Goal: Task Accomplishment & Management: Manage account settings

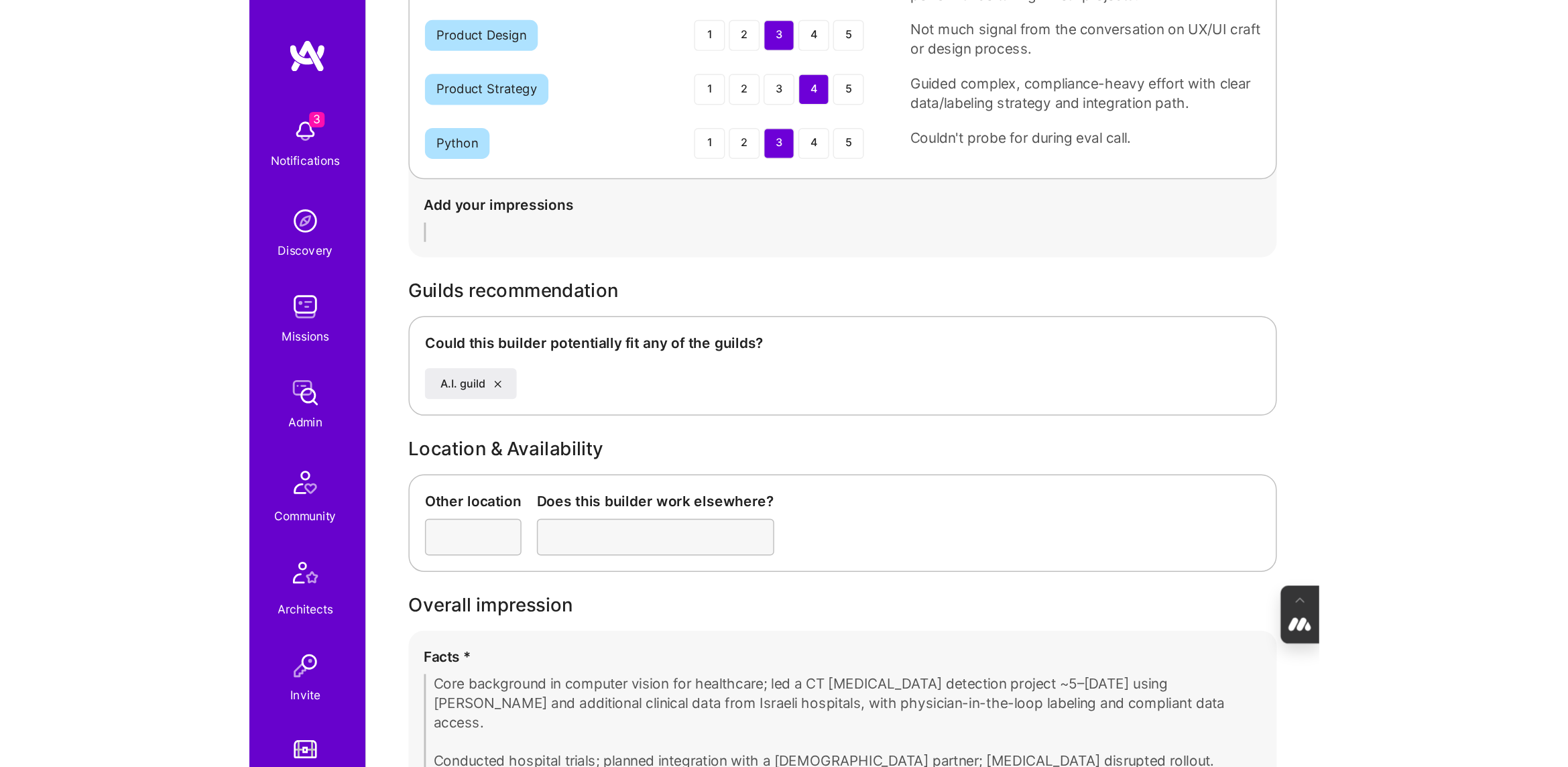
scroll to position [2297, 0]
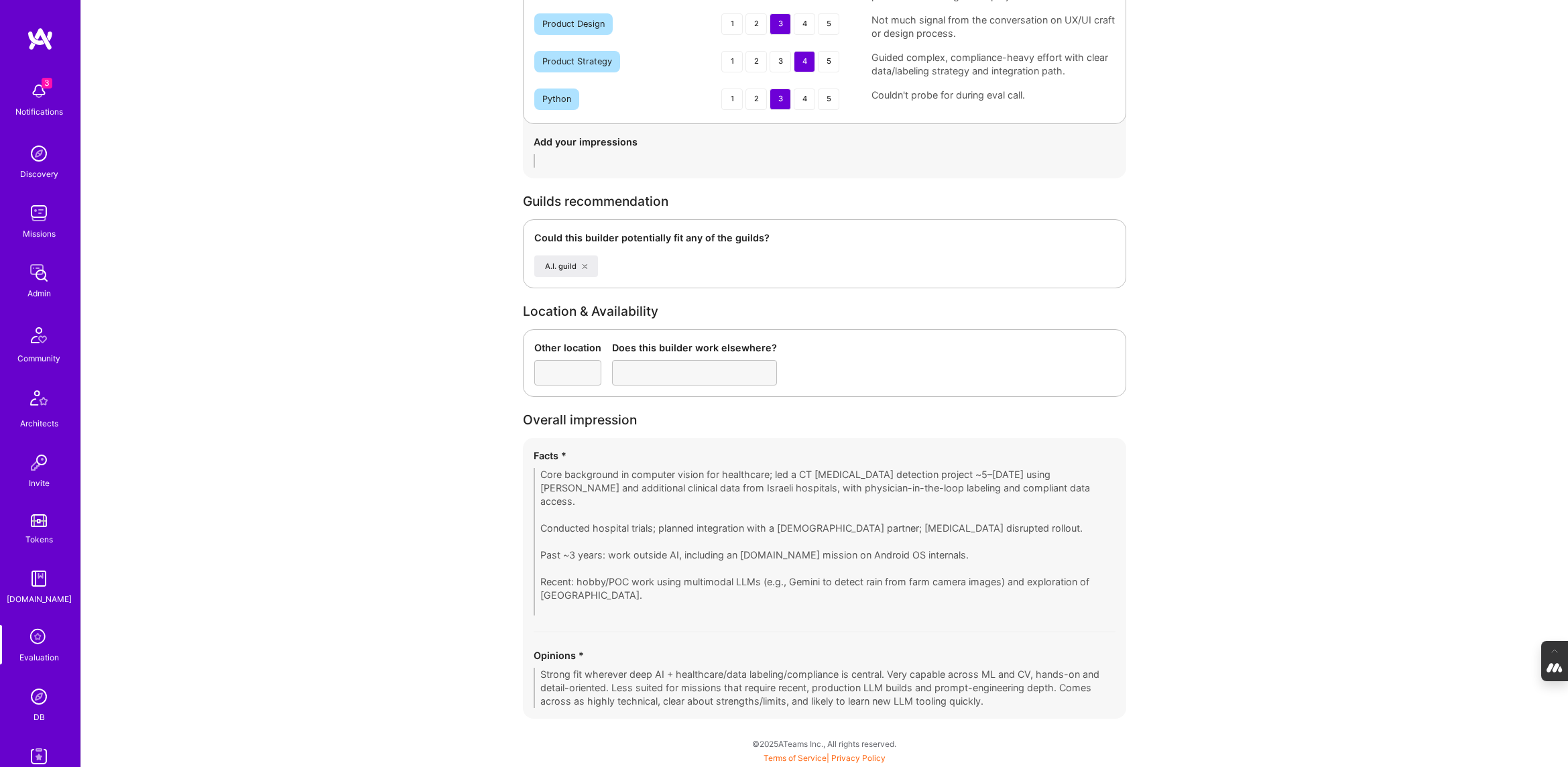
click at [36, 533] on img at bounding box center [38, 696] width 27 height 27
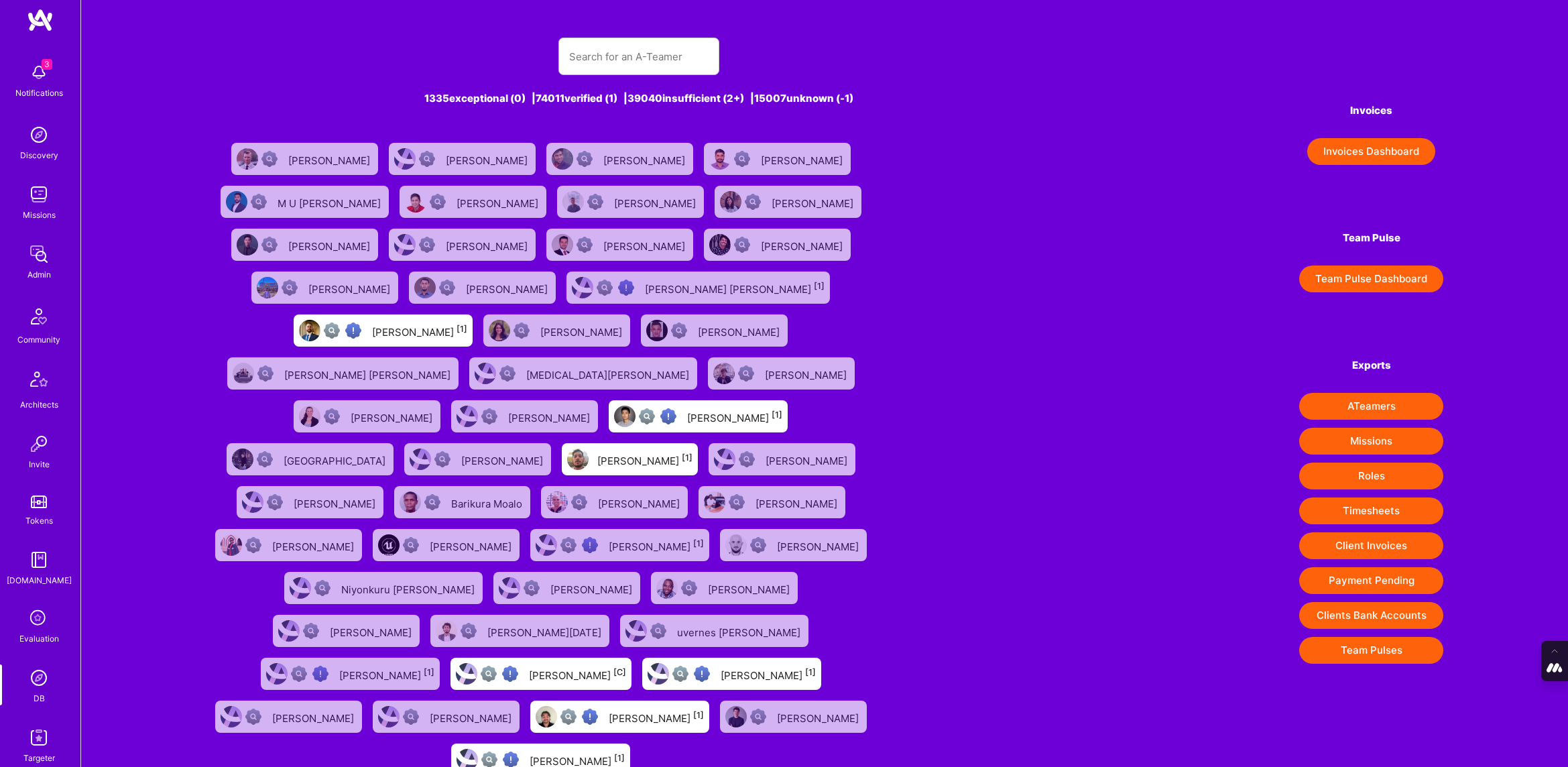
scroll to position [21, 0]
click at [35, 533] on div "Evaluation" at bounding box center [39, 635] width 39 height 14
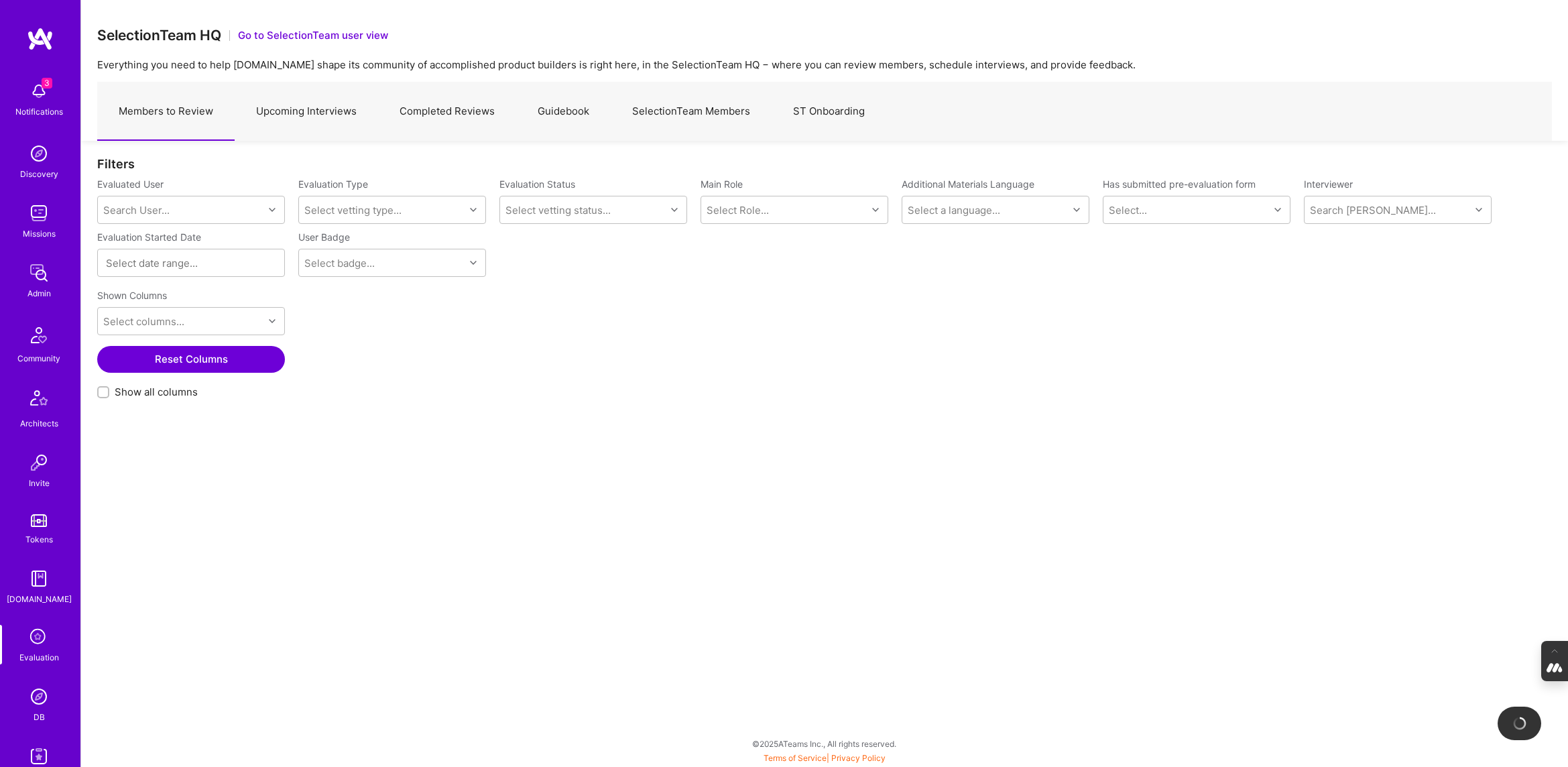
click at [469, 123] on link "Completed Reviews" at bounding box center [447, 111] width 138 height 58
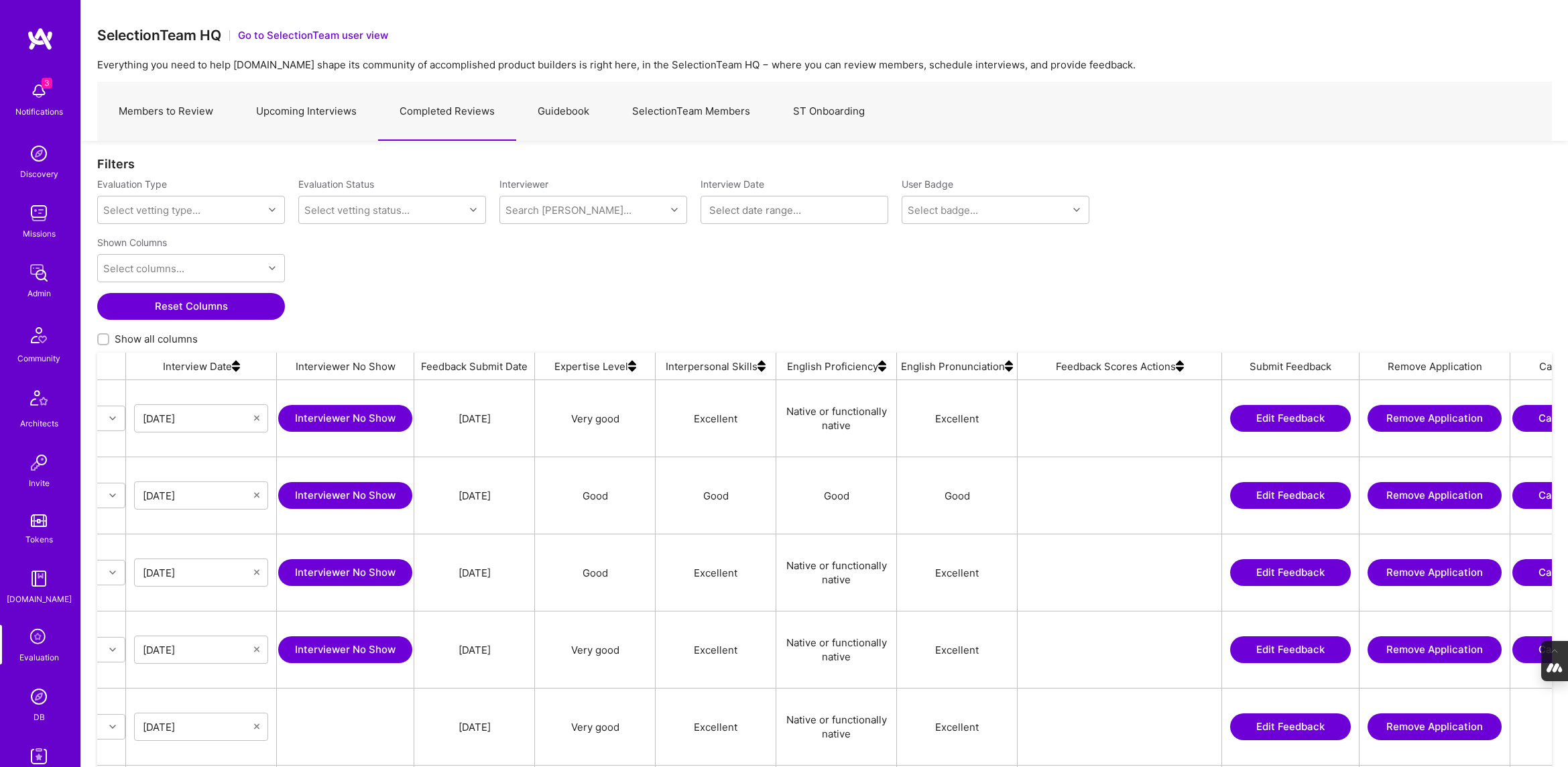
scroll to position [0, 726]
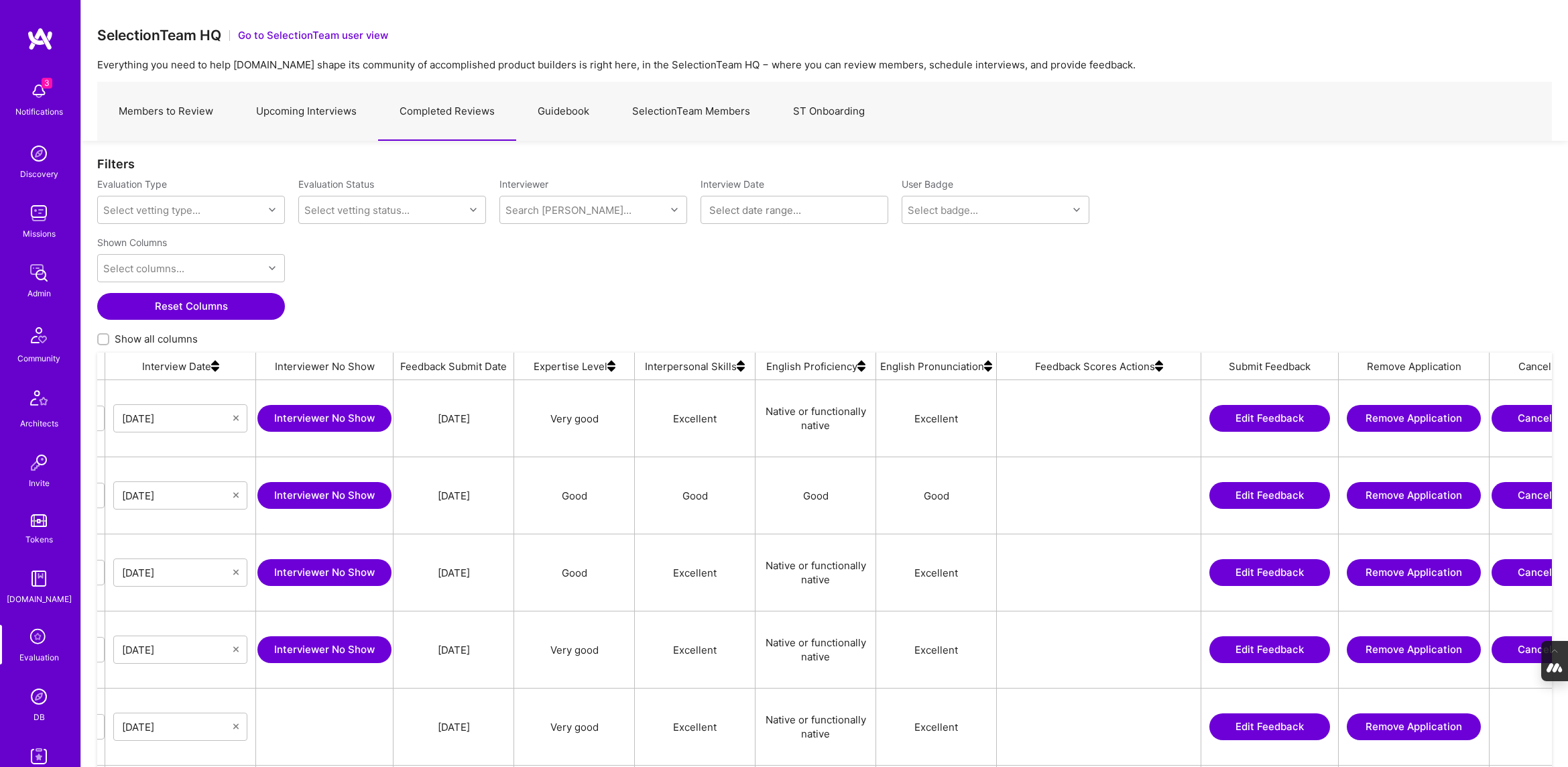
click at [743, 370] on img at bounding box center [1158, 366] width 8 height 27
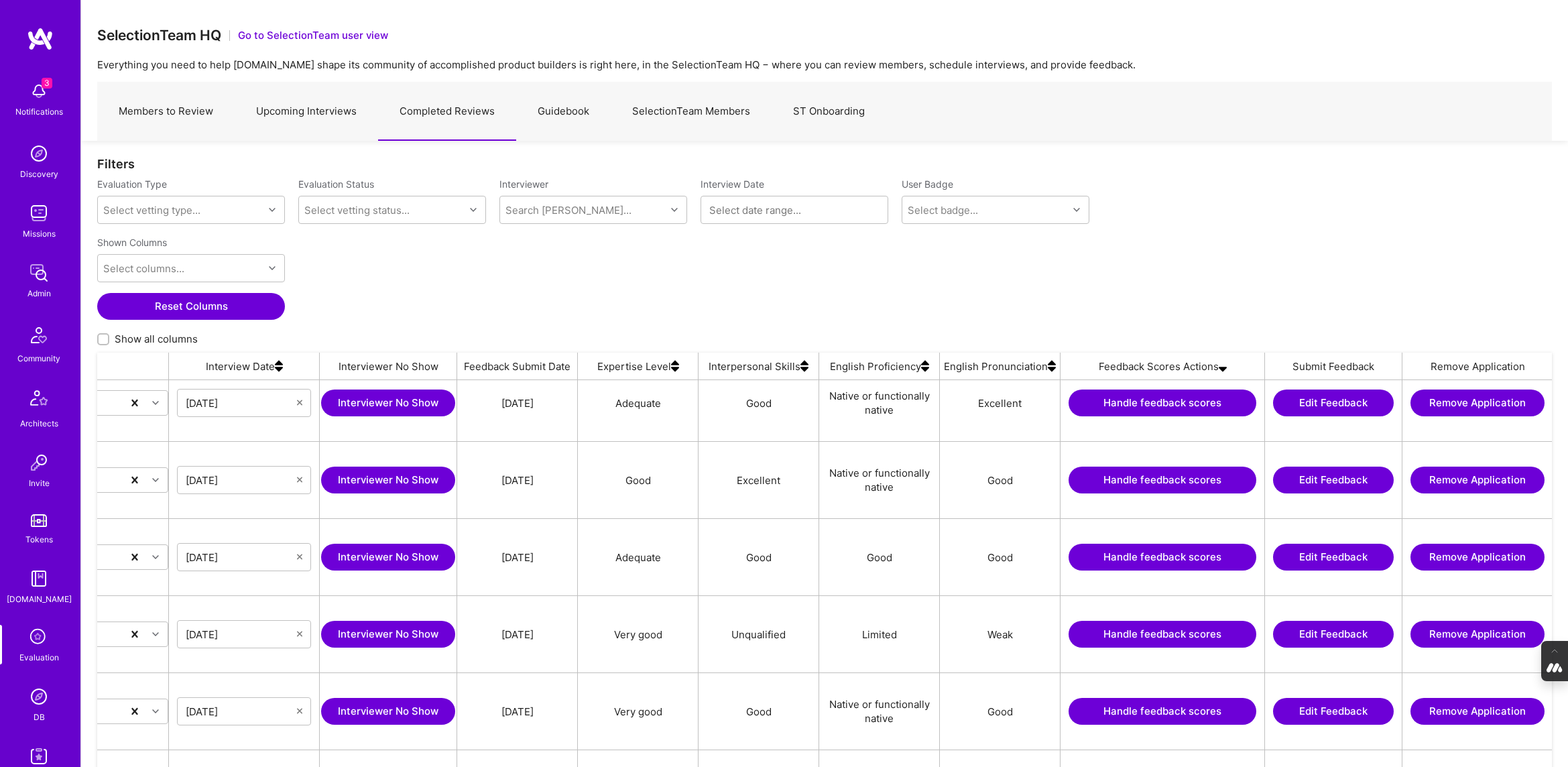
scroll to position [0, 811]
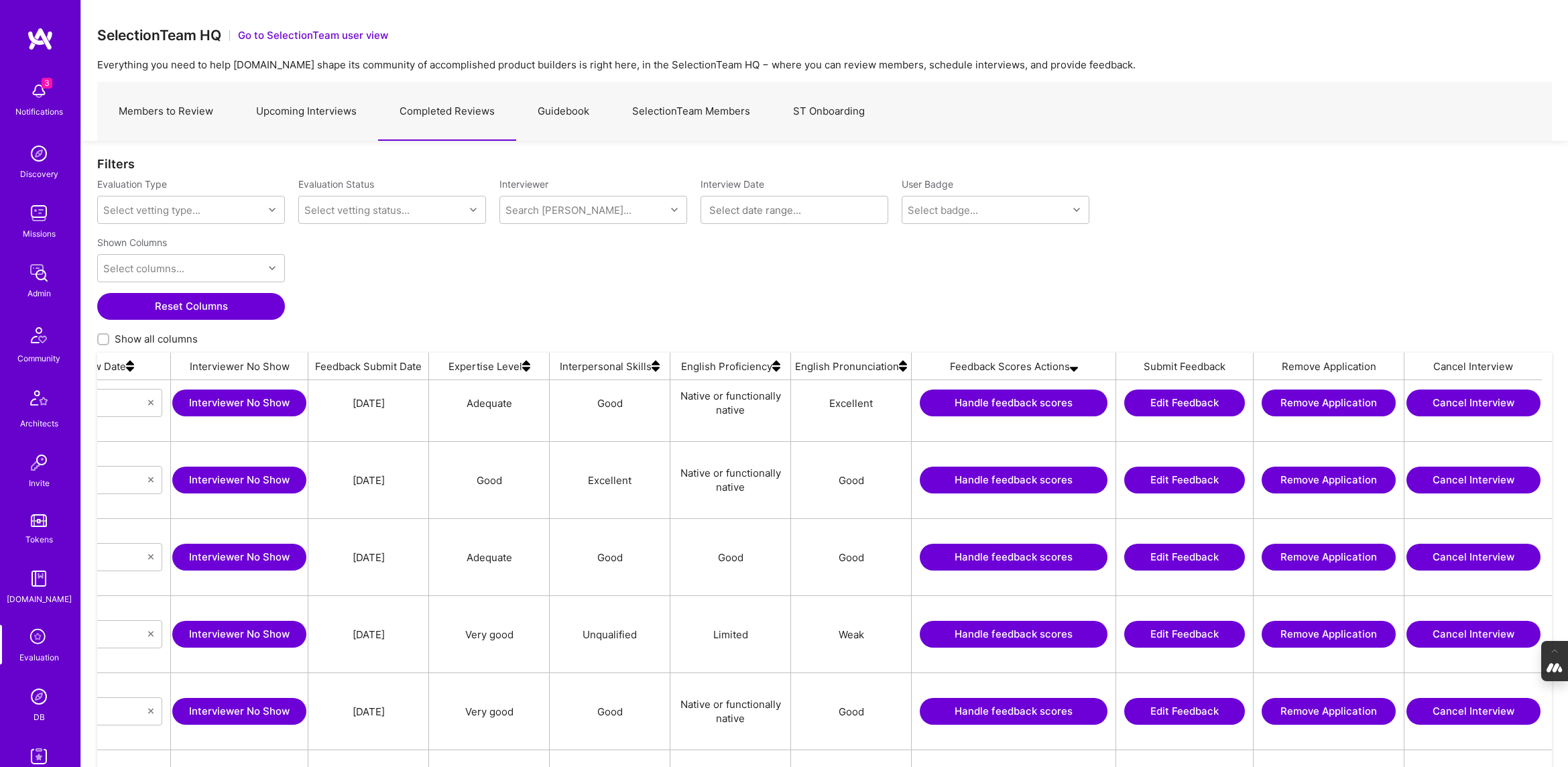
click at [743, 533] on button "Edit Feedback" at bounding box center [1184, 634] width 121 height 27
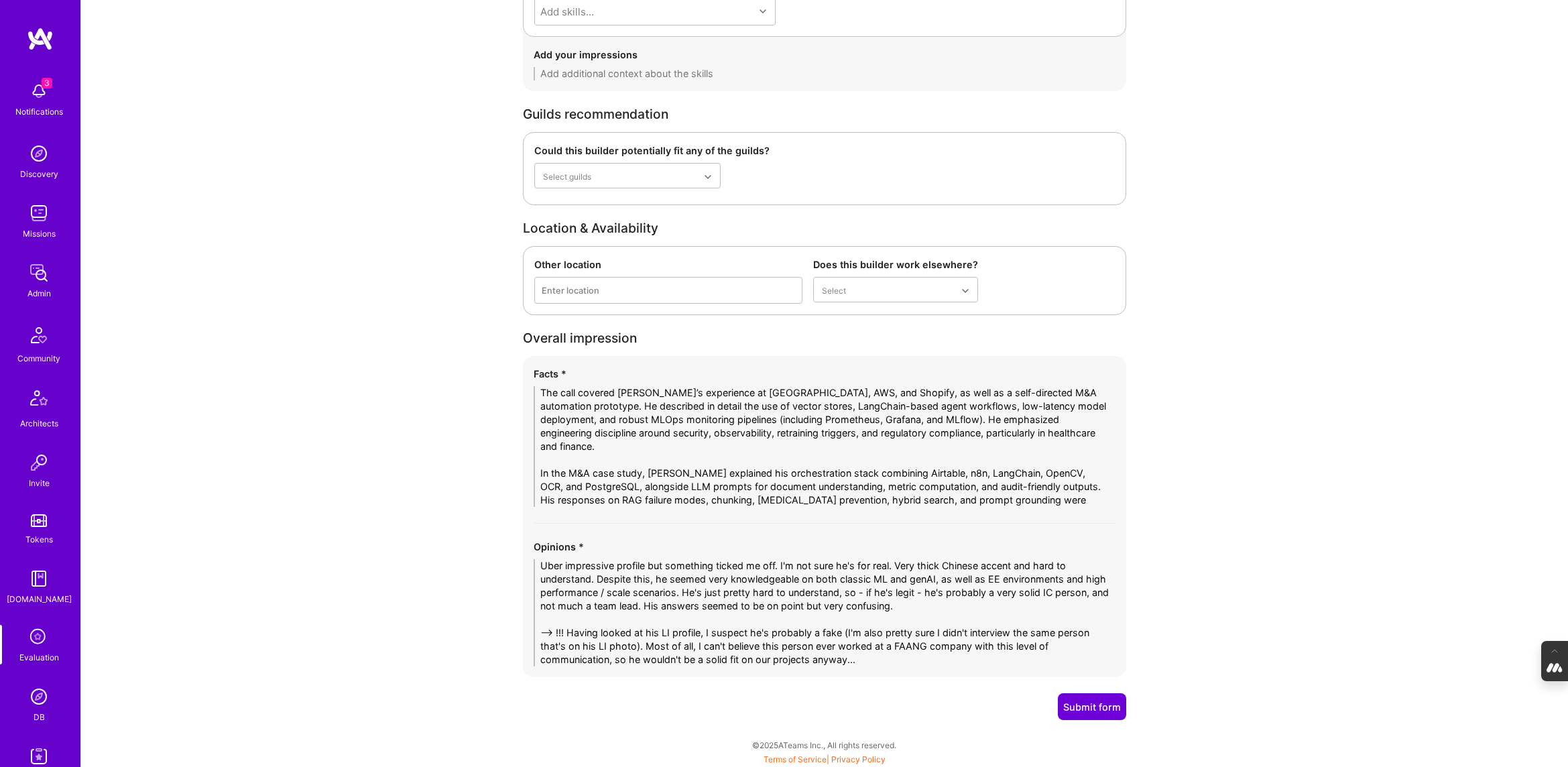
scroll to position [2267, 0]
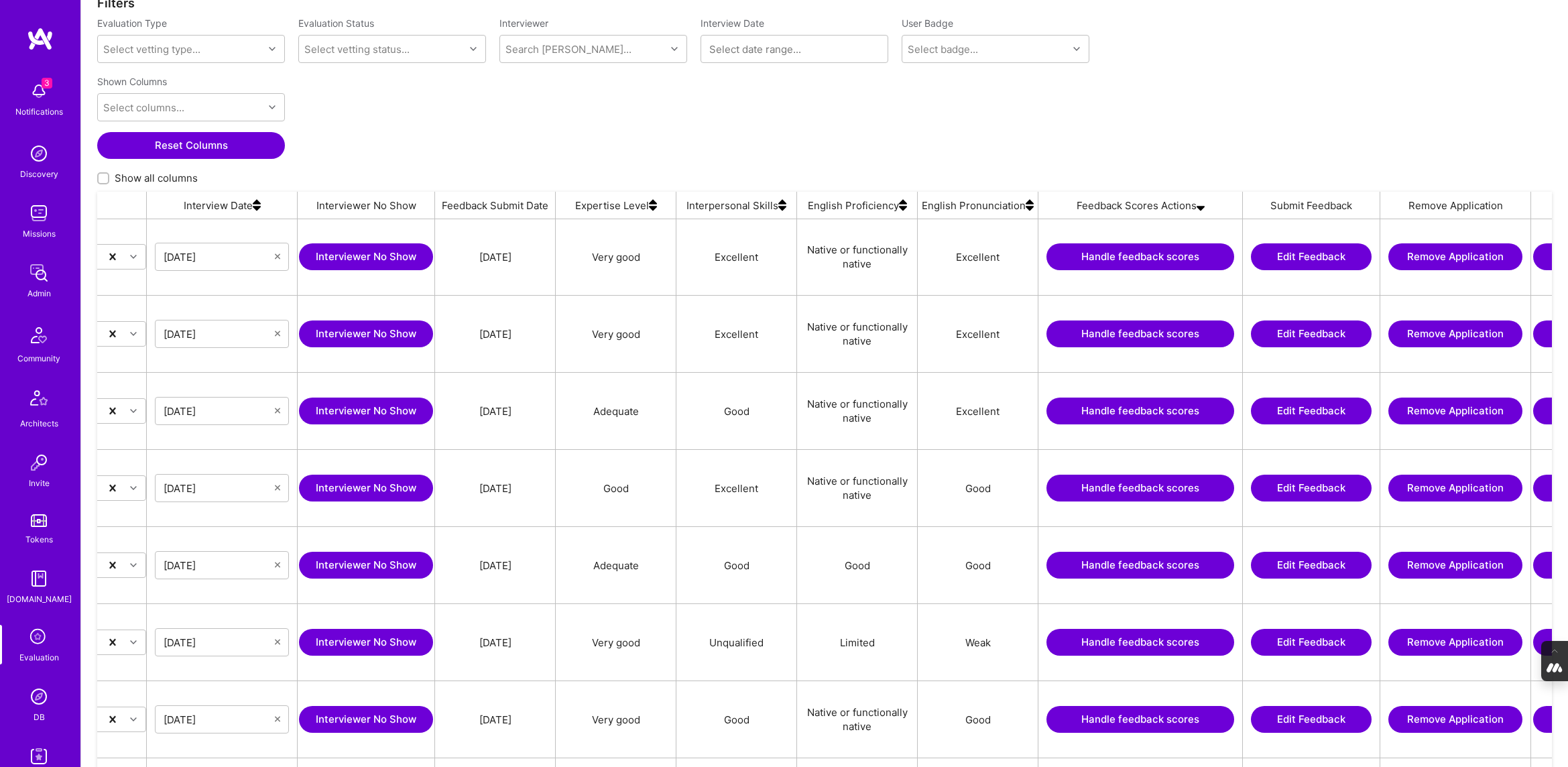
scroll to position [0, 811]
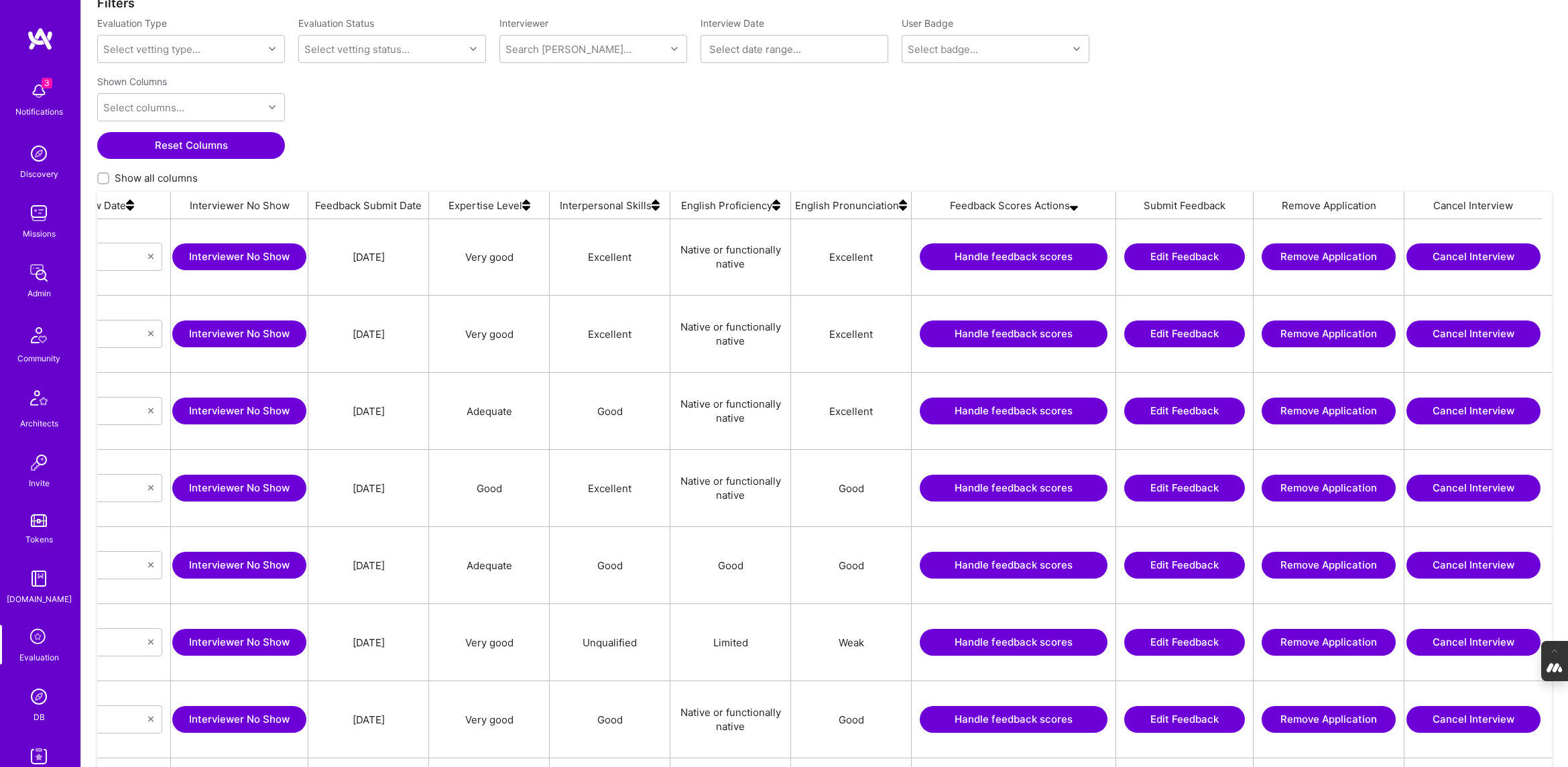
click at [743, 533] on button "Handle feedback scores" at bounding box center [1013, 642] width 188 height 27
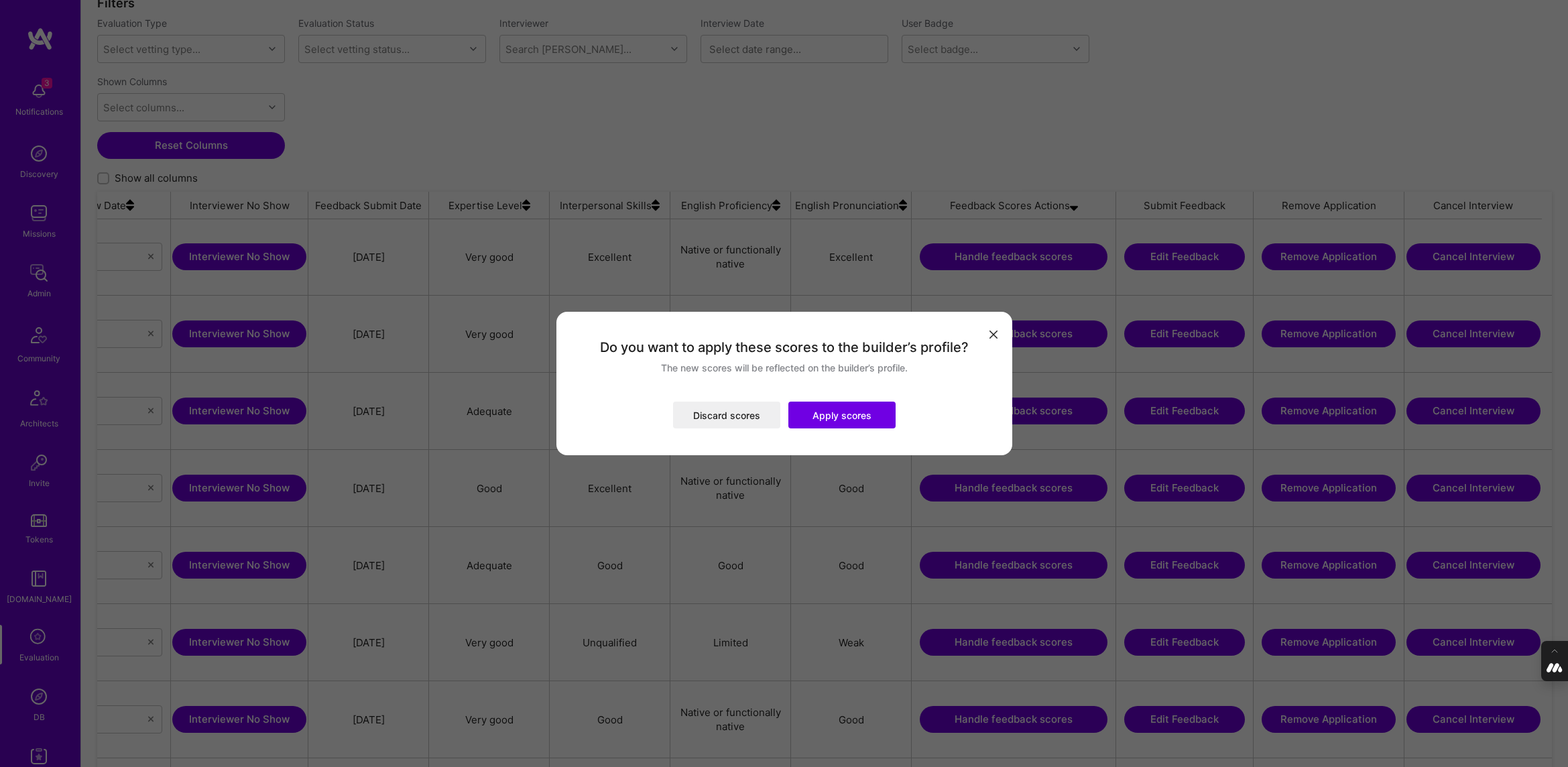
click at [743, 421] on button "Apply scores" at bounding box center [842, 415] width 107 height 27
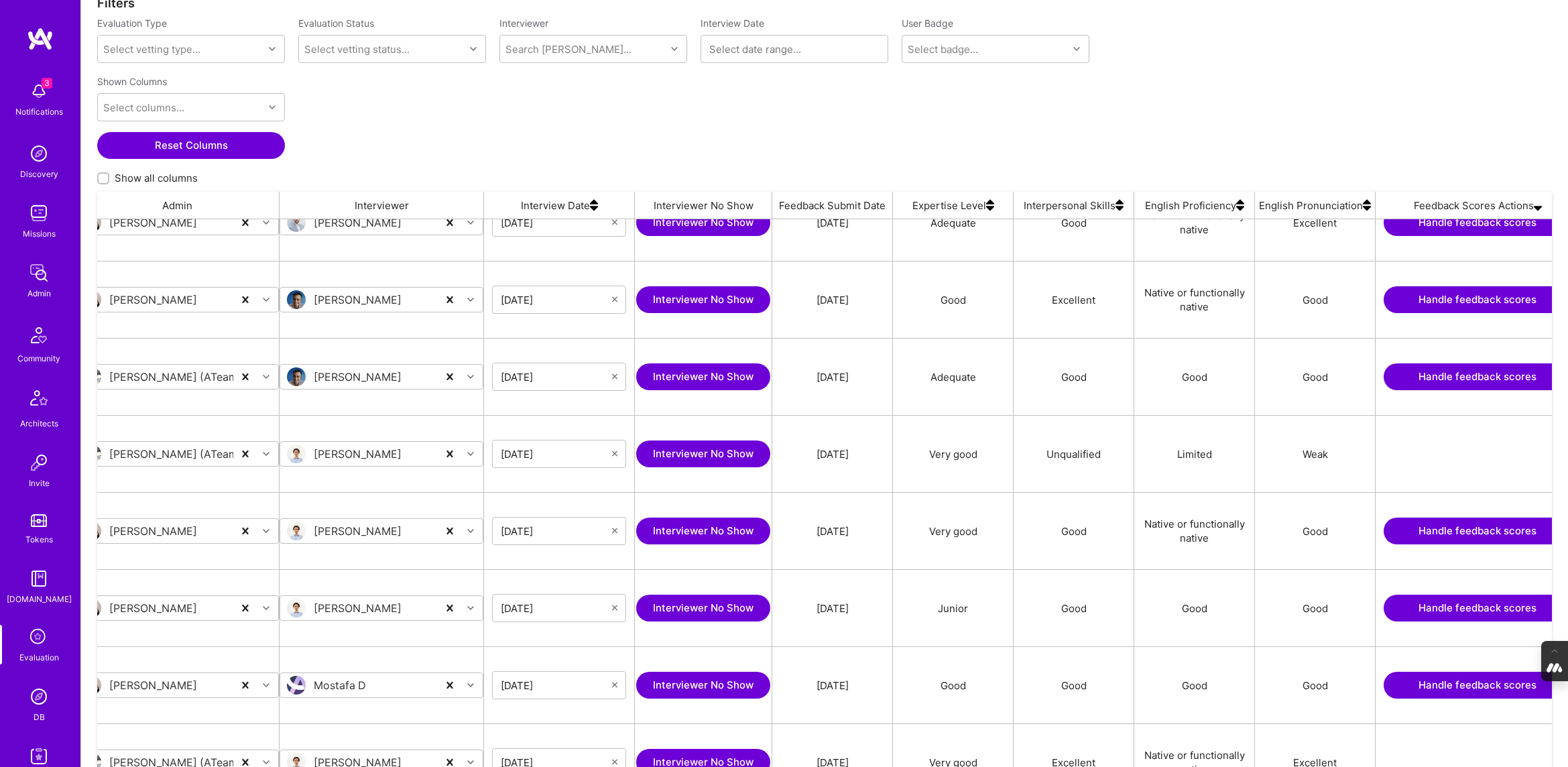
scroll to position [0, 354]
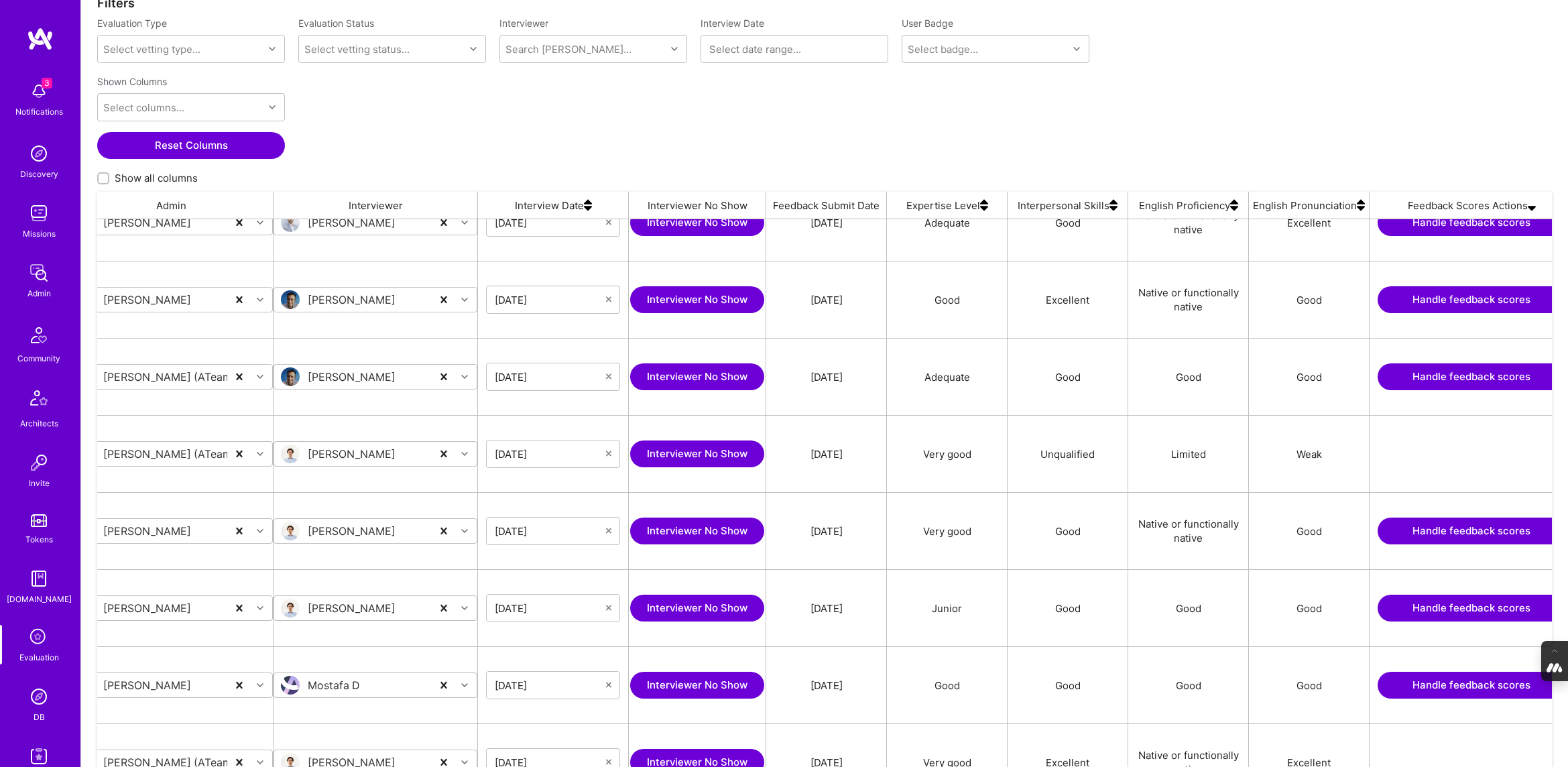
click at [743, 533] on button "Handle feedback scores" at bounding box center [1471, 685] width 188 height 27
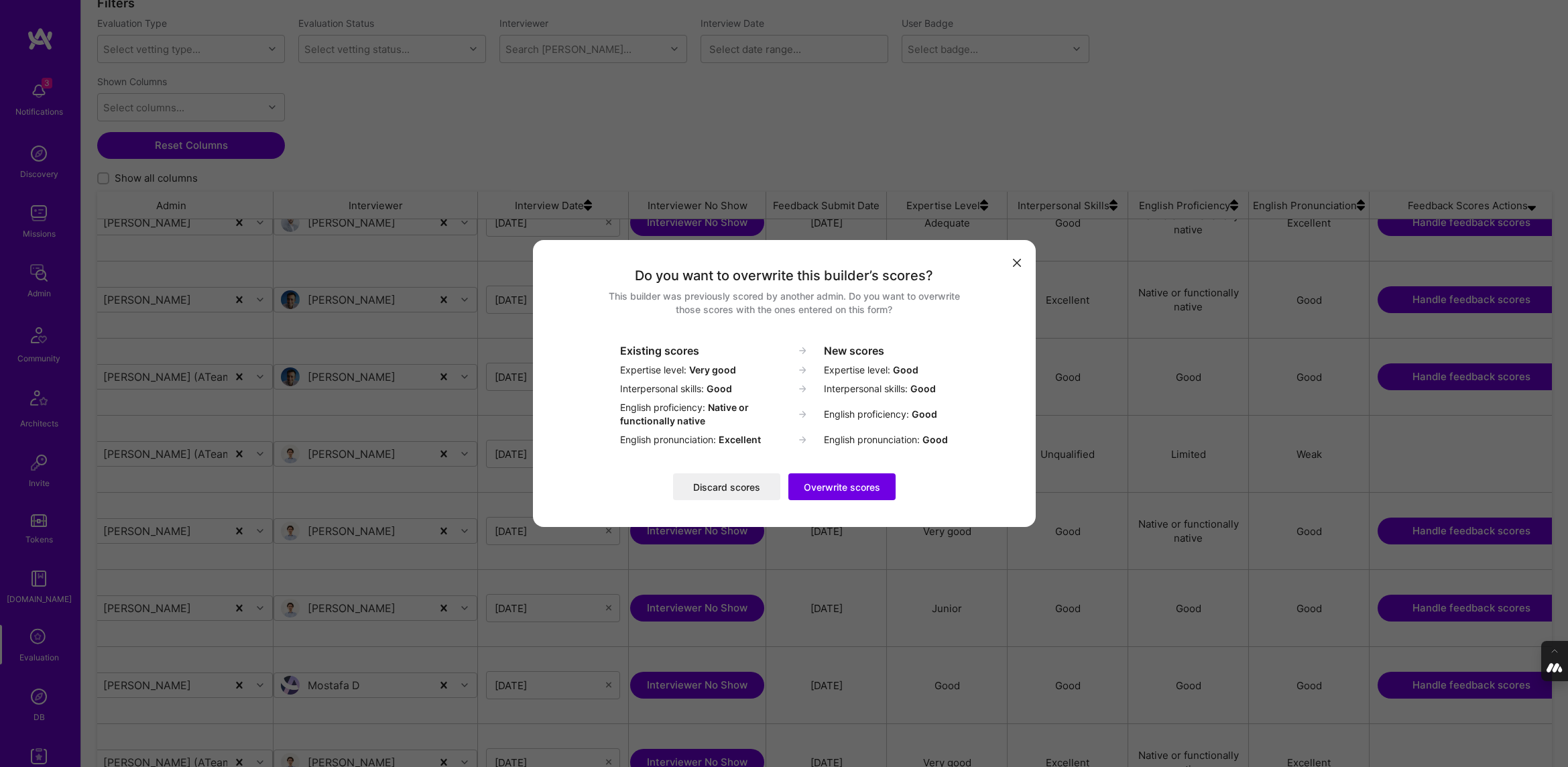
click at [734, 484] on button "Discard scores" at bounding box center [727, 487] width 107 height 27
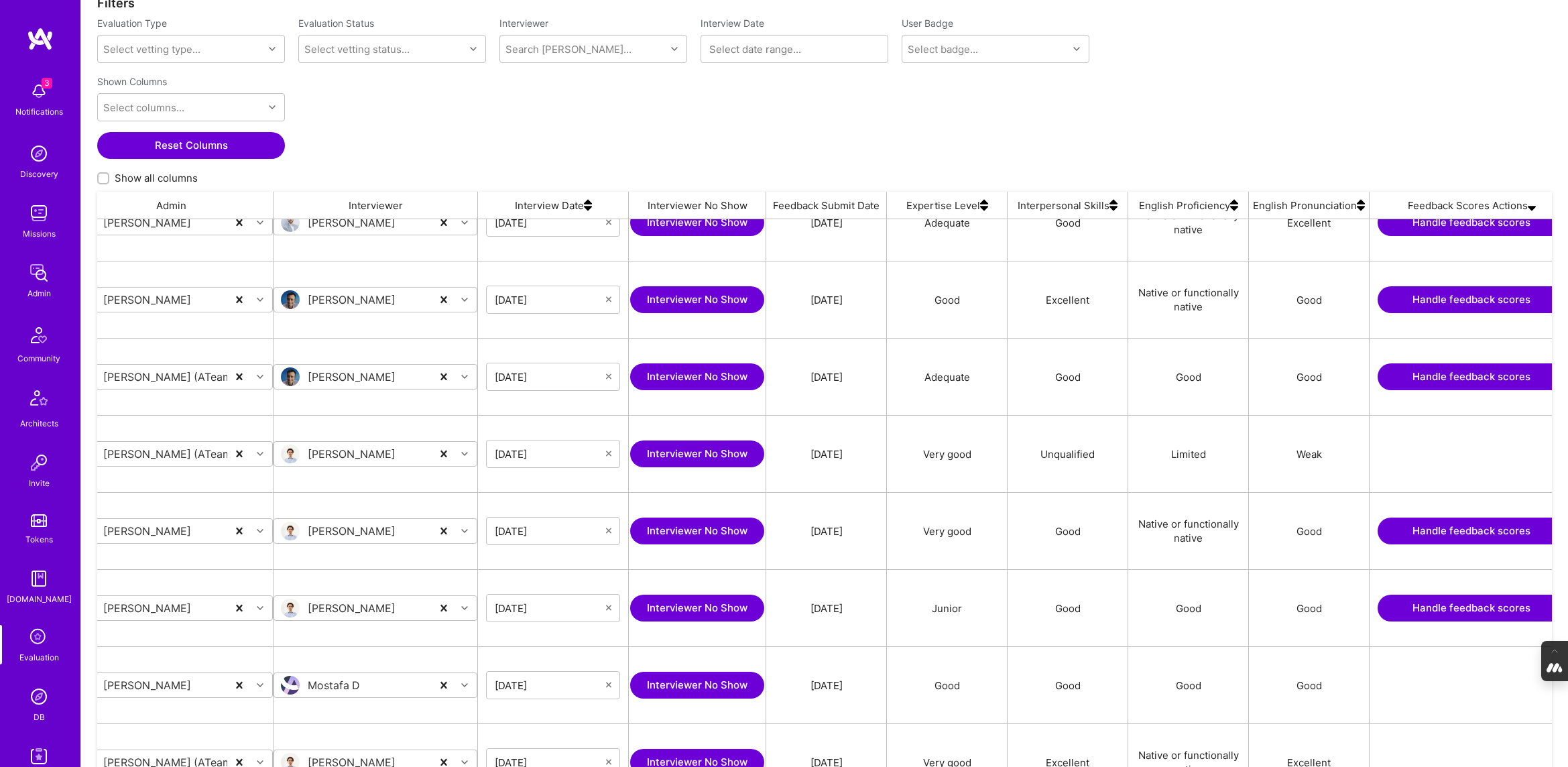
click at [743, 533] on button "Handle feedback scores" at bounding box center [1471, 608] width 188 height 27
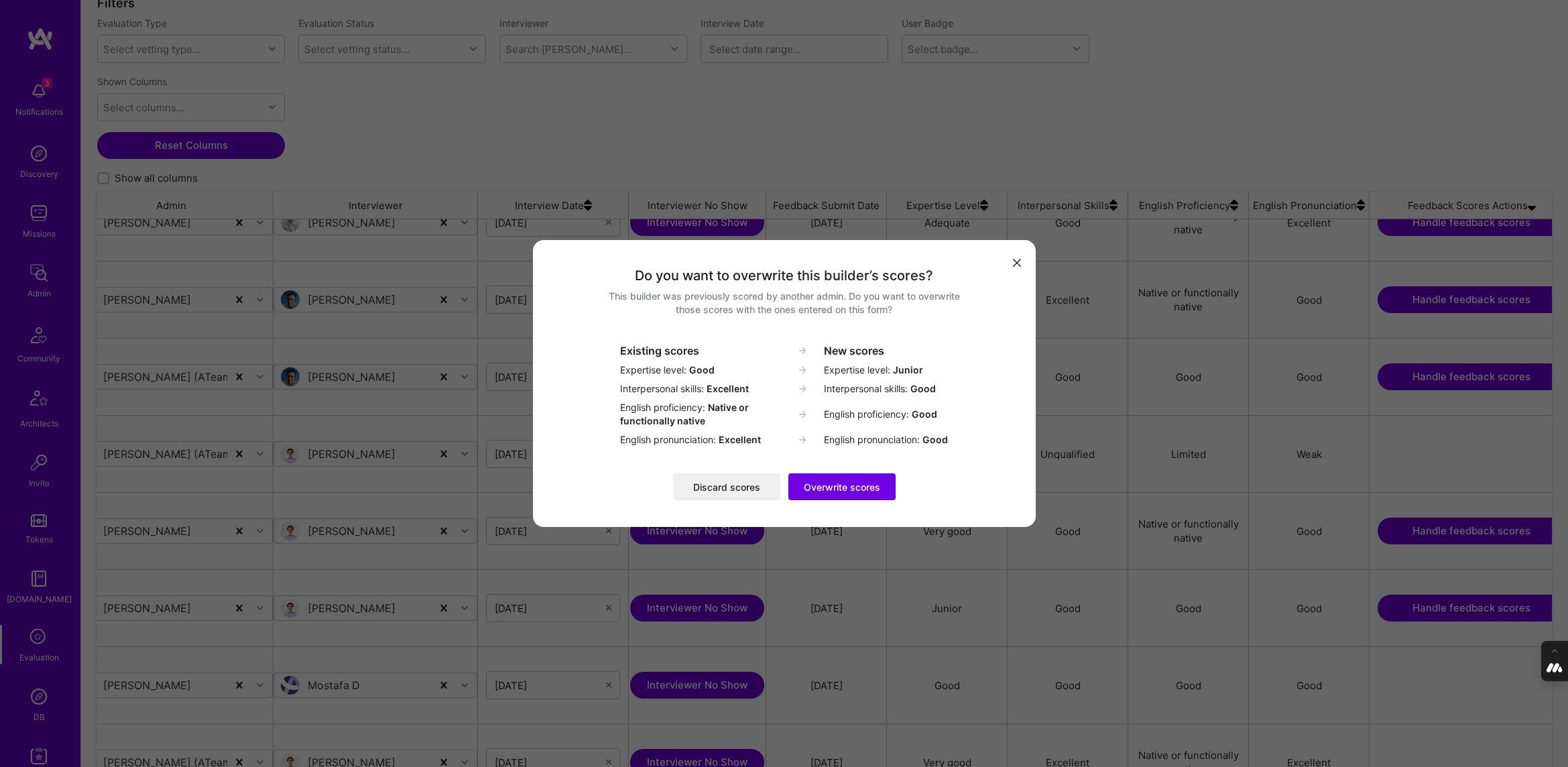
click at [712, 487] on button "Discard scores" at bounding box center [727, 487] width 107 height 27
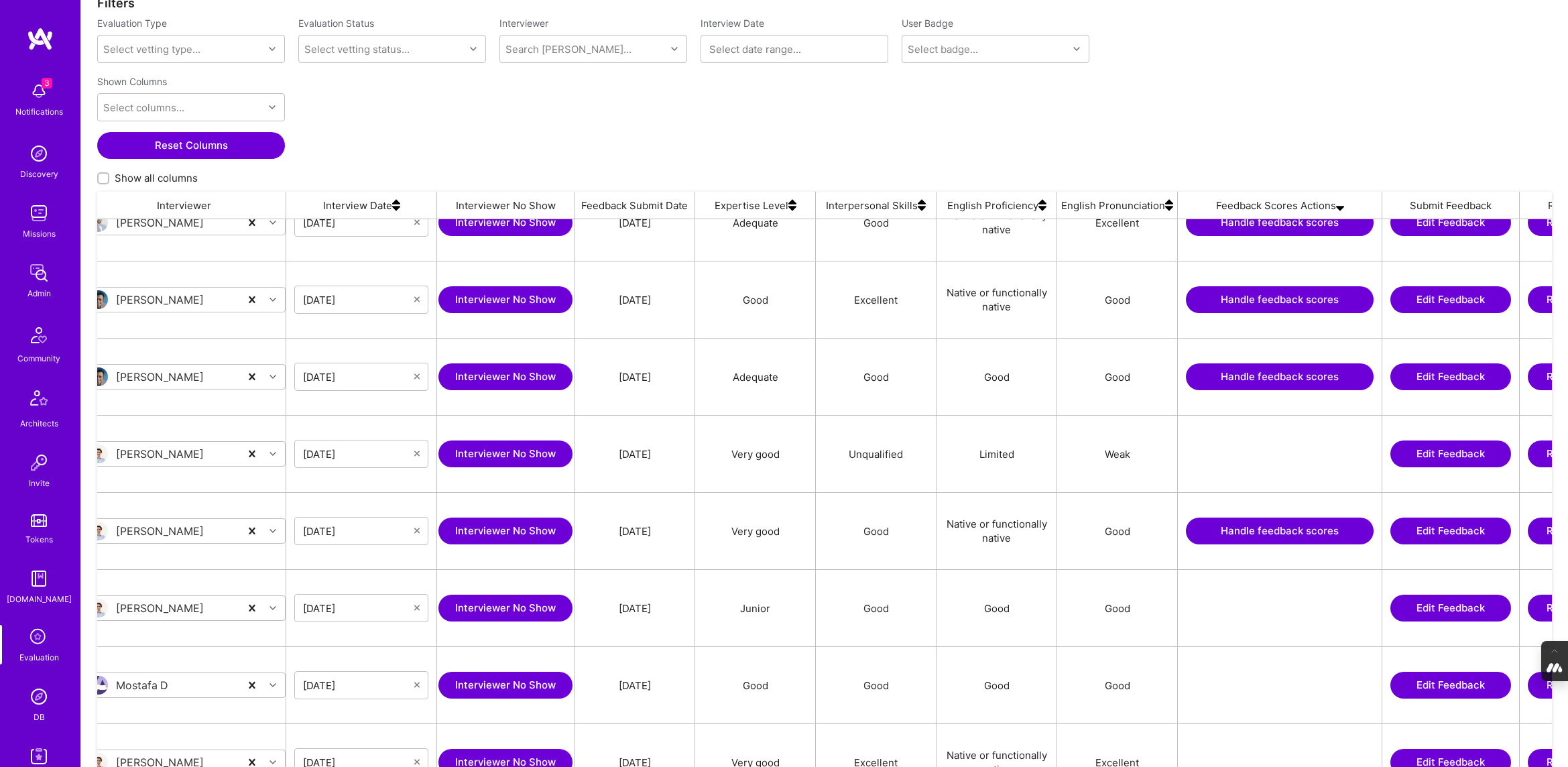
scroll to position [0, 559]
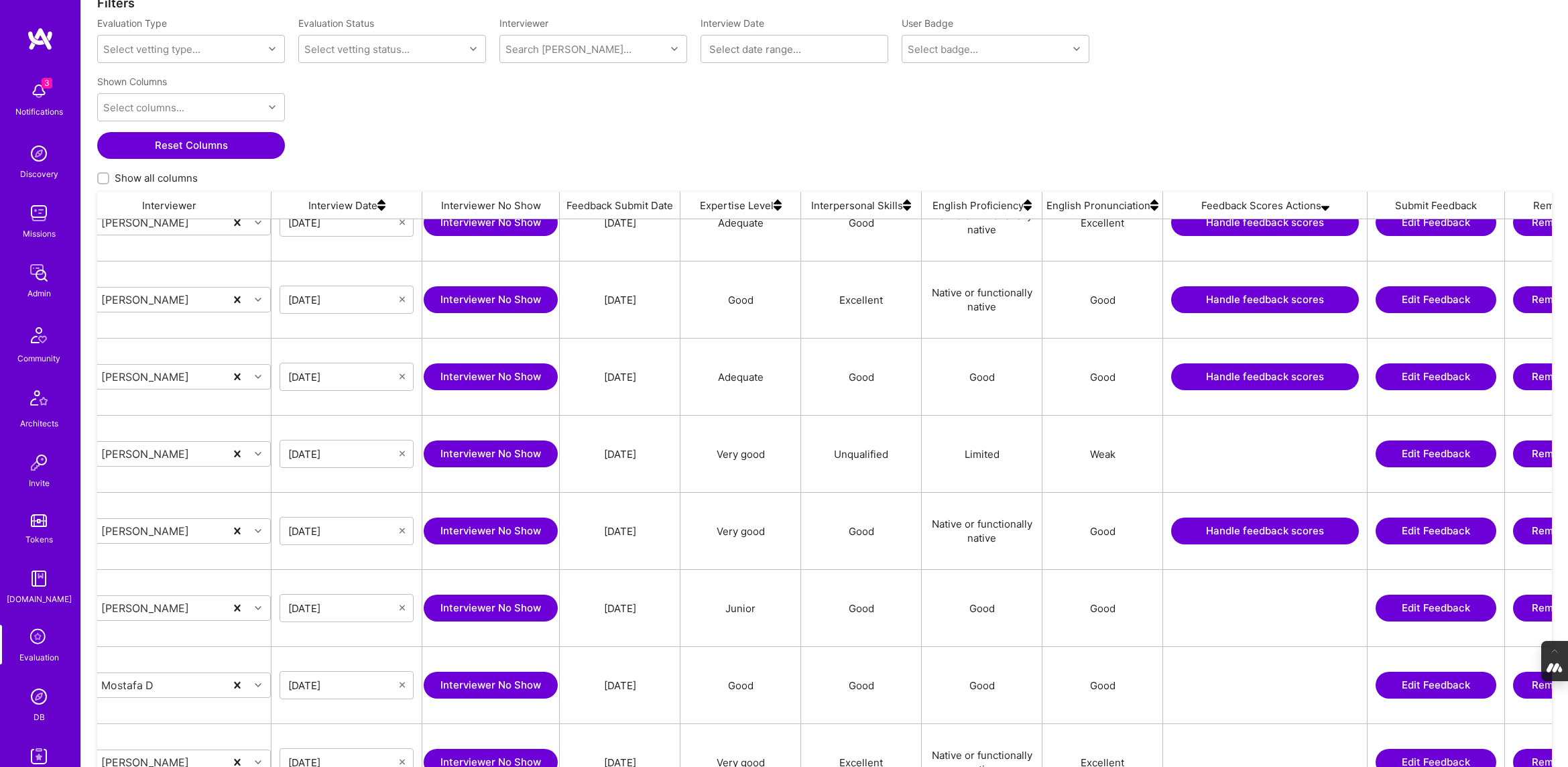
click at [743, 533] on button "Handle feedback scores" at bounding box center [1265, 531] width 188 height 27
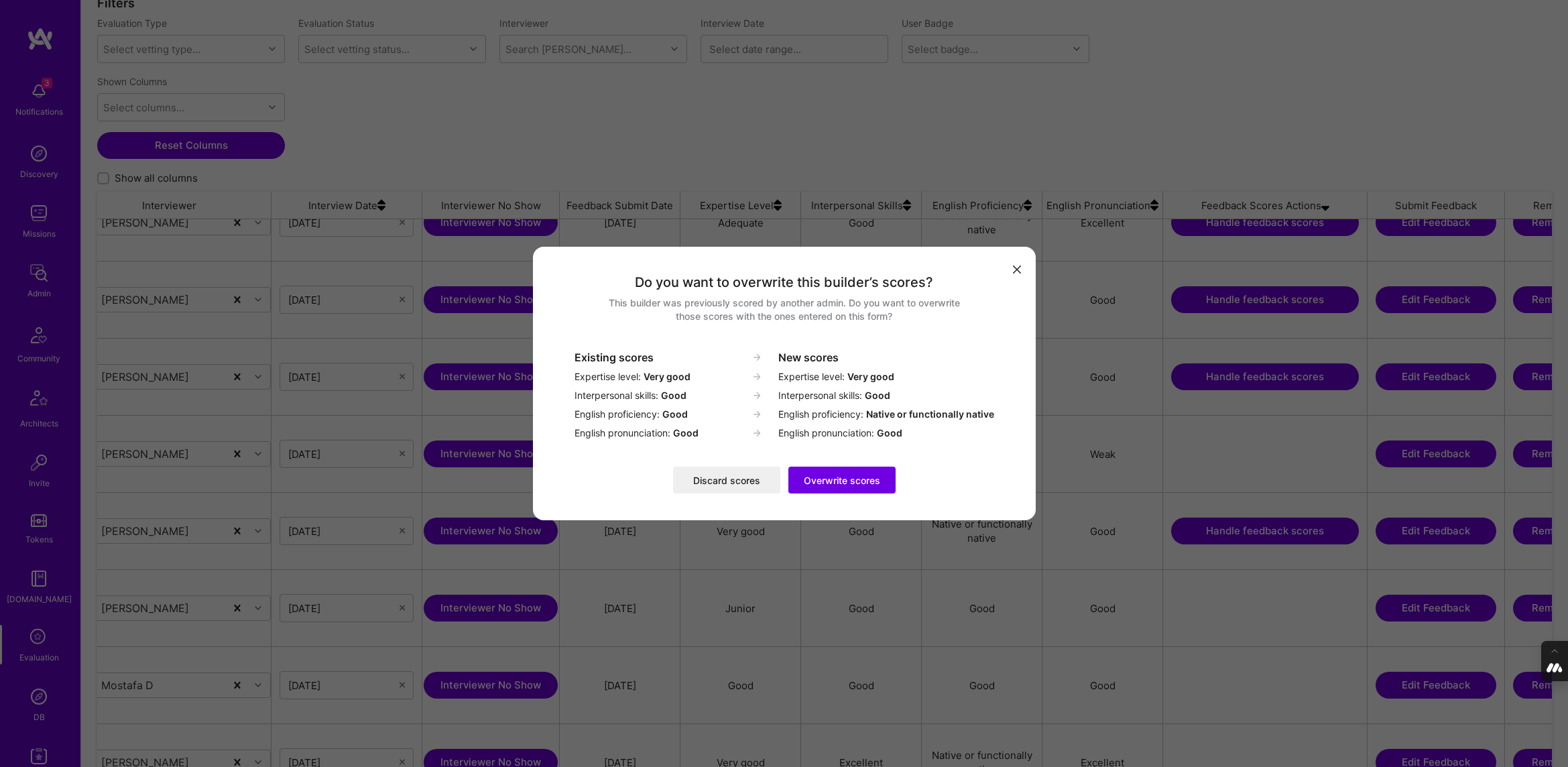
click at [743, 477] on button "Overwrite scores" at bounding box center [842, 480] width 107 height 27
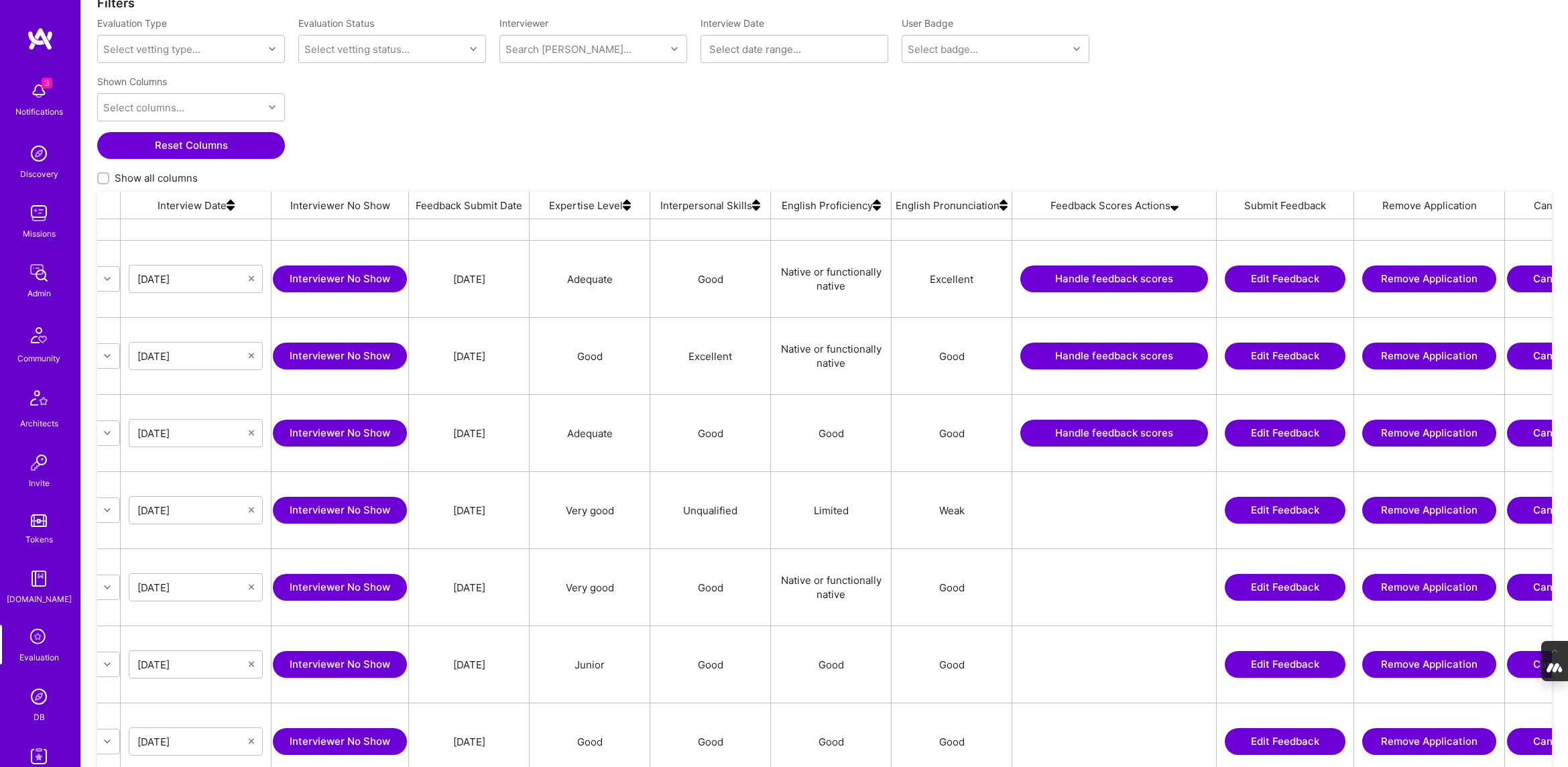
scroll to position [0, 811]
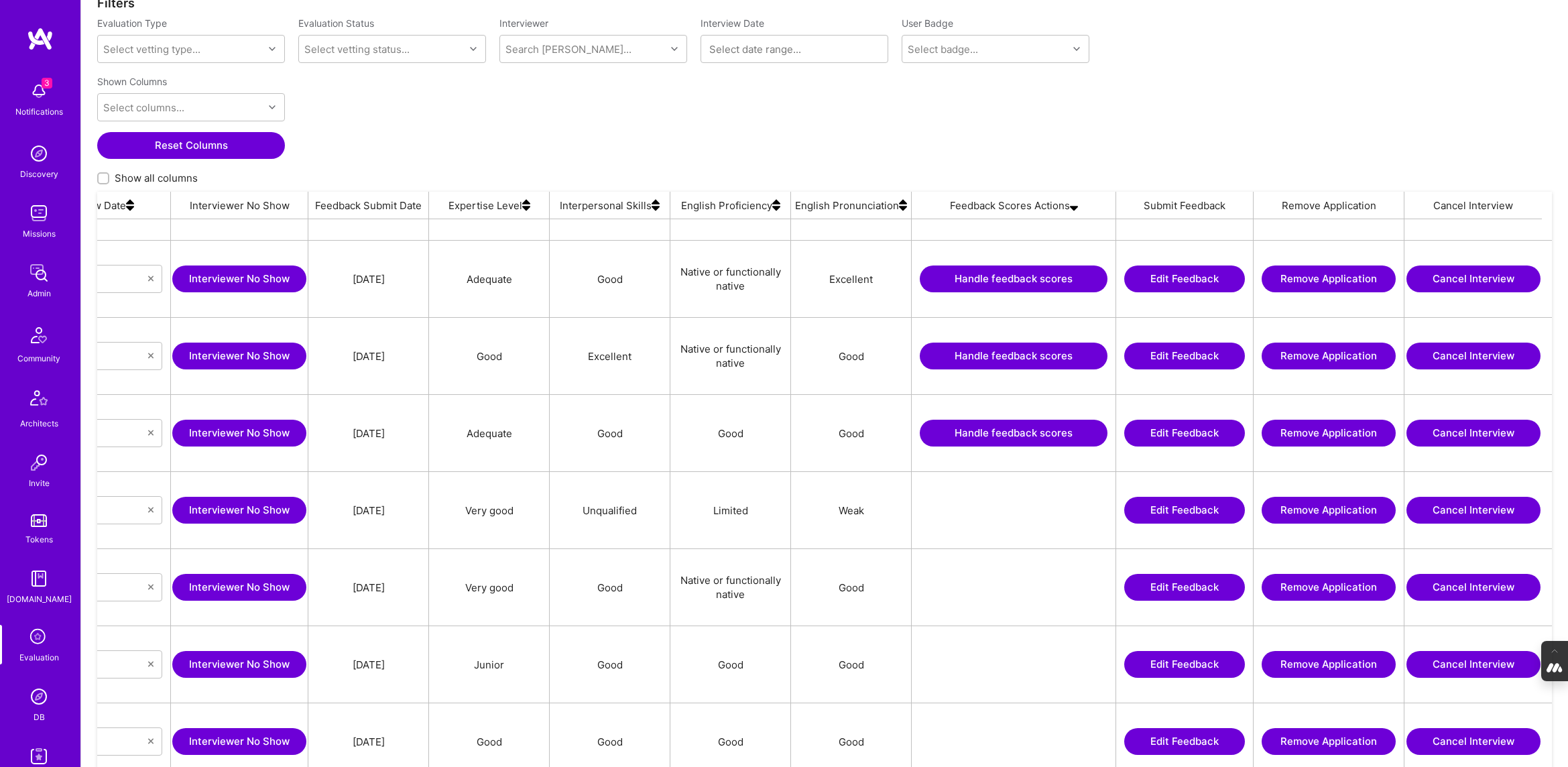
click at [743, 435] on button "Handle feedback scores" at bounding box center [1013, 433] width 188 height 27
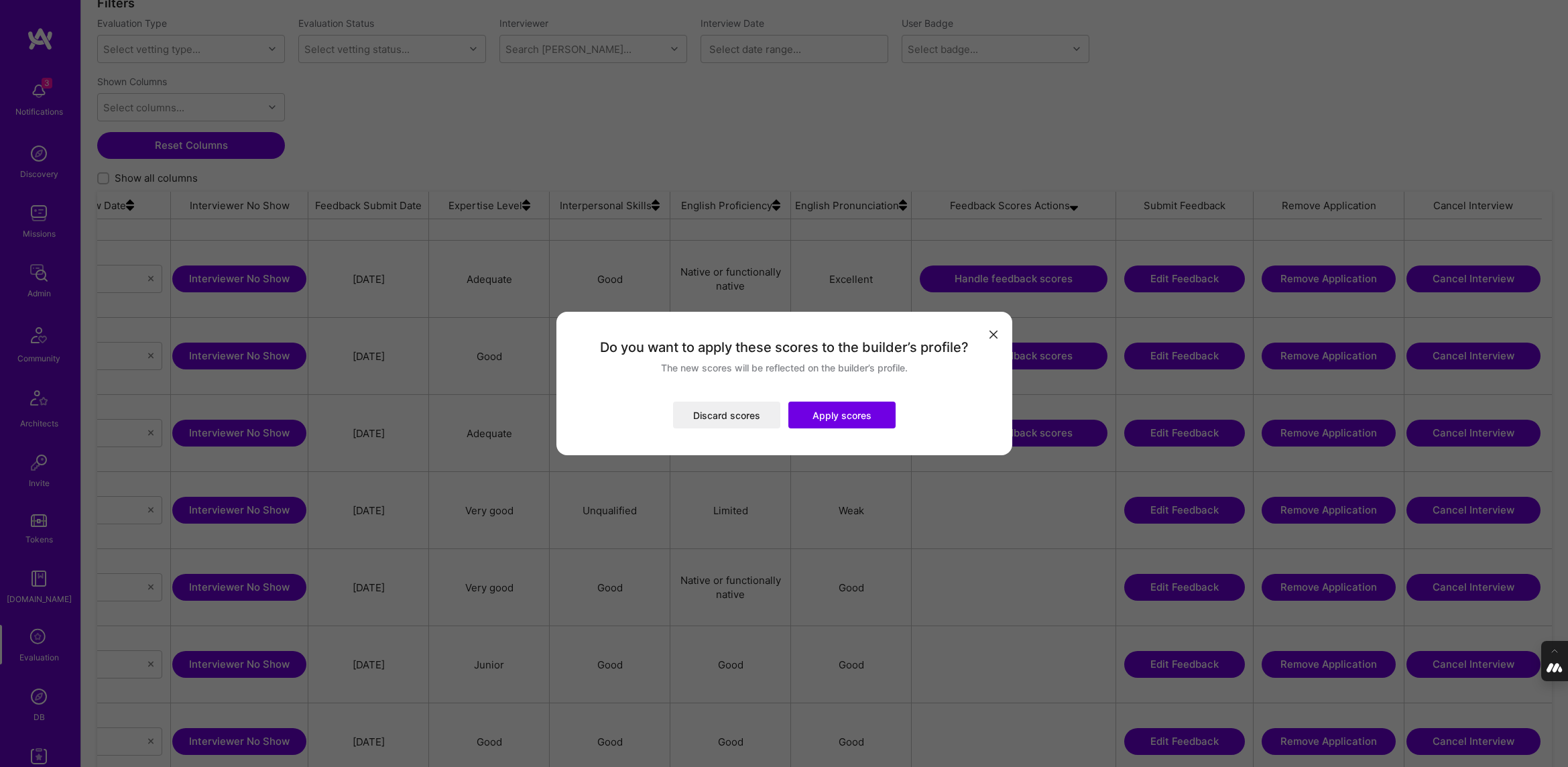
click at [743, 335] on button "modal" at bounding box center [993, 333] width 16 height 22
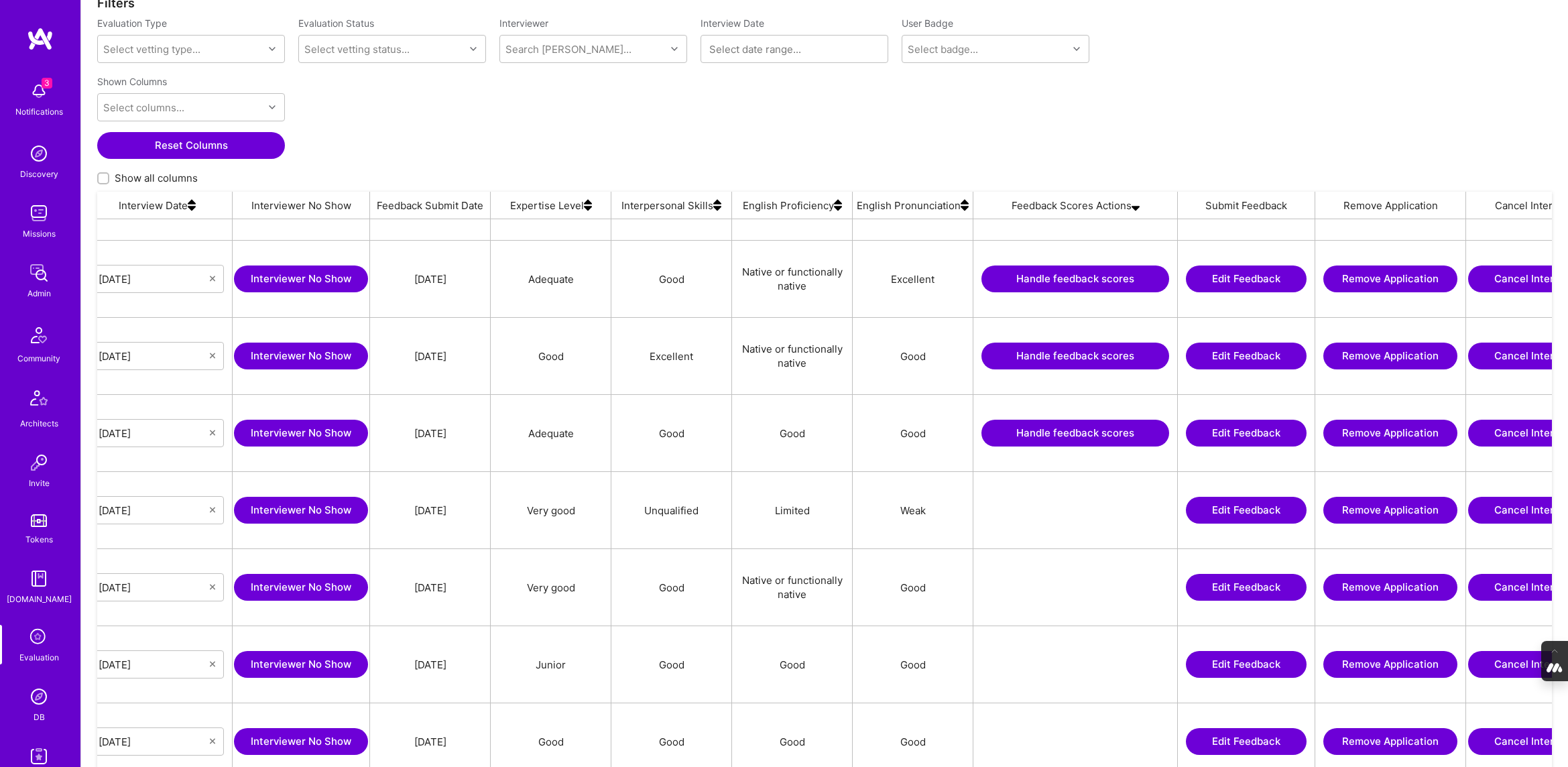
scroll to position [0, 781]
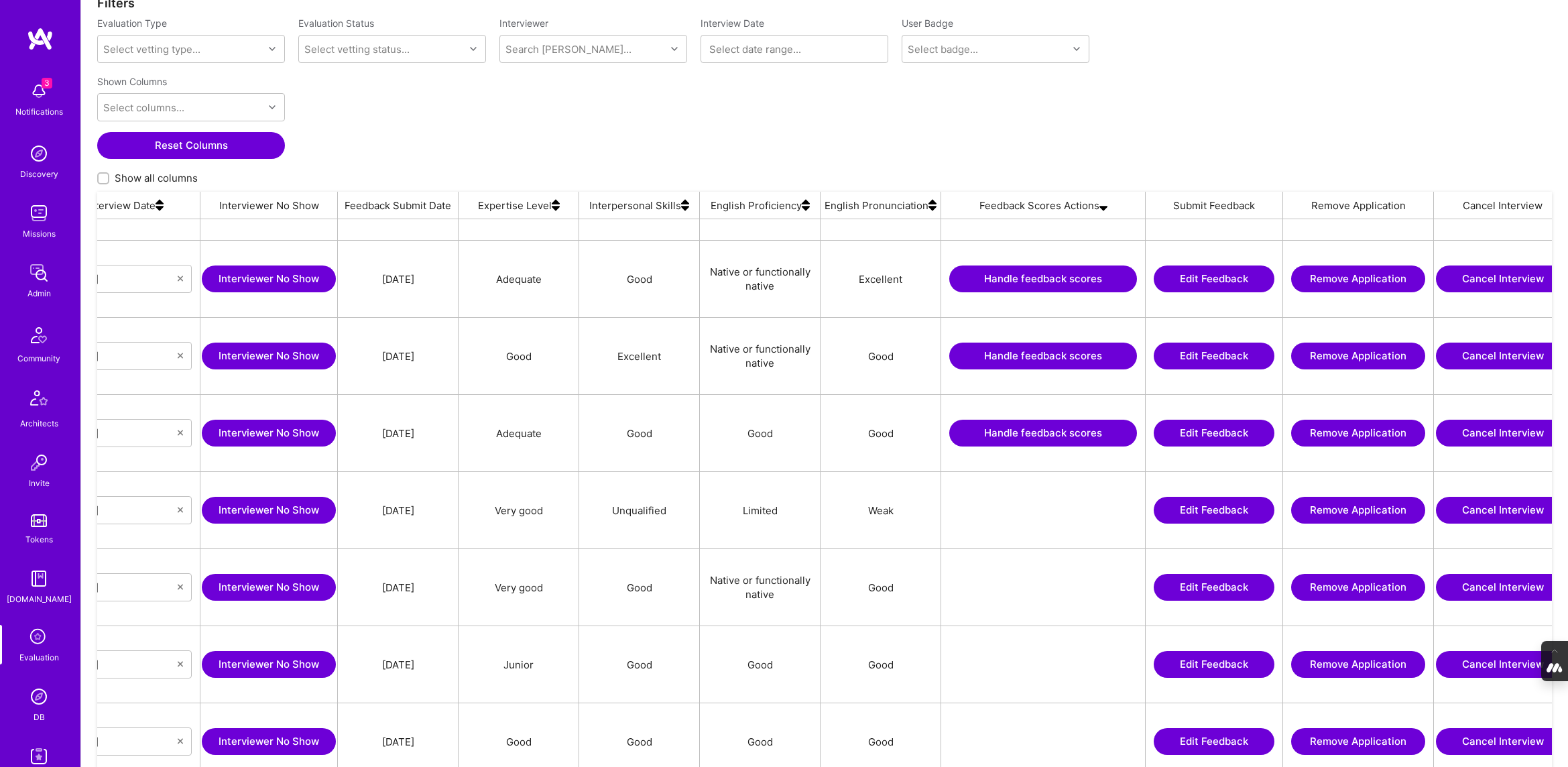
click at [743, 439] on button "Handle feedback scores" at bounding box center [1043, 433] width 188 height 27
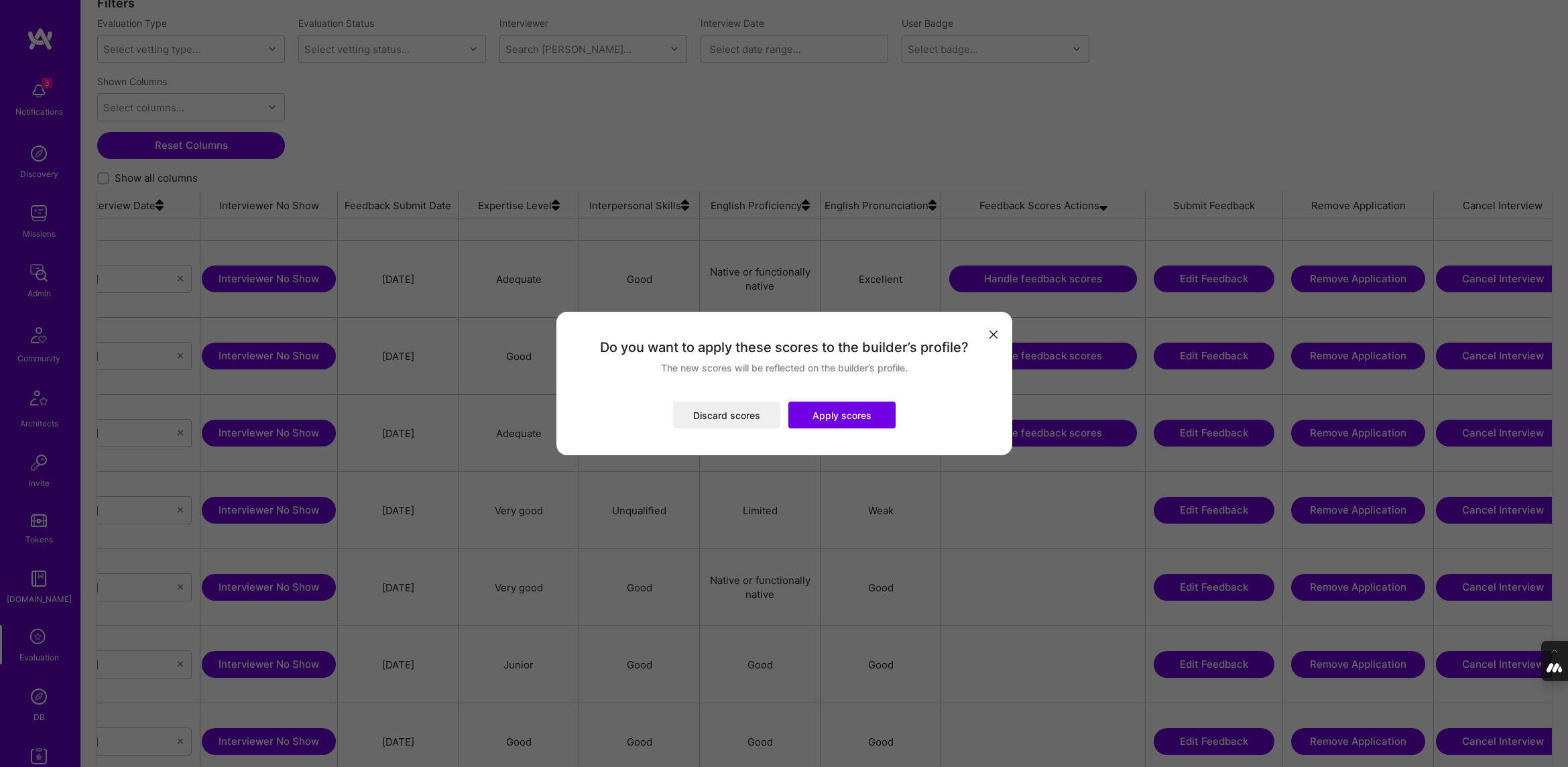
click at [743, 413] on button "Apply scores" at bounding box center [842, 415] width 107 height 27
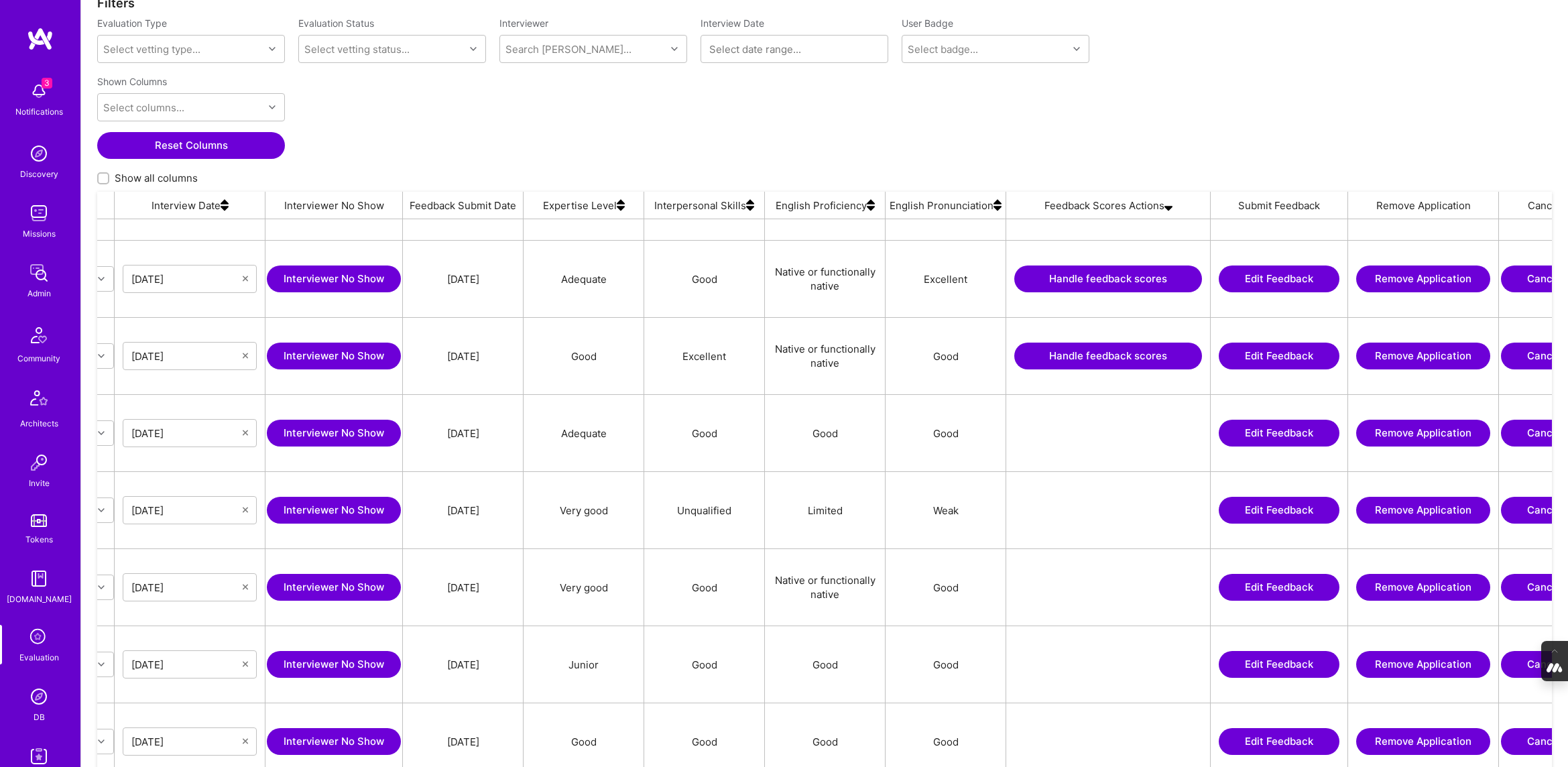
scroll to position [0, 811]
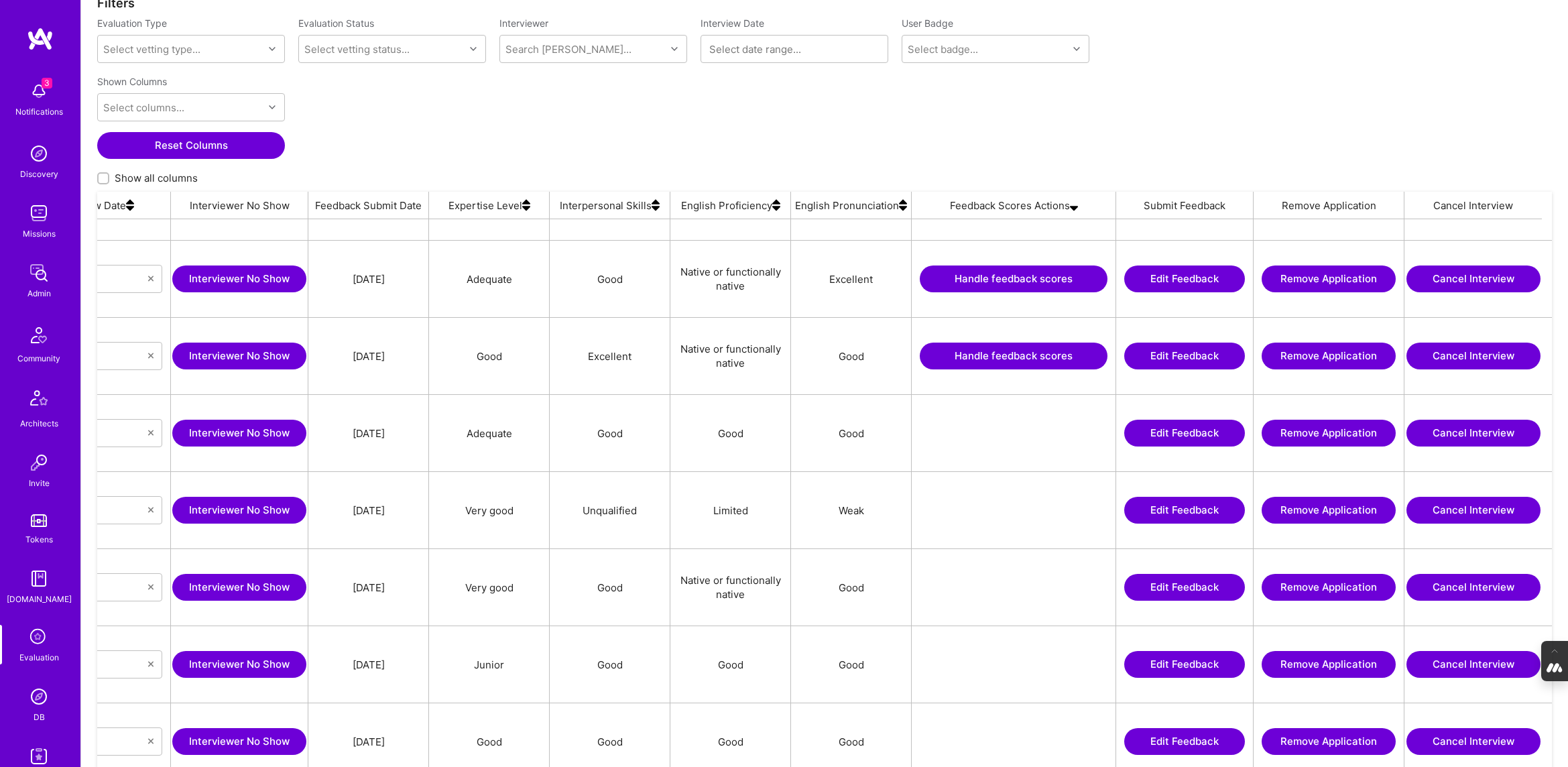
click at [743, 358] on button "Handle feedback scores" at bounding box center [1013, 356] width 188 height 27
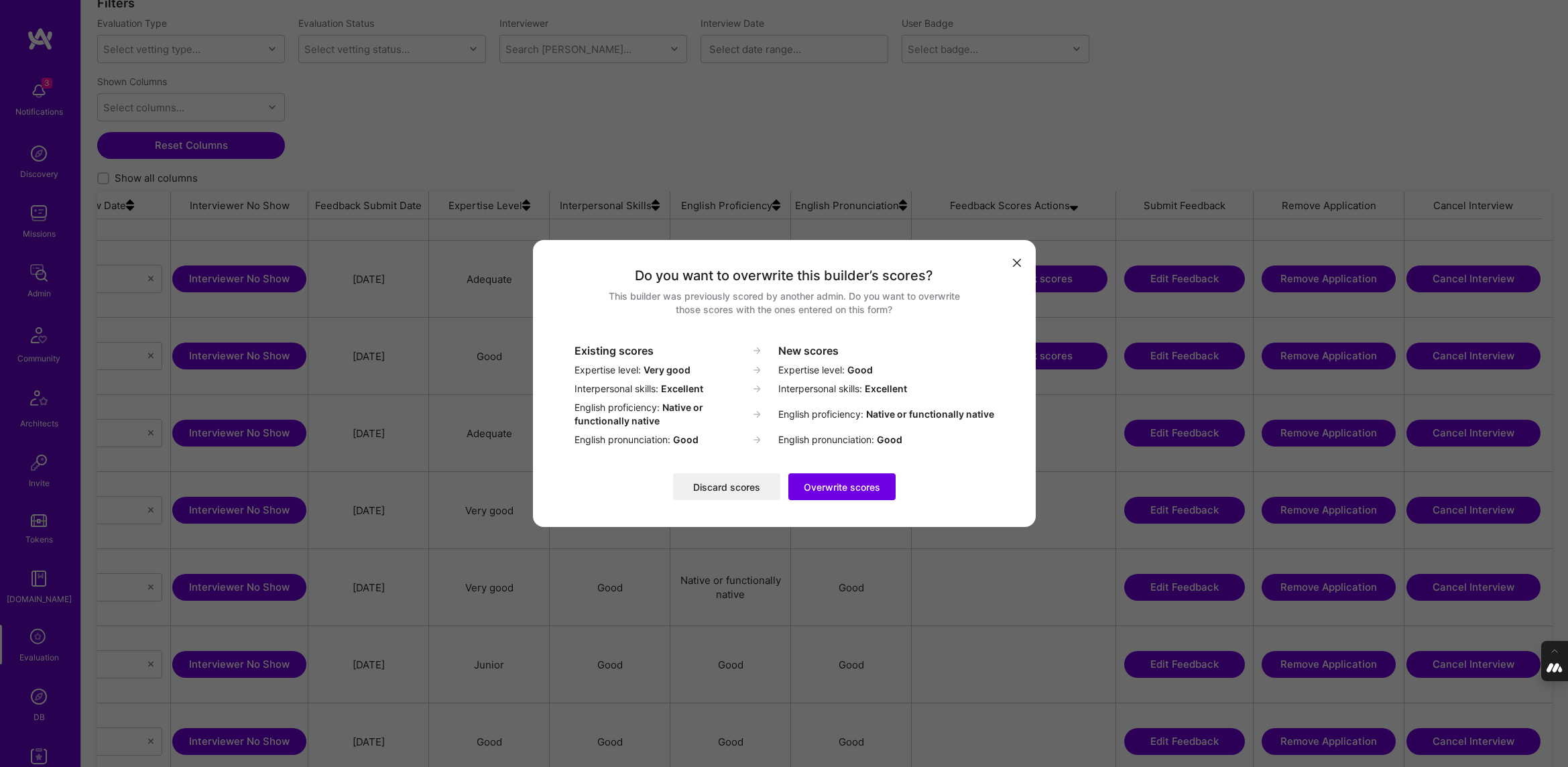
click at [720, 482] on button "Discard scores" at bounding box center [727, 487] width 107 height 27
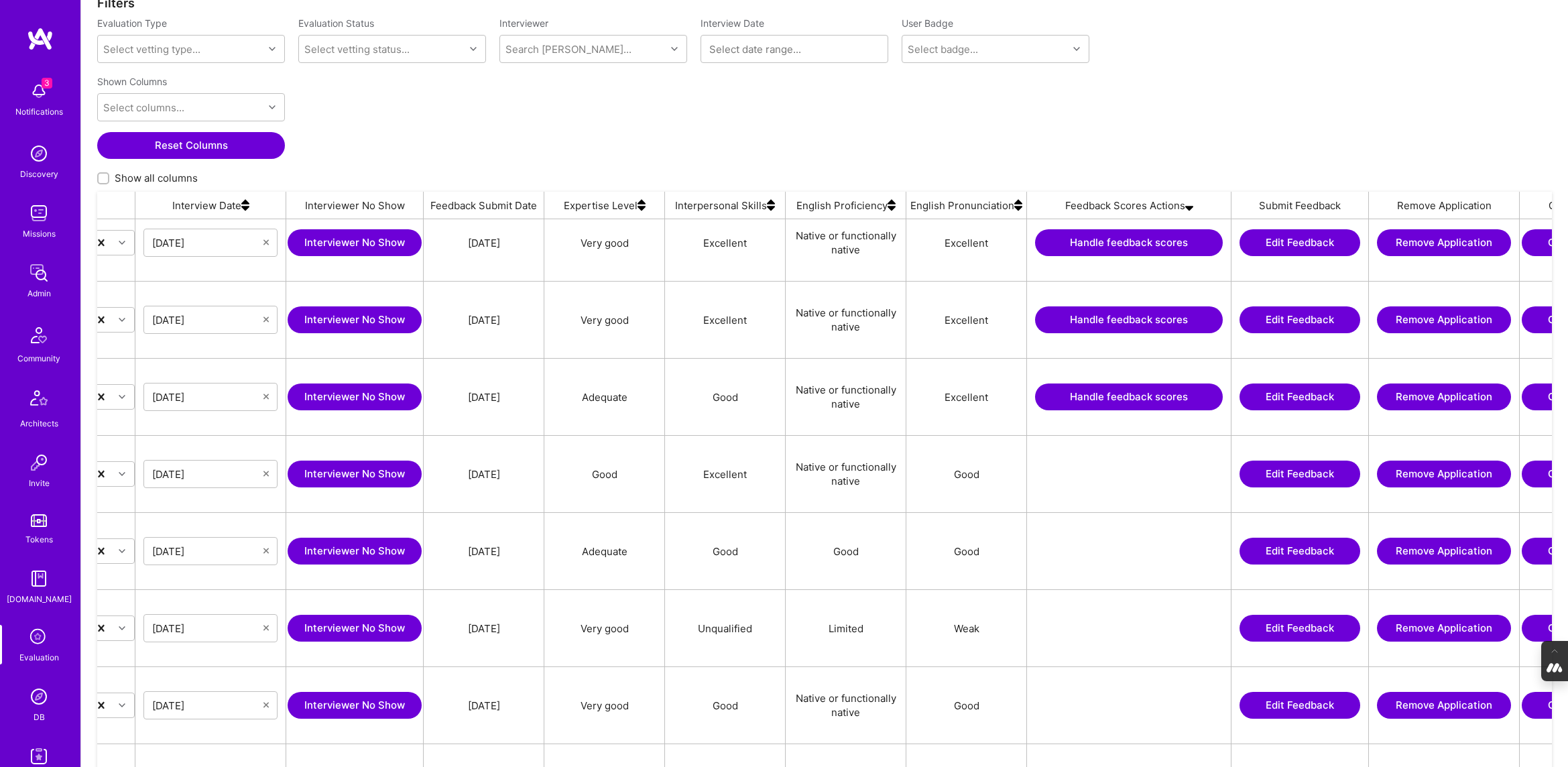
scroll to position [0, 698]
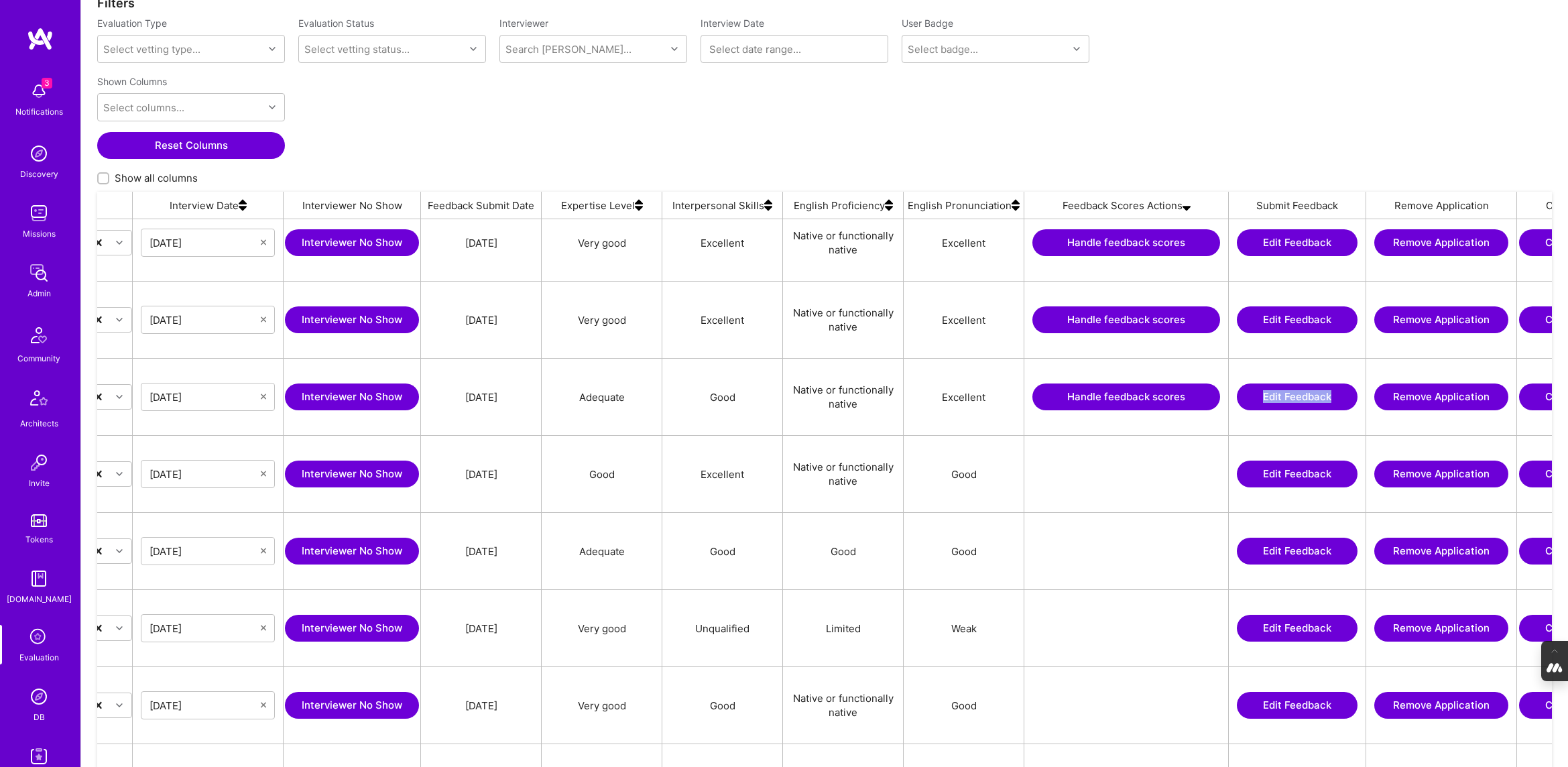
click at [743, 395] on button "Handle feedback scores" at bounding box center [1126, 396] width 188 height 27
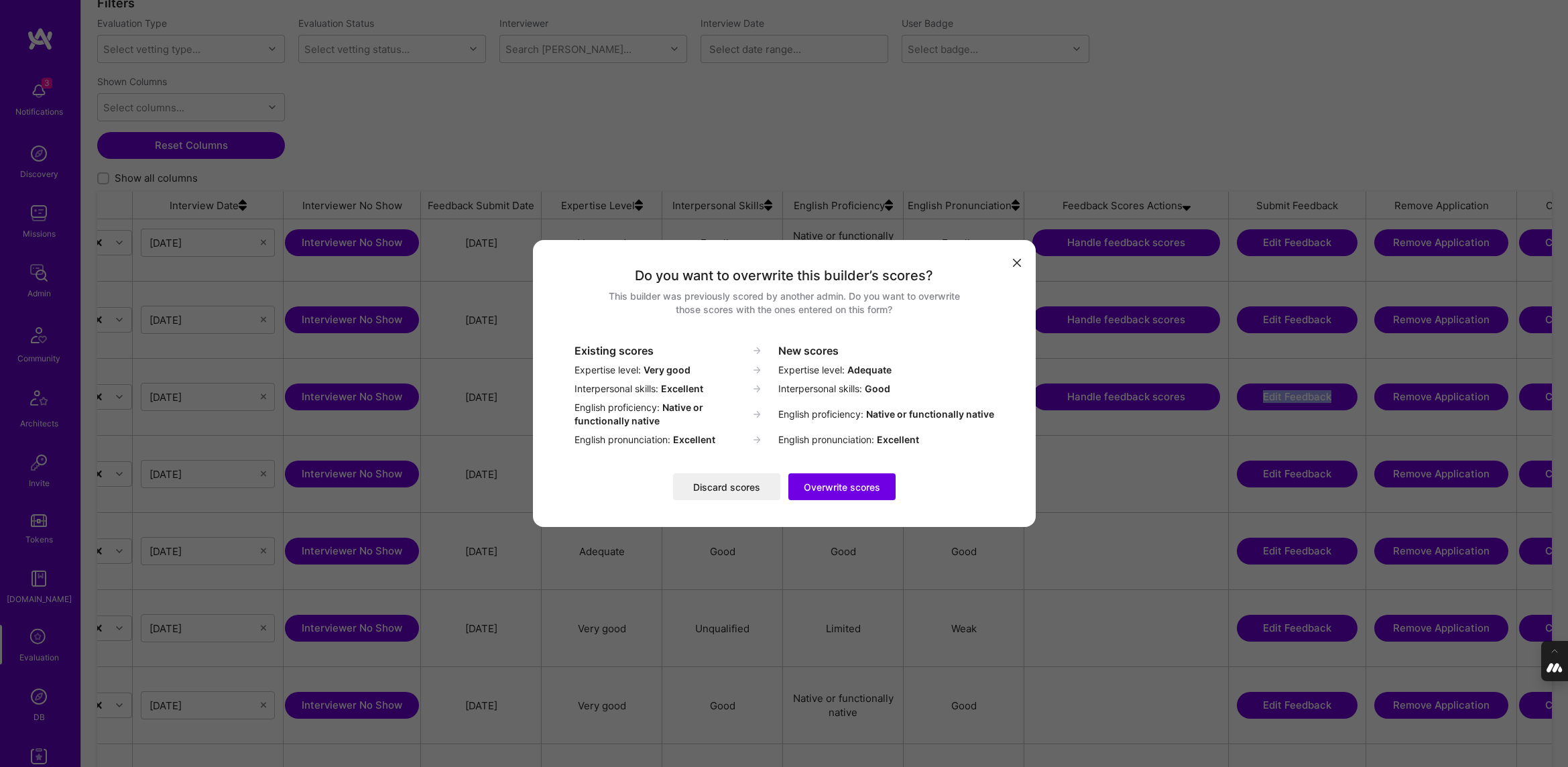
click at [729, 488] on button "Discard scores" at bounding box center [727, 487] width 107 height 27
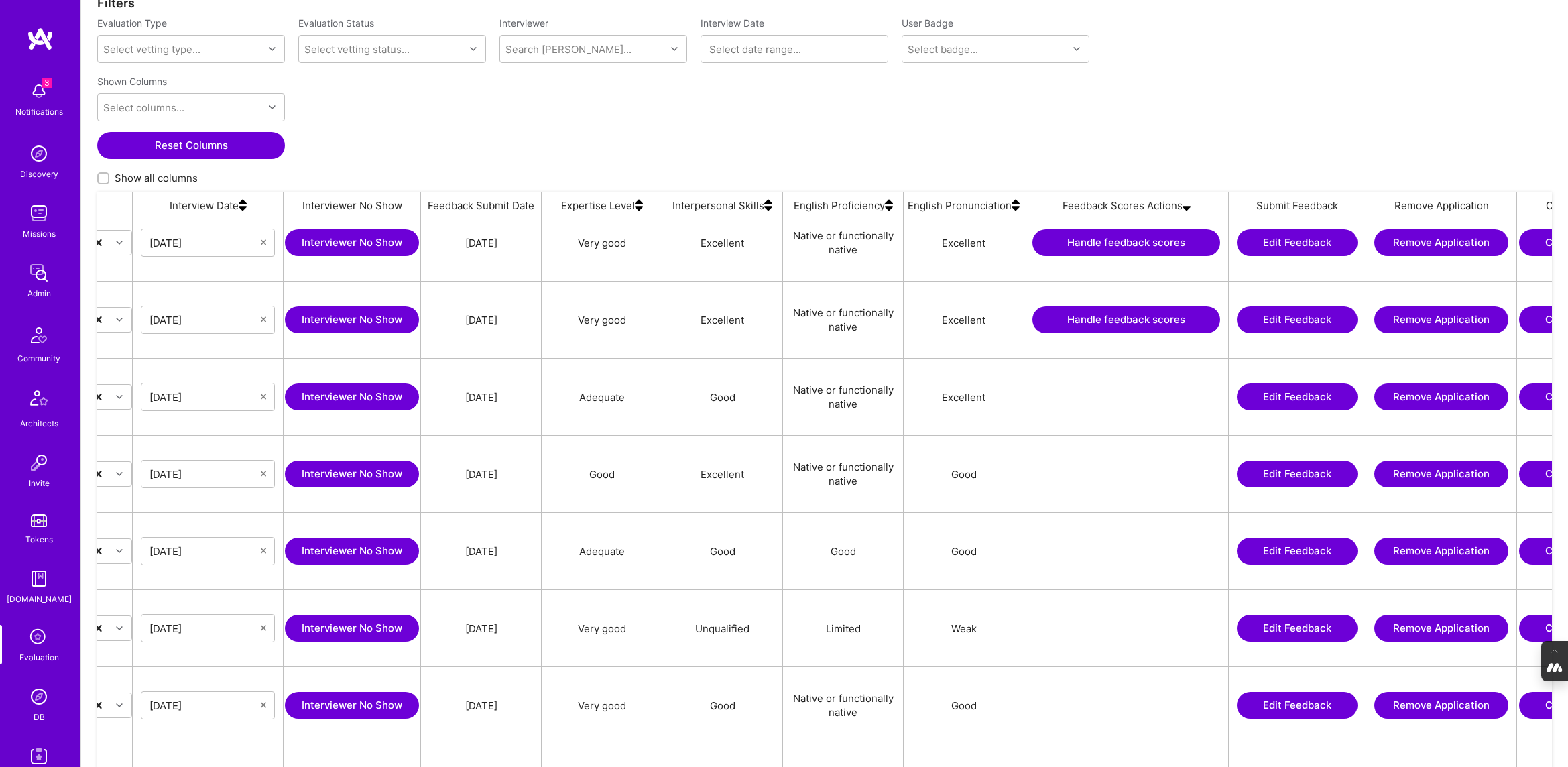
click at [743, 168] on div "Shown Columns Select columns... Reset Columns Show all columns" at bounding box center [824, 131] width 1454 height 122
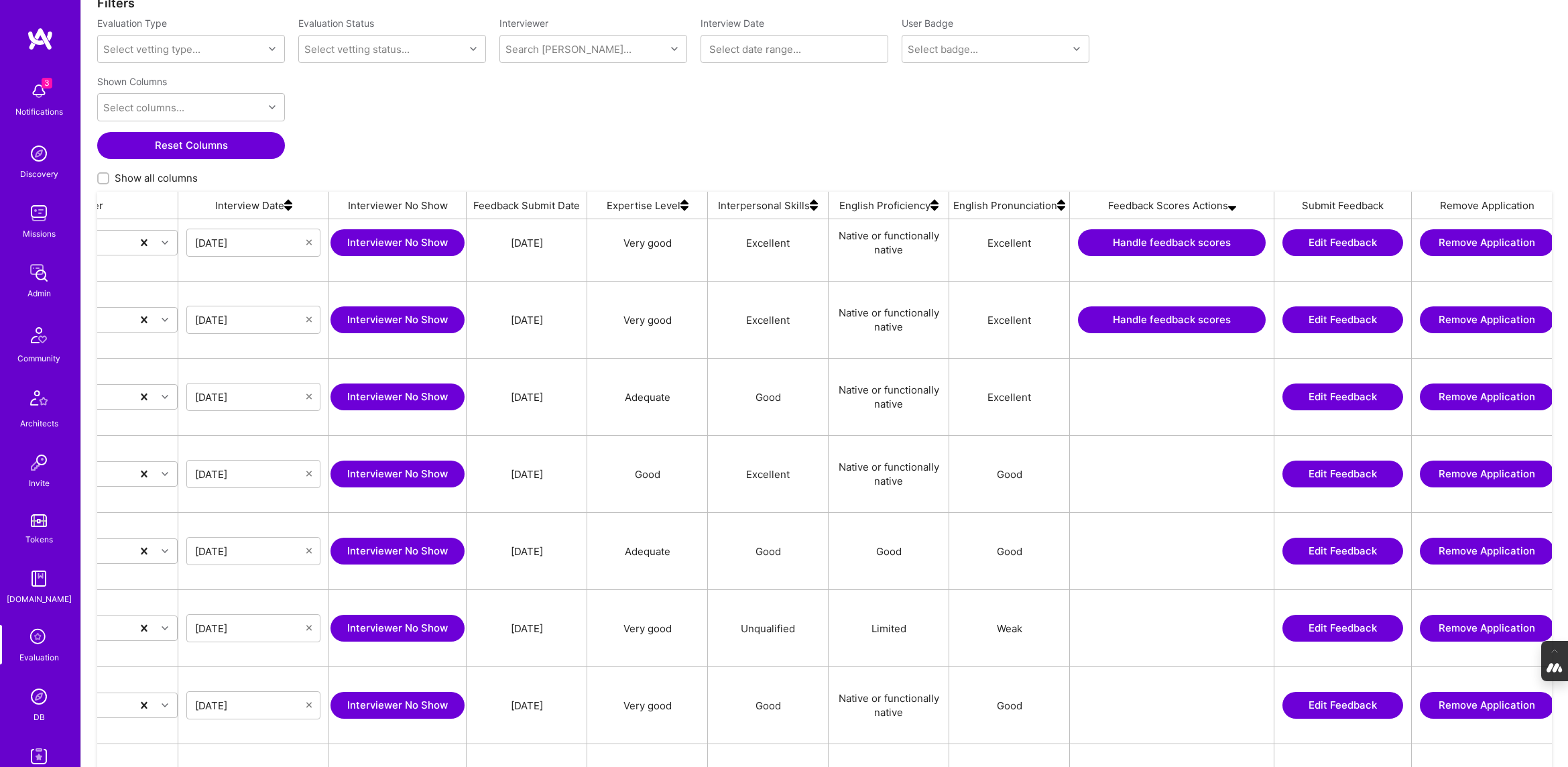
scroll to position [0, 693]
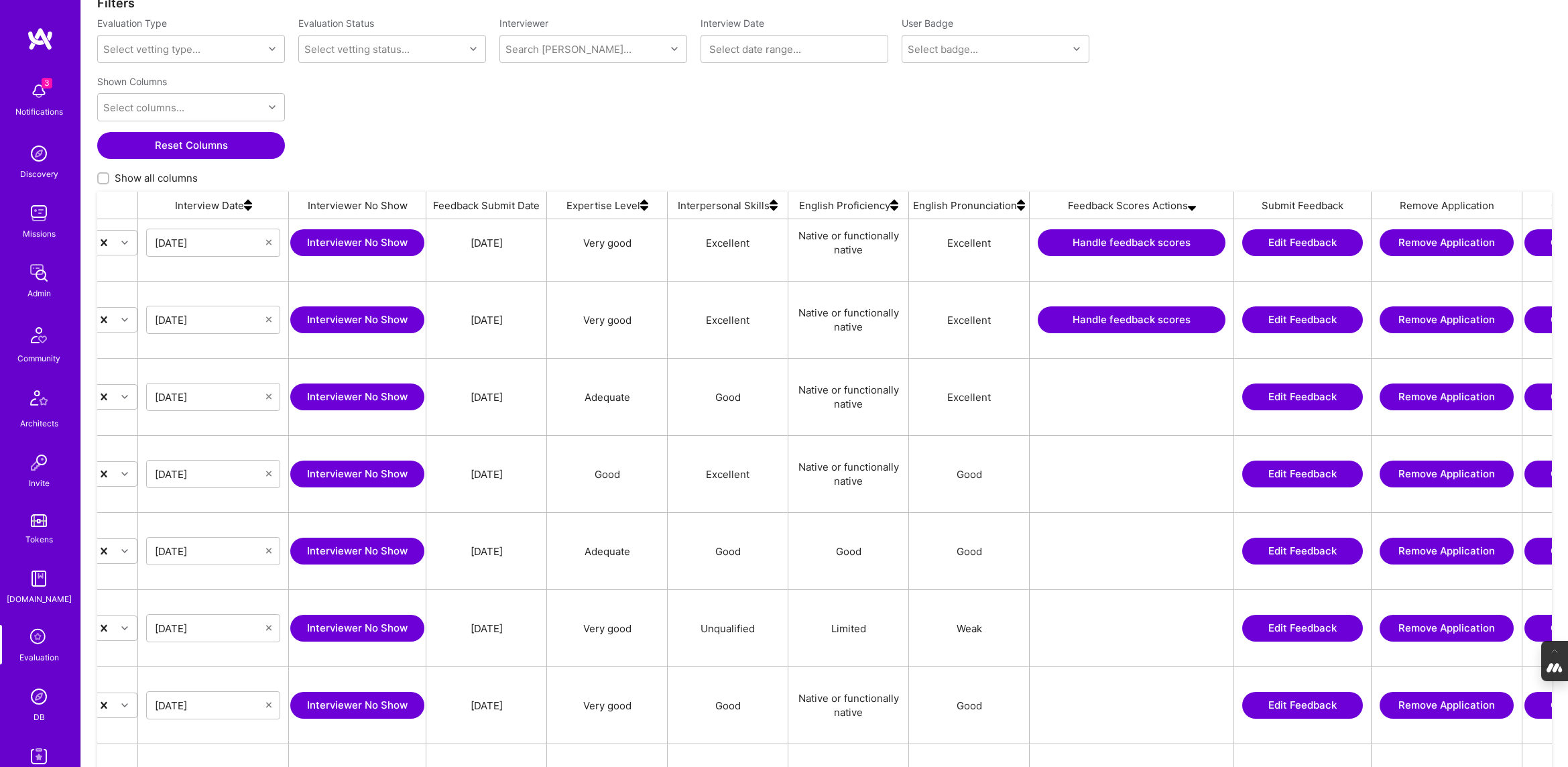
click at [743, 311] on button "Handle feedback scores" at bounding box center [1131, 320] width 188 height 27
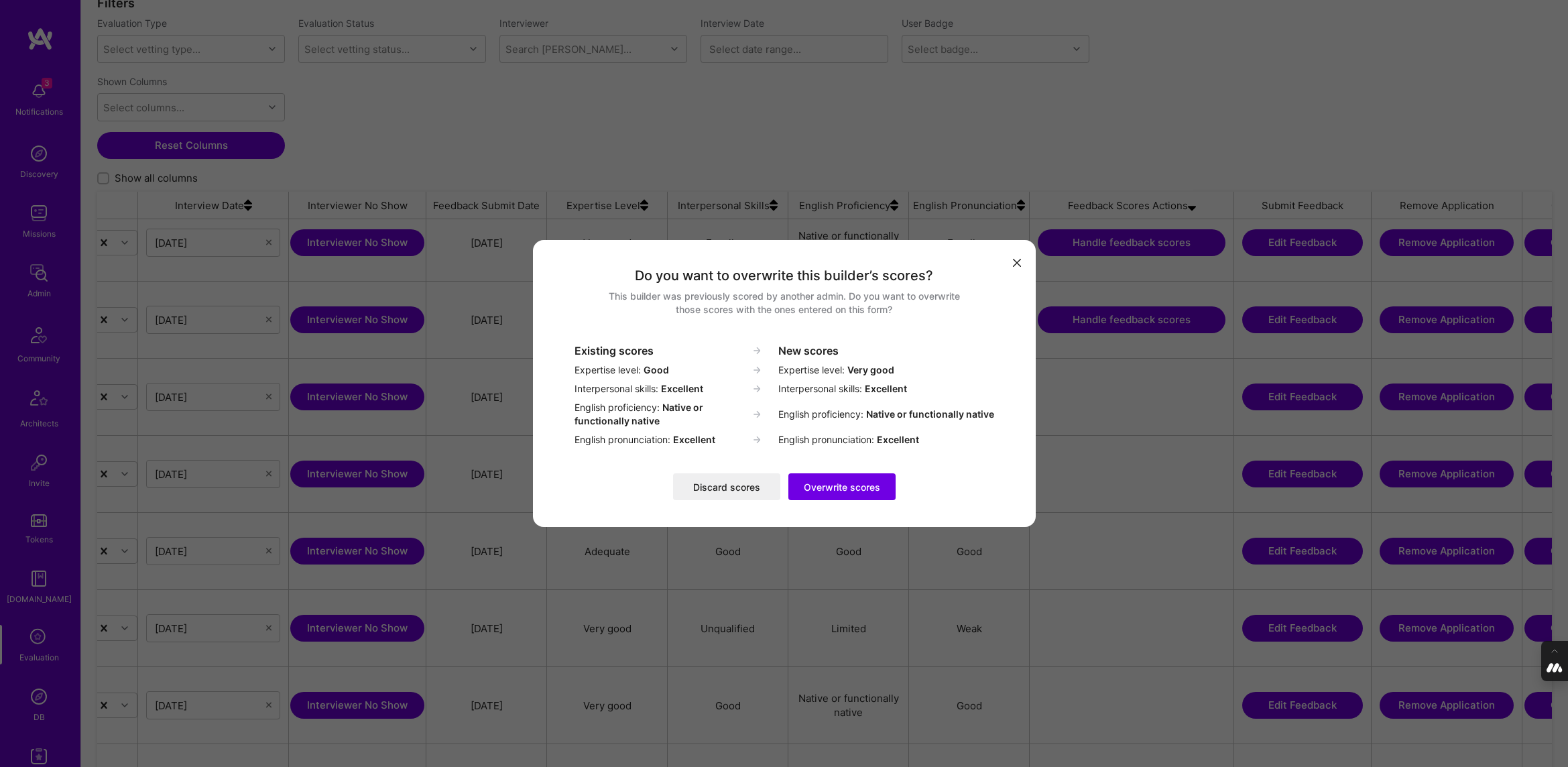
click at [743, 260] on icon "modal" at bounding box center [1016, 262] width 8 height 8
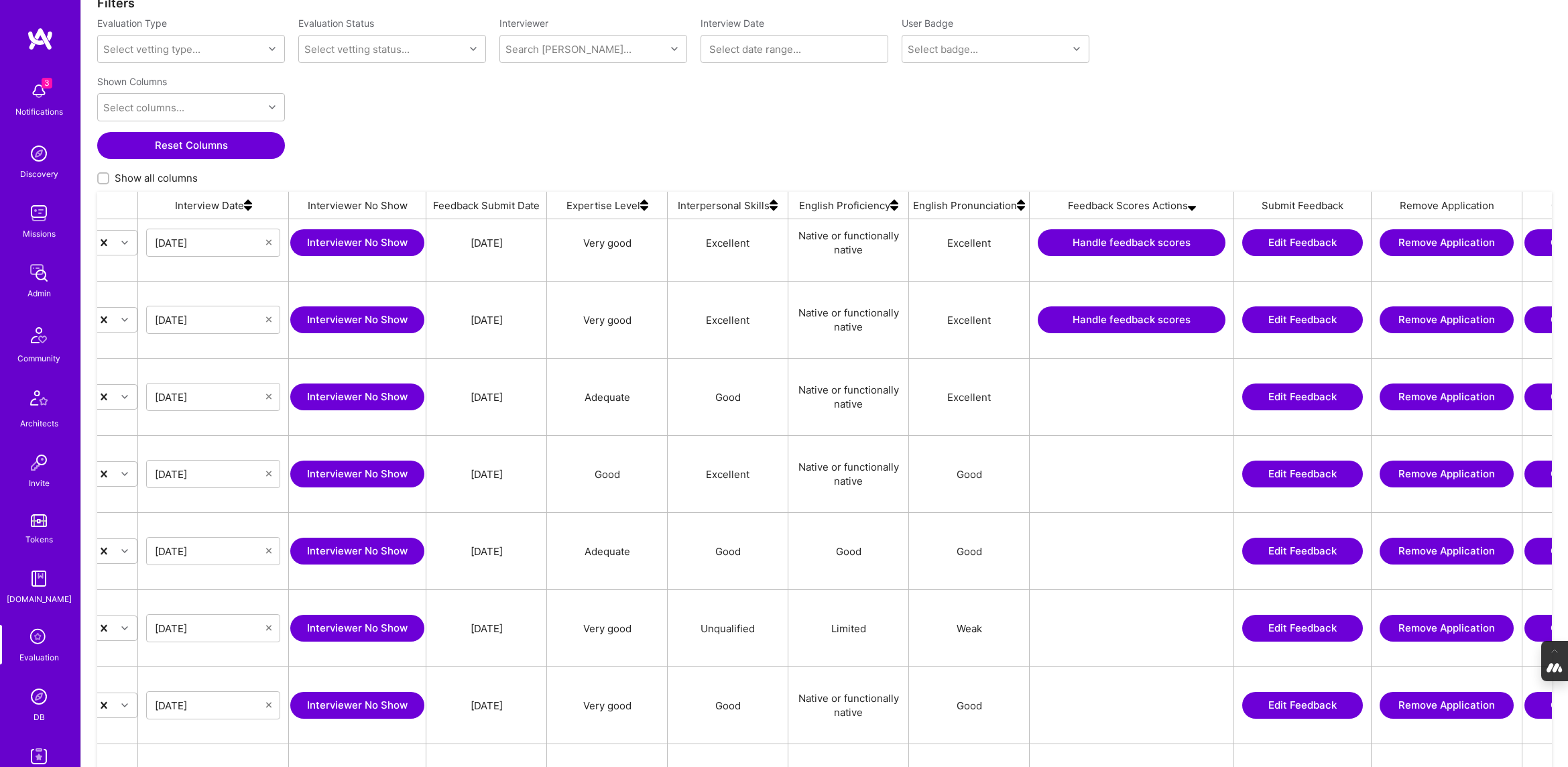
click at [687, 144] on div "Shown Columns Select columns... Reset Columns Show all columns" at bounding box center [824, 131] width 1454 height 122
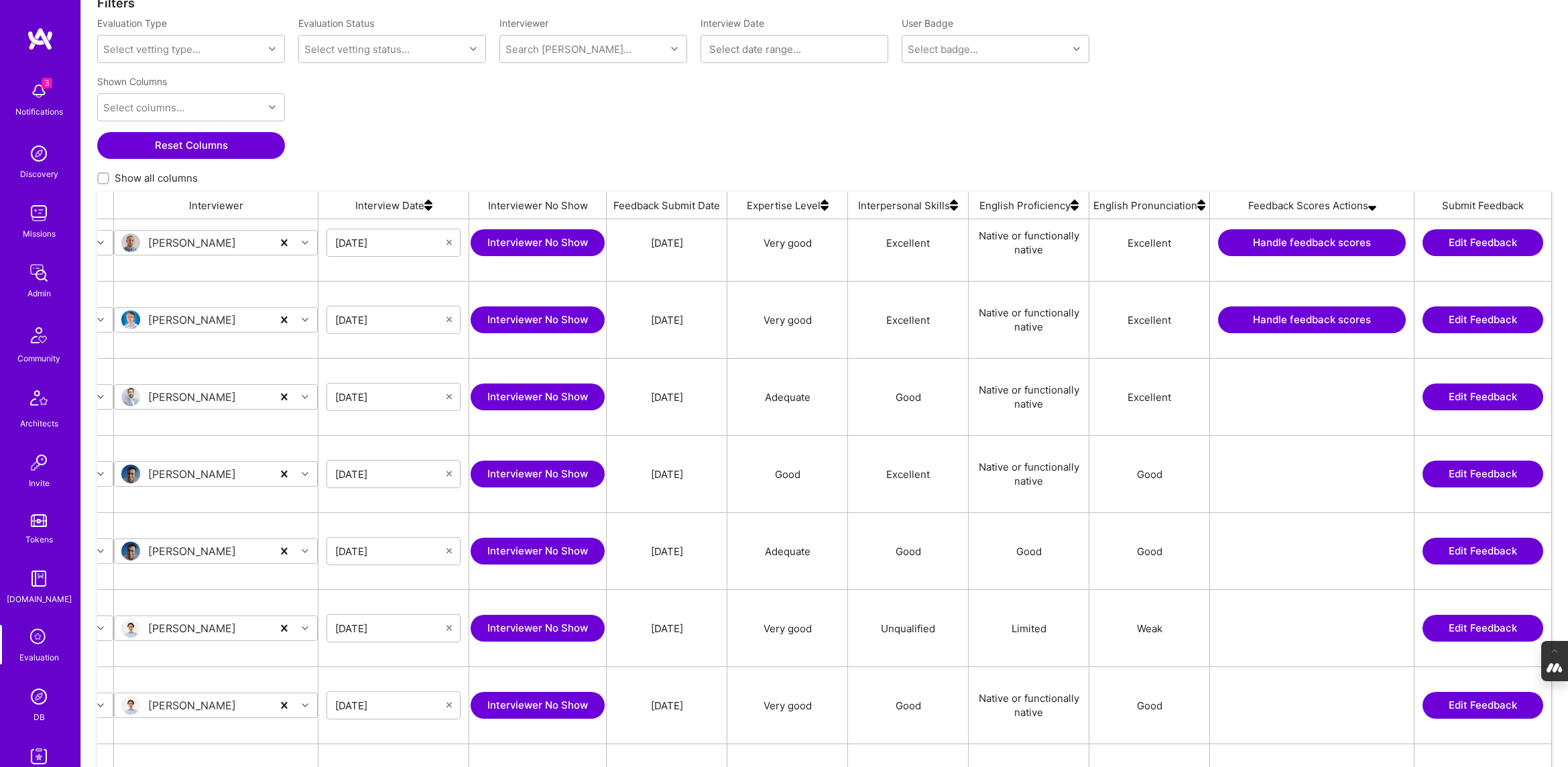
scroll to position [0, 537]
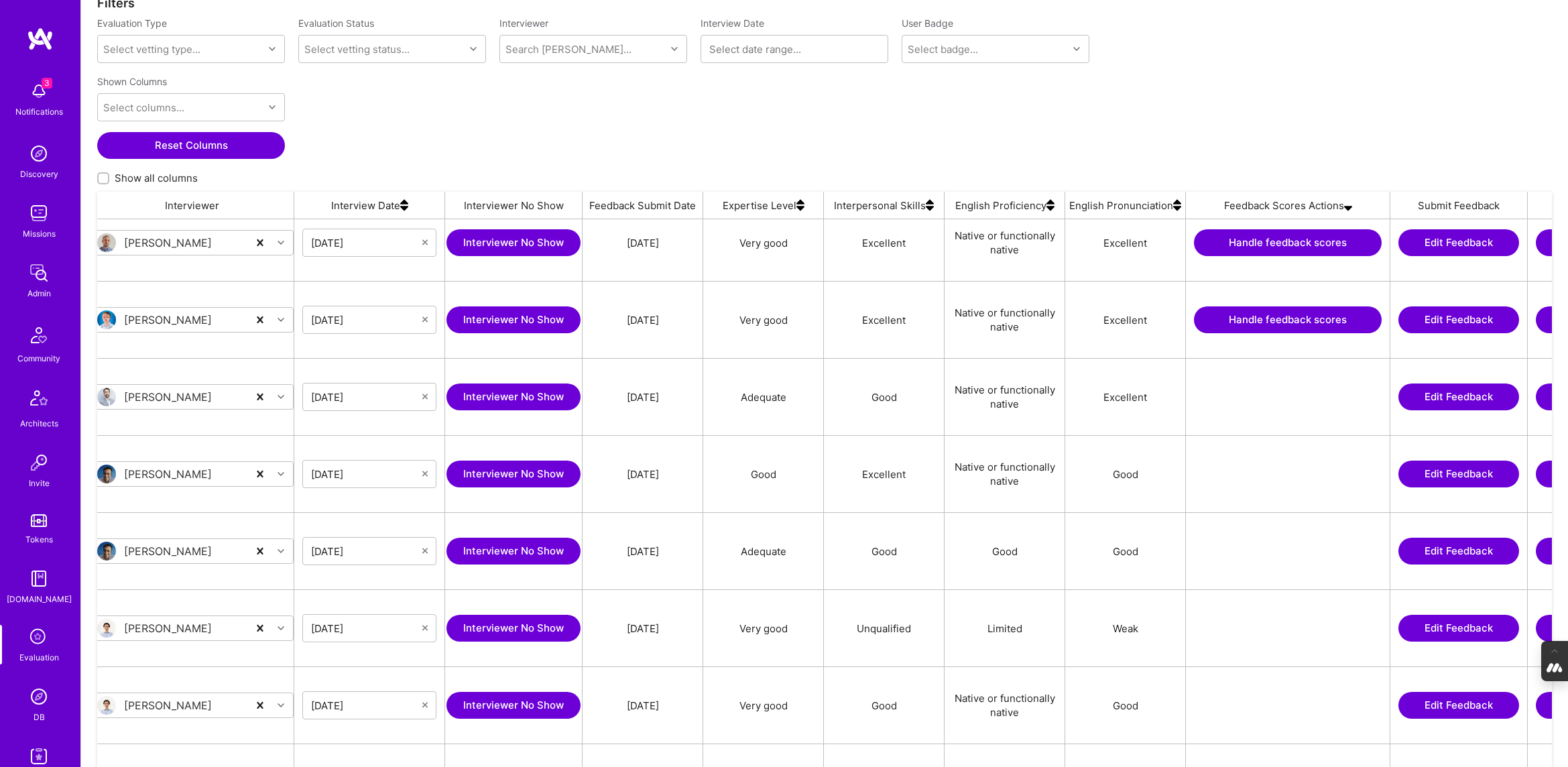
click at [743, 317] on button "Handle feedback scores" at bounding box center [1288, 320] width 188 height 27
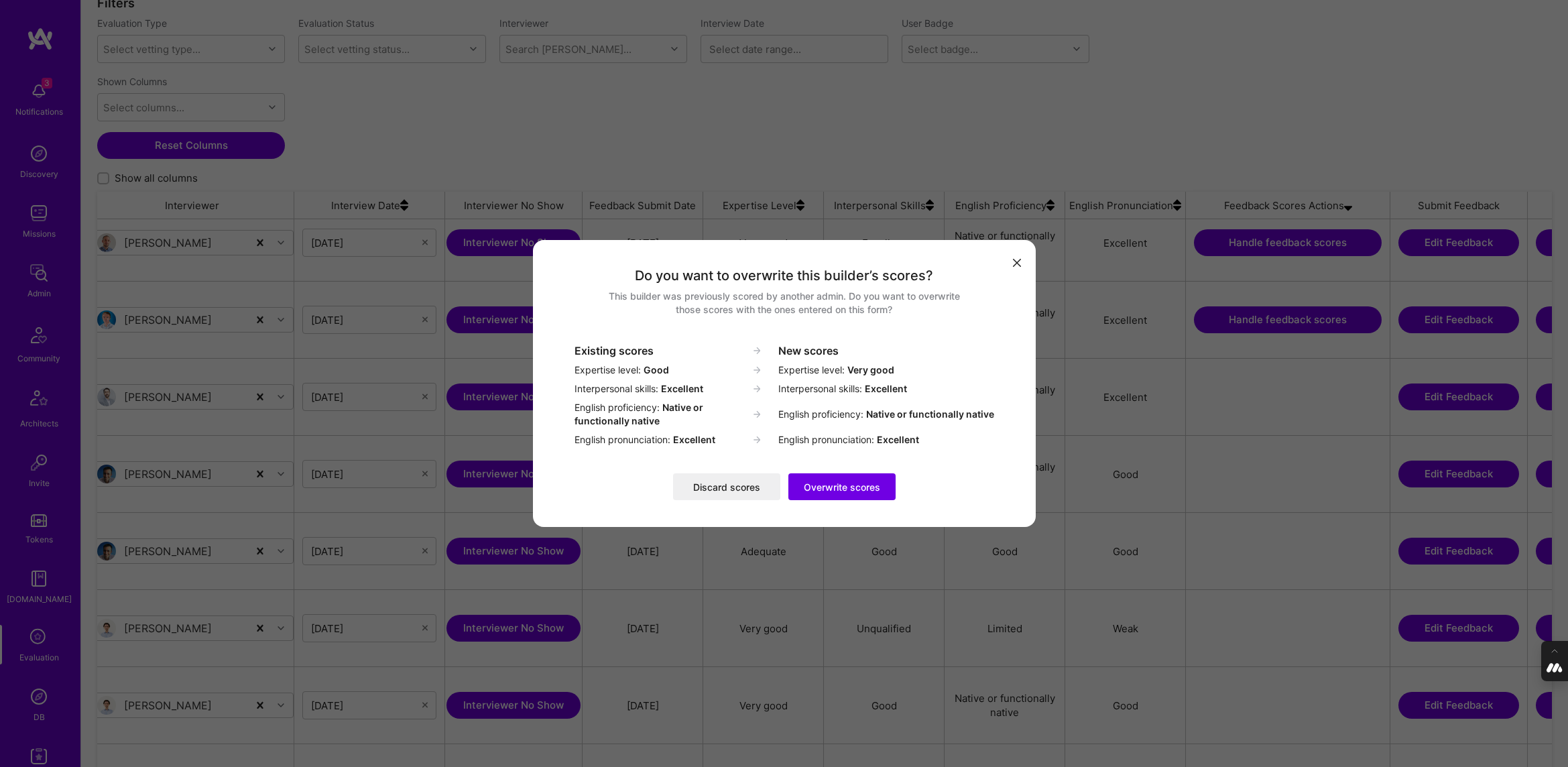
click at [743, 490] on button "Overwrite scores" at bounding box center [842, 487] width 107 height 27
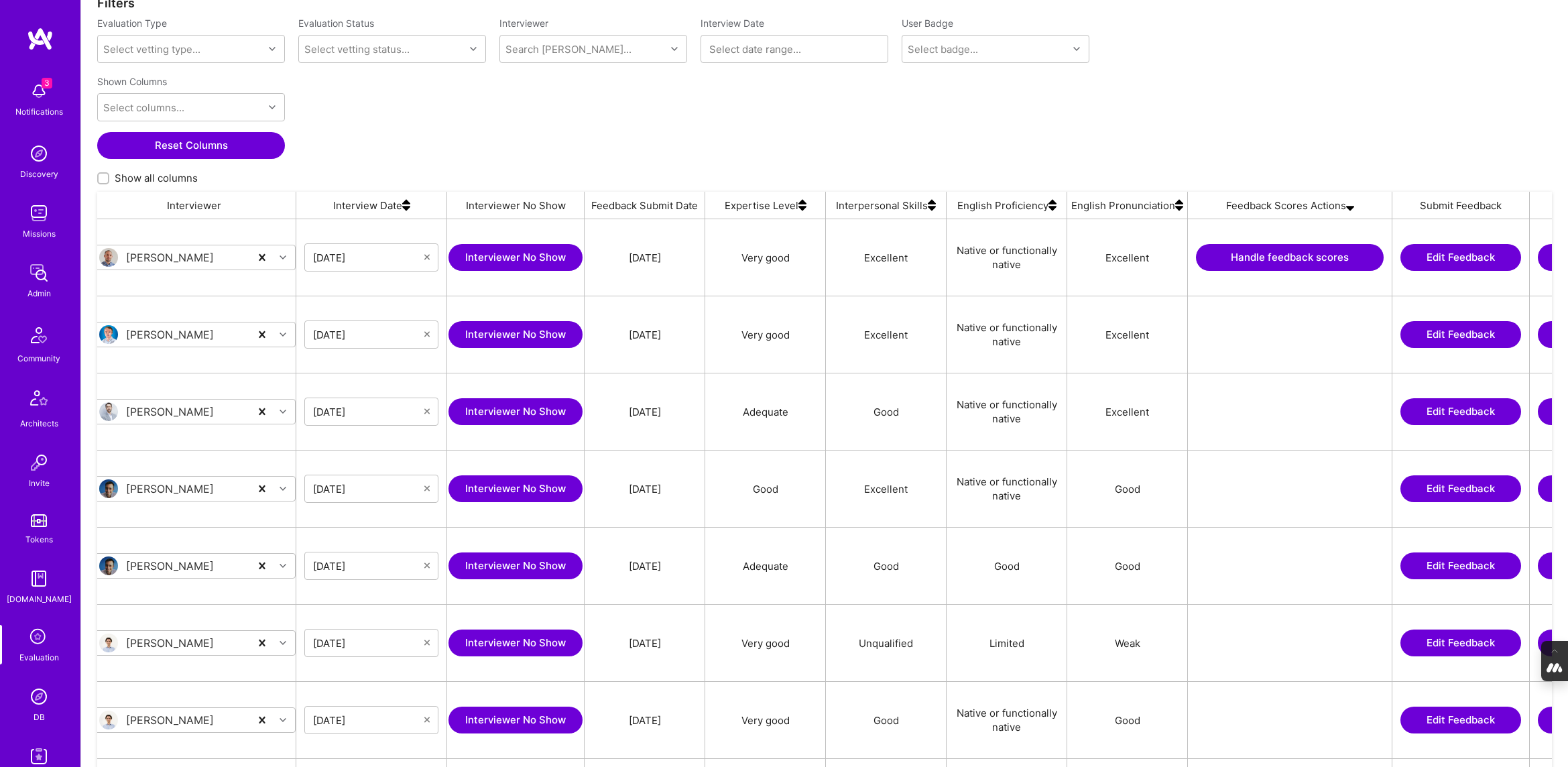
scroll to position [0, 549]
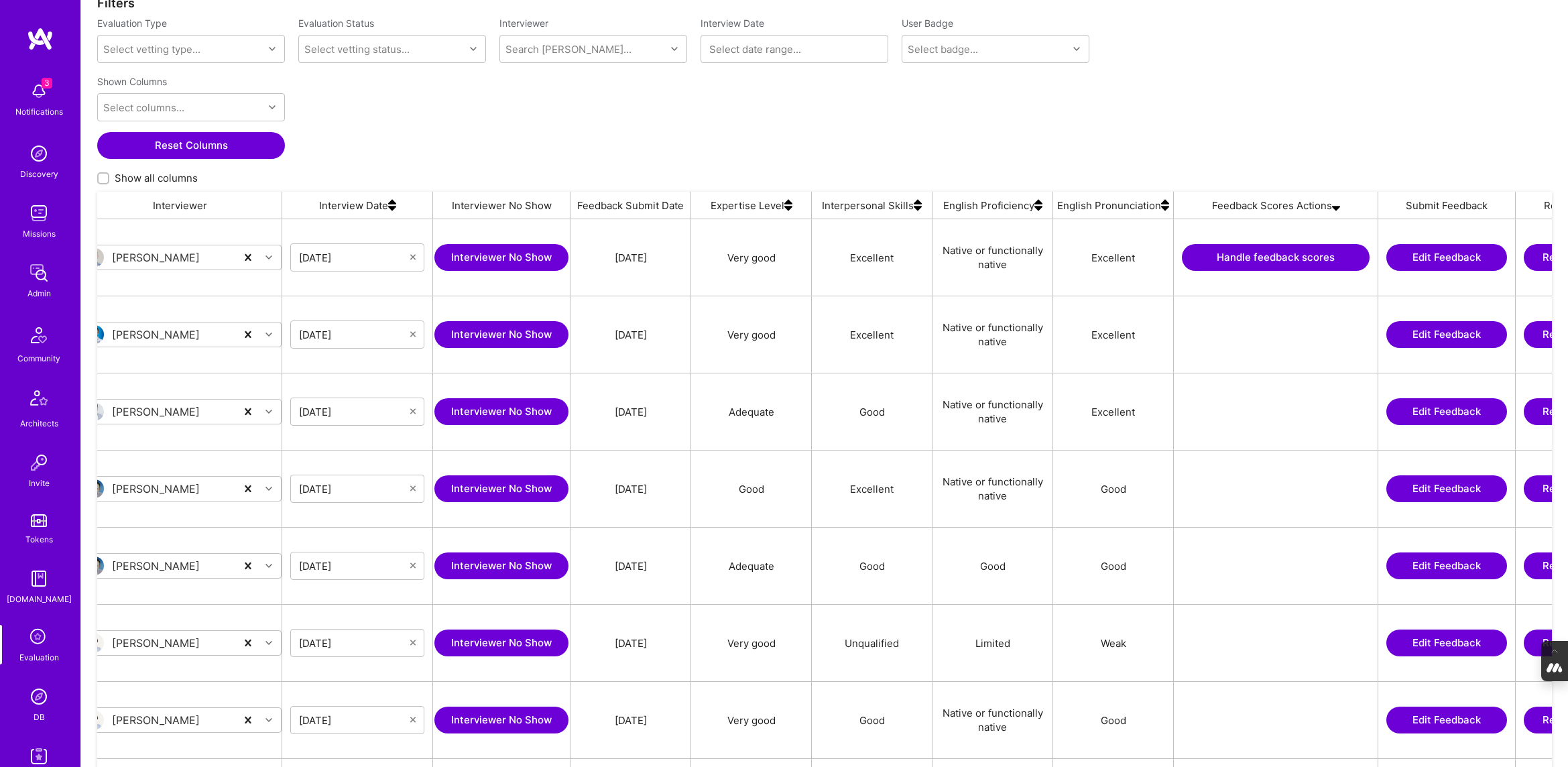
click at [743, 254] on button "Handle feedback scores" at bounding box center [1275, 258] width 188 height 27
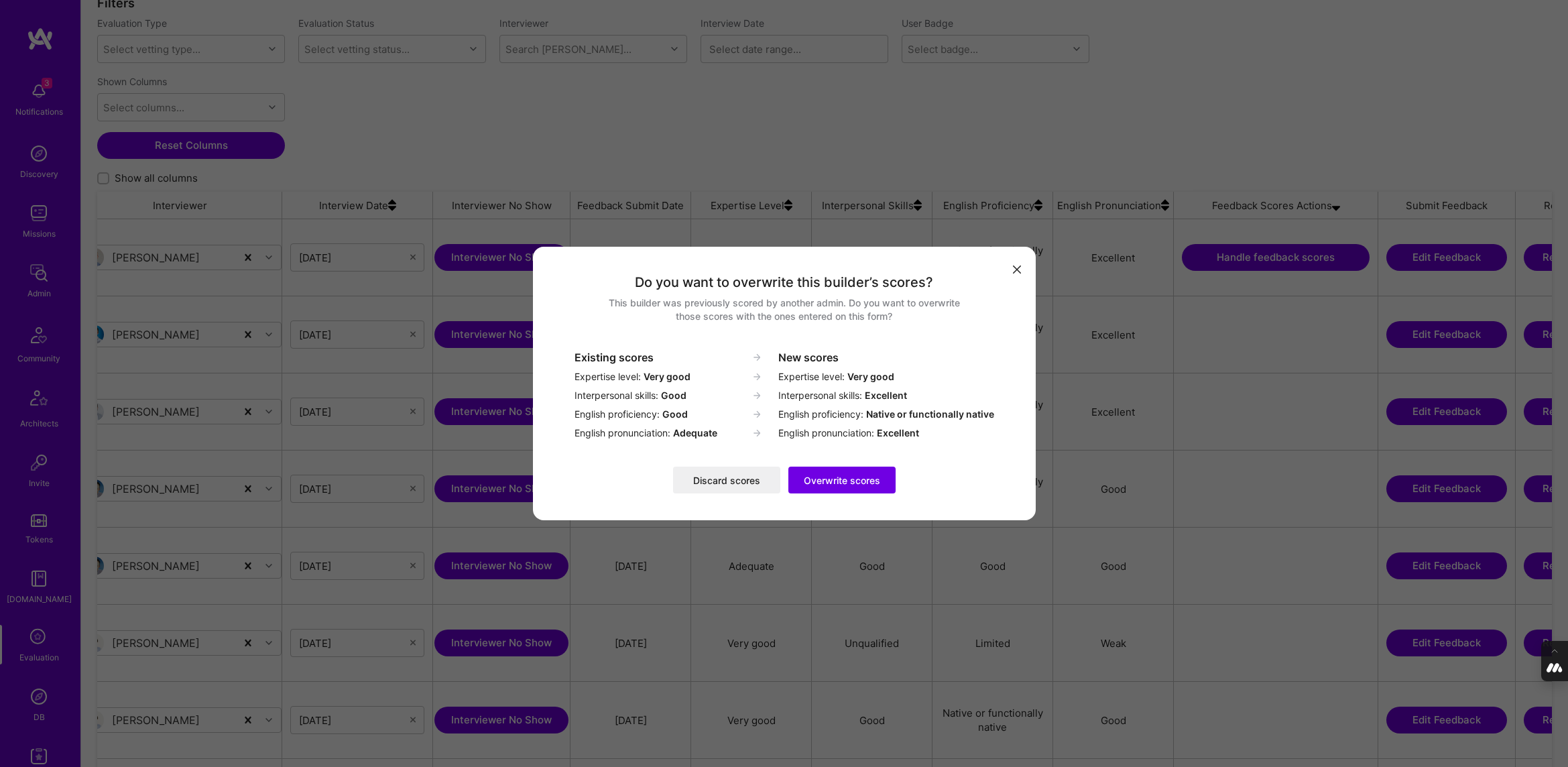
click at [743, 268] on icon "modal" at bounding box center [1016, 269] width 8 height 8
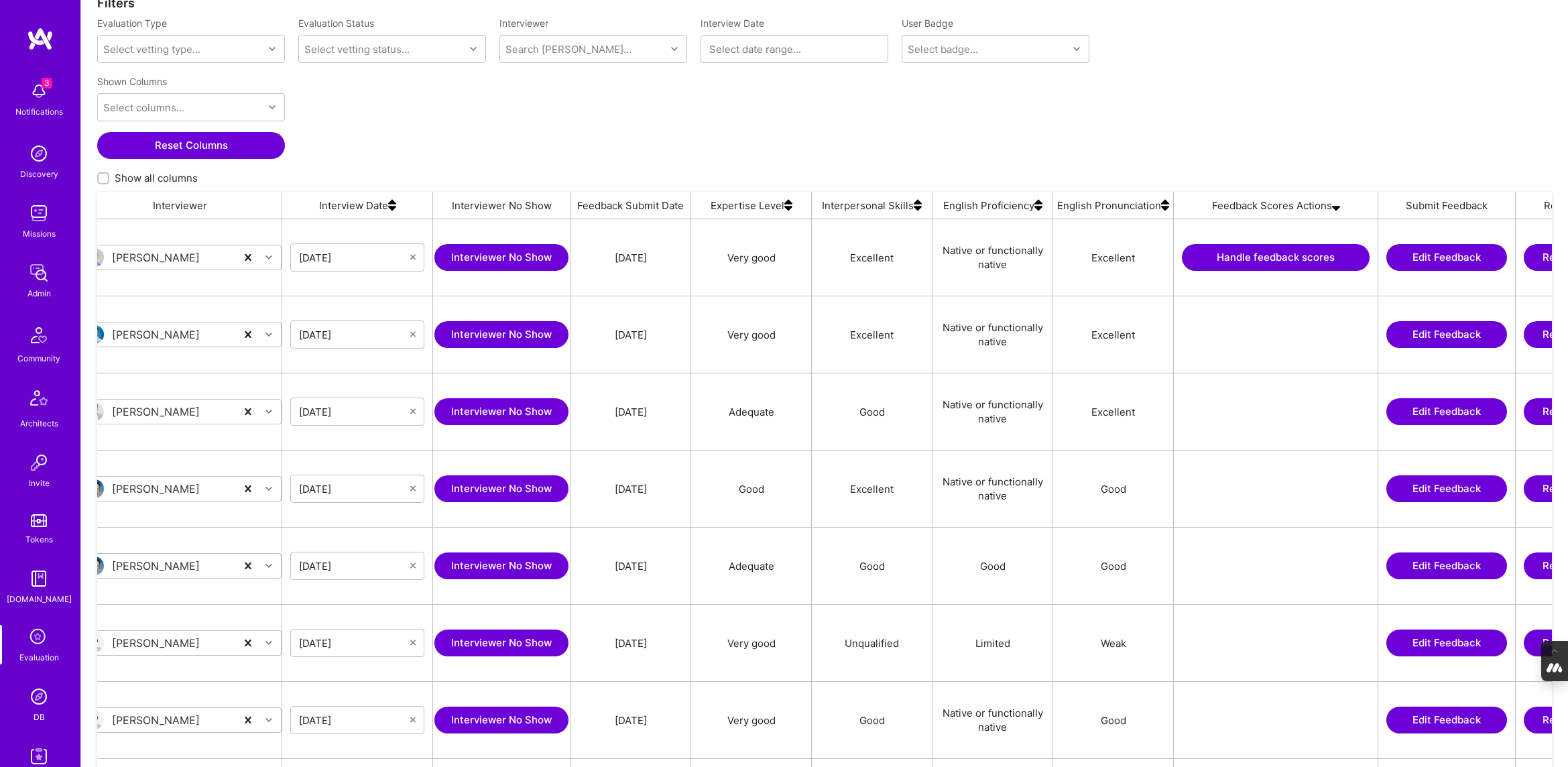
click at [743, 161] on div "Shown Columns Select columns... Reset Columns Show all columns" at bounding box center [824, 131] width 1454 height 122
click at [710, 132] on div "Shown Columns Select columns... Reset Columns Show all columns" at bounding box center [824, 131] width 1454 height 122
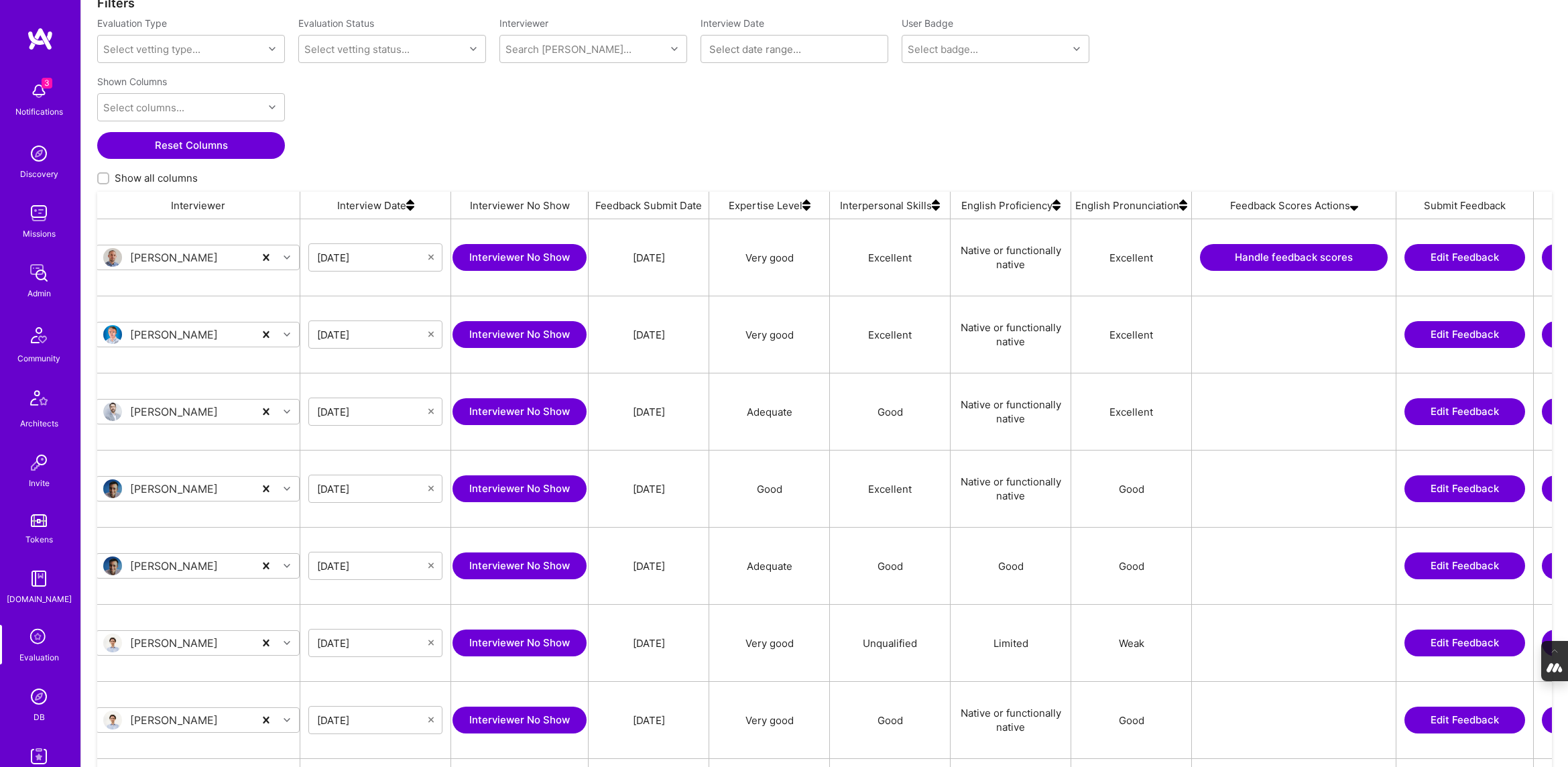
scroll to position [0, 533]
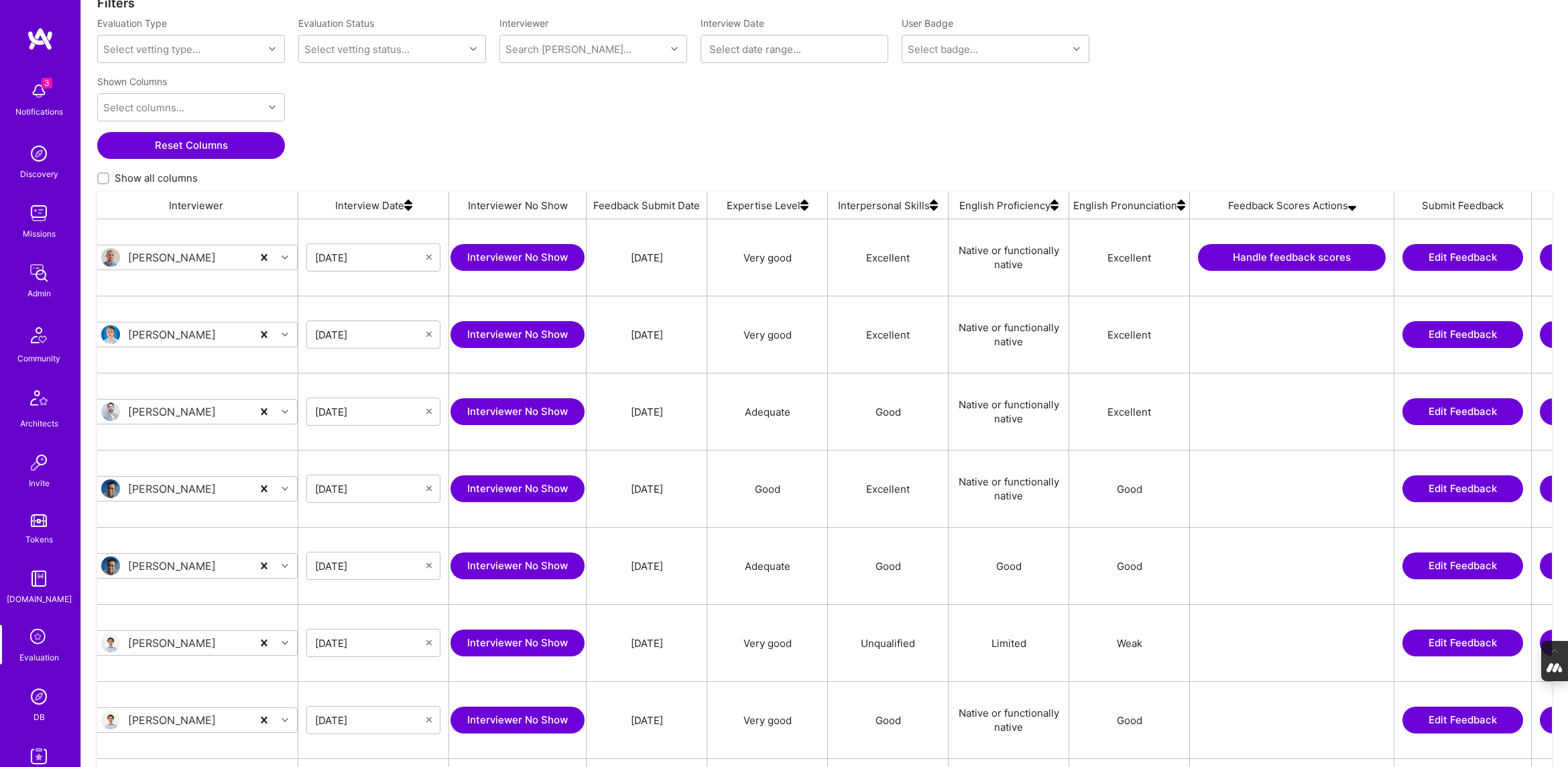
click at [743, 254] on button "Handle feedback scores" at bounding box center [1291, 258] width 188 height 27
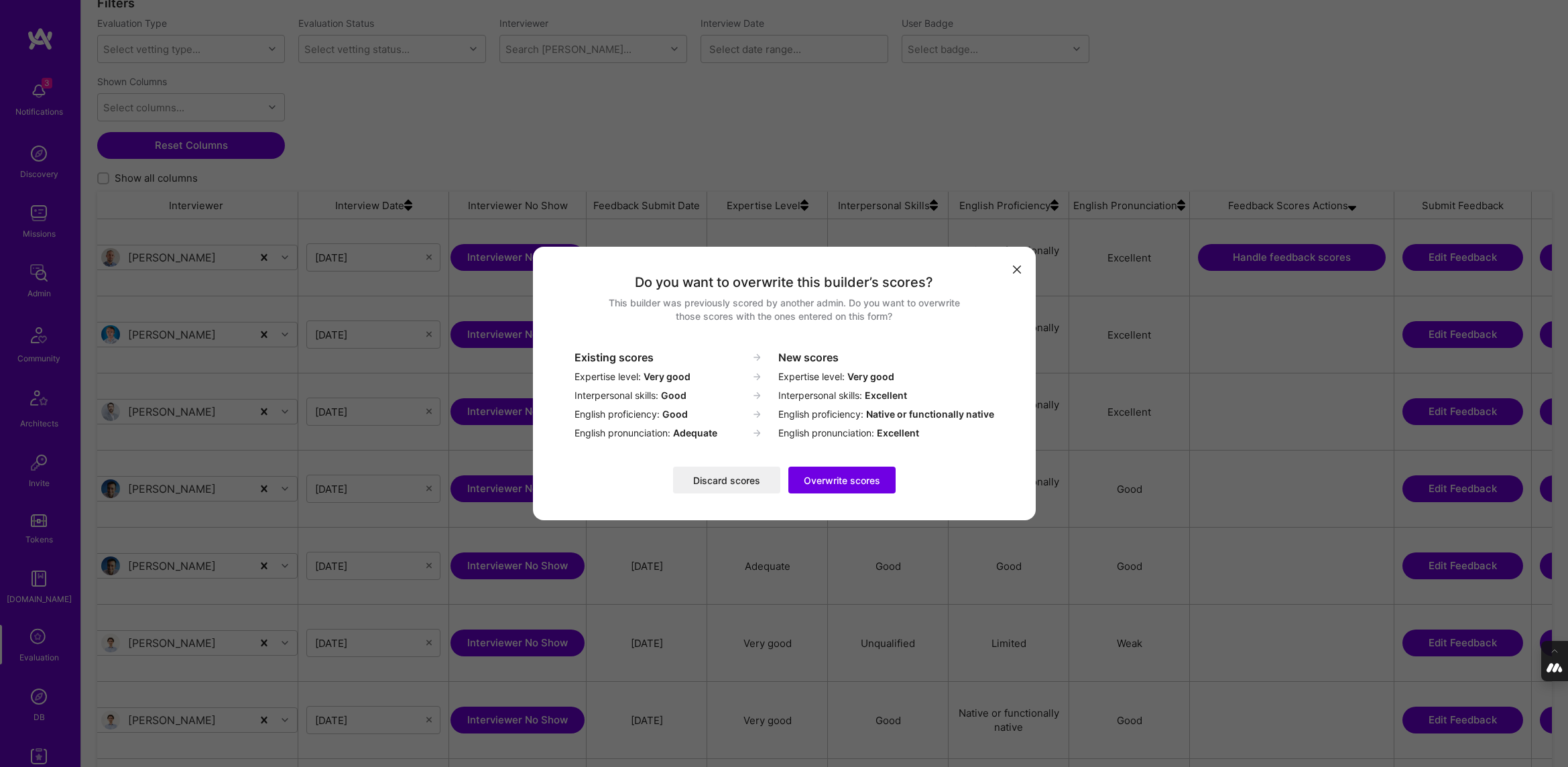
click at [733, 480] on button "Discard scores" at bounding box center [727, 480] width 107 height 27
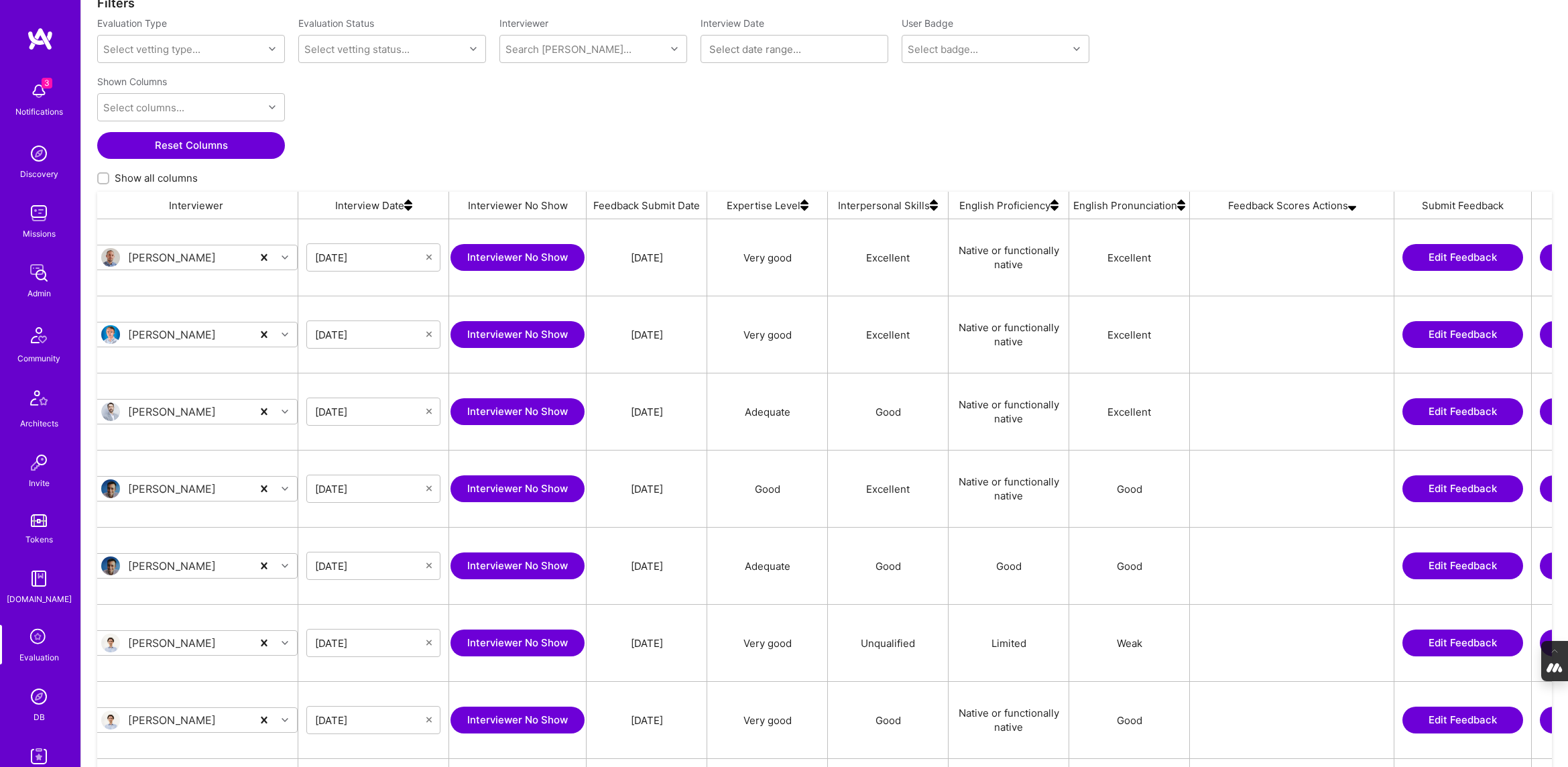
scroll to position [626, 1454]
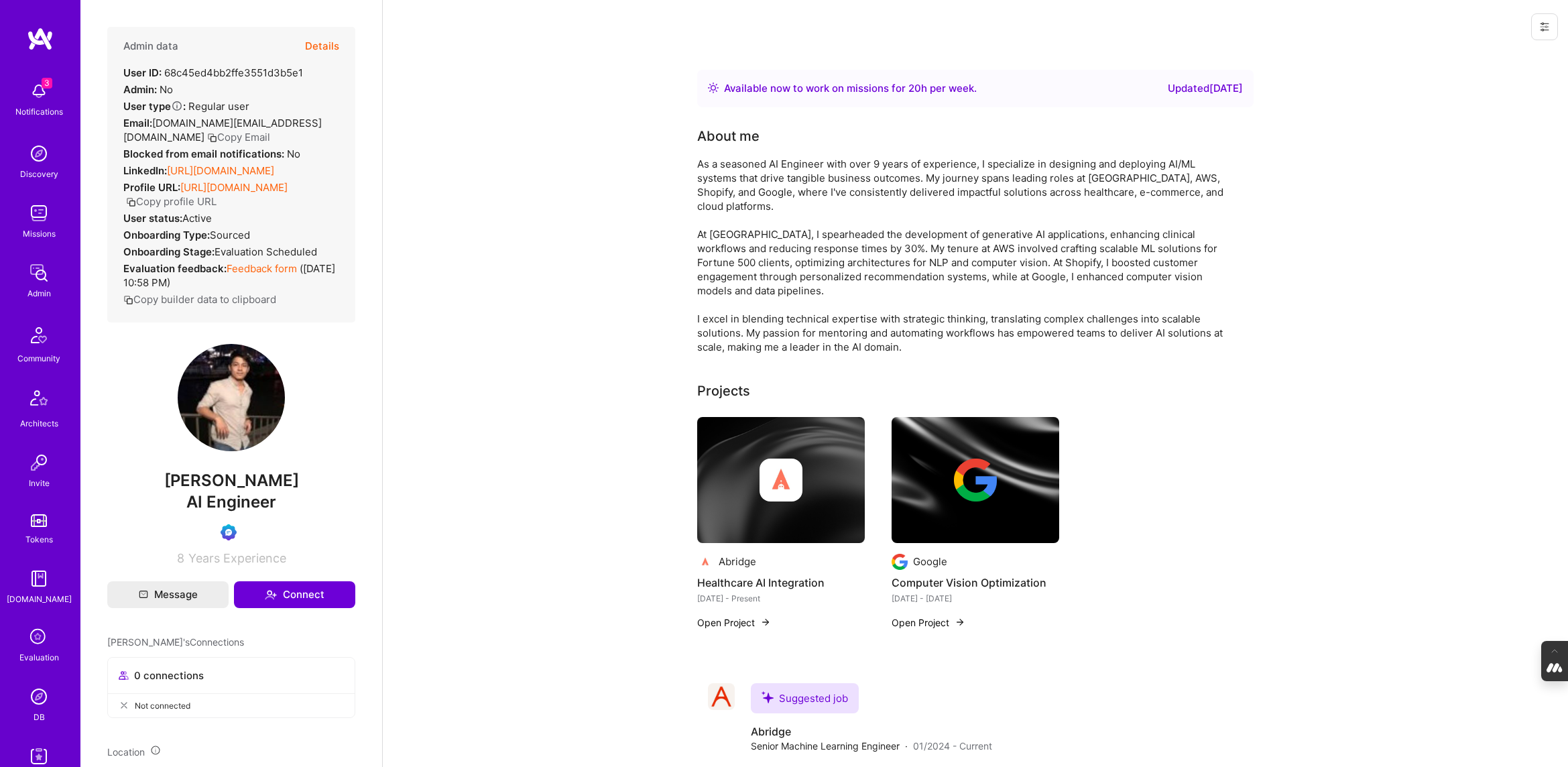
click at [324, 39] on button "Details" at bounding box center [322, 46] width 34 height 38
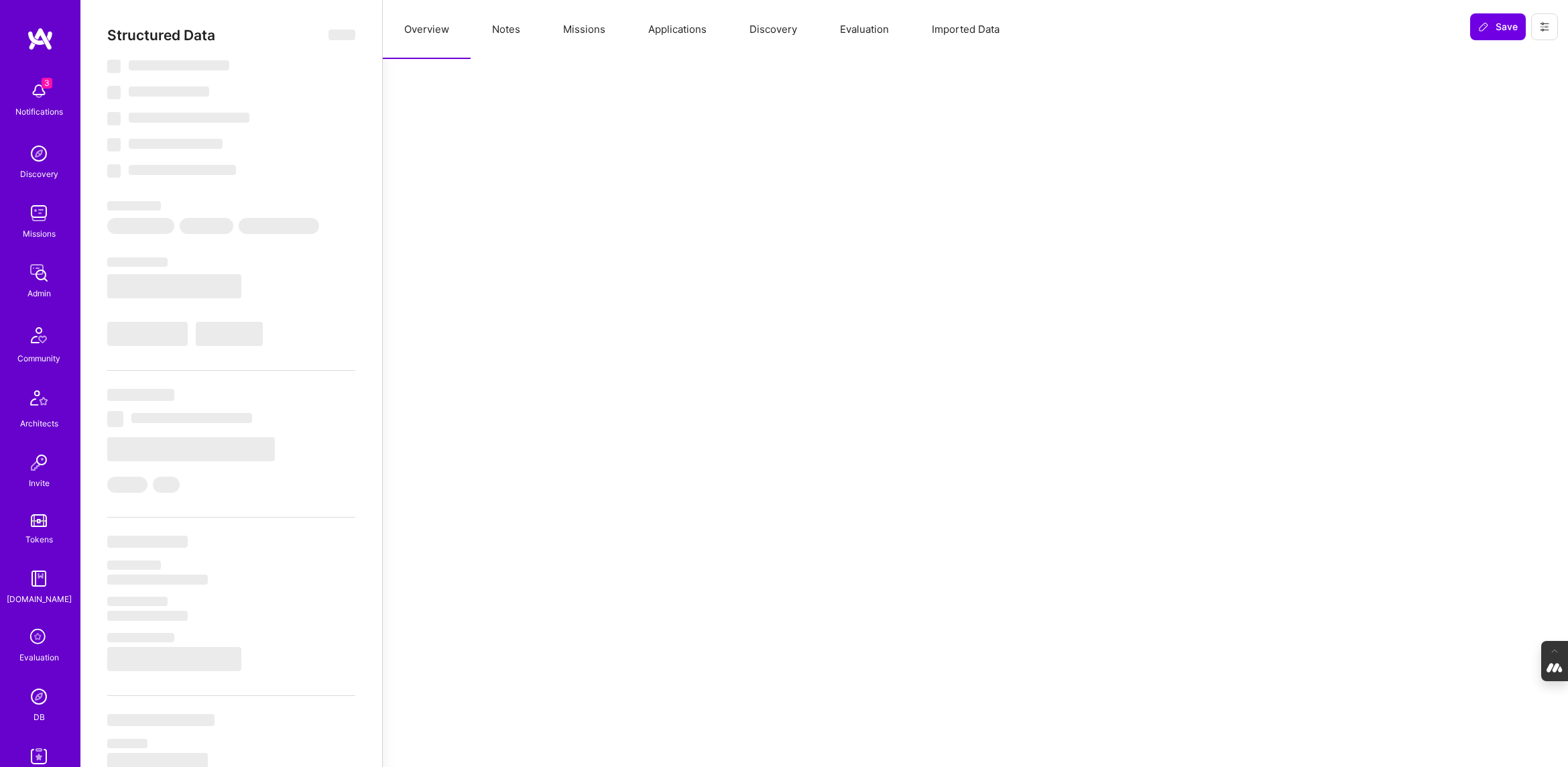
click at [856, 37] on button "Evaluation" at bounding box center [864, 30] width 92 height 59
select select "Right Now"
select select "Verified"
select select "US"
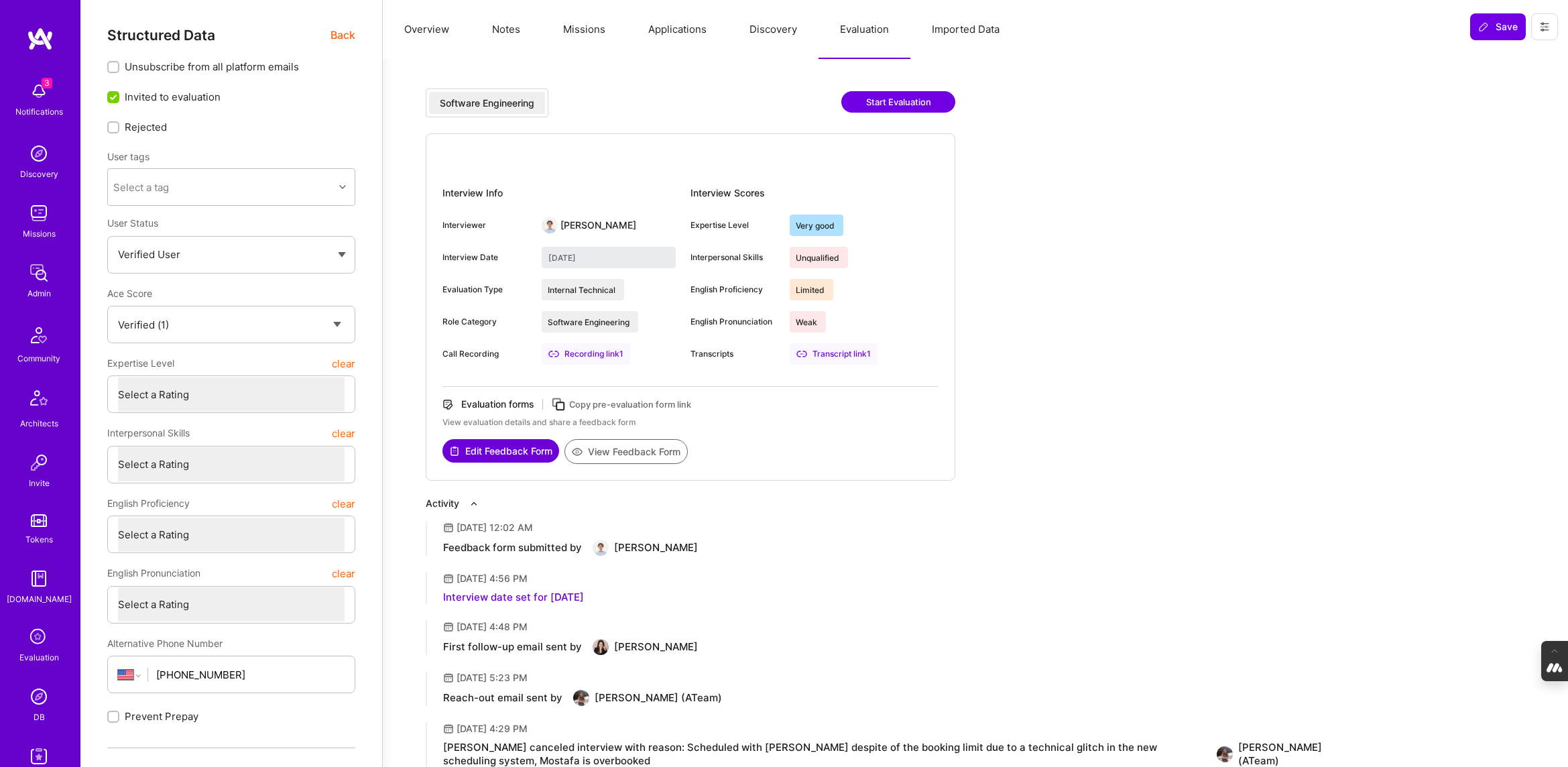
type textarea "x"
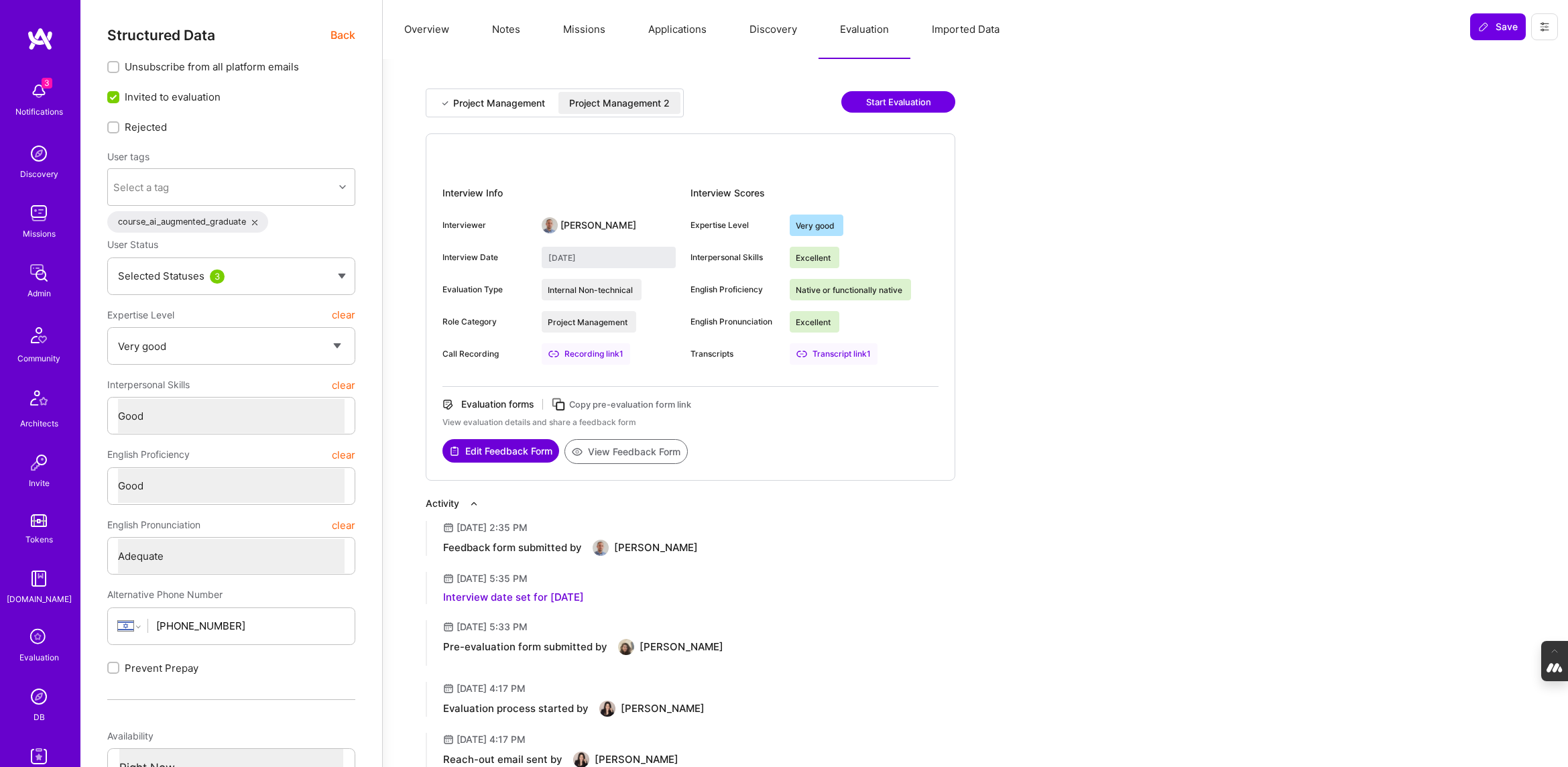
select select "5"
select select "4"
select select "6"
select select "2"
select select "IL"
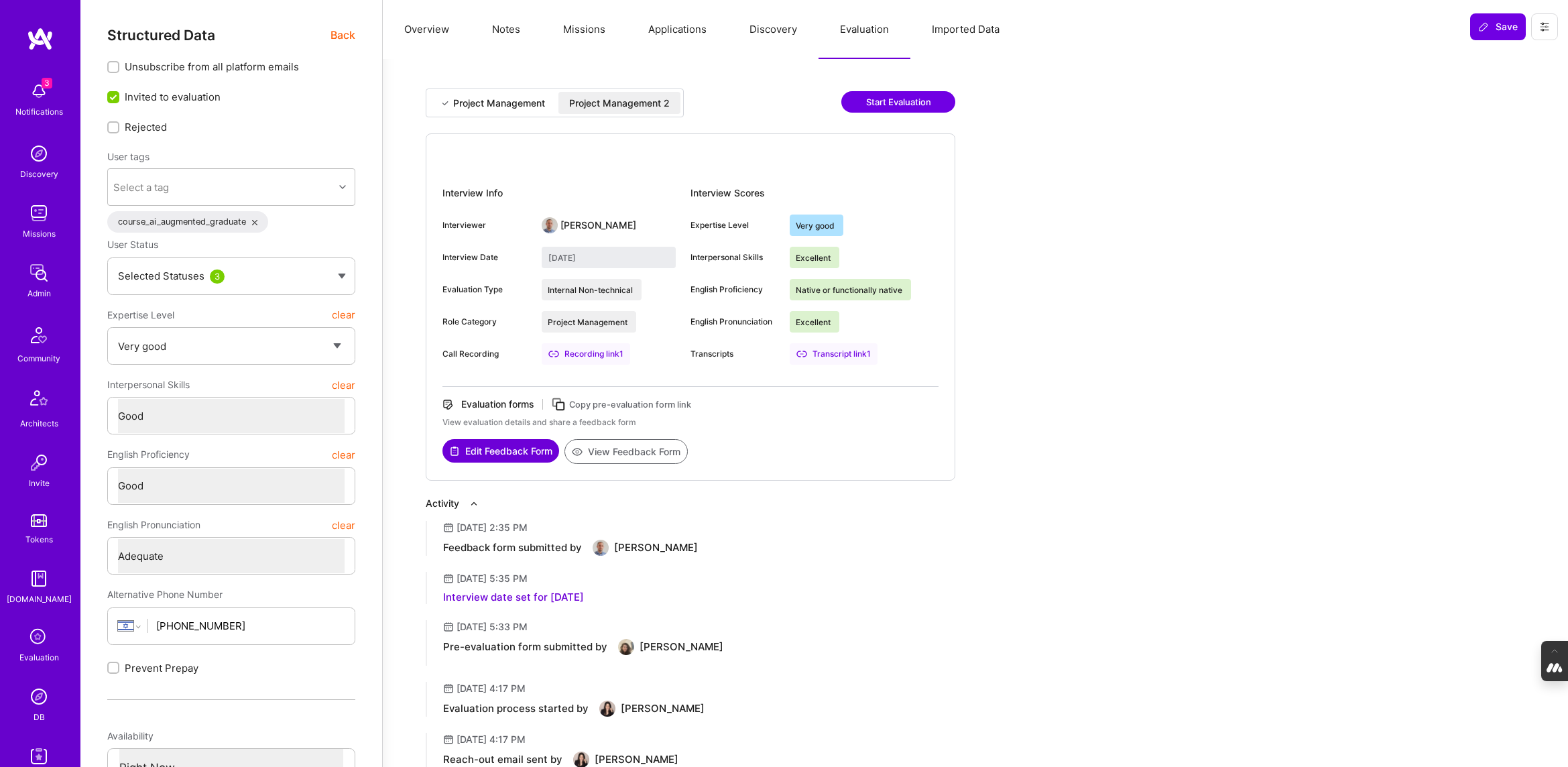
select select "Right Now"
type textarea "x"
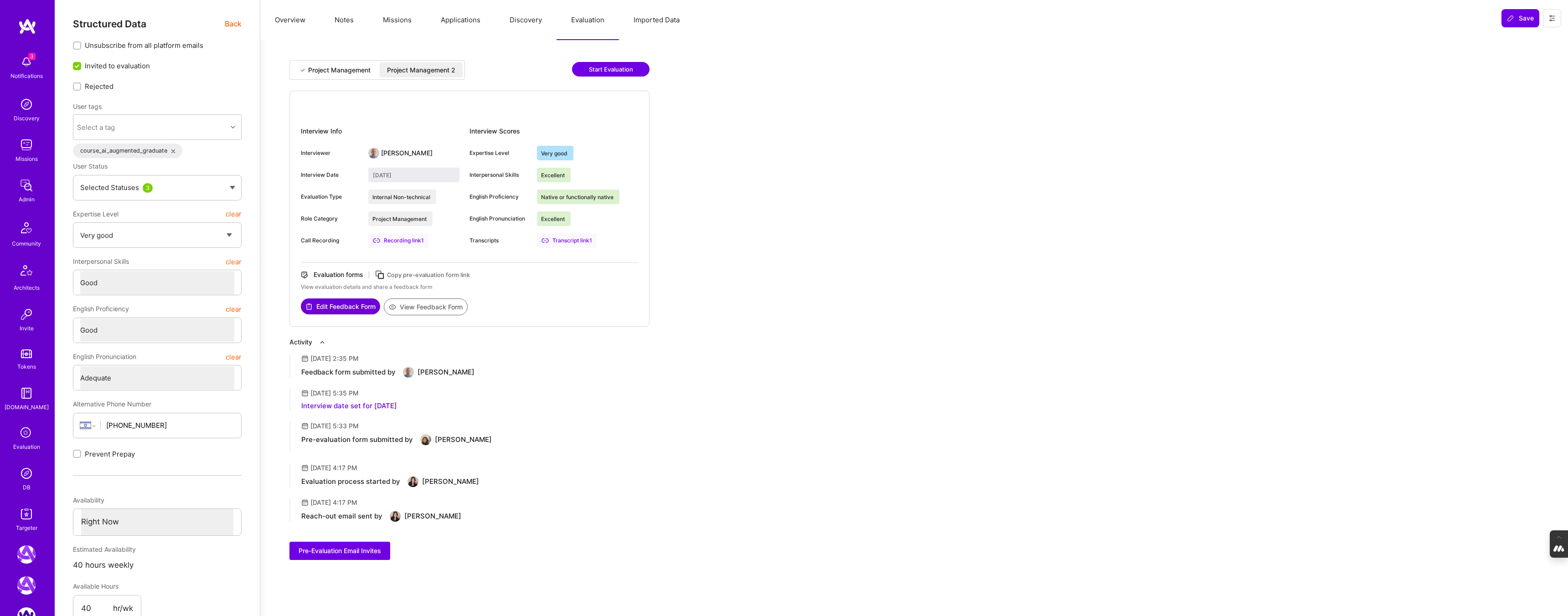
click at [26, 428] on icon at bounding box center [26, 433] width 17 height 17
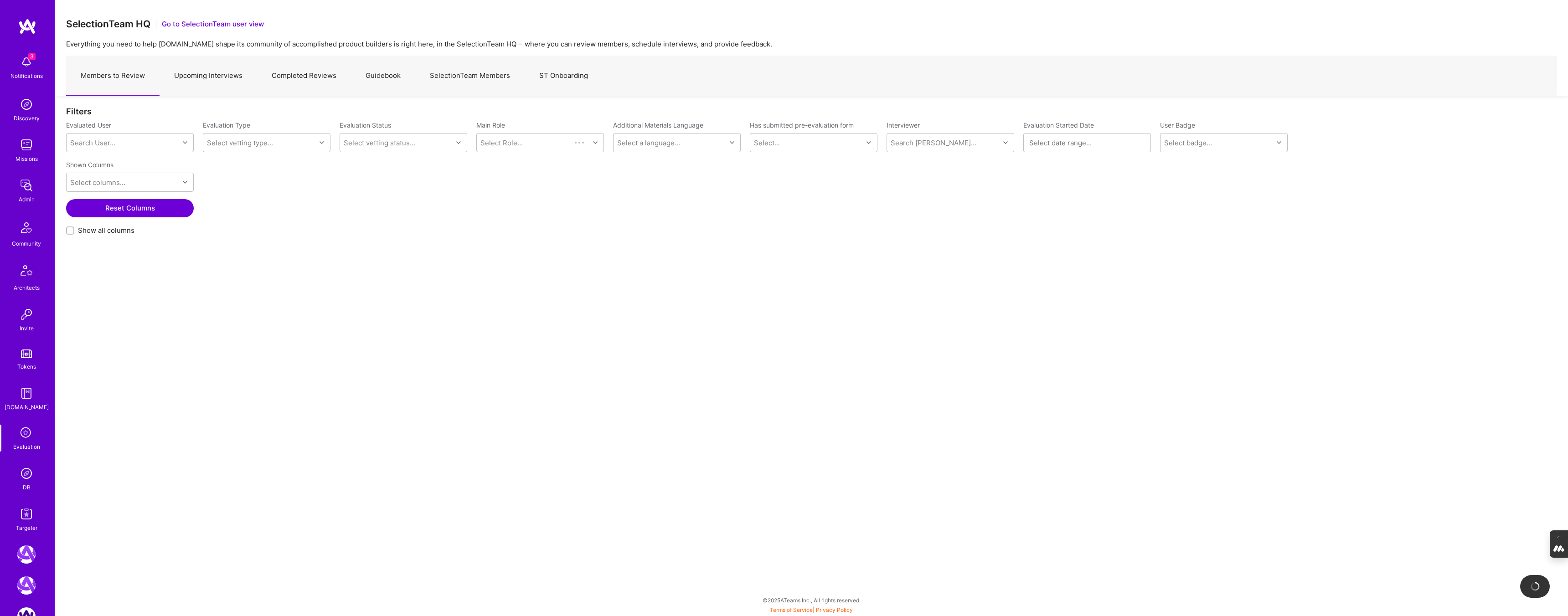
click at [481, 80] on link "SelectionTeam Members" at bounding box center [470, 75] width 110 height 40
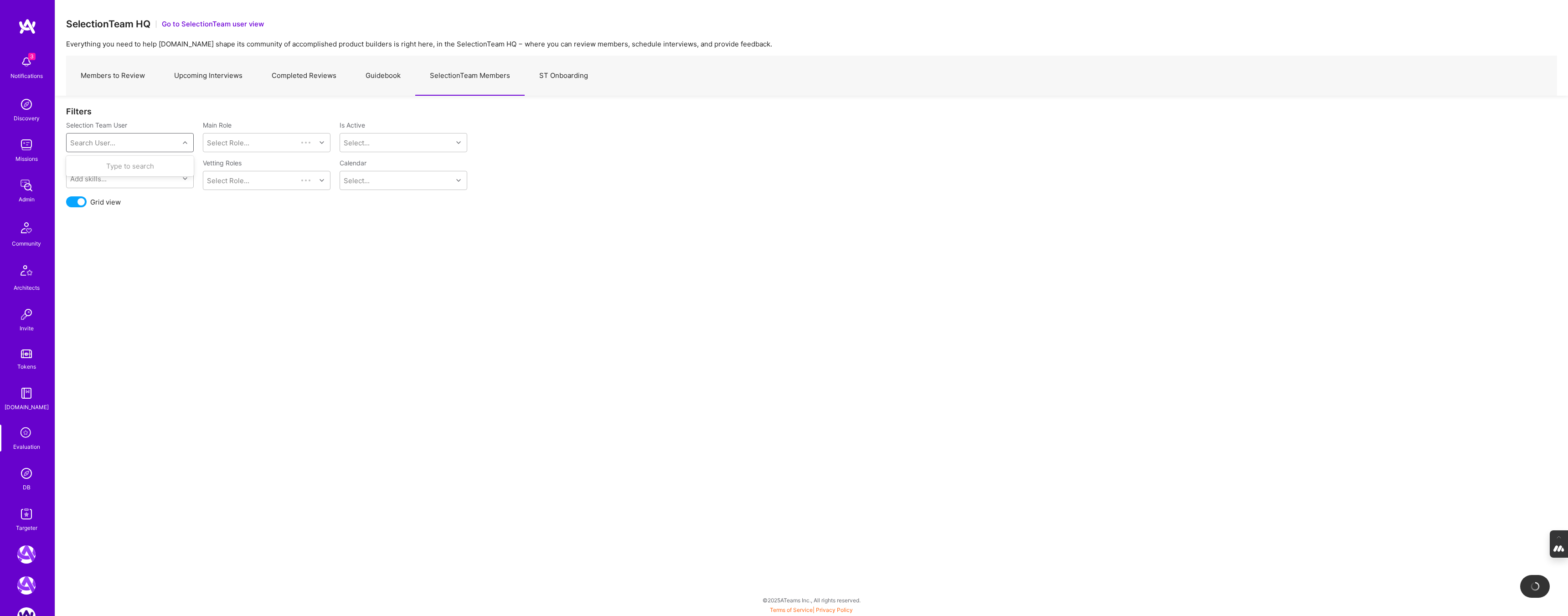
click at [150, 142] on div "Search User..." at bounding box center [122, 142] width 113 height 18
type input "javier"
click at [110, 170] on div "Javier Rincon" at bounding box center [142, 166] width 93 height 10
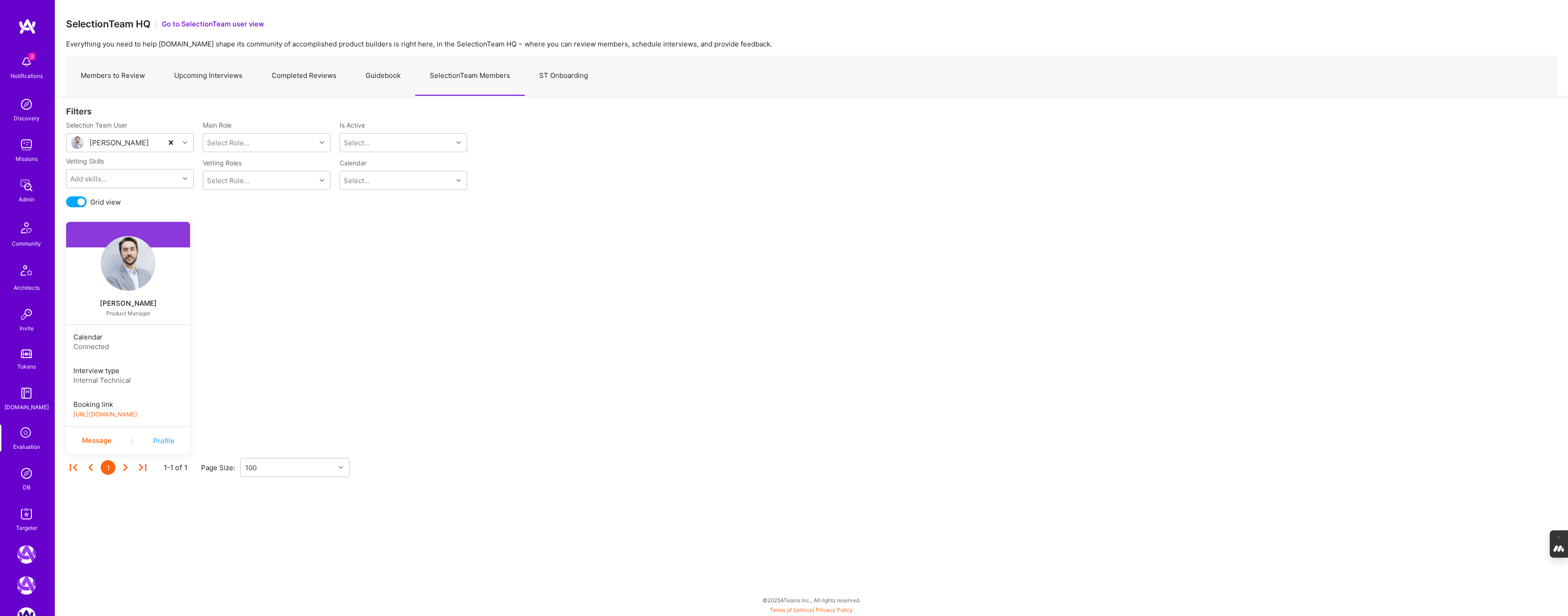
click at [133, 416] on link "https://platform-v2.a.team/interview-scheduling/booking/javierrincon/evaluation" at bounding box center [105, 414] width 64 height 7
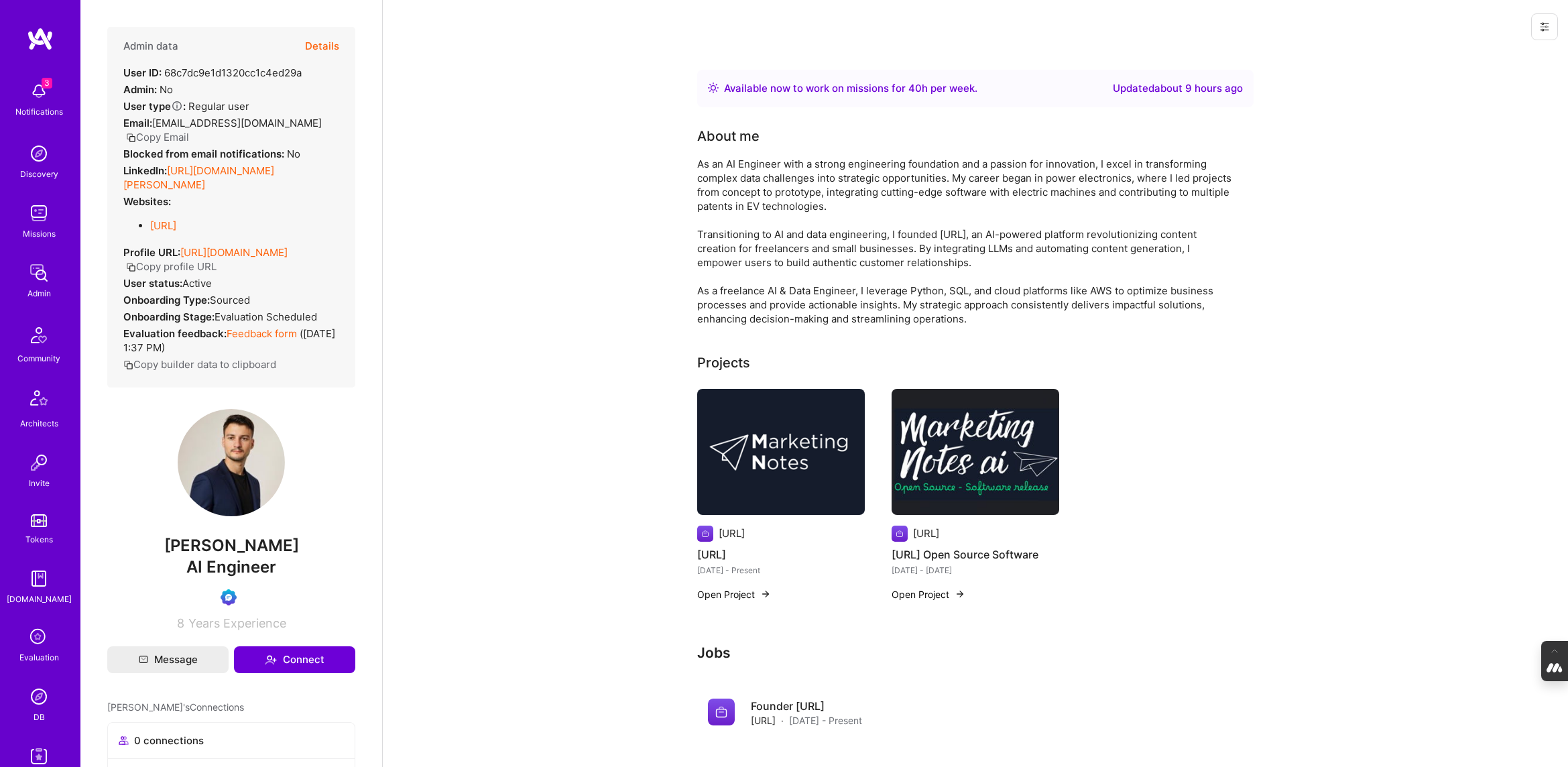
click at [319, 44] on button "Details" at bounding box center [322, 46] width 34 height 38
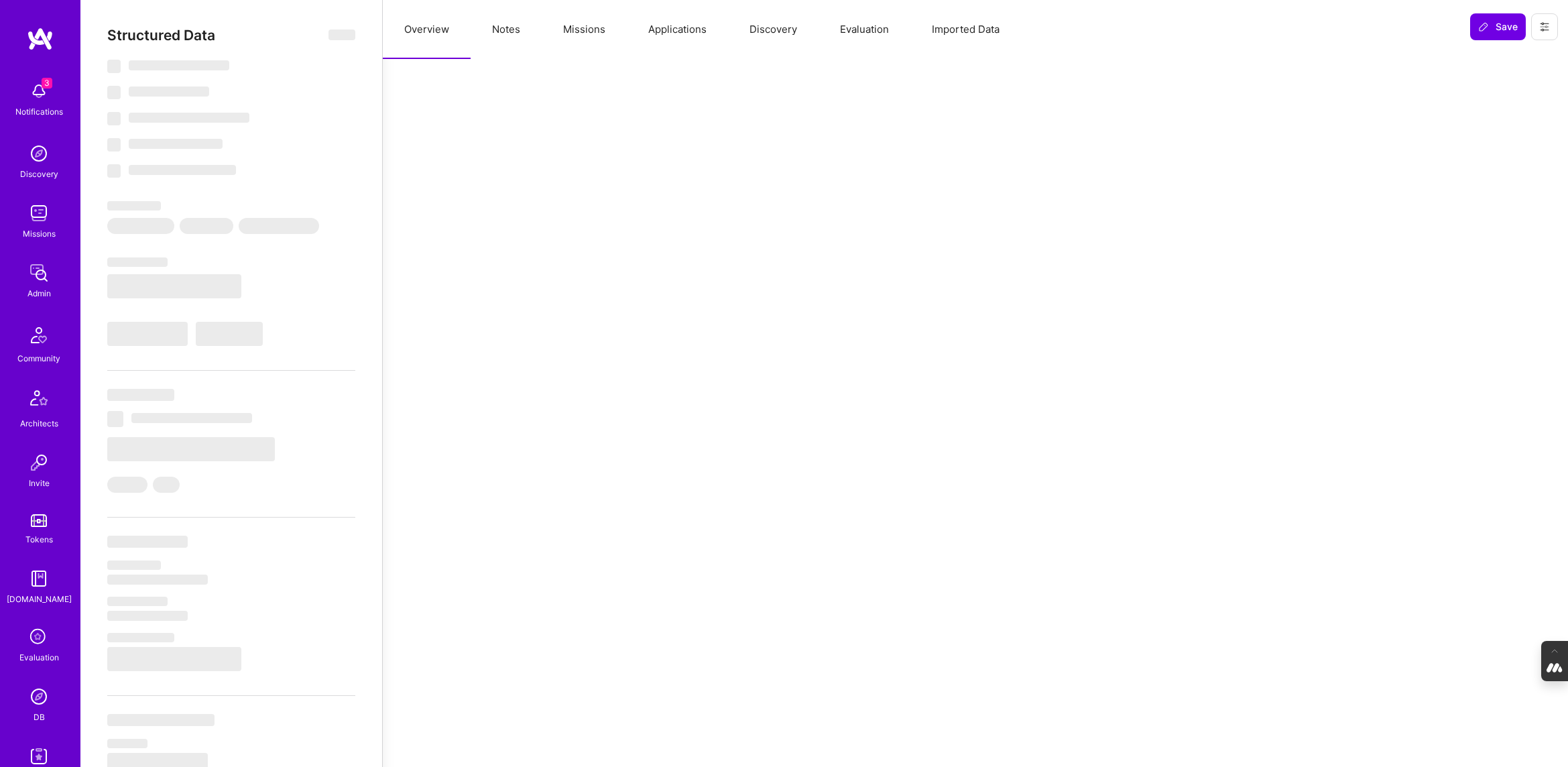
click at [858, 37] on button "Evaluation" at bounding box center [864, 30] width 92 height 59
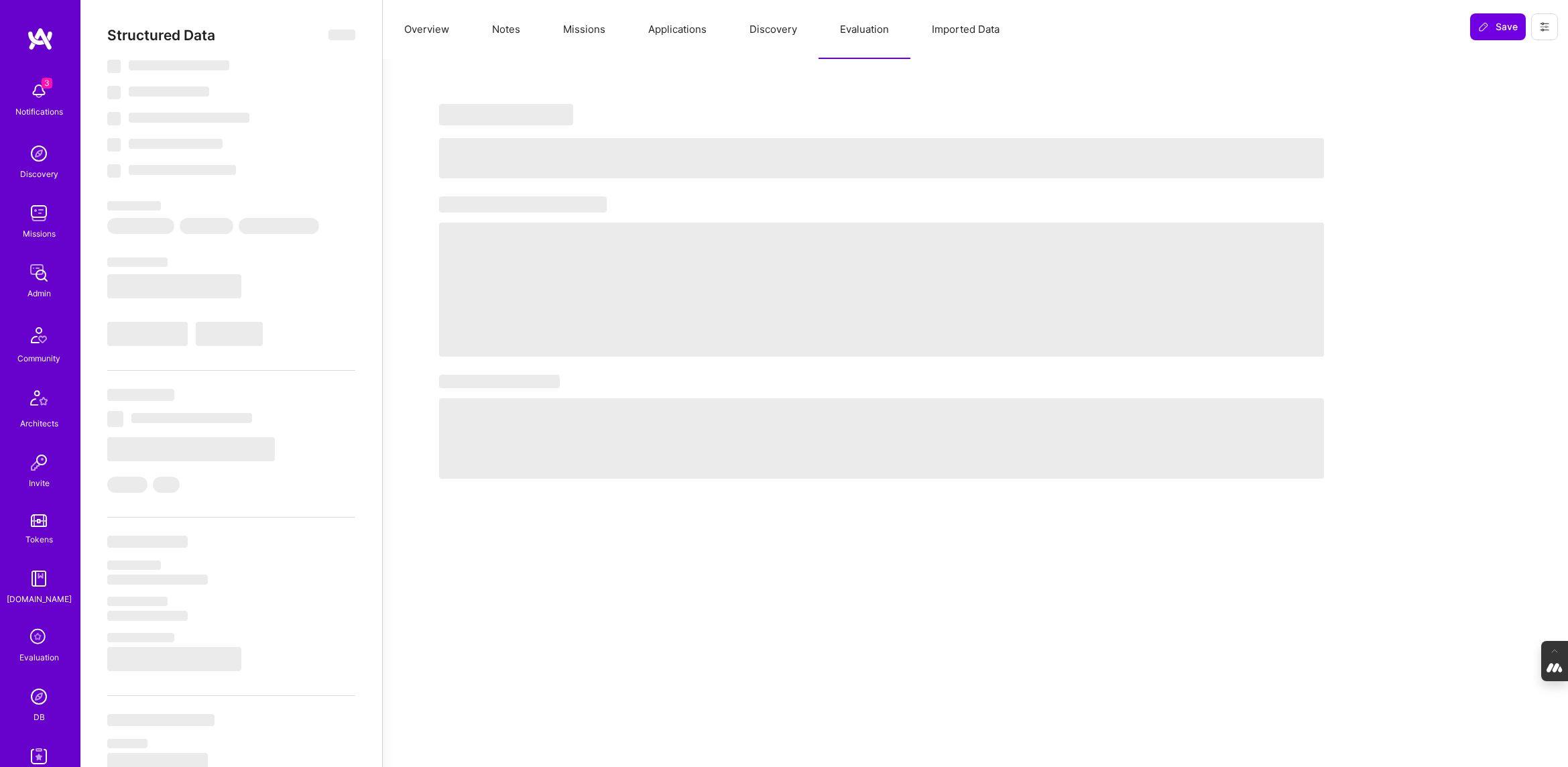
select select "Right Now"
select select "Verified"
select select "US"
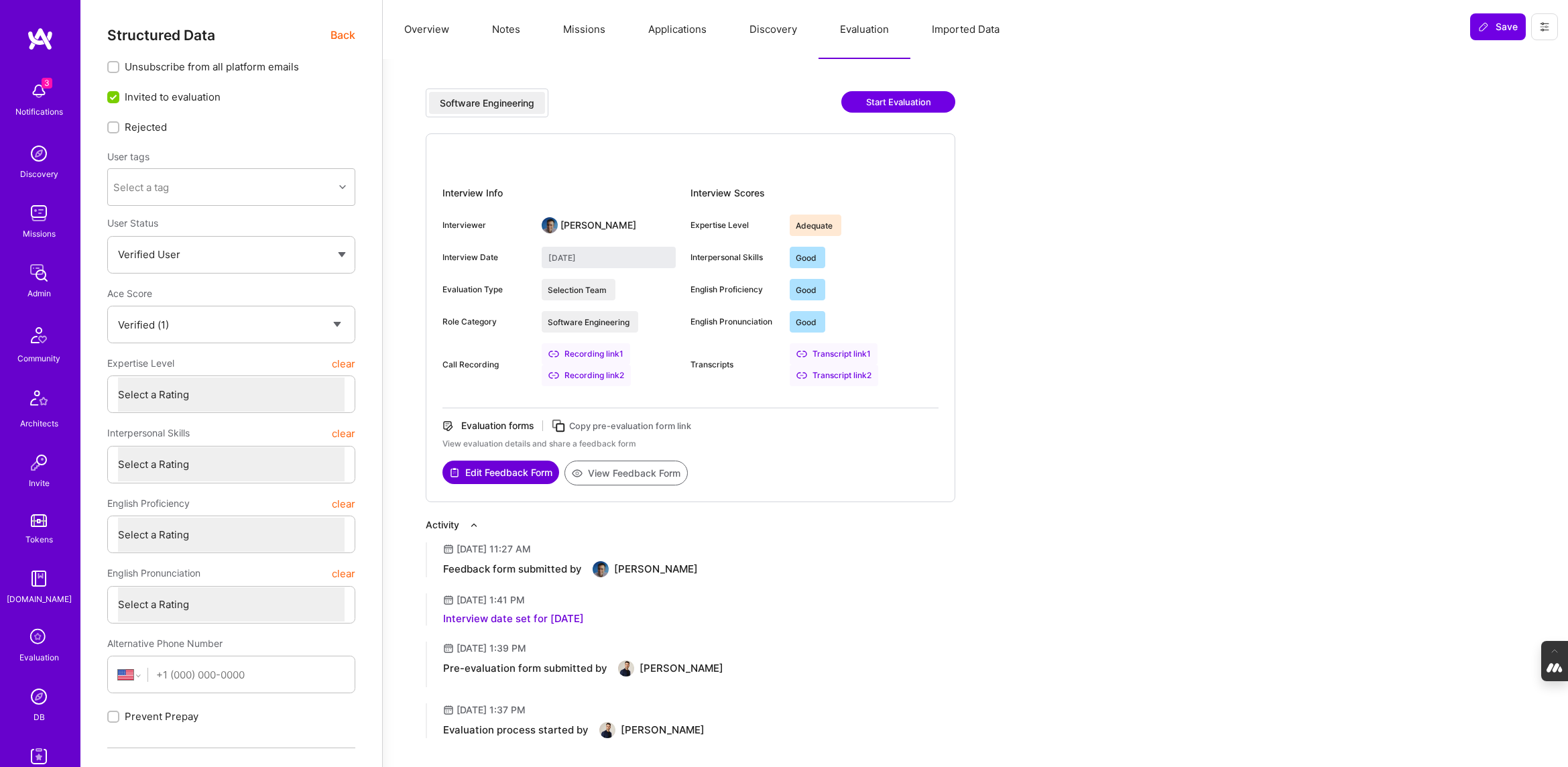
click at [637, 477] on button "View Feedback Form" at bounding box center [626, 473] width 124 height 25
type textarea "x"
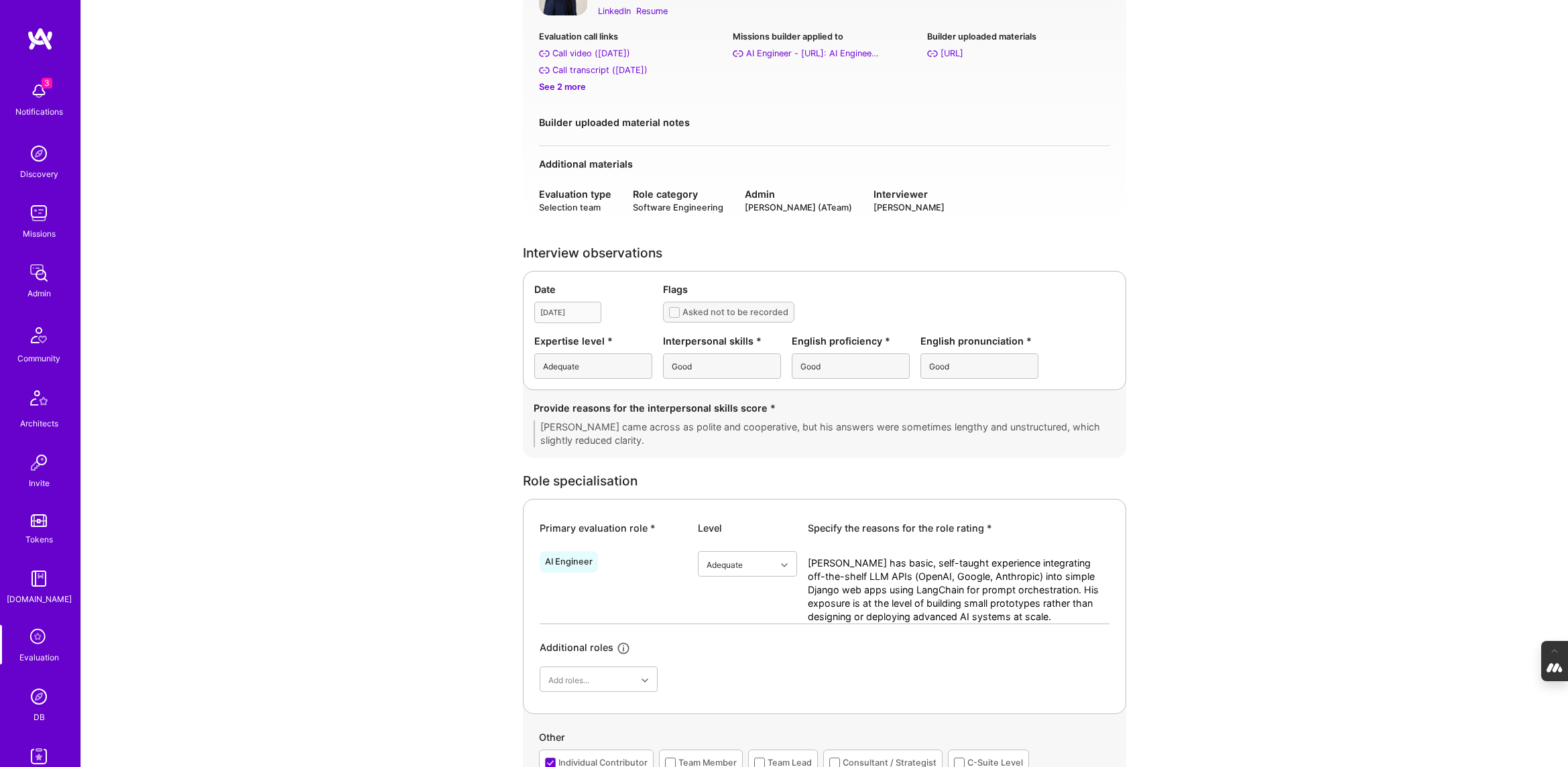
scroll to position [124, 0]
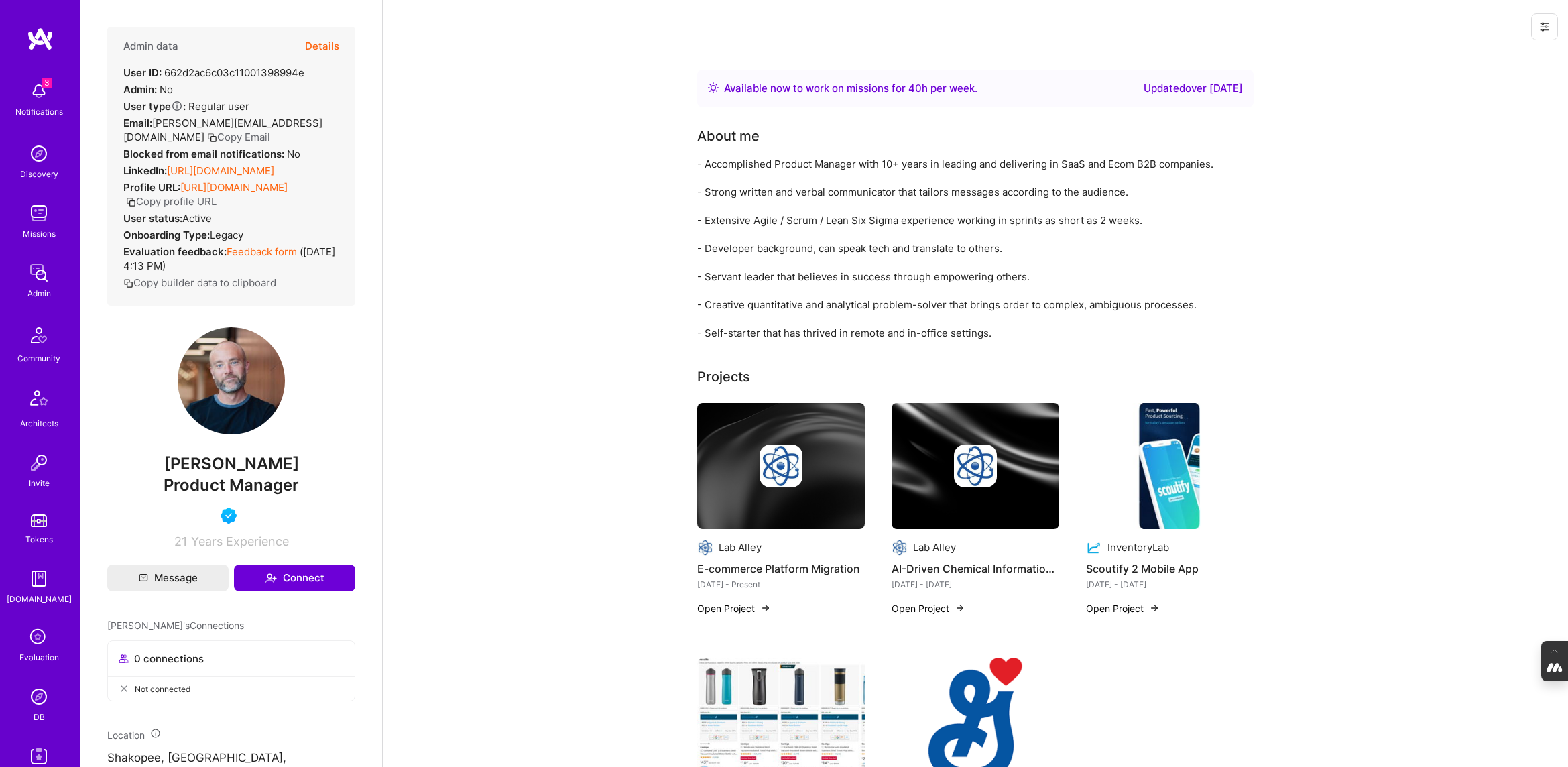
click at [328, 43] on button "Details" at bounding box center [322, 46] width 34 height 38
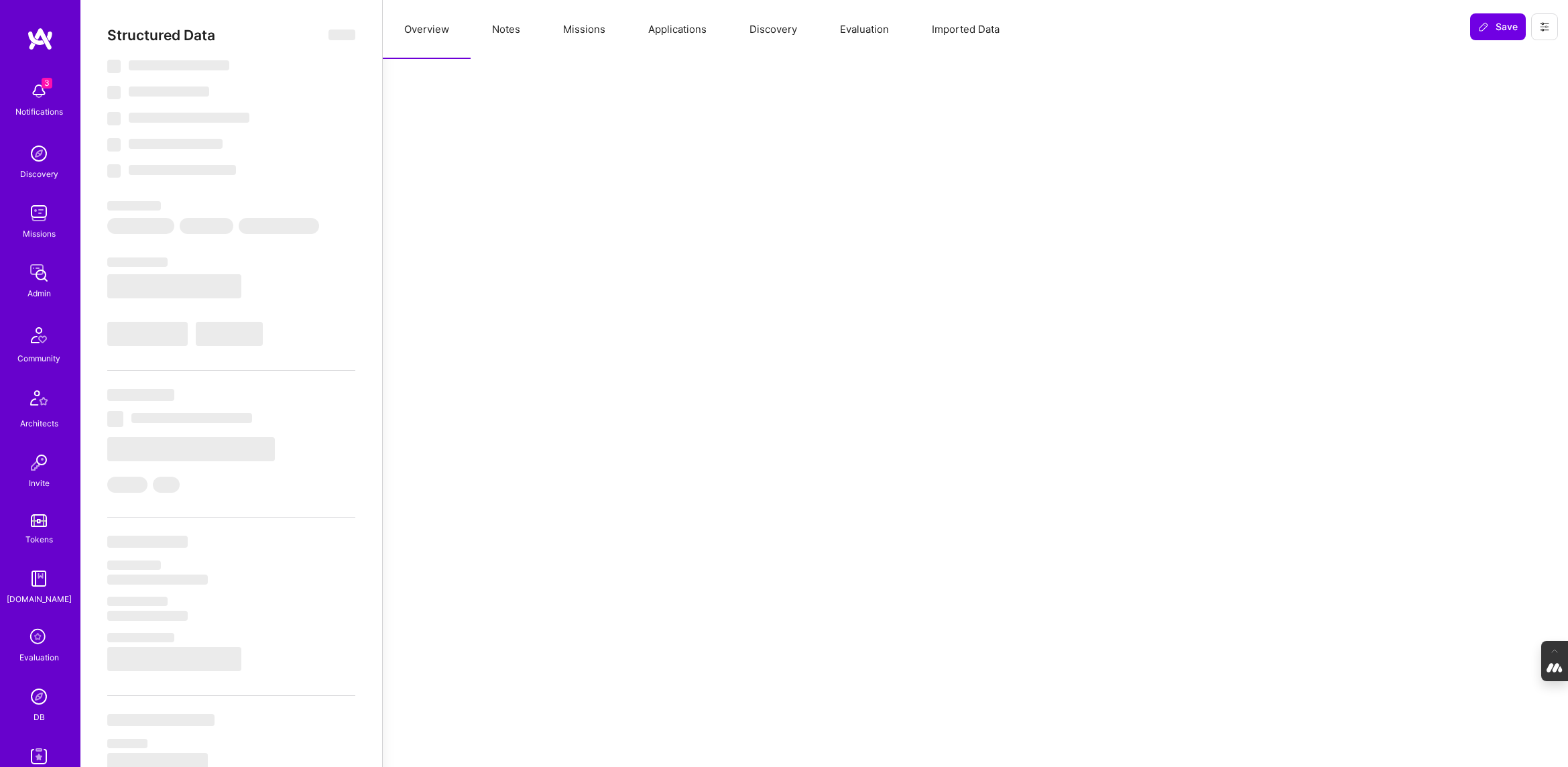
click at [869, 36] on button "Evaluation" at bounding box center [864, 30] width 92 height 59
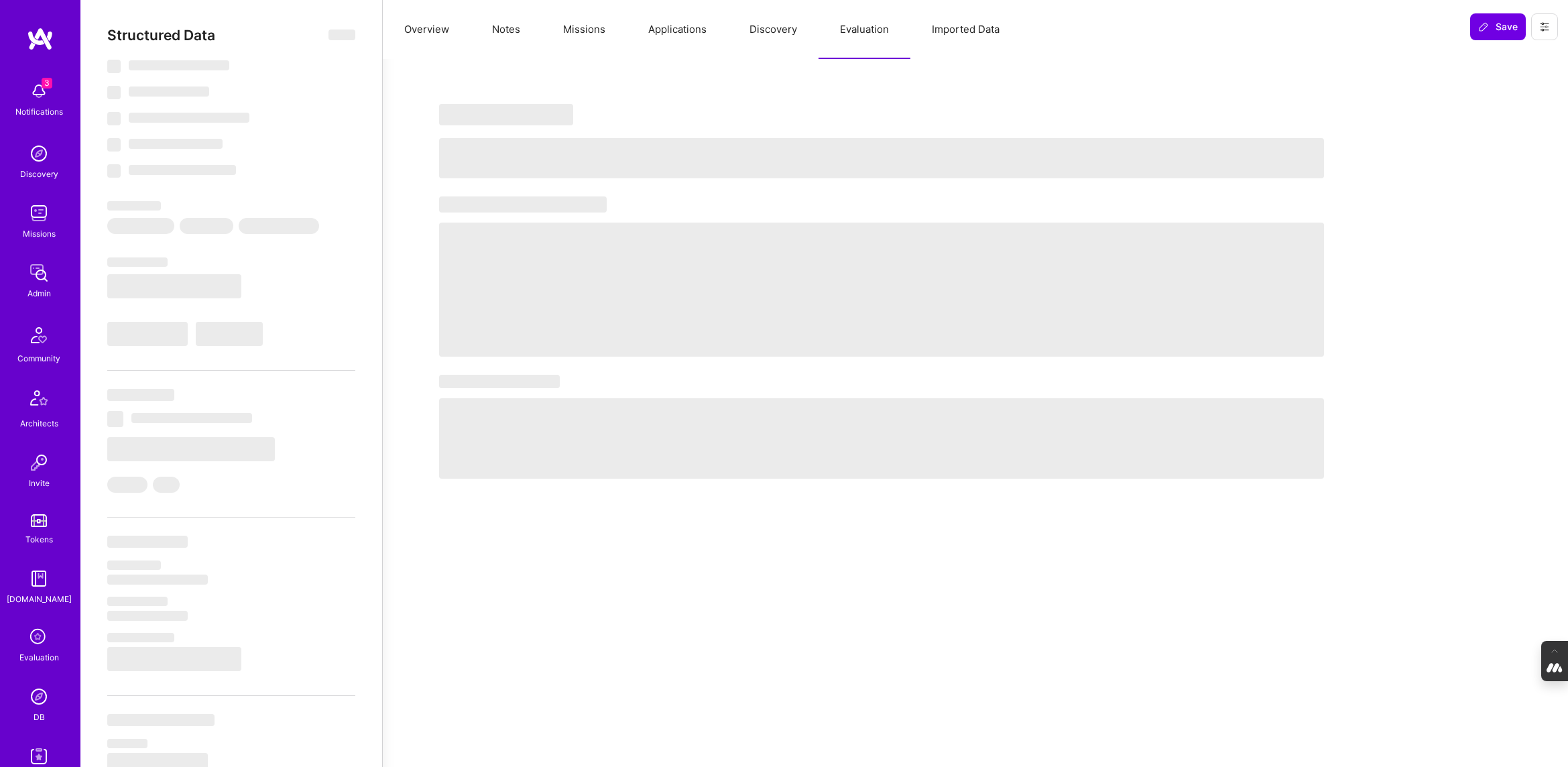
select select "Right Now"
select select "4"
select select "7"
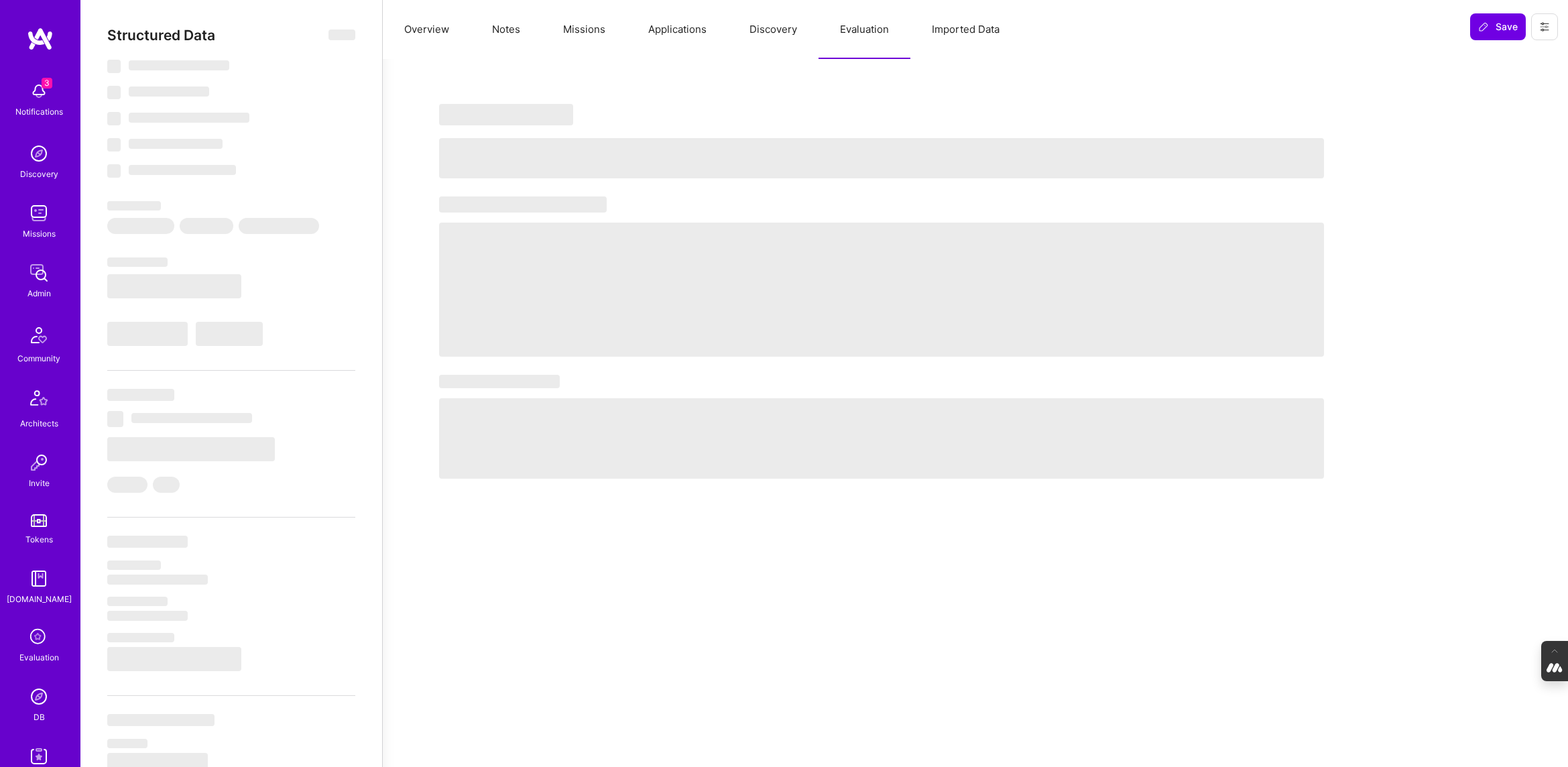
select select "US"
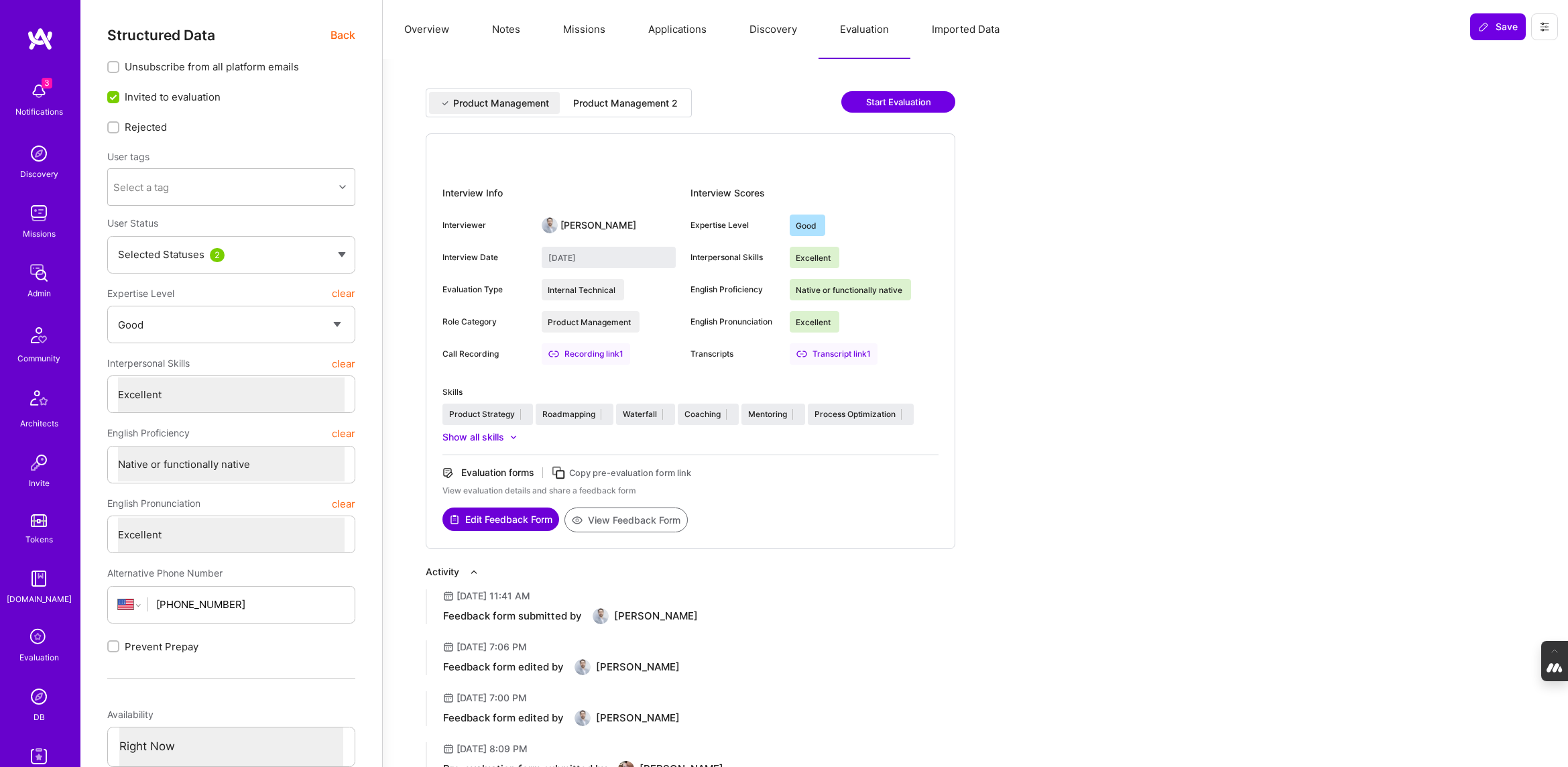
click at [618, 104] on div "Product Management 2" at bounding box center [625, 103] width 105 height 13
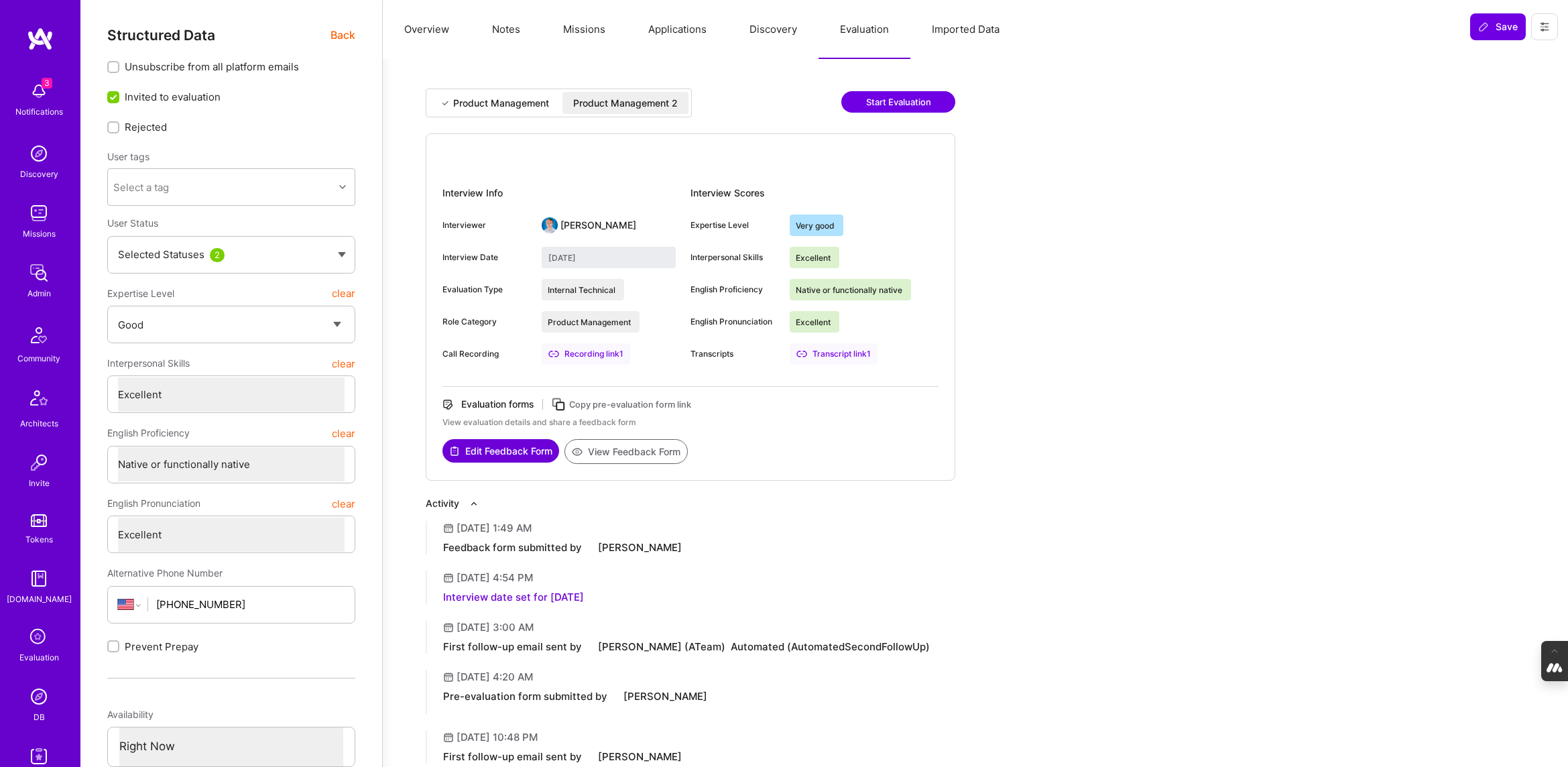
type input "September 26, 2025"
click at [620, 456] on button "View Feedback Form" at bounding box center [626, 451] width 124 height 25
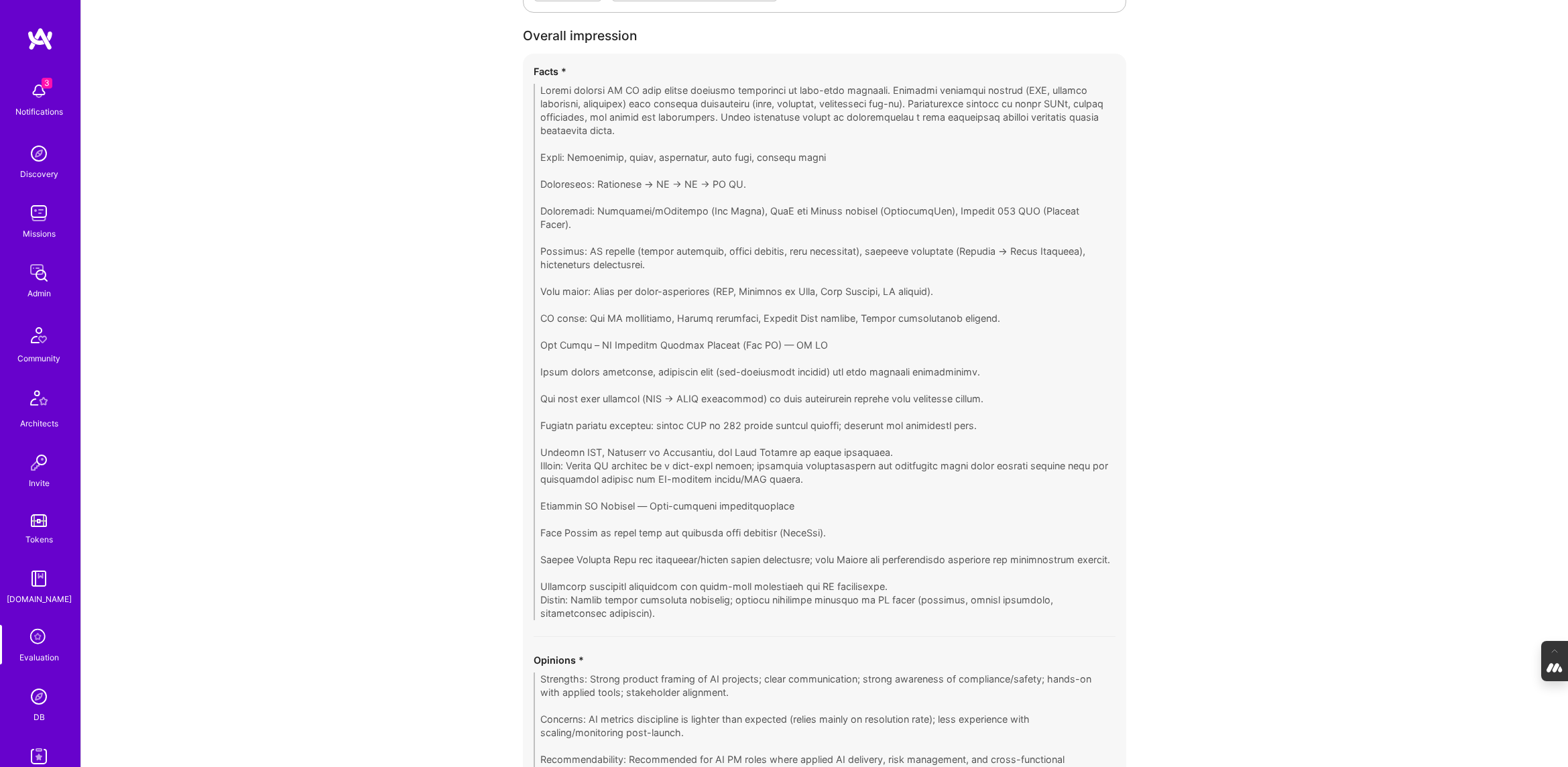
scroll to position [2213, 0]
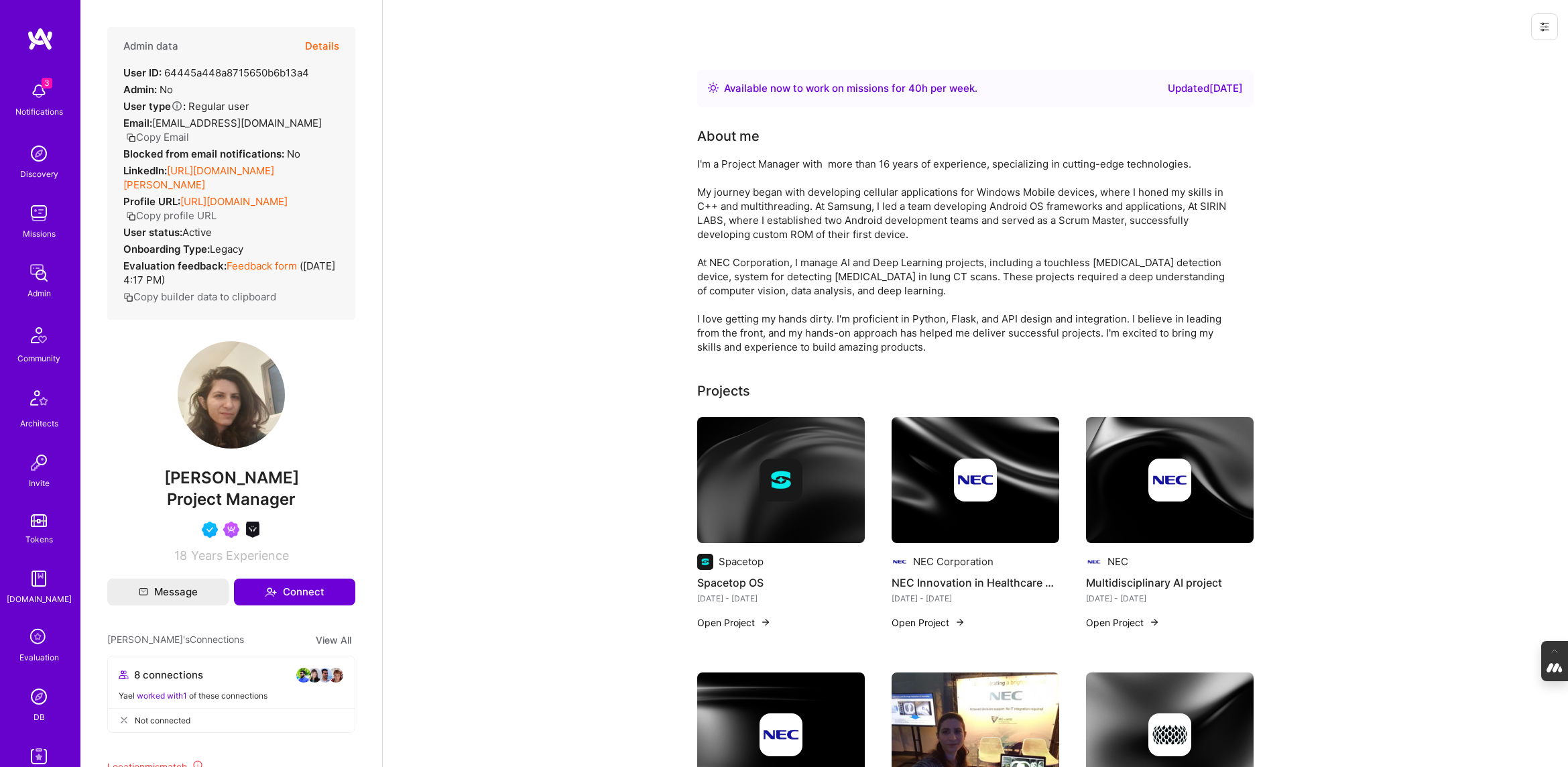
click at [319, 42] on button "Details" at bounding box center [322, 46] width 34 height 38
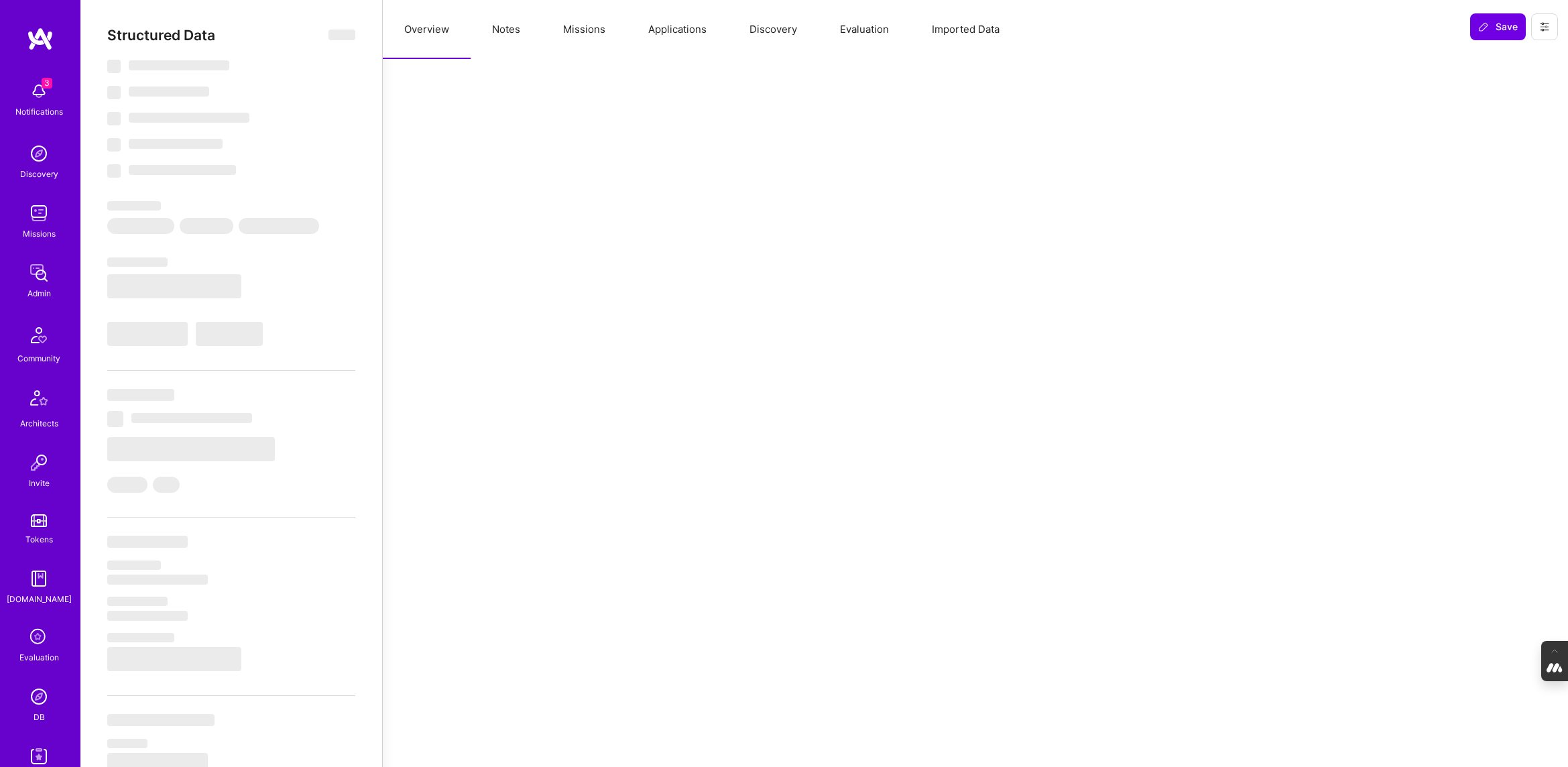
click at [870, 29] on button "Evaluation" at bounding box center [864, 30] width 92 height 59
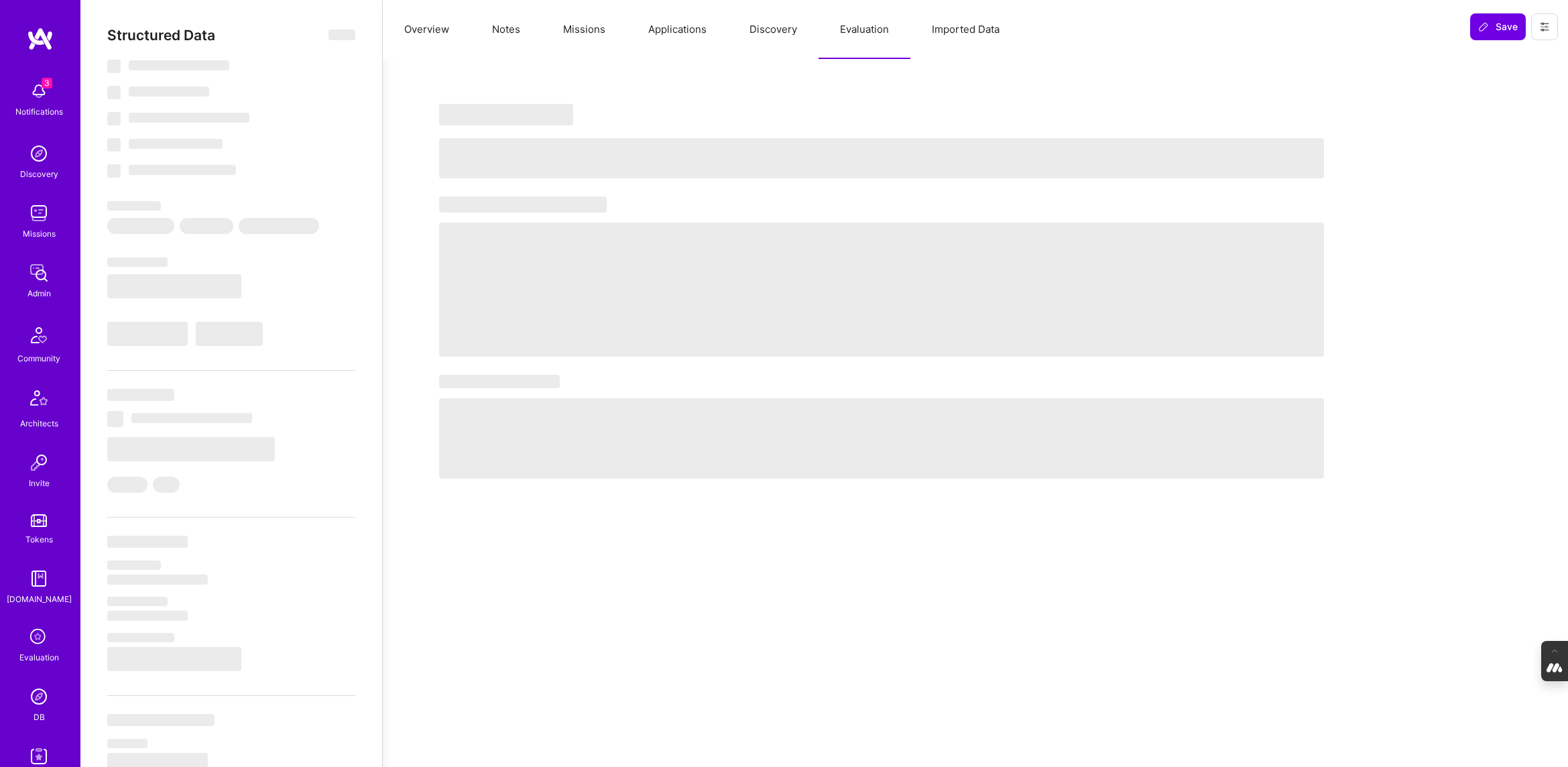
select select "Right Now"
select select "5"
select select "4"
select select "6"
select select "2"
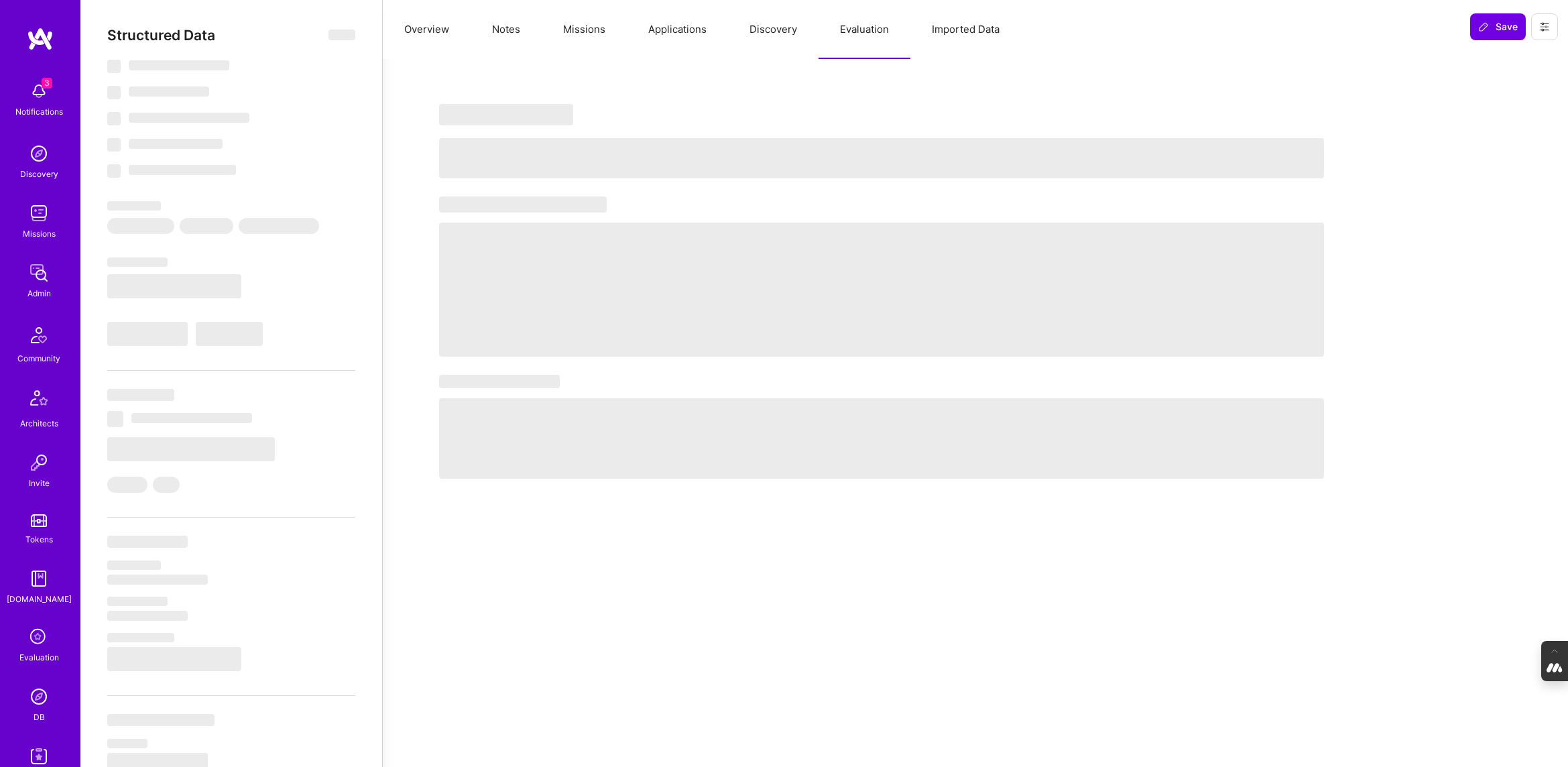
select select "IL"
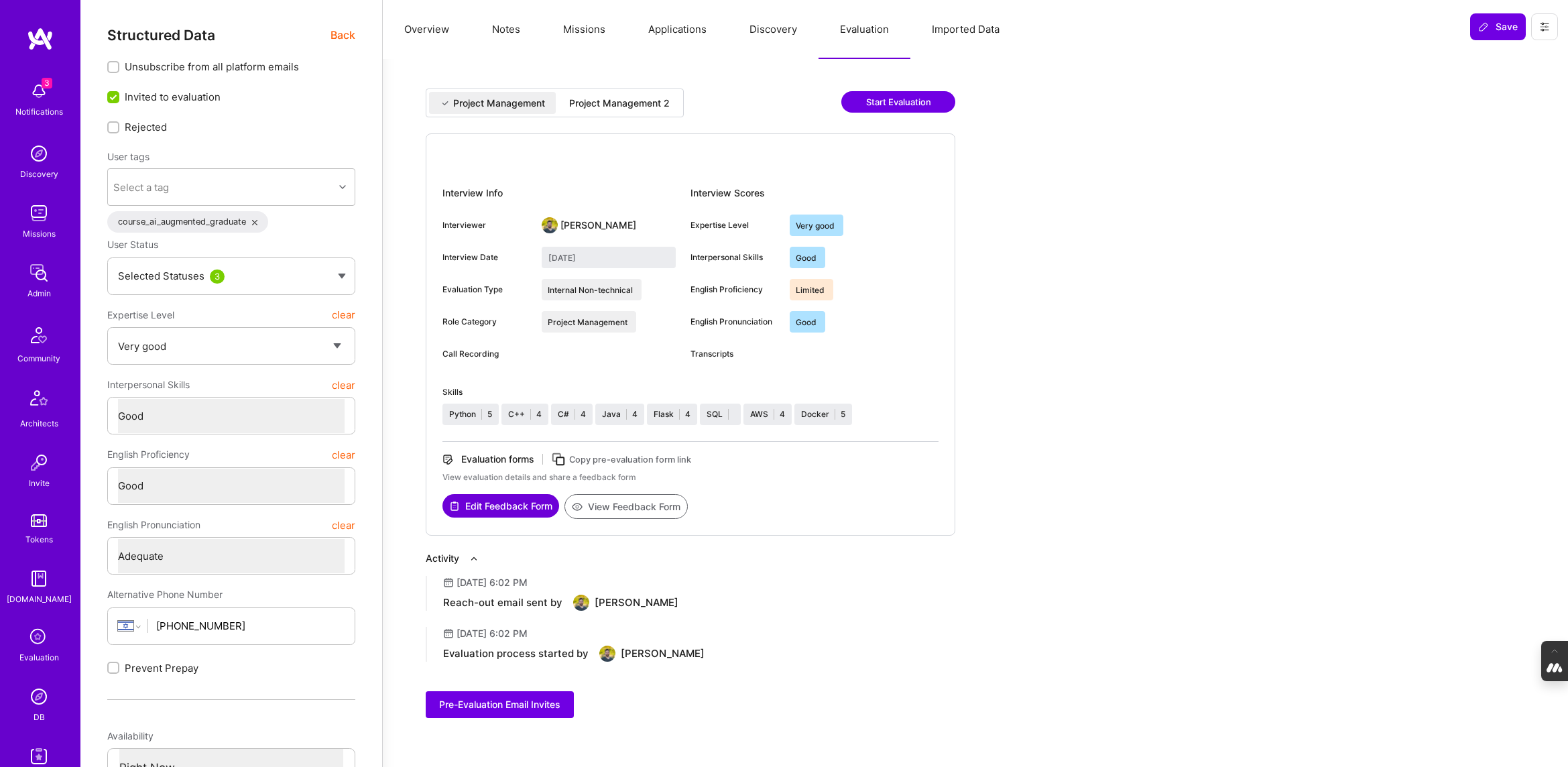
click at [608, 92] on div "Project Management 2" at bounding box center [619, 103] width 122 height 22
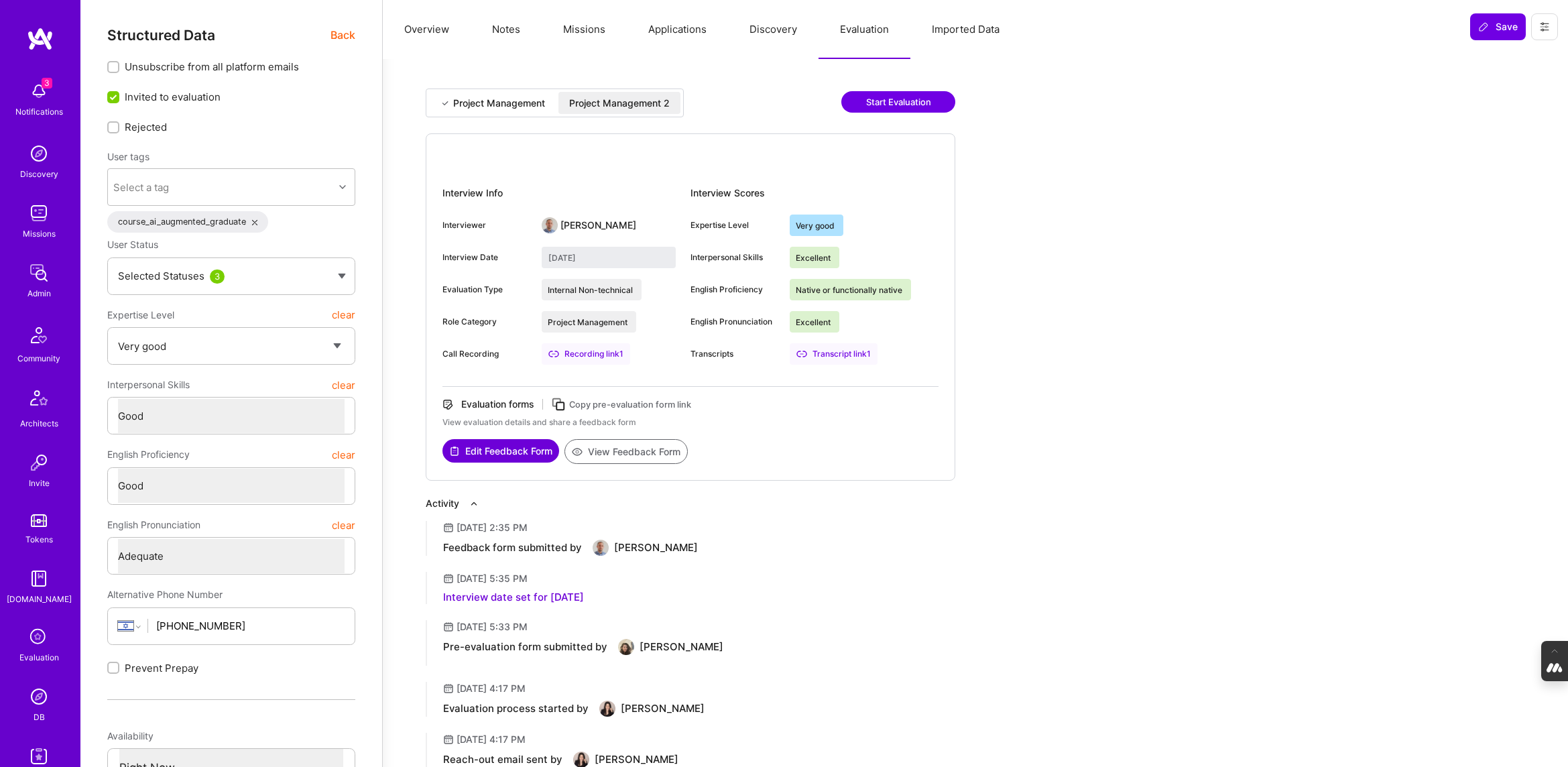
click at [487, 107] on div "Project Management" at bounding box center [499, 103] width 92 height 13
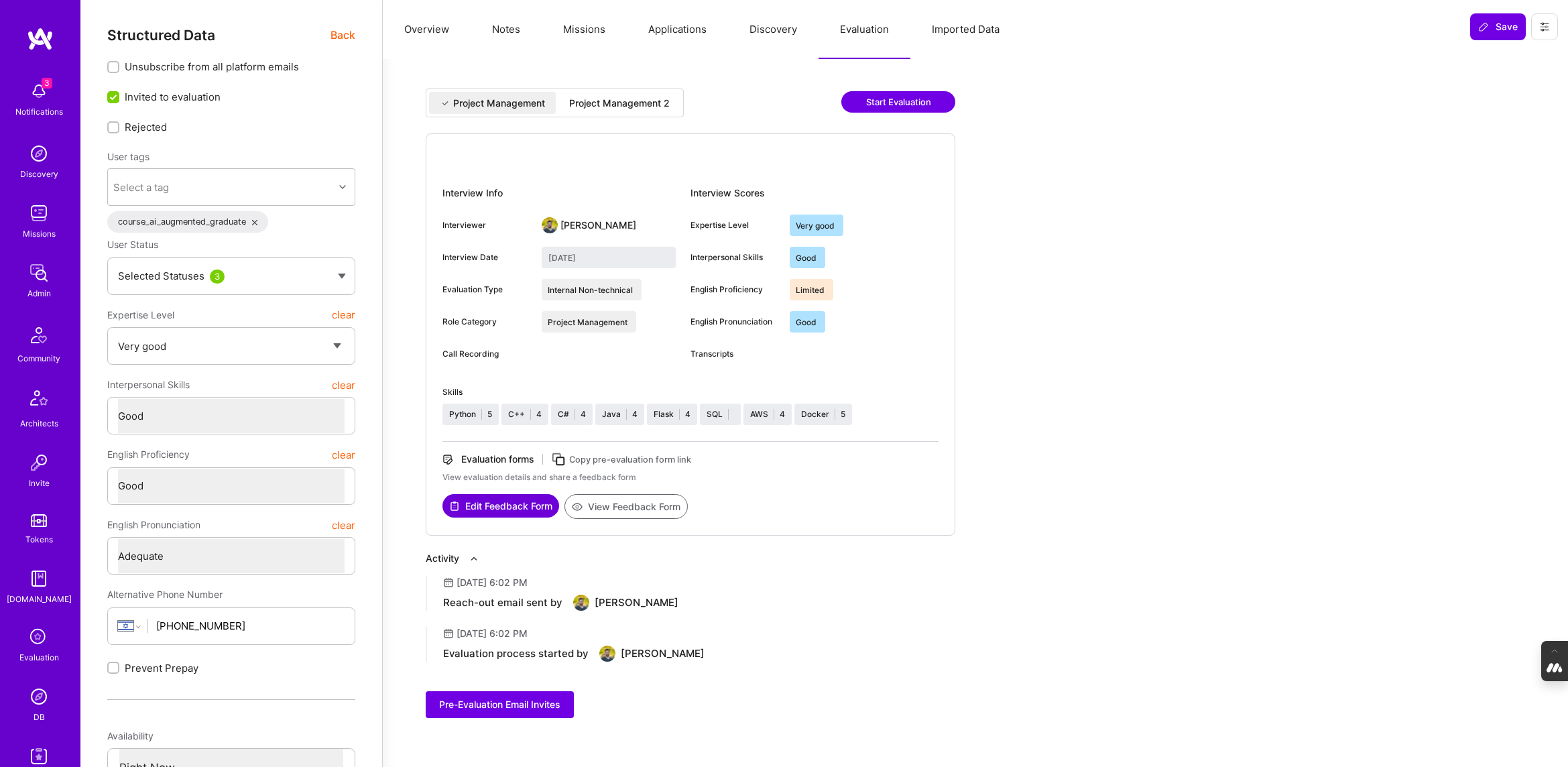
click at [612, 108] on div "Project Management 2" at bounding box center [619, 103] width 100 height 13
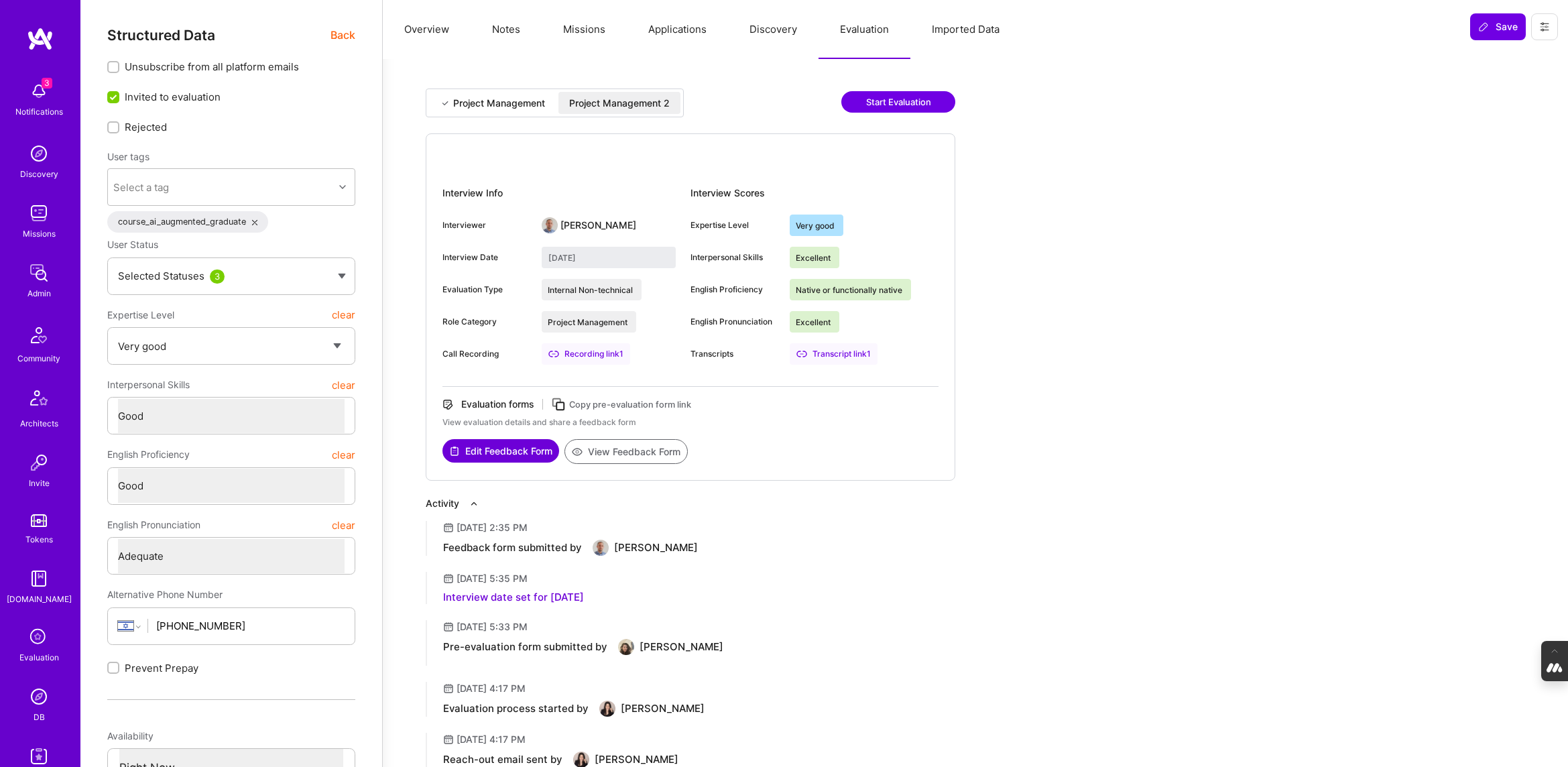
click at [495, 97] on div "Project Management" at bounding box center [499, 103] width 92 height 13
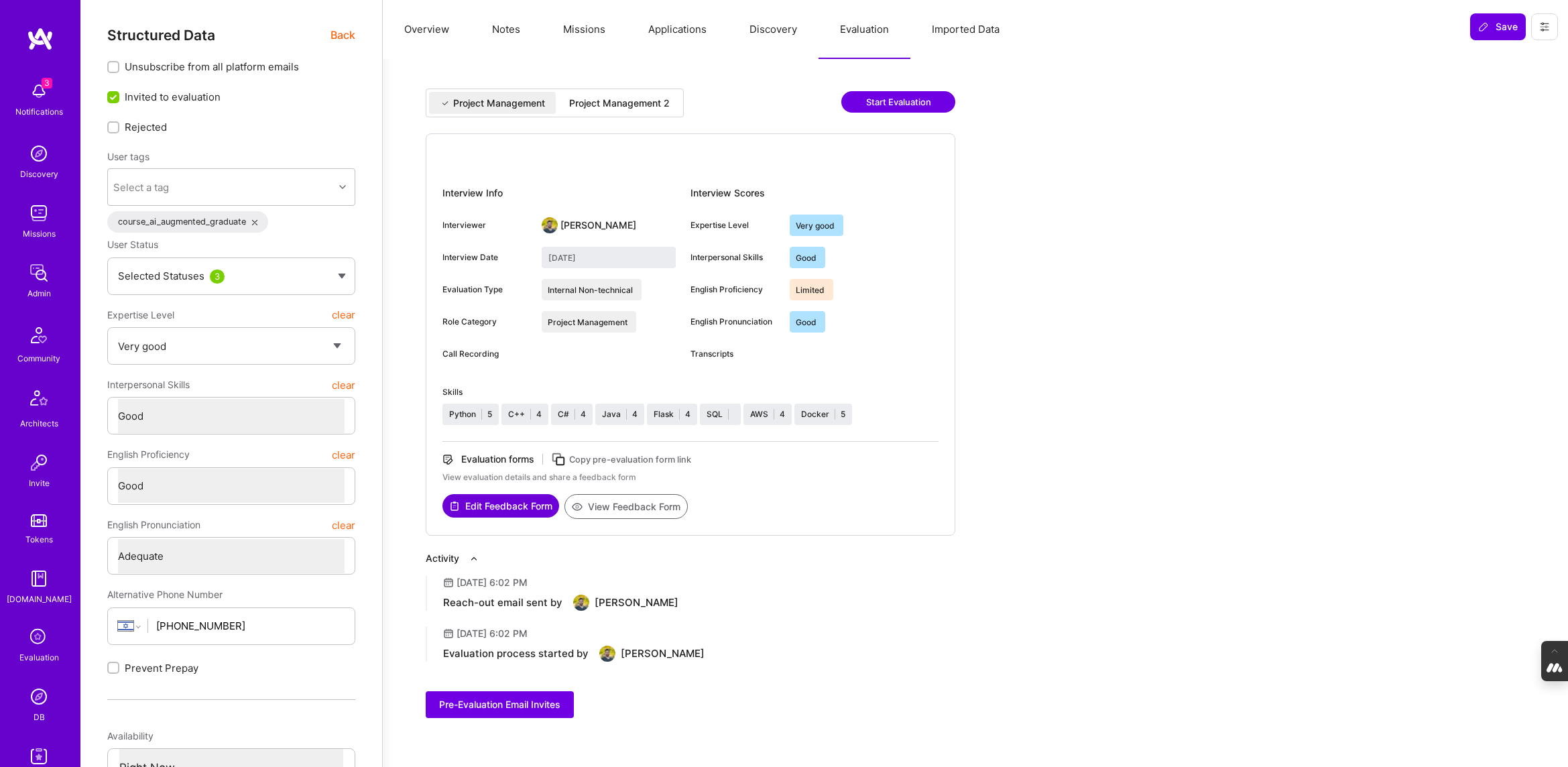
click at [635, 109] on div "Project Management 2" at bounding box center [619, 103] width 122 height 22
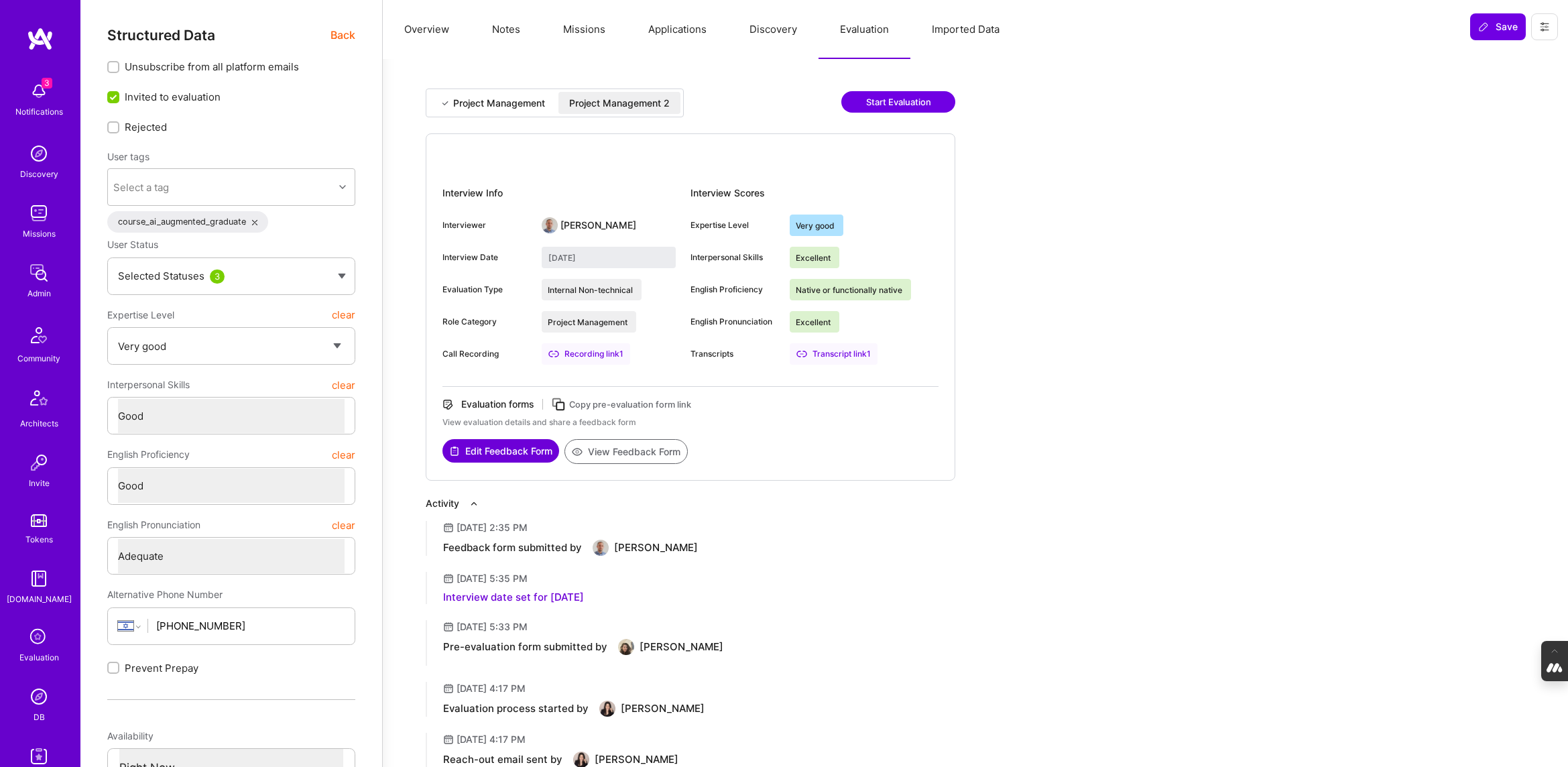
click at [829, 354] on div "Transcript link 1" at bounding box center [833, 354] width 88 height 21
click at [495, 101] on div "Project Management" at bounding box center [499, 103] width 92 height 13
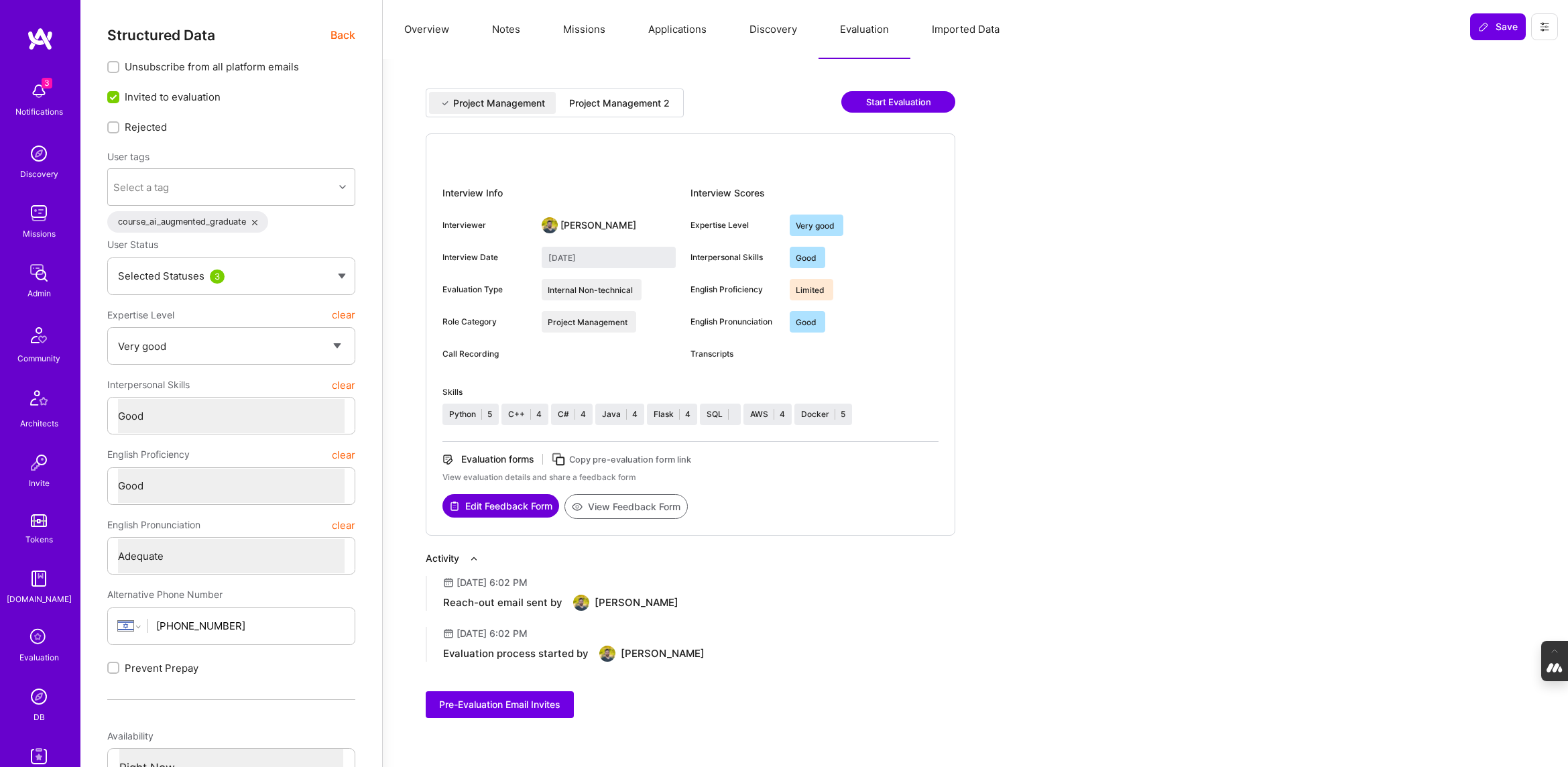
click at [628, 100] on div "Project Management 2" at bounding box center [619, 103] width 100 height 13
type input "September 25, 2025"
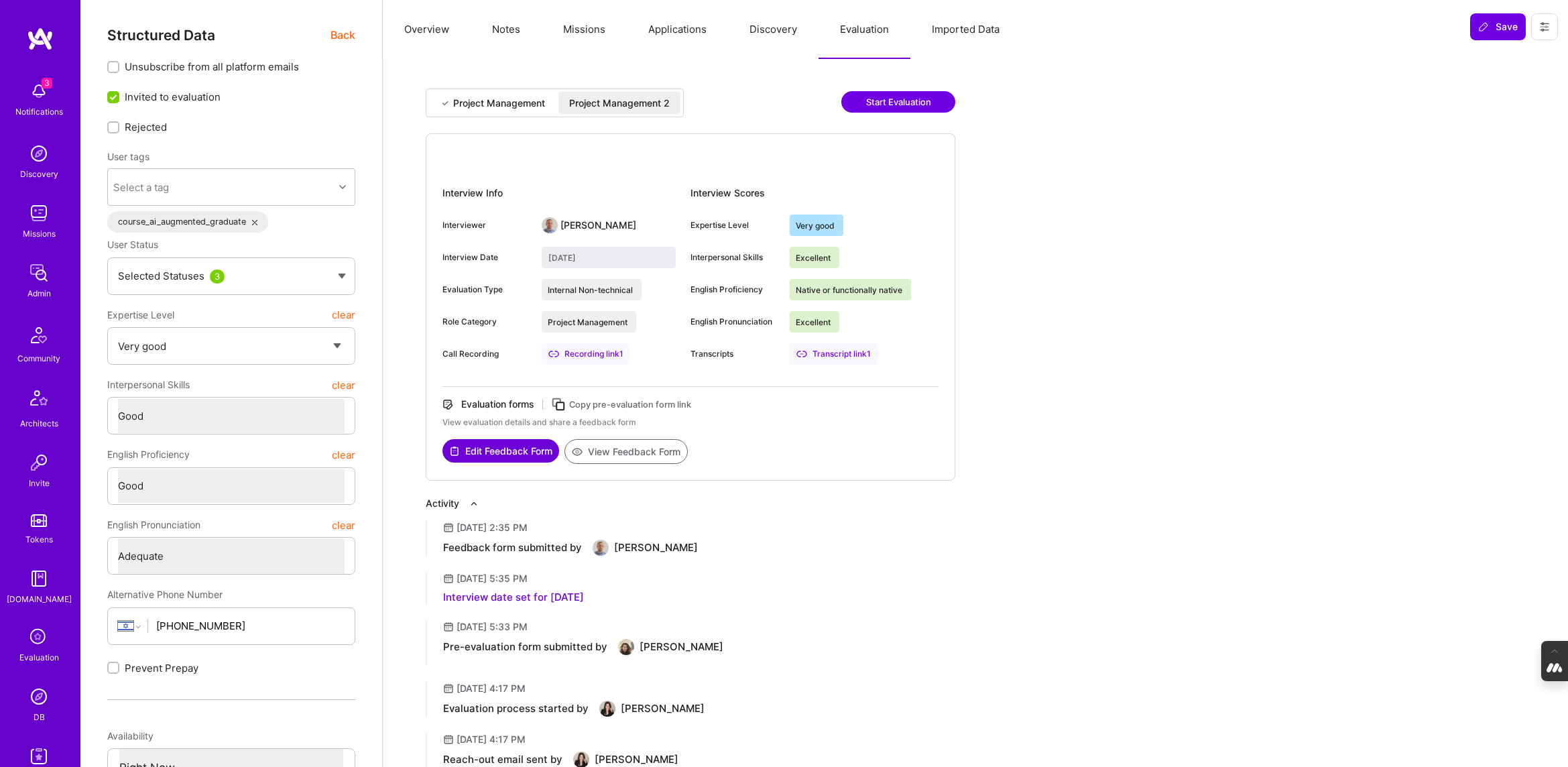
click at [508, 25] on button "Notes" at bounding box center [506, 30] width 71 height 59
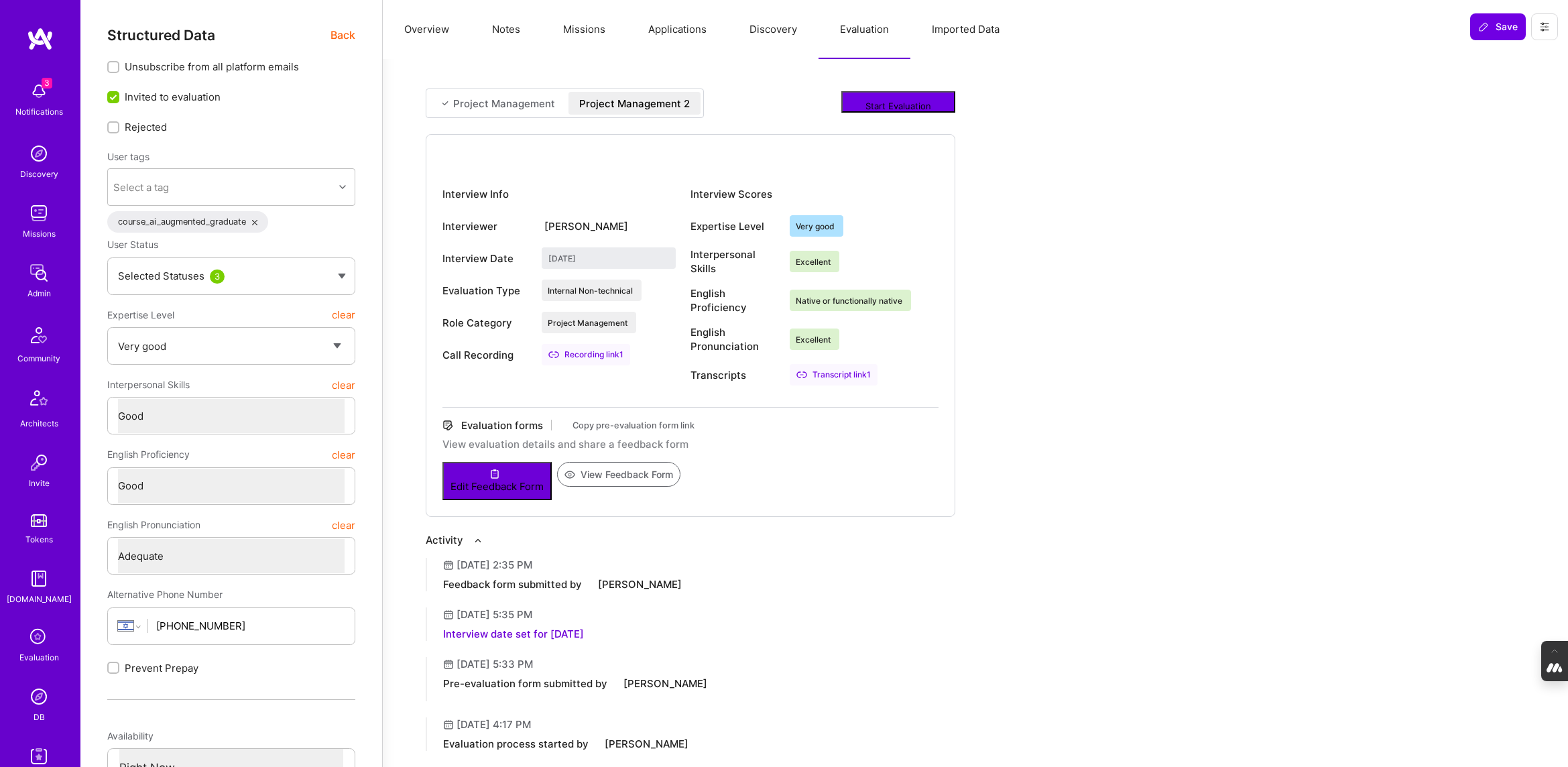
type textarea "x"
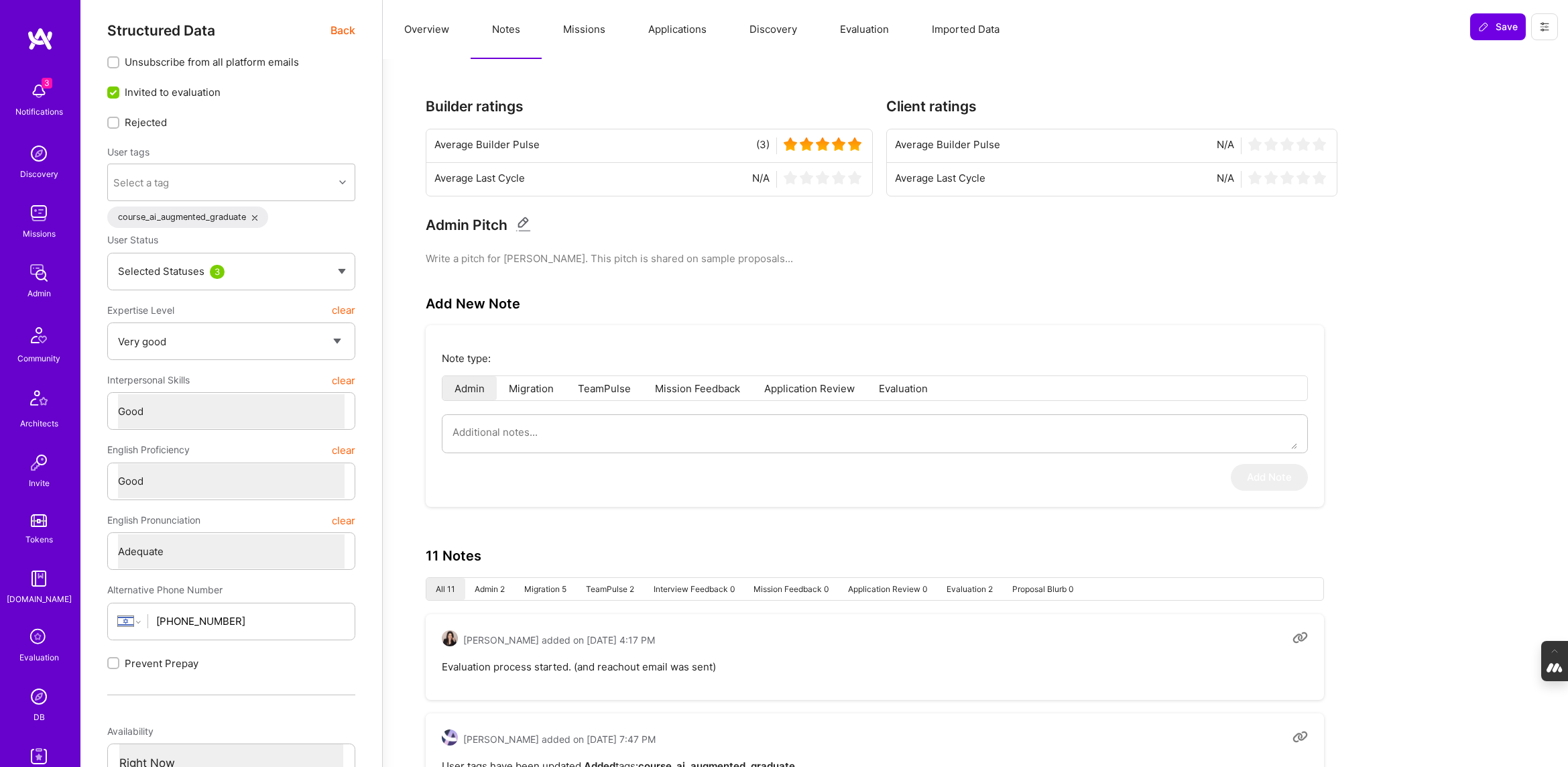
scroll to position [4, 0]
click at [868, 30] on button "Evaluation" at bounding box center [864, 30] width 92 height 59
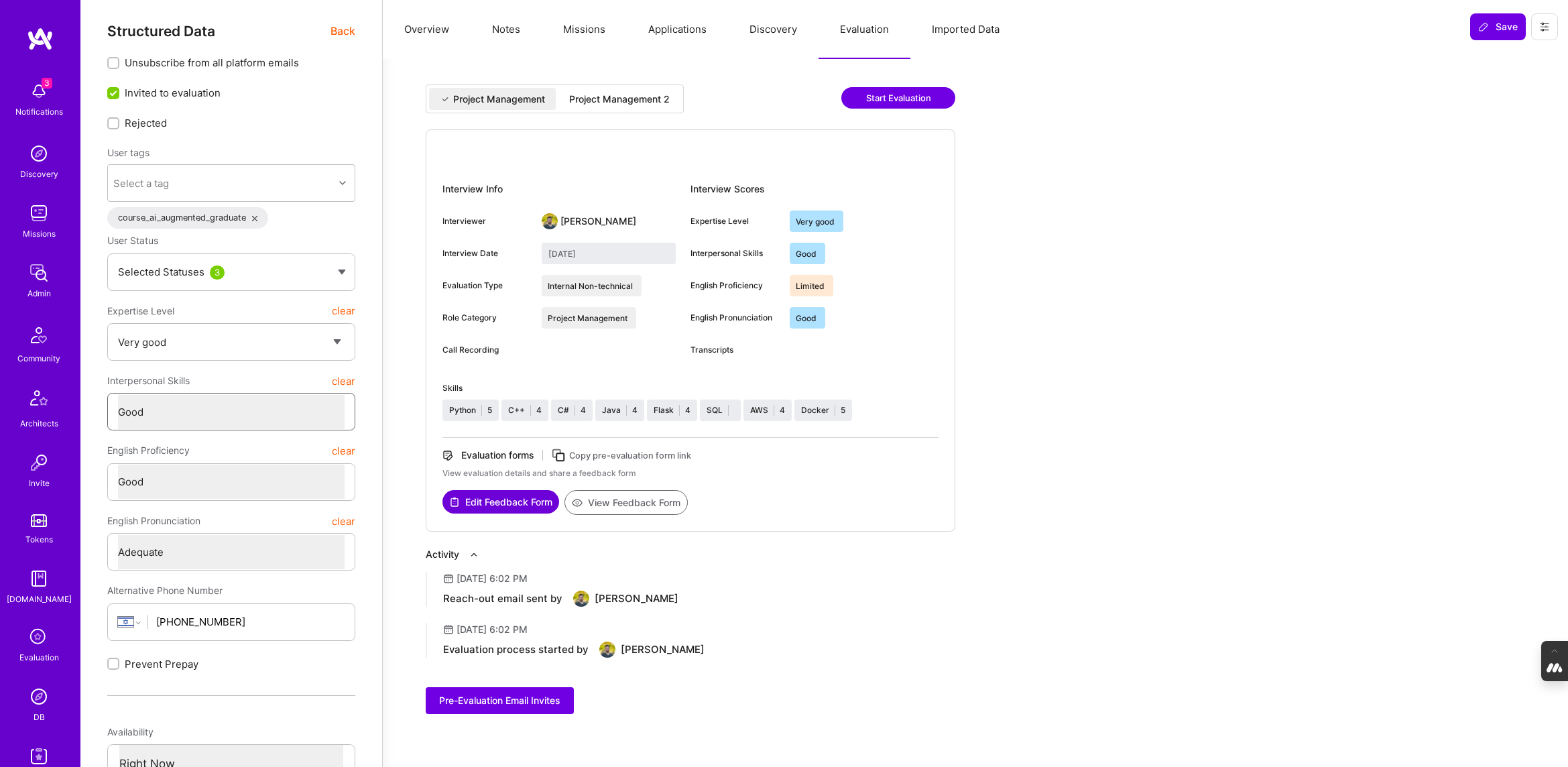
click at [251, 407] on select "Select a Rating Unqualified Problematic Adequate Good Excellent" at bounding box center [231, 412] width 226 height 34
click at [118, 395] on select "Select a Rating Unqualified Problematic Adequate Good Excellent" at bounding box center [231, 412] width 226 height 34
select select "4"
click at [649, 99] on div "Project Management 2" at bounding box center [619, 98] width 100 height 13
type input "September 25, 2025"
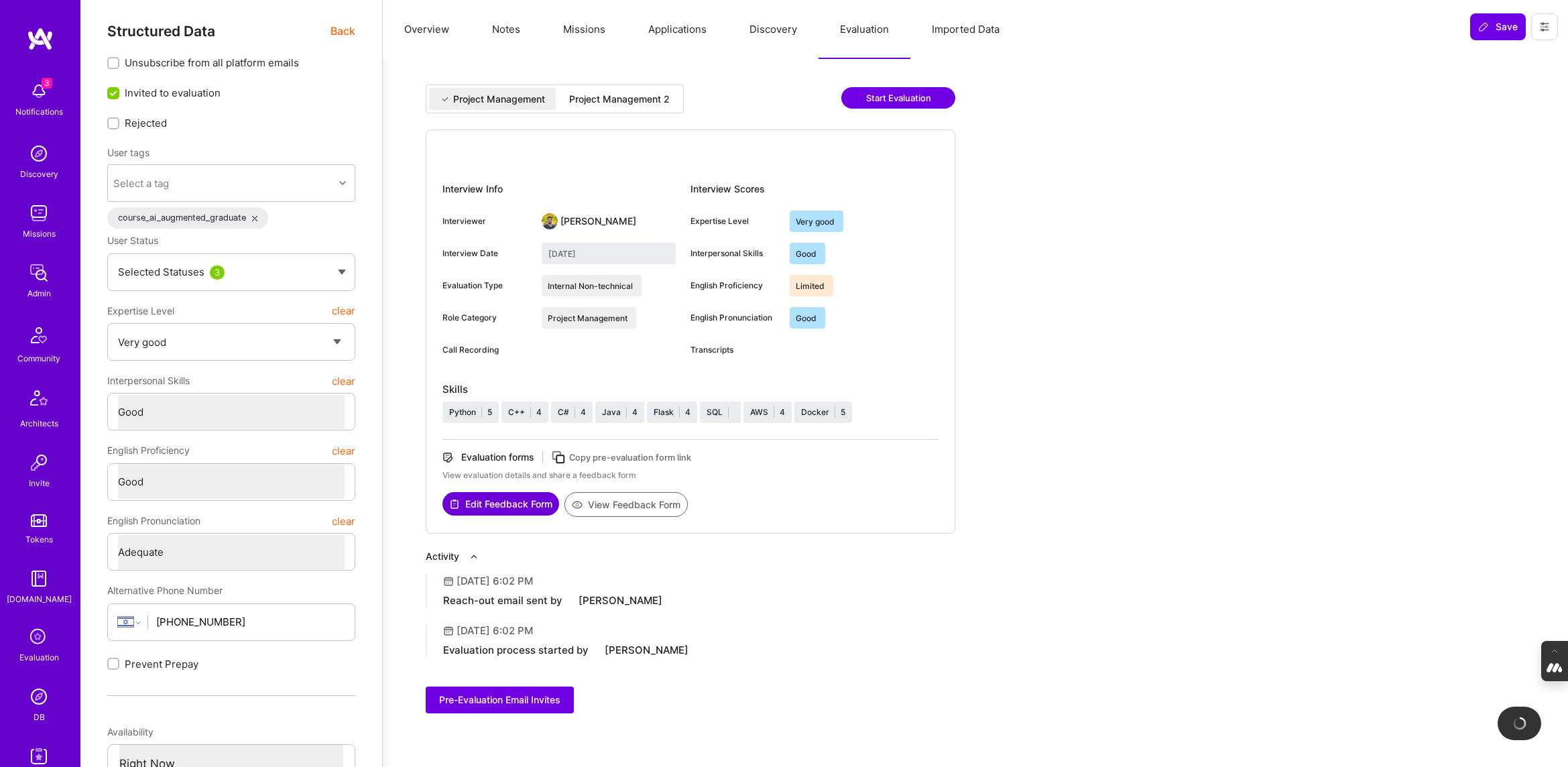
select select "7"
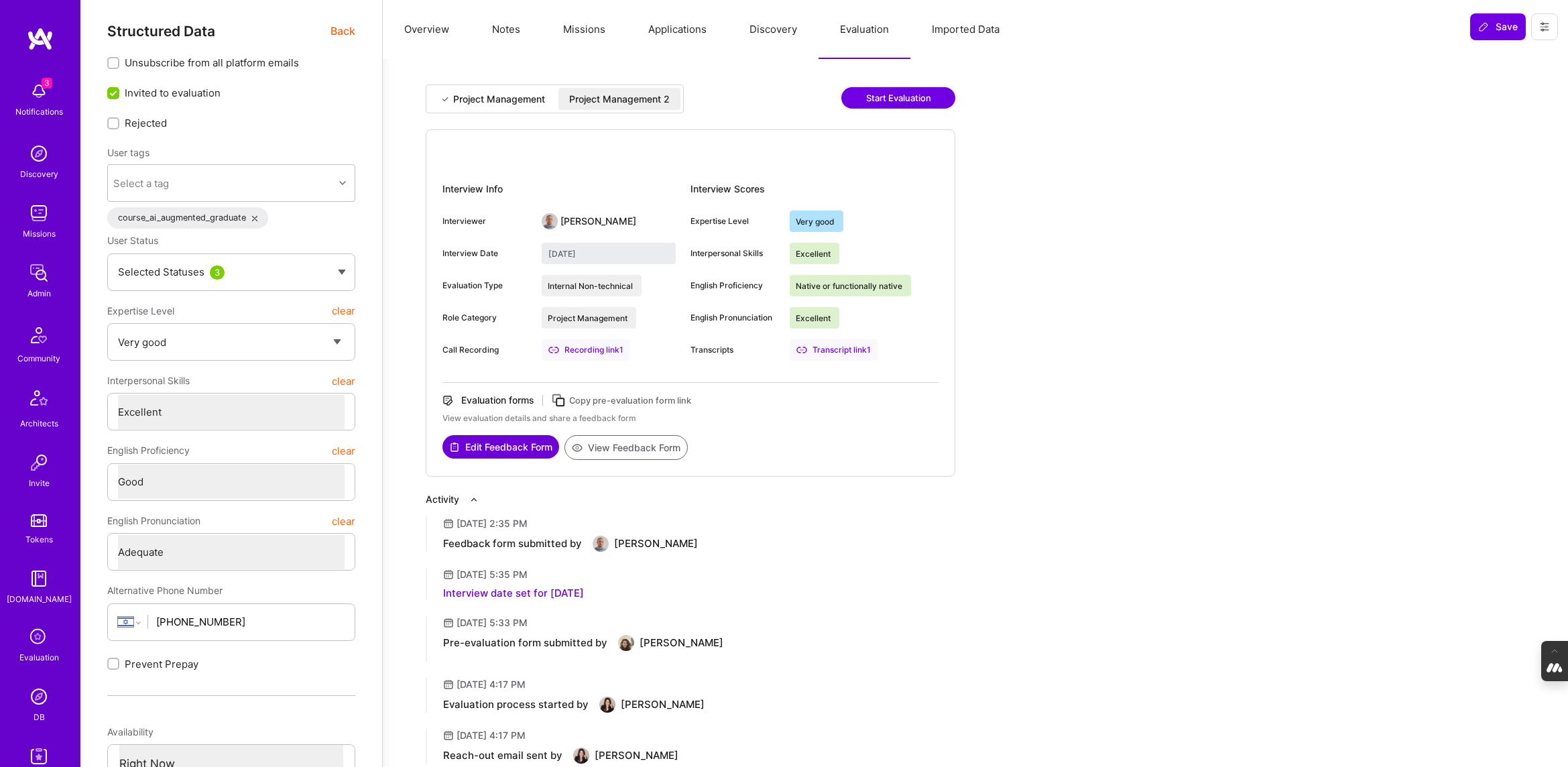
click at [422, 30] on button "Overview" at bounding box center [427, 30] width 88 height 59
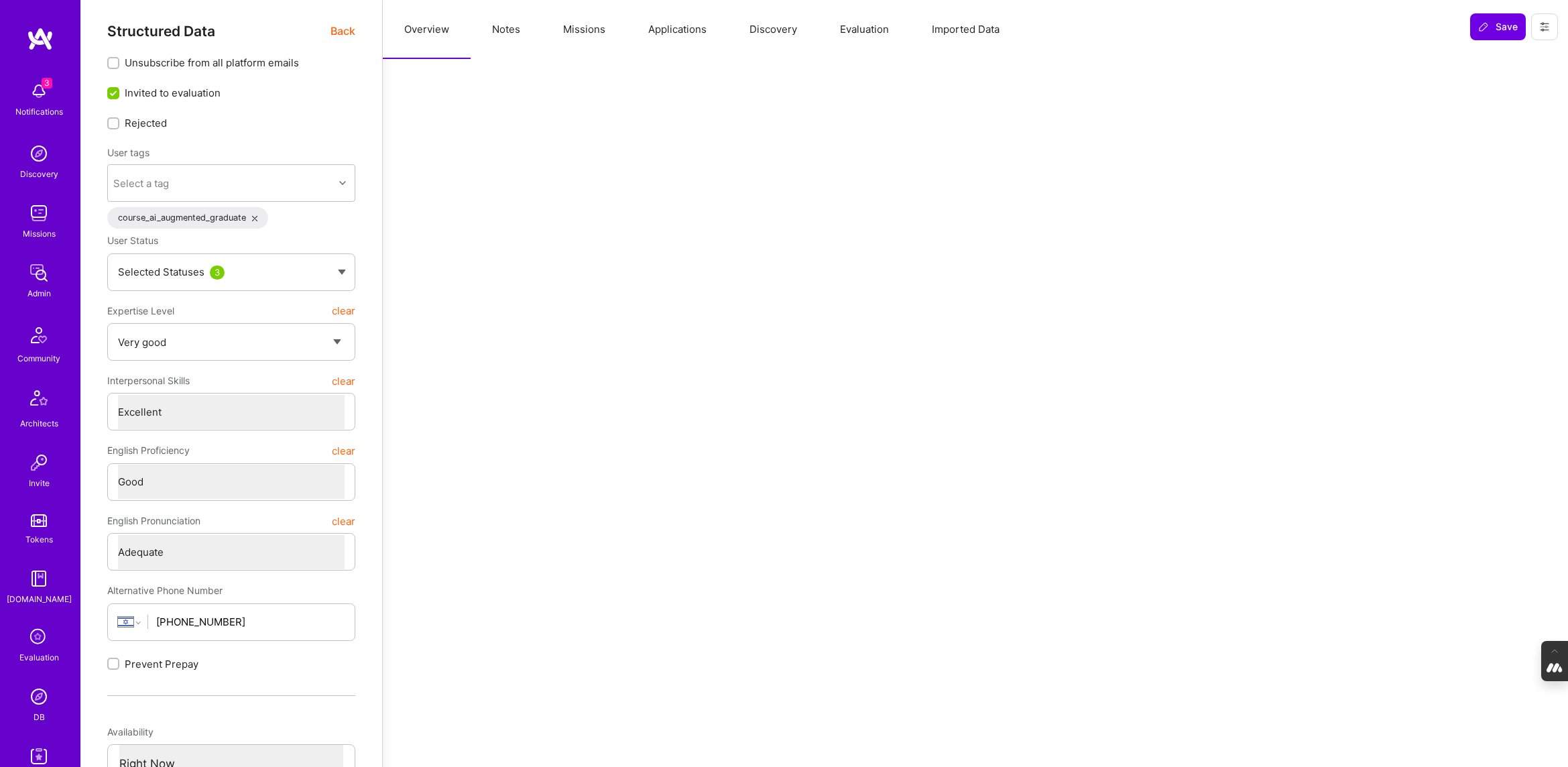
click at [333, 26] on span "Back" at bounding box center [343, 30] width 25 height 17
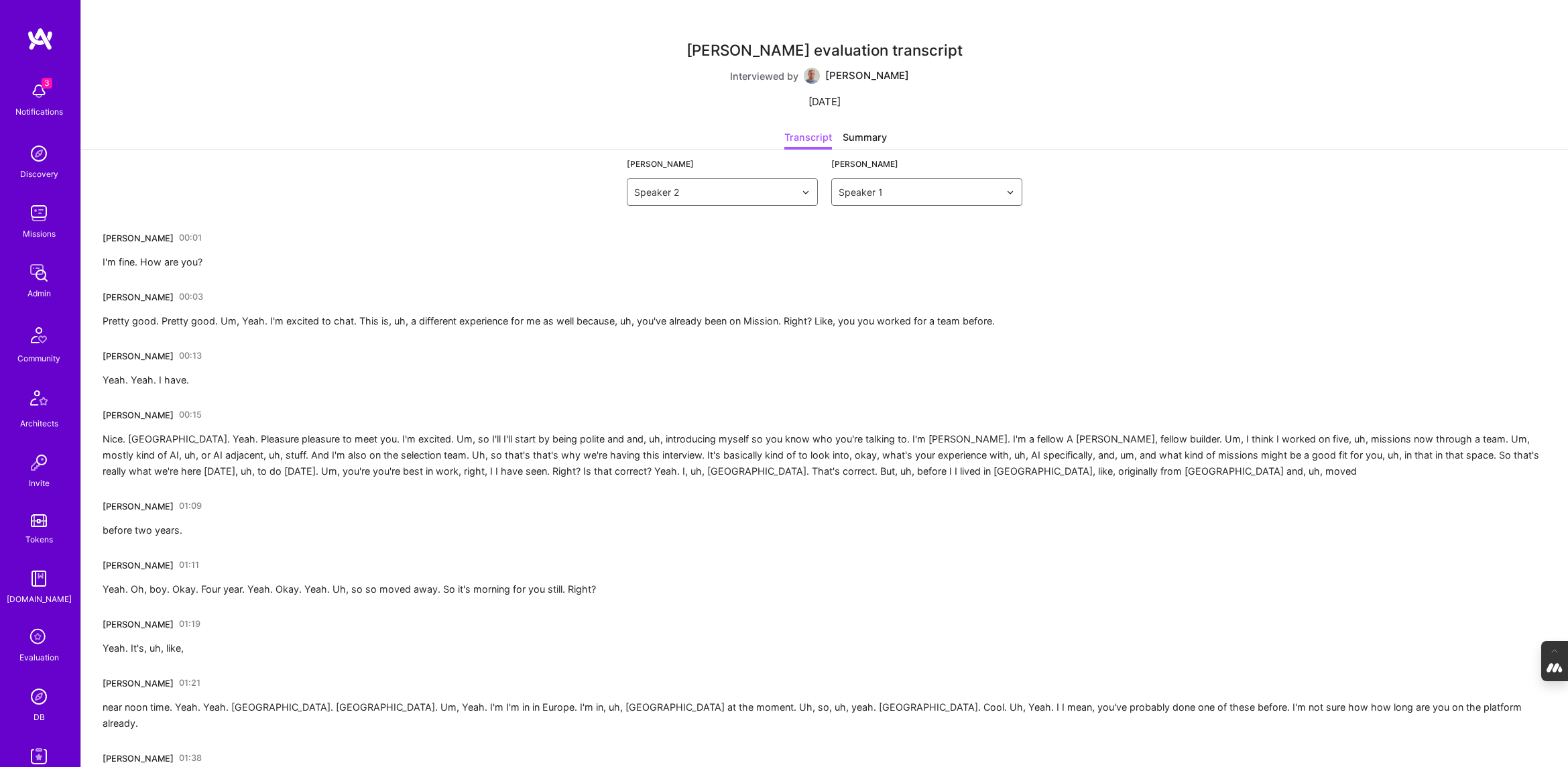
click at [196, 236] on link "00:01" at bounding box center [190, 238] width 22 height 21
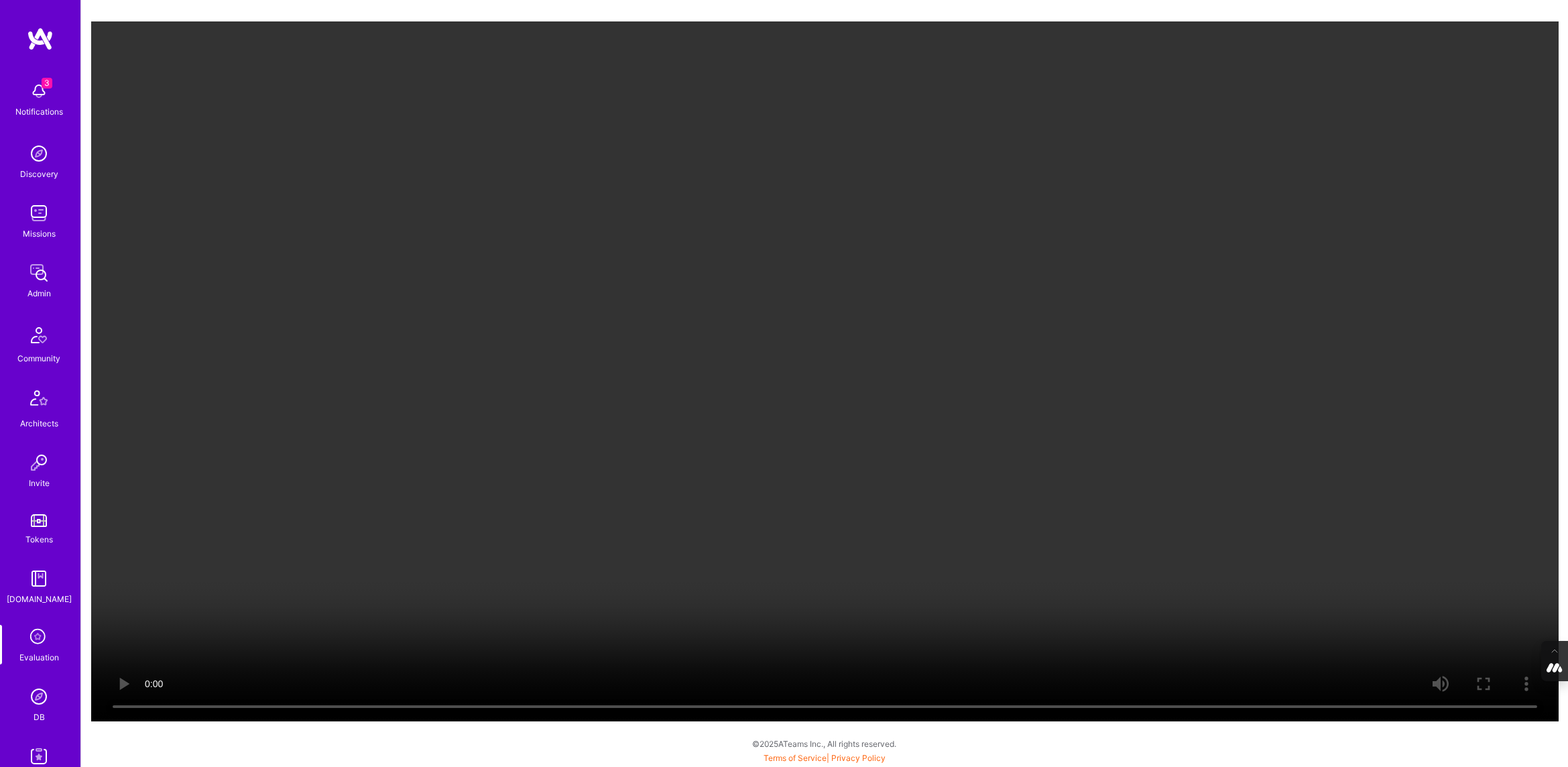
click at [778, 472] on video "Your browser does not support the video tag." at bounding box center [824, 371] width 1467 height 700
click at [995, 352] on video "Your browser does not support the video tag." at bounding box center [824, 371] width 1467 height 700
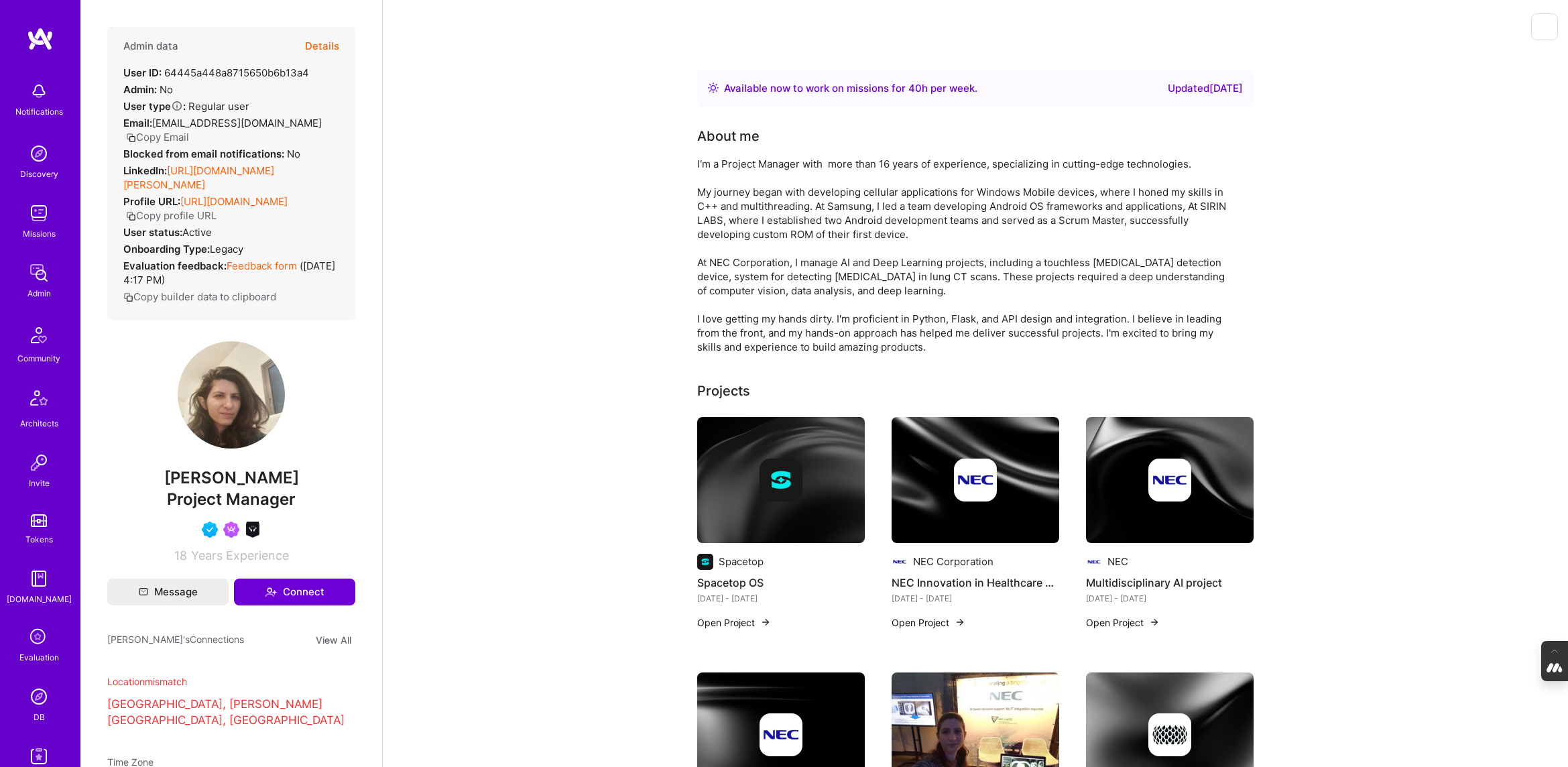
scroll to position [4, 0]
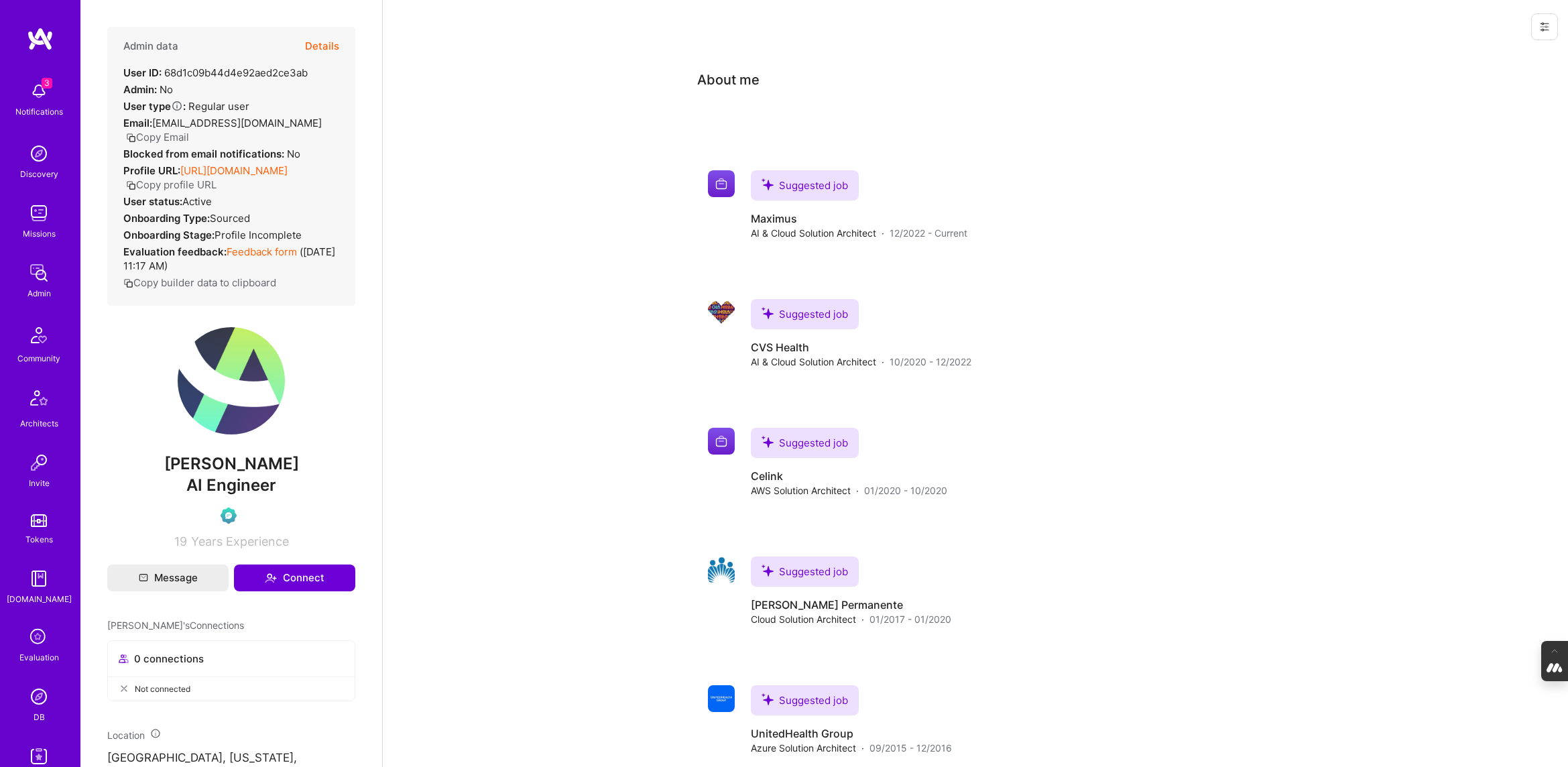
click at [328, 47] on button "Details" at bounding box center [322, 46] width 34 height 38
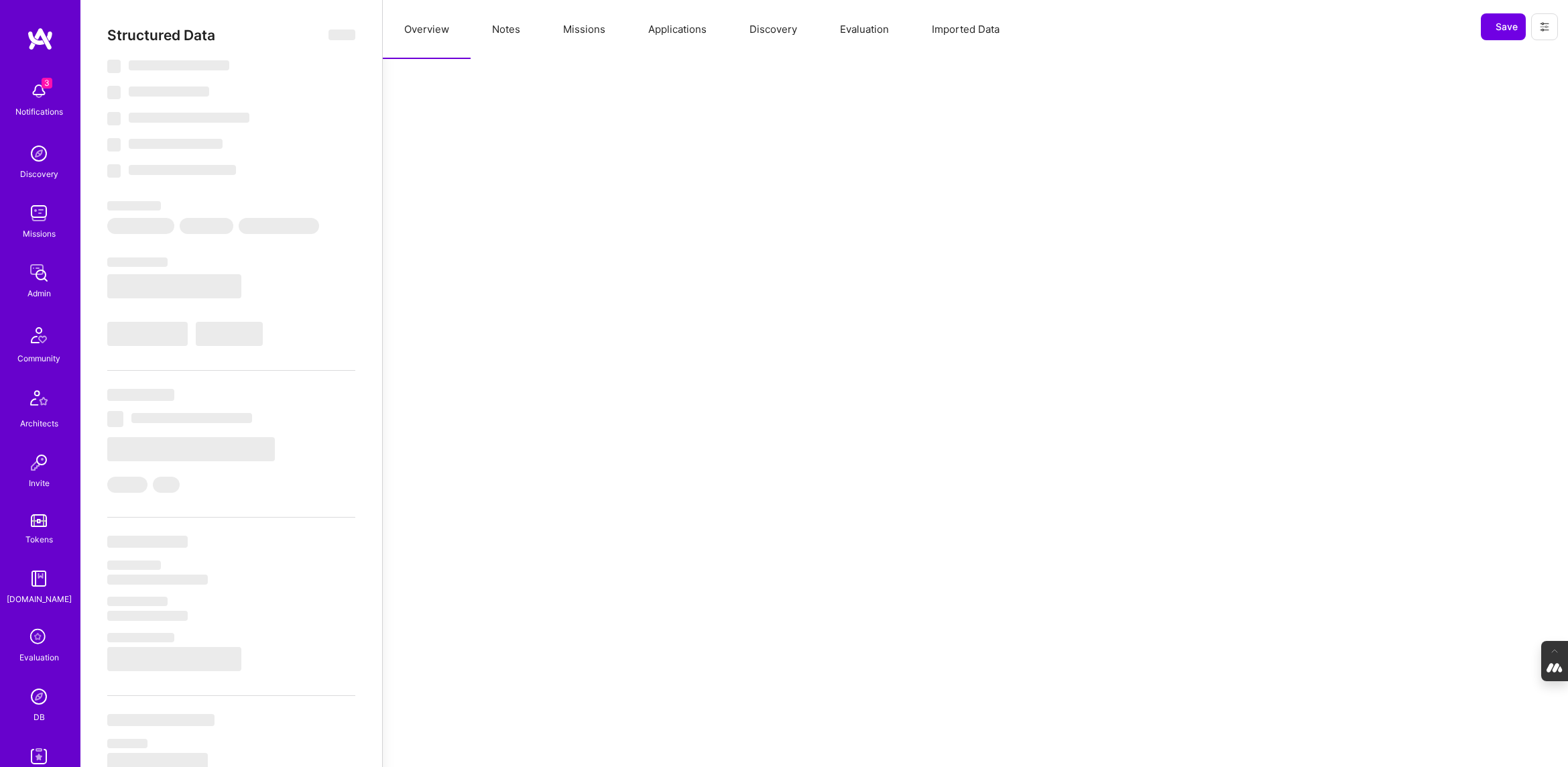
select select "Verified"
select select "US"
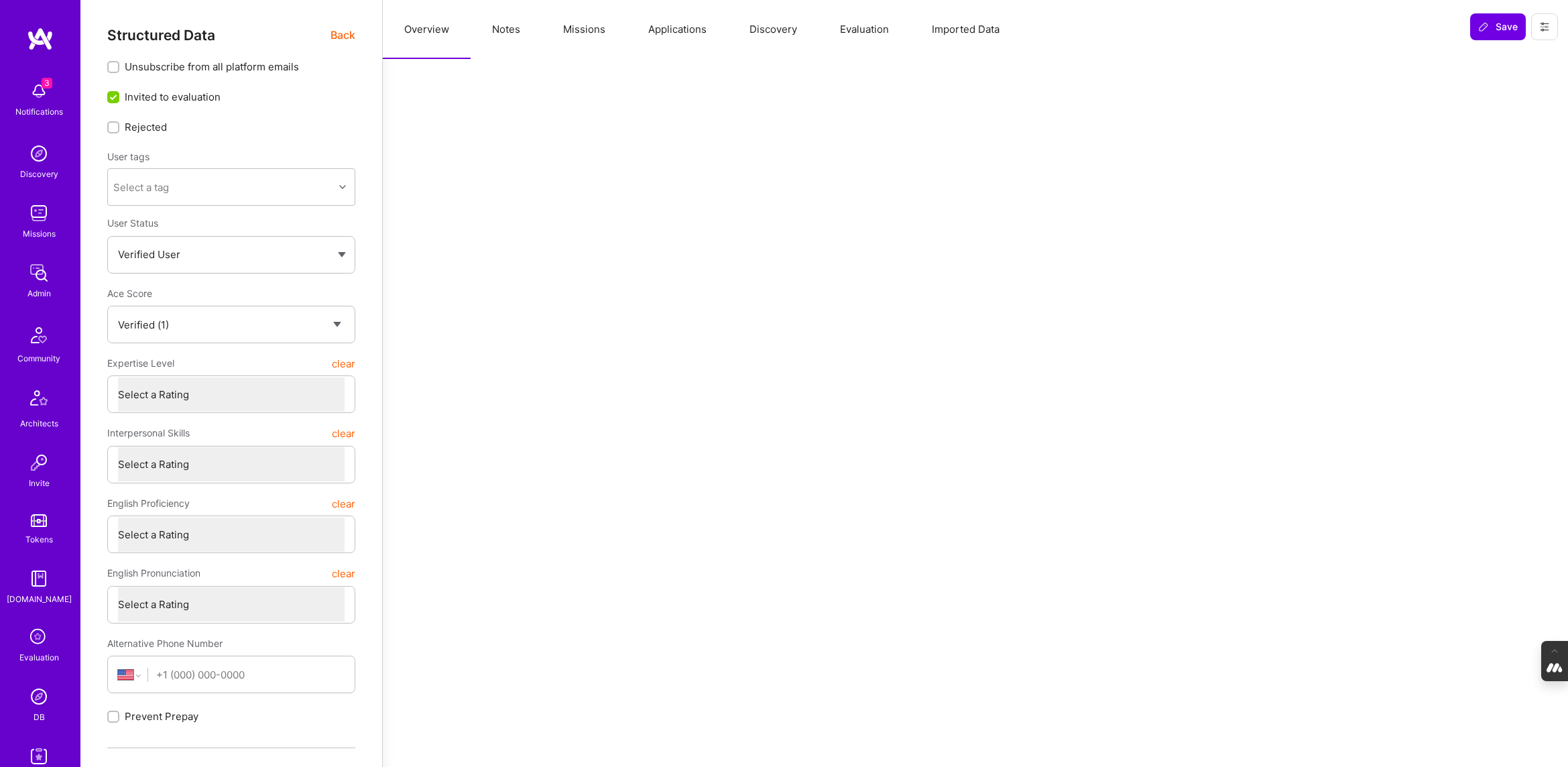
click at [848, 31] on button "Evaluation" at bounding box center [864, 30] width 92 height 59
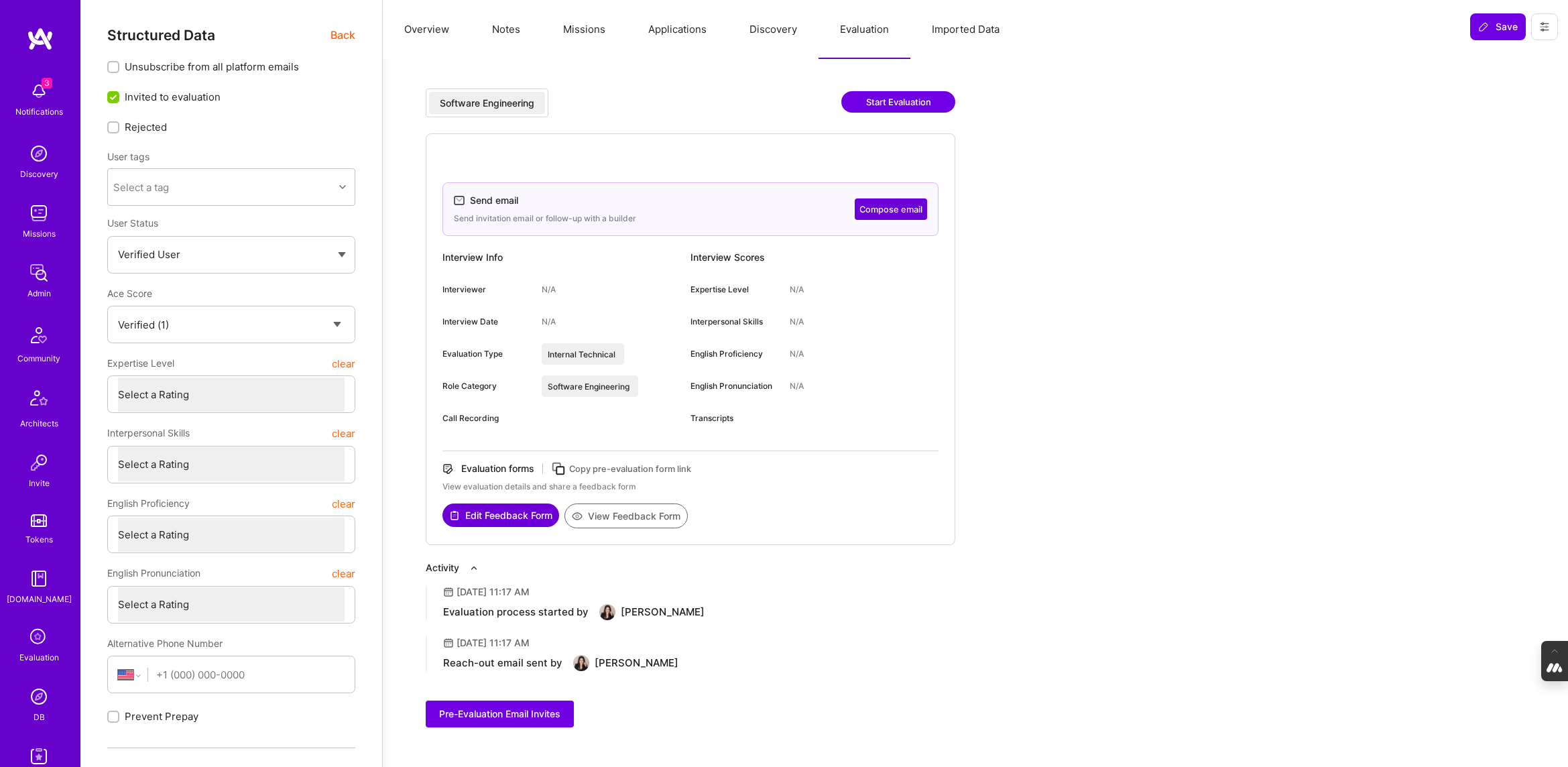
click at [36, 703] on img at bounding box center [38, 696] width 27 height 27
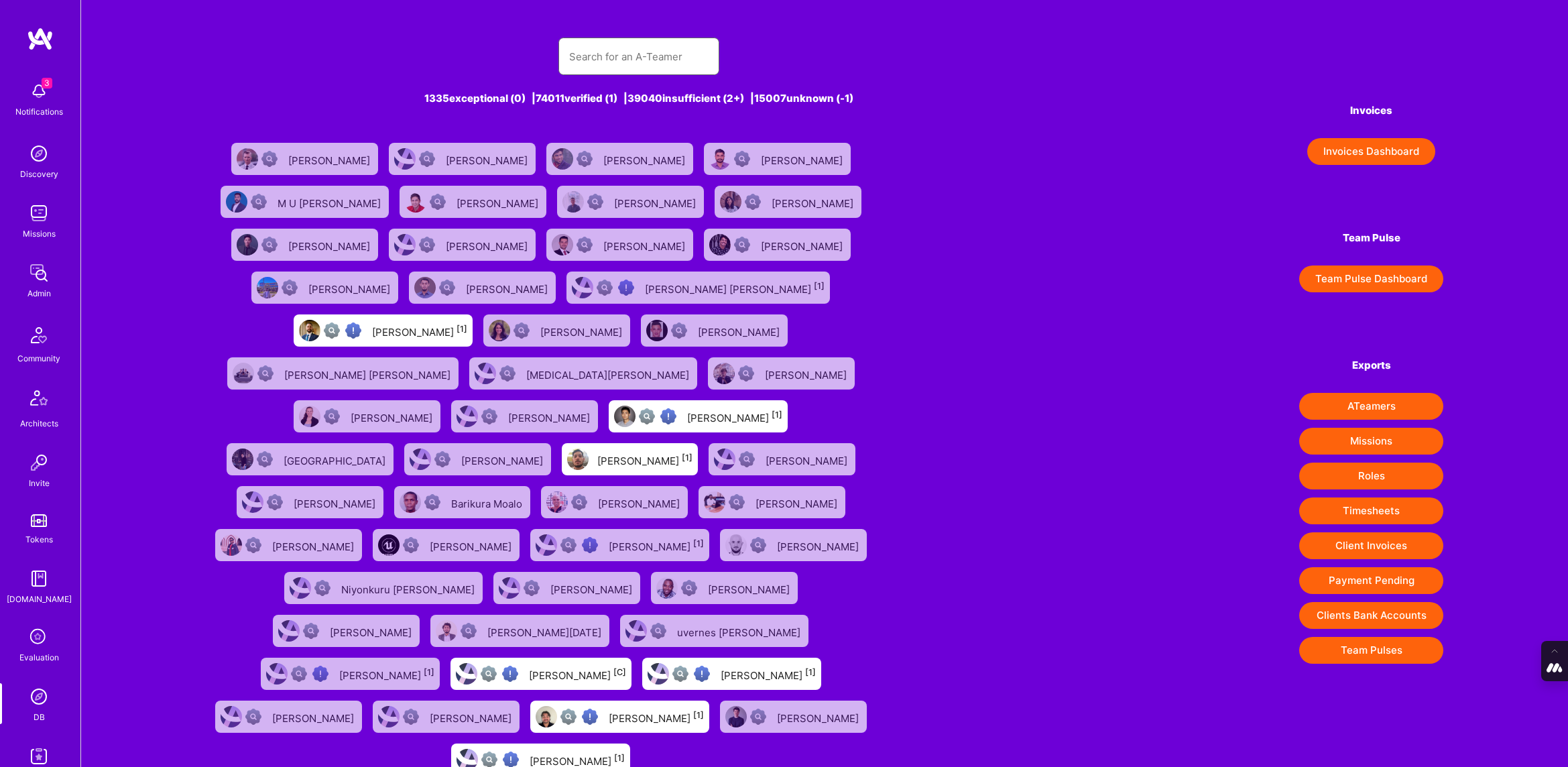
click at [639, 51] on input "text" at bounding box center [639, 56] width 140 height 34
paste input "grahamarphillips@gmail.com"
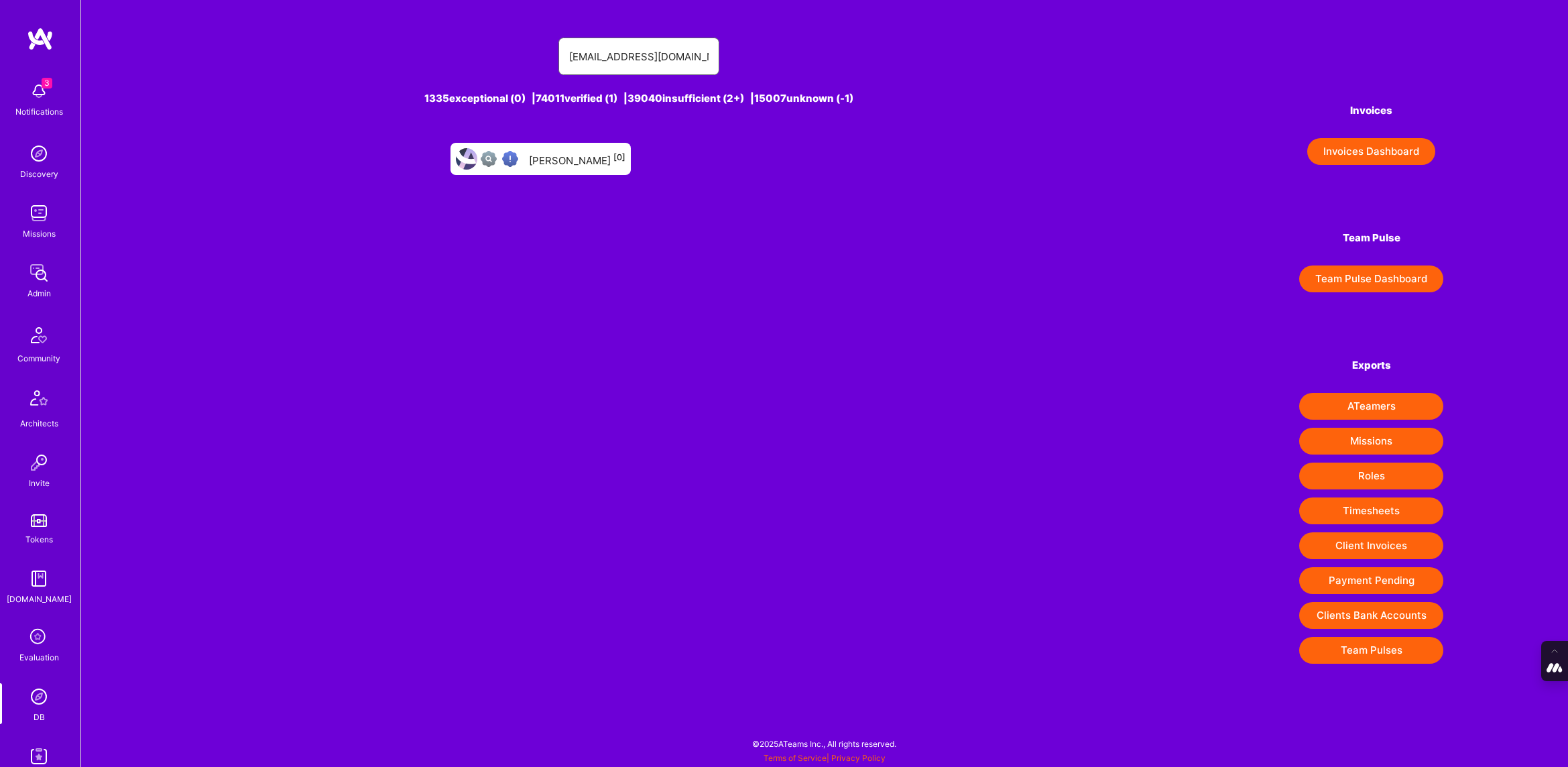
type input "grahamarphillips@gmail.com"
click at [577, 169] on div "Graham Phillips [0]" at bounding box center [540, 159] width 180 height 32
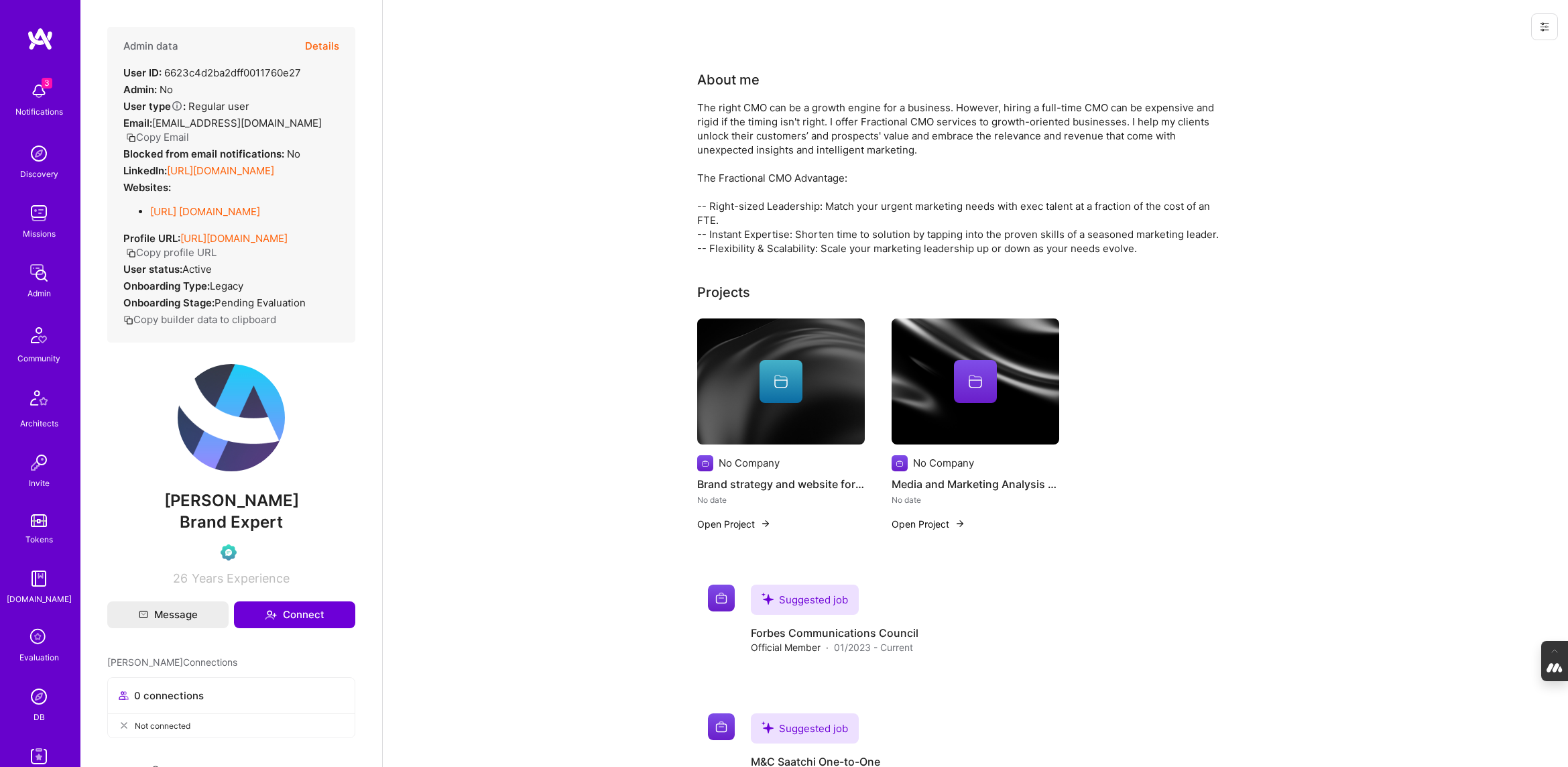
click at [318, 46] on button "Details" at bounding box center [322, 46] width 34 height 38
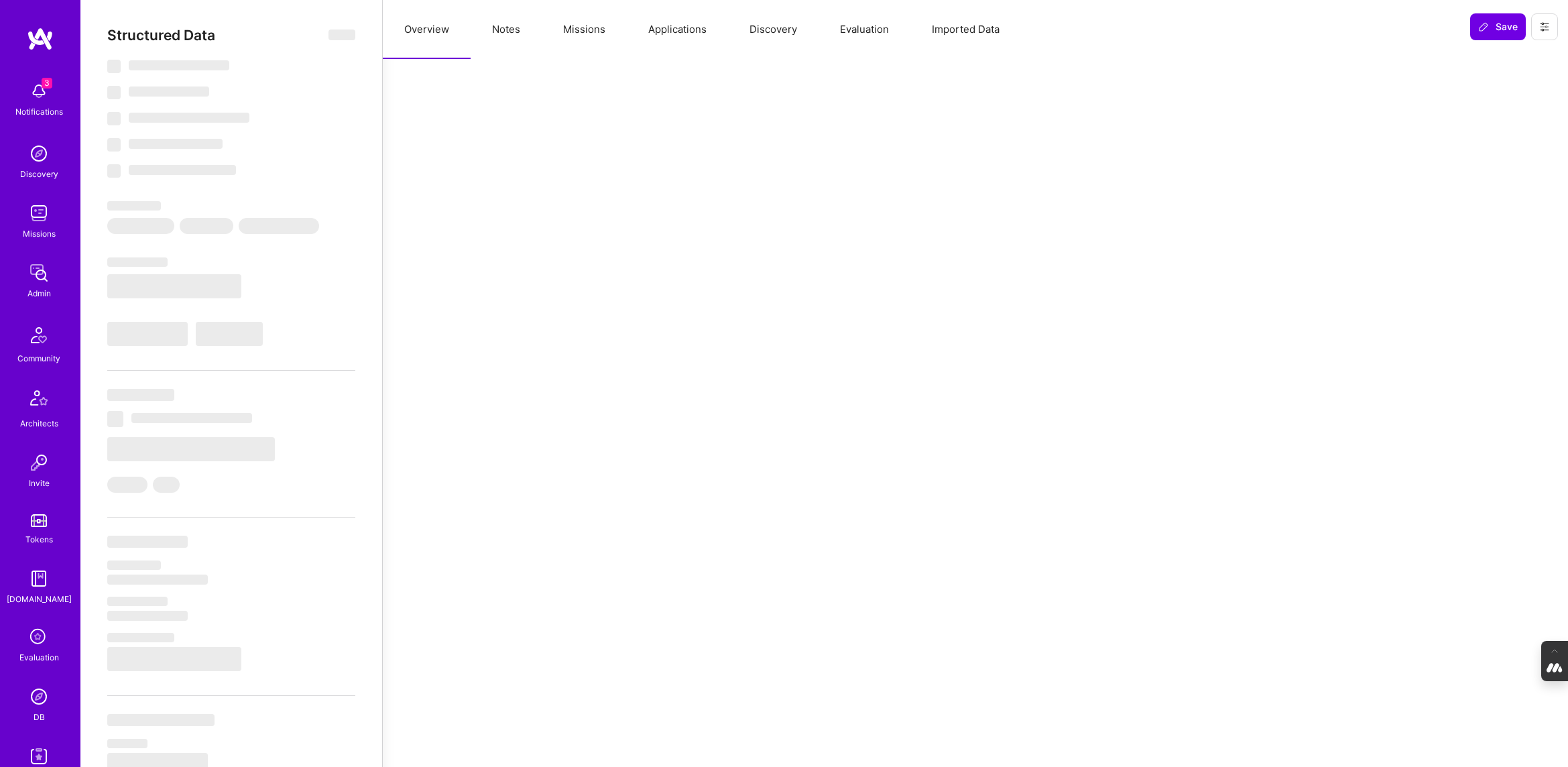
type textarea "x"
select select "Exceptional"
select select "US"
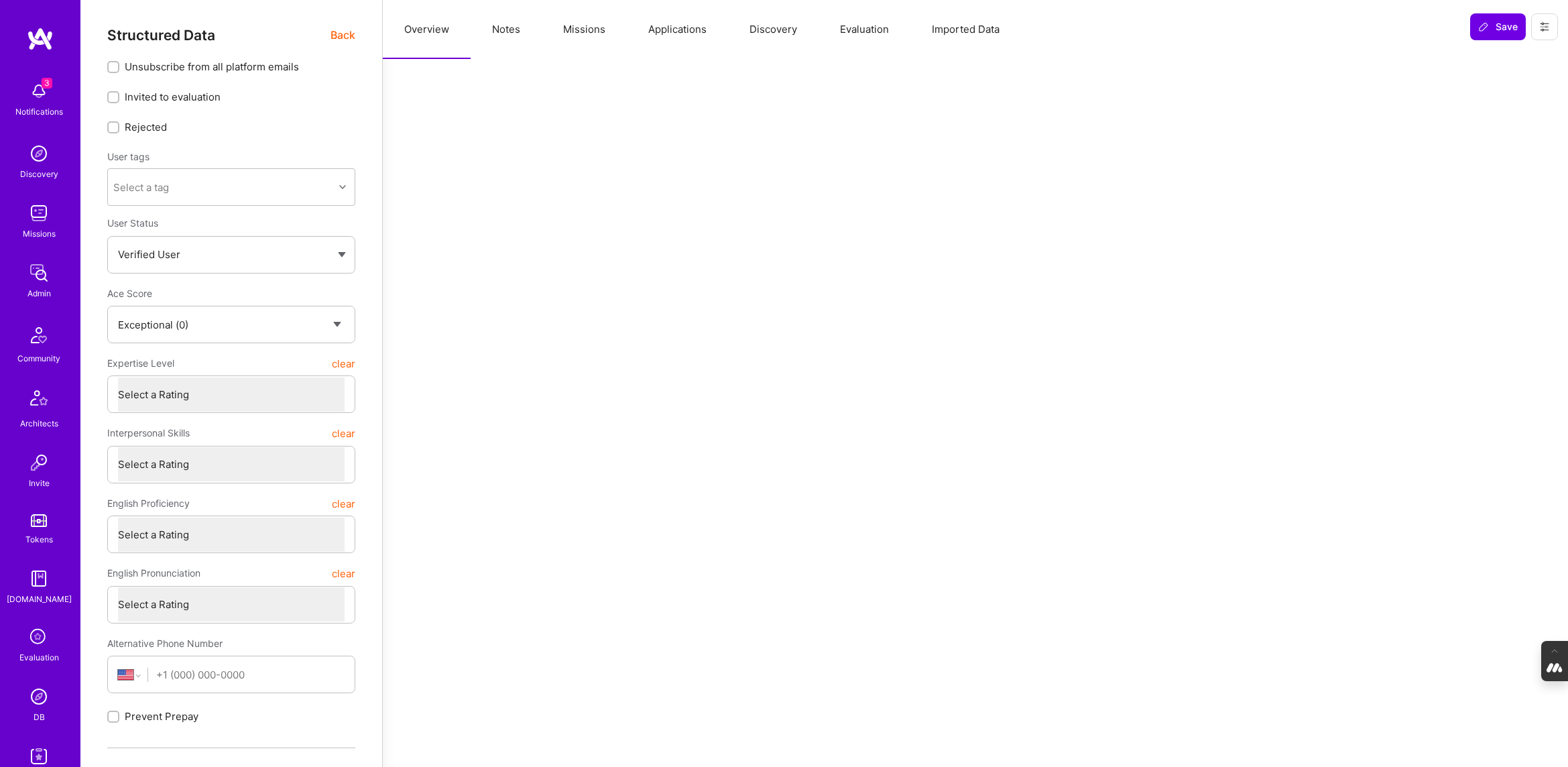
click at [864, 30] on button "Evaluation" at bounding box center [864, 30] width 92 height 59
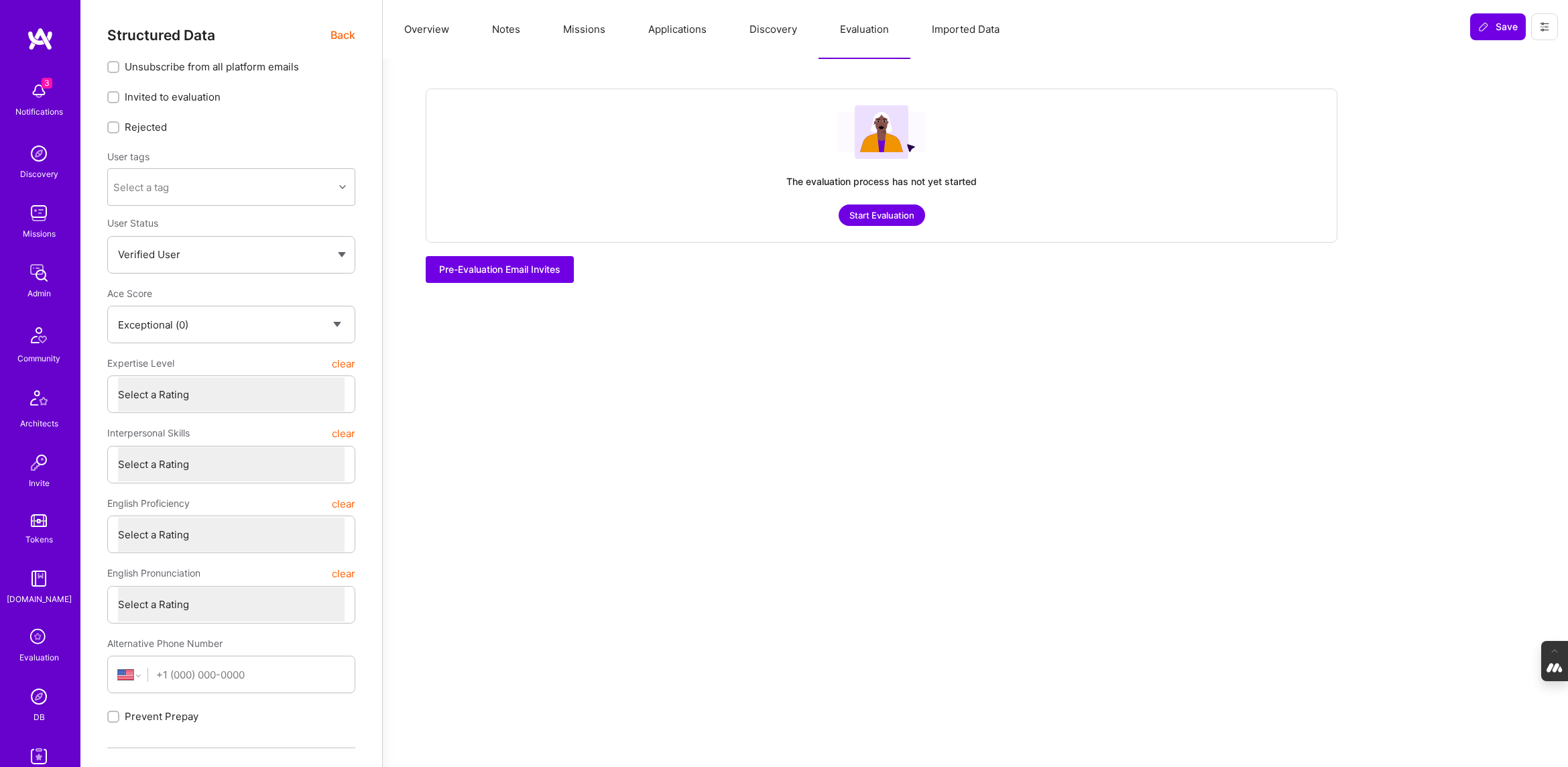
click at [958, 23] on button "Imported Data" at bounding box center [966, 30] width 111 height 59
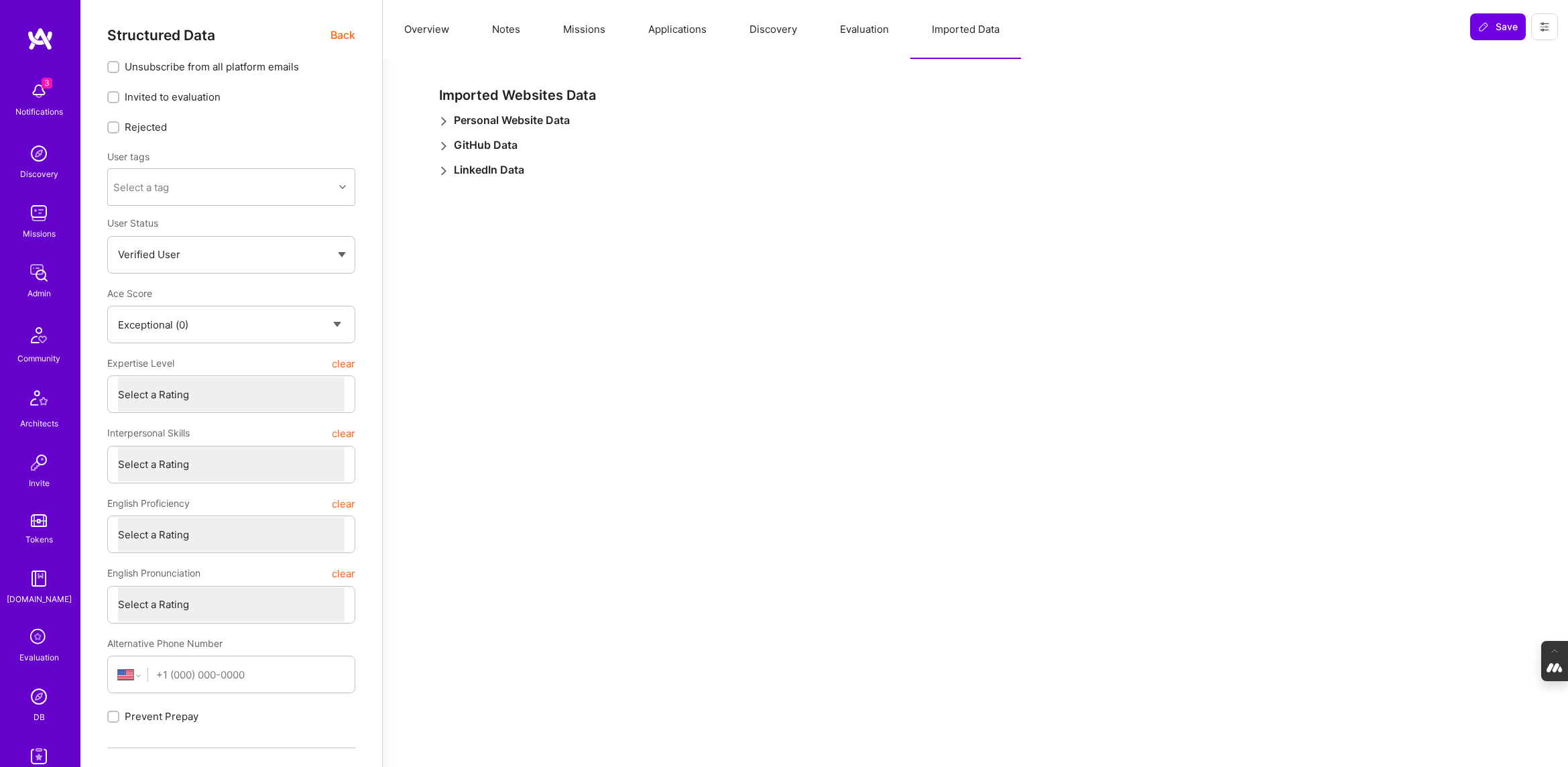
click at [865, 33] on button "Evaluation" at bounding box center [864, 30] width 92 height 59
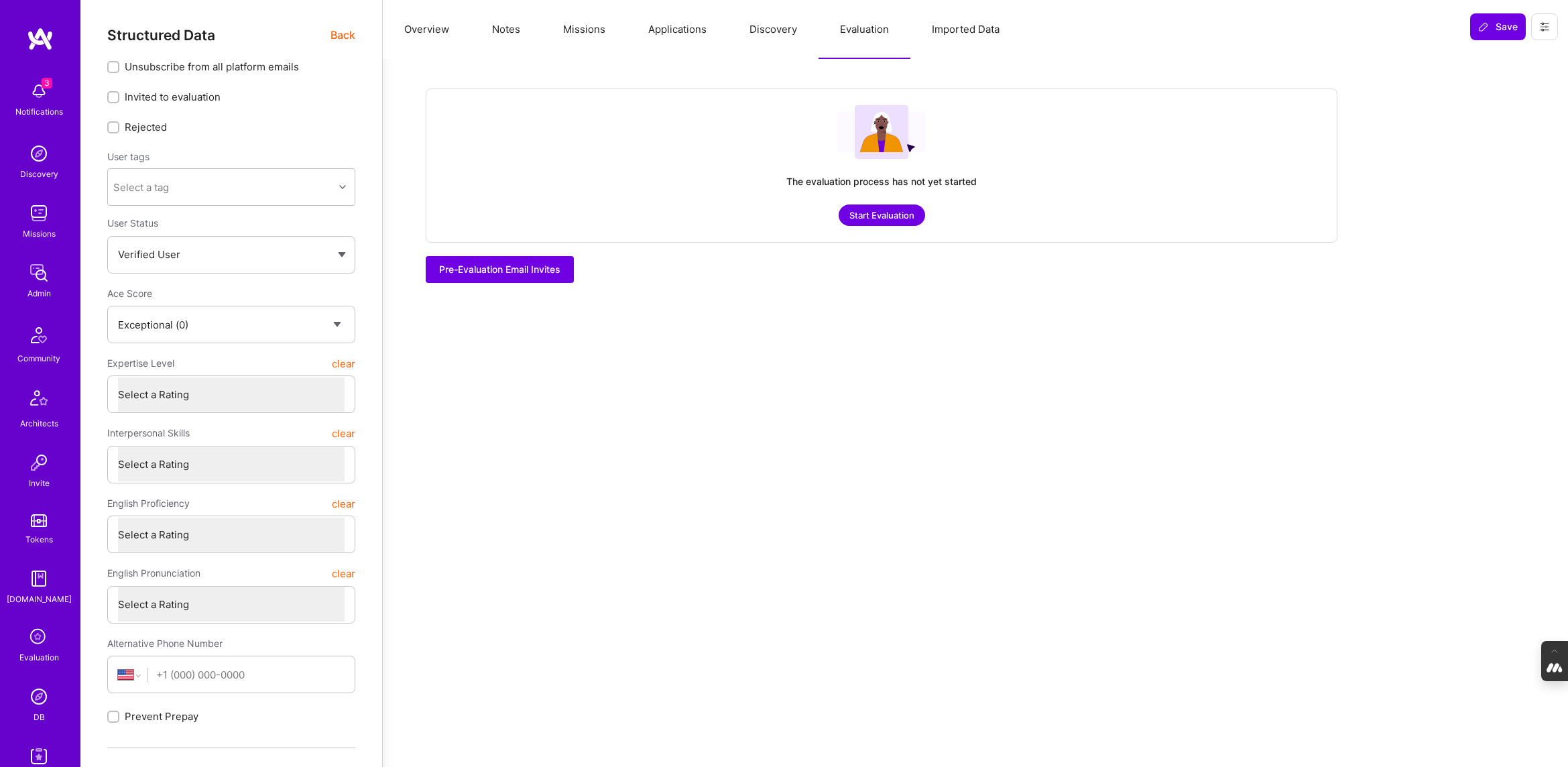
click at [765, 38] on button "Discovery" at bounding box center [772, 30] width 90 height 59
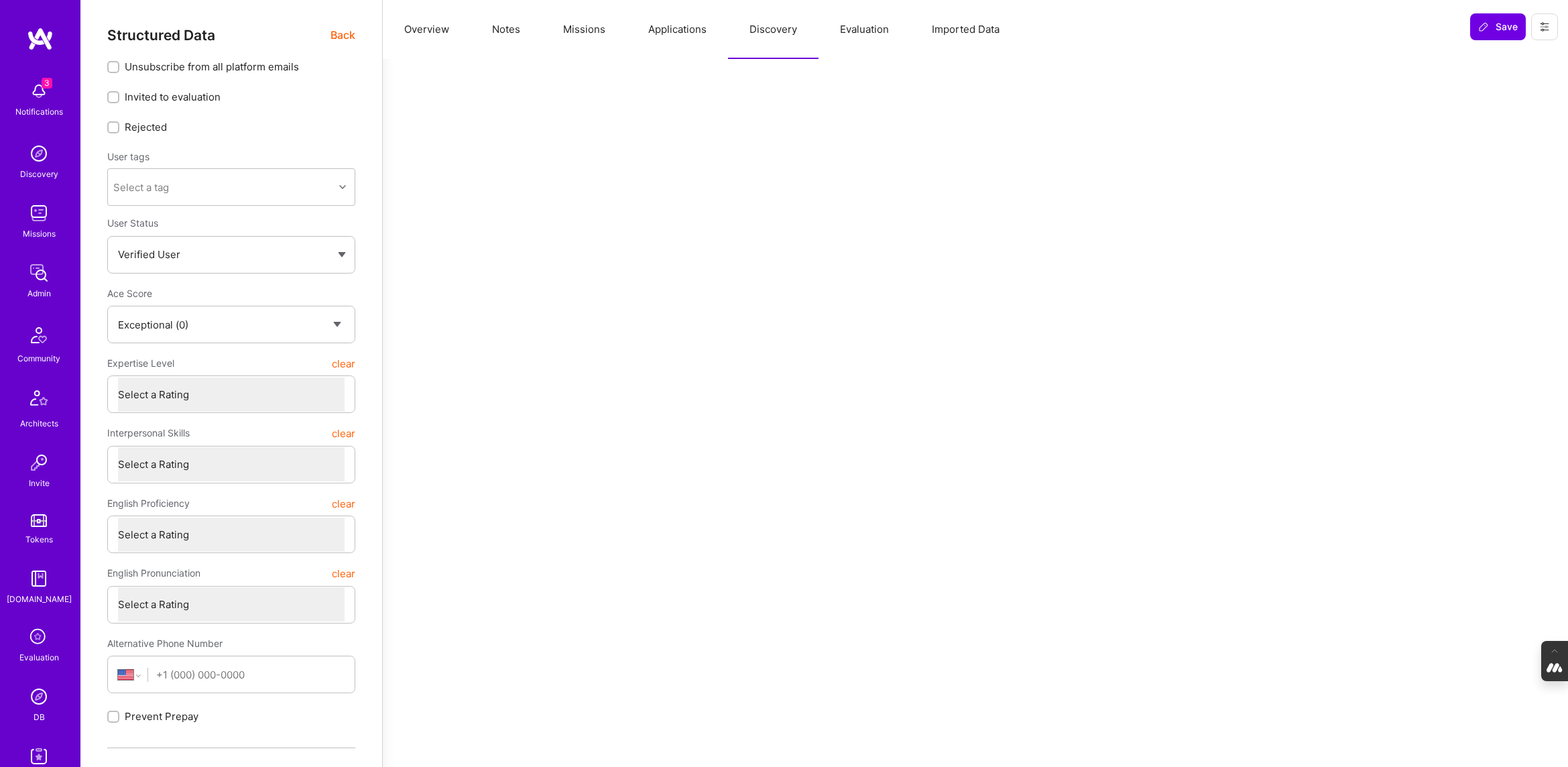
click at [682, 36] on button "Applications" at bounding box center [677, 30] width 101 height 59
click at [590, 33] on button "Missions" at bounding box center [584, 30] width 85 height 59
click at [506, 30] on button "Notes" at bounding box center [506, 30] width 71 height 59
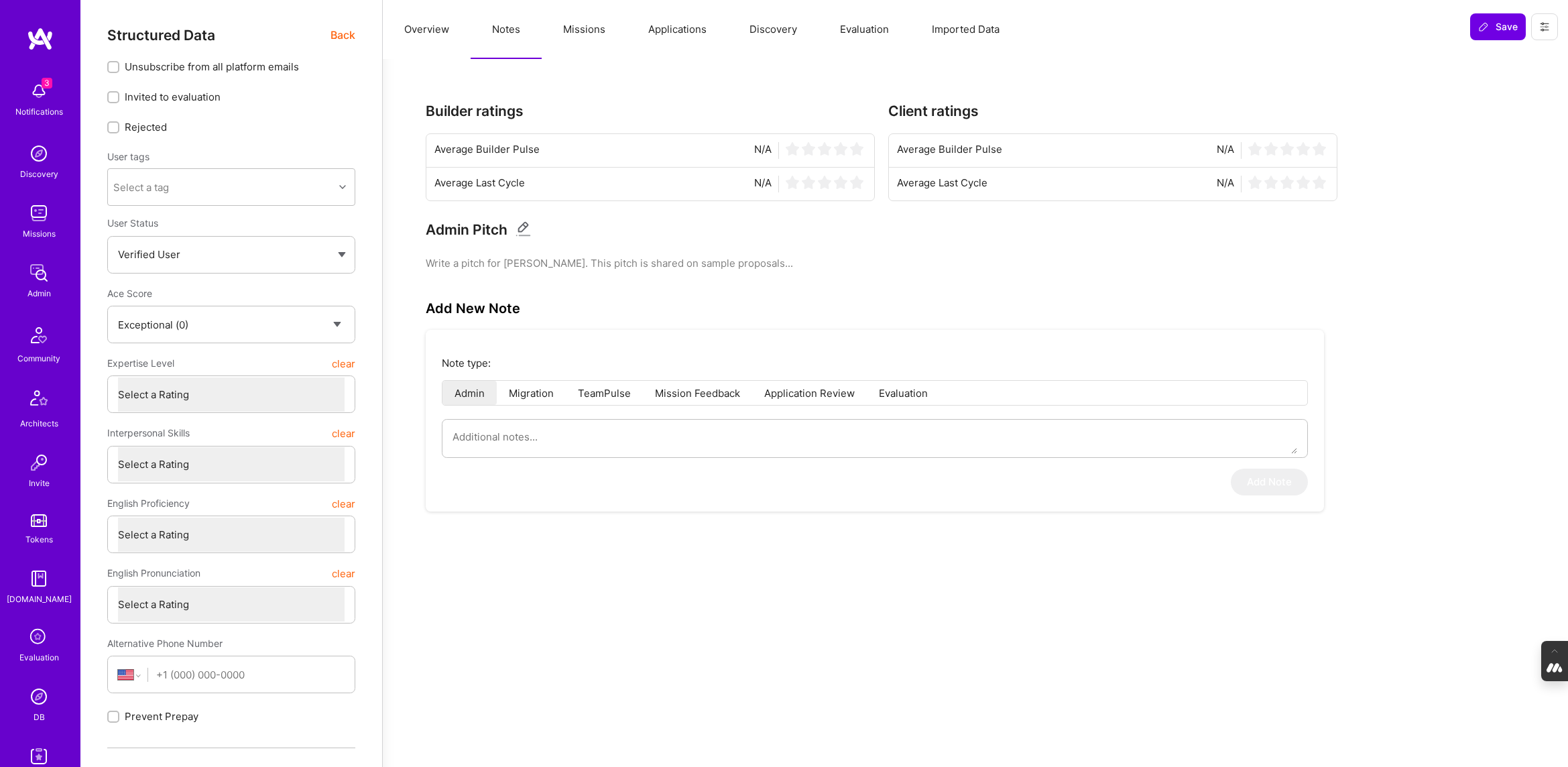
click at [428, 30] on button "Overview" at bounding box center [427, 30] width 88 height 59
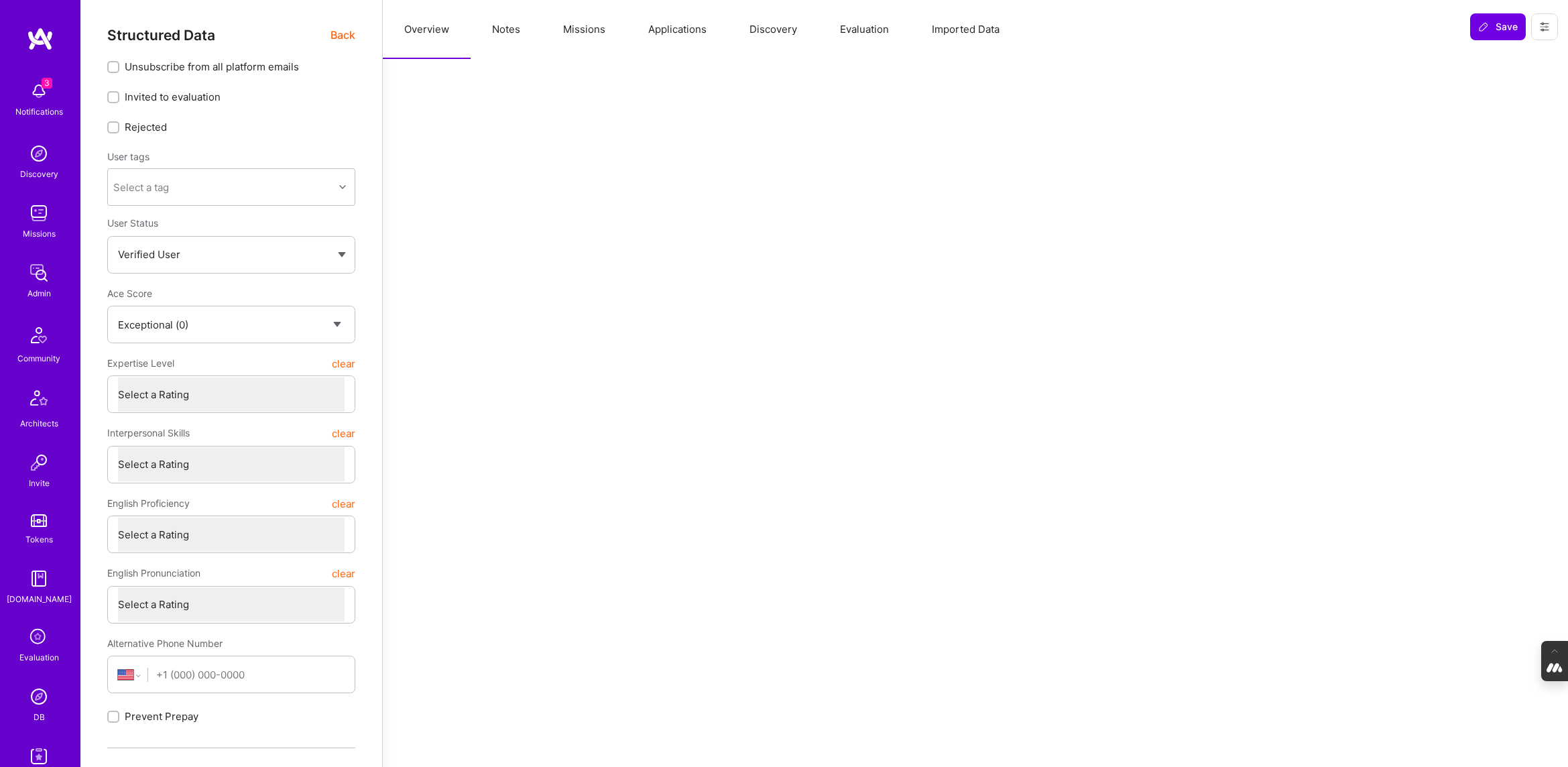
click at [350, 38] on span "Back" at bounding box center [343, 35] width 25 height 17
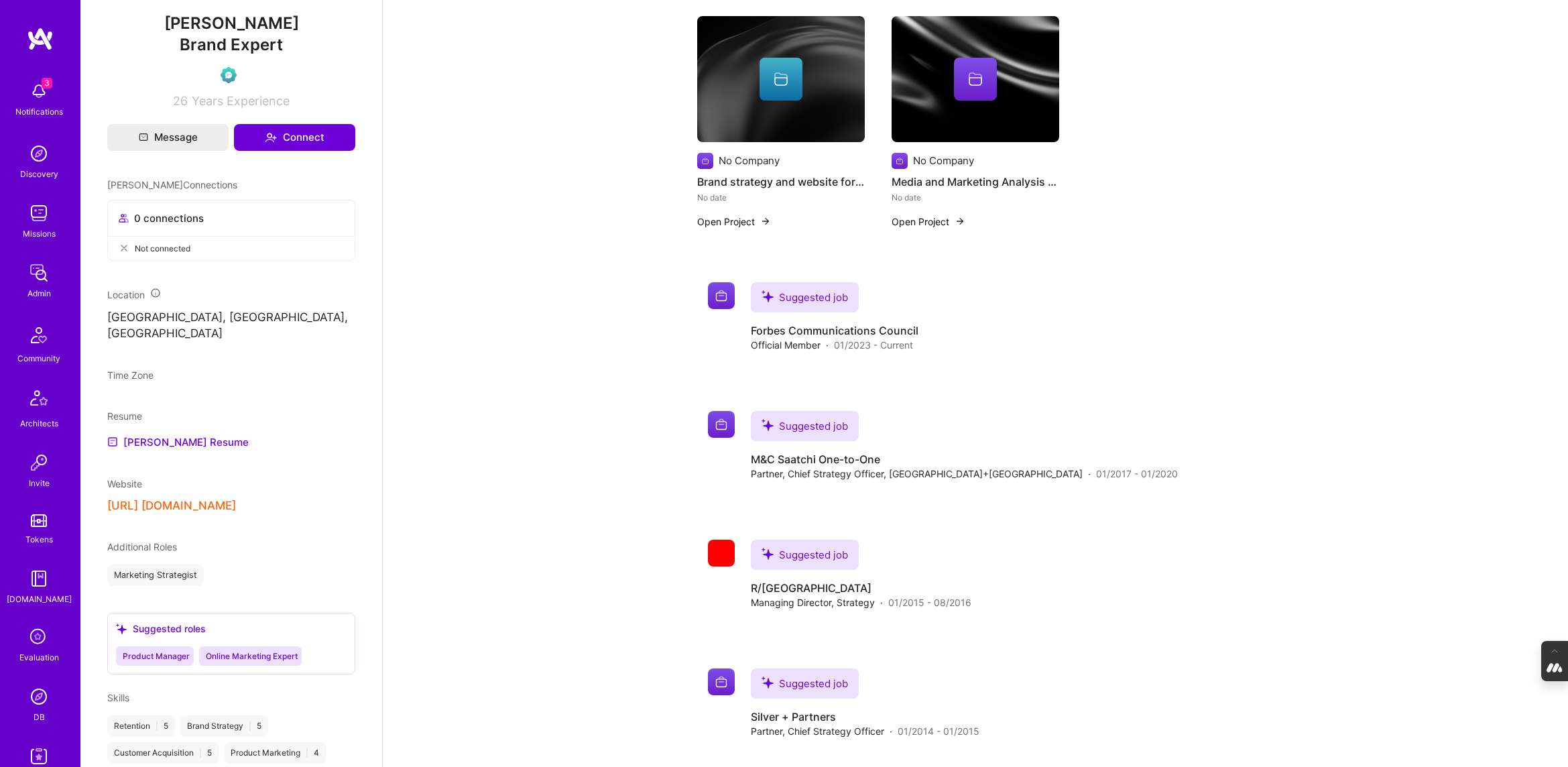
scroll to position [479, 0]
click at [177, 447] on link "Graham's Resume" at bounding box center [178, 439] width 141 height 16
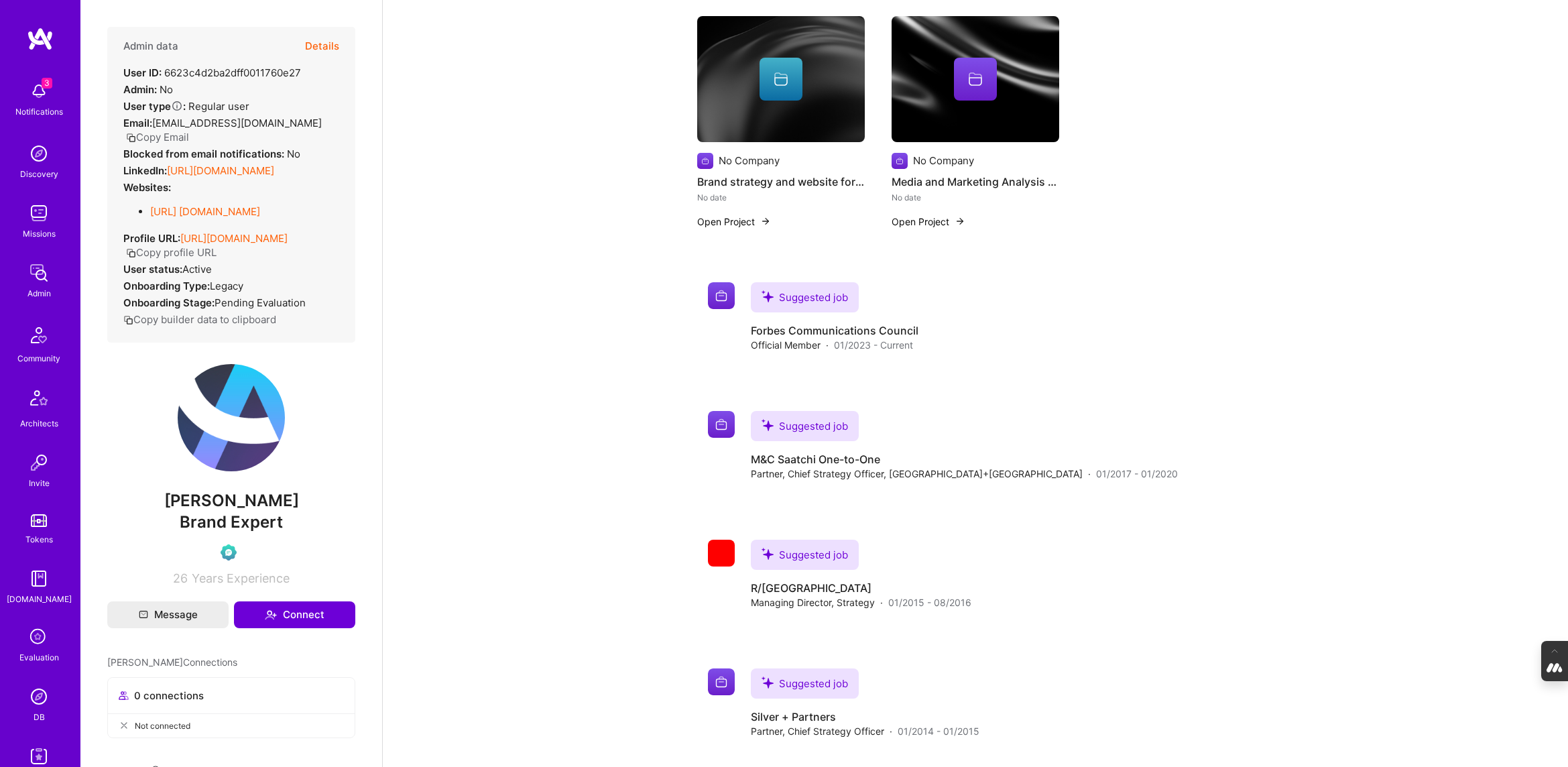
click at [316, 46] on button "Details" at bounding box center [322, 46] width 34 height 38
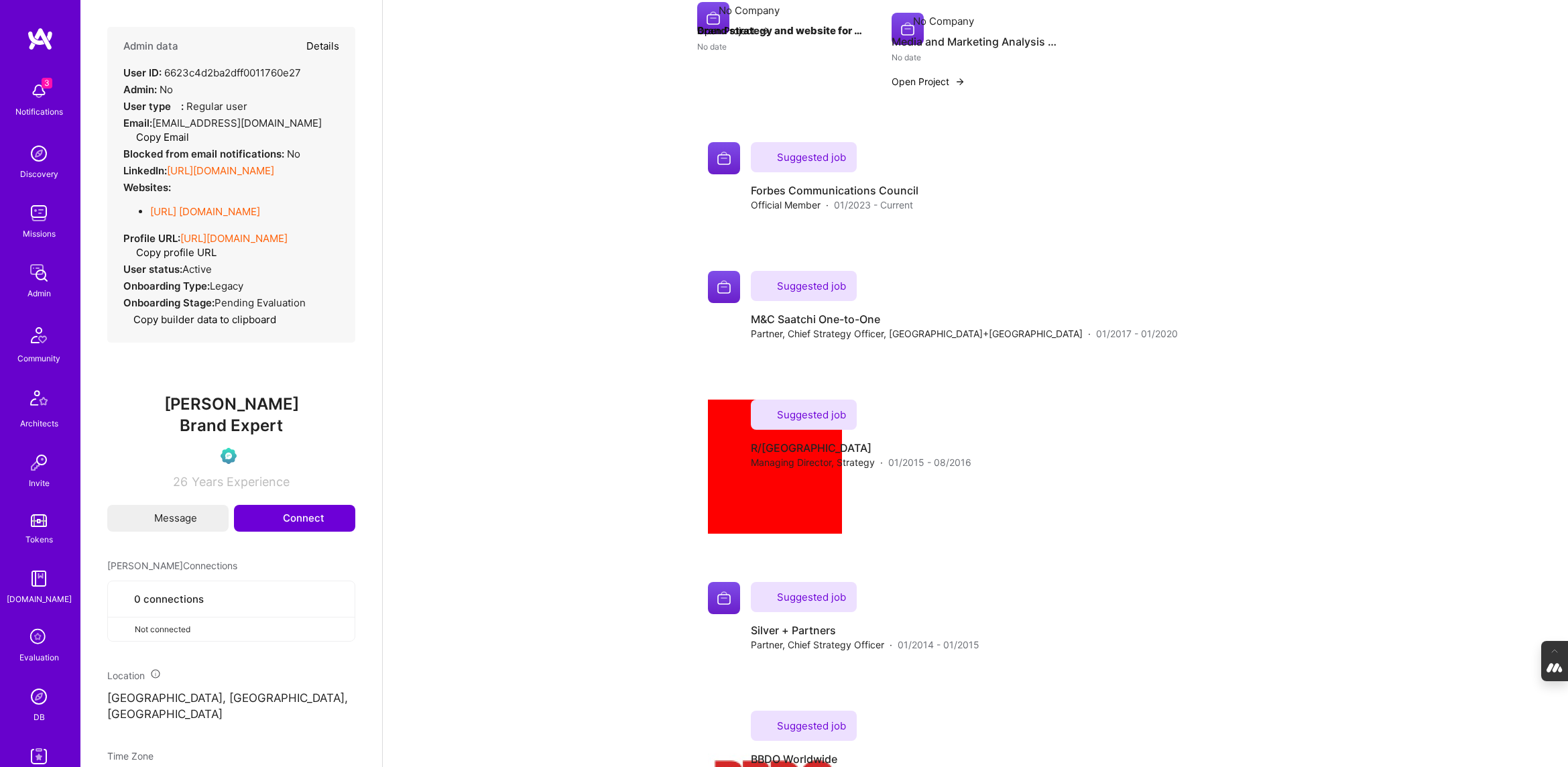
type textarea "x"
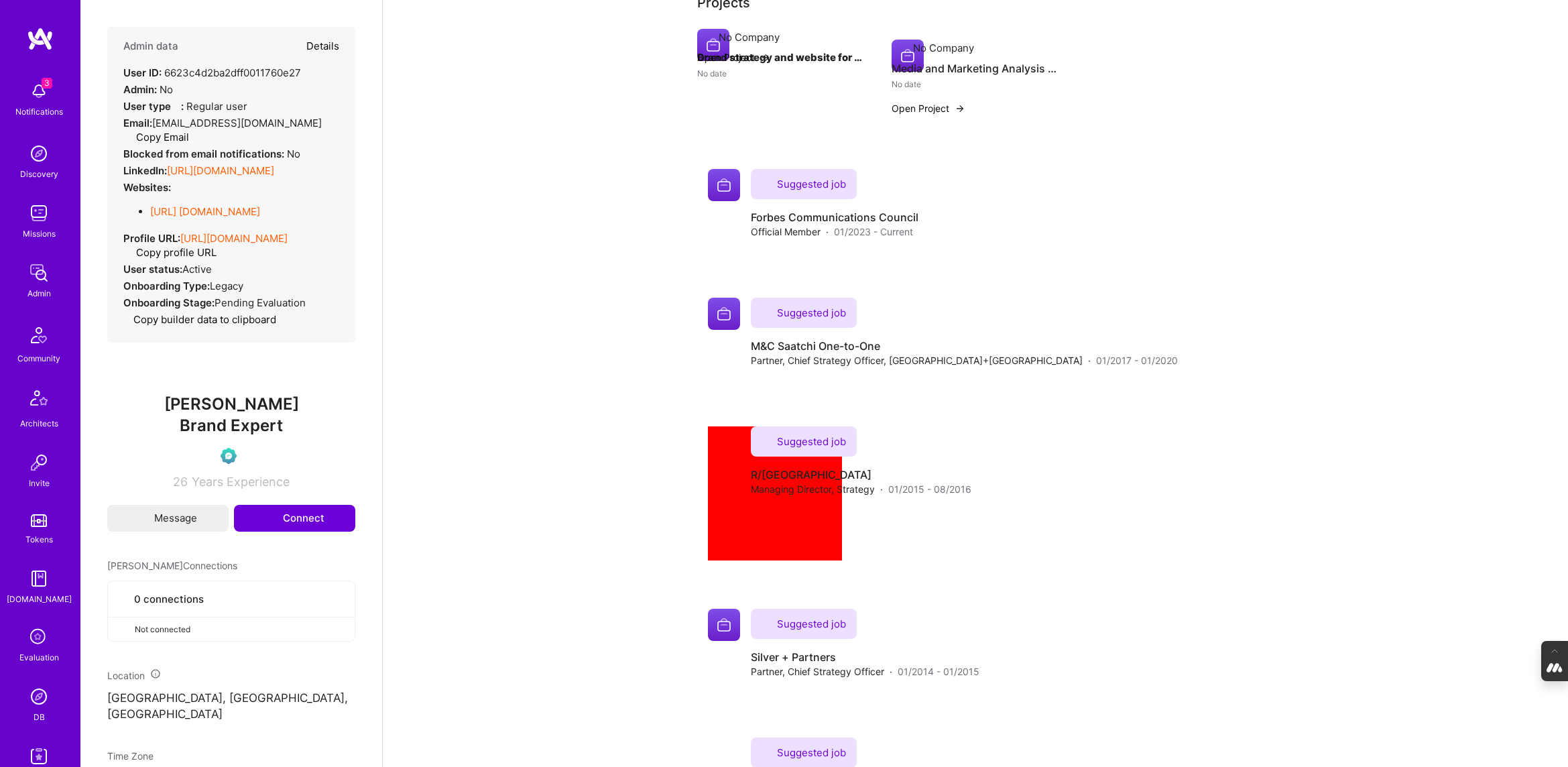
scroll to position [308, 0]
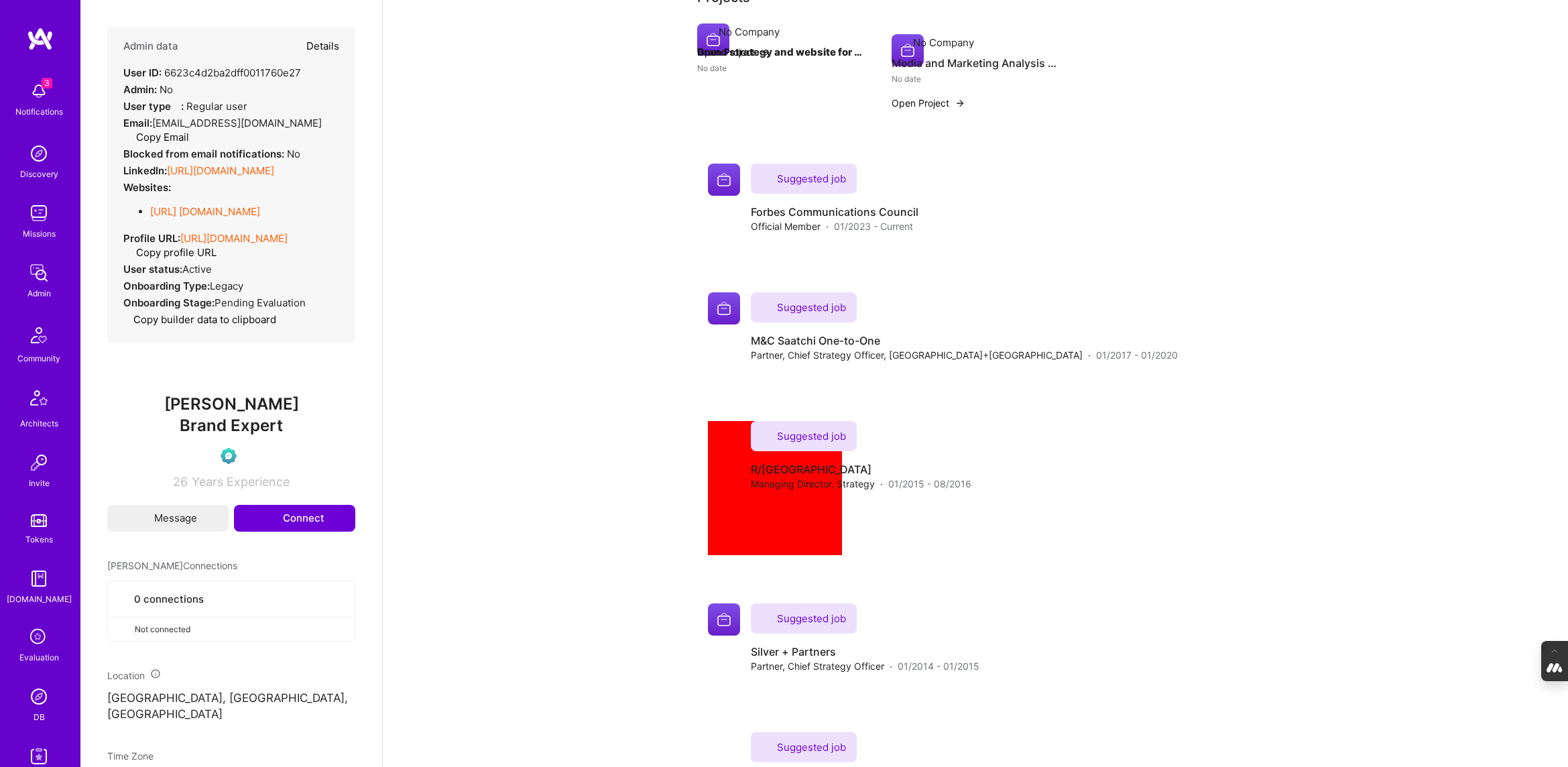
select select "Exceptional"
select select "US"
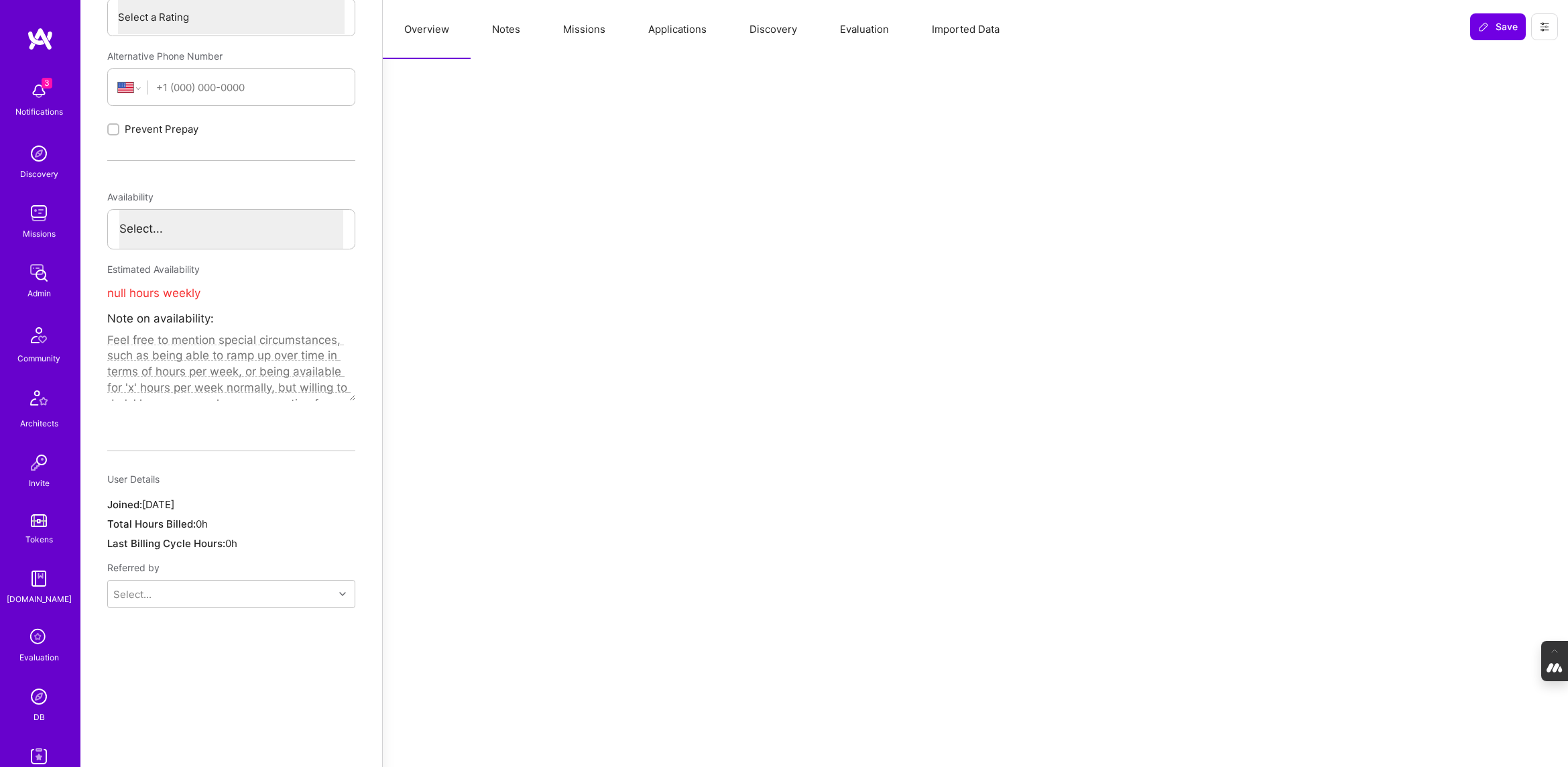
scroll to position [0, 0]
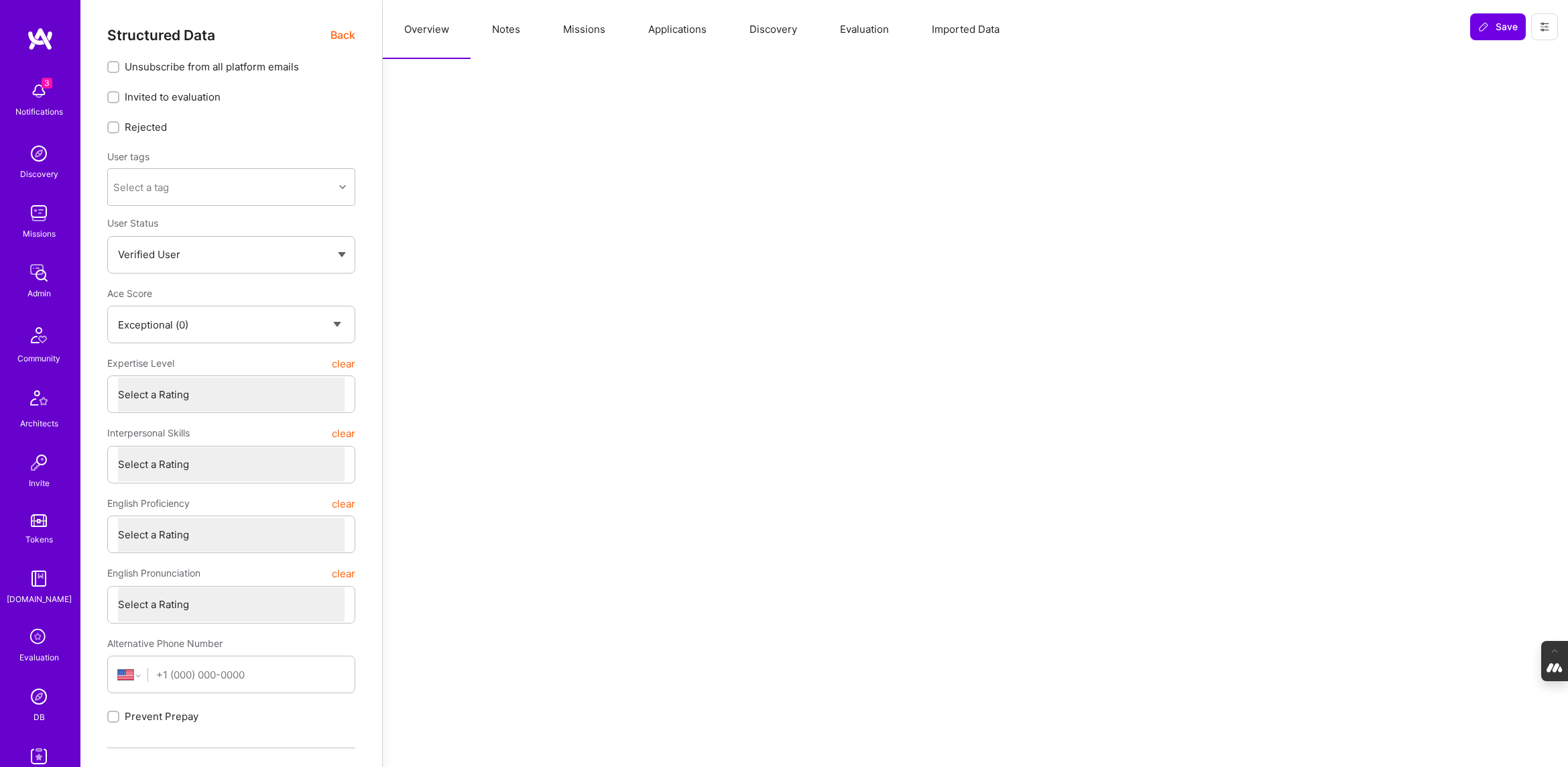
click at [856, 38] on button "Evaluation" at bounding box center [864, 30] width 92 height 59
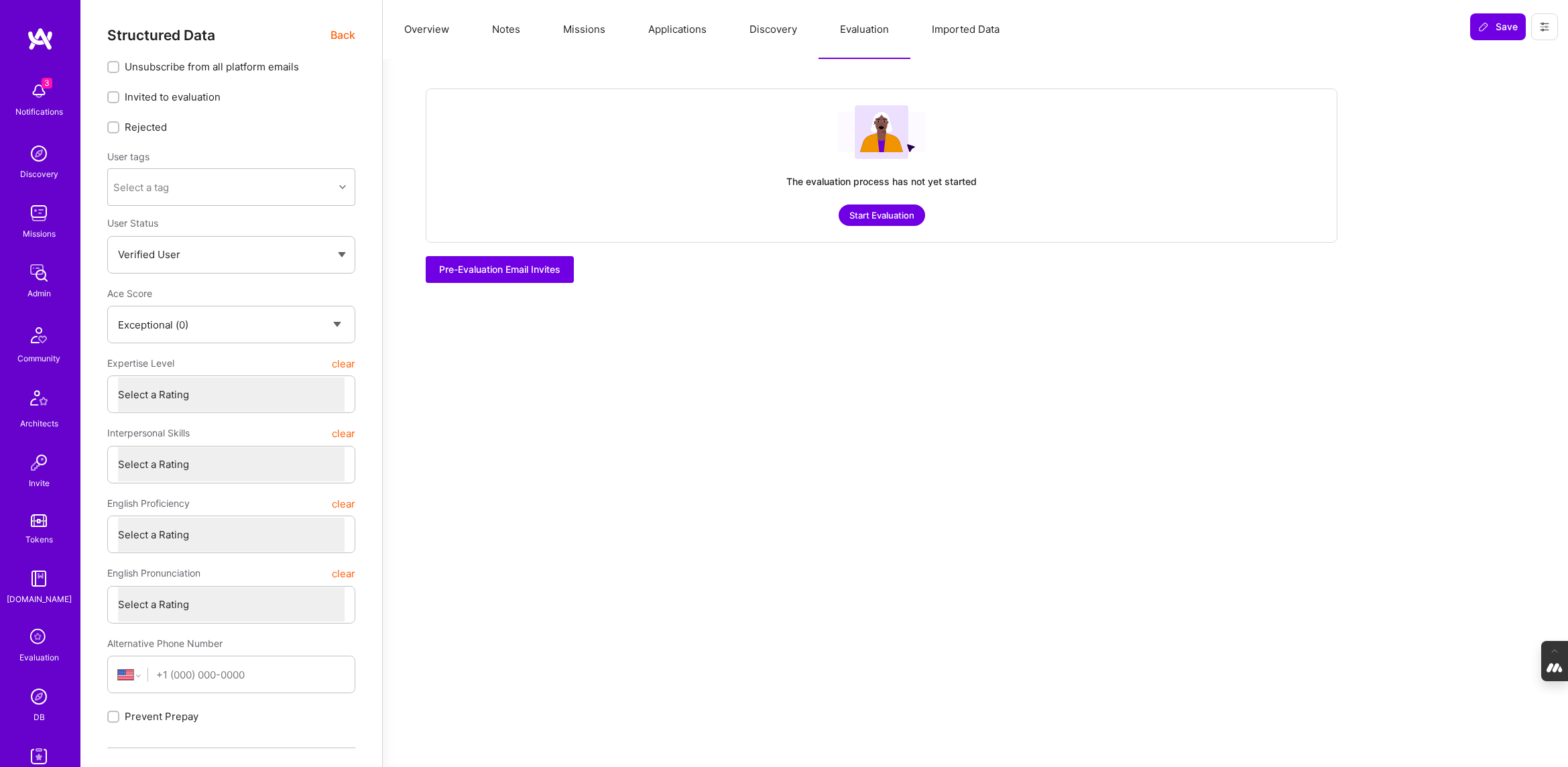
click at [424, 30] on button "Overview" at bounding box center [427, 30] width 88 height 59
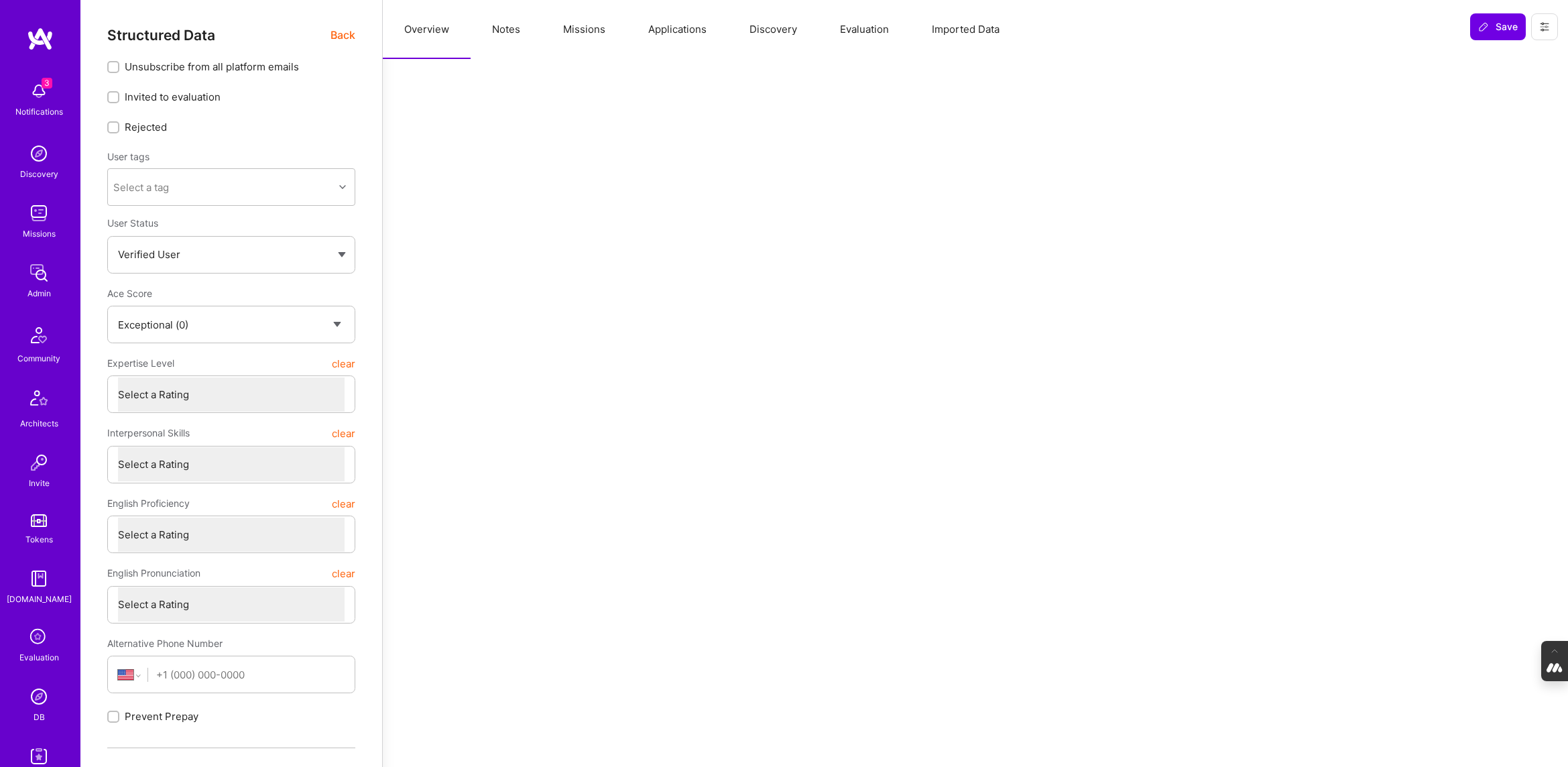
click at [336, 36] on span "Back" at bounding box center [343, 35] width 25 height 17
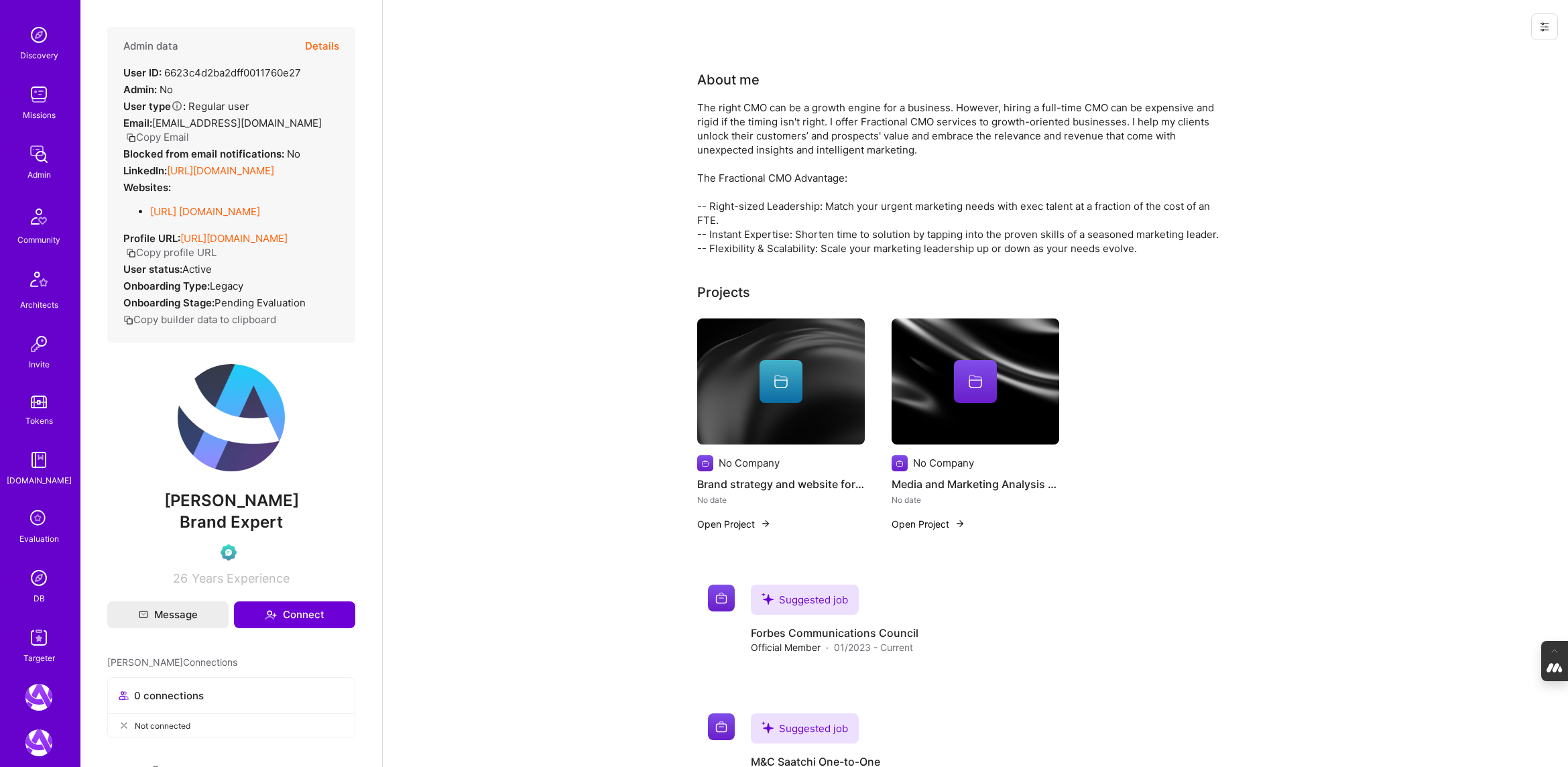
scroll to position [132, 0]
click at [38, 625] on img at bounding box center [38, 625] width 27 height 27
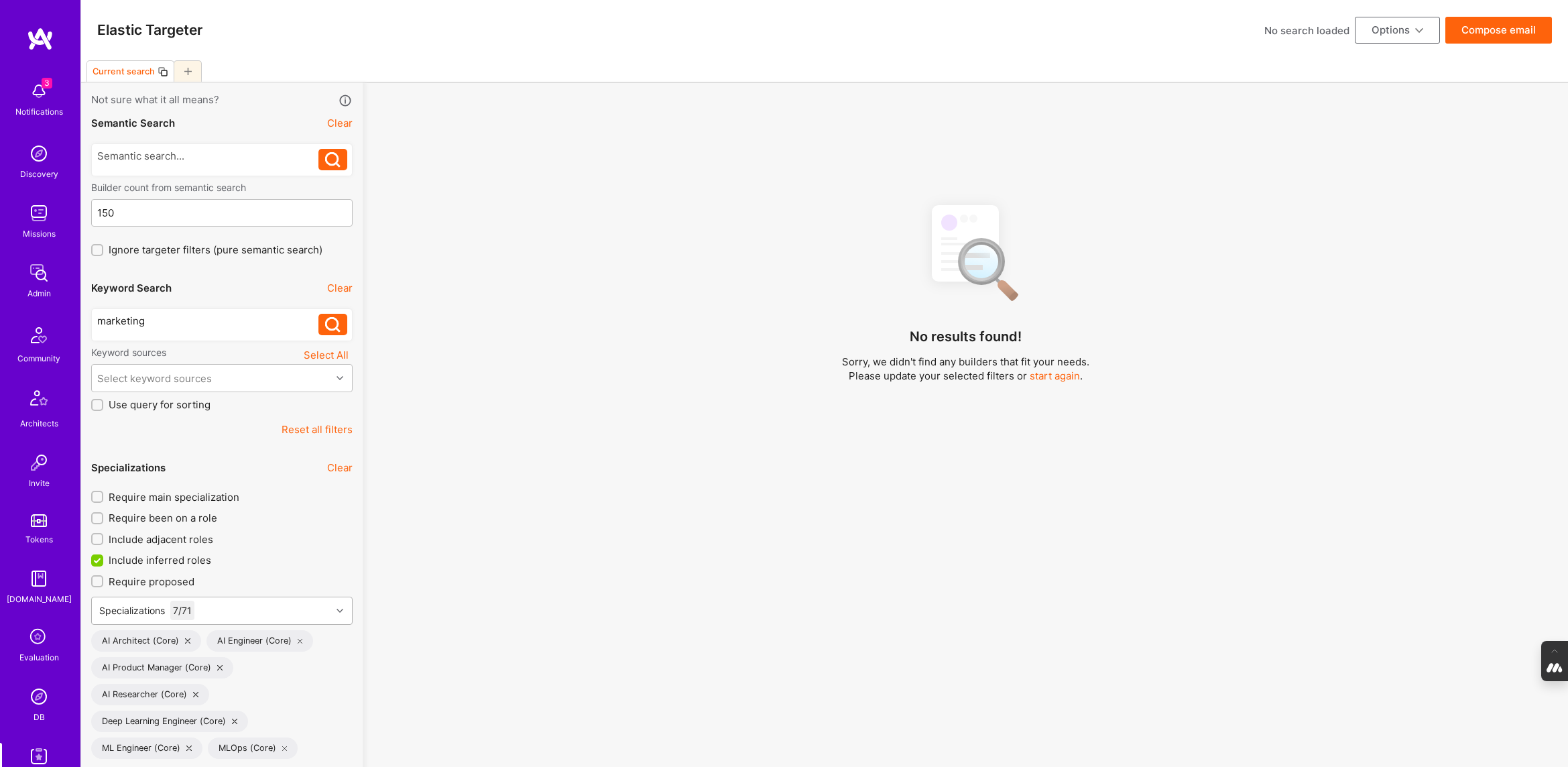
click at [295, 619] on div "Specializations 7 / 71" at bounding box center [222, 609] width 261 height 28
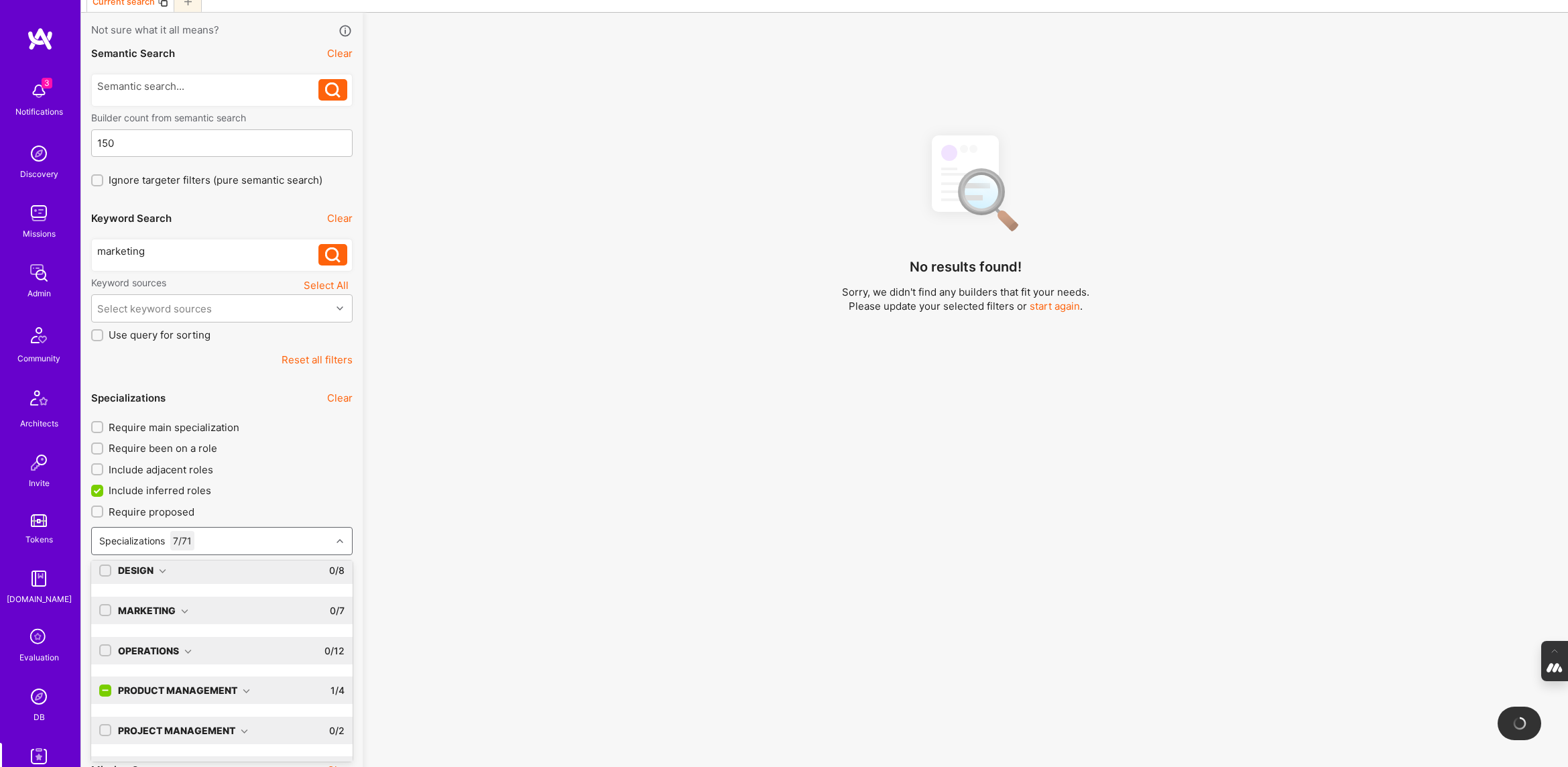
scroll to position [57, 0]
click at [177, 604] on div "Marketing" at bounding box center [153, 604] width 71 height 14
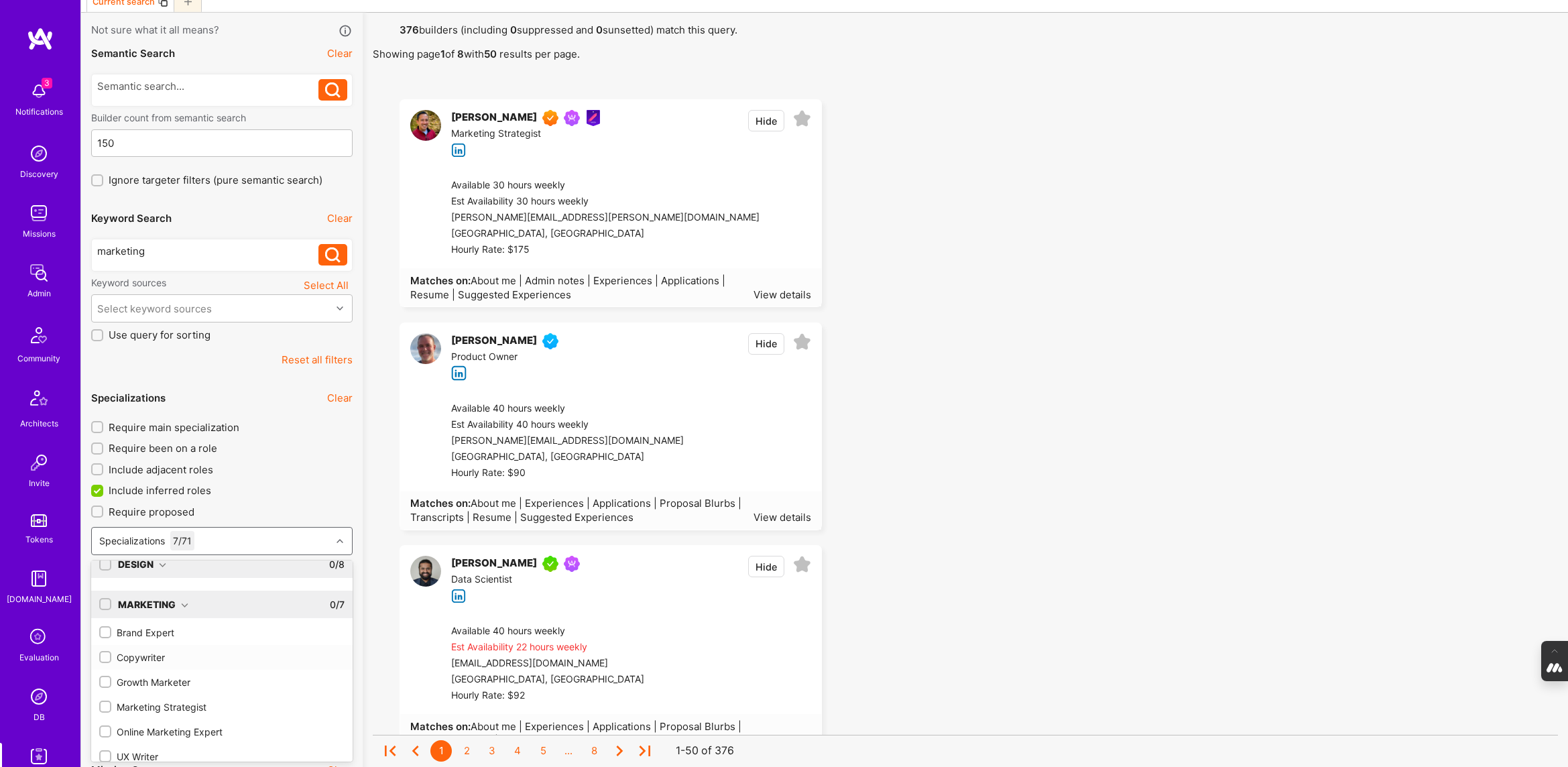
scroll to position [101, 0]
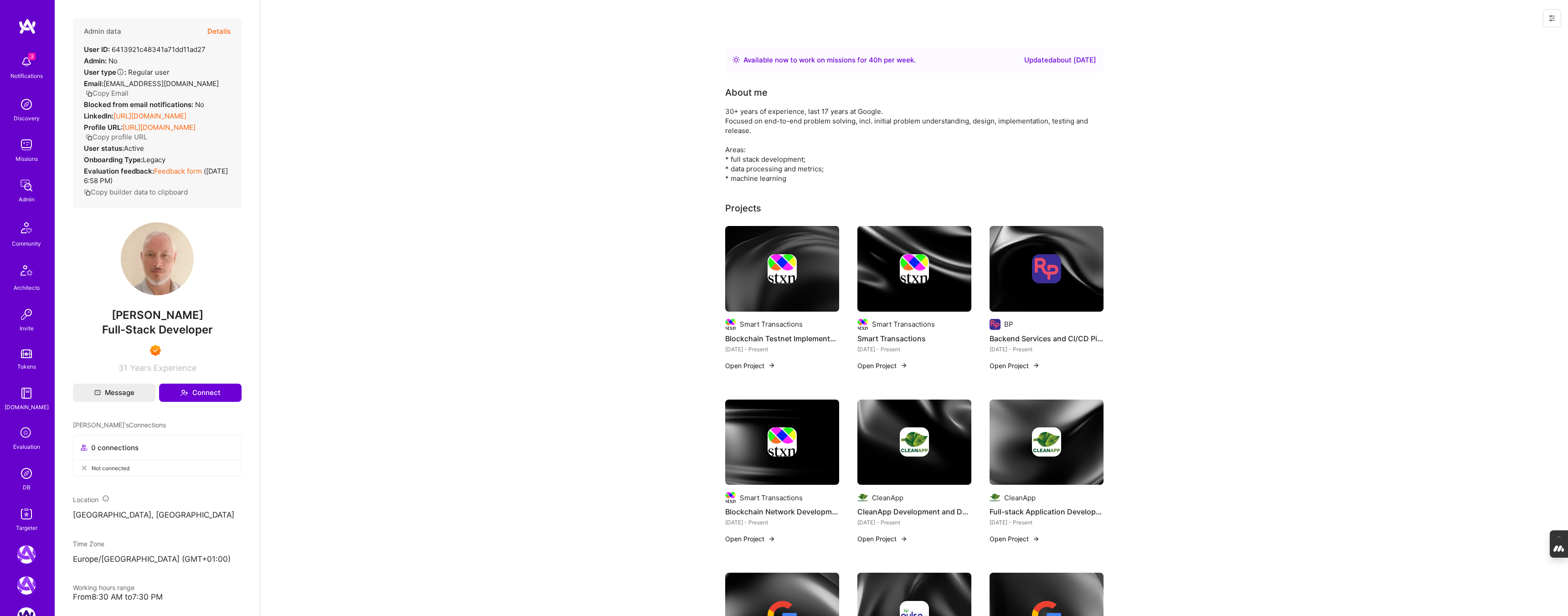
click at [220, 30] on button "Details" at bounding box center [219, 31] width 23 height 26
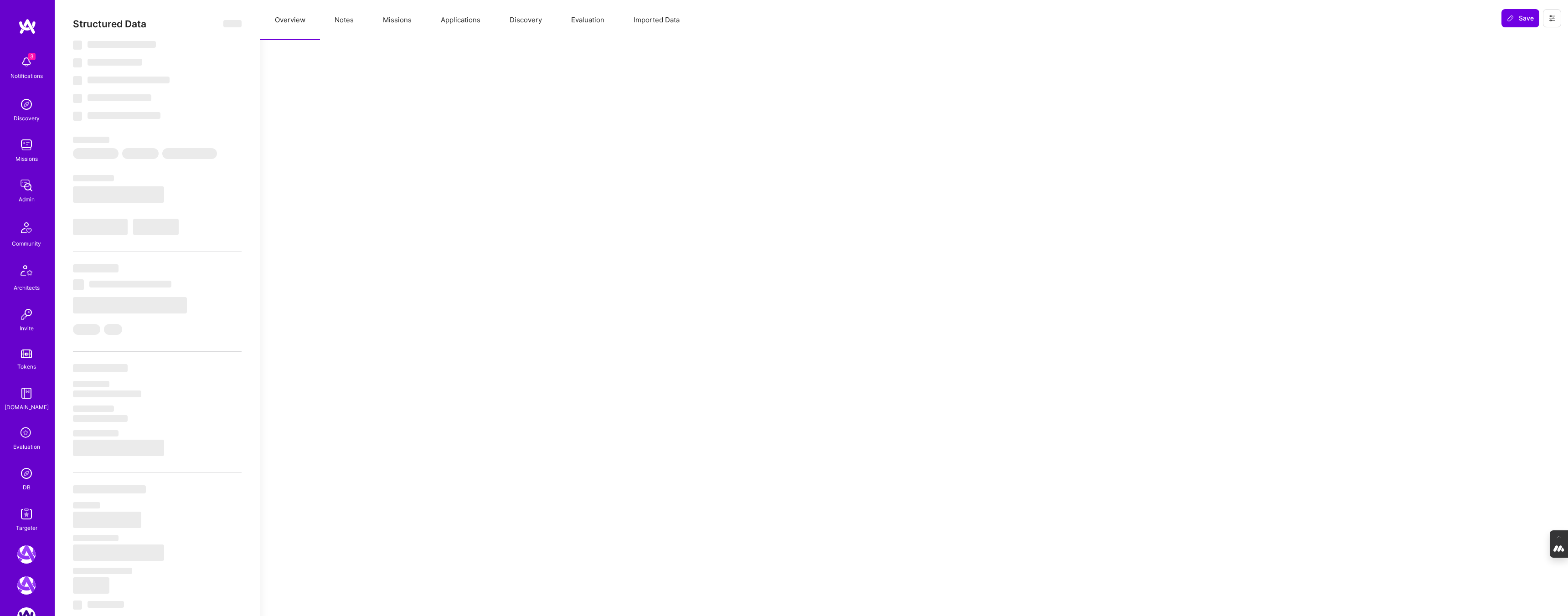
select select "Right Now"
select select "7"
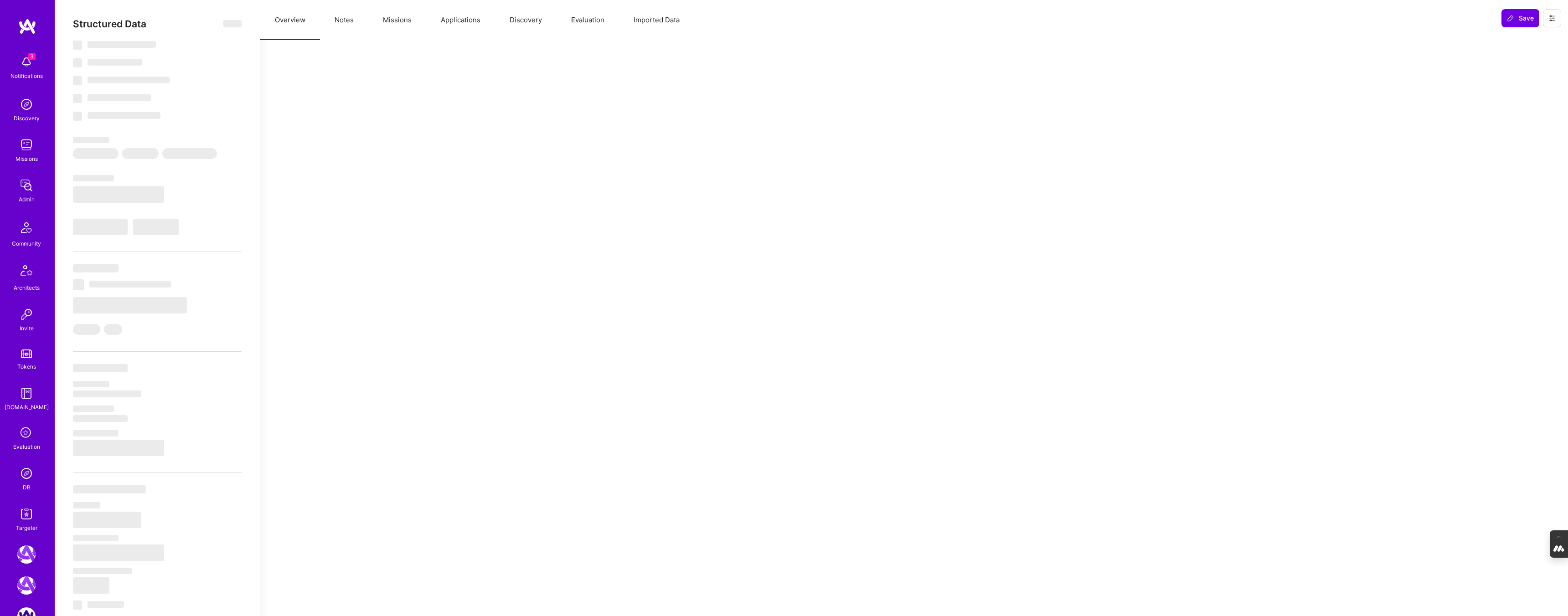
select select "US"
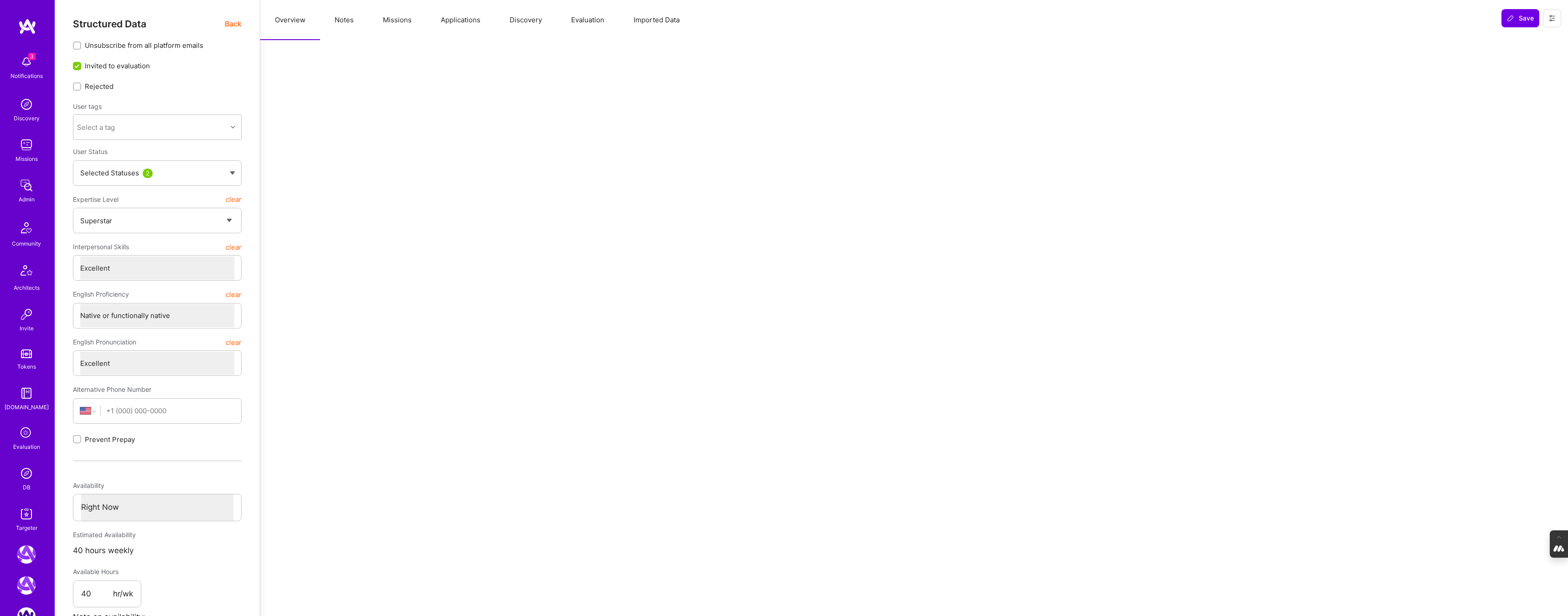
click at [231, 21] on span "Back" at bounding box center [233, 24] width 17 height 12
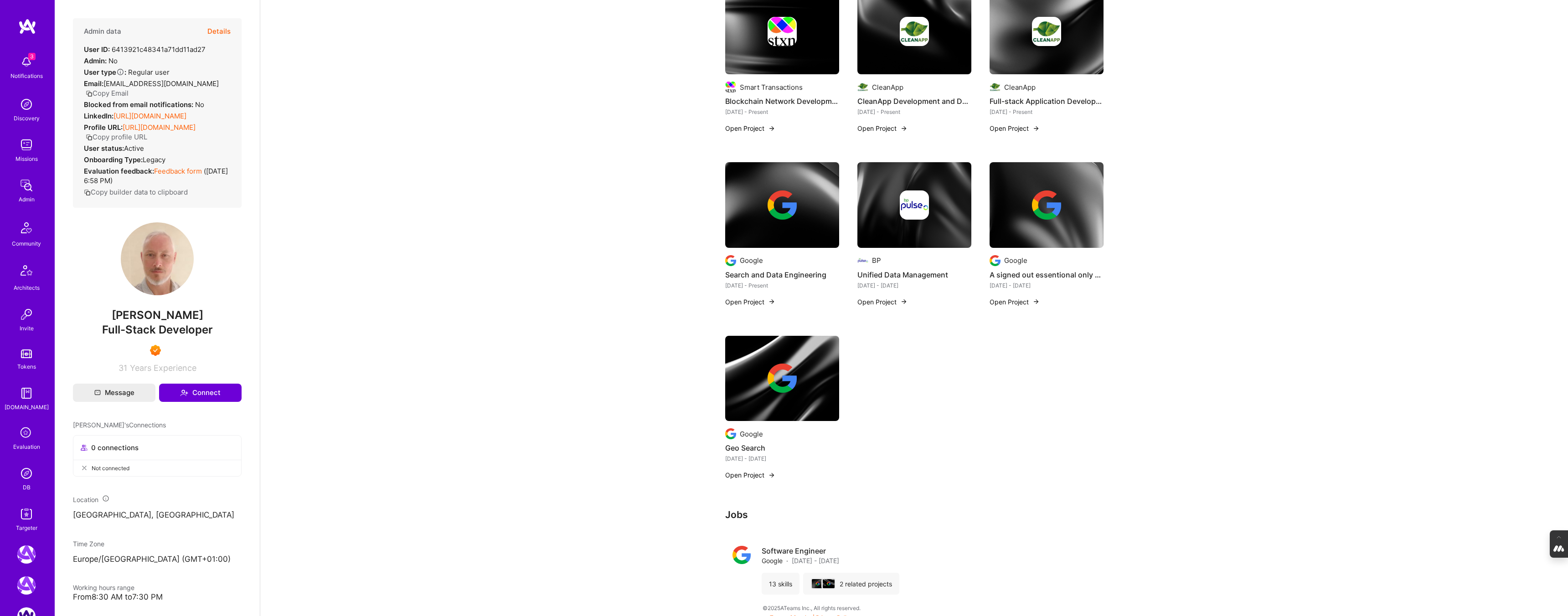
scroll to position [418, 0]
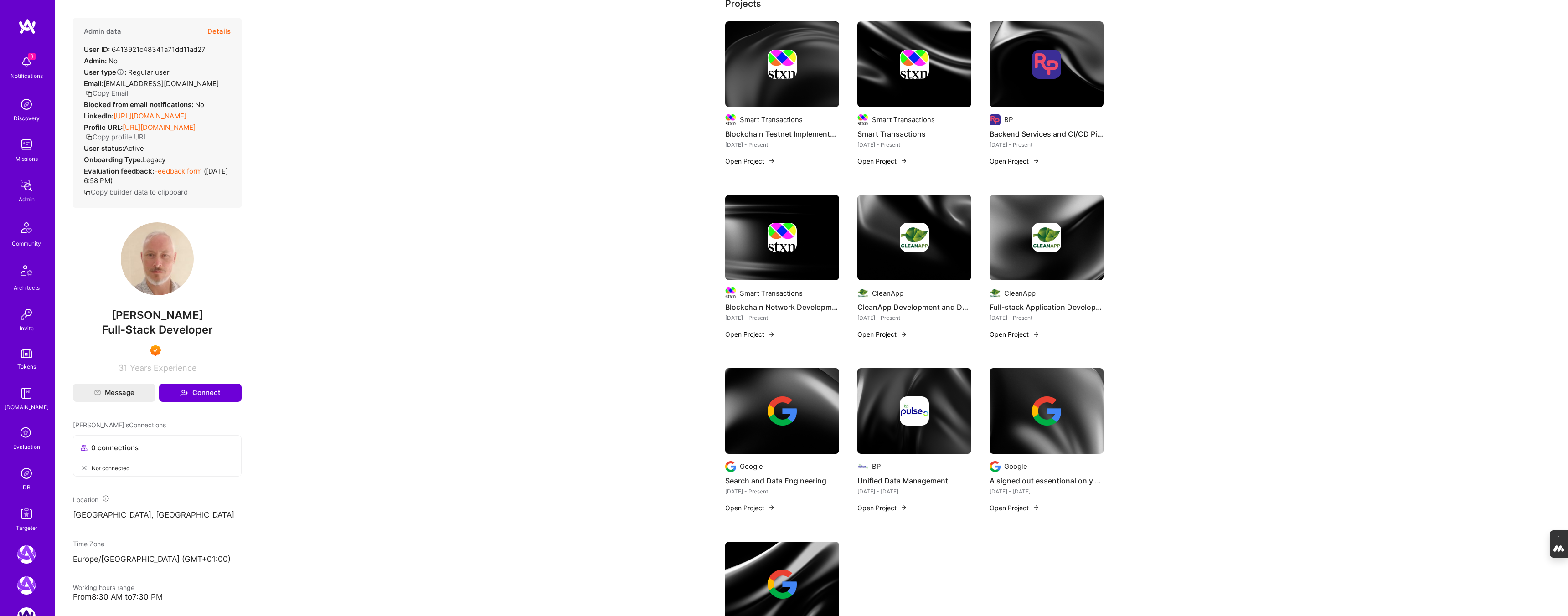
click at [217, 30] on button "Details" at bounding box center [219, 31] width 23 height 26
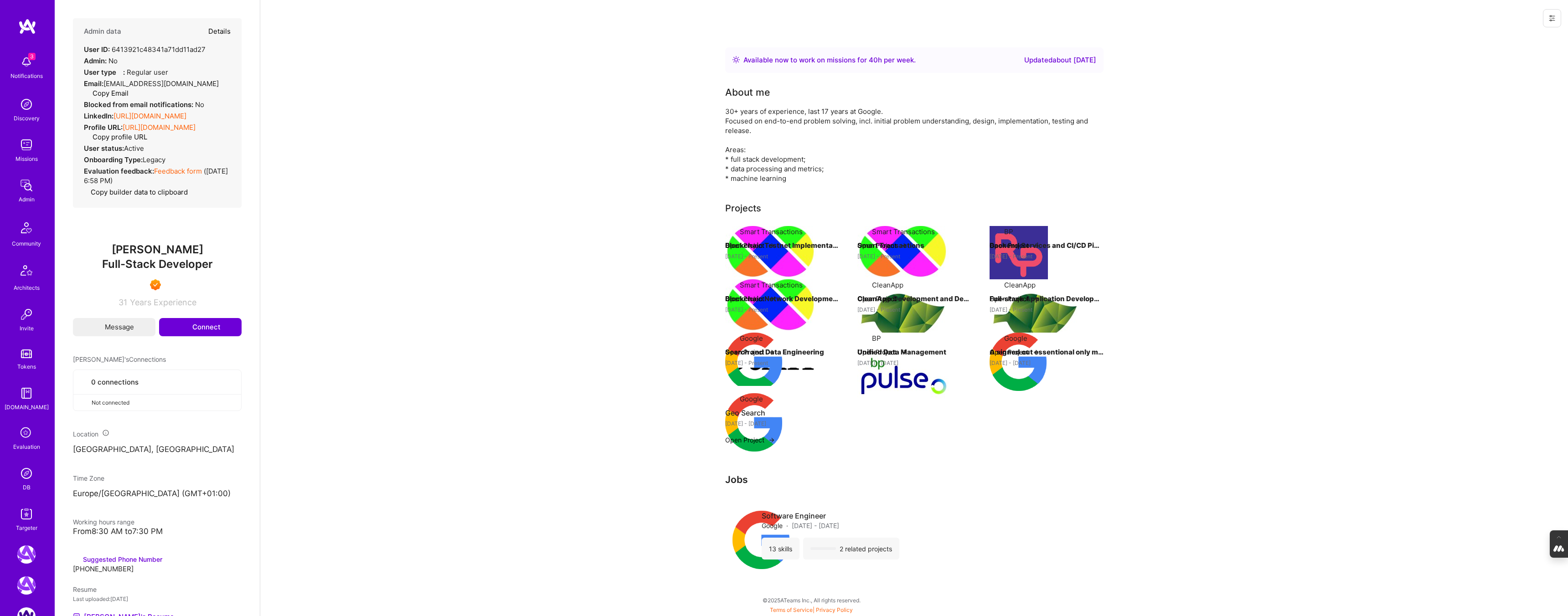
type textarea "x"
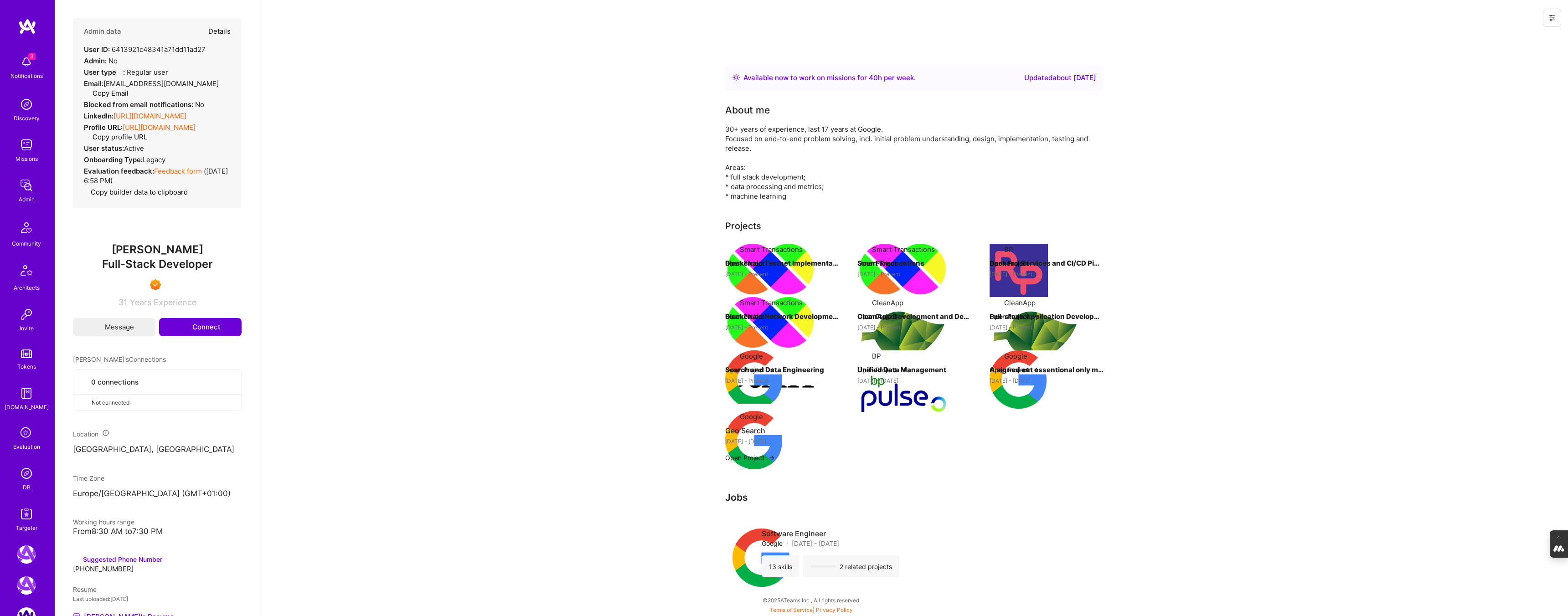
scroll to position [208, 0]
select select "7"
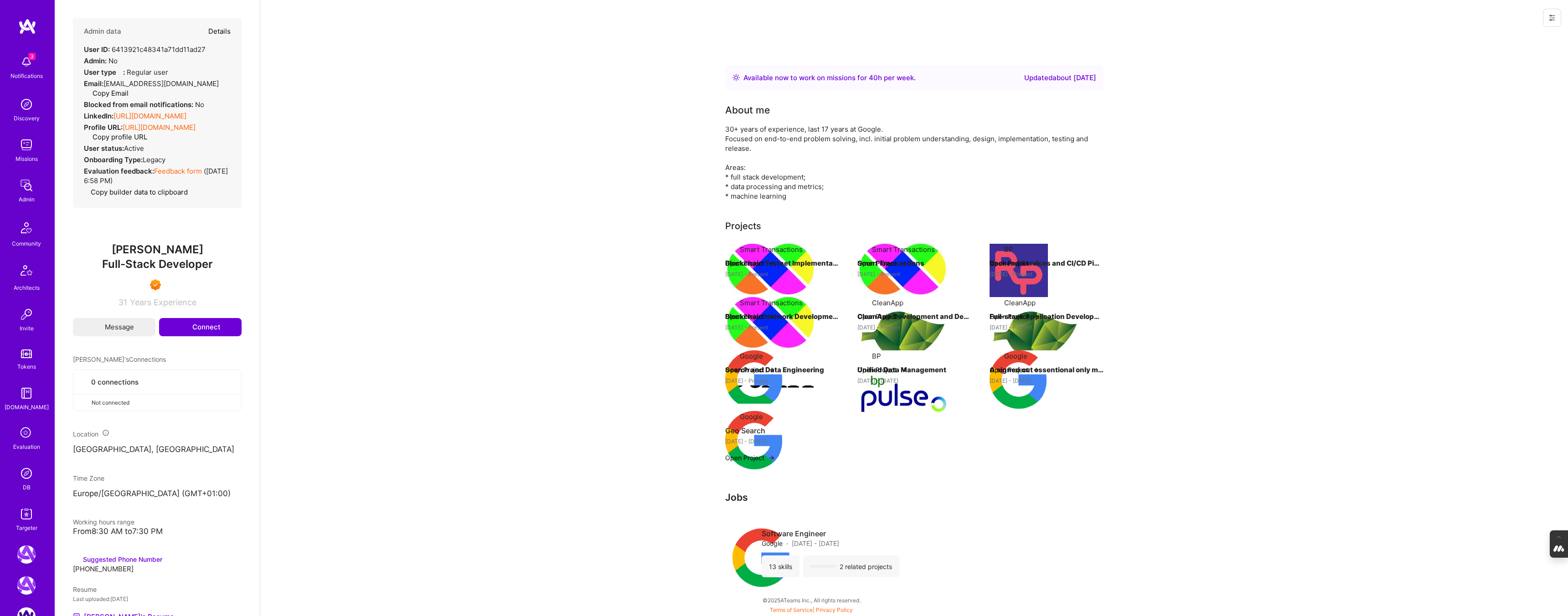
select select "US"
select select "Right Now"
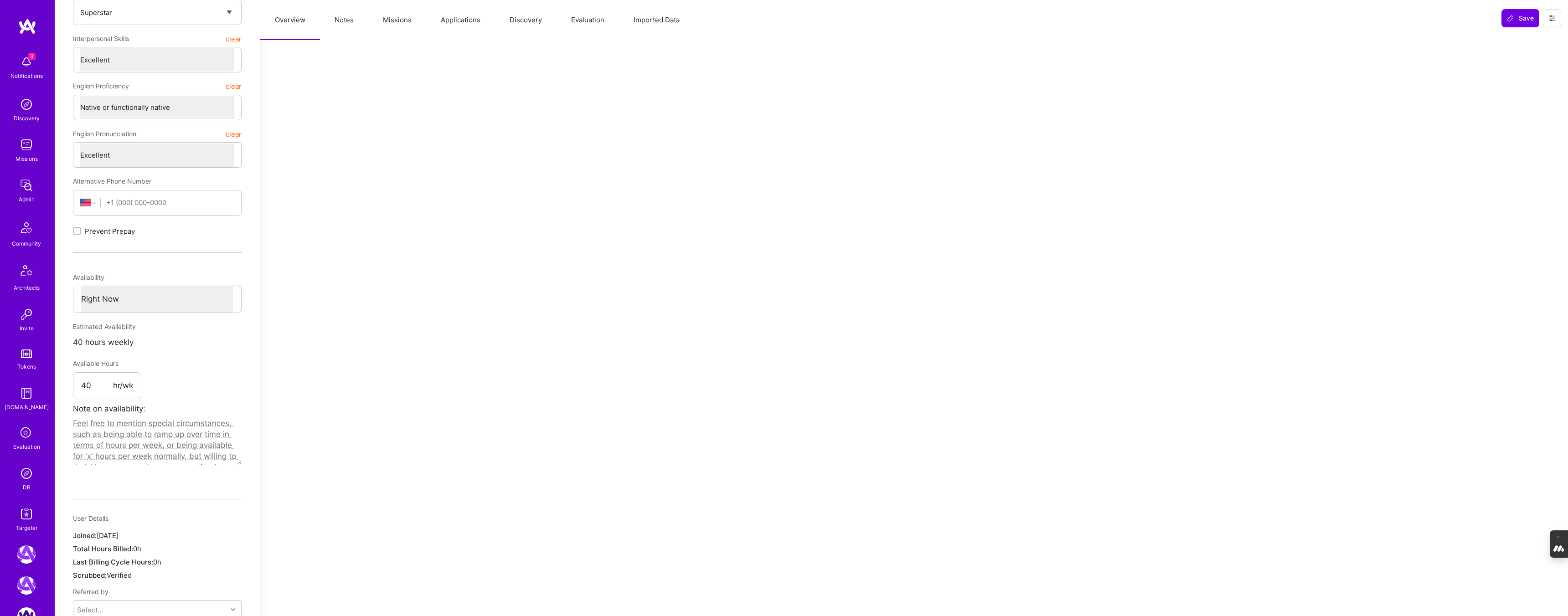
click at [578, 19] on button "Evaluation" at bounding box center [587, 20] width 63 height 40
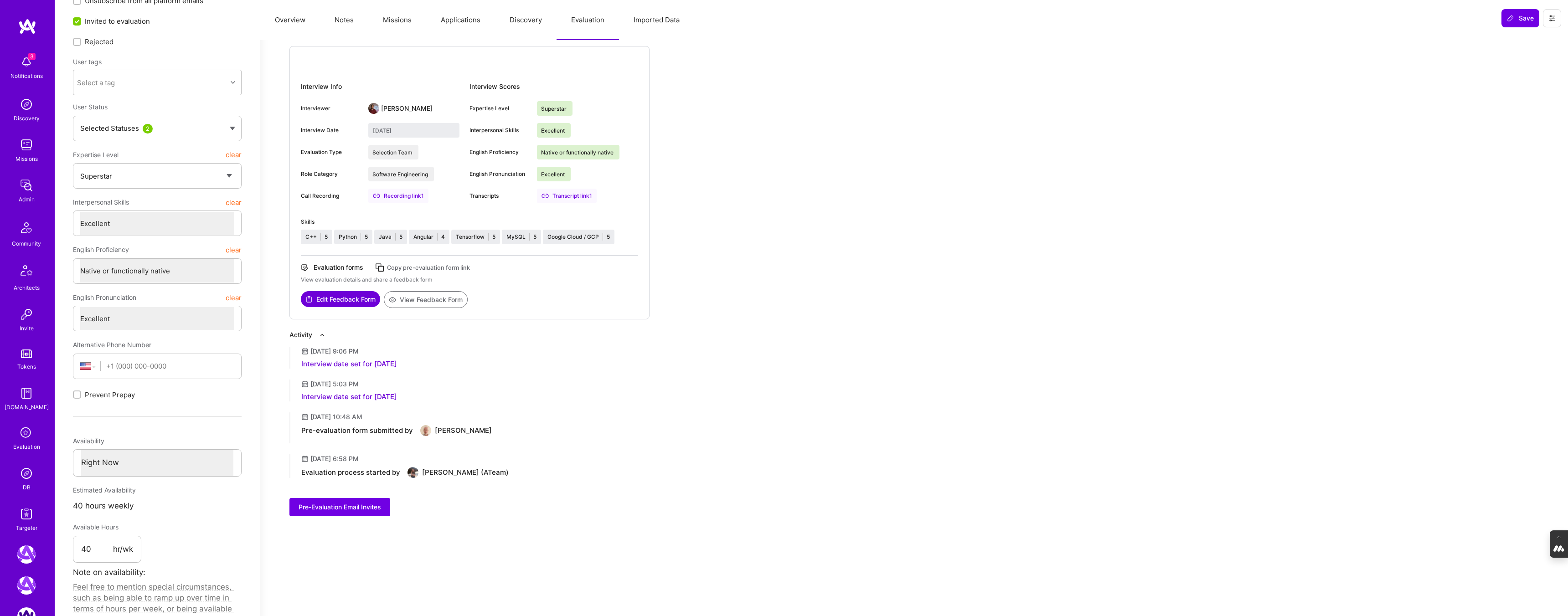
scroll to position [0, 0]
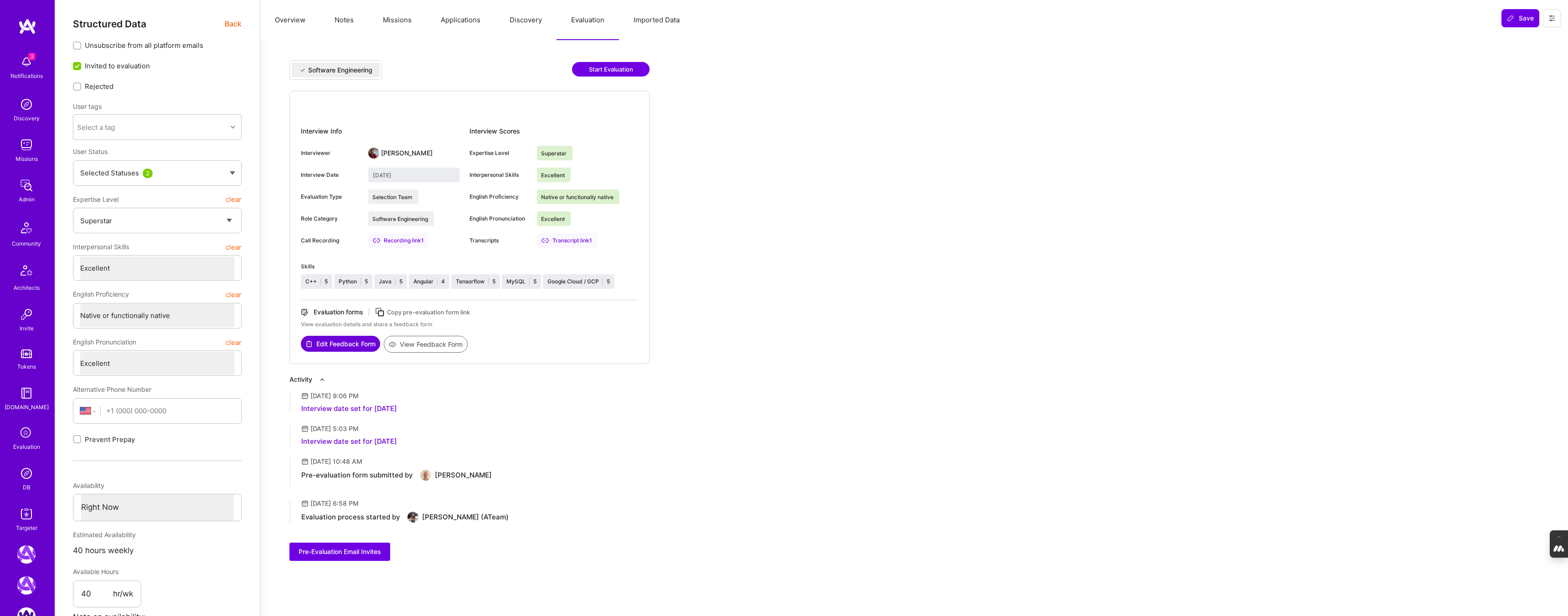
click at [433, 344] on button "View Feedback Form" at bounding box center [426, 345] width 84 height 17
click at [467, 19] on button "Applications" at bounding box center [460, 20] width 69 height 40
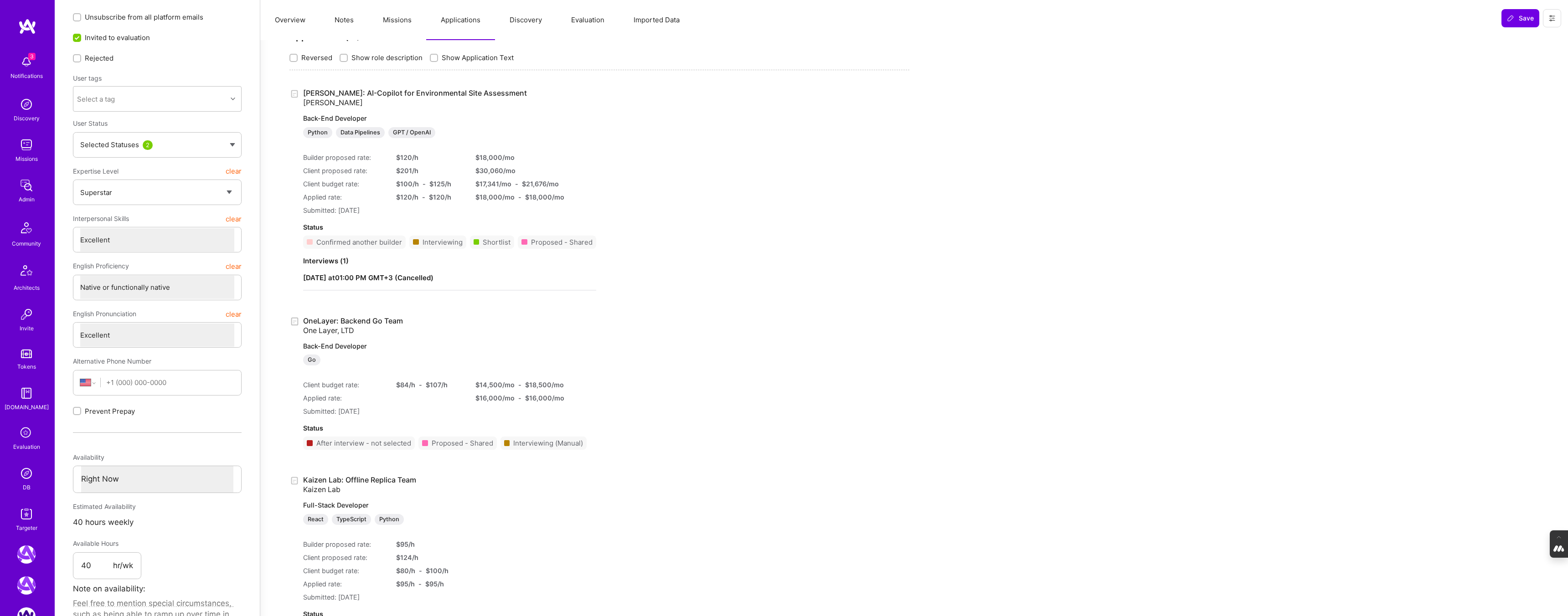
scroll to position [30, 0]
click at [329, 319] on link "OneLayer: Backend Go Team One Layer, LTD Back-End Developer Go" at bounding box center [445, 339] width 284 height 50
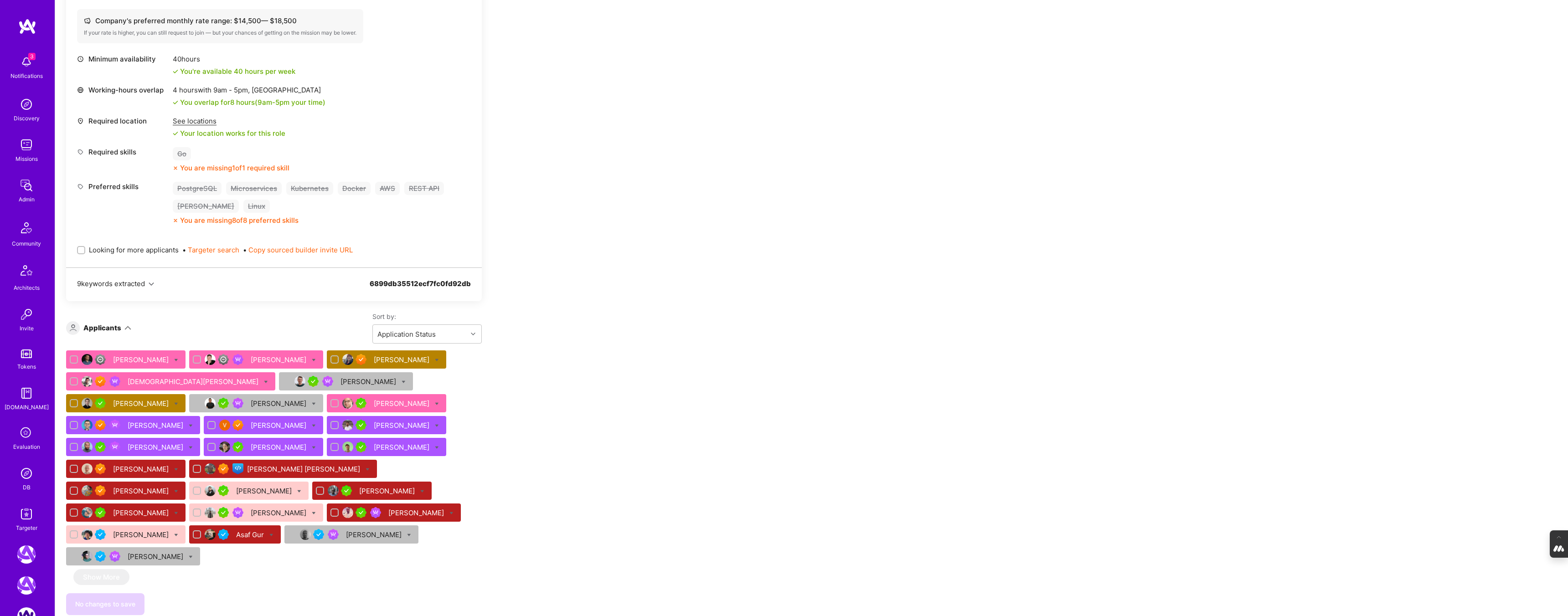
scroll to position [783, 0]
click at [141, 466] on div "[PERSON_NAME]" at bounding box center [142, 469] width 57 height 10
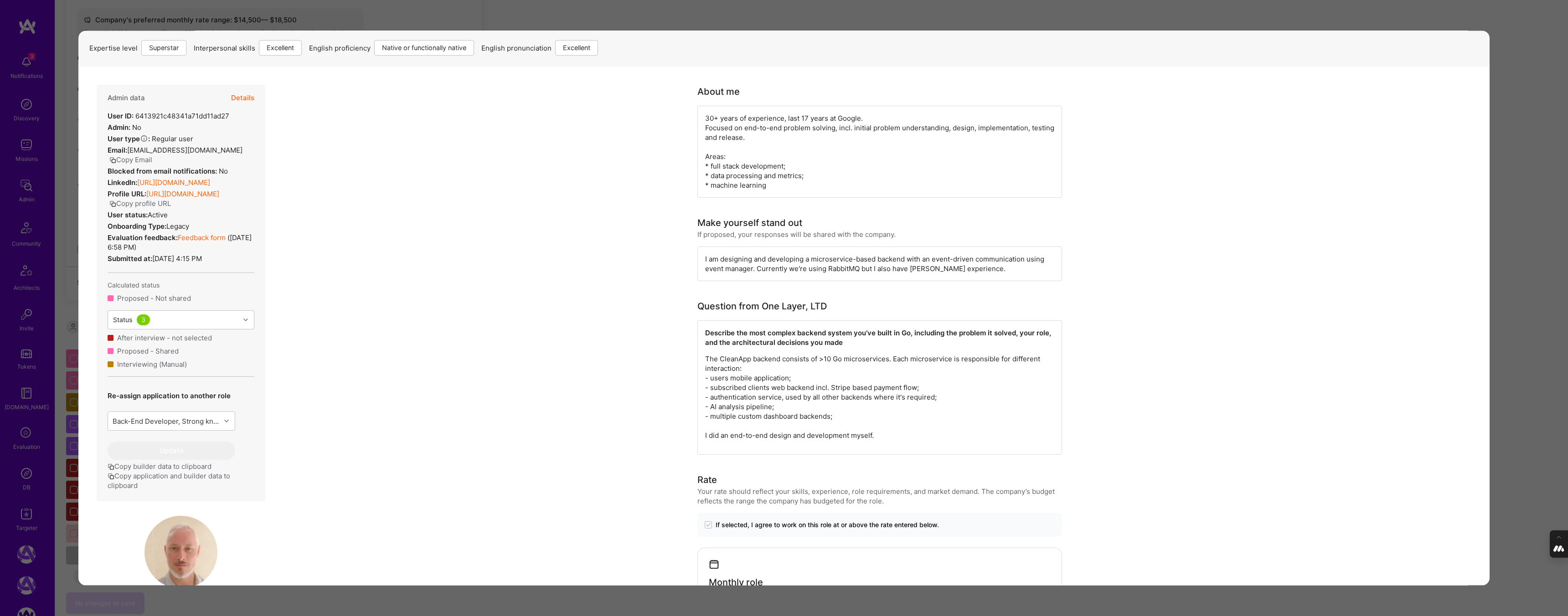
scroll to position [28, 0]
click at [1516, 12] on div "Application 15 of 26 Evaluation scores Expertise level Superstar Interpersonal …" at bounding box center [784, 308] width 1568 height 616
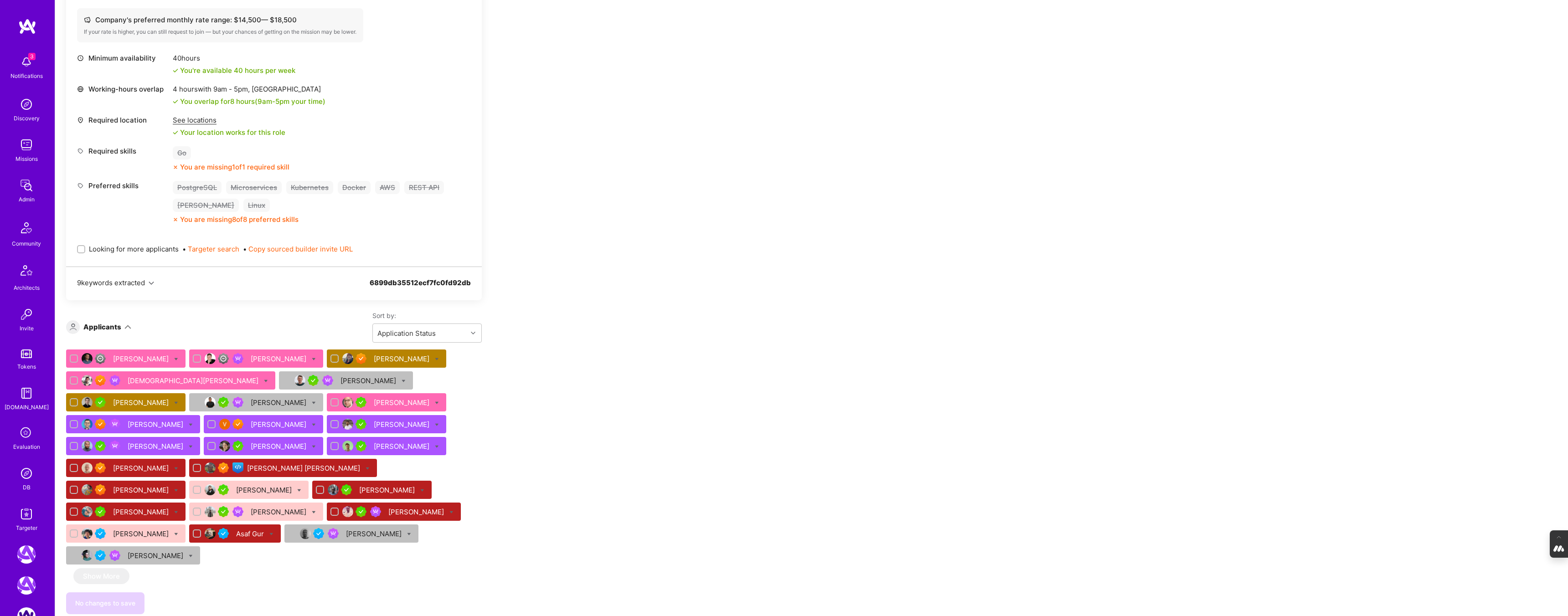
click at [23, 436] on icon at bounding box center [26, 433] width 17 height 17
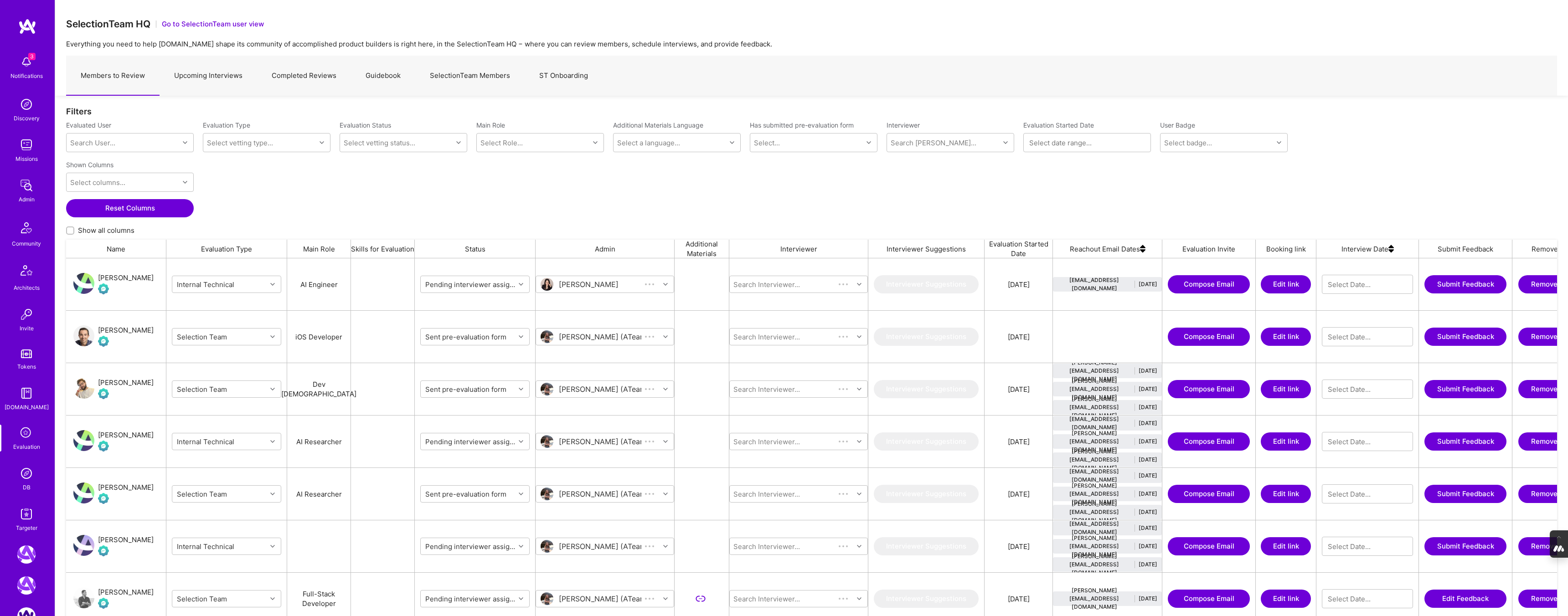
scroll to position [520, 1491]
click at [212, 74] on link "Upcoming Interviews" at bounding box center [208, 75] width 97 height 40
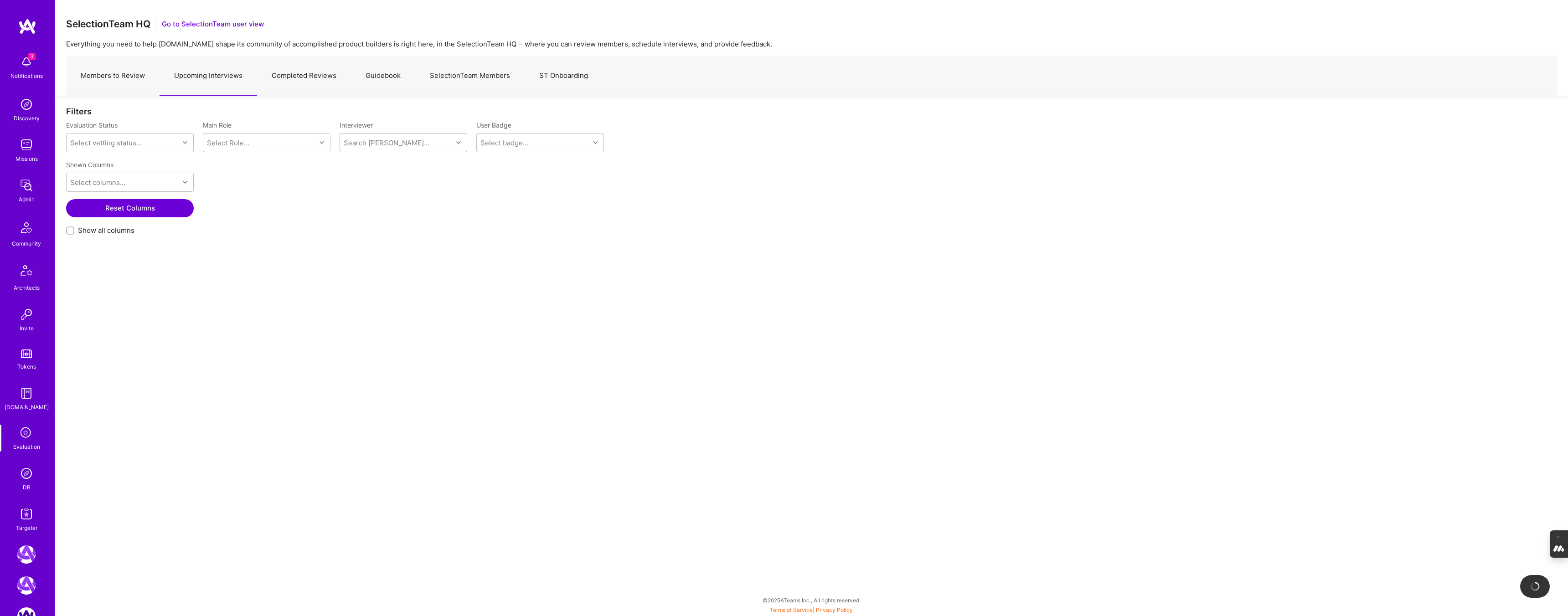
click at [420, 144] on div "Search Vetter..." at bounding box center [396, 142] width 113 height 18
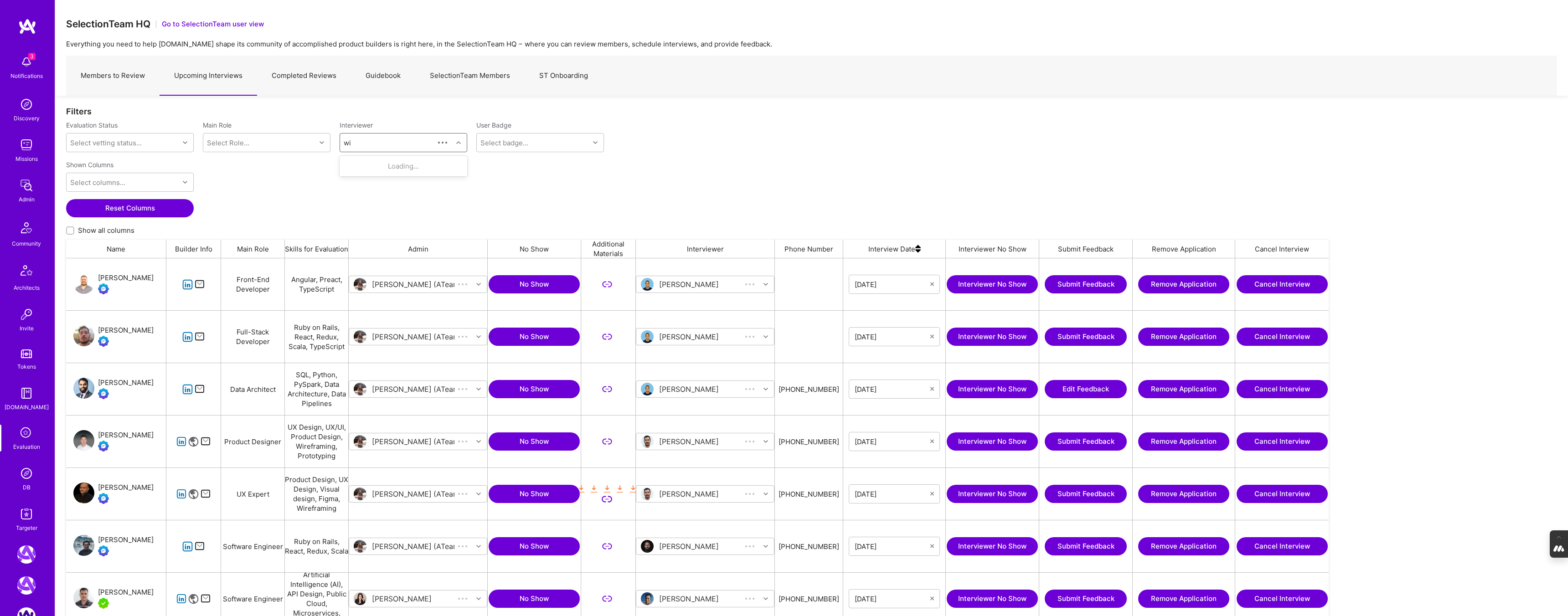
type input "wil"
click at [376, 195] on div "[PERSON_NAME]" at bounding box center [399, 193] width 60 height 10
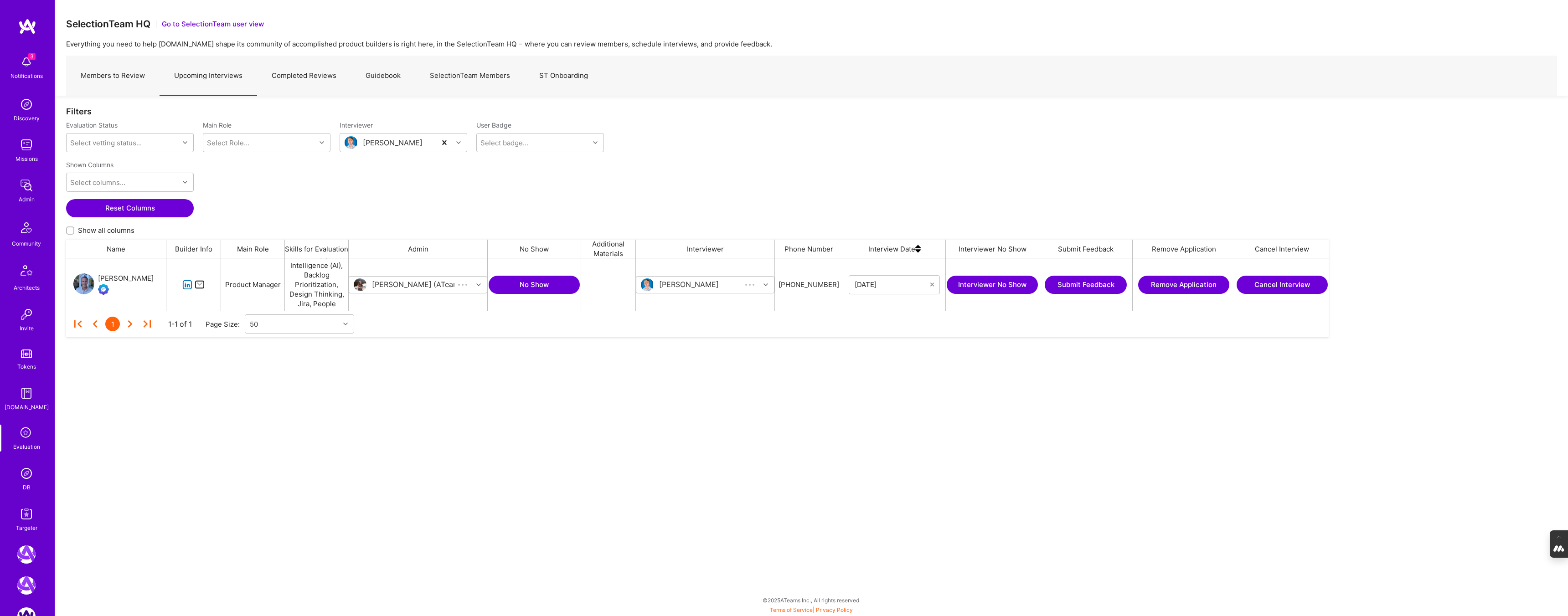
scroll to position [52, 1262]
click at [311, 77] on link "Completed Reviews" at bounding box center [304, 75] width 94 height 40
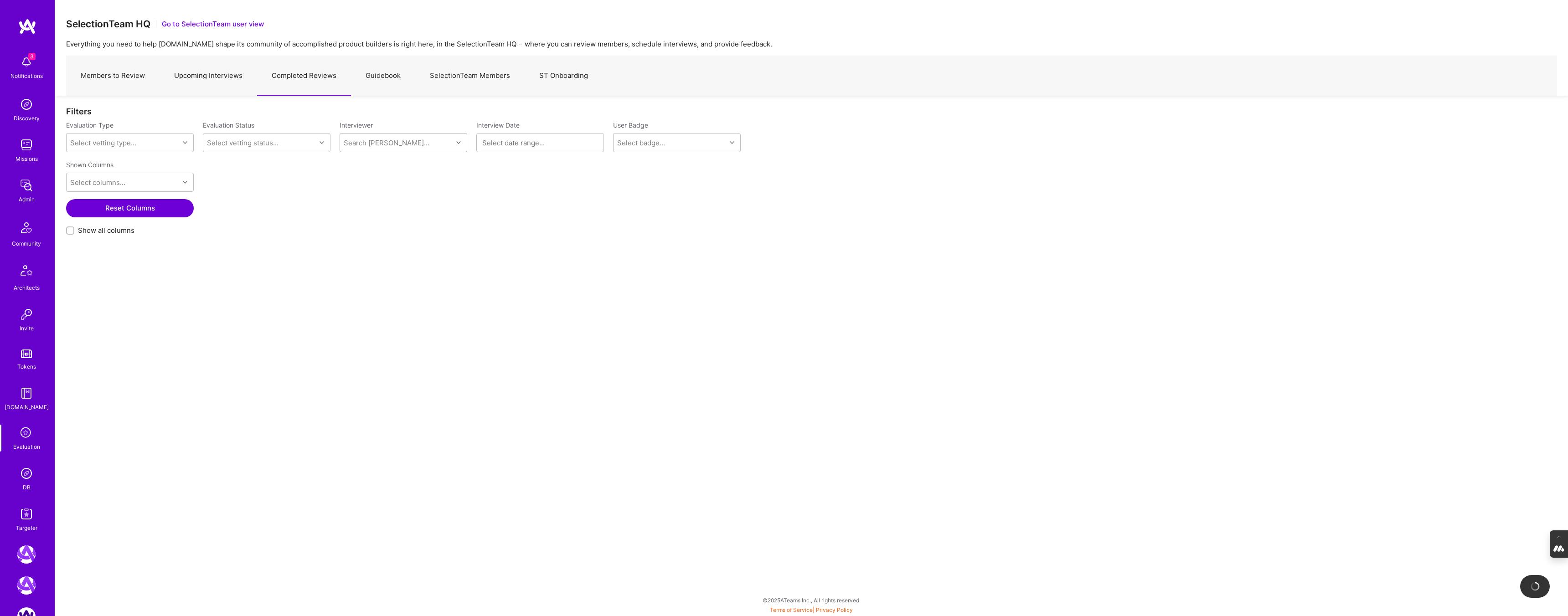
click at [371, 144] on div "Search [PERSON_NAME]..." at bounding box center [387, 143] width 86 height 10
type input "wil"
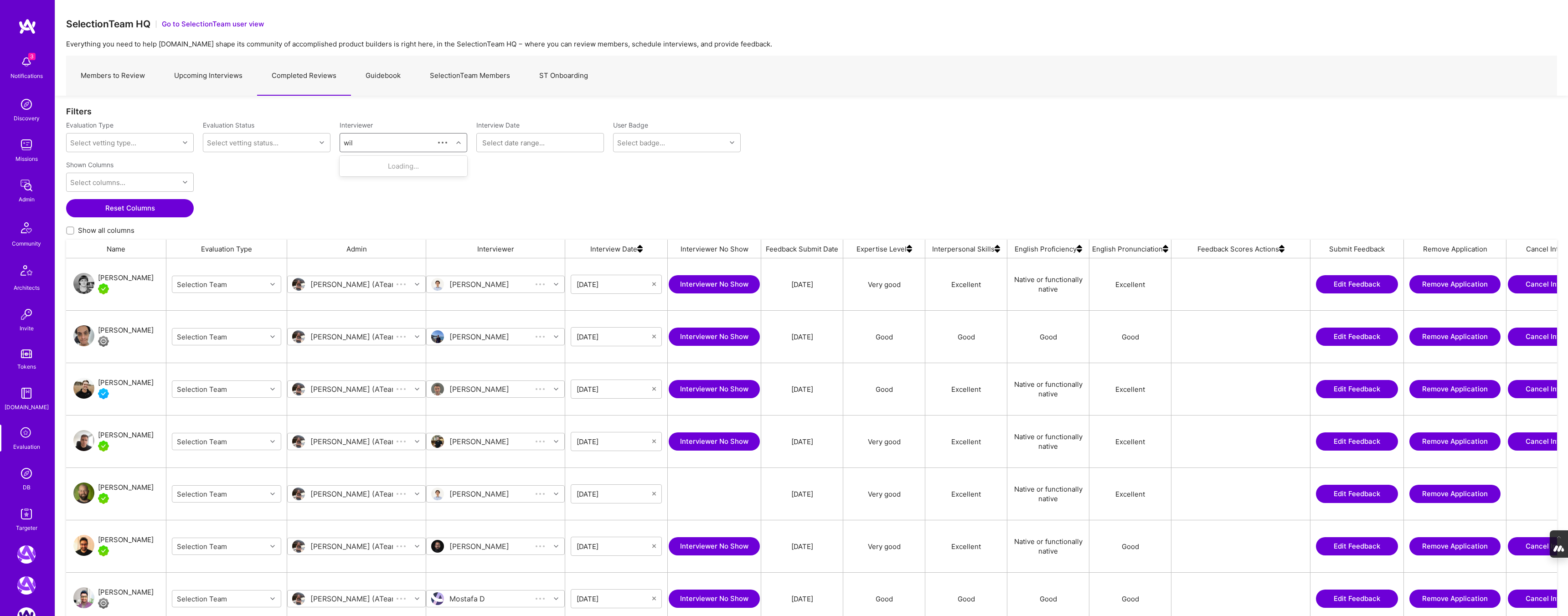
scroll to position [520, 1491]
click at [398, 187] on div "Wil Schmor Internal Technical" at bounding box center [404, 197] width 128 height 26
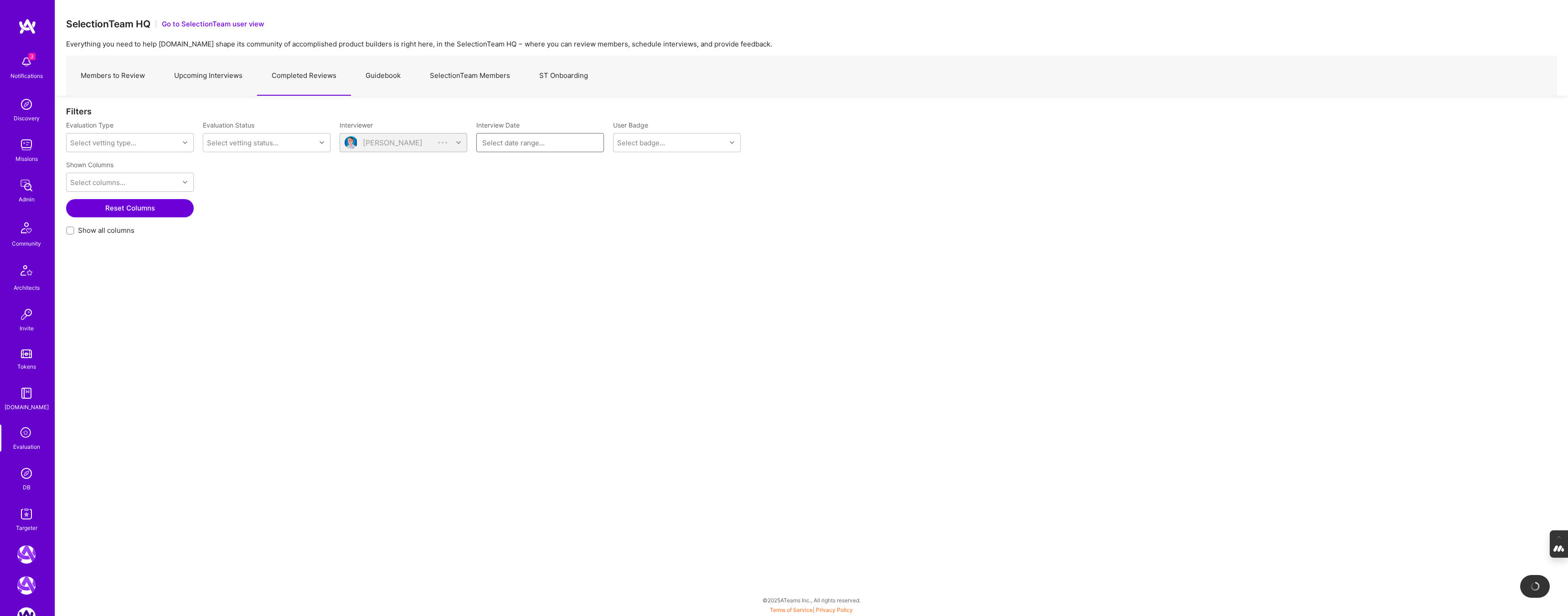
click at [491, 144] on input at bounding box center [540, 142] width 116 height 9
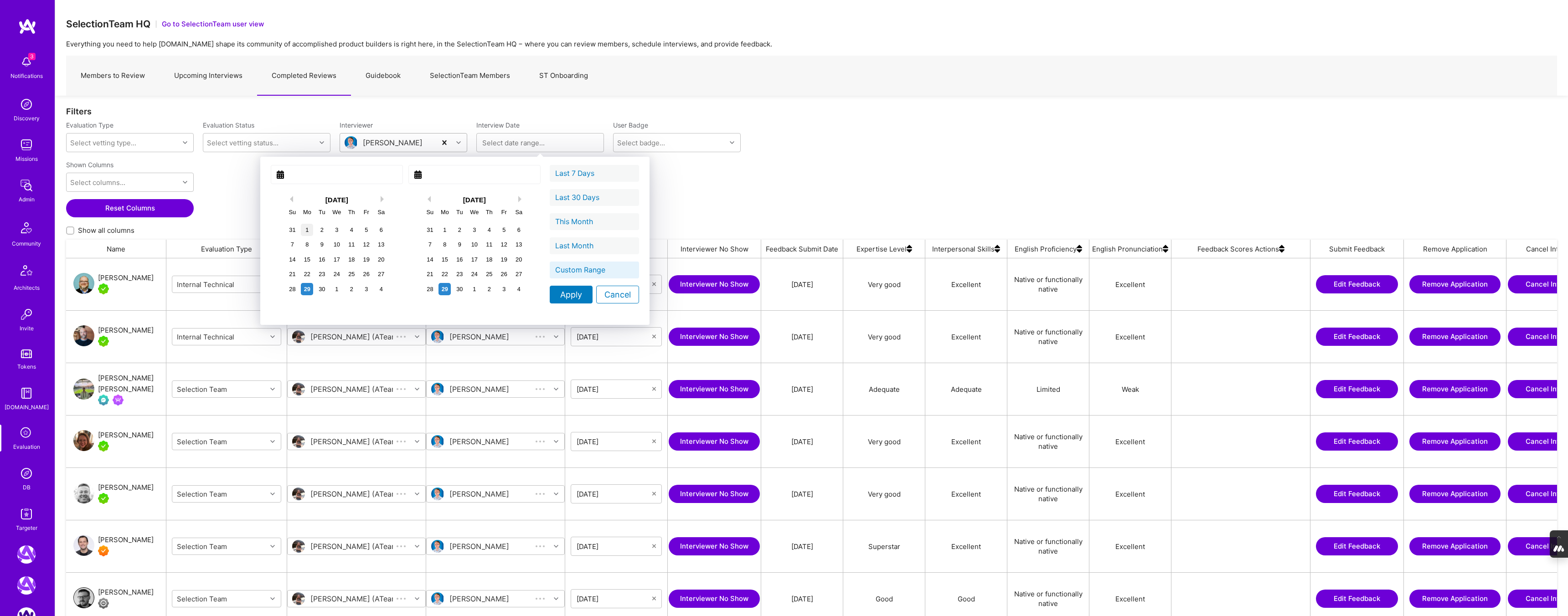
click at [301, 226] on div "1" at bounding box center [307, 230] width 12 height 12
type input "September 01, 2025"
click at [453, 290] on div "30" at bounding box center [460, 289] width 12 height 12
type input "September 30, 2025"
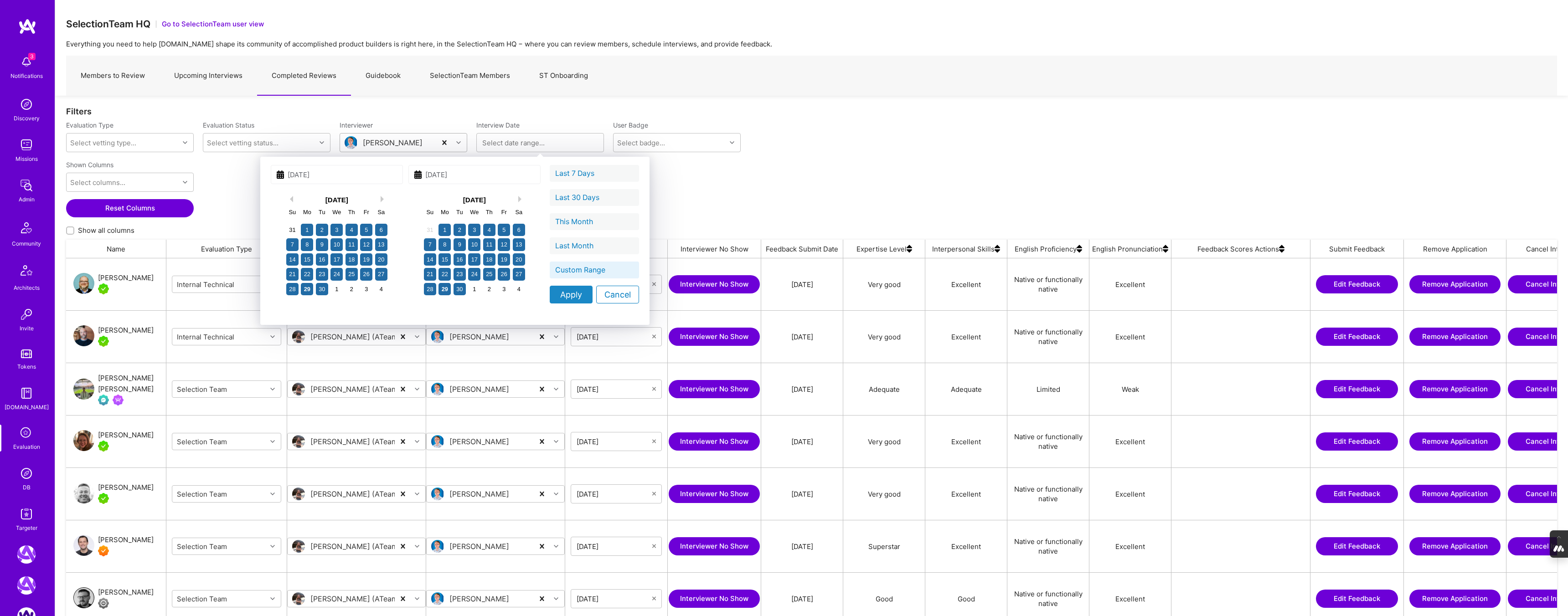
click at [550, 298] on div "Apply" at bounding box center [571, 295] width 43 height 18
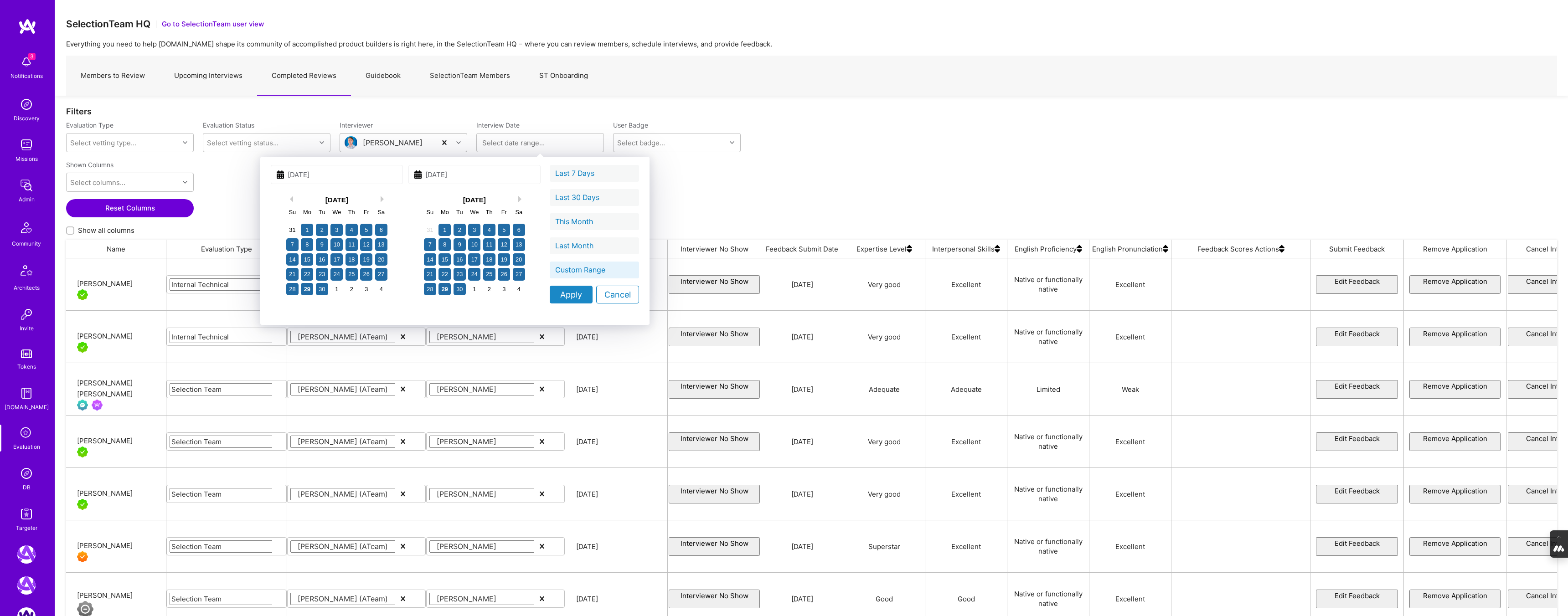
type input "09/01/2025 - 09/30/2025"
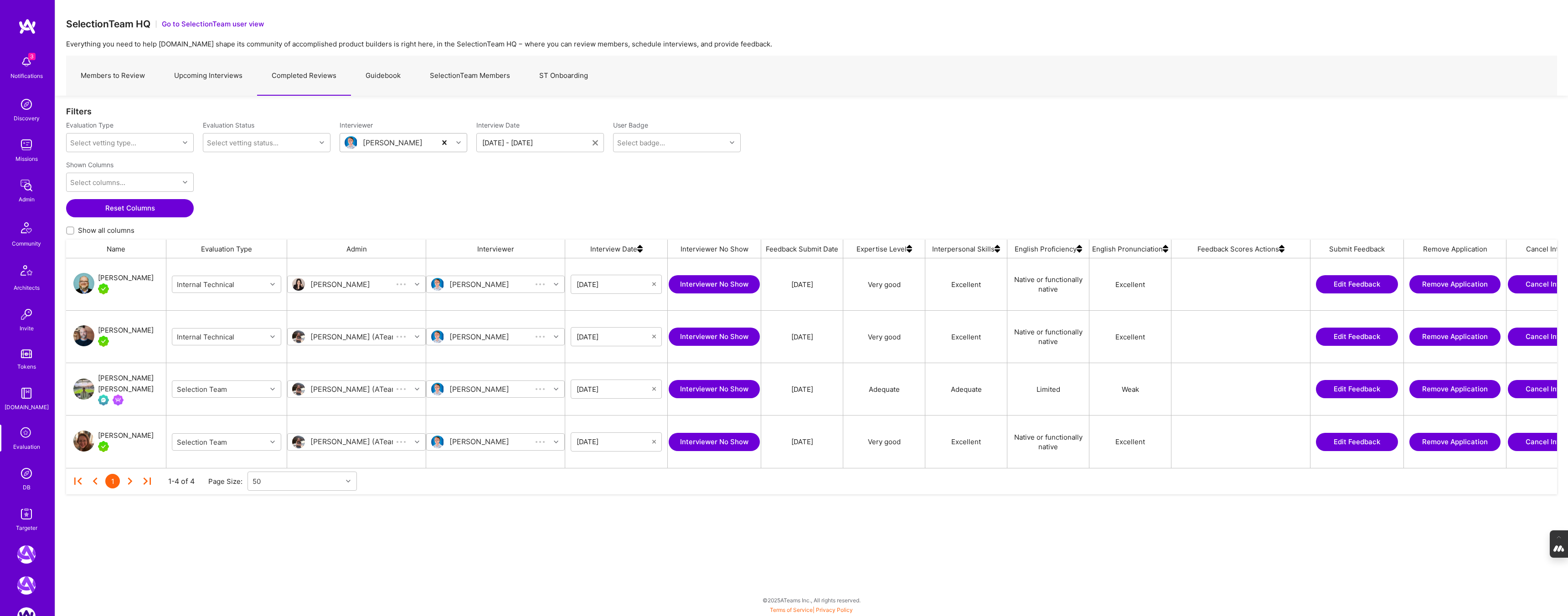
scroll to position [209, 1491]
click at [473, 74] on link "SelectionTeam Members" at bounding box center [470, 75] width 110 height 40
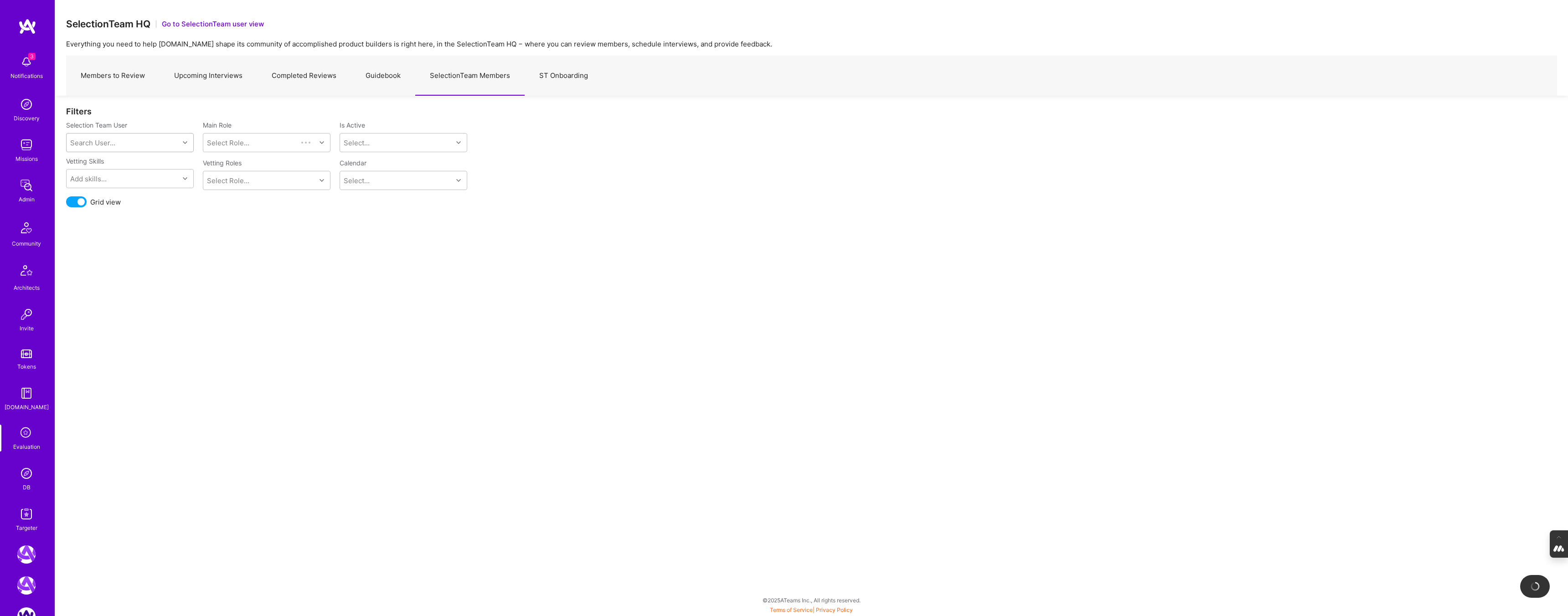
click at [119, 135] on div "Search User..." at bounding box center [122, 142] width 113 height 18
type input "wil"
click at [111, 170] on div "Wil Schmor" at bounding box center [142, 166] width 93 height 10
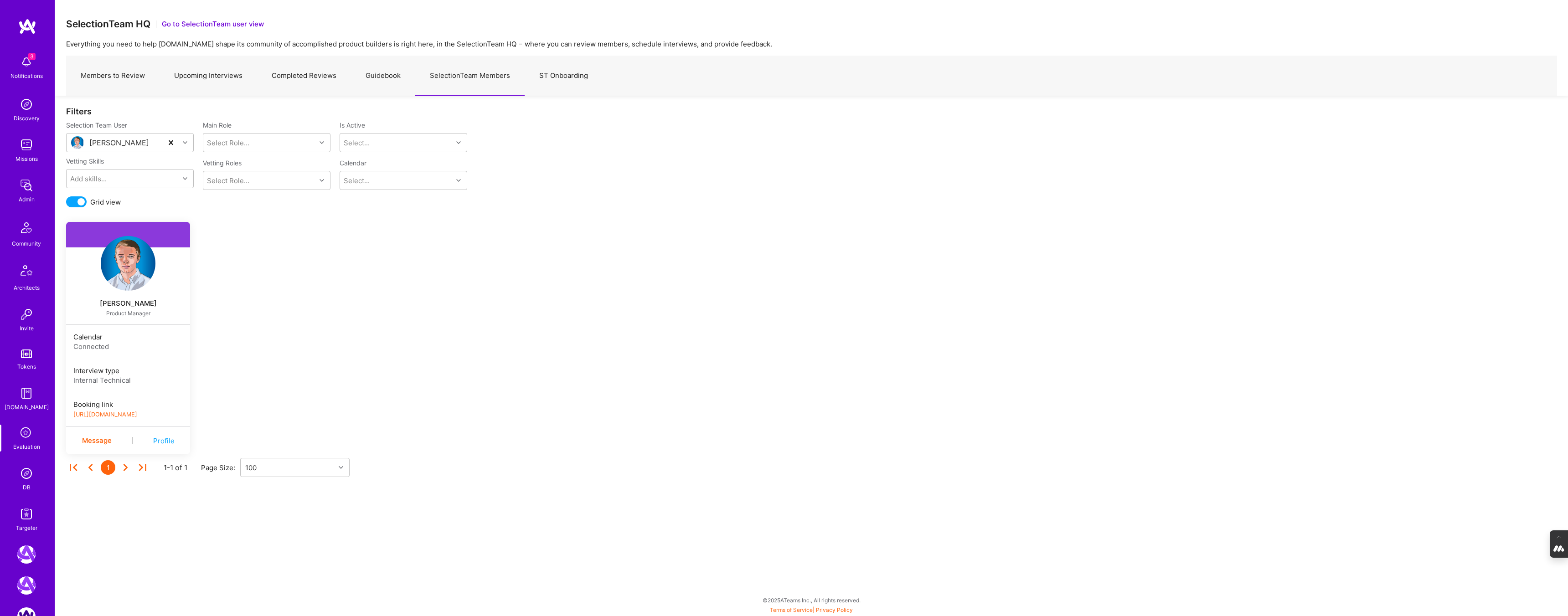
click at [137, 414] on link "https://book.a.team/wilschmor/evaluation" at bounding box center [105, 414] width 64 height 7
click at [206, 77] on link "Upcoming Interviews" at bounding box center [208, 75] width 97 height 40
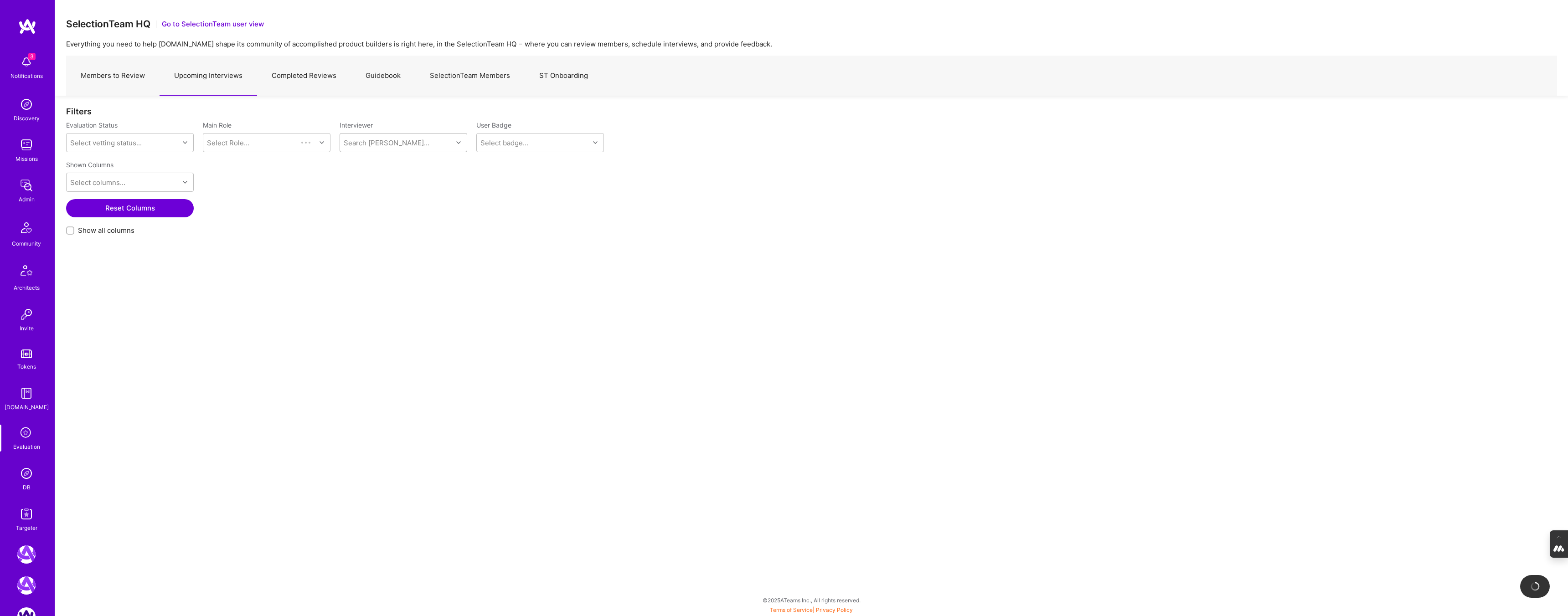
click at [351, 134] on div "Search [PERSON_NAME]..." at bounding box center [396, 142] width 113 height 18
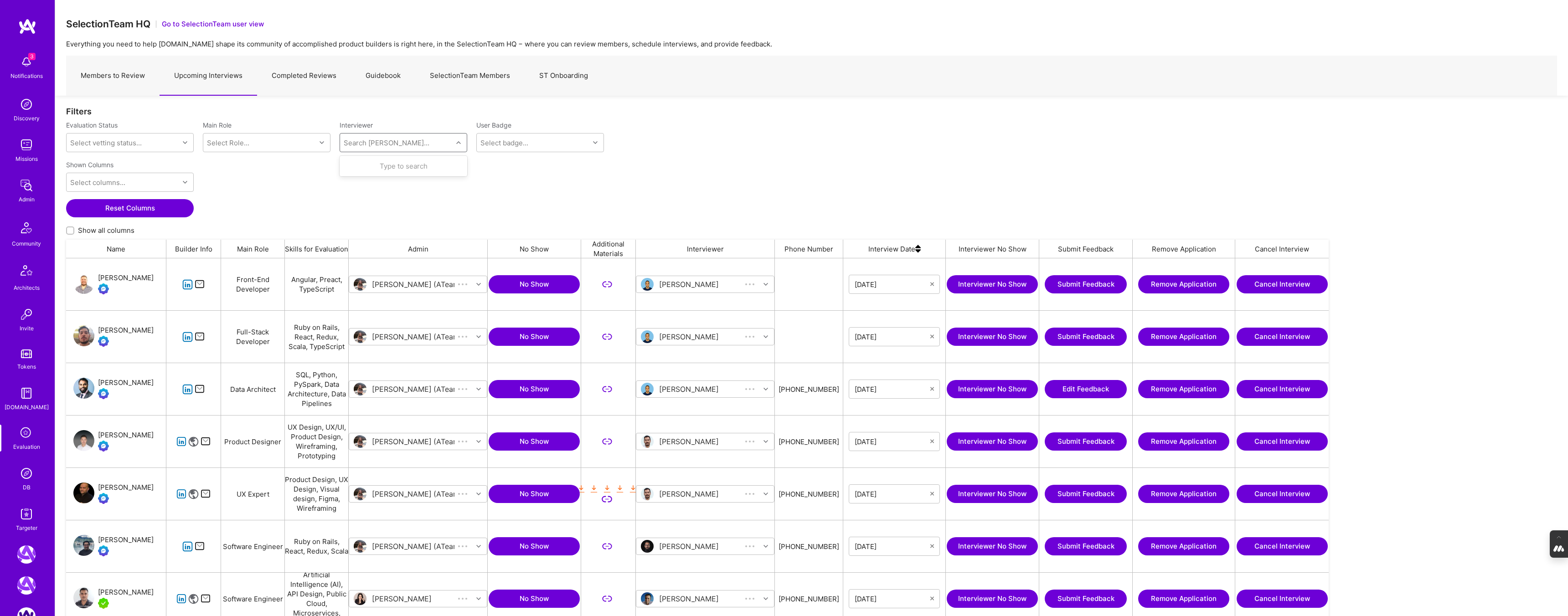
scroll to position [520, 1262]
type input "wil"
click at [373, 198] on div "Internal Technical" at bounding box center [399, 202] width 60 height 10
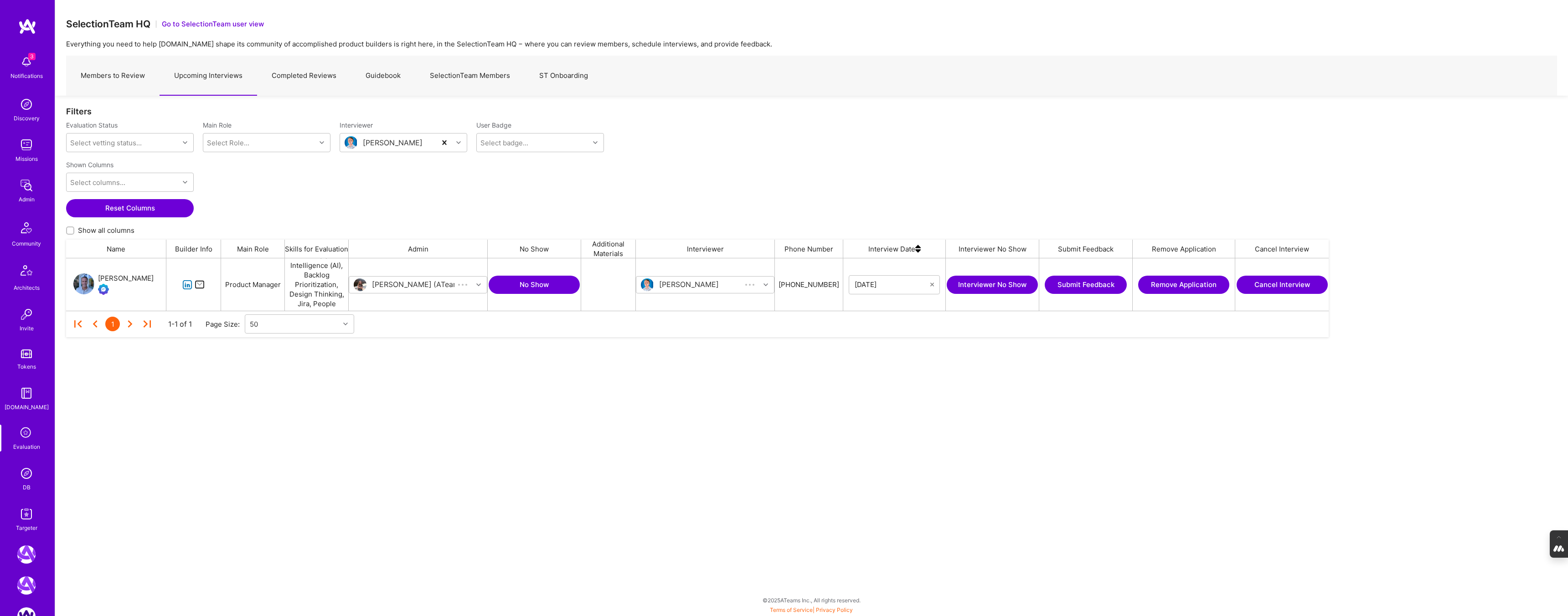
scroll to position [52, 1262]
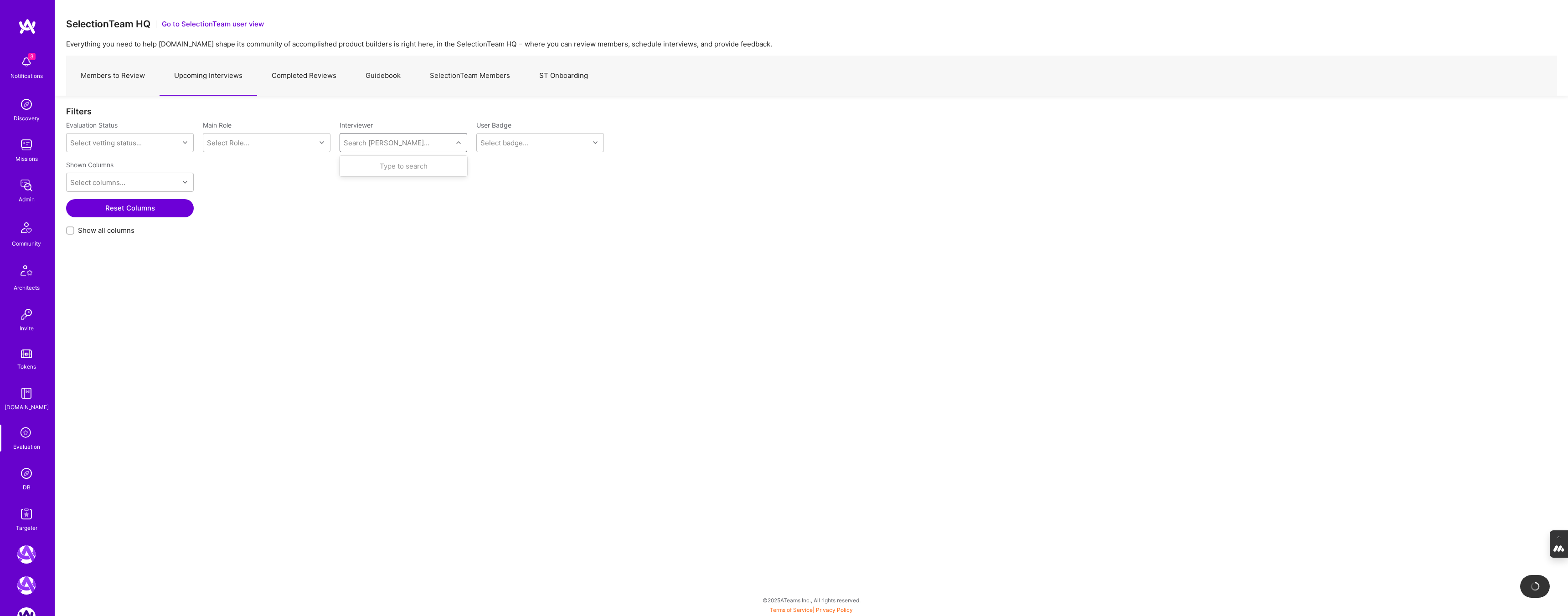
click at [388, 143] on div "Search [PERSON_NAME]..." at bounding box center [387, 143] width 86 height 10
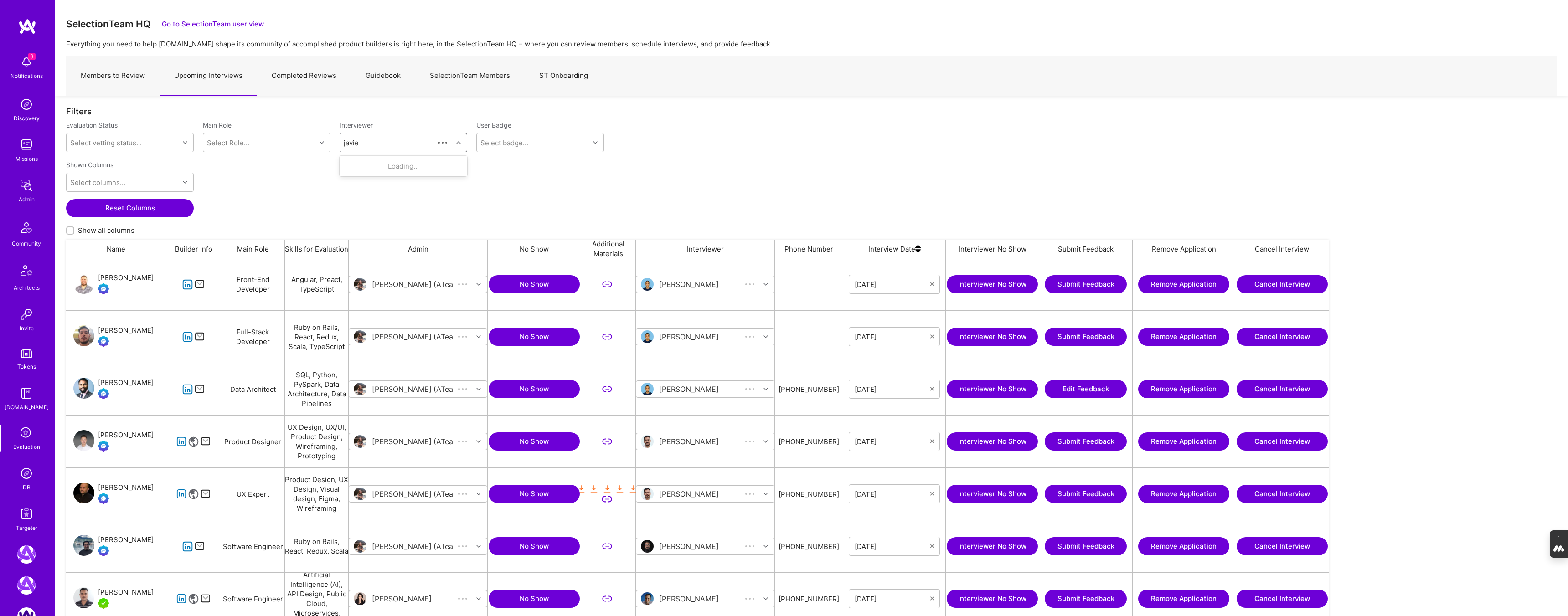
type input "javier"
click at [393, 168] on div "[PERSON_NAME]" at bounding box center [399, 166] width 60 height 10
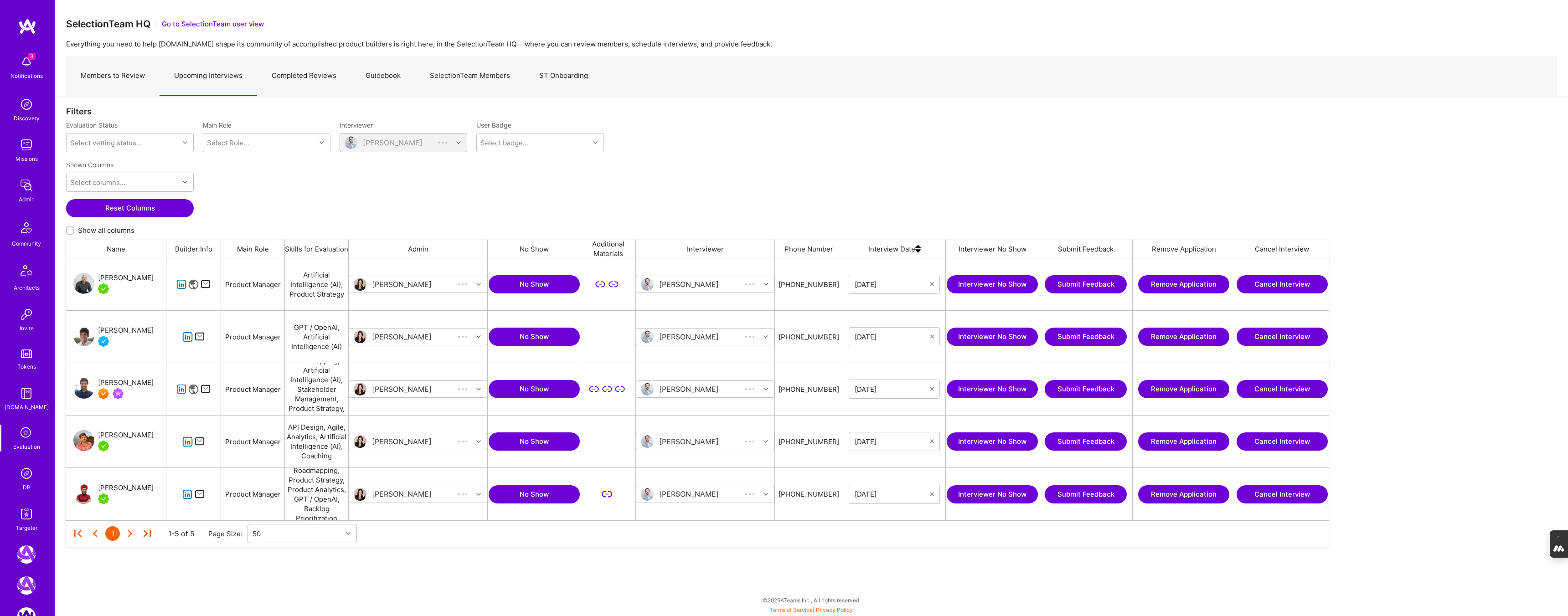
scroll to position [262, 1262]
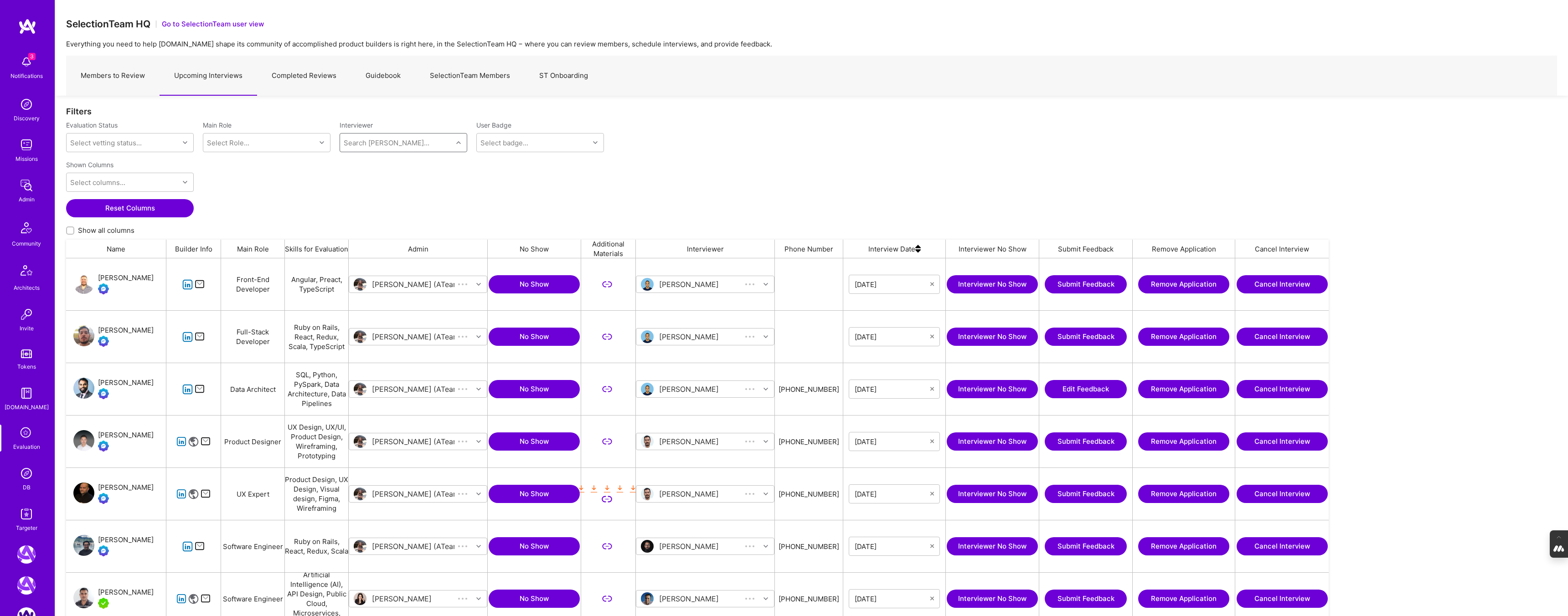
scroll to position [520, 1262]
click at [320, 76] on link "Completed Reviews" at bounding box center [304, 75] width 94 height 40
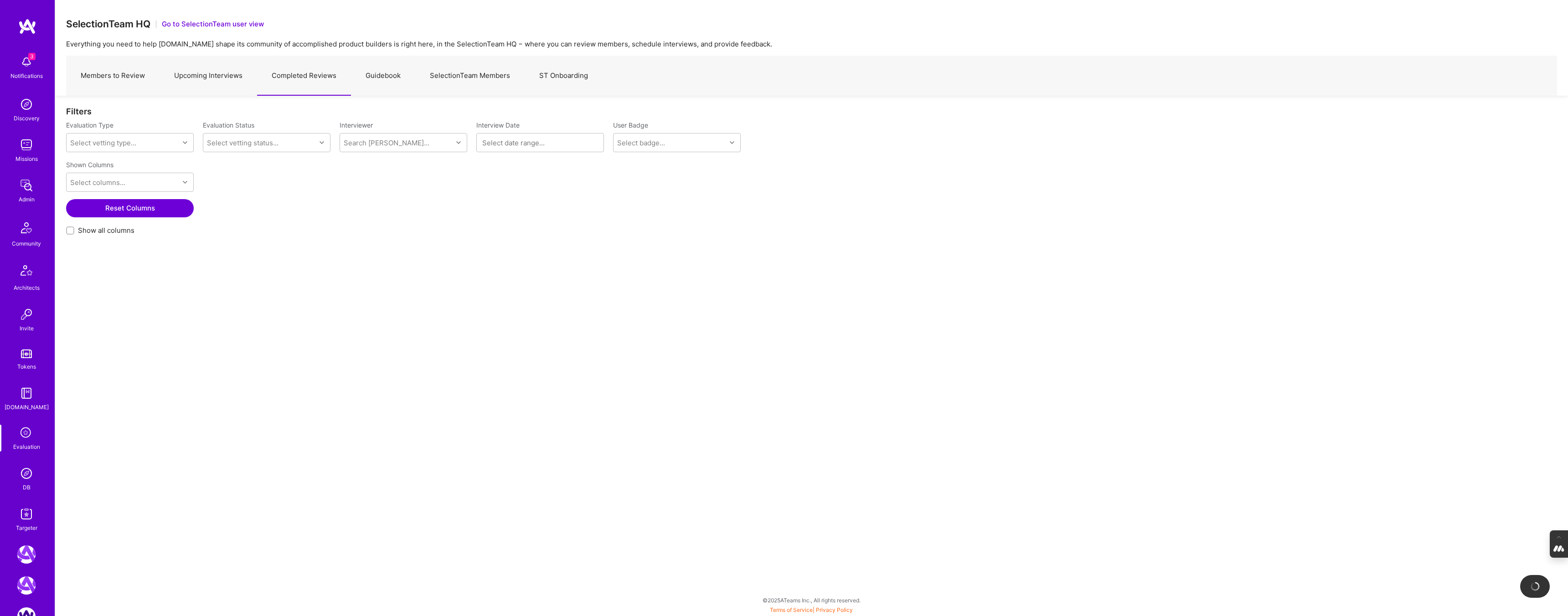
click at [23, 477] on img at bounding box center [26, 474] width 18 height 18
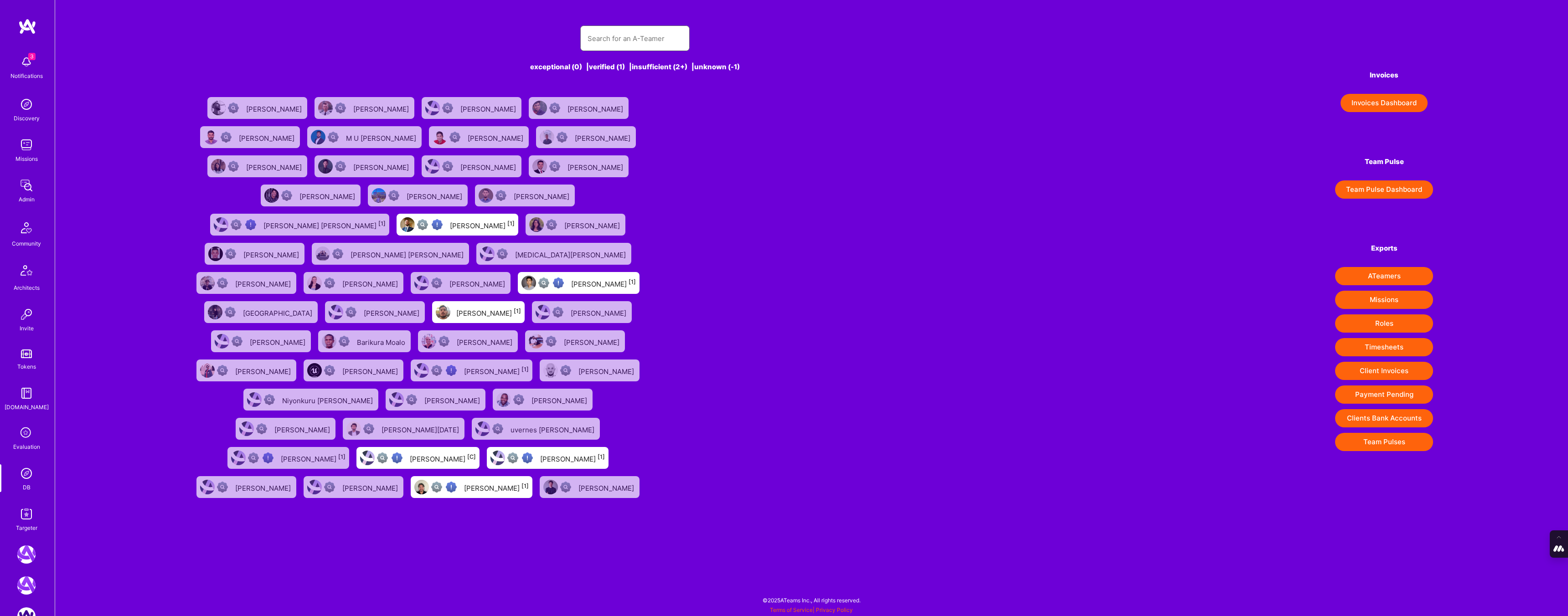
click at [623, 30] on input "text" at bounding box center [635, 38] width 95 height 23
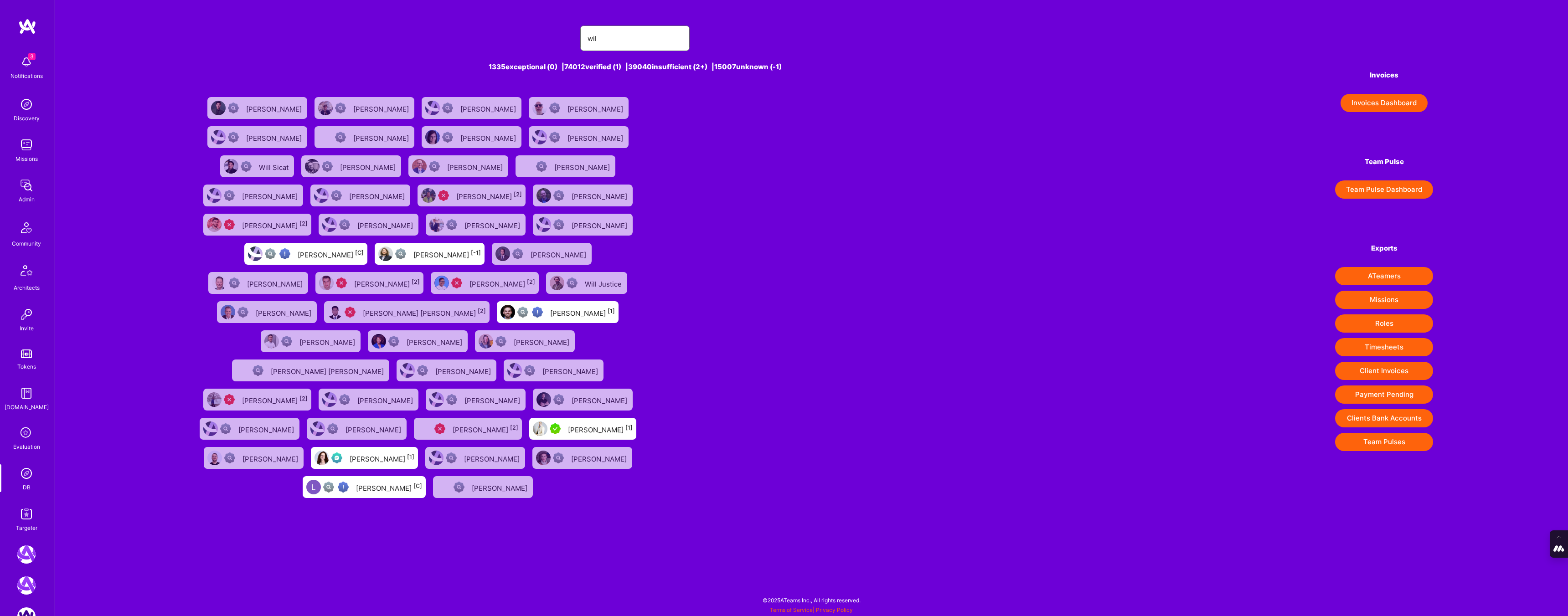
type input "wil schmor"
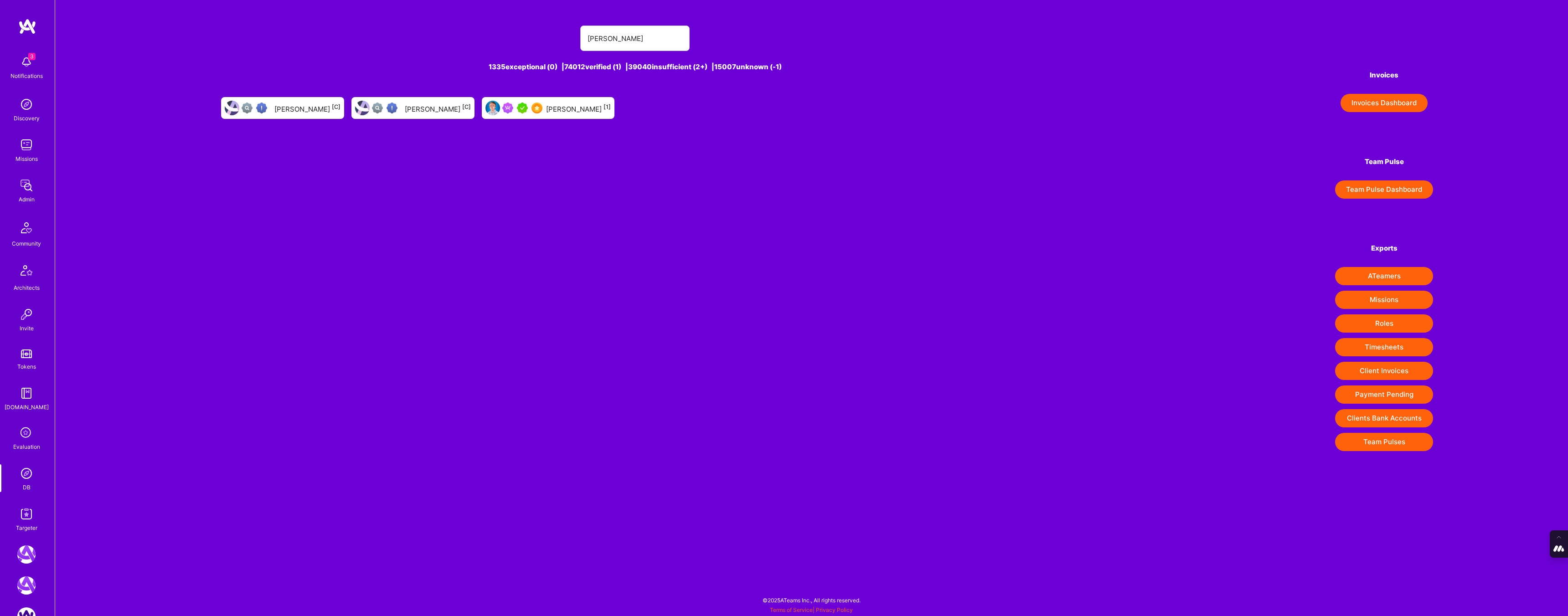
click at [545, 114] on div "Wil Schmor [1]" at bounding box center [548, 108] width 133 height 22
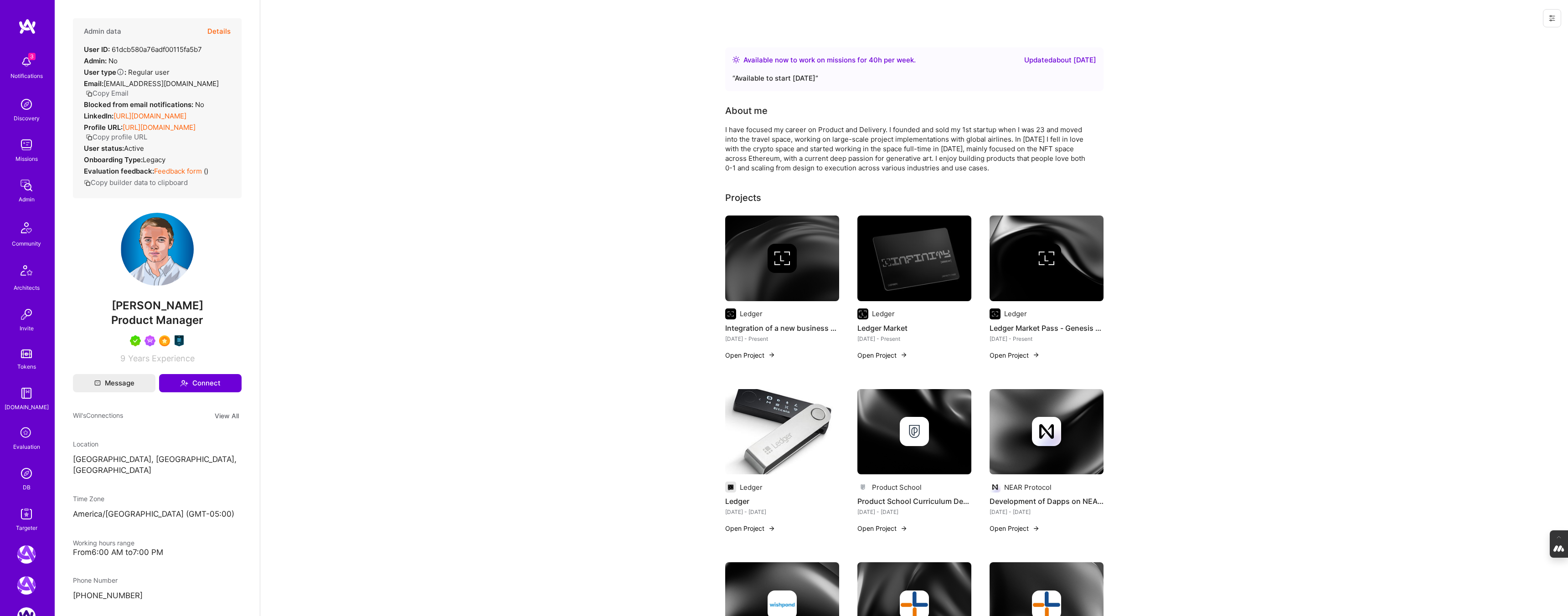
click at [217, 30] on button "Details" at bounding box center [219, 31] width 23 height 26
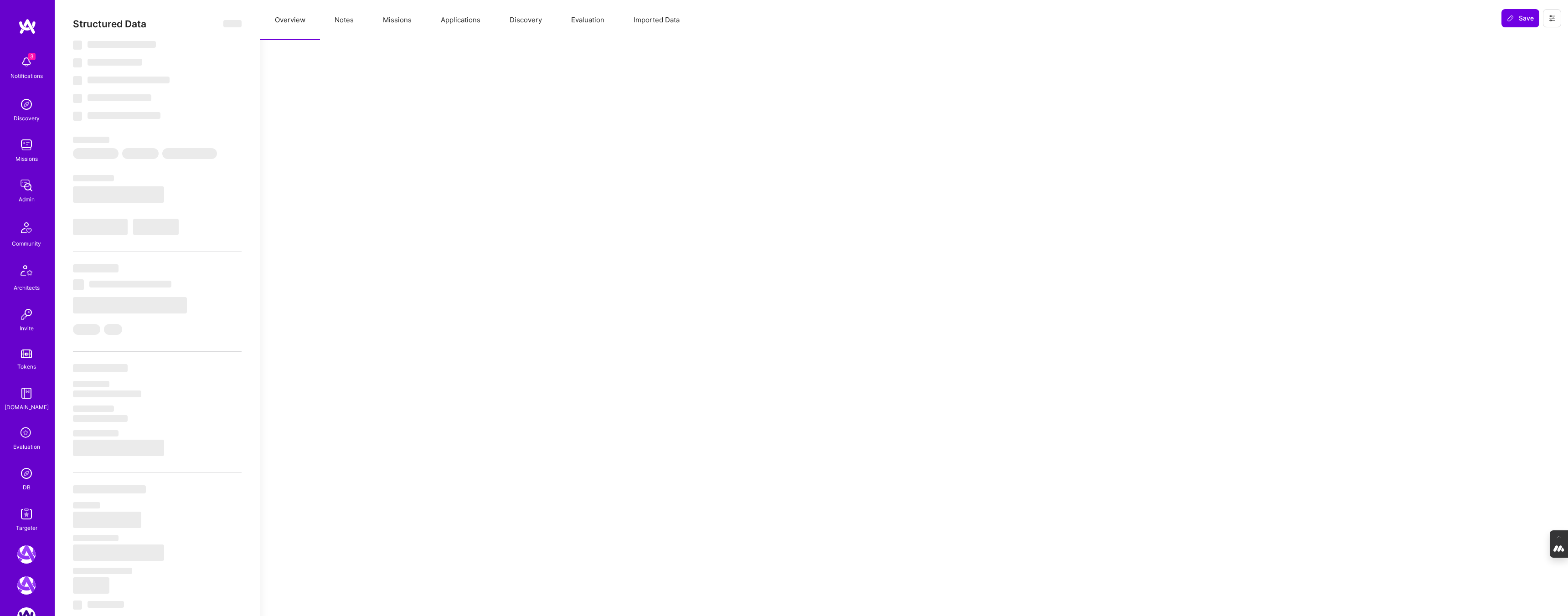
type textarea "x"
select select "Right Now"
select select "5"
select select "7"
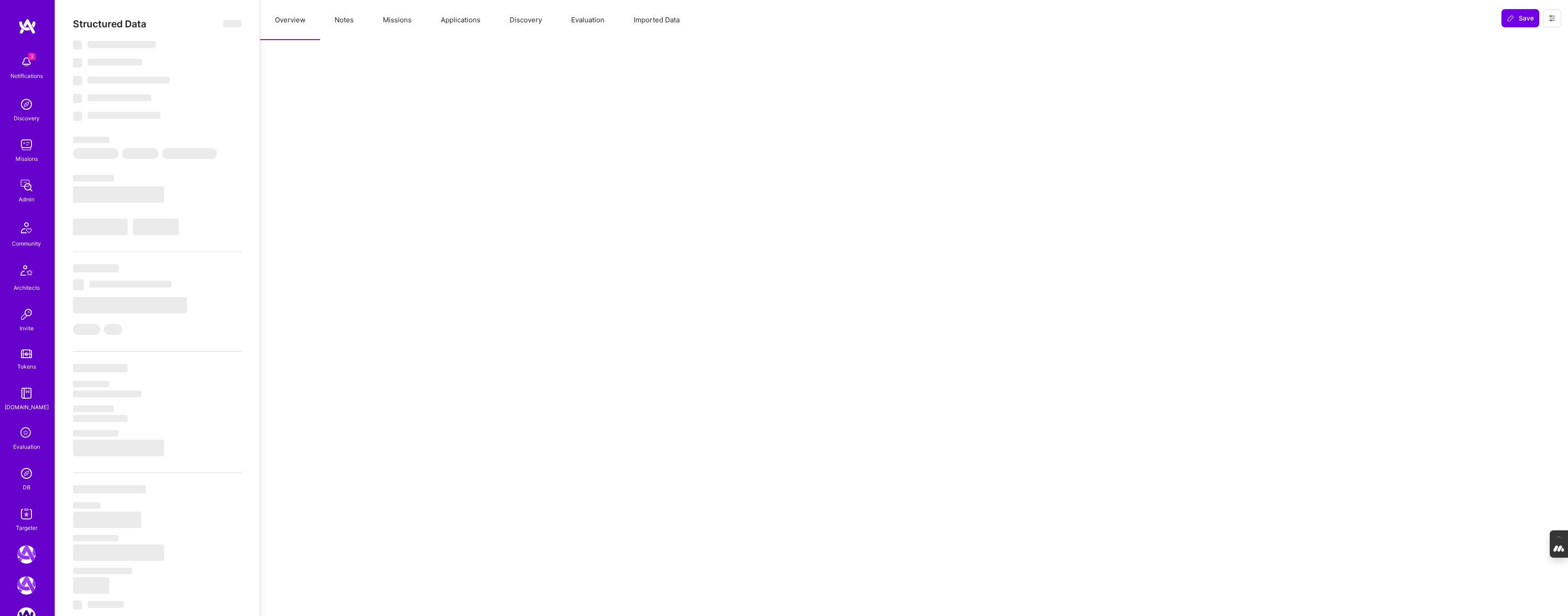
select select "7"
select select "CA"
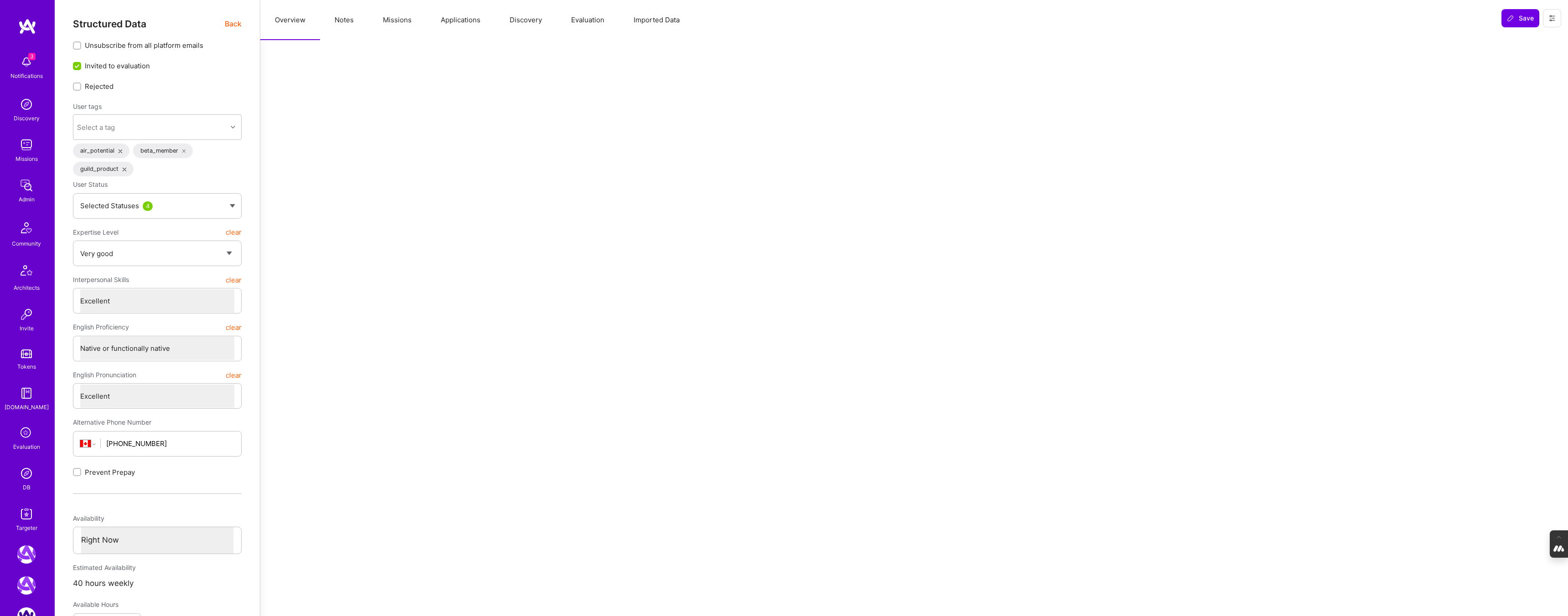
click at [23, 471] on img at bounding box center [26, 474] width 18 height 18
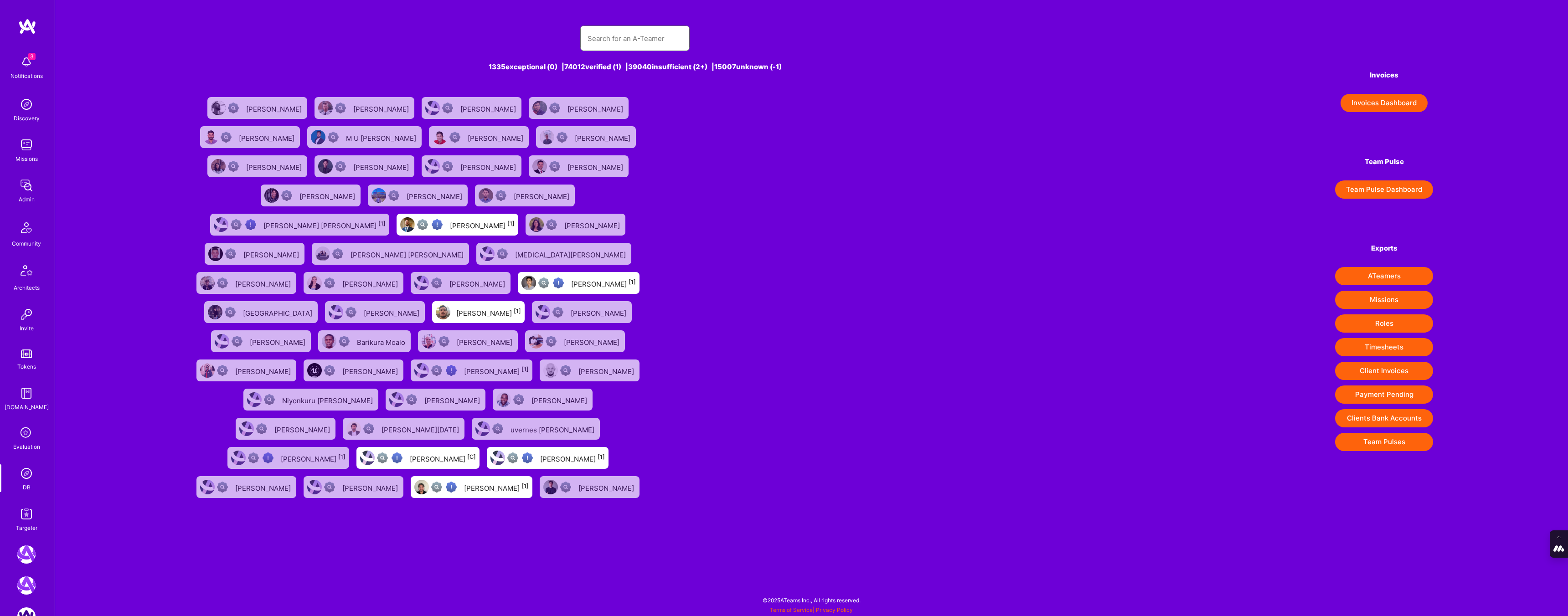
click at [620, 35] on input "text" at bounding box center [635, 38] width 95 height 23
type input "javier rincon"
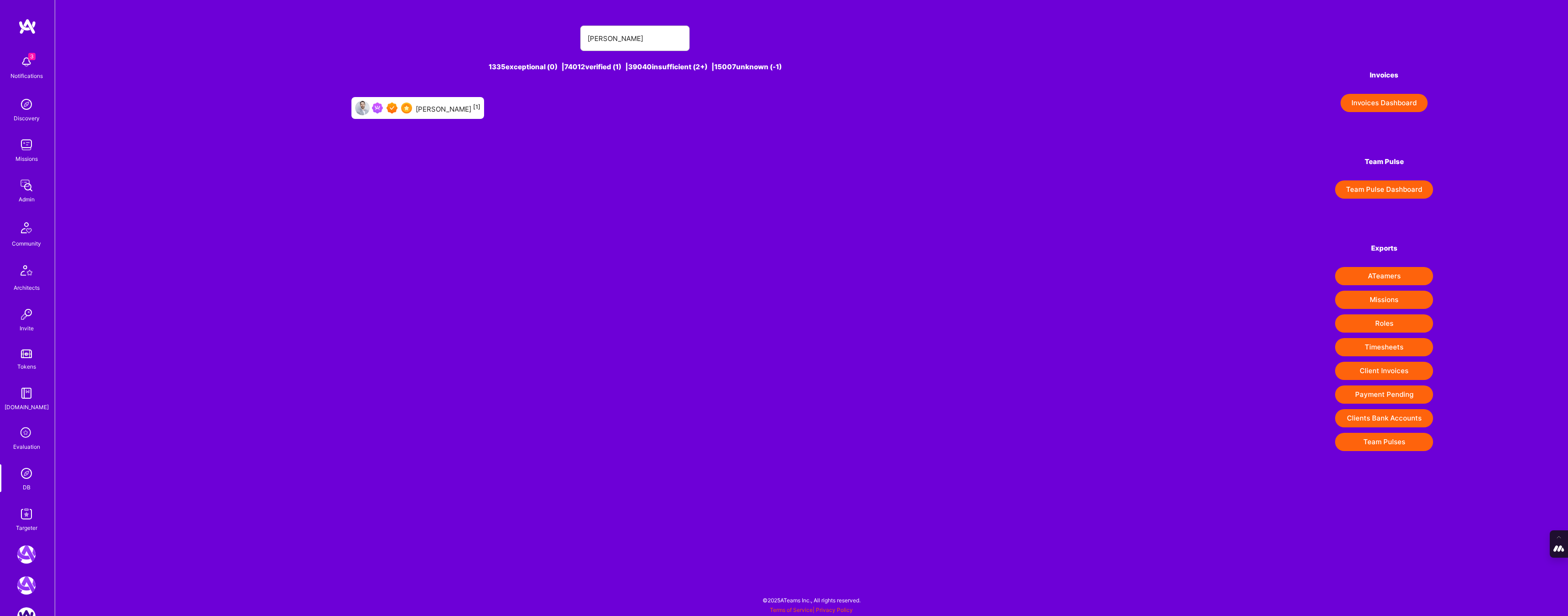
click at [457, 113] on div "Javier Rincon [1]" at bounding box center [448, 108] width 65 height 12
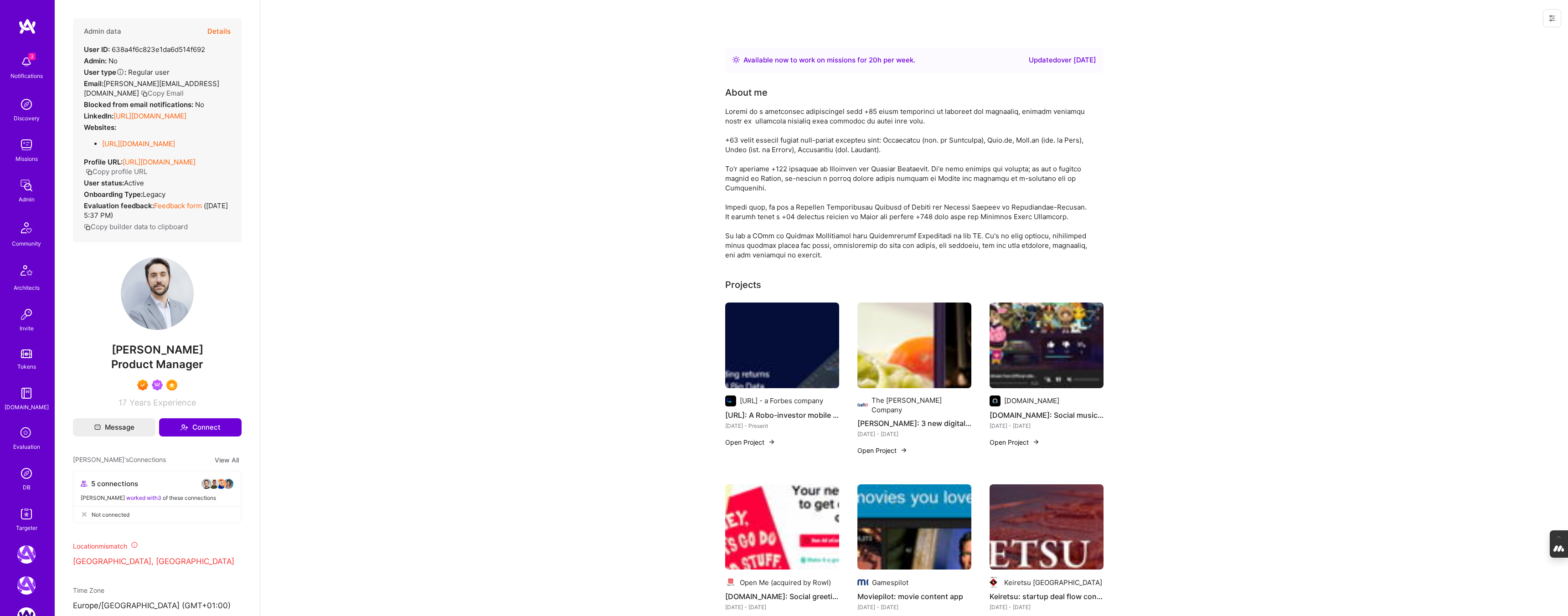
click at [223, 32] on button "Details" at bounding box center [219, 31] width 23 height 26
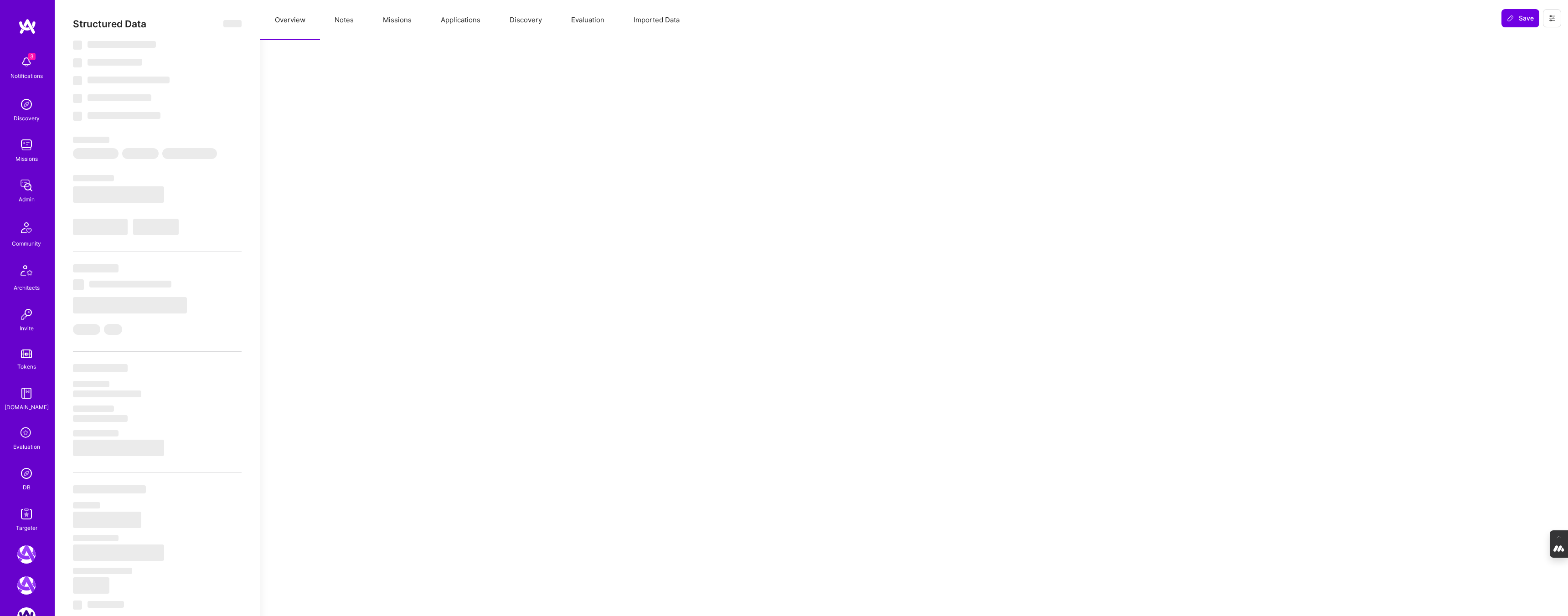
type textarea "x"
select select "Right Now"
select select "7"
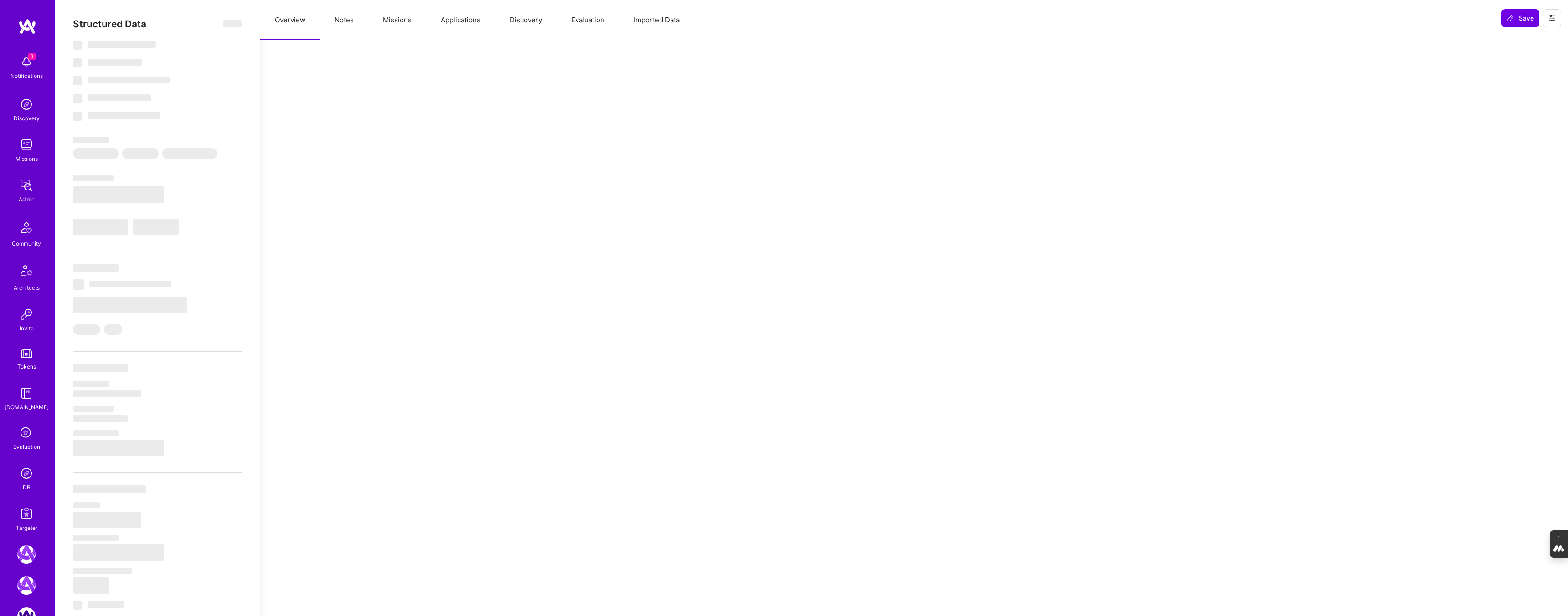
select select "7"
select select "DE"
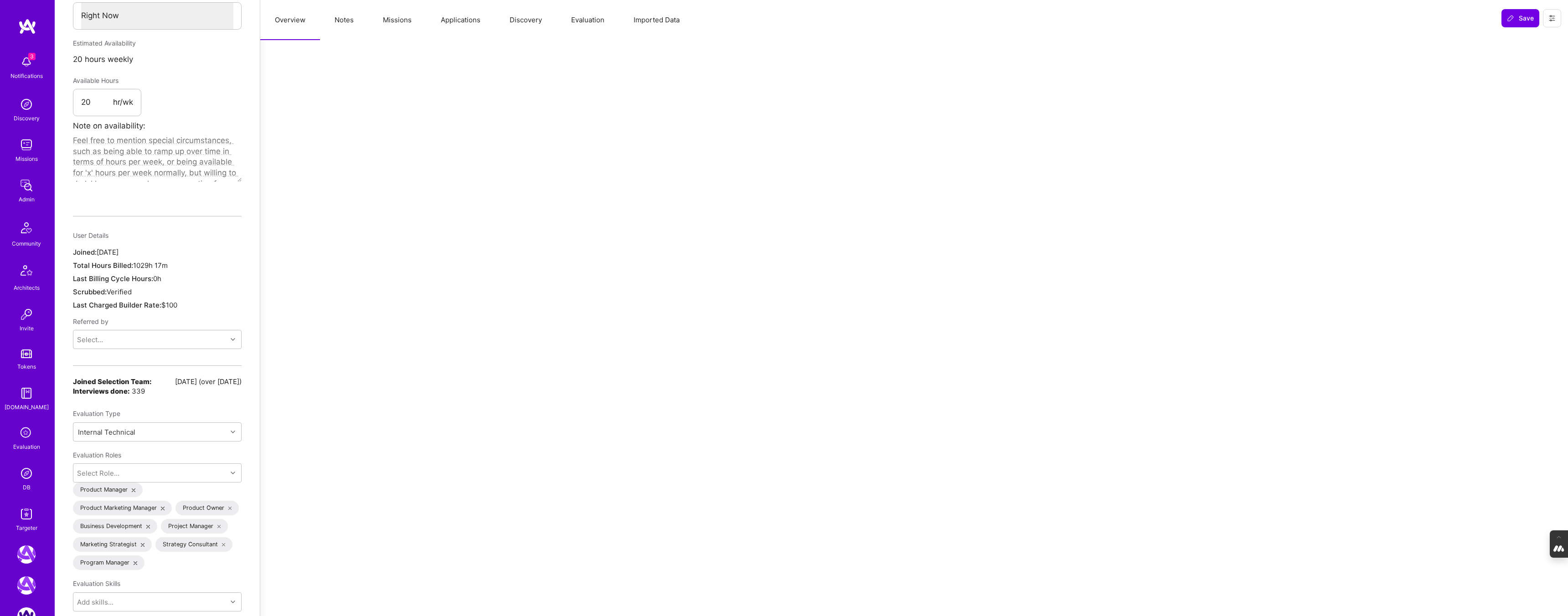
scroll to position [499, 0]
click at [24, 474] on img at bounding box center [26, 474] width 18 height 18
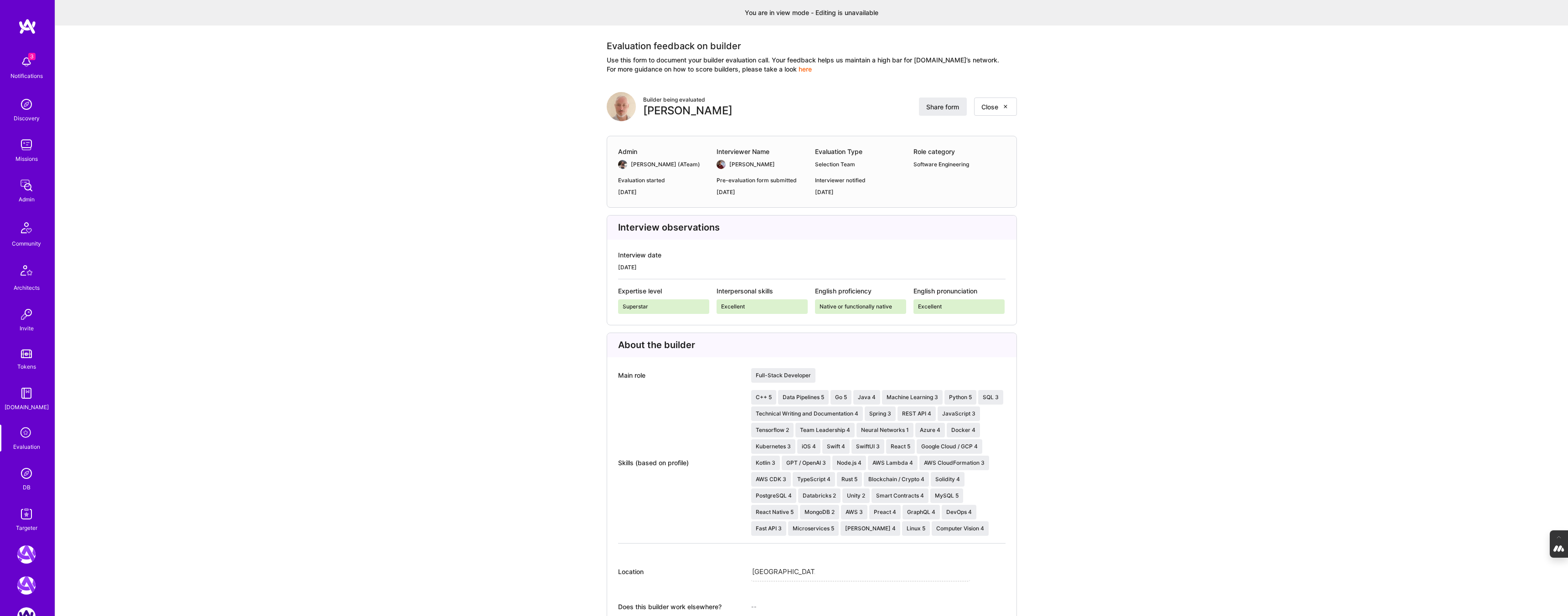
click at [660, 108] on div "[PERSON_NAME]" at bounding box center [688, 111] width 89 height 13
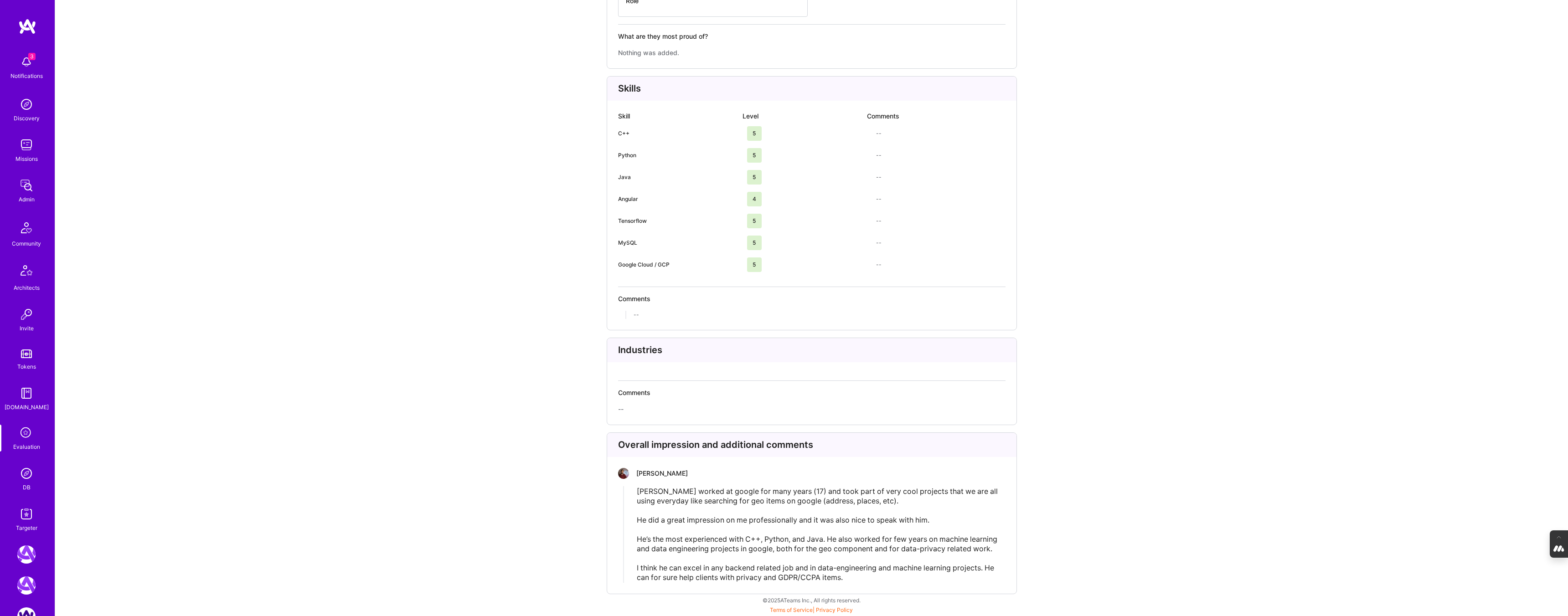
scroll to position [1873, 0]
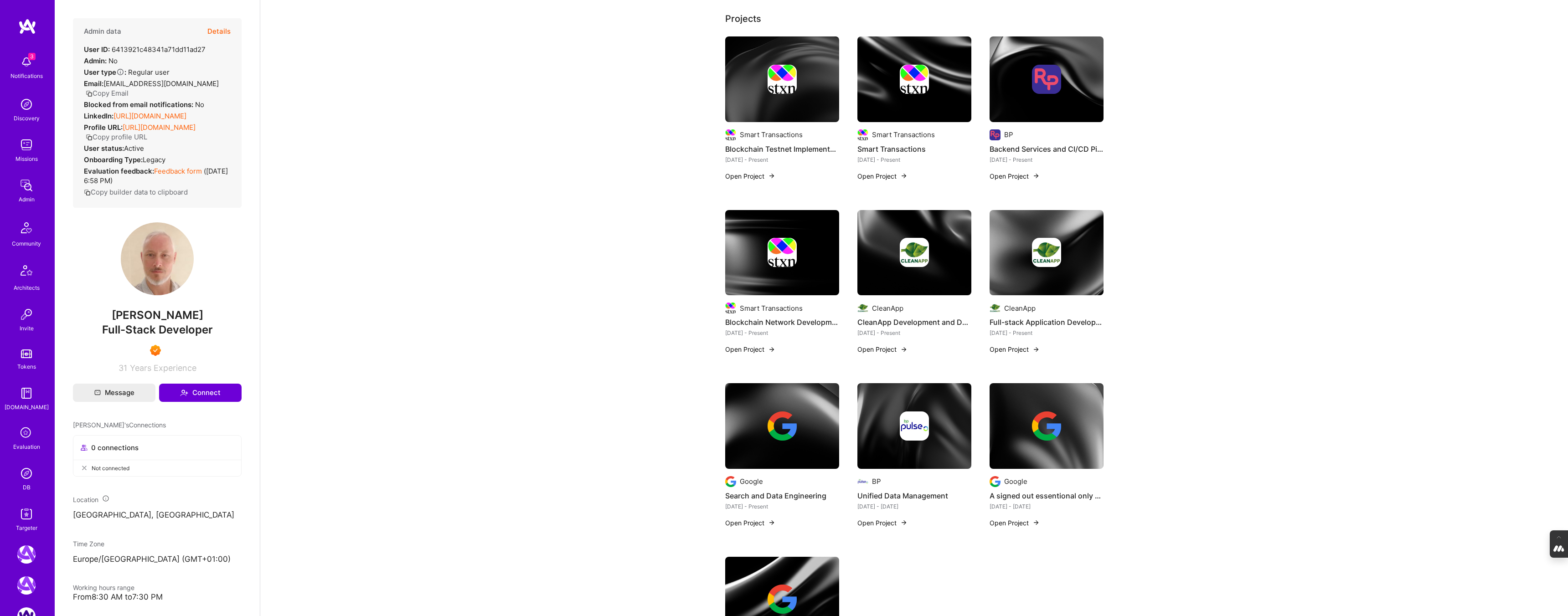
scroll to position [194, 0]
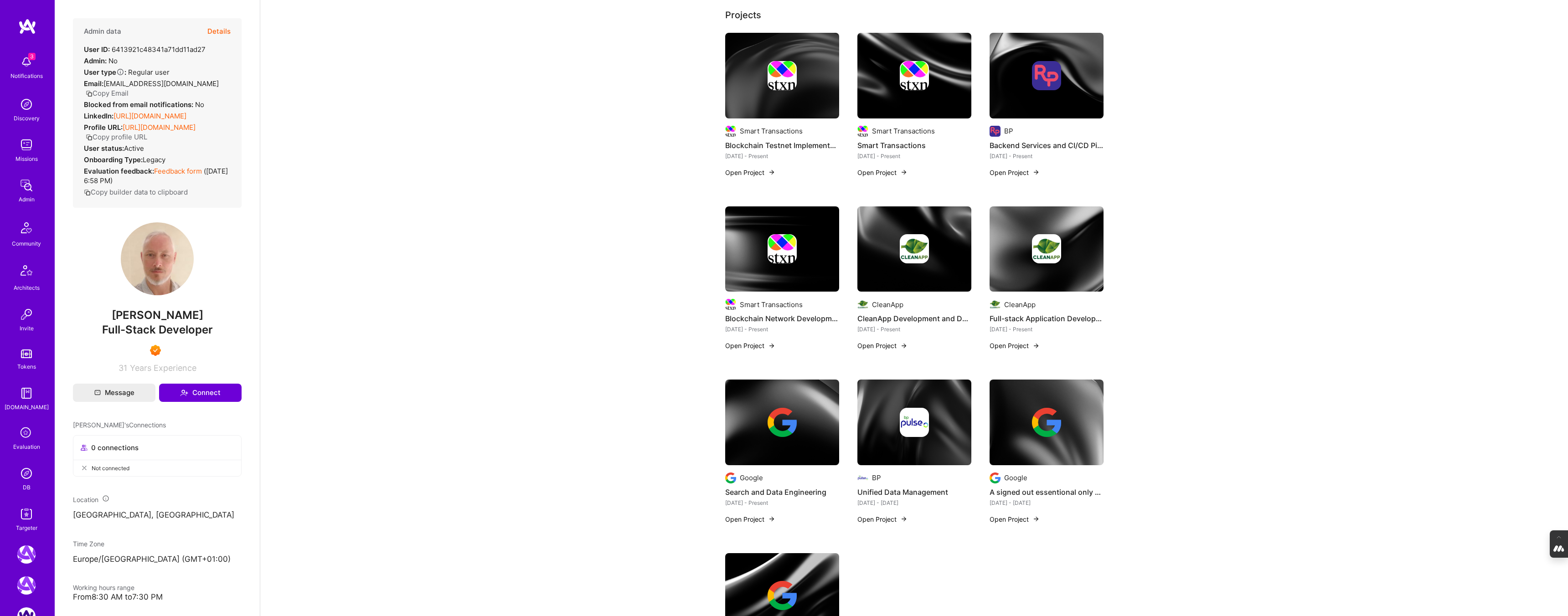
click at [877, 251] on div at bounding box center [914, 249] width 114 height 29
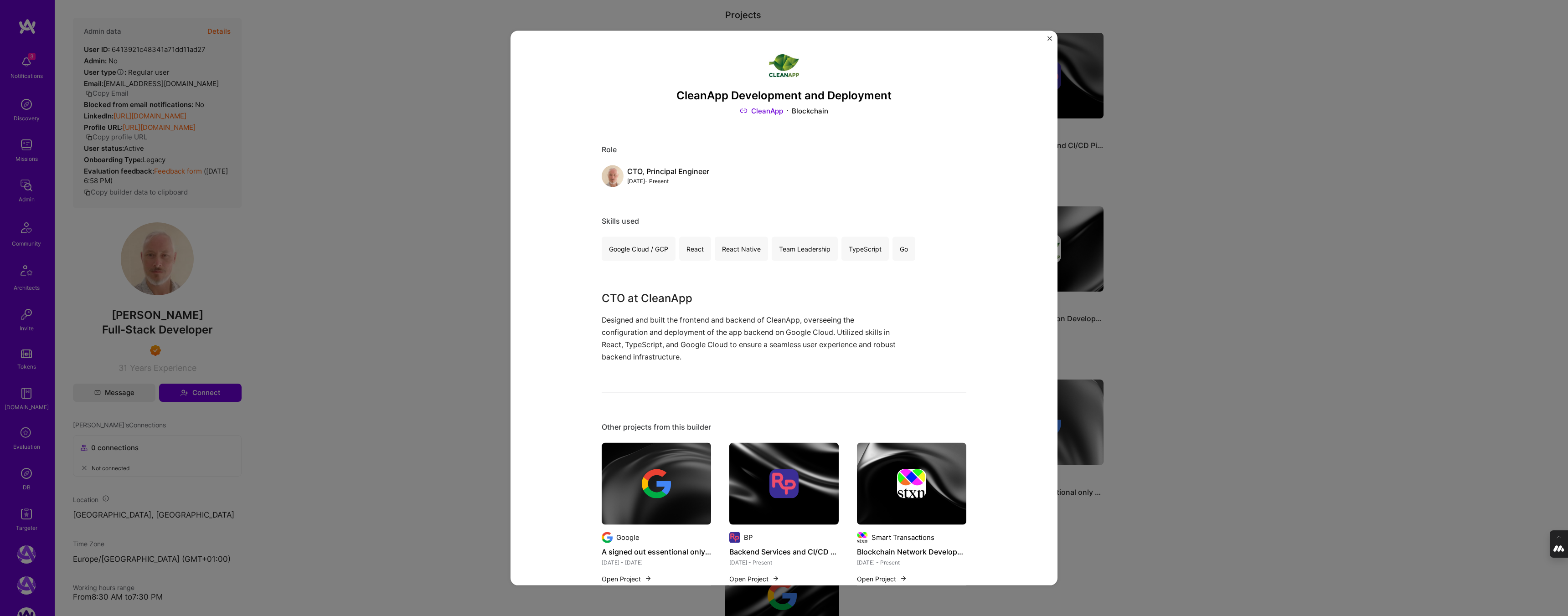
click at [1176, 220] on div "CleanApp Development and Deployment CleanApp Blockchain Role CTO, Principal Eng…" at bounding box center [784, 308] width 1568 height 616
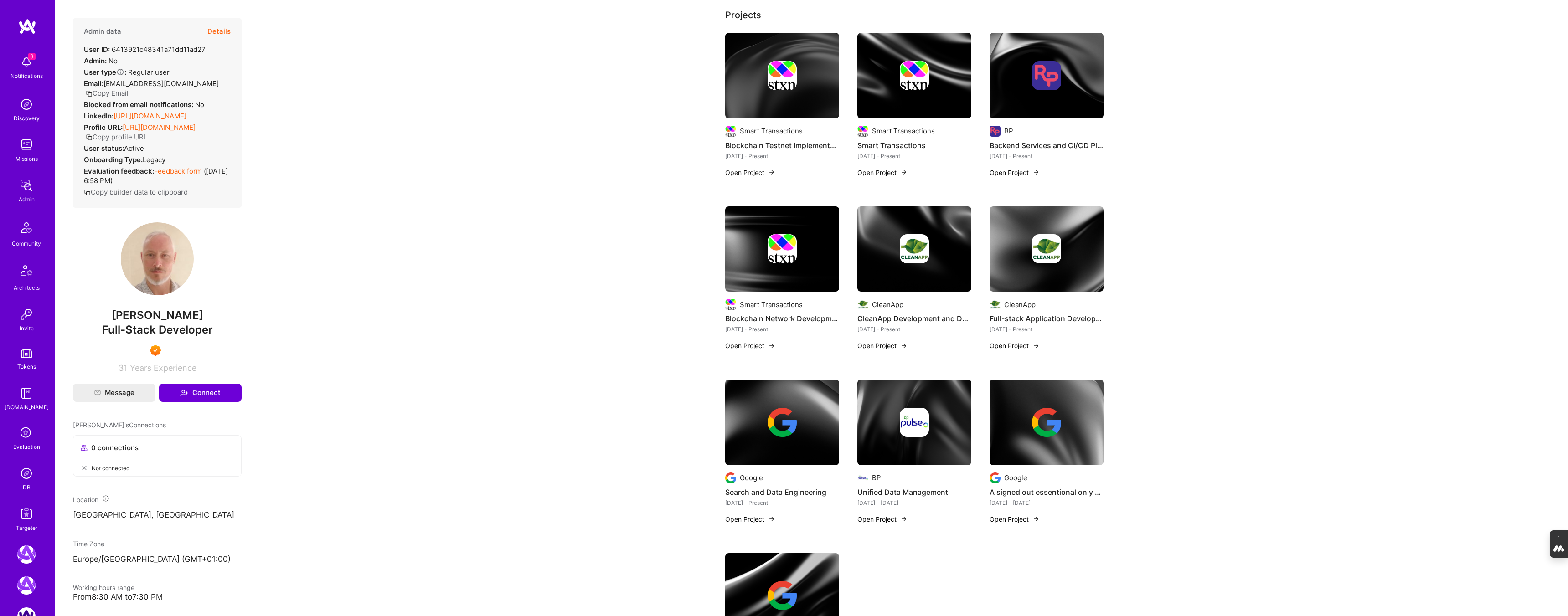
click at [1041, 257] on img at bounding box center [1046, 249] width 29 height 29
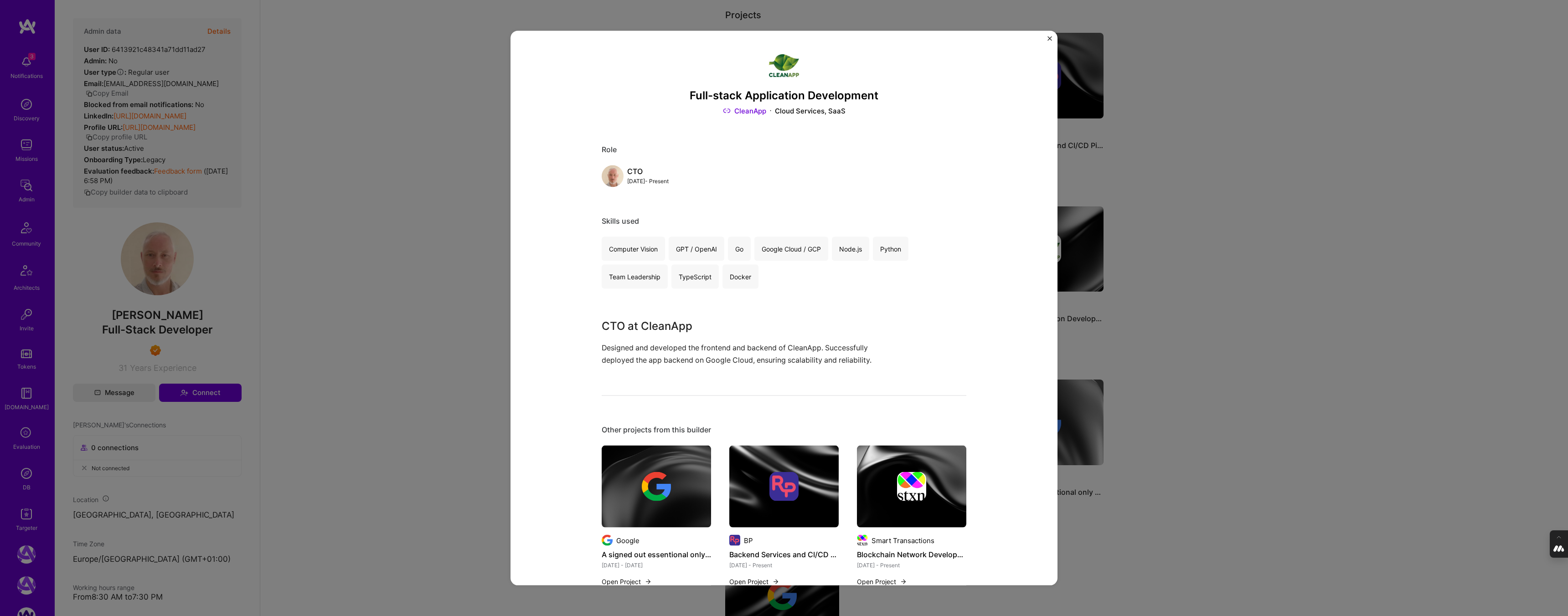
click at [1169, 276] on div "Full-stack Application Development CleanApp Cloud Services, SaaS Role CTO [DATE…" at bounding box center [784, 308] width 1568 height 616
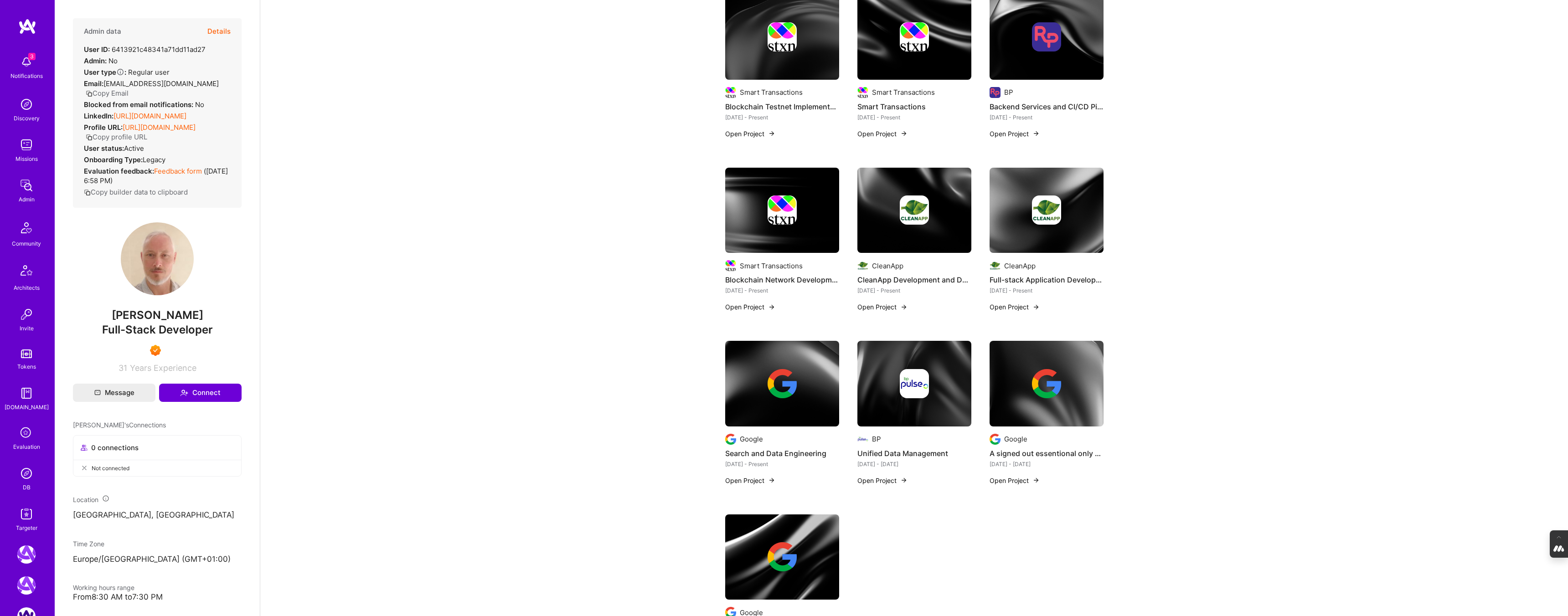
scroll to position [225, 0]
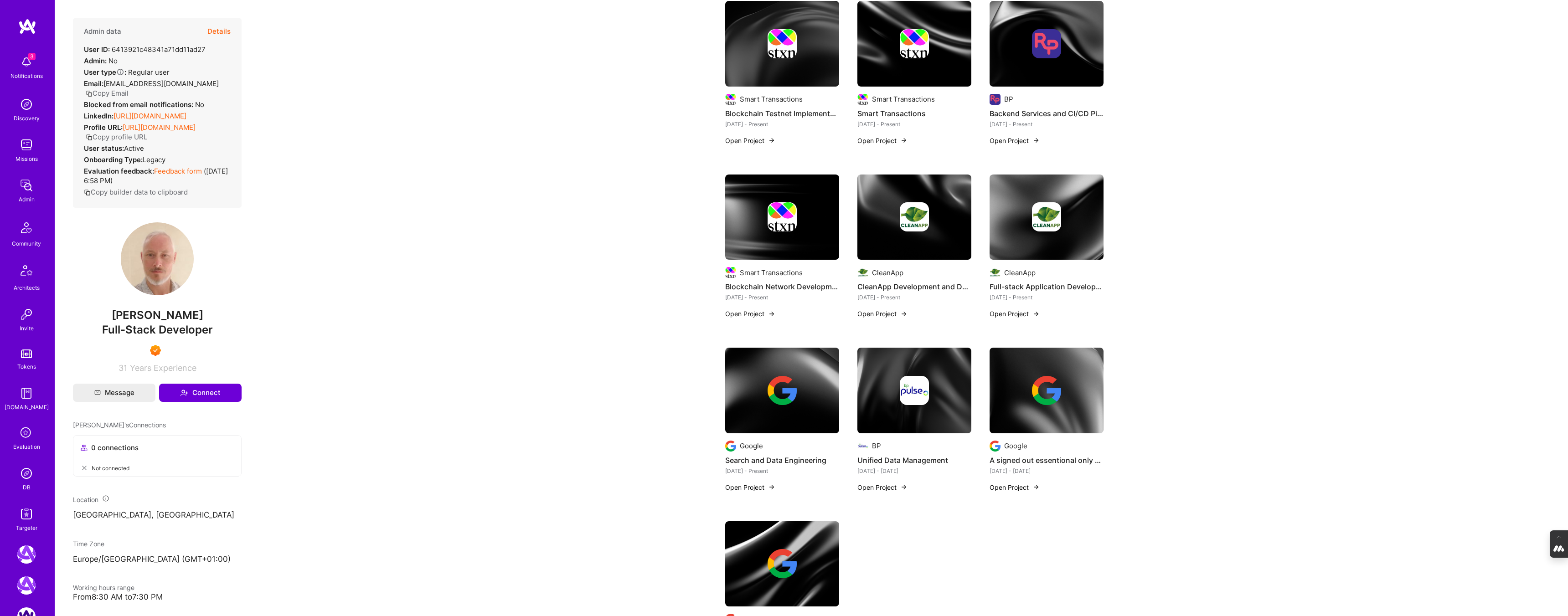
click at [936, 219] on div at bounding box center [914, 217] width 114 height 29
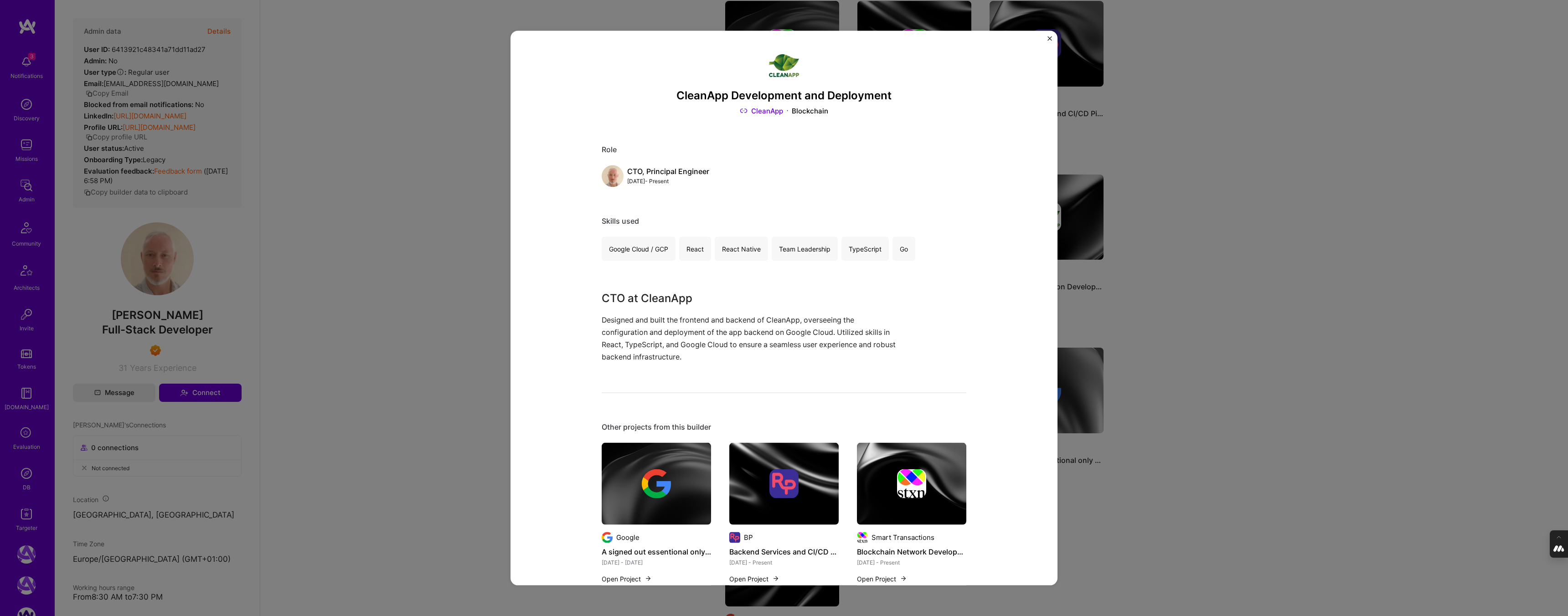
click at [399, 172] on div "CleanApp Development and Deployment CleanApp Blockchain Role CTO, Principal Eng…" at bounding box center [784, 308] width 1568 height 616
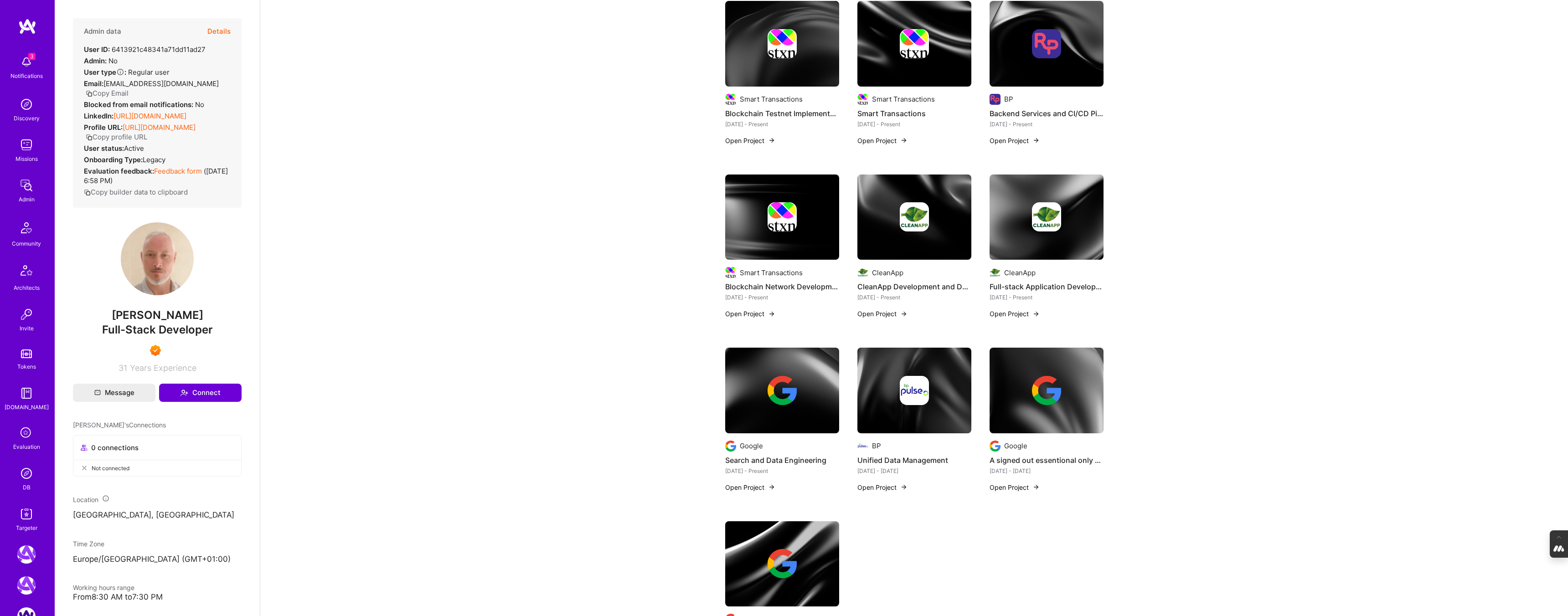
click at [186, 111] on link "[URL][DOMAIN_NAME]" at bounding box center [150, 116] width 73 height 9
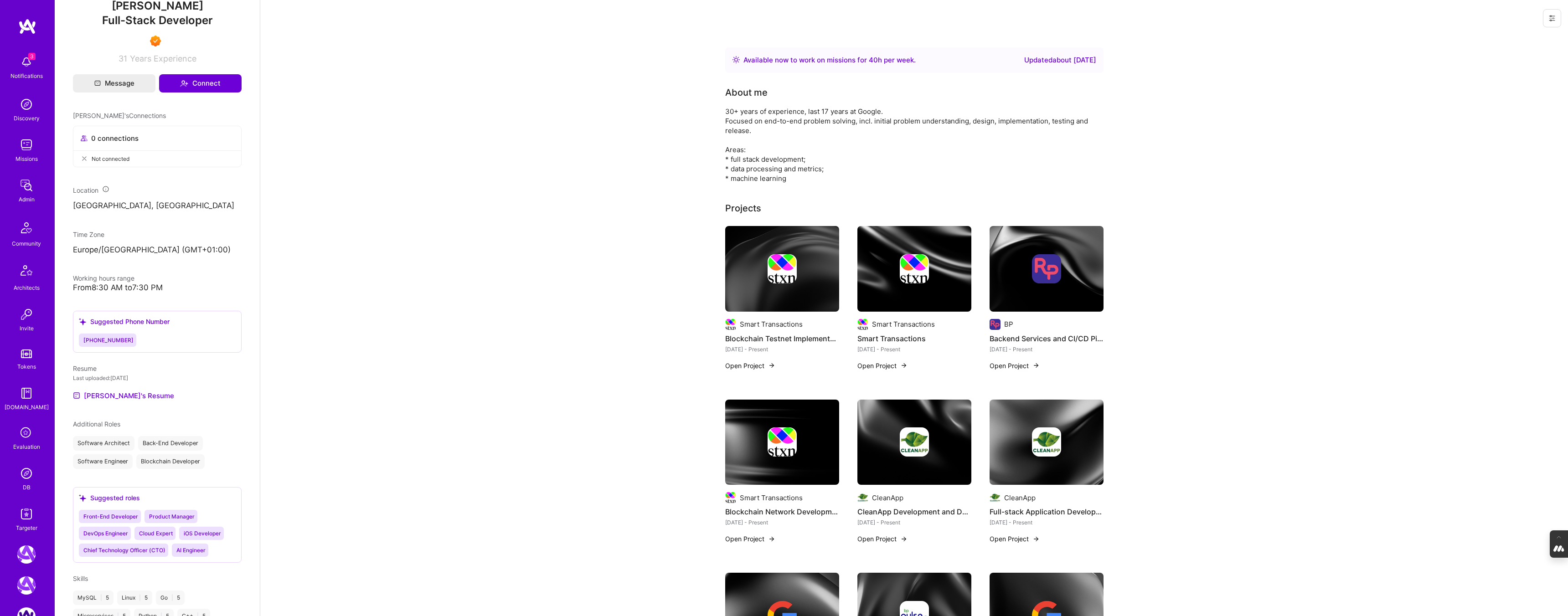
scroll to position [311, 0]
click at [106, 399] on link "[PERSON_NAME]'s Resume" at bounding box center [124, 394] width 101 height 11
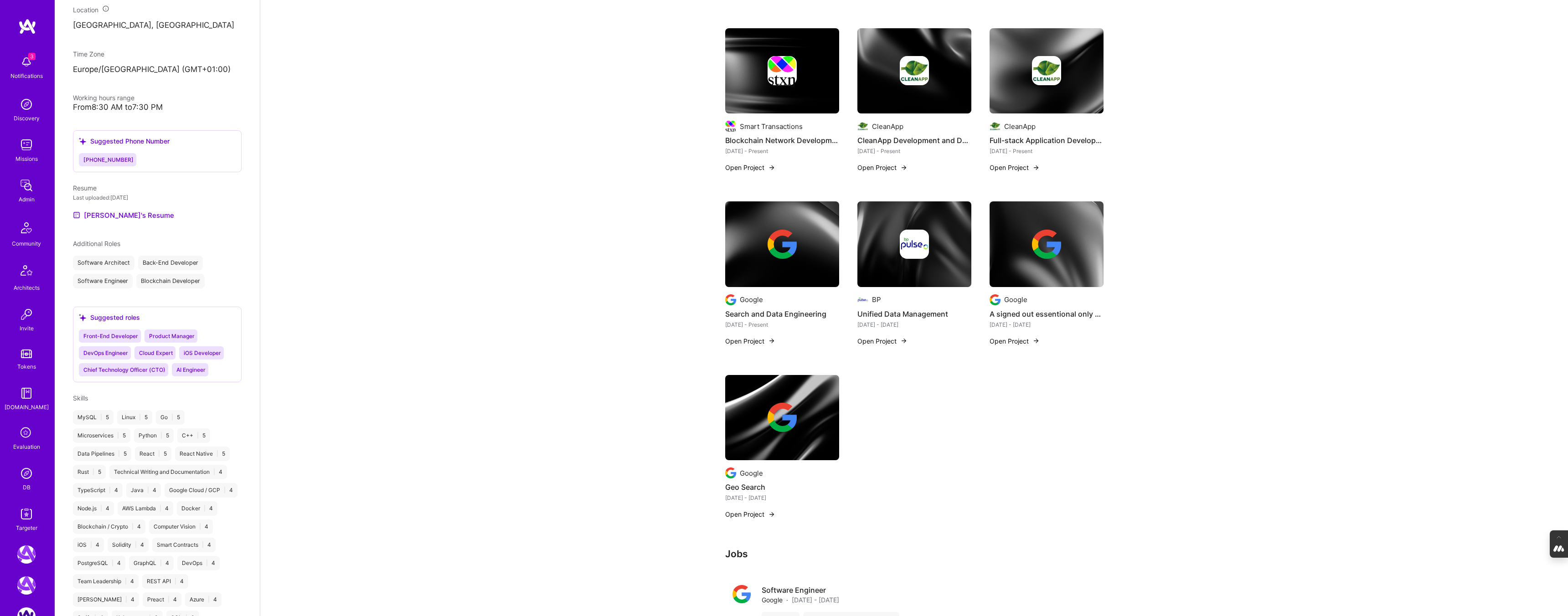
scroll to position [0, 0]
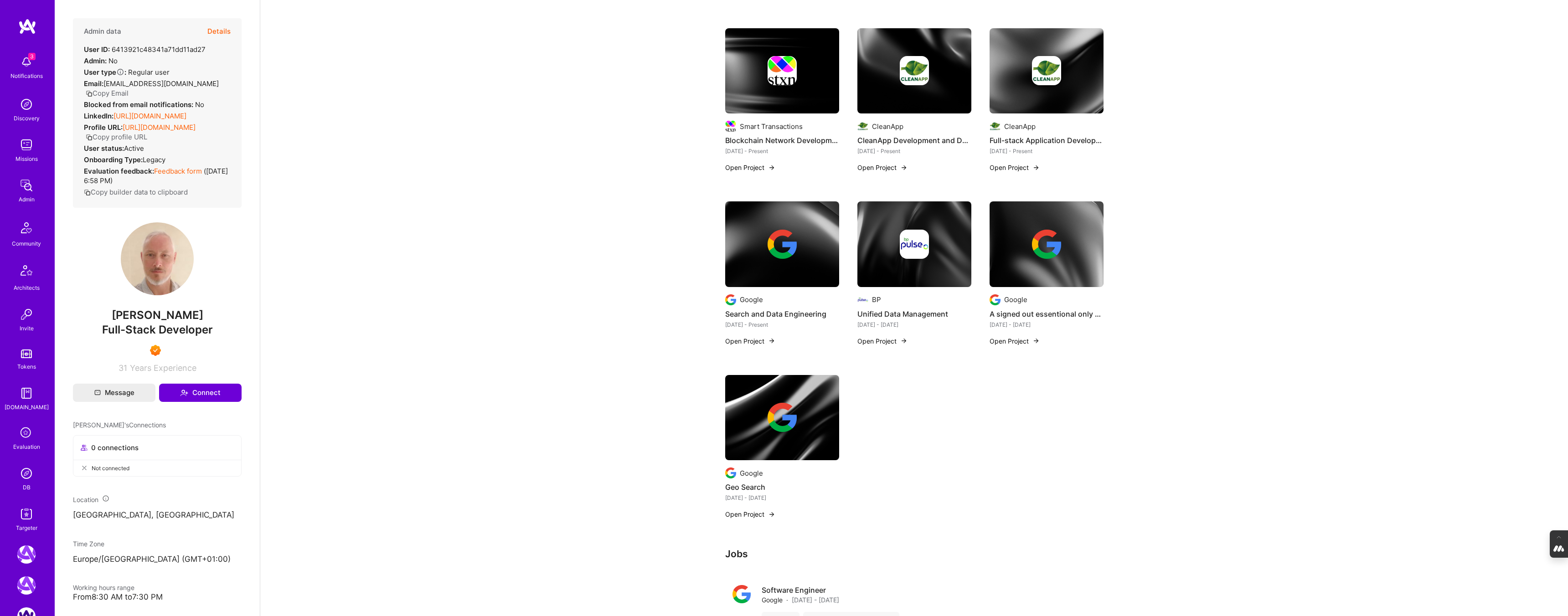
click at [221, 30] on button "Details" at bounding box center [219, 31] width 23 height 26
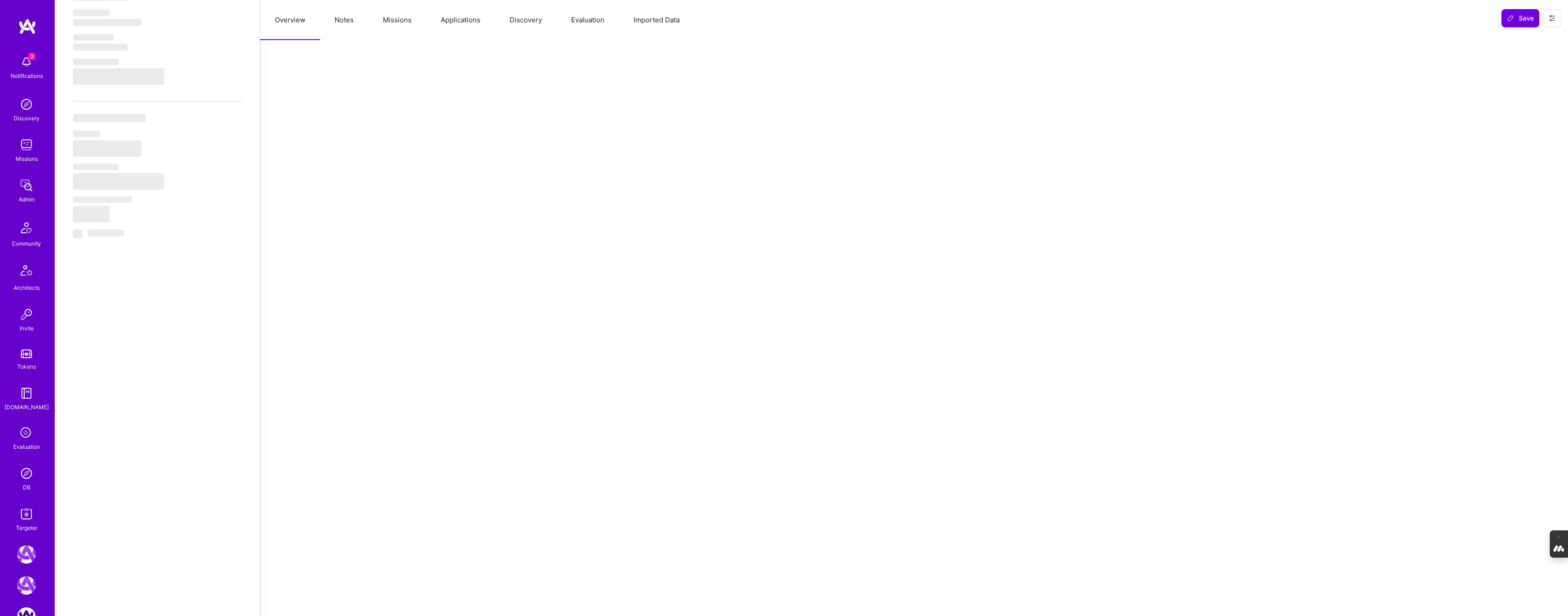
click at [346, 22] on button "Notes" at bounding box center [344, 20] width 48 height 40
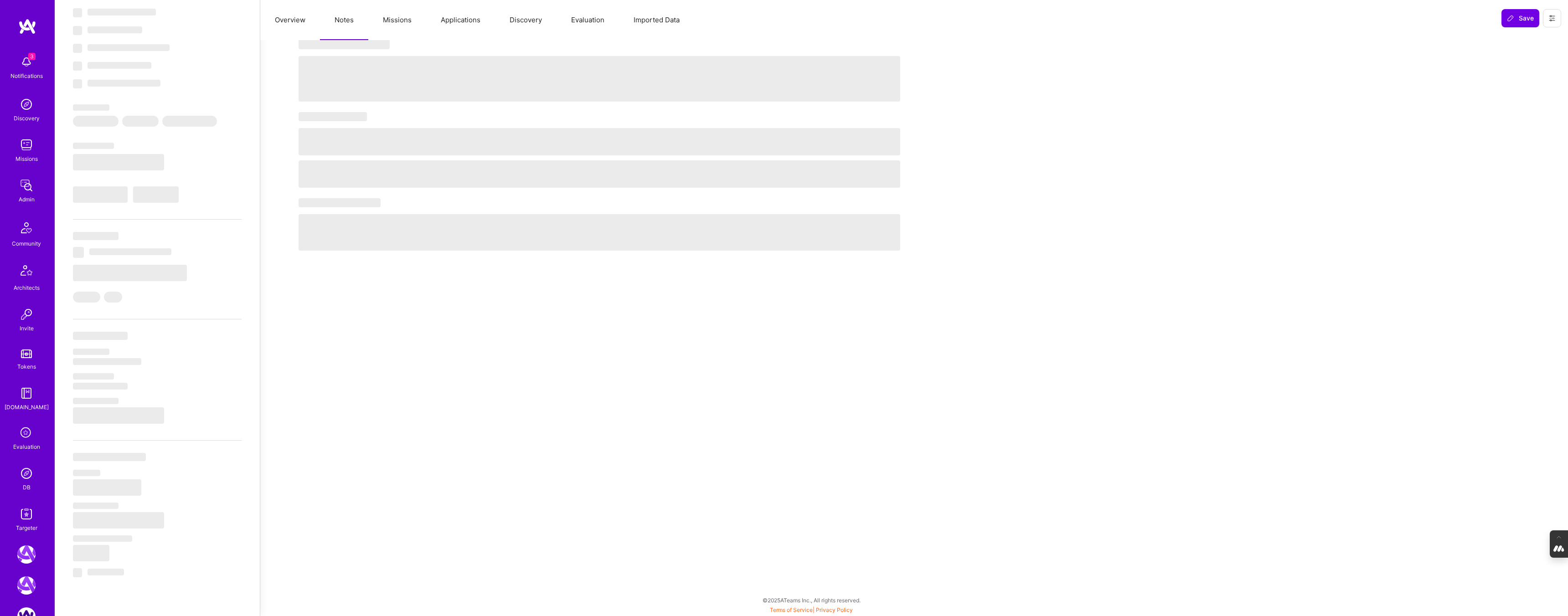
click at [397, 21] on button "Missions" at bounding box center [397, 20] width 58 height 40
select select "Right Now"
select select "7"
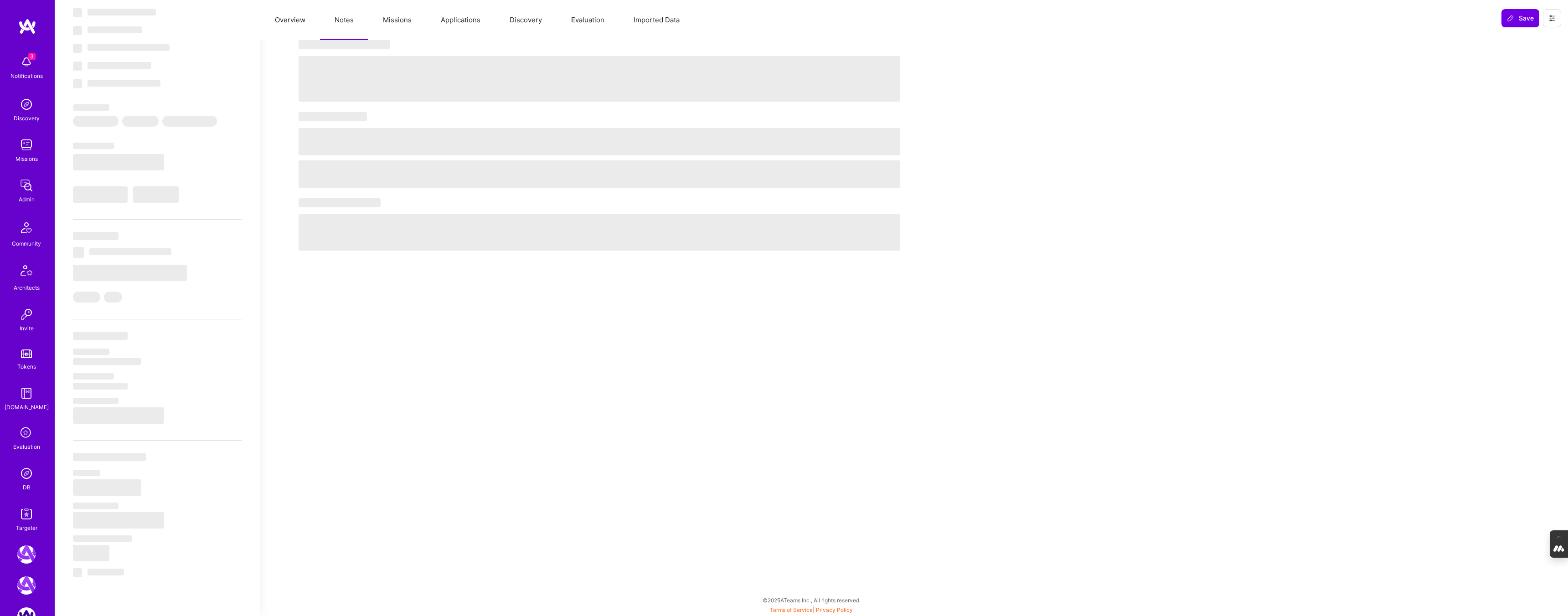
select select "7"
select select "US"
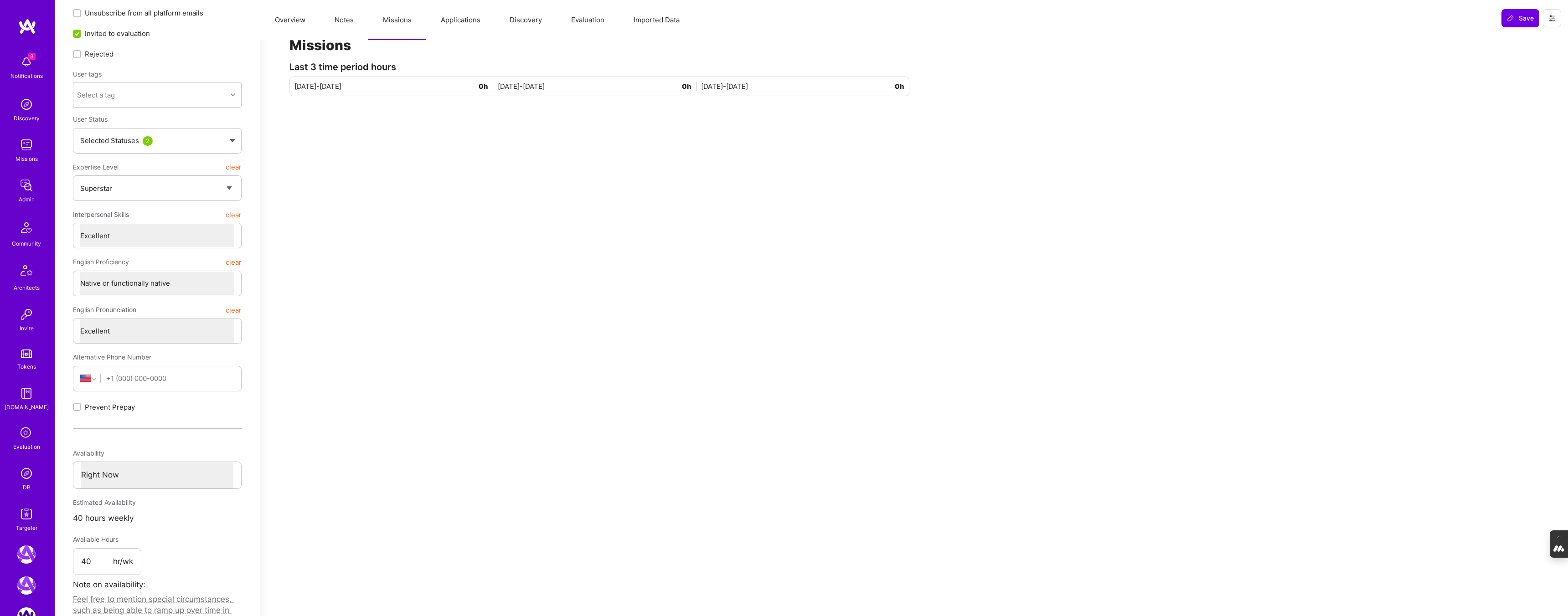
click at [462, 19] on button "Applications" at bounding box center [460, 20] width 69 height 40
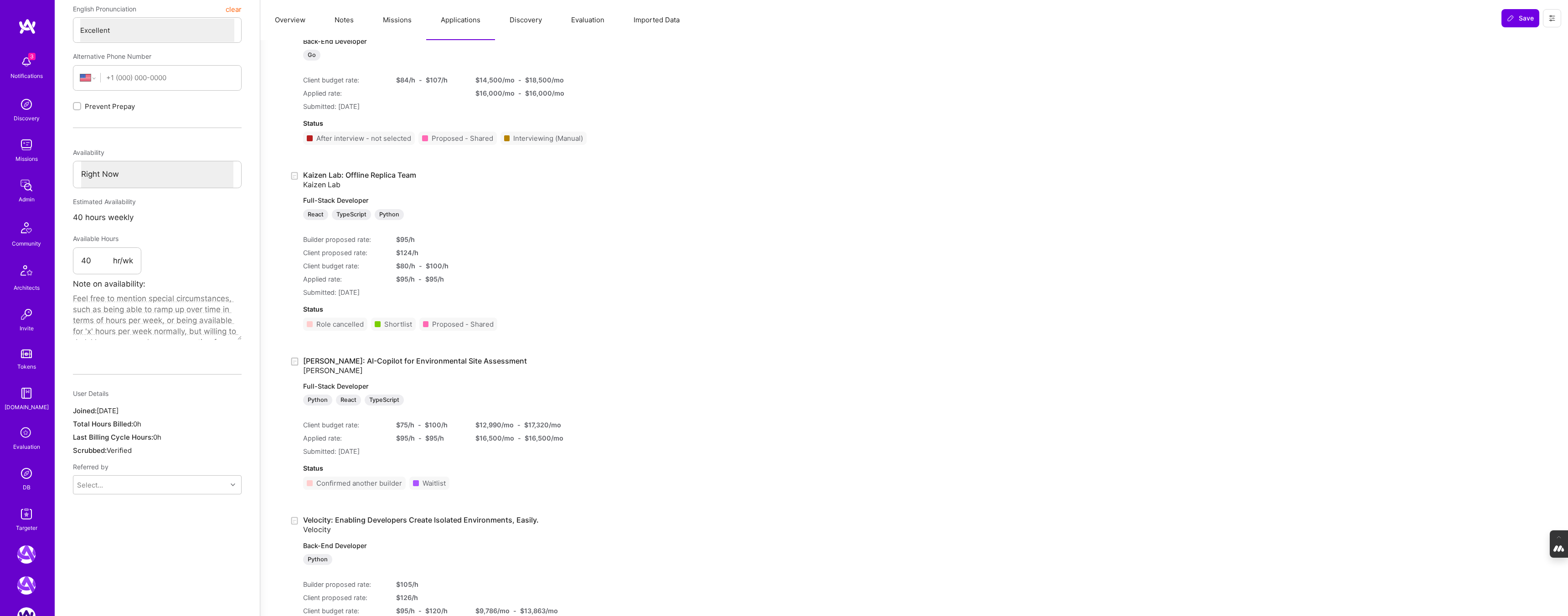
scroll to position [0, 0]
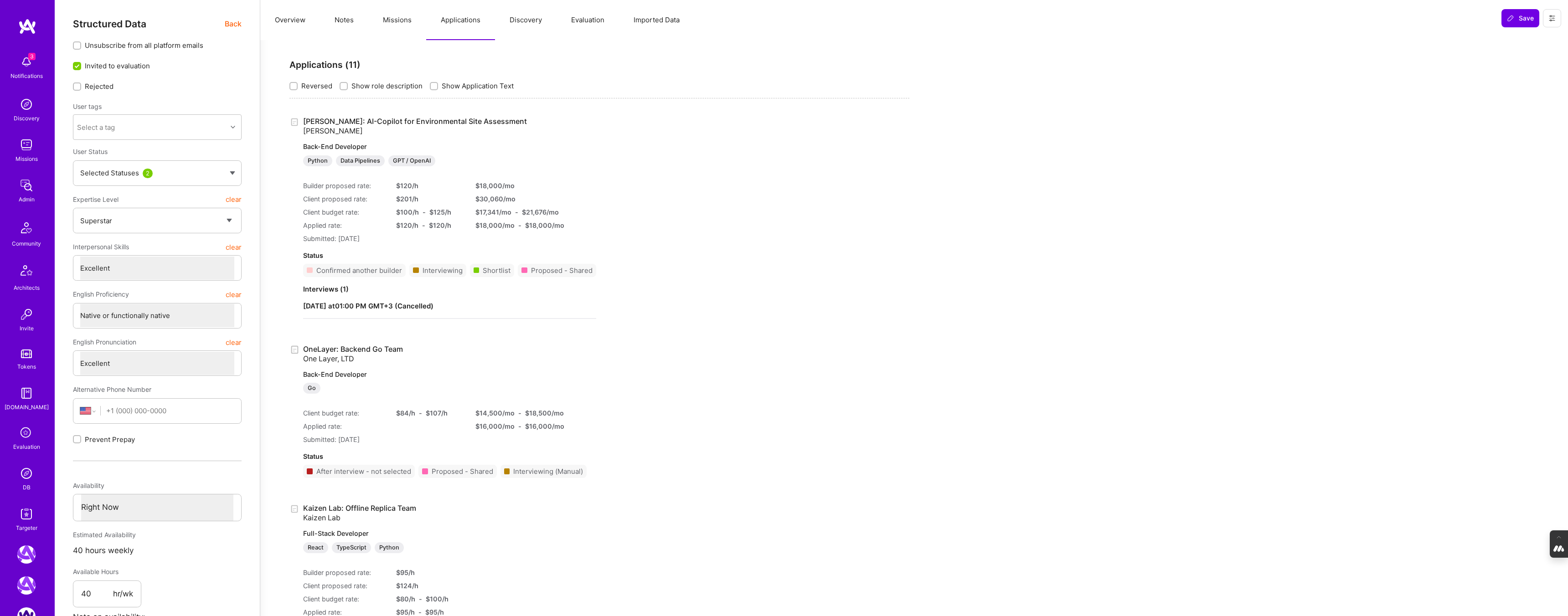
click at [531, 30] on button "Discovery" at bounding box center [525, 20] width 61 height 40
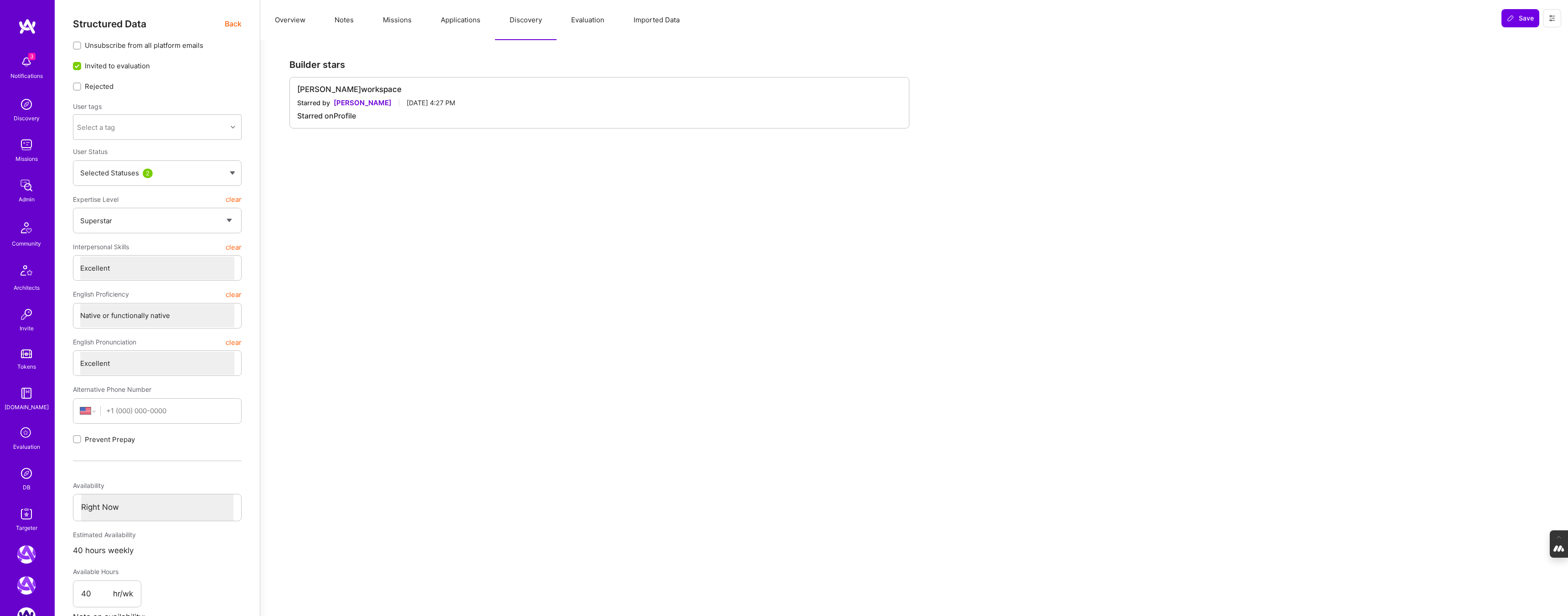
click at [586, 34] on button "Evaluation" at bounding box center [587, 20] width 63 height 40
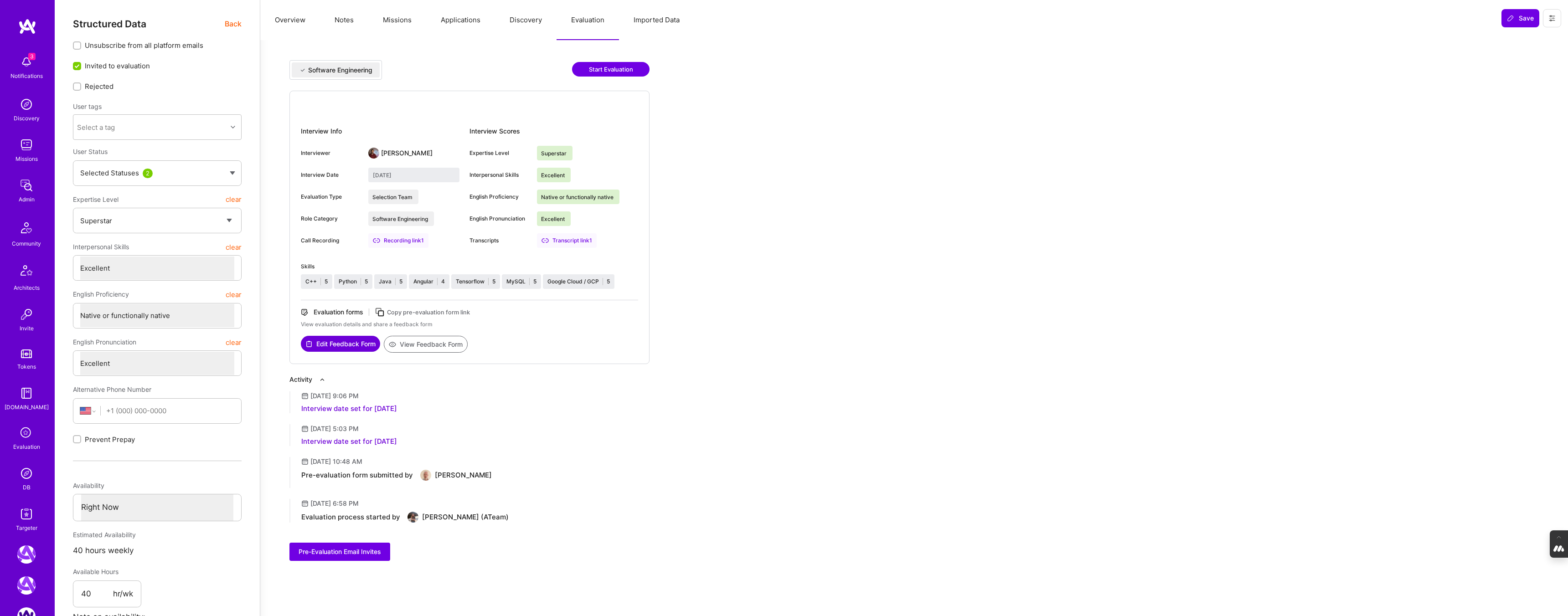
click at [522, 30] on button "Discovery" at bounding box center [525, 20] width 61 height 40
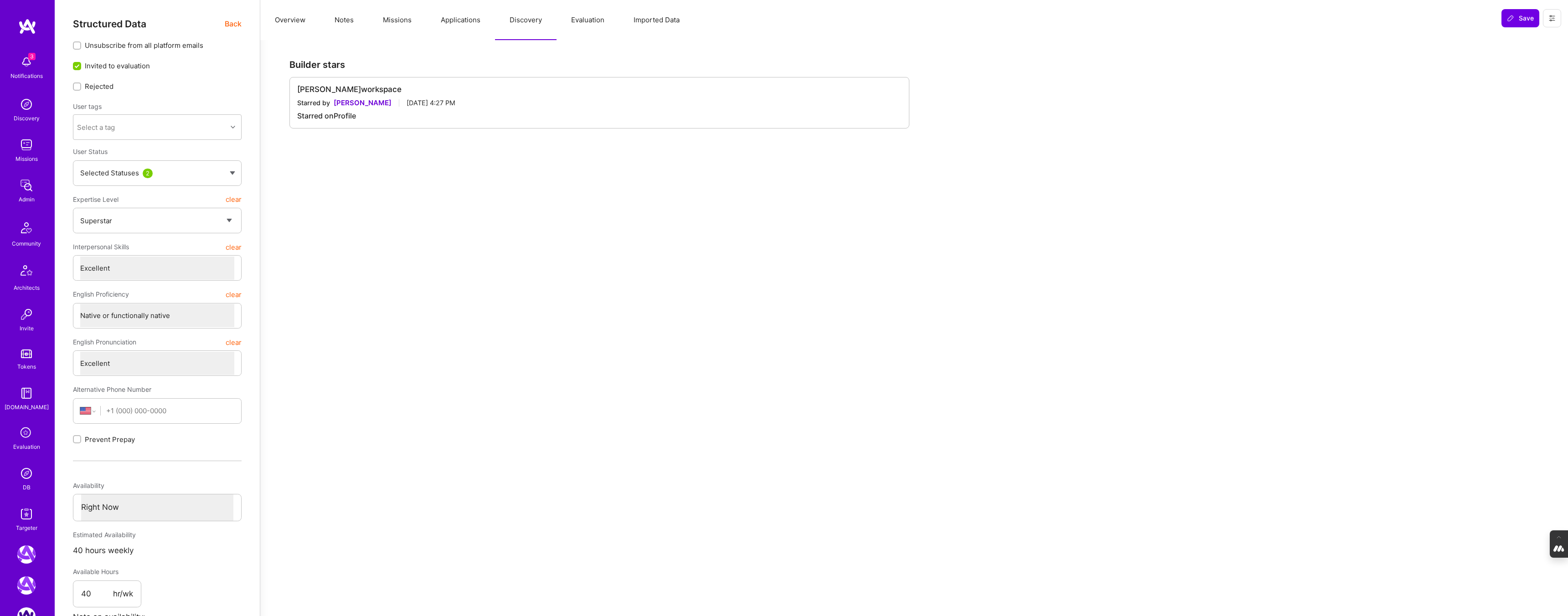
click at [584, 23] on button "Evaluation" at bounding box center [587, 20] width 63 height 40
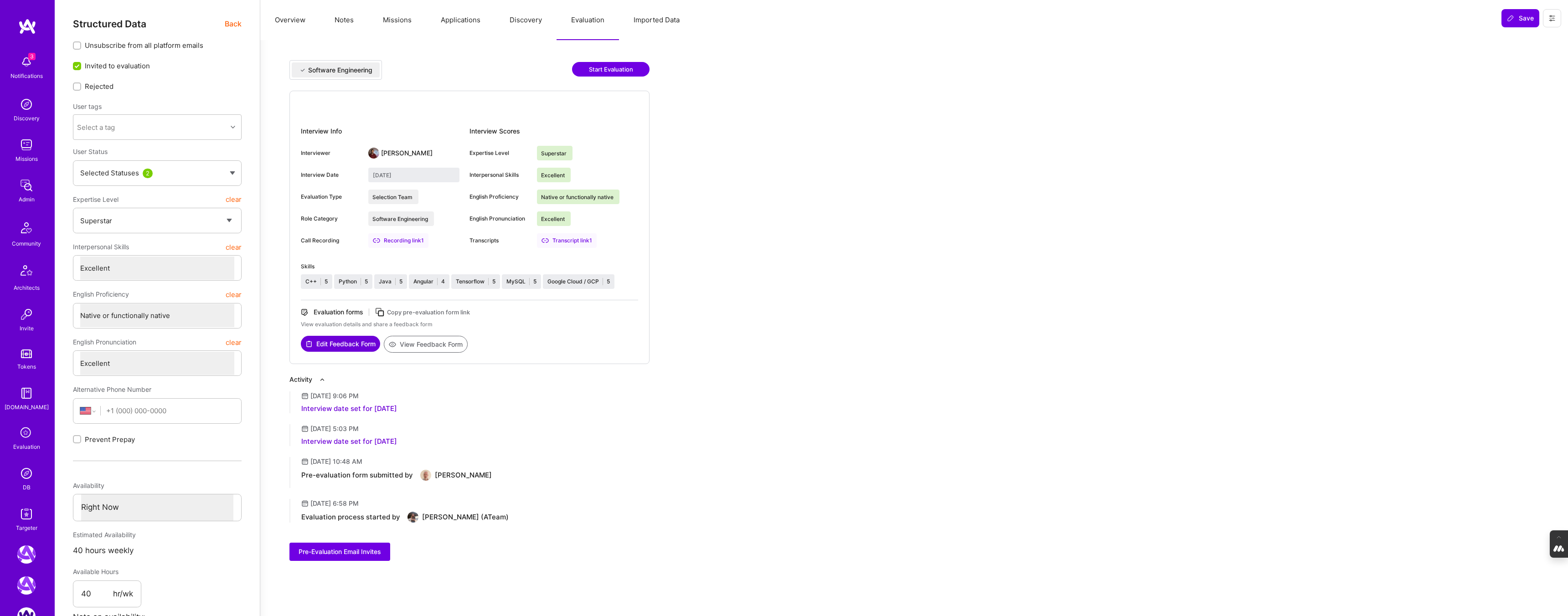
type textarea "x"
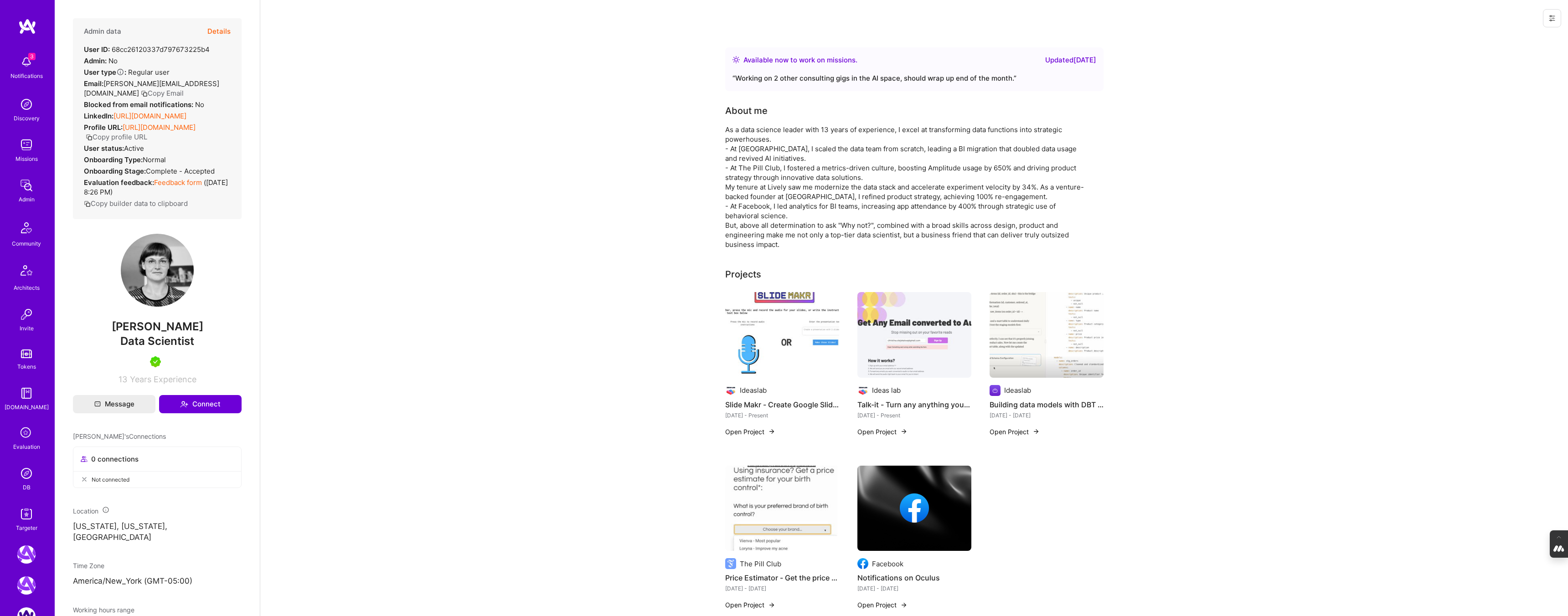
click at [222, 32] on button "Details" at bounding box center [219, 31] width 23 height 26
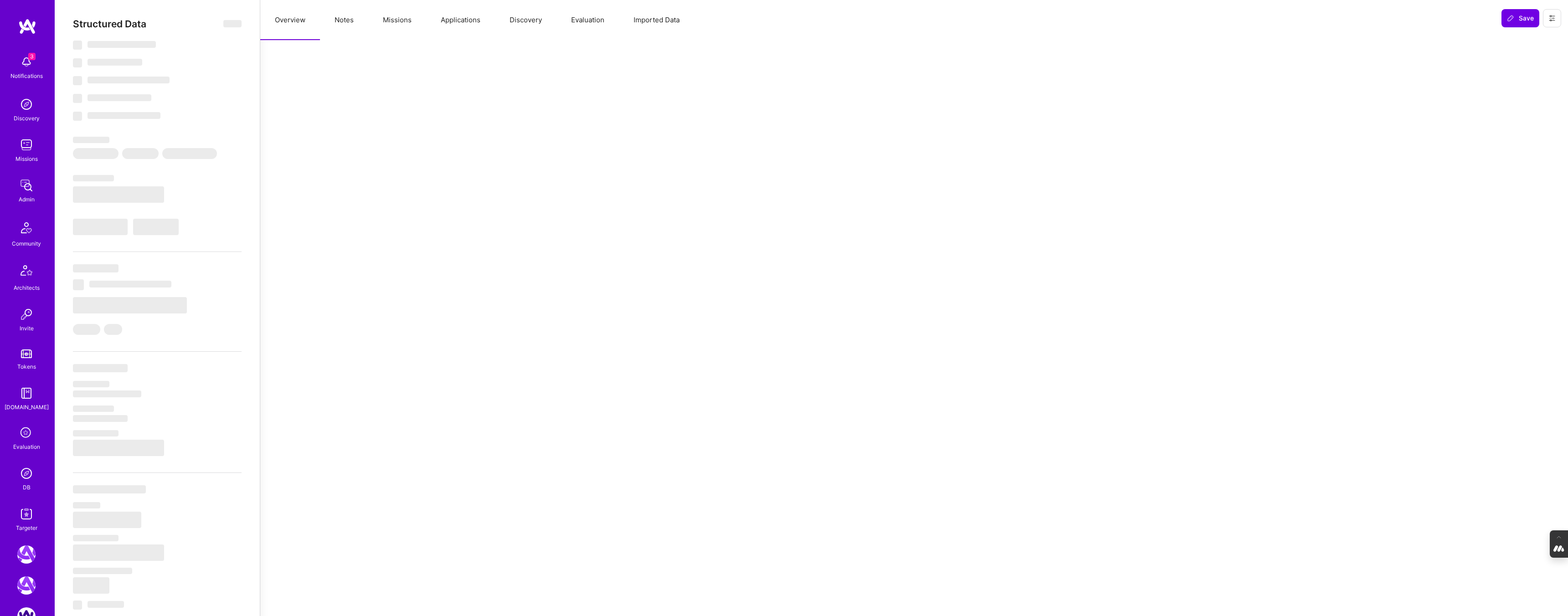
click at [600, 20] on button "Evaluation" at bounding box center [587, 20] width 63 height 40
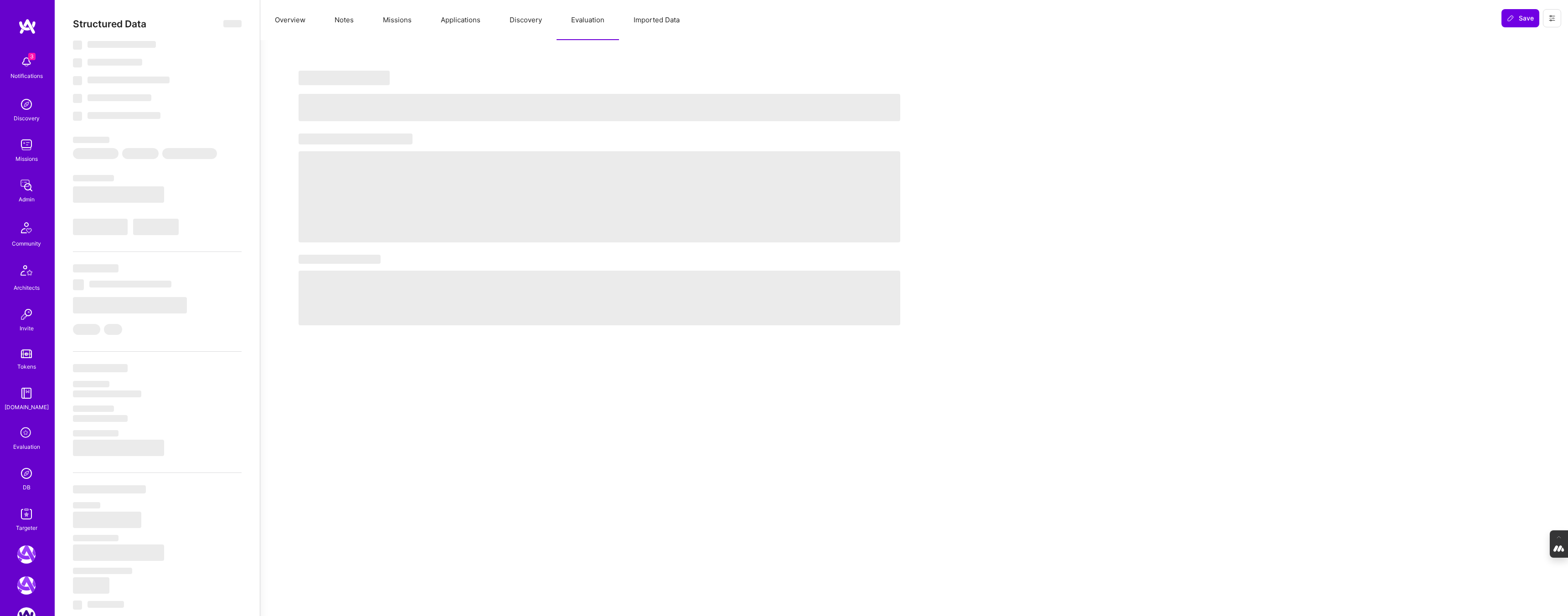
select select "Right Now"
select select "5"
select select "7"
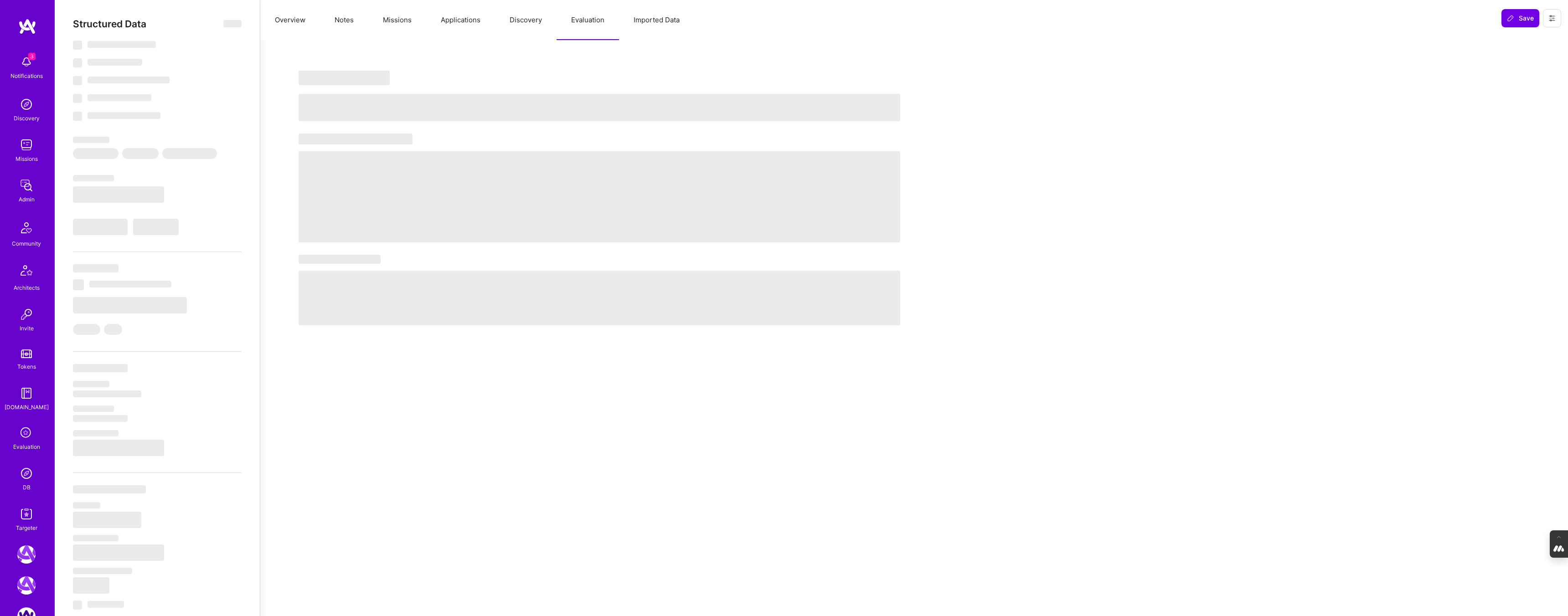
select select "US"
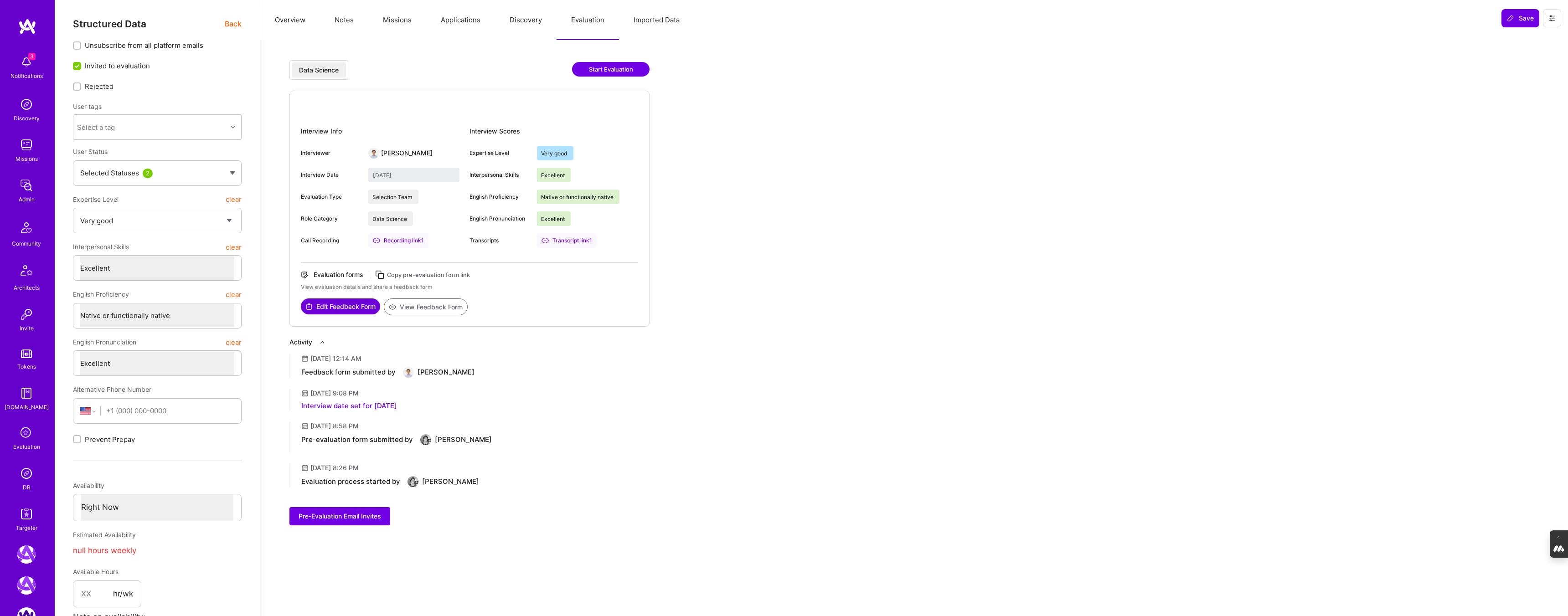
click at [429, 309] on button "View Feedback Form" at bounding box center [426, 307] width 84 height 17
type textarea "x"
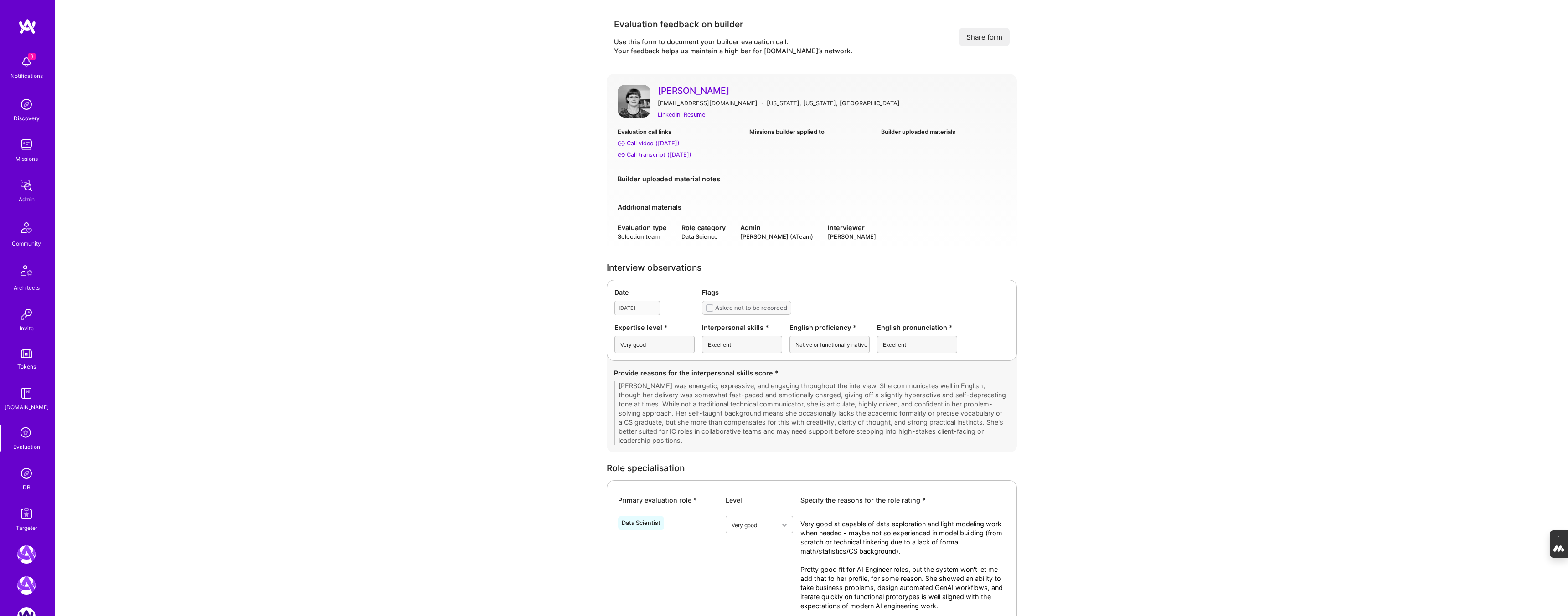
click at [640, 93] on img at bounding box center [634, 101] width 33 height 33
click at [26, 436] on icon at bounding box center [26, 433] width 17 height 17
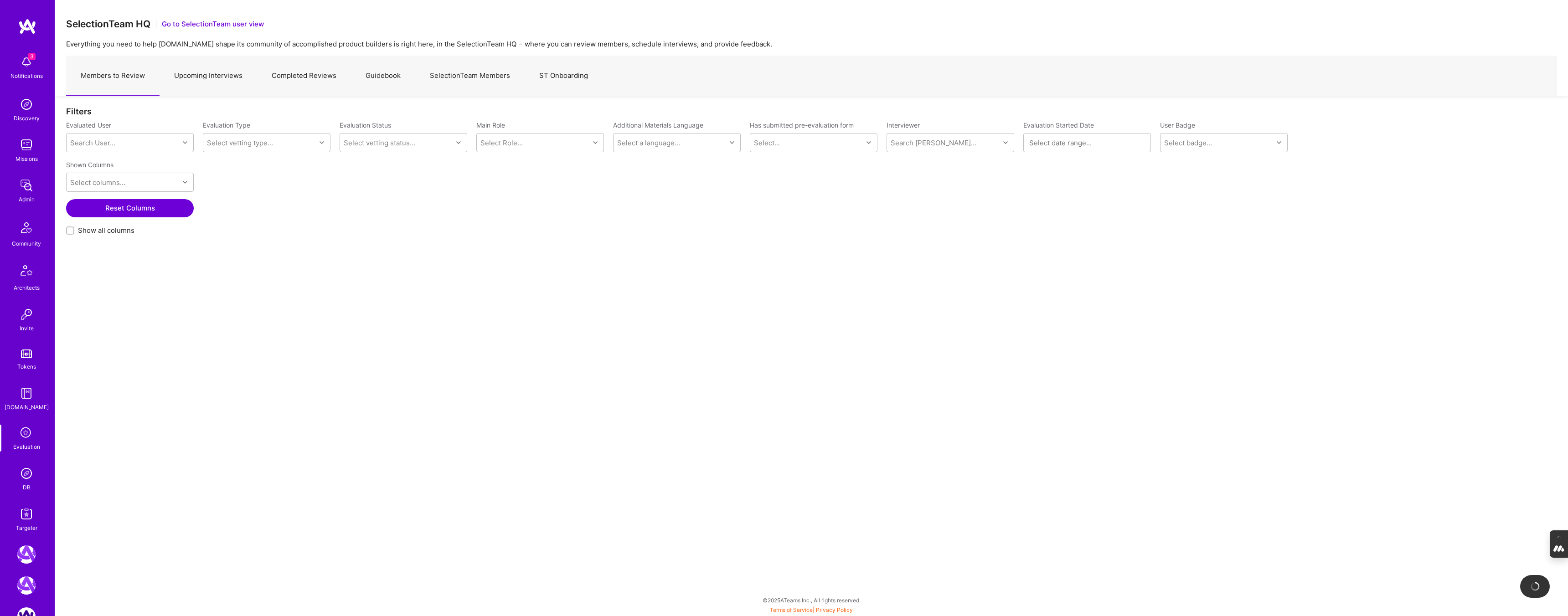
click at [226, 85] on link "Upcoming Interviews" at bounding box center [208, 75] width 97 height 40
click at [68, 231] on input "Show all columns" at bounding box center [71, 231] width 6 height 6
checkbox input "true"
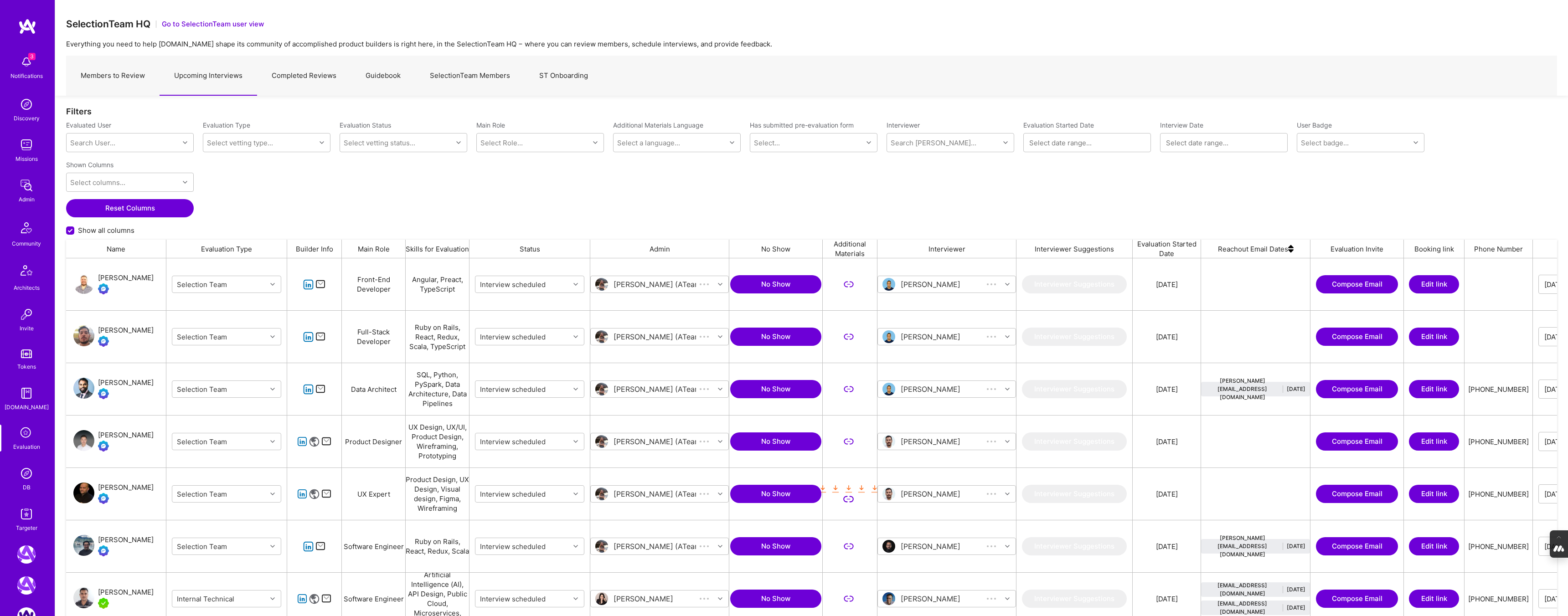
scroll to position [520, 1491]
click at [924, 136] on div "Search [PERSON_NAME]..." at bounding box center [943, 142] width 113 height 18
type input "[PERSON_NAME]"
click at [919, 169] on div "[PERSON_NAME]" at bounding box center [945, 166] width 60 height 10
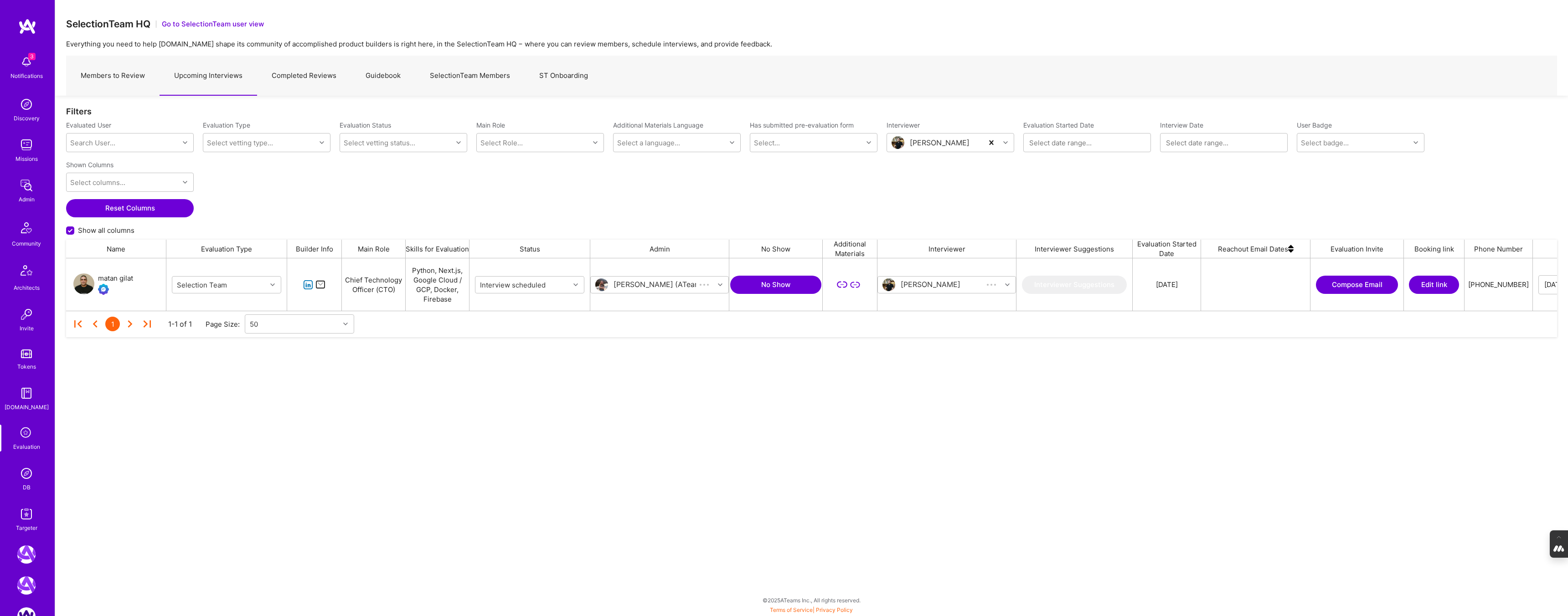
scroll to position [52, 1491]
click at [108, 76] on link "Members to Review" at bounding box center [113, 75] width 94 height 40
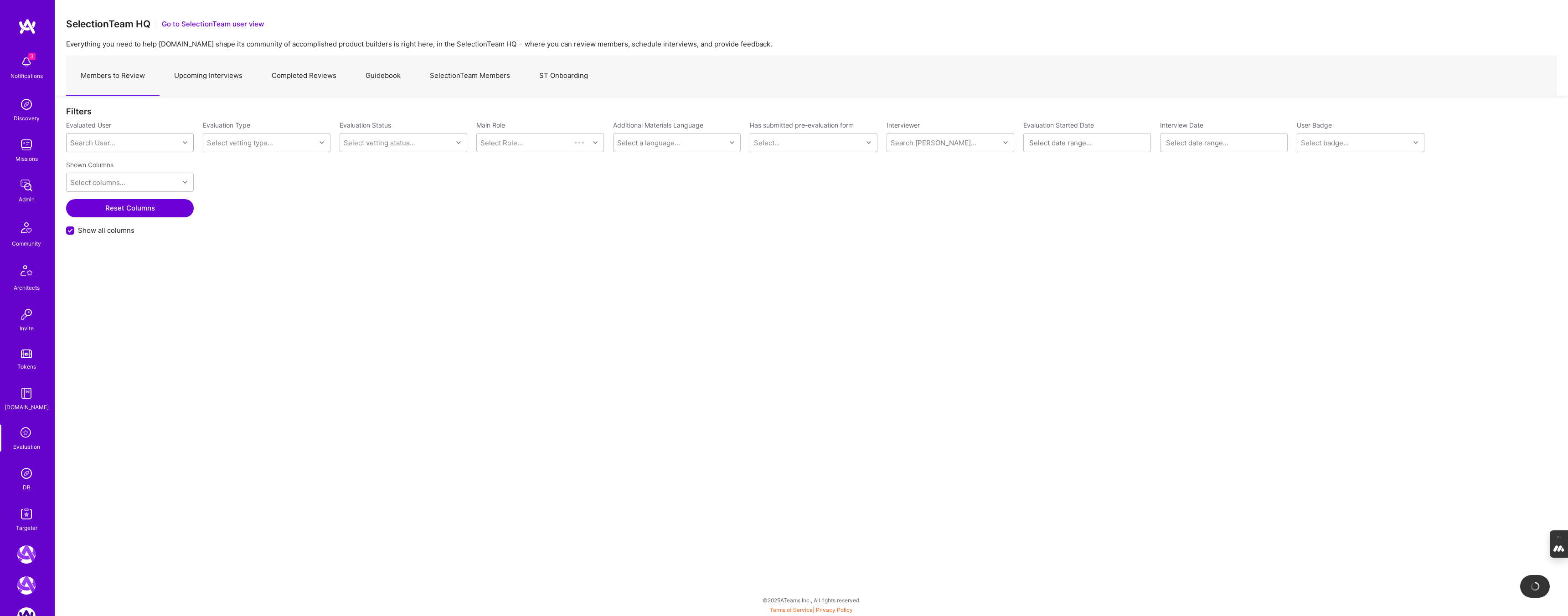
click at [85, 142] on div "Search User..." at bounding box center [93, 143] width 45 height 10
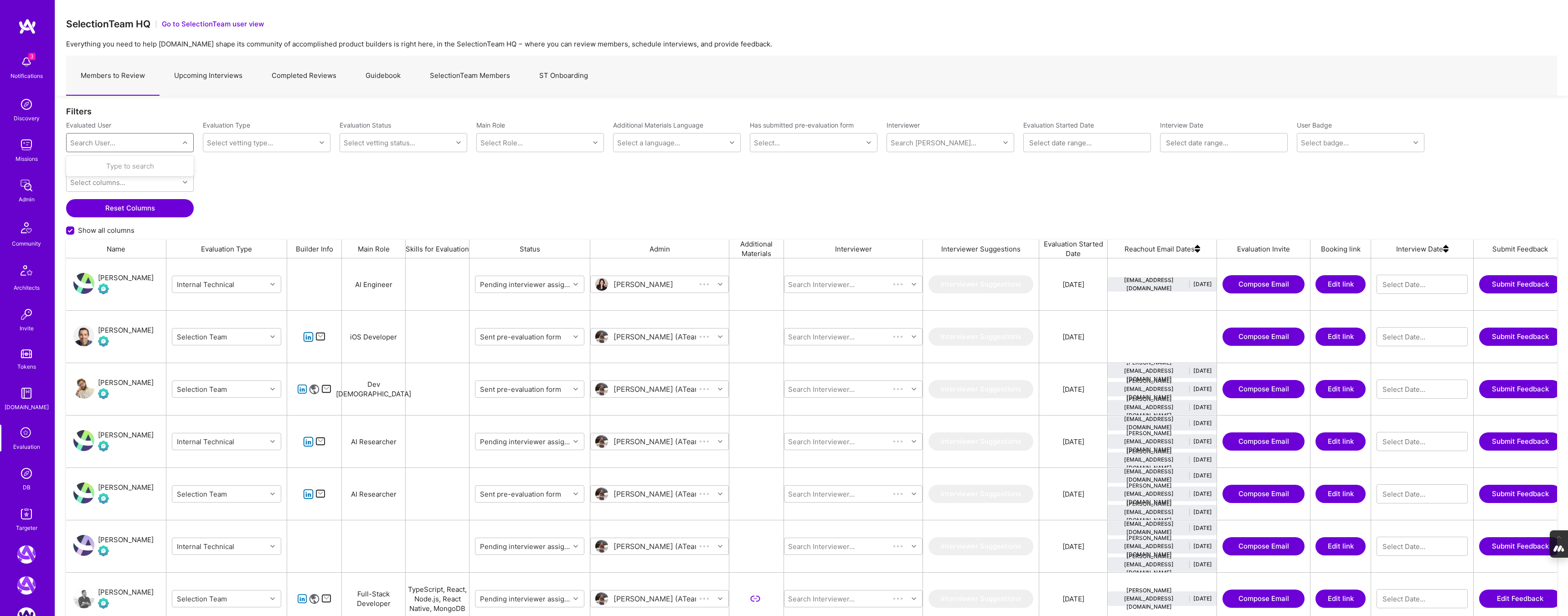
scroll to position [520, 1491]
type input "[PERSON_NAME]"
click at [115, 170] on div "[PERSON_NAME]" at bounding box center [142, 166] width 93 height 10
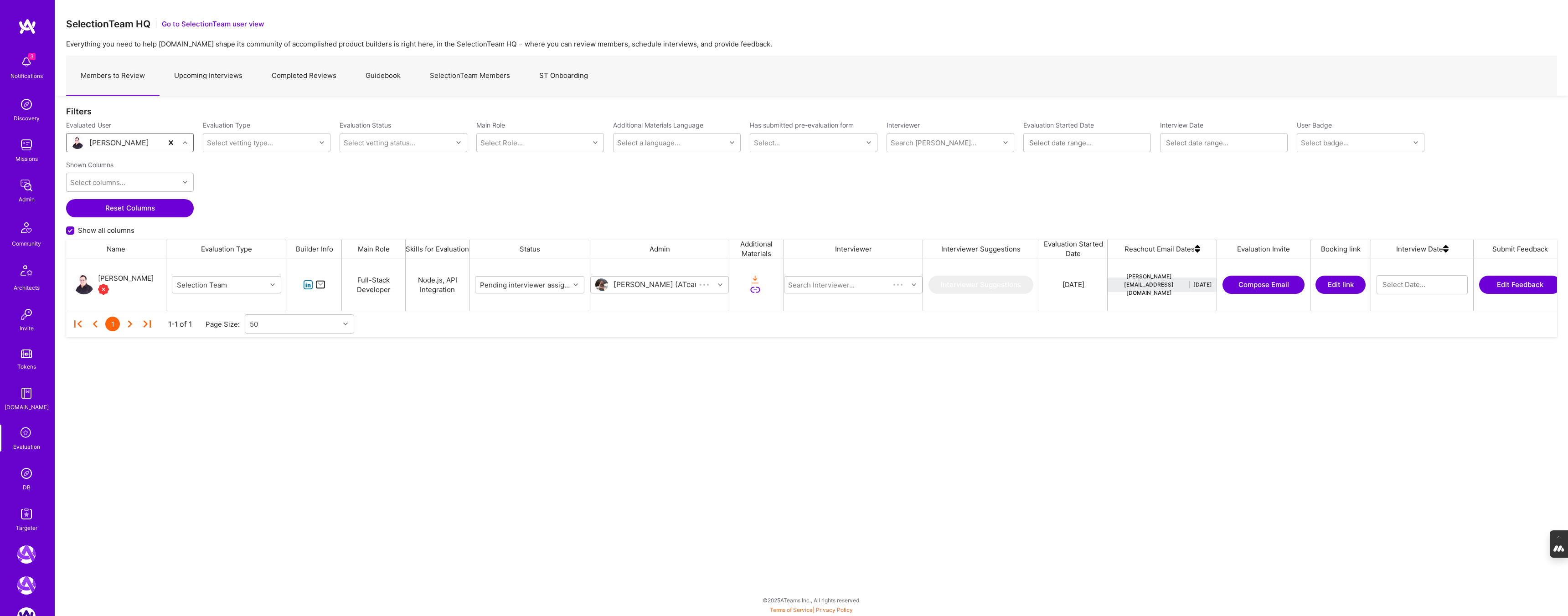
scroll to position [52, 1491]
click at [124, 278] on div "[PERSON_NAME]" at bounding box center [125, 279] width 55 height 11
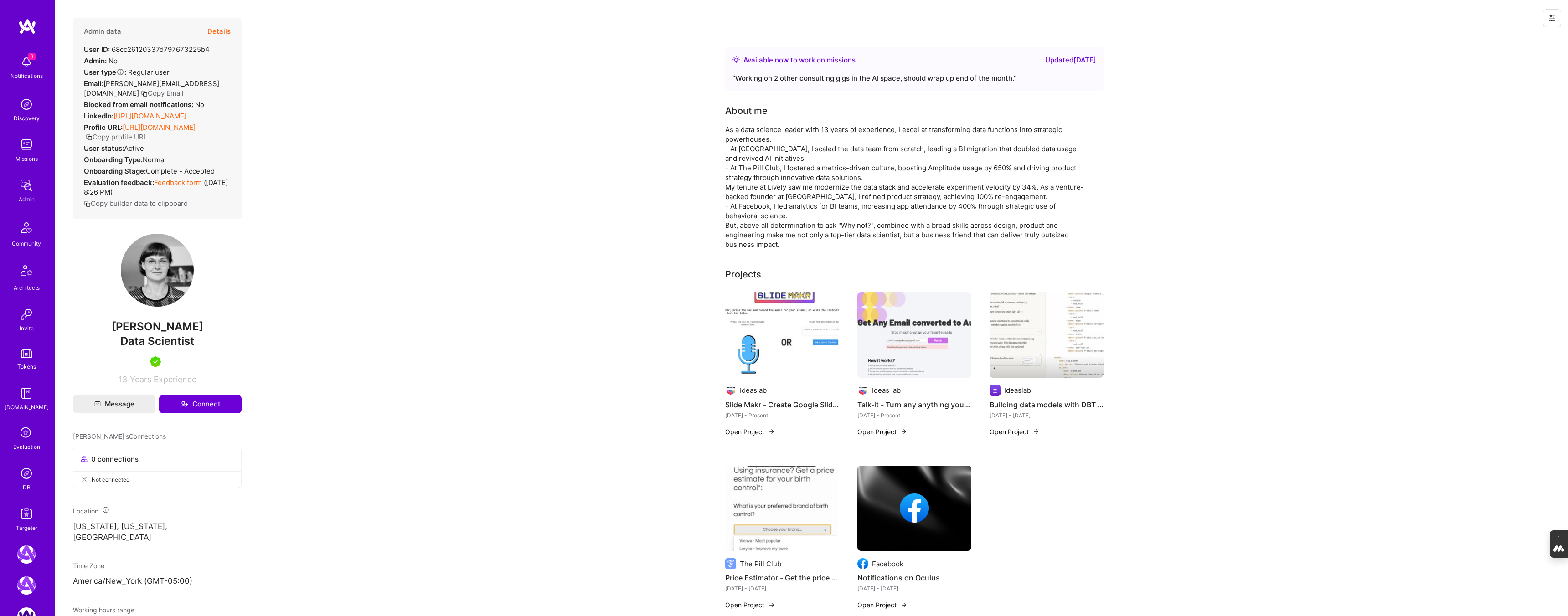
click at [221, 25] on button "Details" at bounding box center [219, 31] width 23 height 26
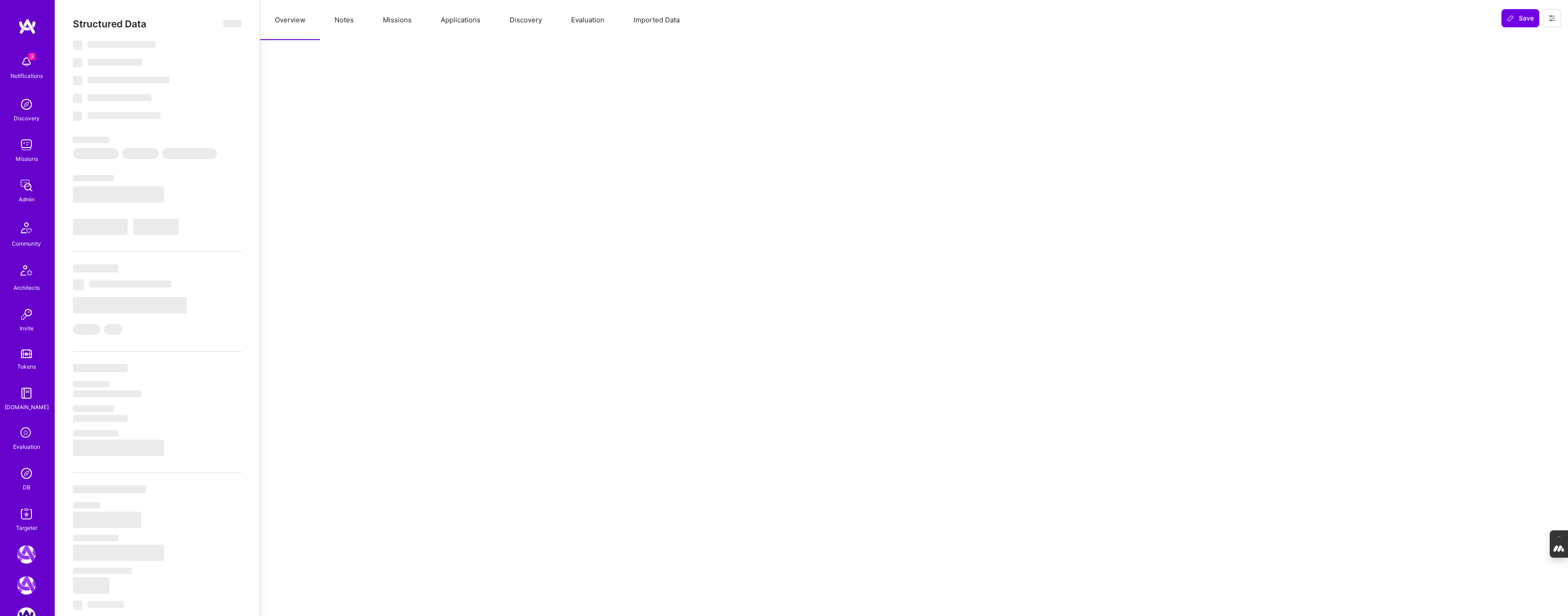
click at [583, 20] on button "Evaluation" at bounding box center [587, 20] width 63 height 40
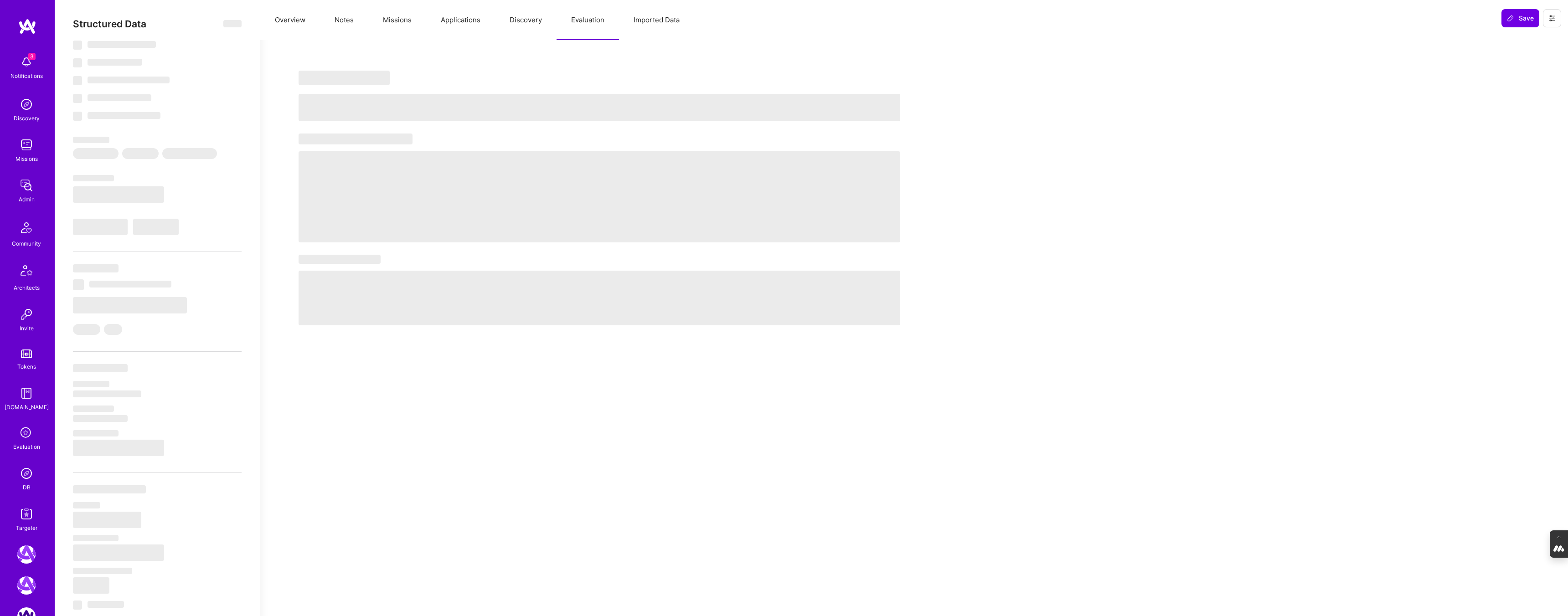
select select "Right Now"
select select "5"
select select "7"
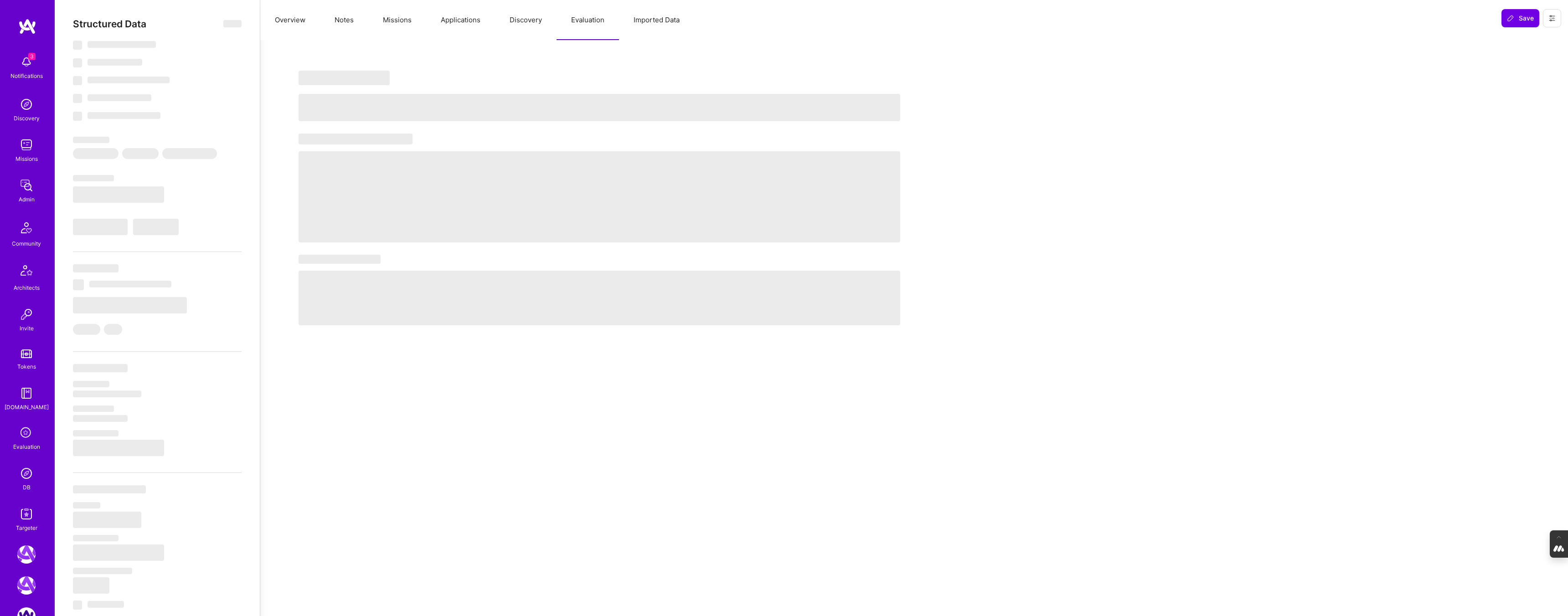
select select "US"
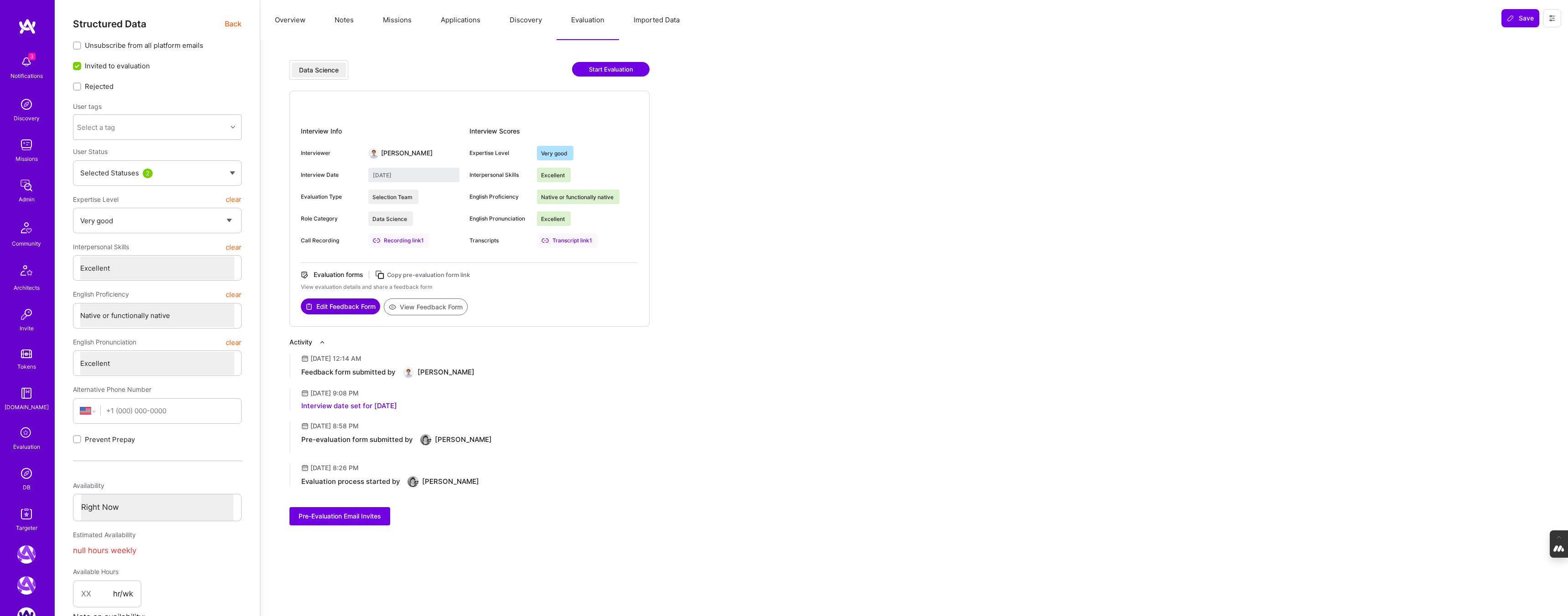
type textarea "x"
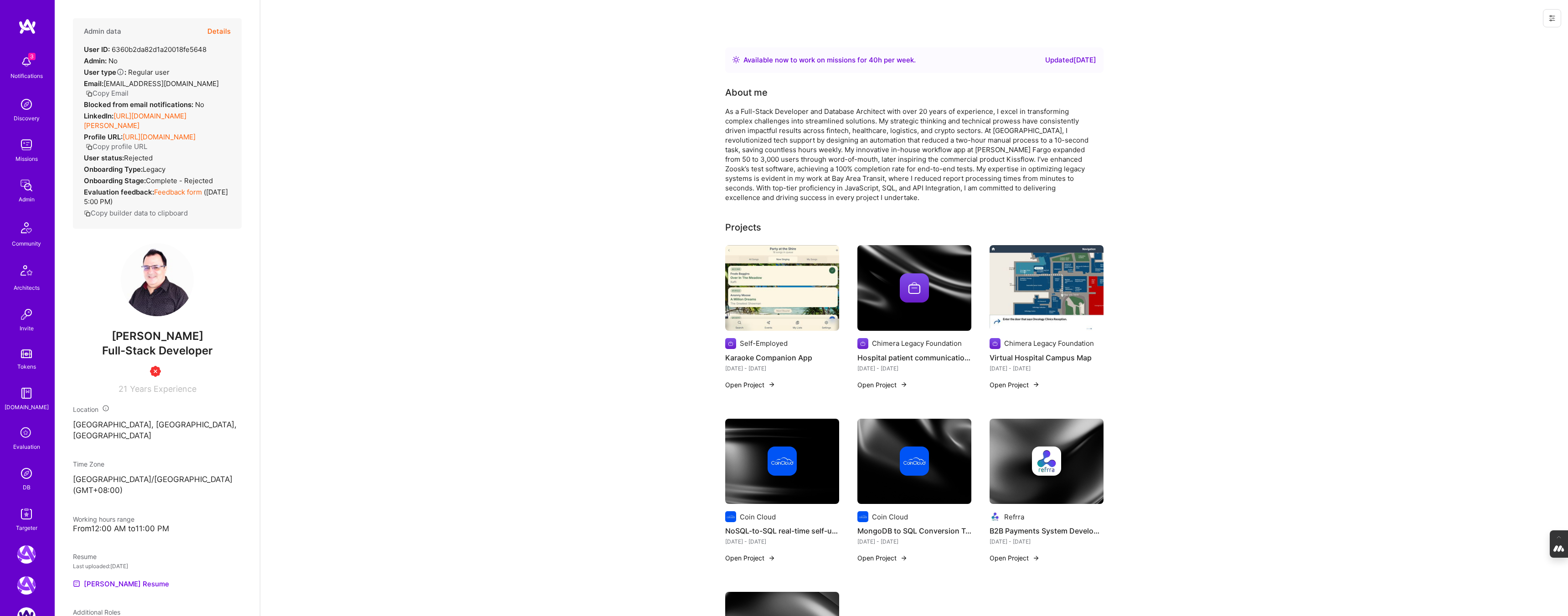
click at [225, 28] on button "Details" at bounding box center [219, 31] width 23 height 26
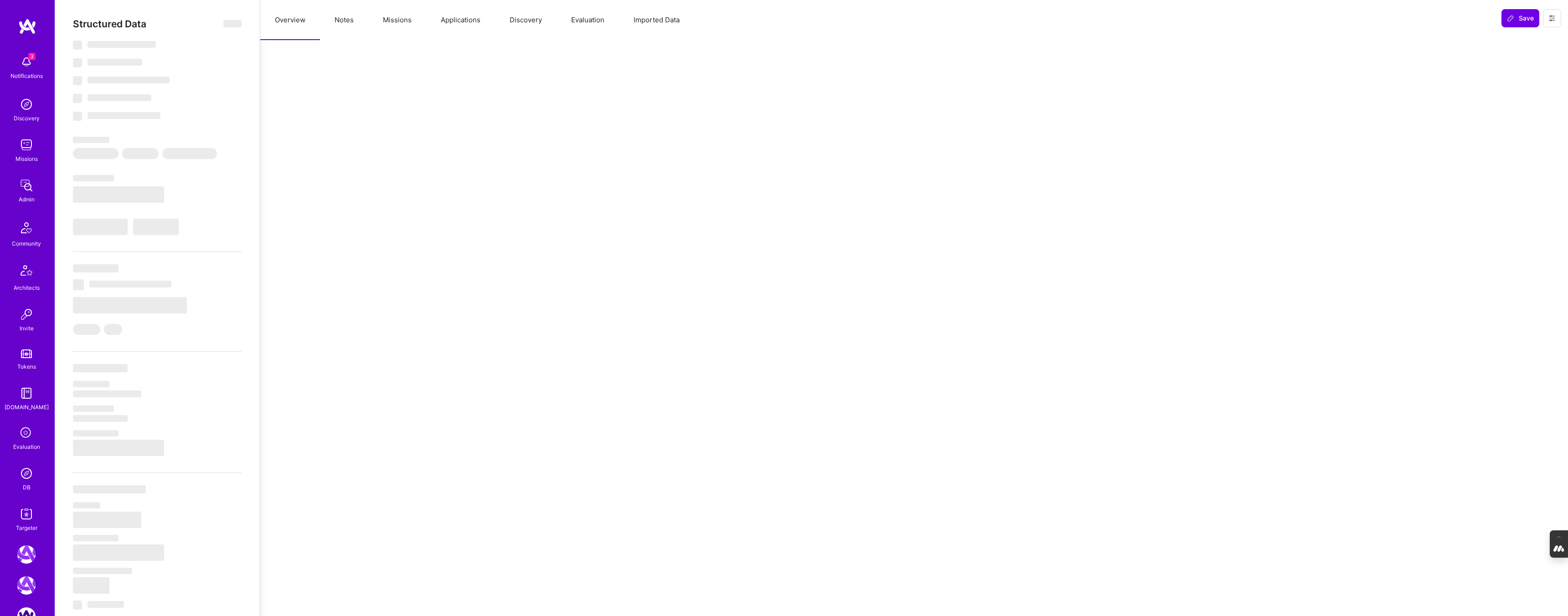
select select "Right Now"
select select "Unknown"
select select "US"
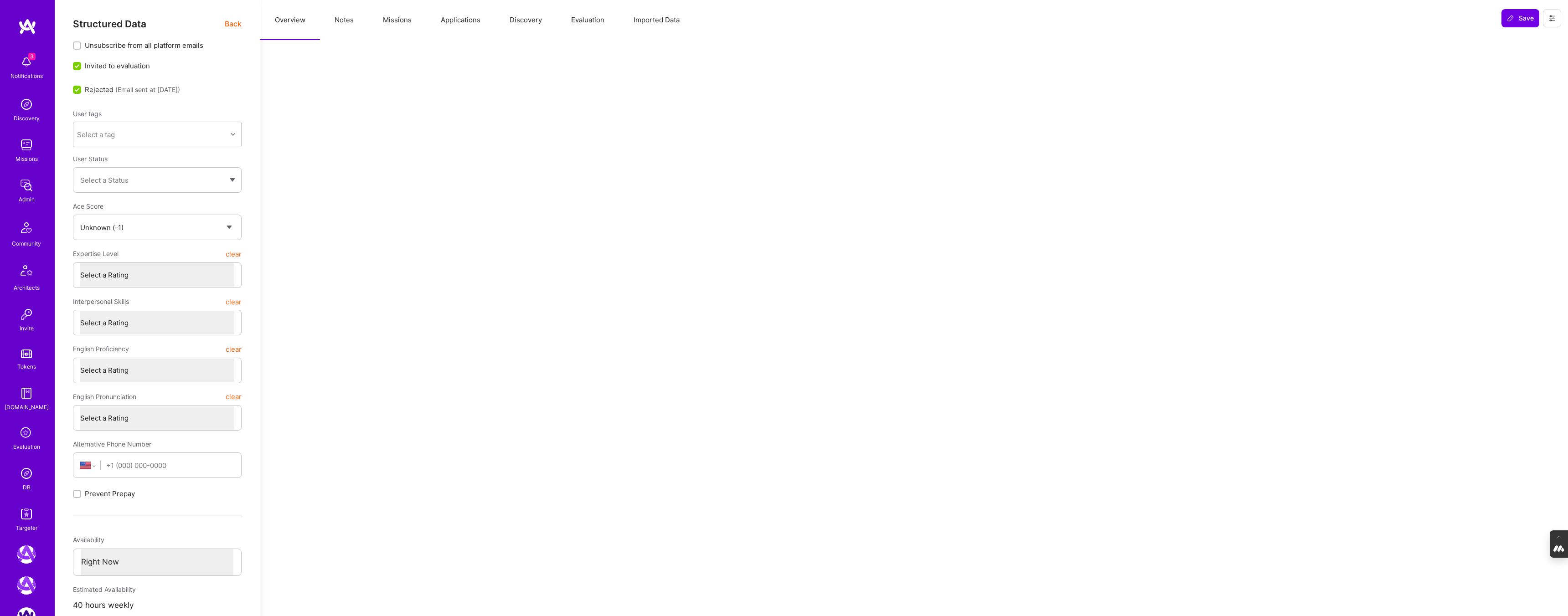
click at [591, 24] on button "Evaluation" at bounding box center [587, 20] width 63 height 40
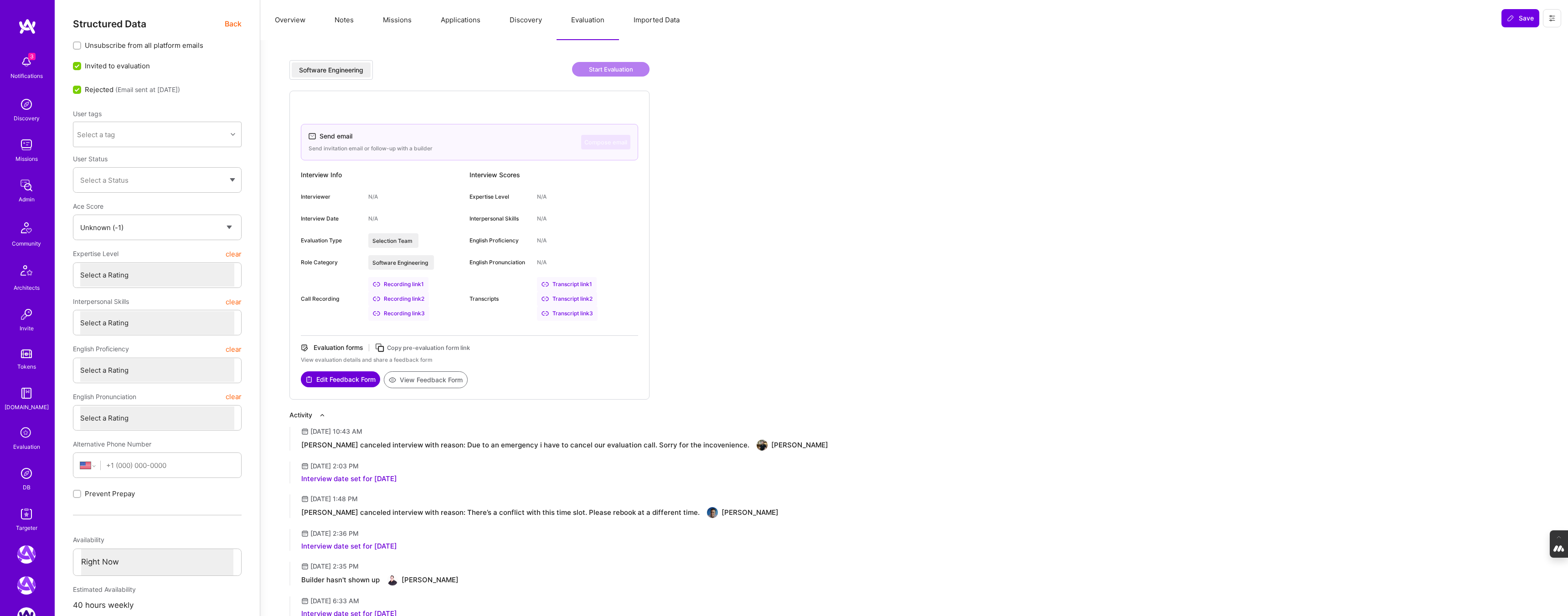
type textarea "x"
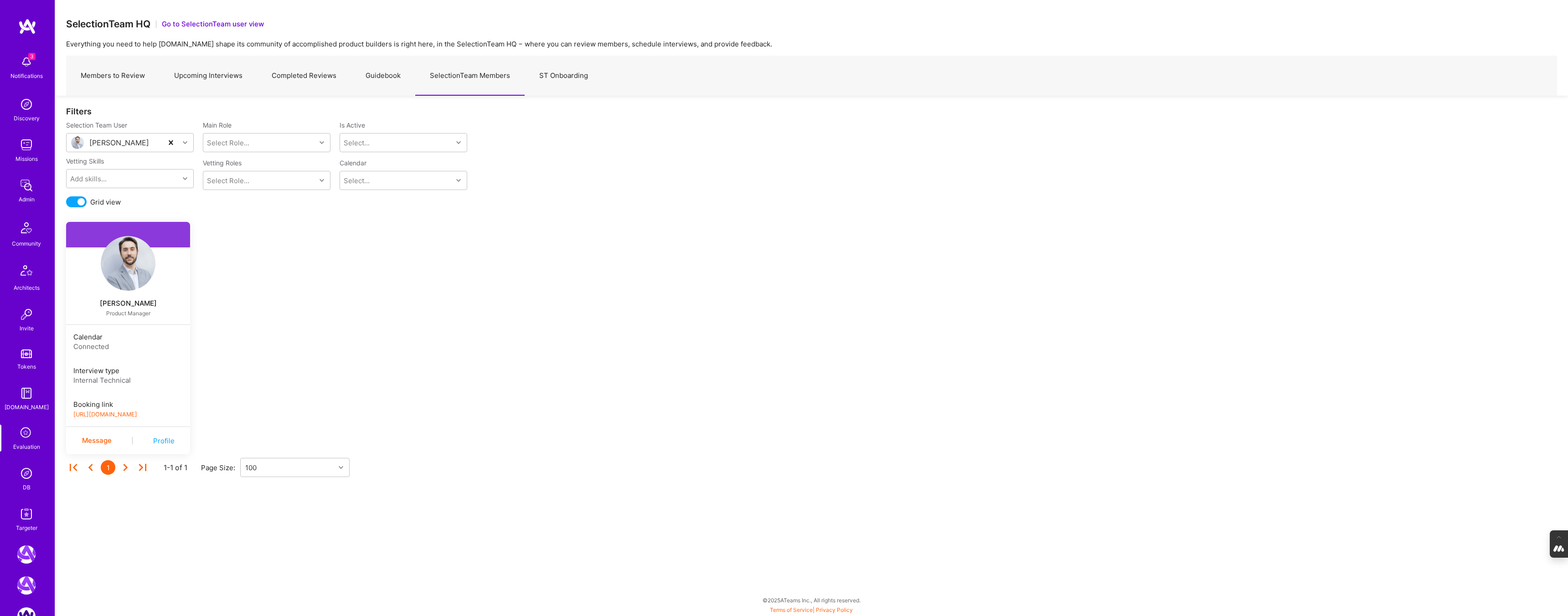
click at [24, 473] on img at bounding box center [26, 474] width 18 height 18
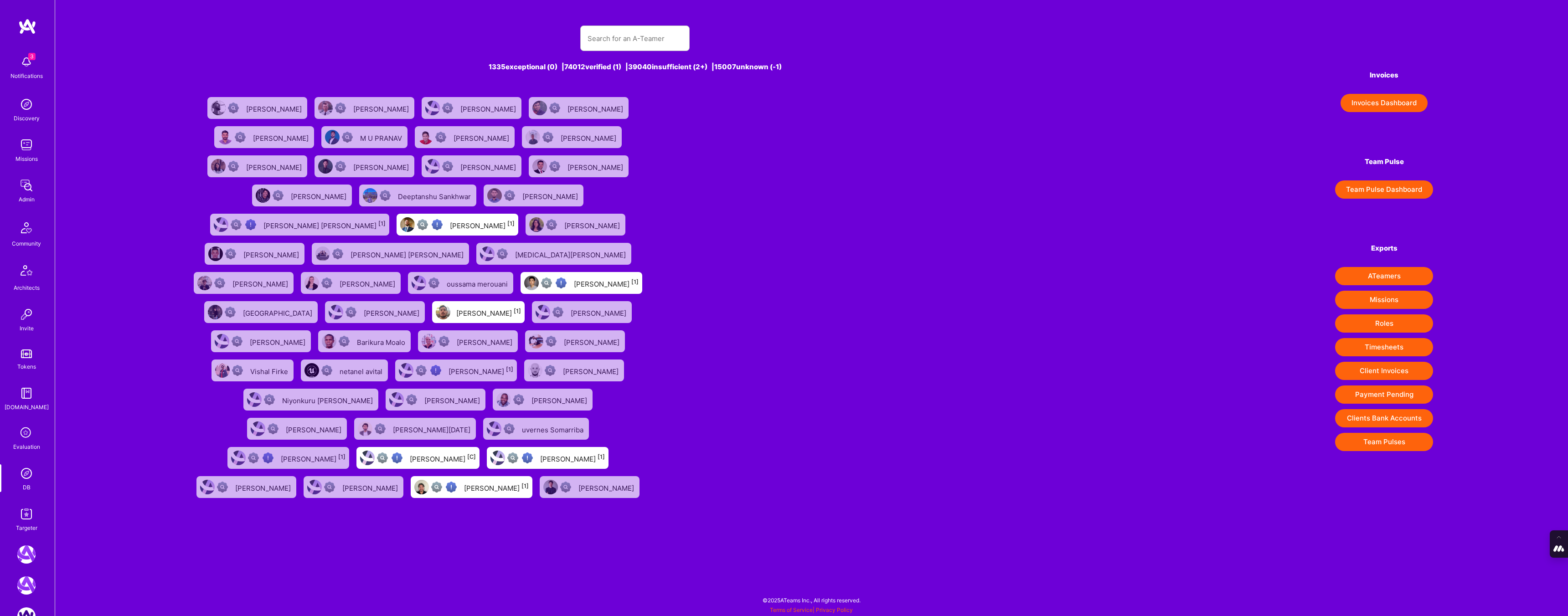
click at [27, 447] on div "Evaluation" at bounding box center [27, 447] width 27 height 10
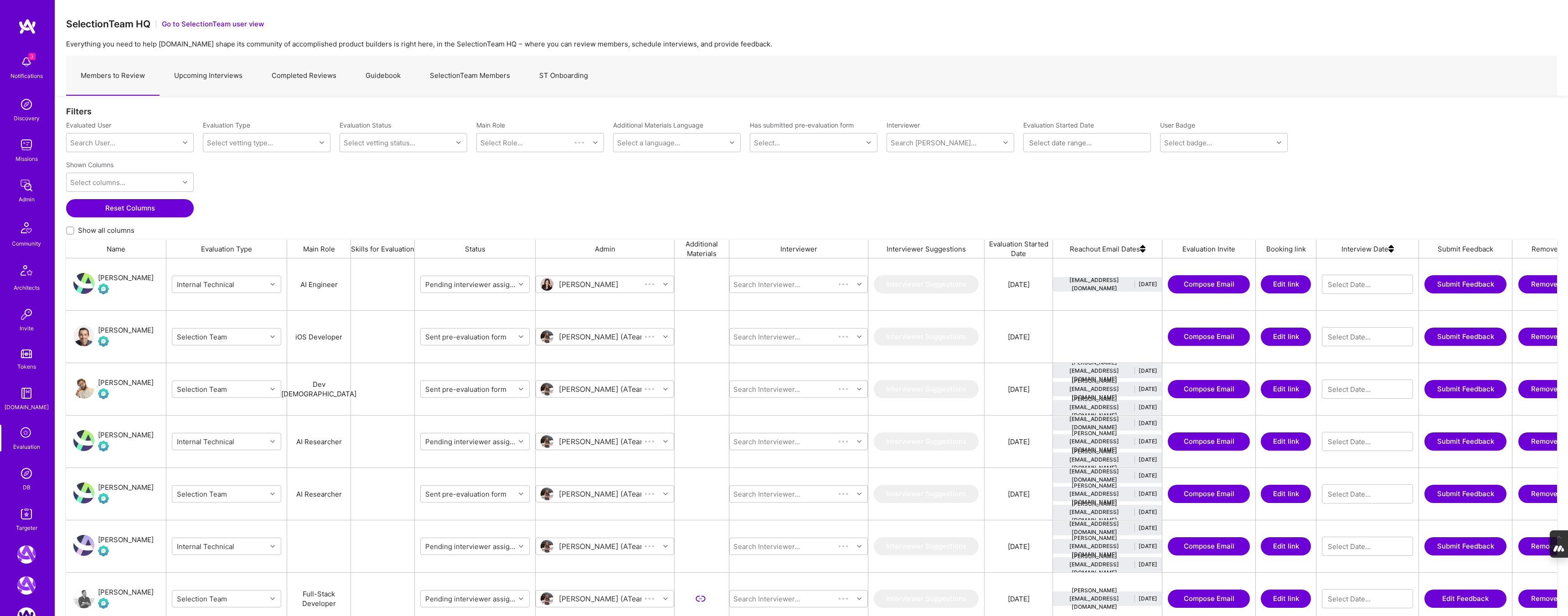
scroll to position [520, 1491]
click at [483, 71] on link "SelectionTeam Members" at bounding box center [470, 75] width 110 height 40
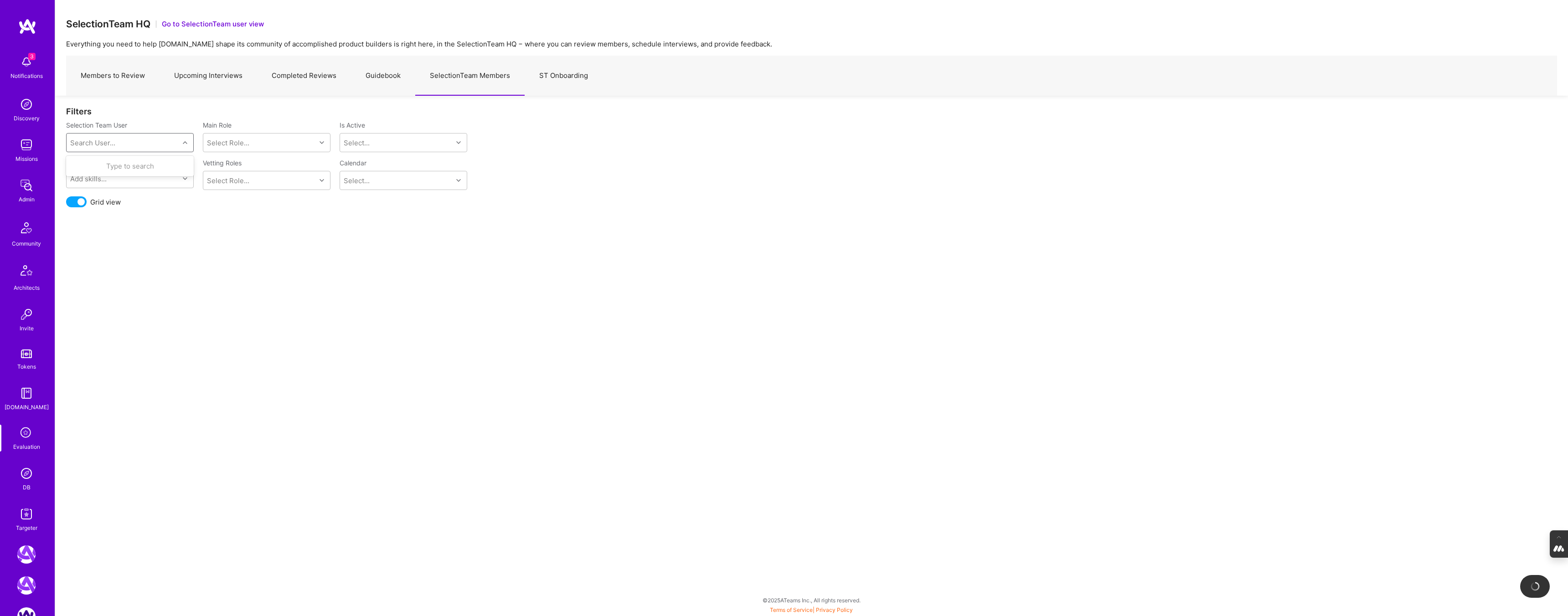
click at [125, 142] on div "Search User..." at bounding box center [122, 142] width 113 height 18
type input "toby"
click at [139, 161] on div "Toby Urff toby@urff.me" at bounding box center [130, 175] width 128 height 36
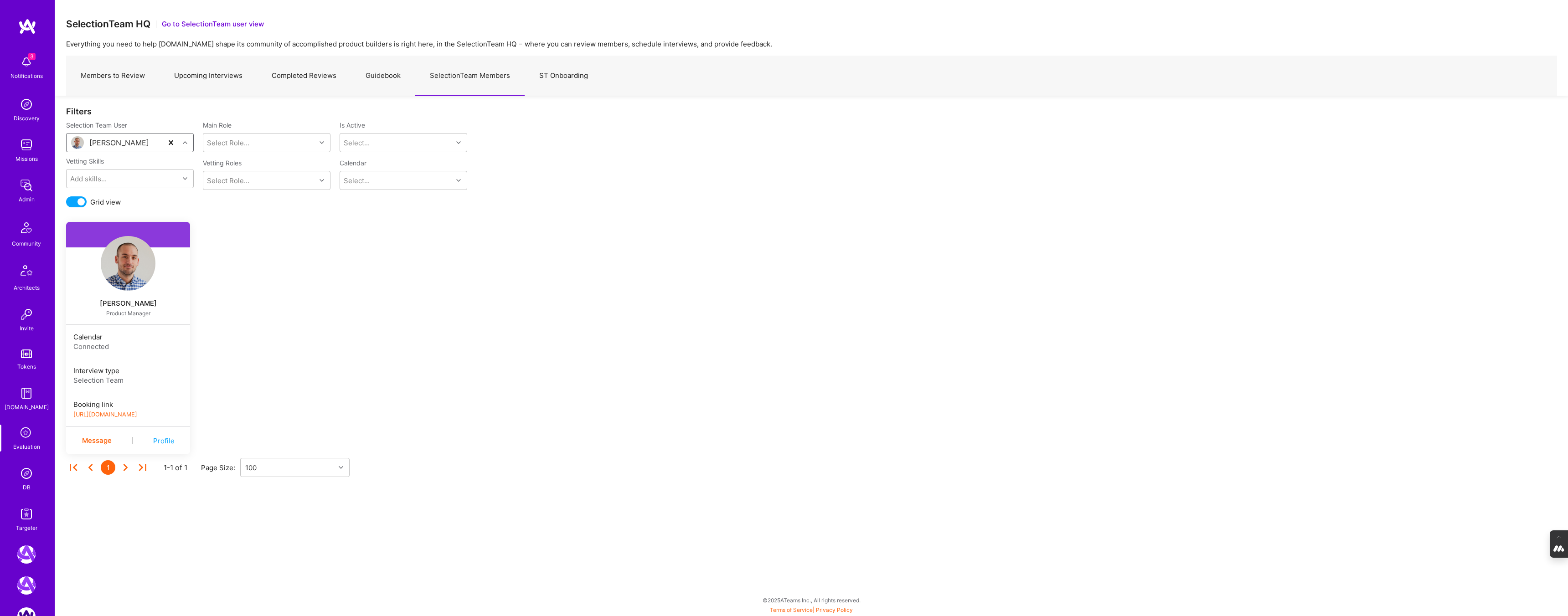
click at [135, 416] on link "[URL][DOMAIN_NAME]" at bounding box center [105, 414] width 64 height 7
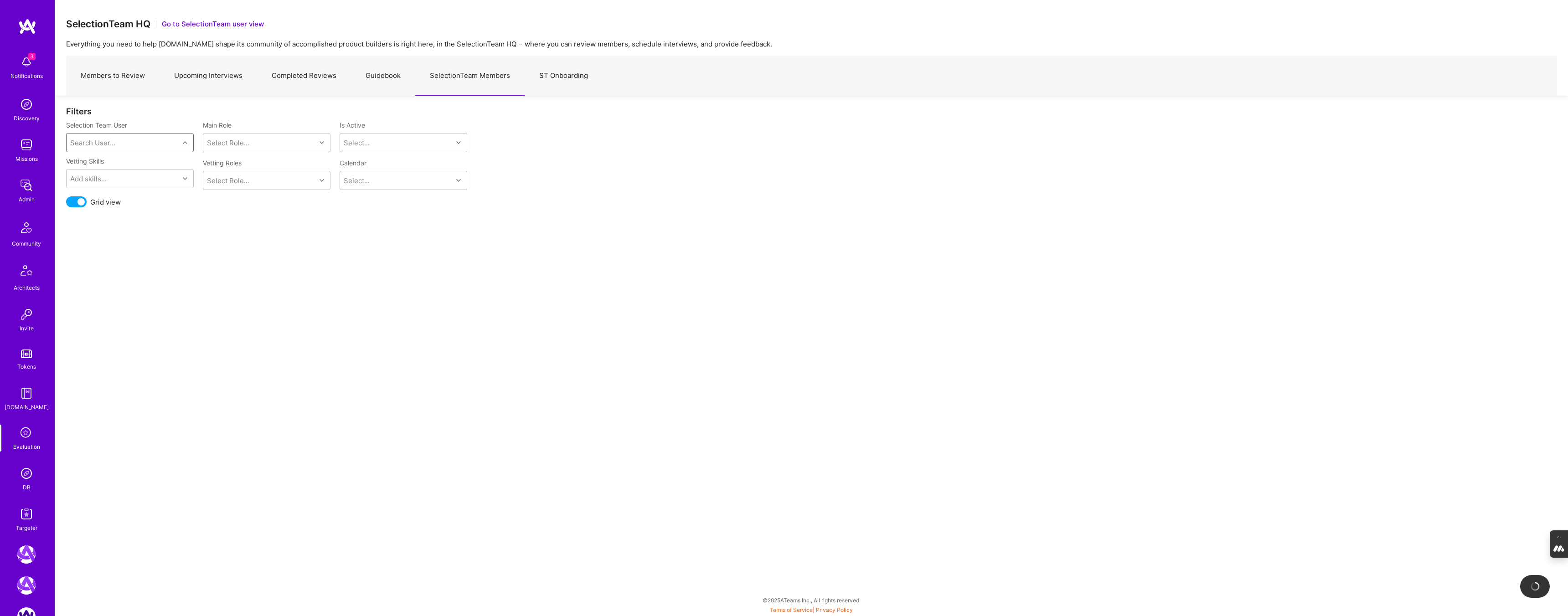
click at [102, 134] on div "Search User..." at bounding box center [122, 142] width 113 height 18
type input "wil"
click at [110, 172] on div "[EMAIL_ADDRESS][DOMAIN_NAME]" at bounding box center [142, 176] width 93 height 10
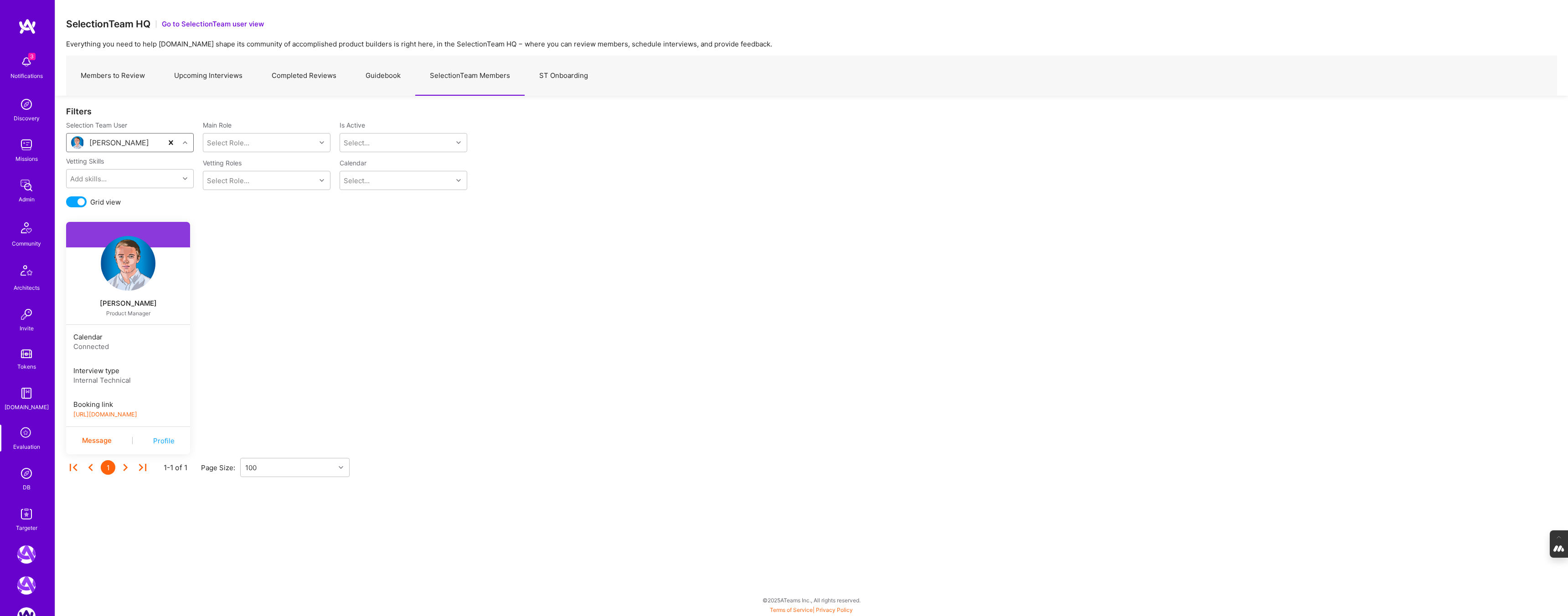
click at [119, 413] on link "[URL][DOMAIN_NAME]" at bounding box center [105, 414] width 64 height 7
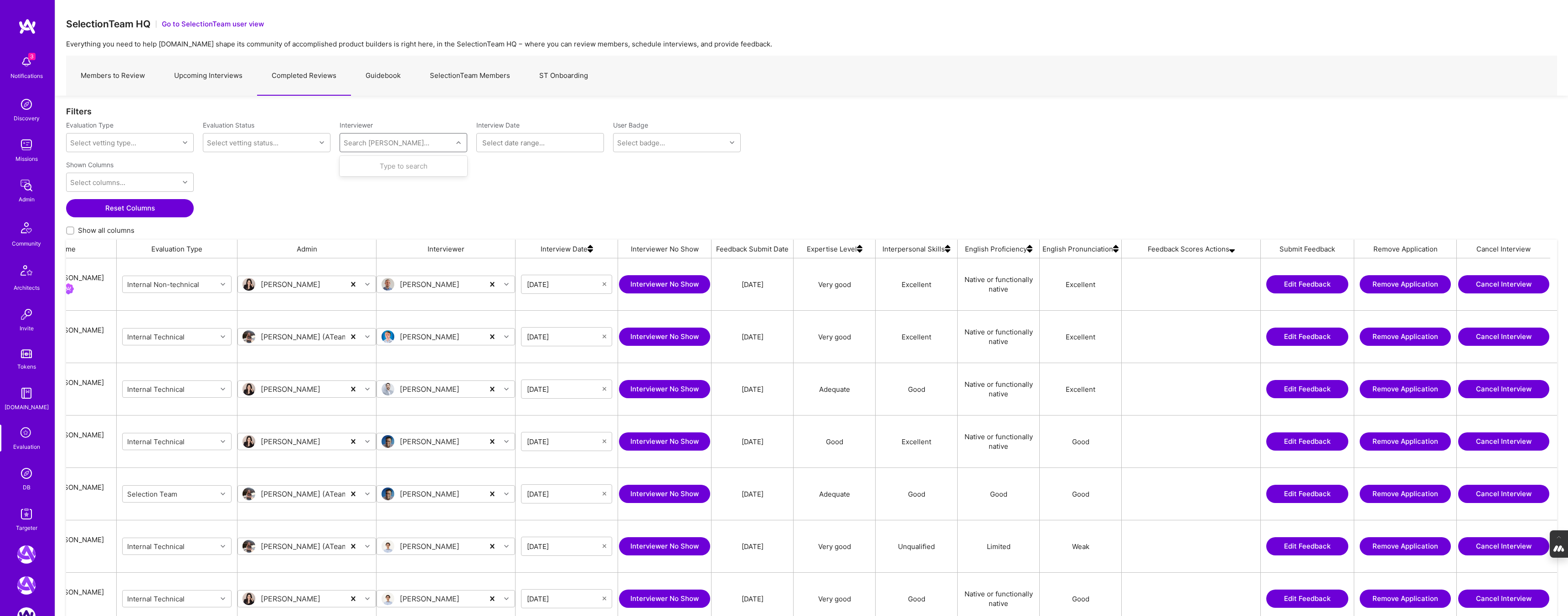
click at [366, 141] on div "Search [PERSON_NAME]..." at bounding box center [387, 143] width 86 height 10
type input "wil"
click at [382, 197] on div "[PERSON_NAME]" at bounding box center [399, 193] width 60 height 10
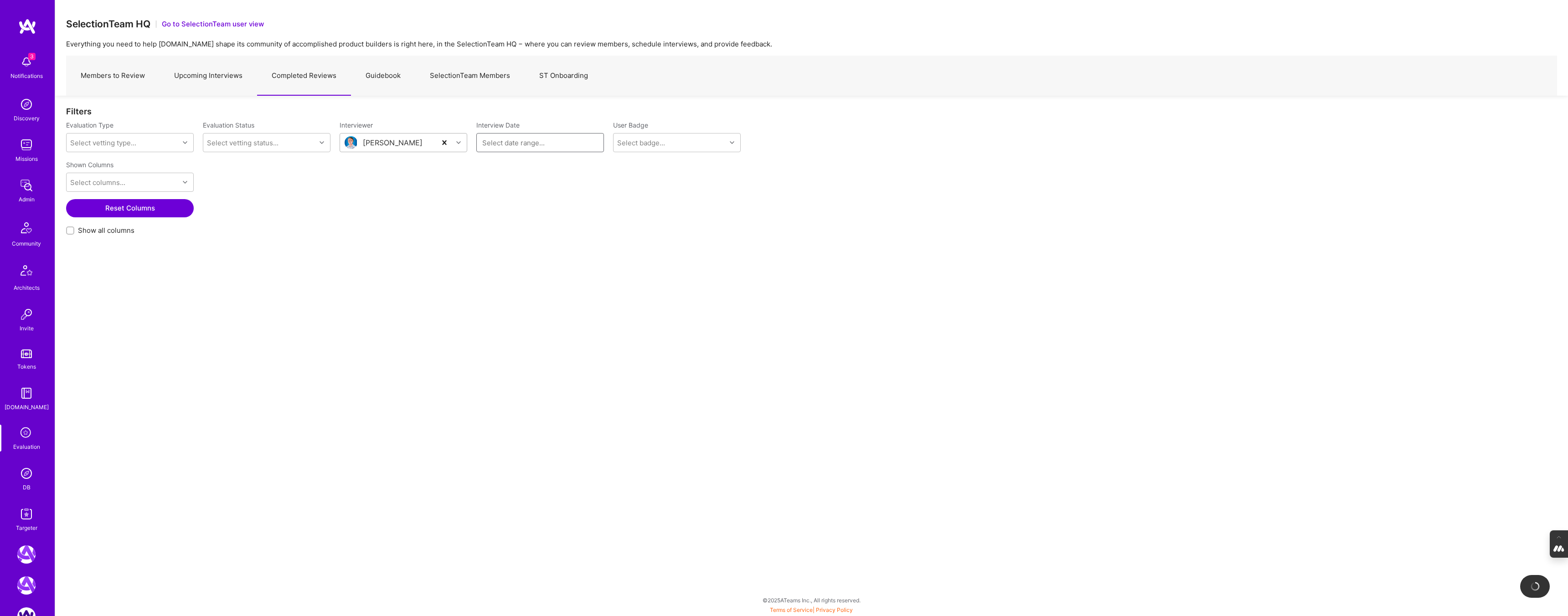
click at [516, 142] on input at bounding box center [540, 142] width 116 height 9
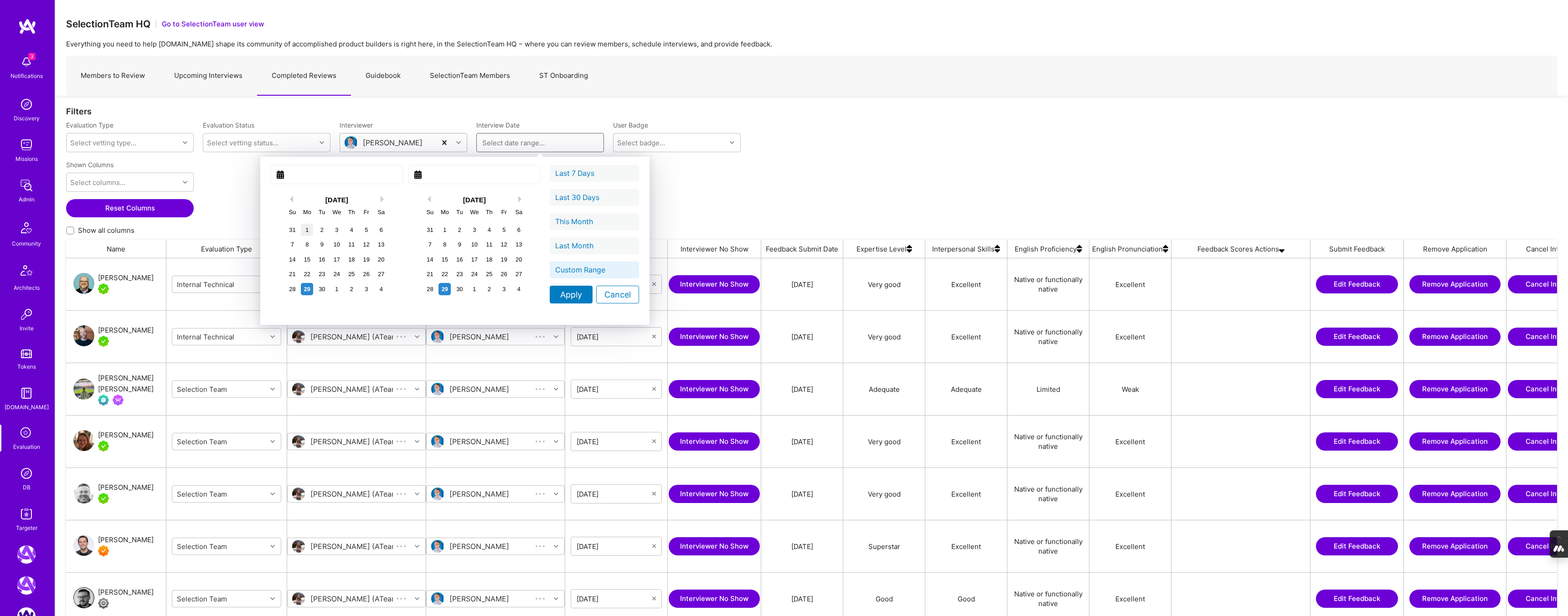
scroll to position [520, 1491]
click at [301, 229] on div "1" at bounding box center [307, 230] width 12 height 12
type input "[DATE]"
click at [453, 290] on div "30" at bounding box center [460, 289] width 12 height 12
type input "[DATE]"
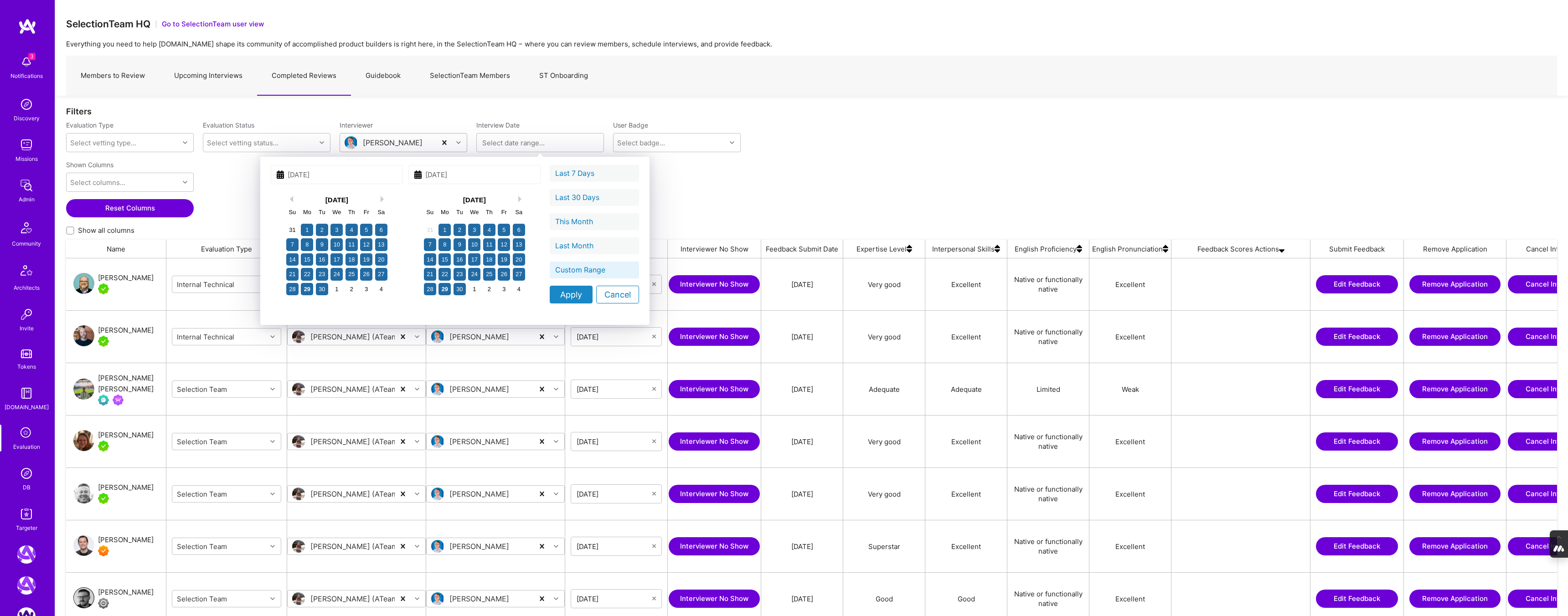
click at [550, 299] on div "Apply" at bounding box center [571, 295] width 43 height 18
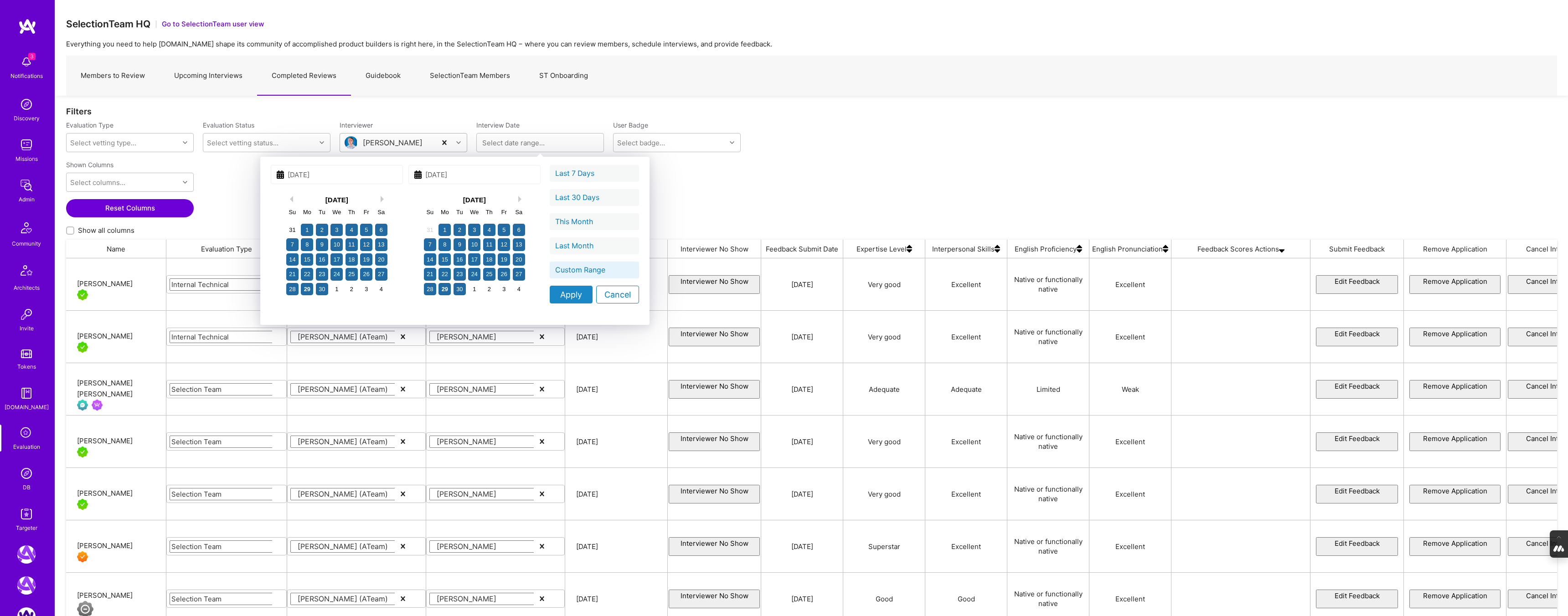
type input "[DATE] - [DATE]"
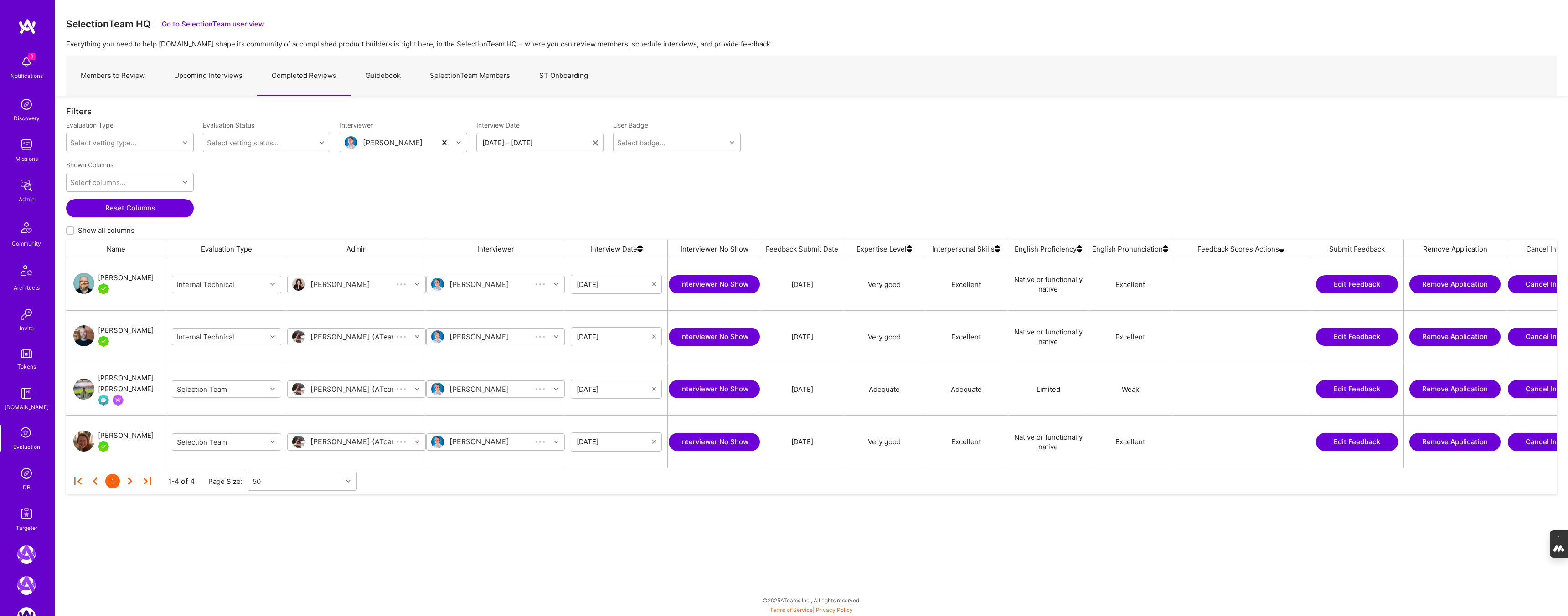
scroll to position [209, 1491]
click at [205, 77] on link "Upcoming Interviews" at bounding box center [208, 75] width 97 height 40
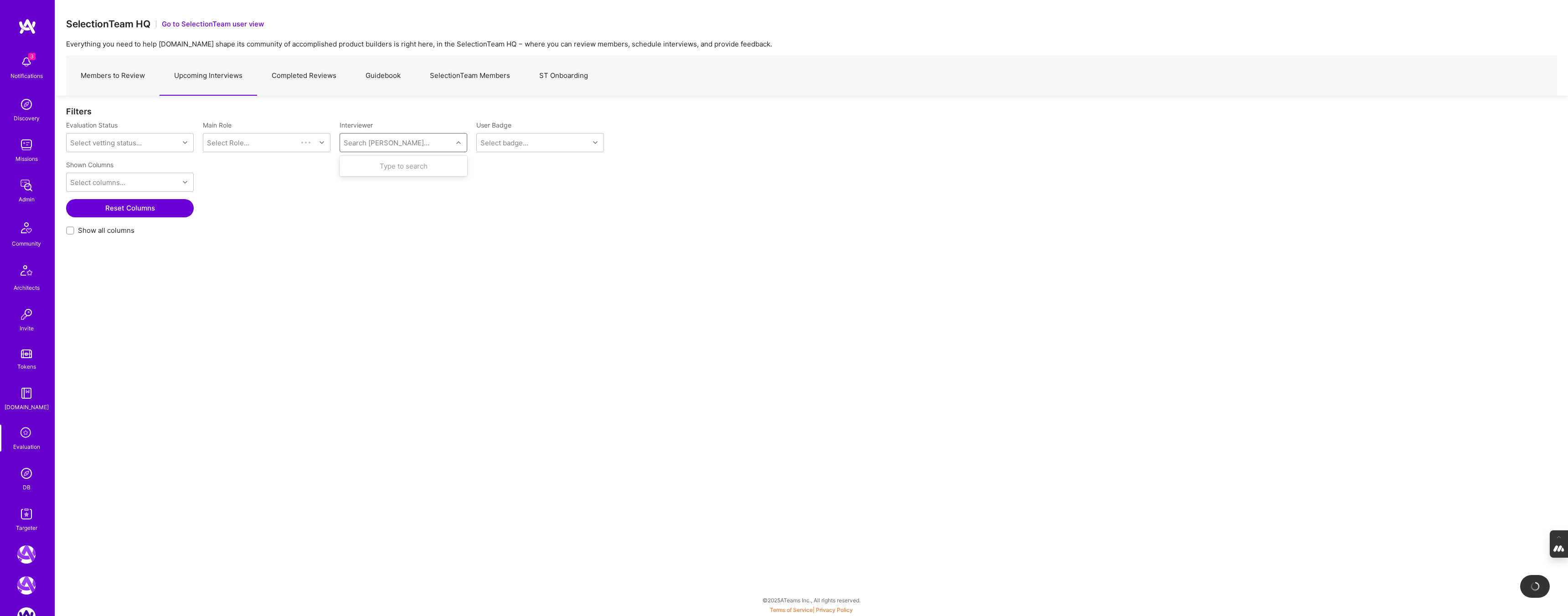
click at [355, 140] on div "Search [PERSON_NAME]..." at bounding box center [387, 143] width 86 height 10
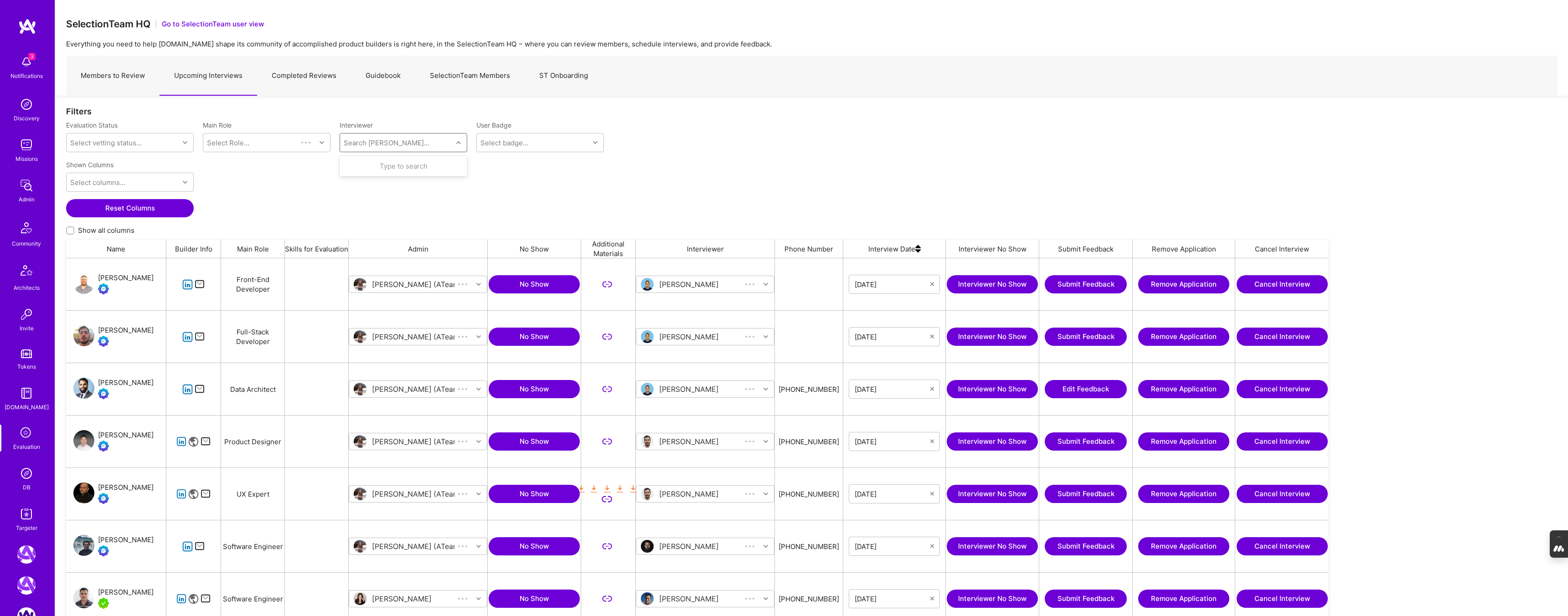
scroll to position [520, 1262]
type input "wil"
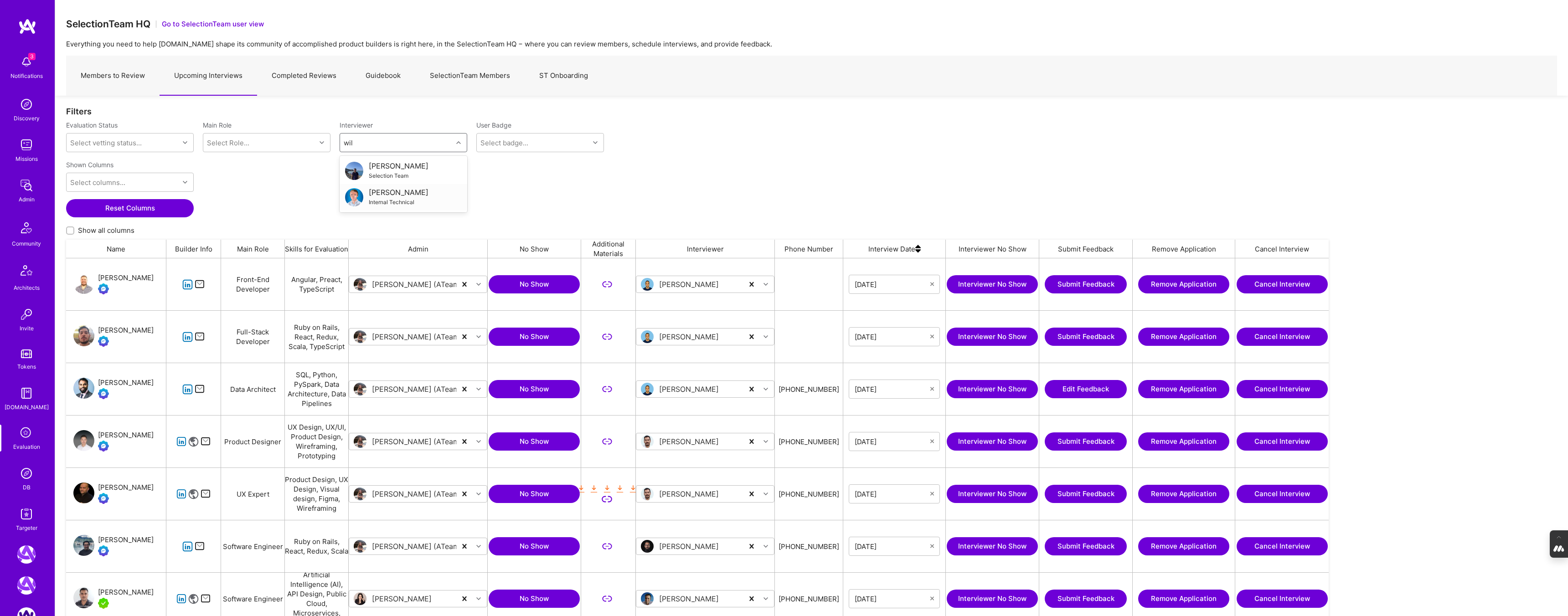
click at [380, 196] on div "[PERSON_NAME]" at bounding box center [399, 193] width 60 height 10
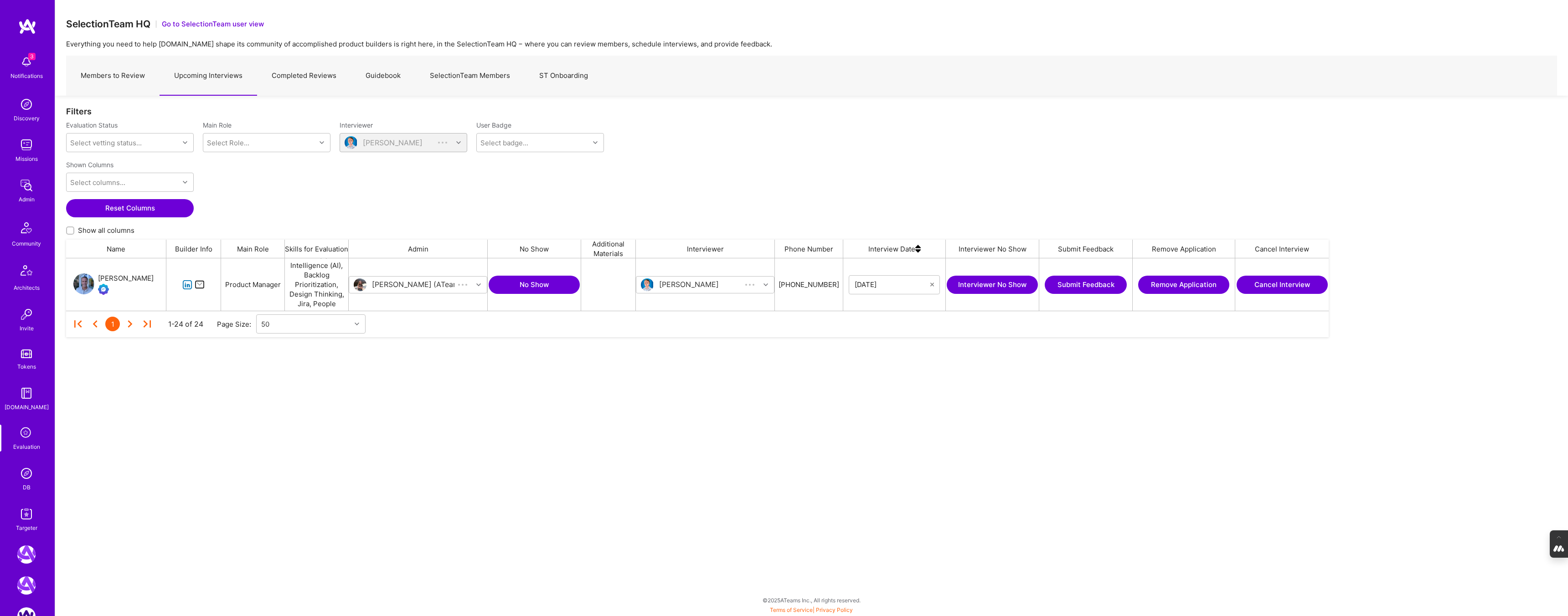
scroll to position [52, 1262]
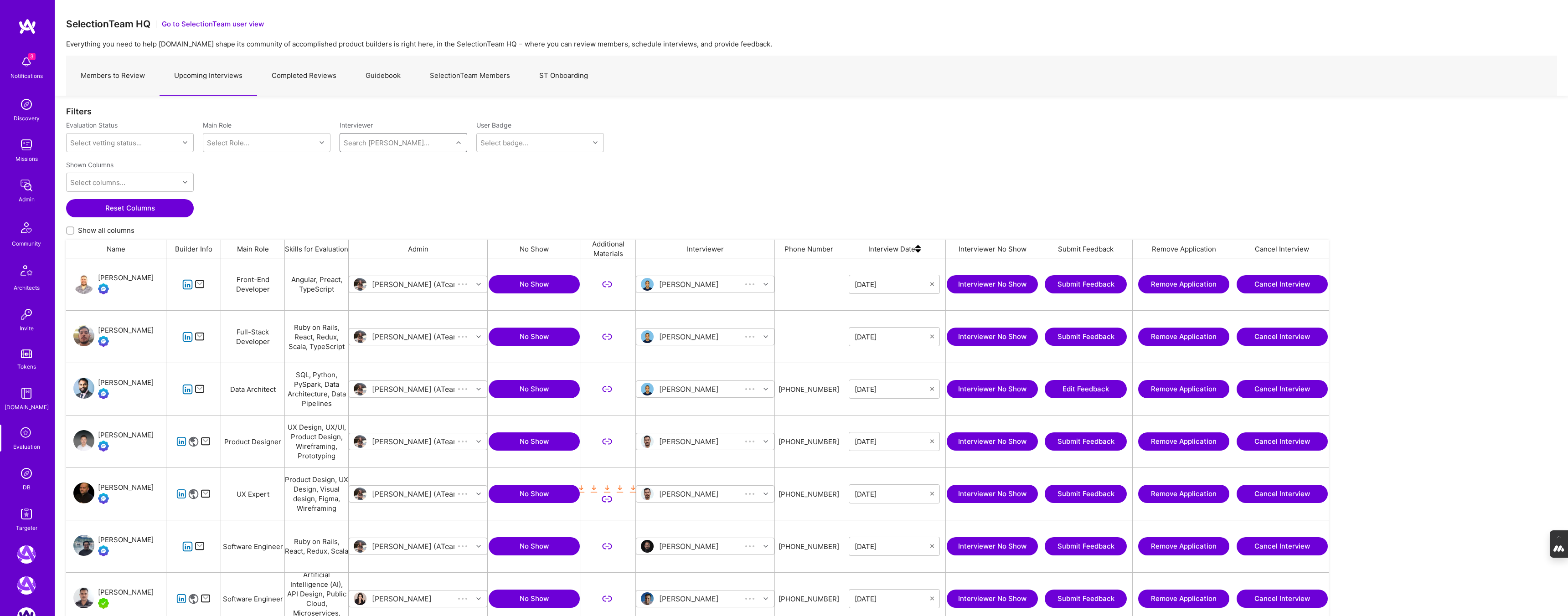
scroll to position [520, 1262]
click at [489, 72] on link "SelectionTeam Members" at bounding box center [470, 75] width 110 height 40
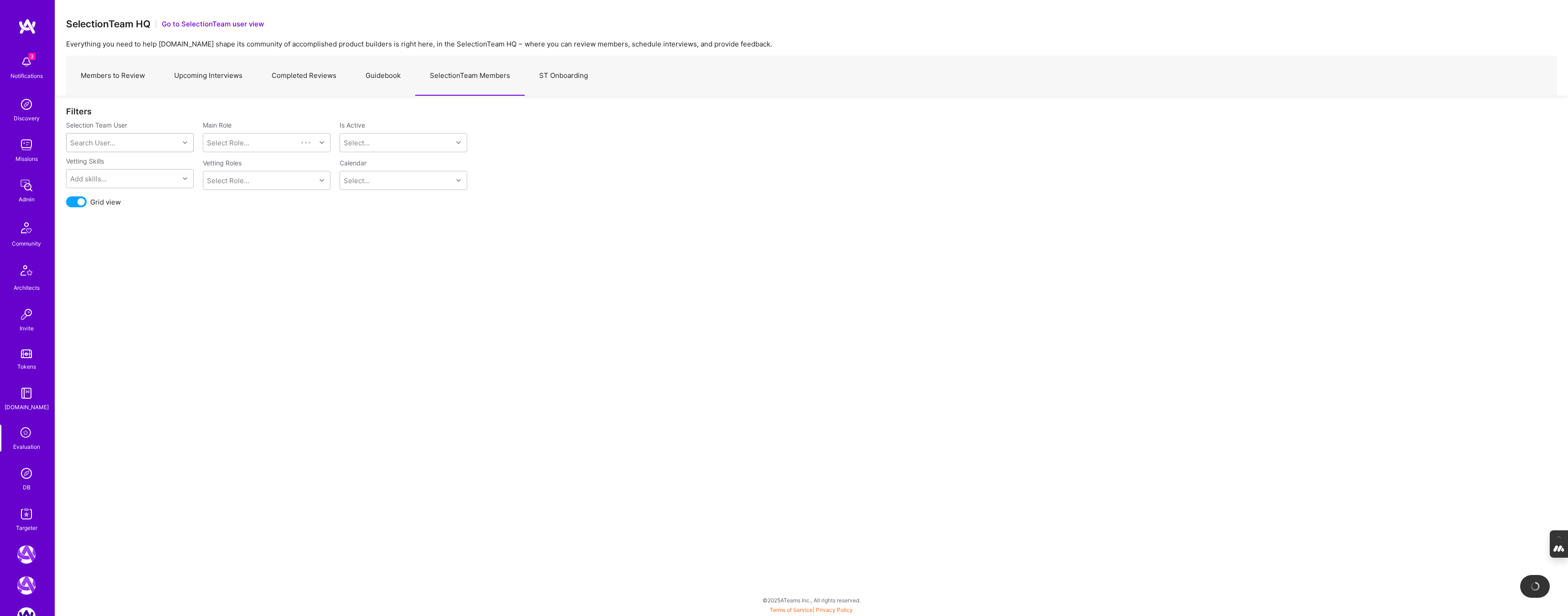
click at [150, 143] on div "Search User..." at bounding box center [122, 142] width 113 height 18
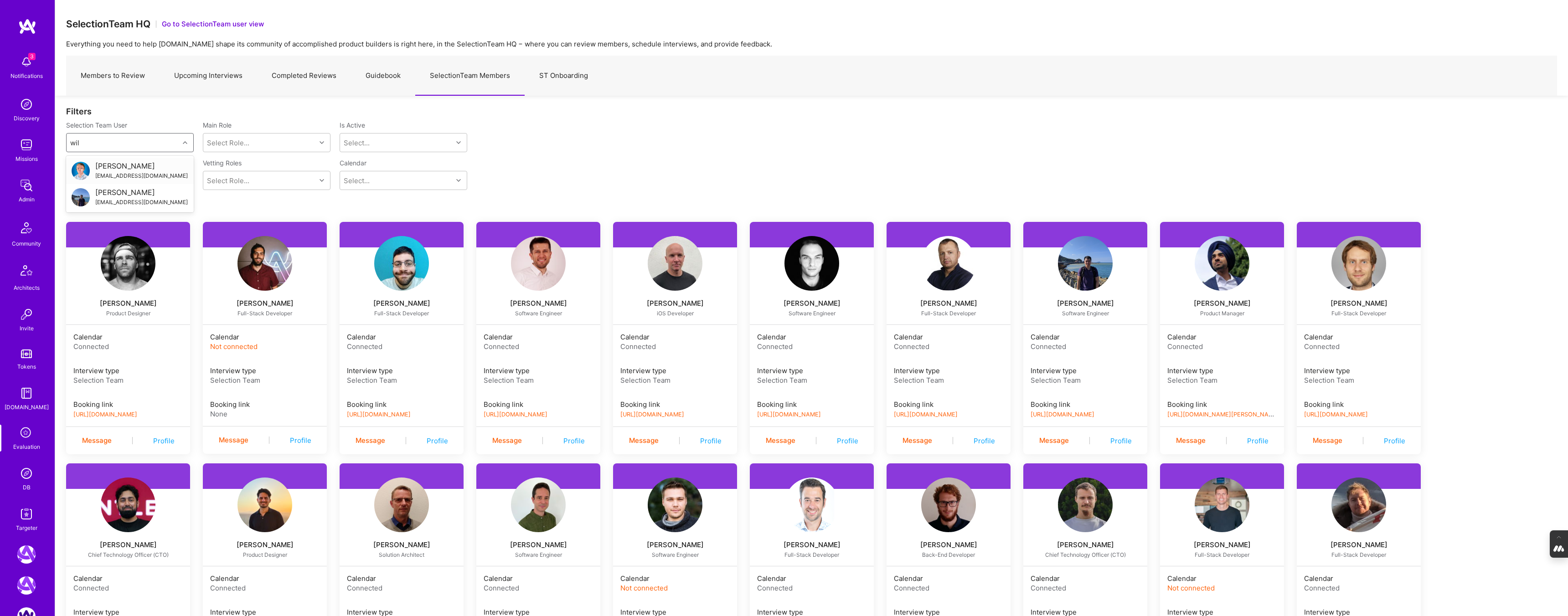
type input "wil"
click at [380, 72] on link "Guidebook" at bounding box center [383, 75] width 65 height 40
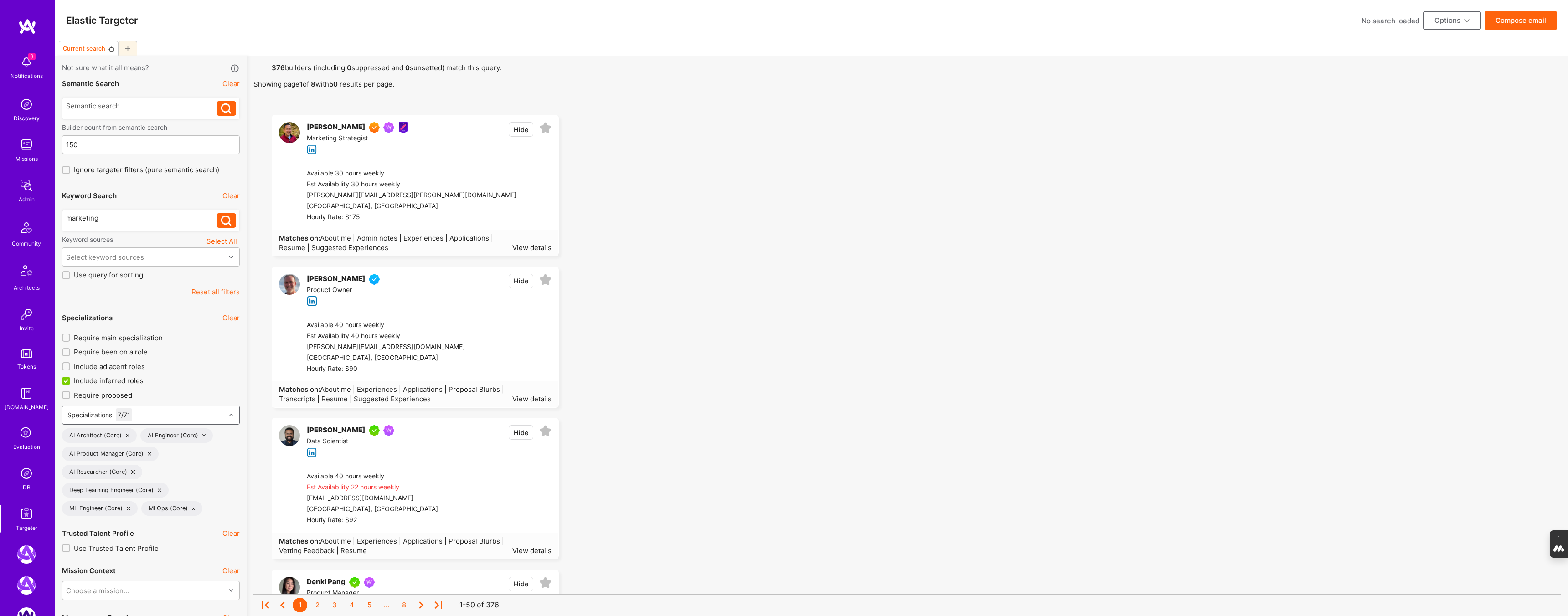
scroll to position [47, 0]
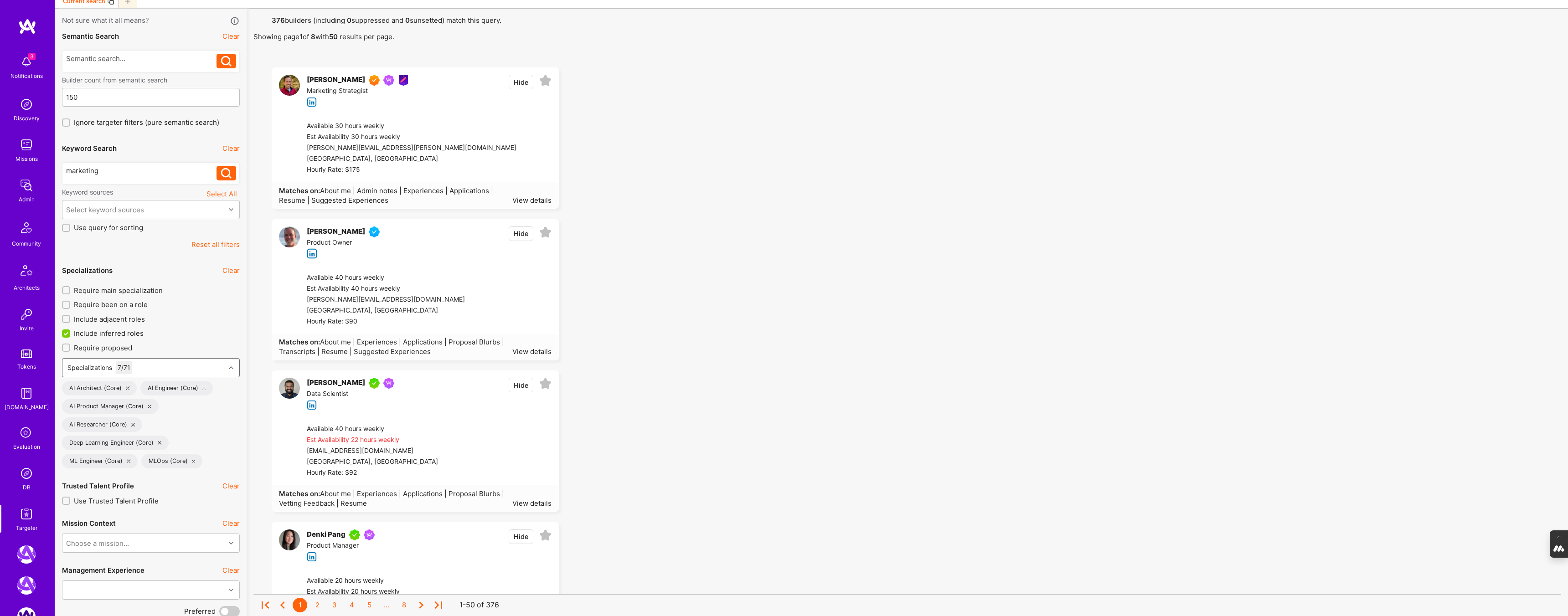
click at [21, 467] on img at bounding box center [26, 474] width 18 height 18
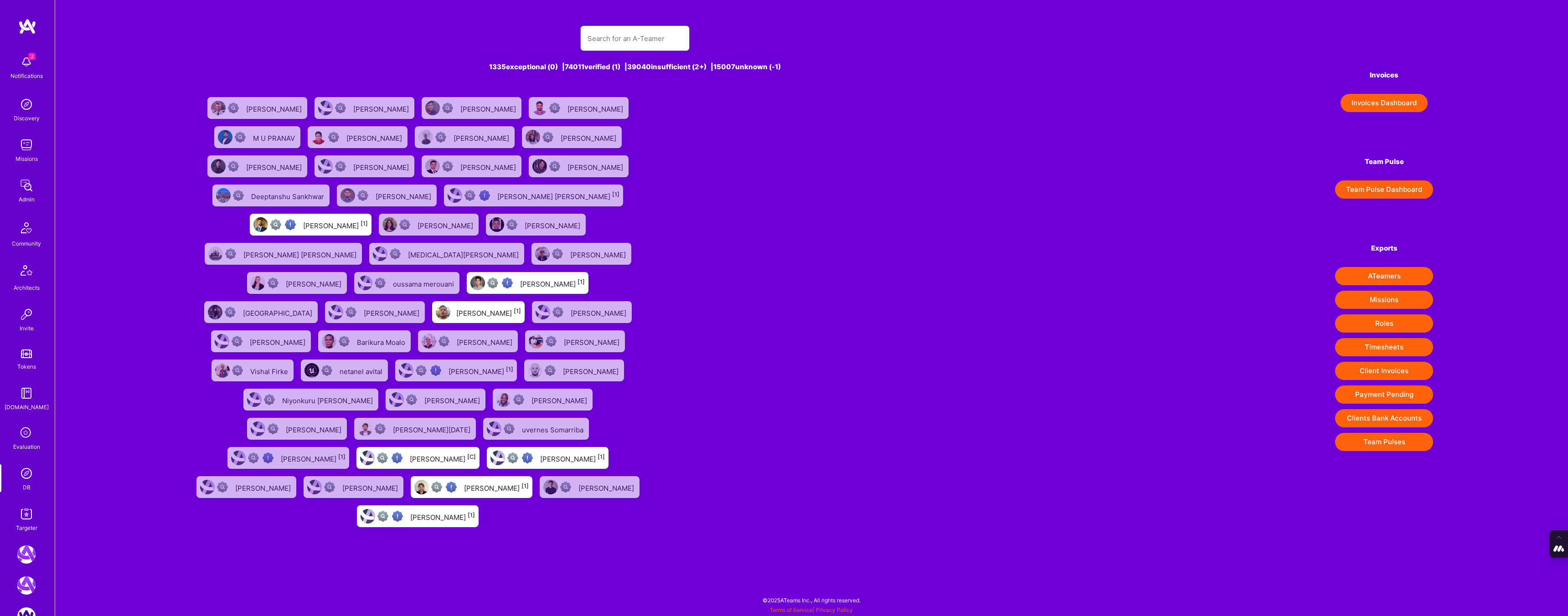
click at [628, 40] on input "text" at bounding box center [635, 38] width 95 height 23
paste input "hollyjones365@gmail.com"
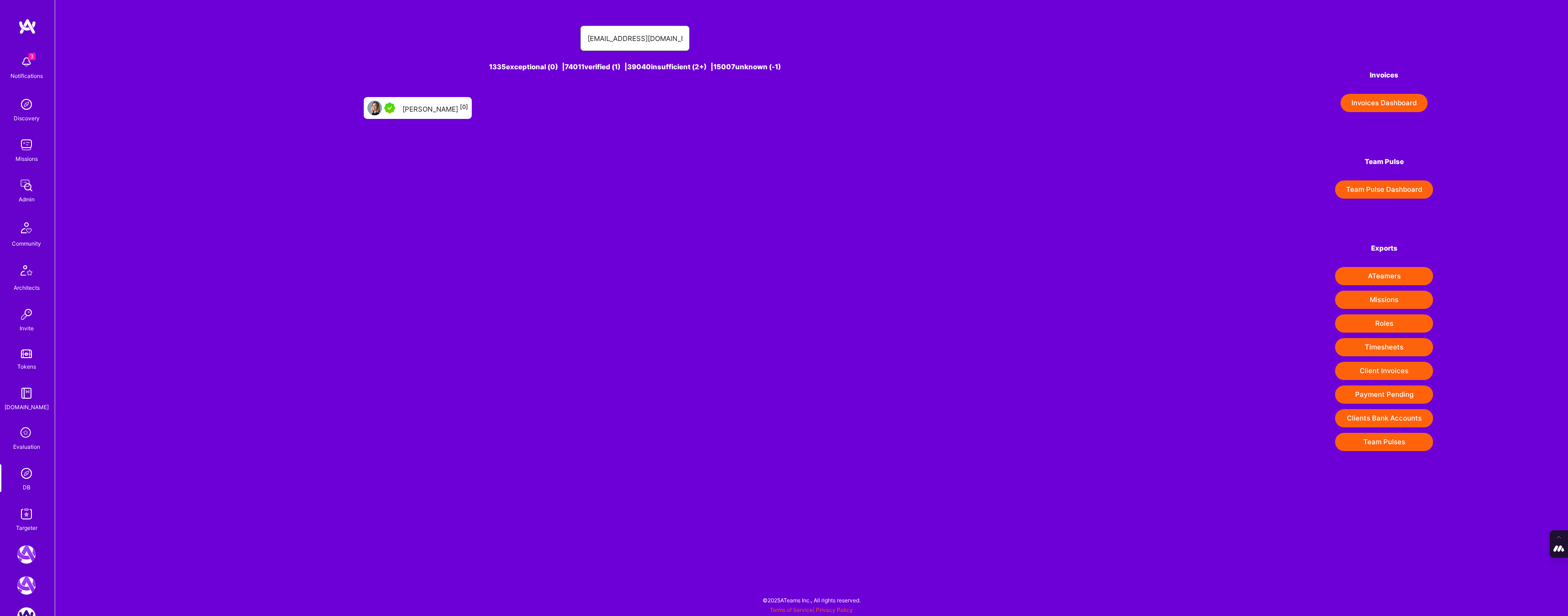
type input "hollyjones365@gmail.com"
click at [427, 109] on div "Holly Jones [0]" at bounding box center [435, 108] width 66 height 12
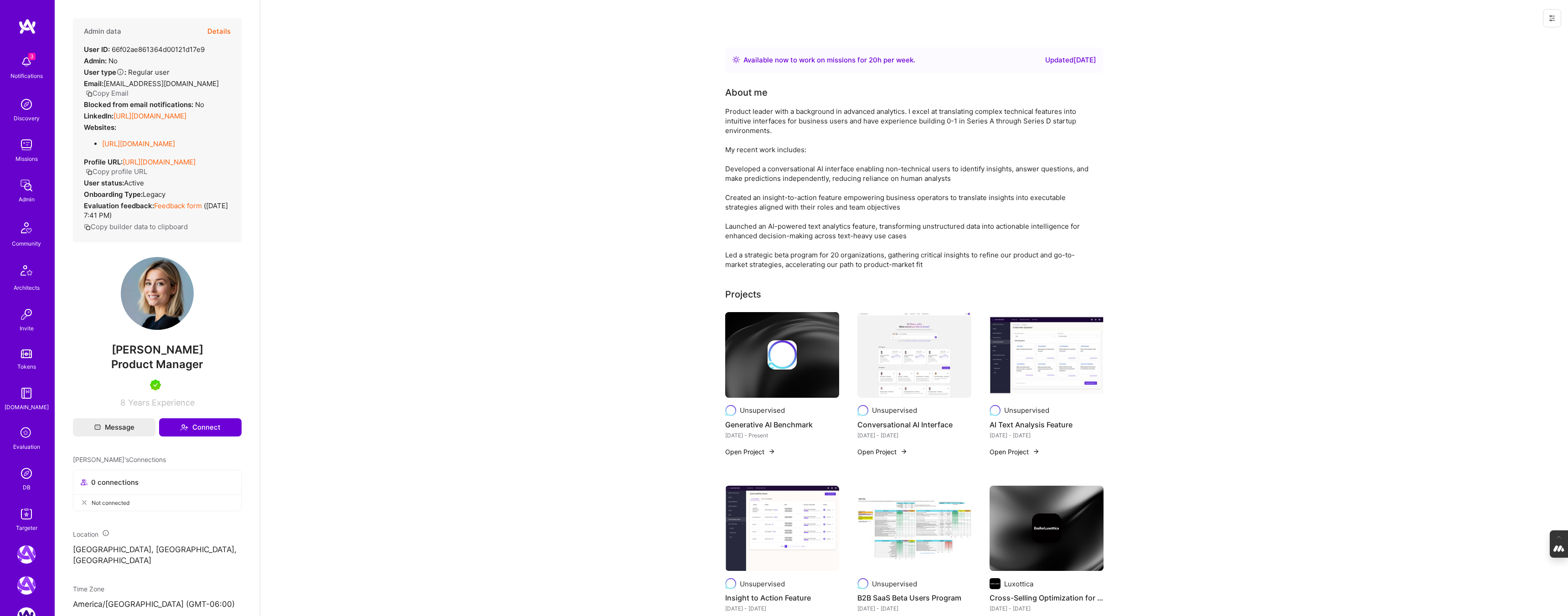
click at [222, 33] on button "Details" at bounding box center [219, 31] width 23 height 26
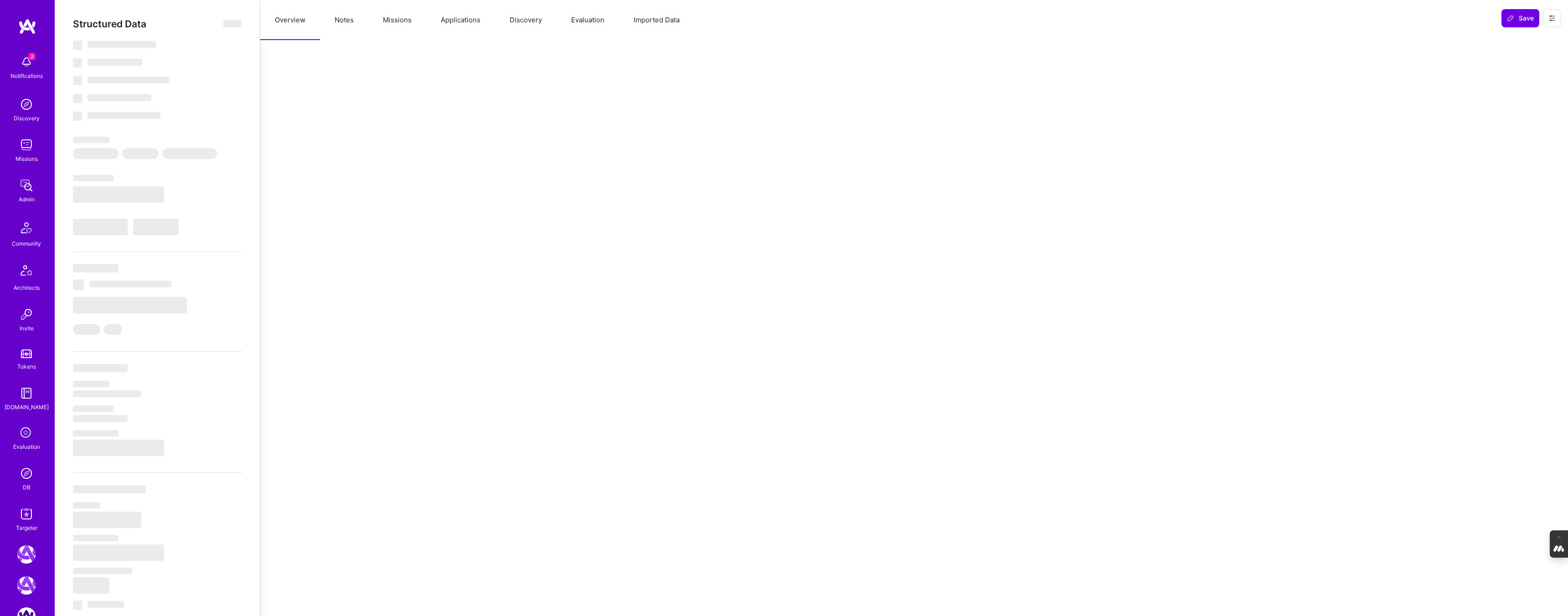
click at [597, 16] on button "Evaluation" at bounding box center [587, 20] width 63 height 40
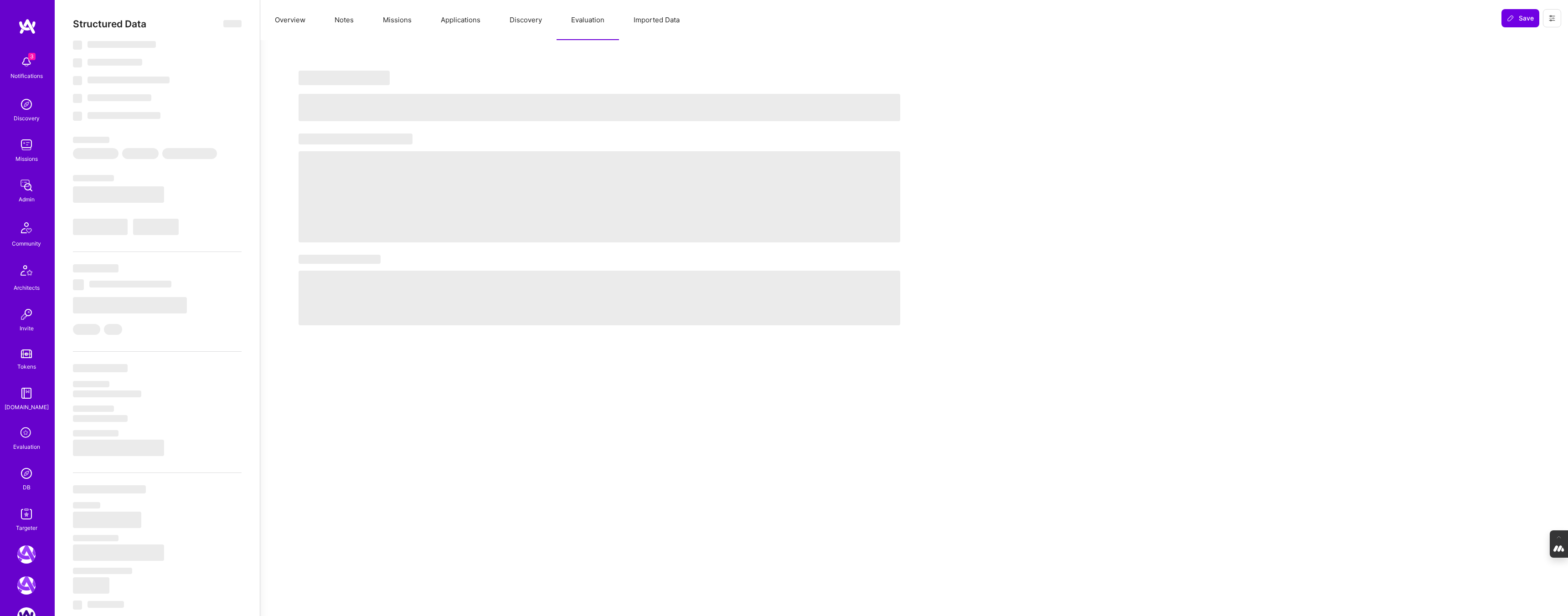
type textarea "x"
select select "Right Now"
select select "5"
select select "7"
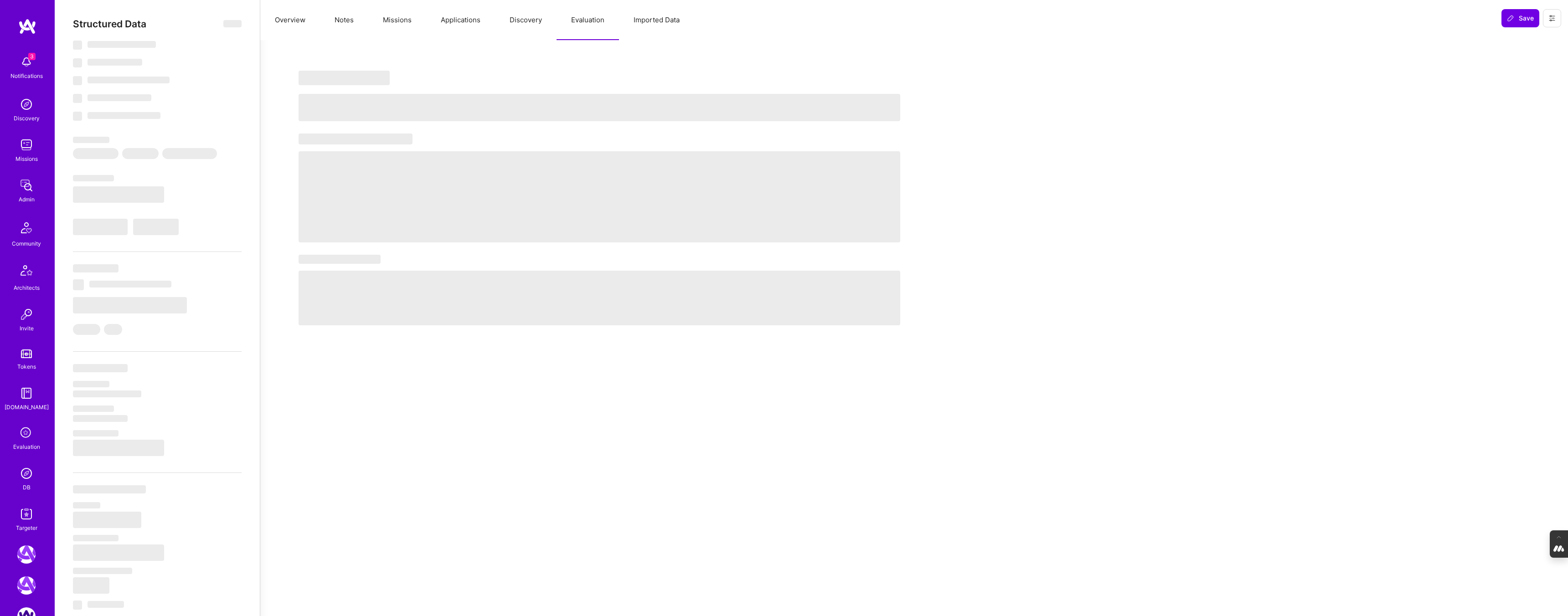
select select "7"
select select "US"
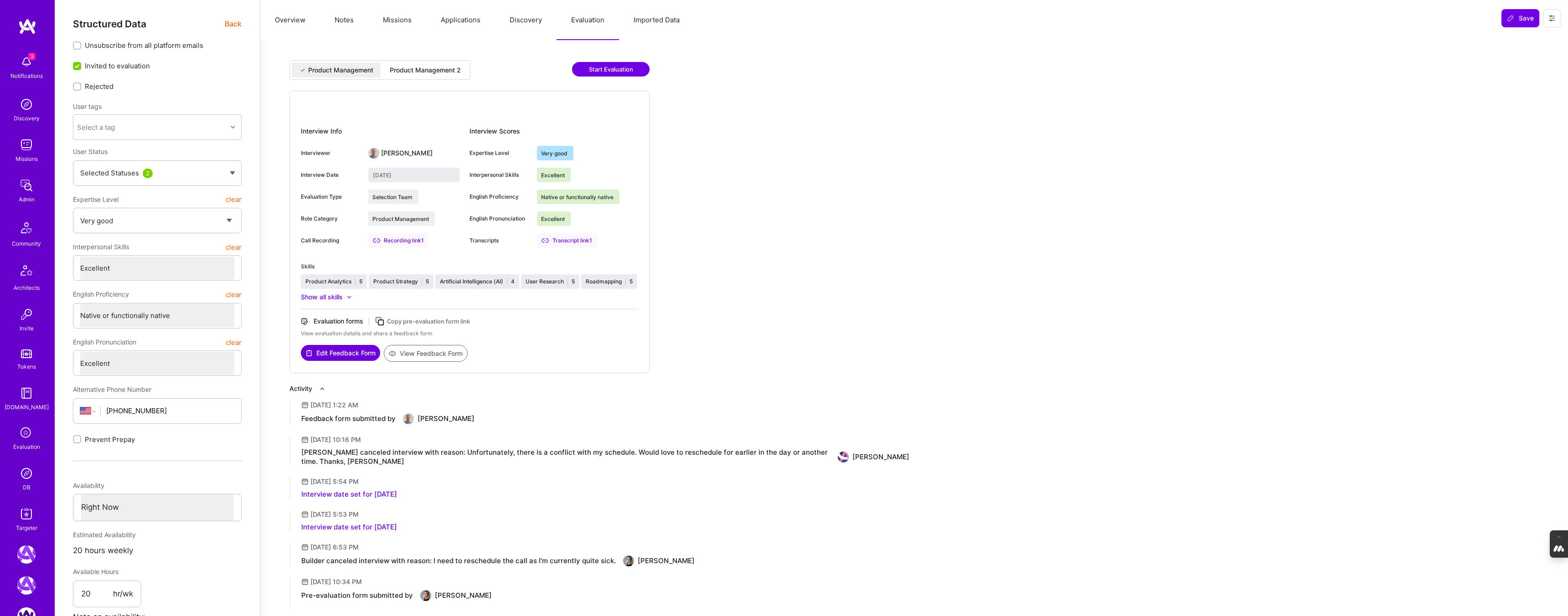
click at [424, 79] on div "Product Management Product Management 2" at bounding box center [380, 70] width 181 height 19
click at [423, 70] on div "Product Management 2" at bounding box center [425, 70] width 71 height 9
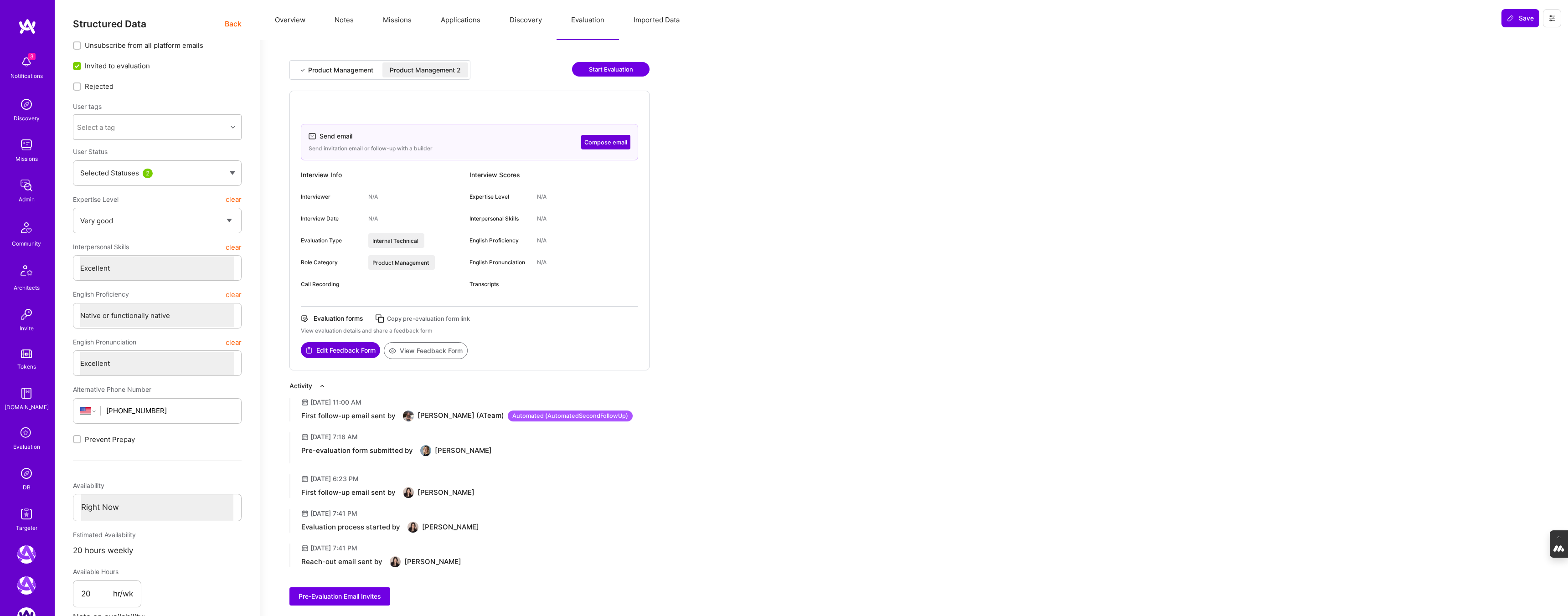
click at [342, 71] on div "Product Management" at bounding box center [340, 70] width 65 height 9
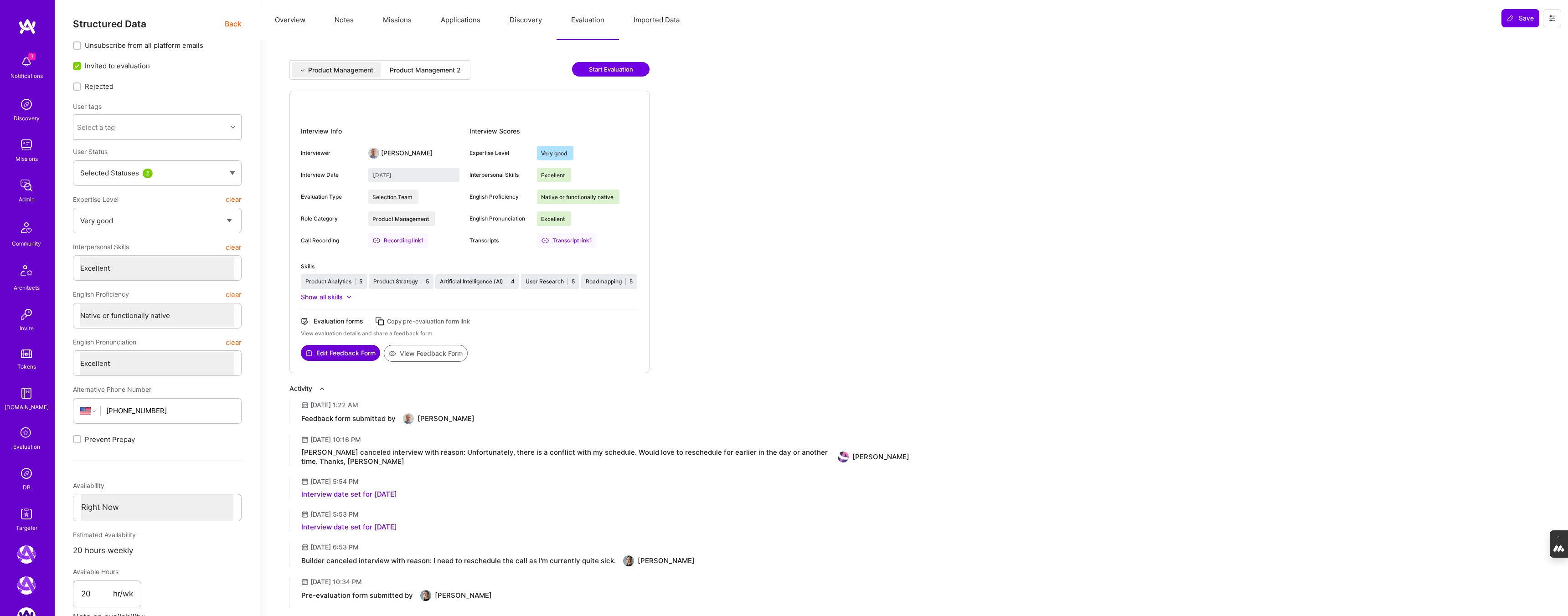
click at [24, 481] on img at bounding box center [26, 474] width 18 height 18
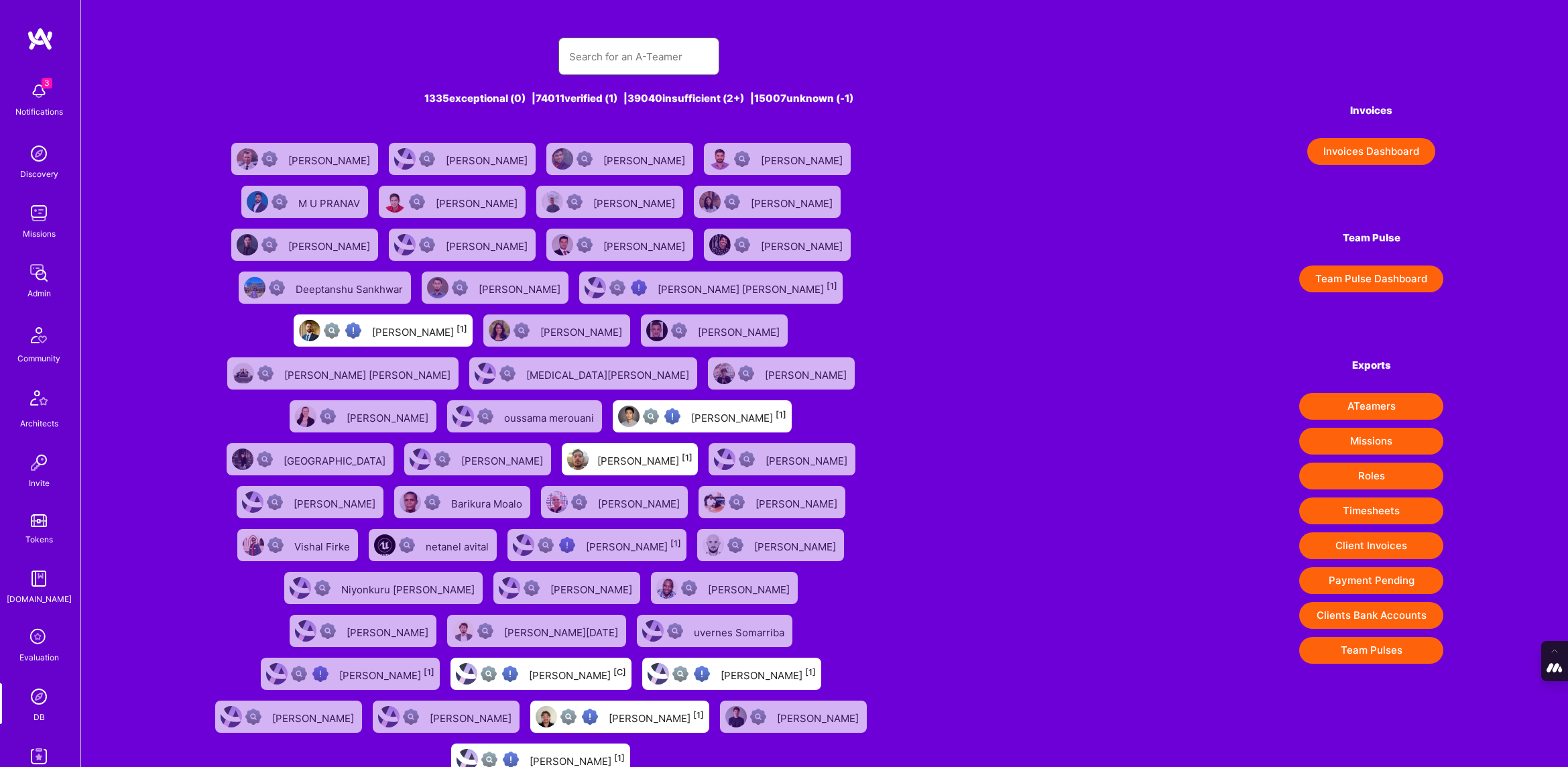
click at [609, 64] on input "text" at bounding box center [639, 56] width 140 height 34
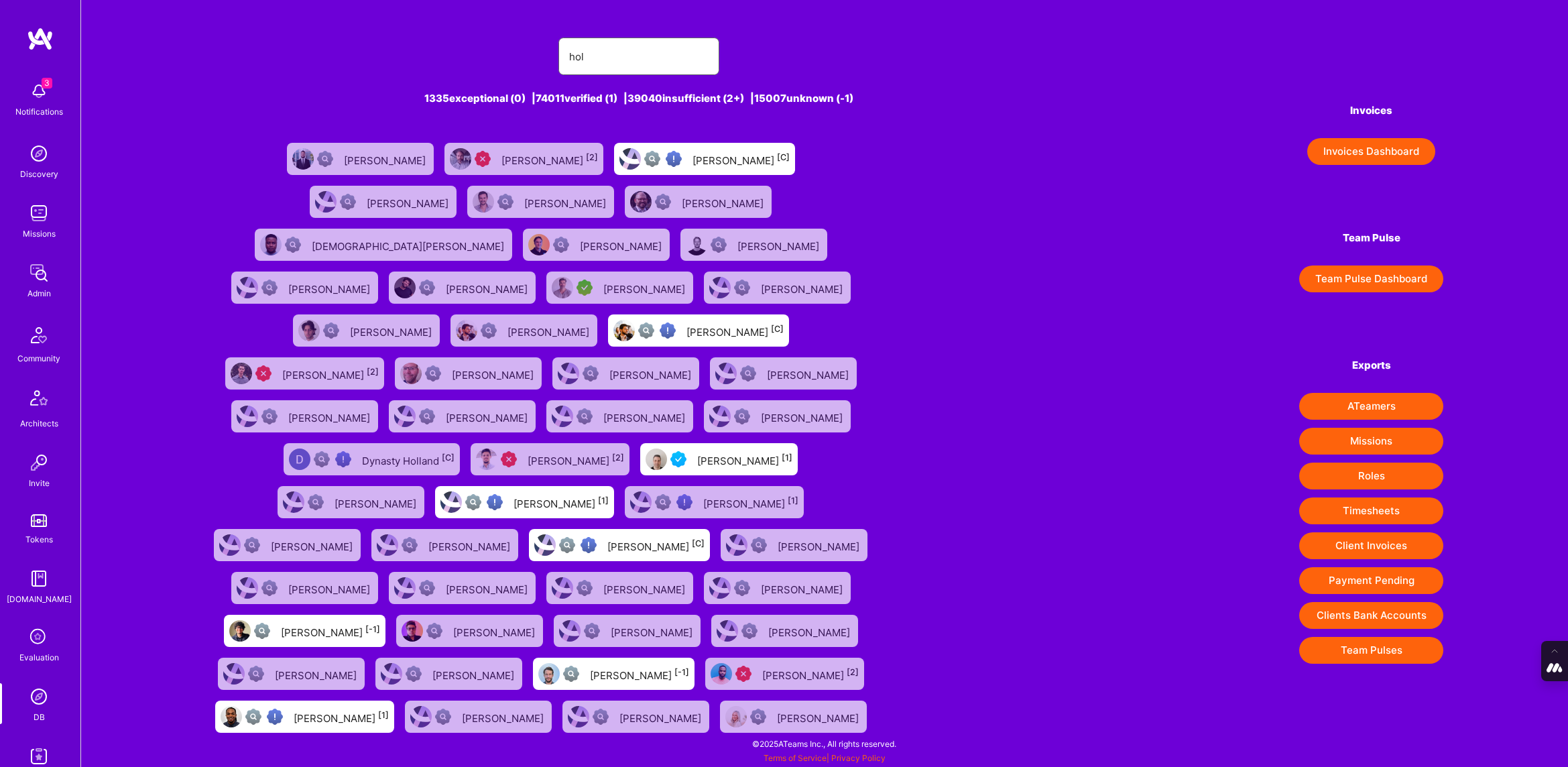
type input "hollyjones365@gmail.com"
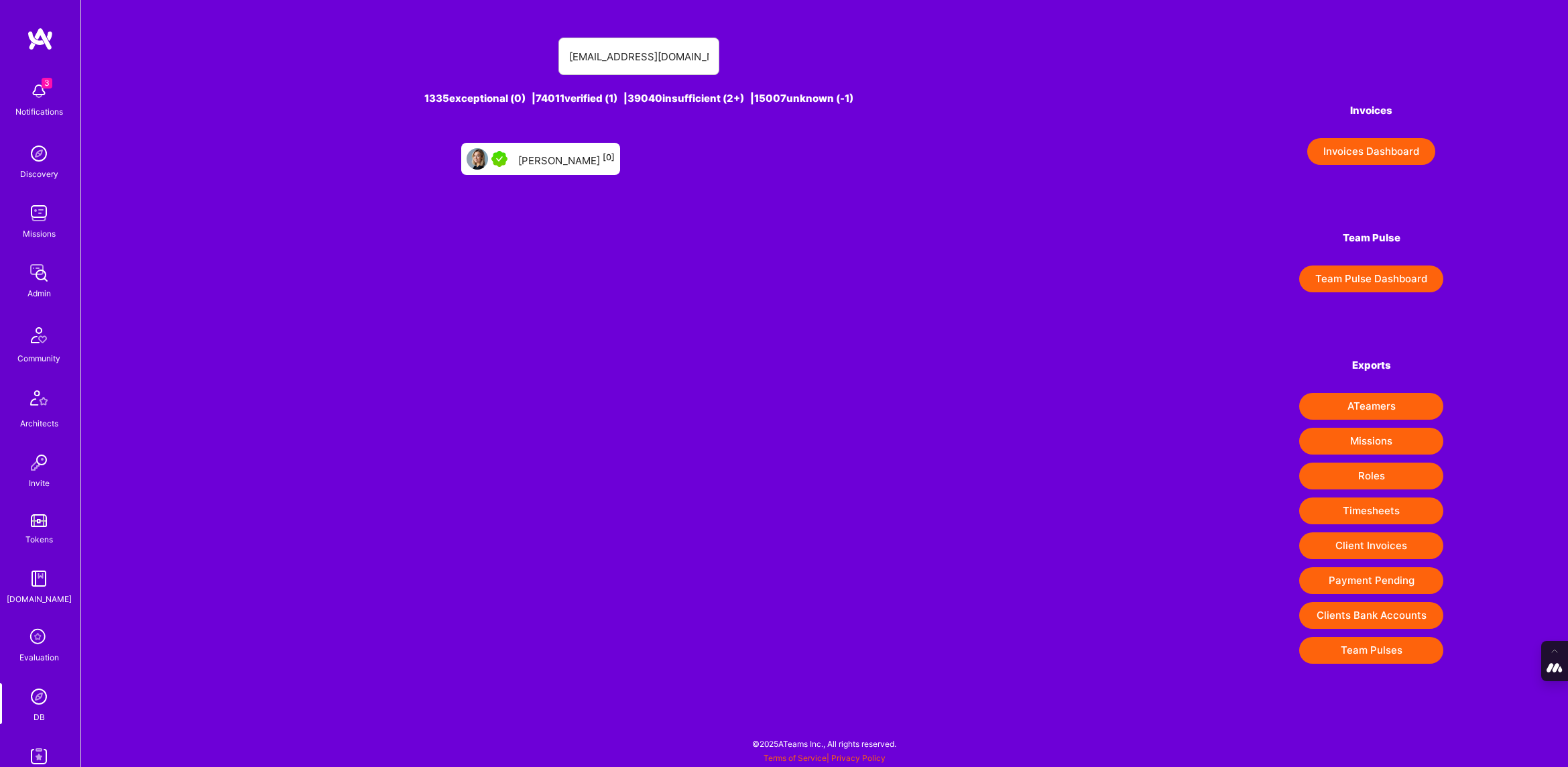
click at [544, 156] on div "Holly Jones [0]" at bounding box center [567, 158] width 97 height 17
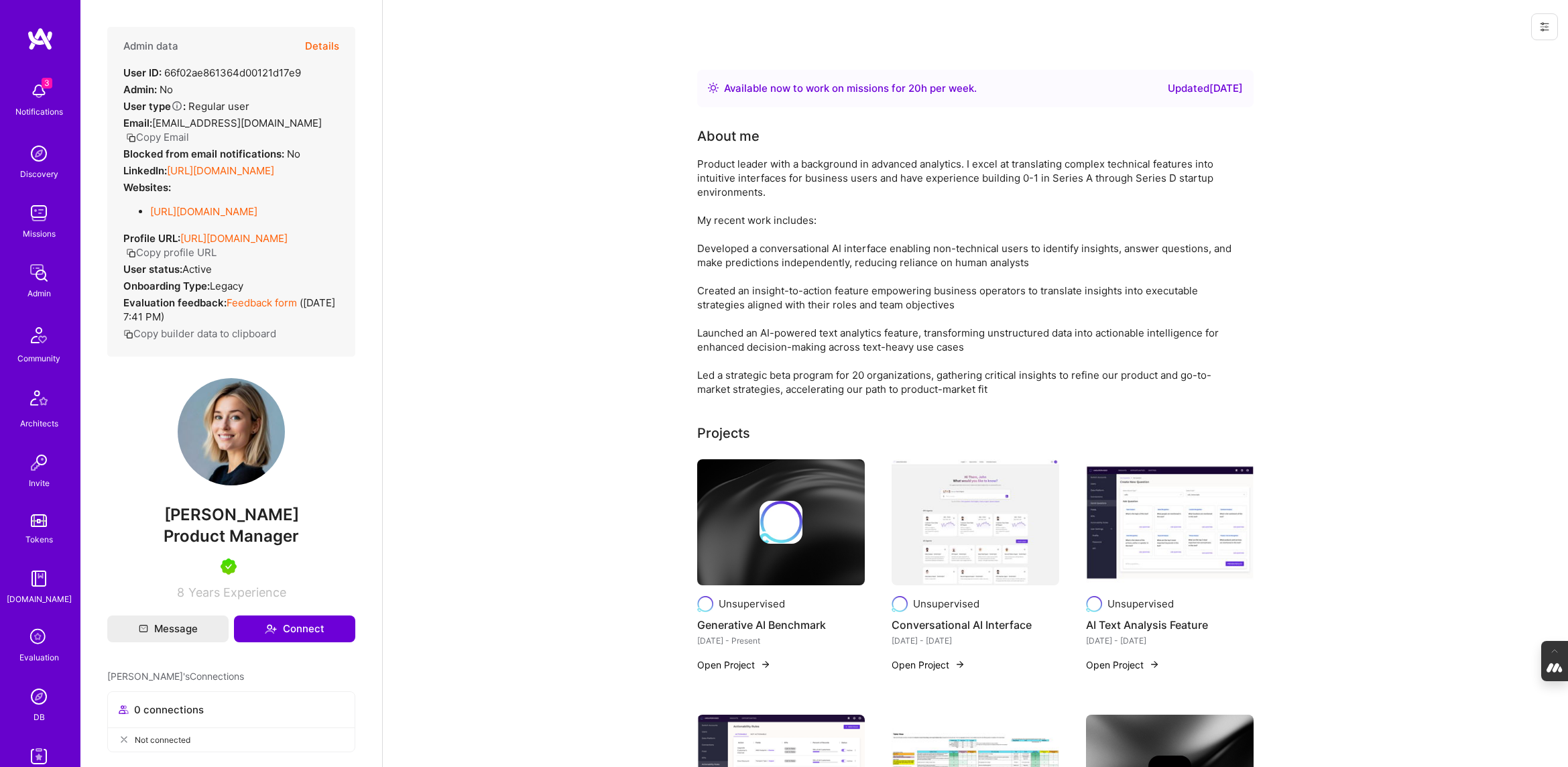
click at [153, 141] on button "Copy Email" at bounding box center [158, 137] width 63 height 14
click at [38, 649] on icon at bounding box center [38, 637] width 25 height 25
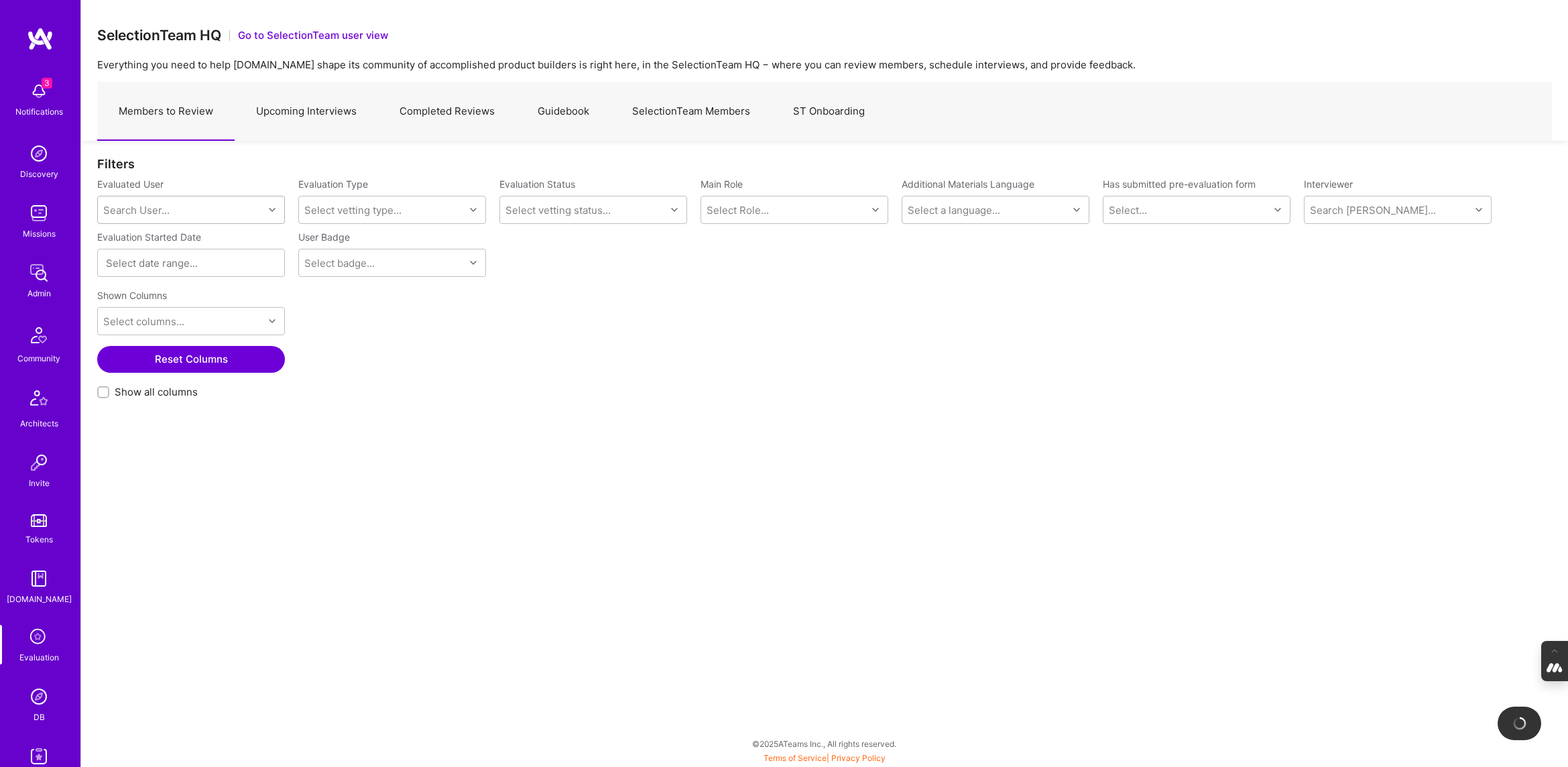
click at [151, 216] on div "Search User..." at bounding box center [136, 210] width 66 height 14
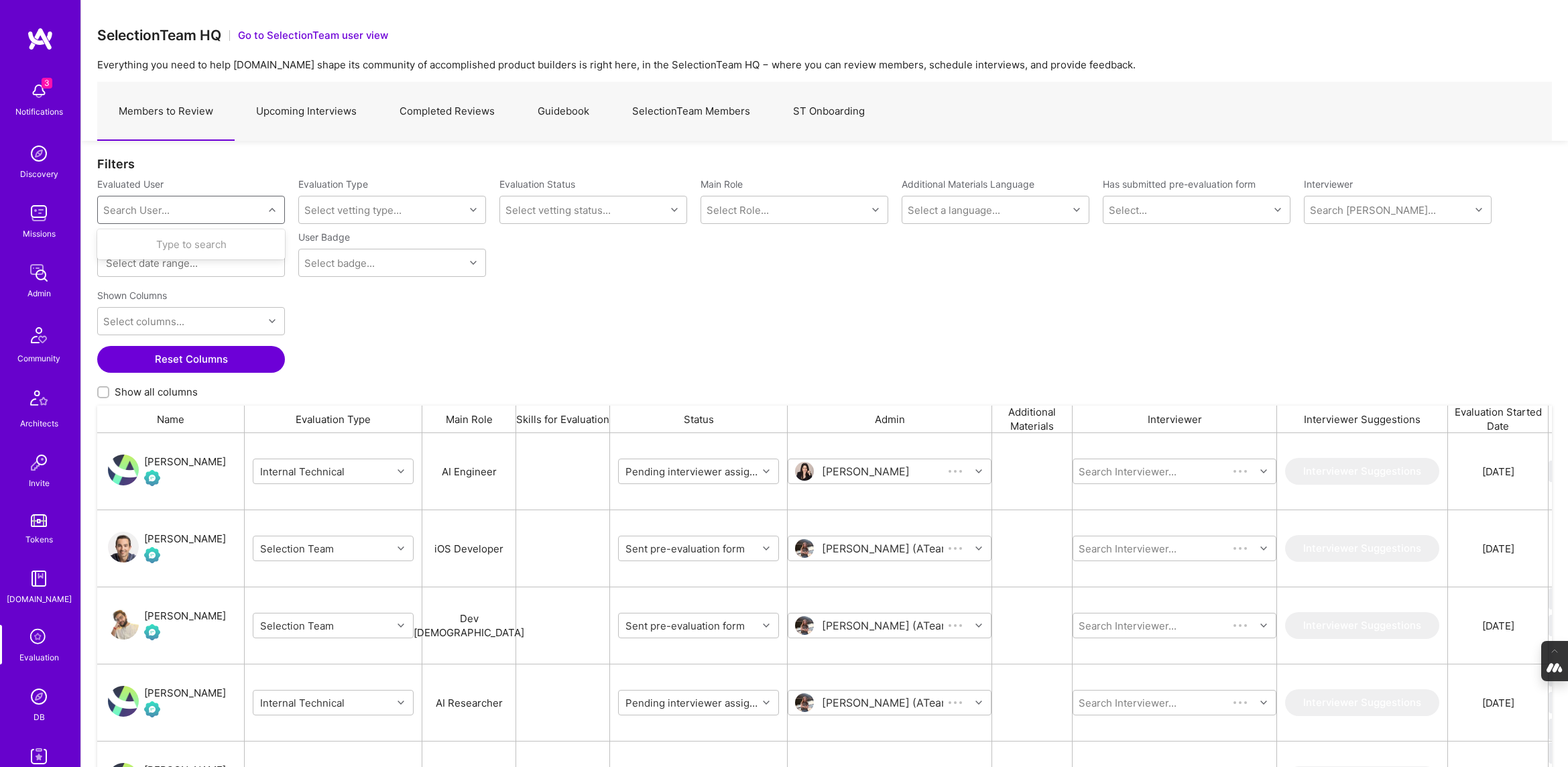
scroll to position [626, 1454]
paste input "[EMAIL_ADDRESS][DOMAIN_NAME]"
type input "[EMAIL_ADDRESS][DOMAIN_NAME]"
click at [185, 249] on div "[PERSON_NAME]" at bounding box center [209, 244] width 136 height 14
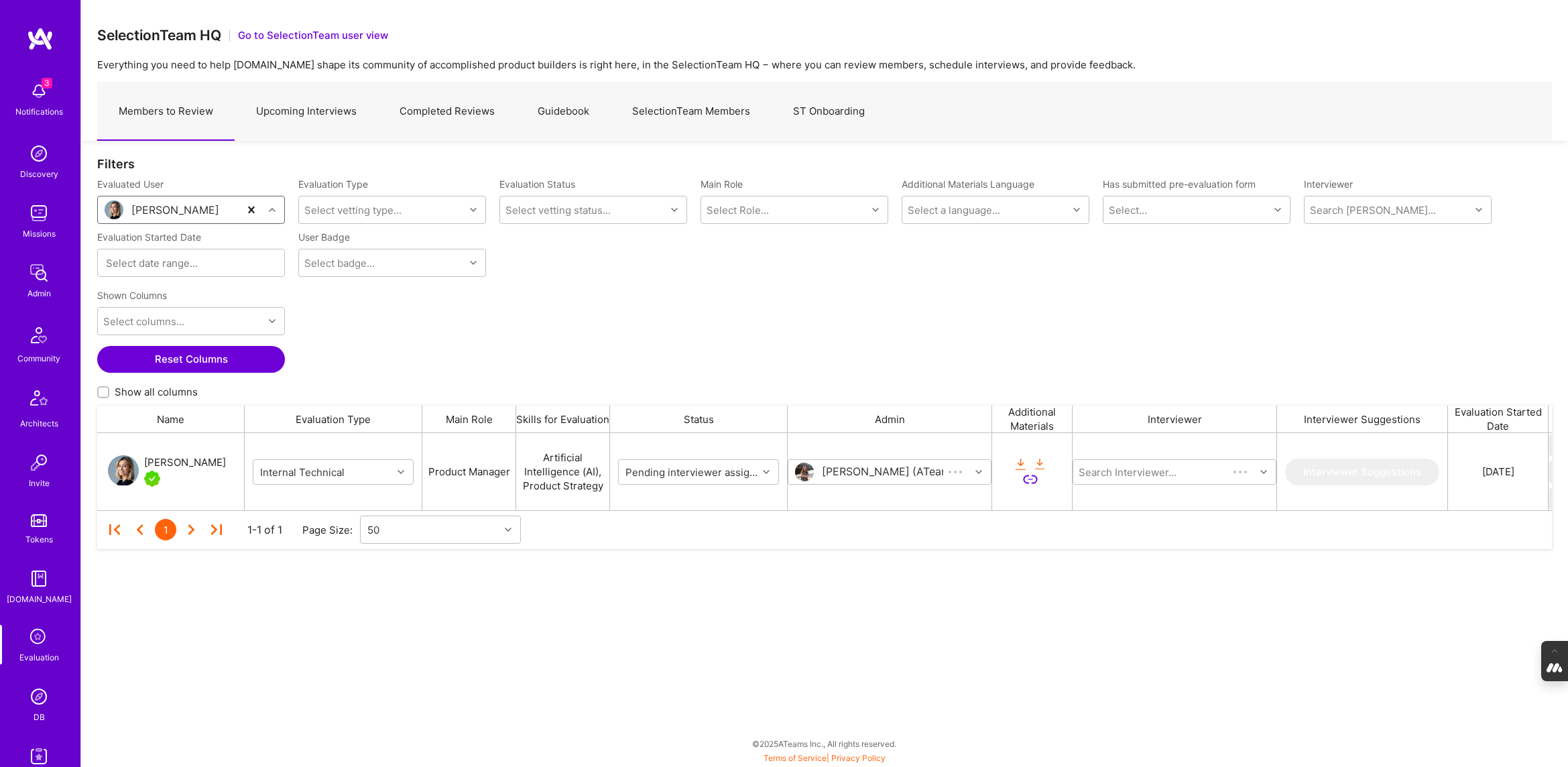
scroll to position [77, 1454]
click at [169, 463] on div "[PERSON_NAME]" at bounding box center [184, 463] width 81 height 16
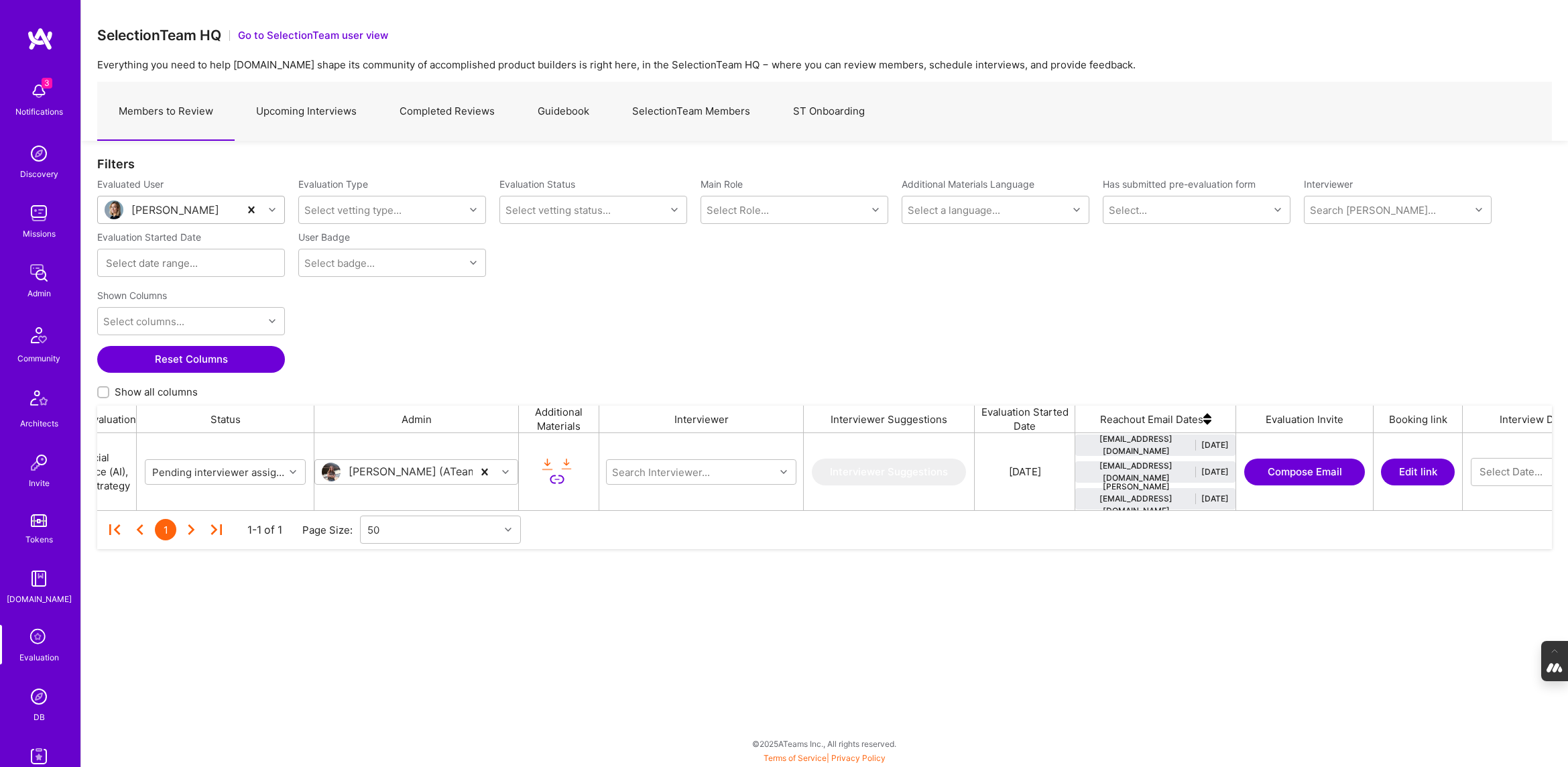
scroll to position [0, 833]
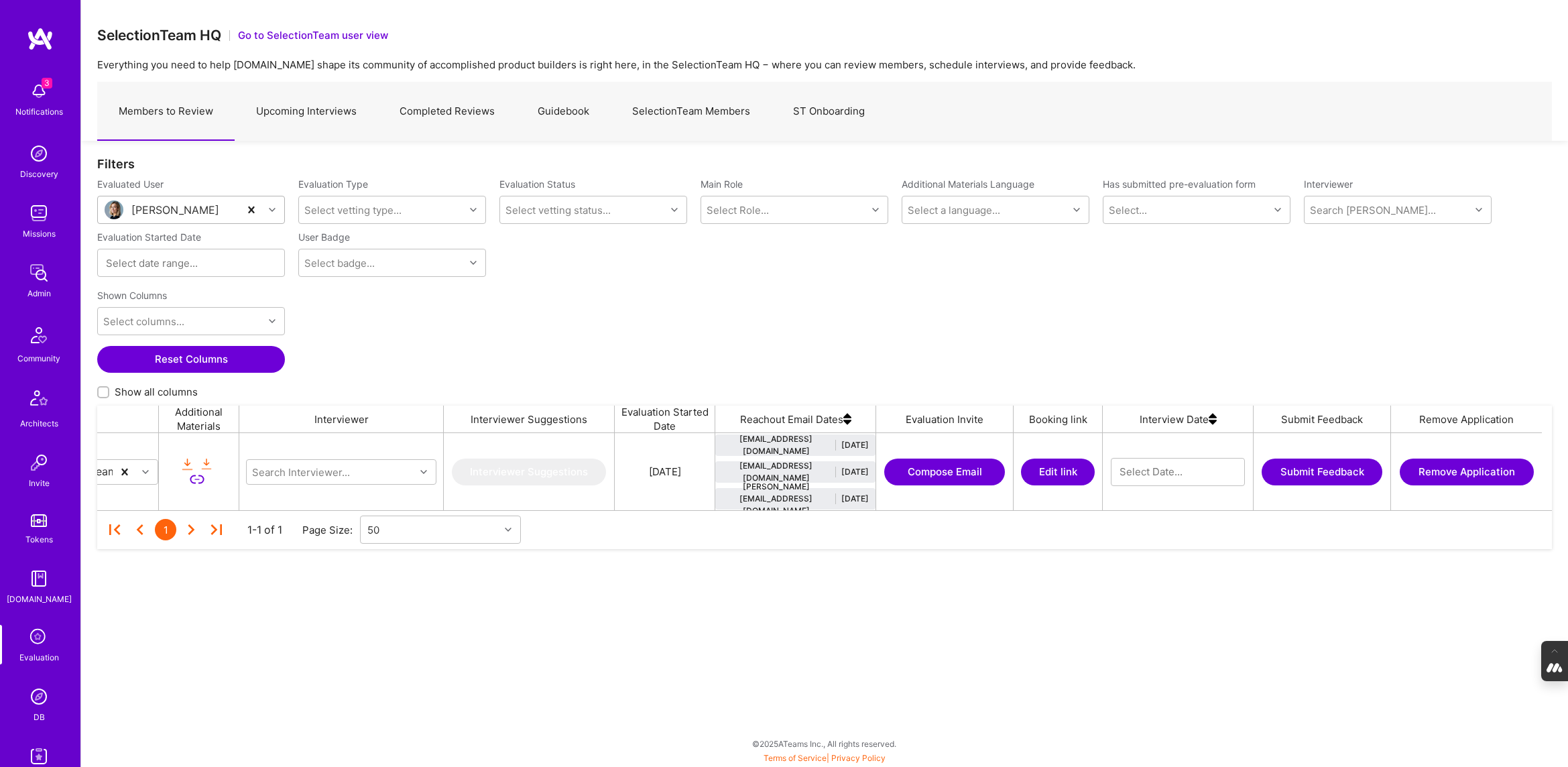
click at [1043, 470] on button "Edit link" at bounding box center [1057, 472] width 73 height 27
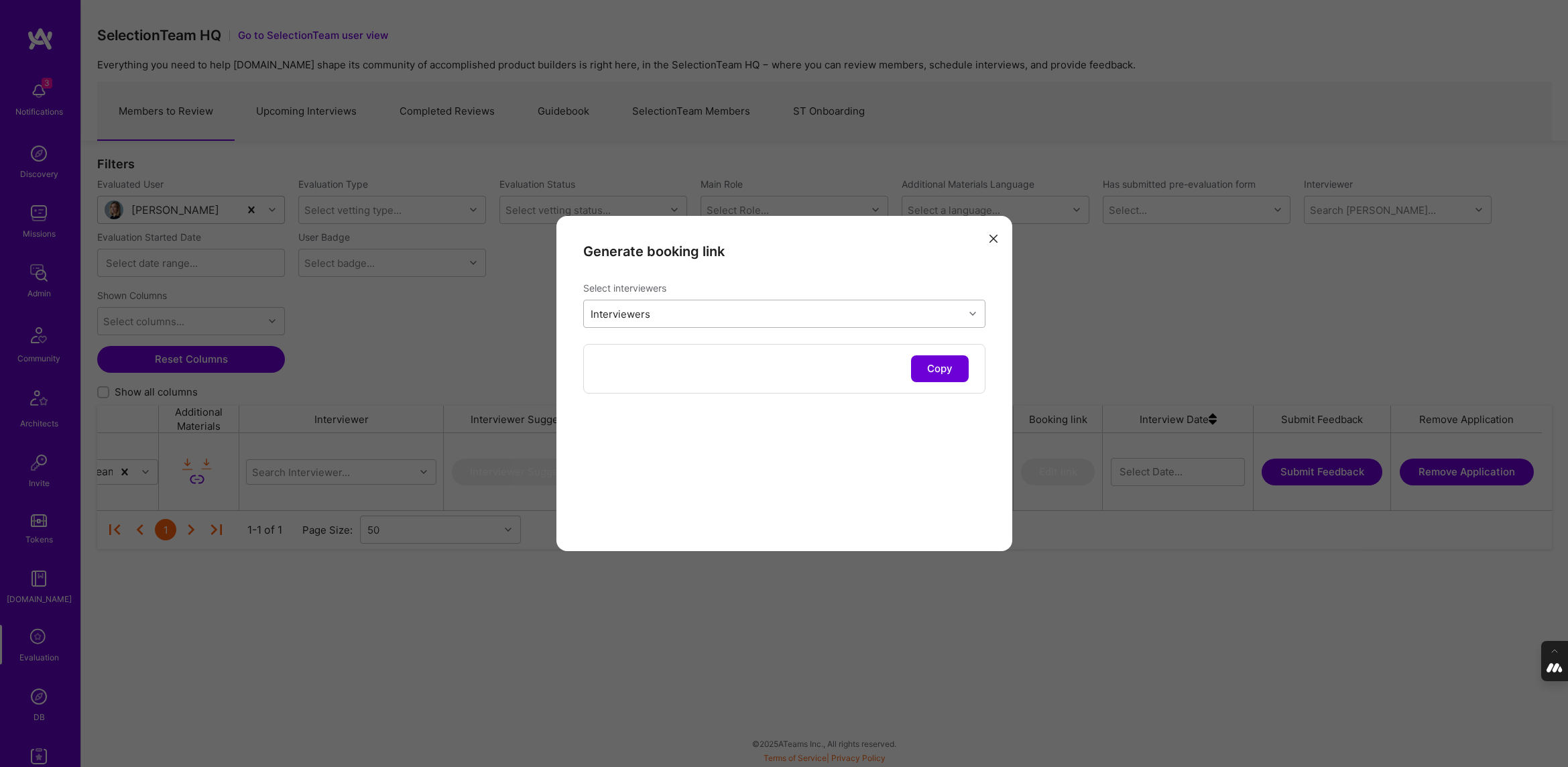
click at [727, 313] on div "Interviewers" at bounding box center [773, 313] width 380 height 27
type input "wil"
click at [597, 374] on input "modal" at bounding box center [598, 374] width 9 height 9
checkbox input "true"
type input "toby"
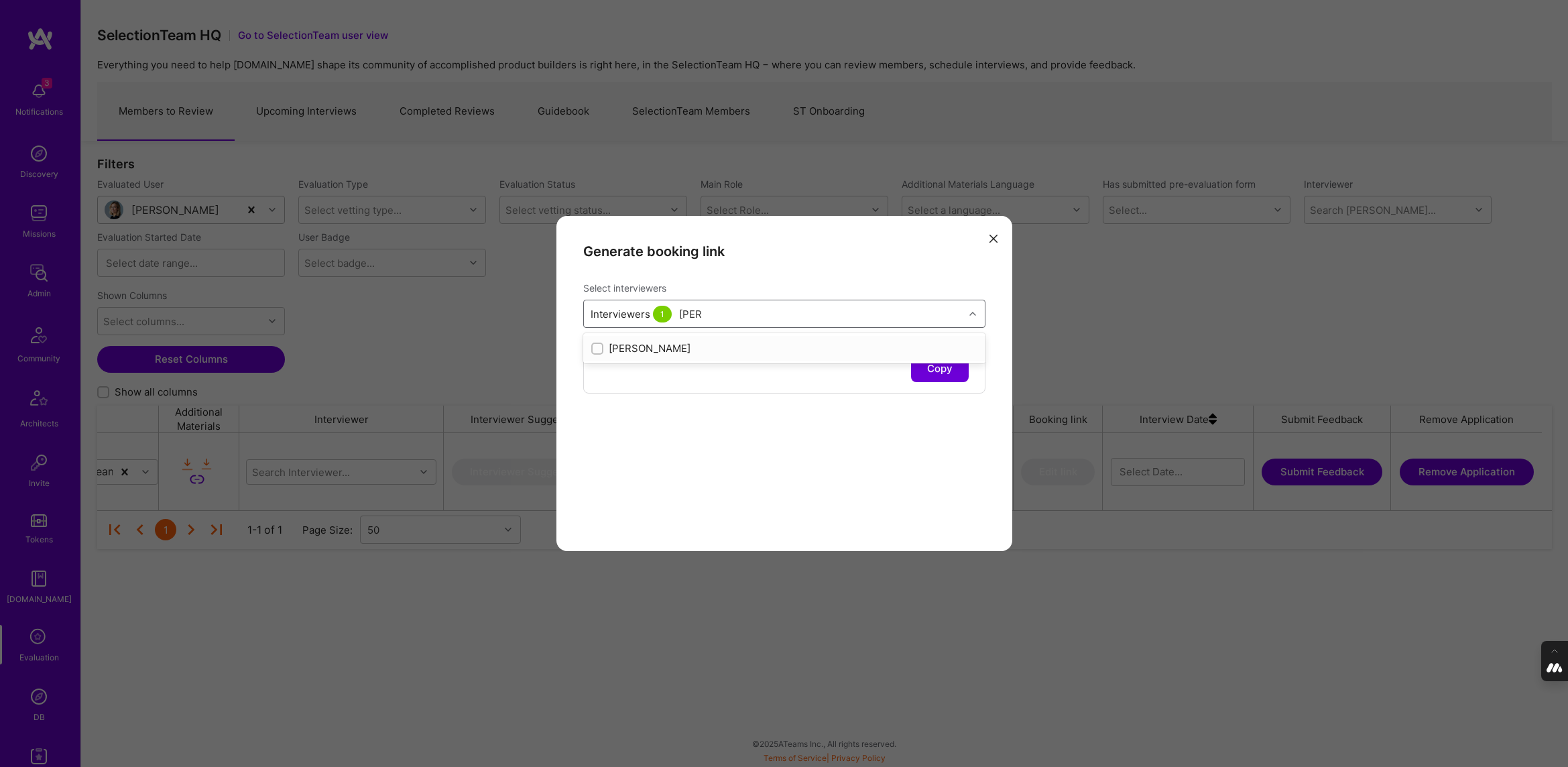
click at [596, 347] on input "modal" at bounding box center [598, 349] width 9 height 9
checkbox input "true"
click at [686, 466] on div "Generate booking link Select interviewers option Toby Urff, selected. option To…" at bounding box center [784, 383] width 456 height 335
click at [941, 370] on button "Copy" at bounding box center [940, 369] width 57 height 27
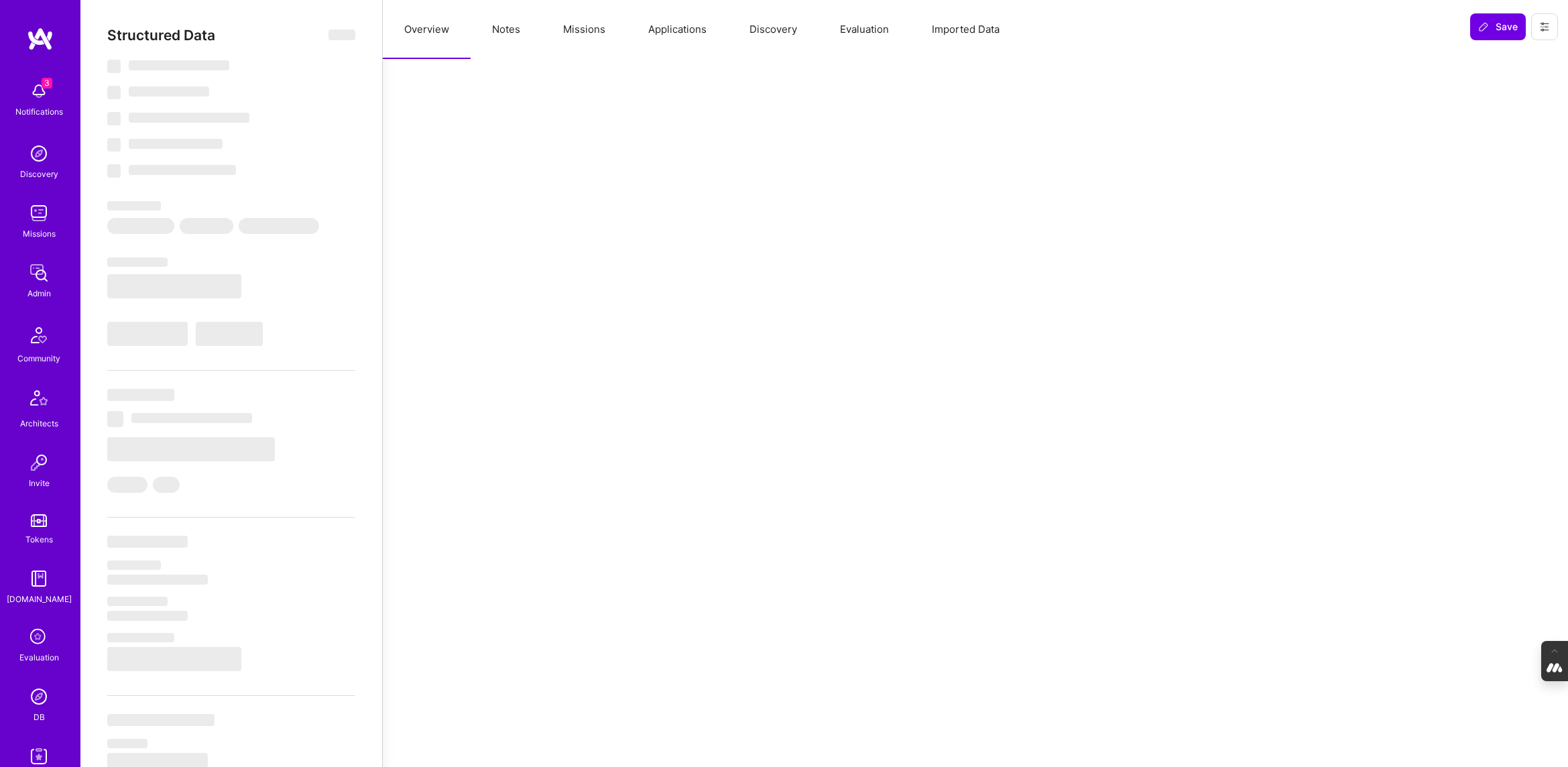
click at [855, 36] on button "Evaluation" at bounding box center [864, 30] width 92 height 59
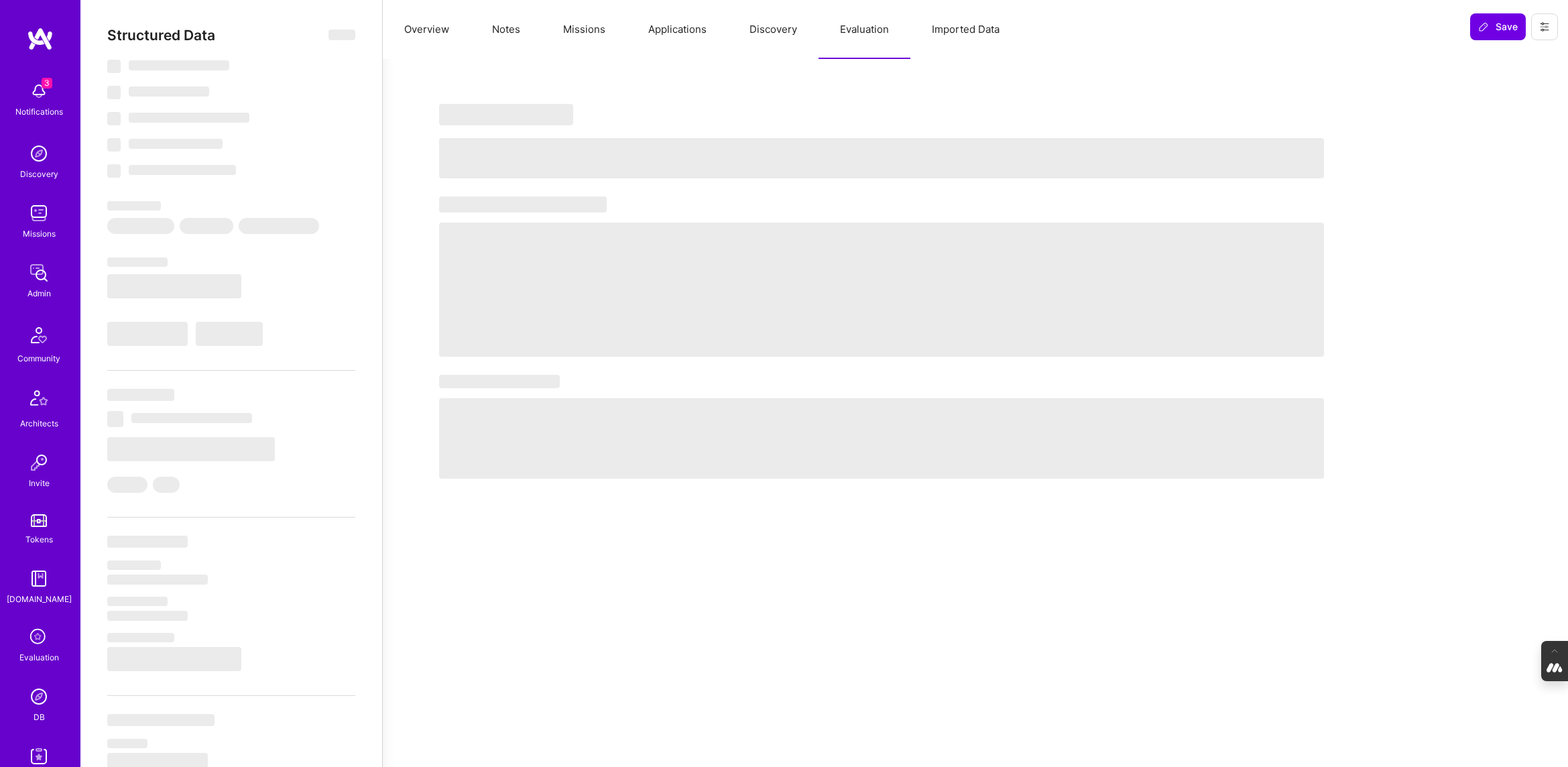
select select "Right Now"
select select "5"
select select "7"
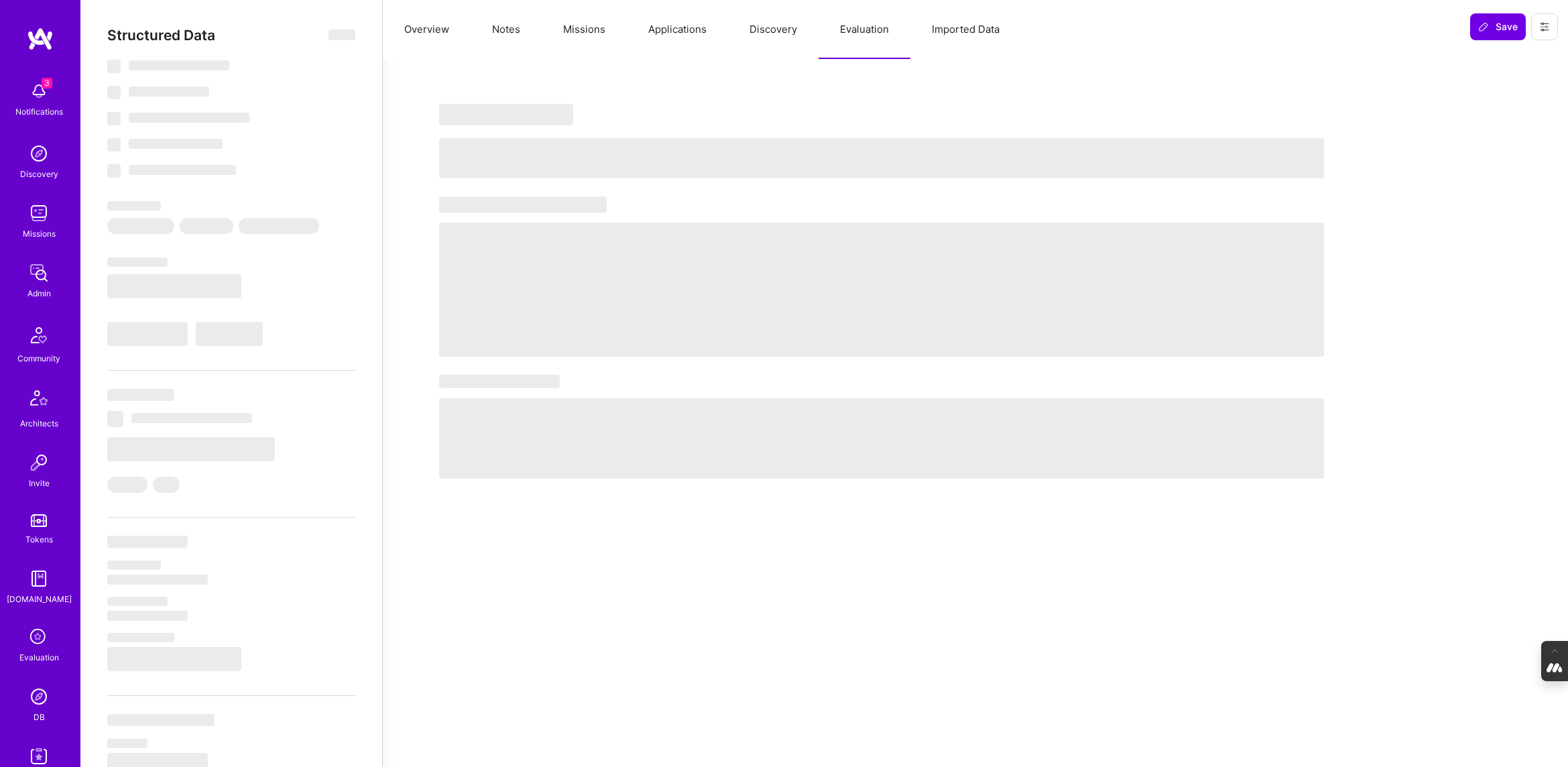
select select "US"
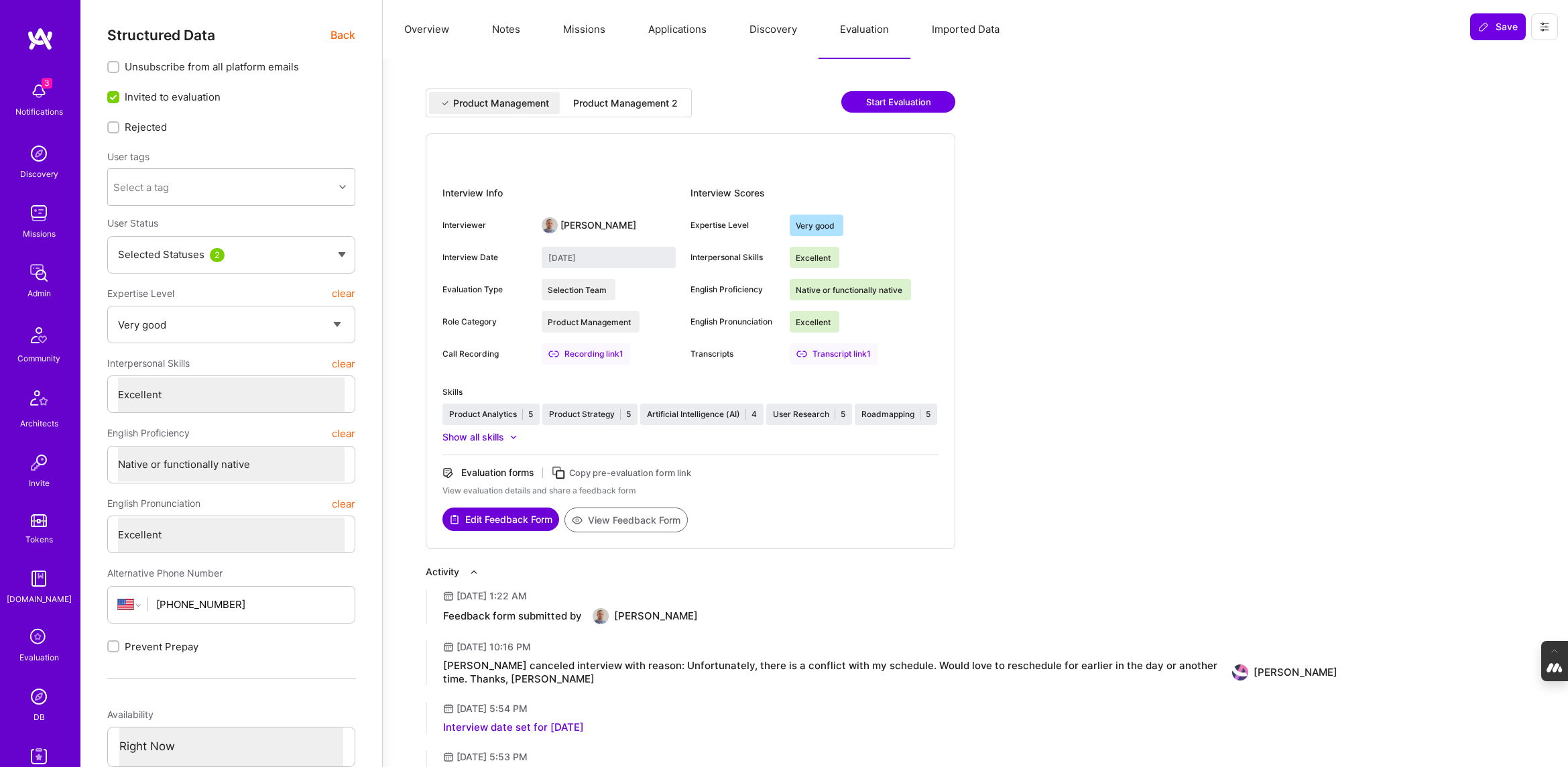
click at [647, 108] on div "Product Management 2" at bounding box center [625, 103] width 105 height 13
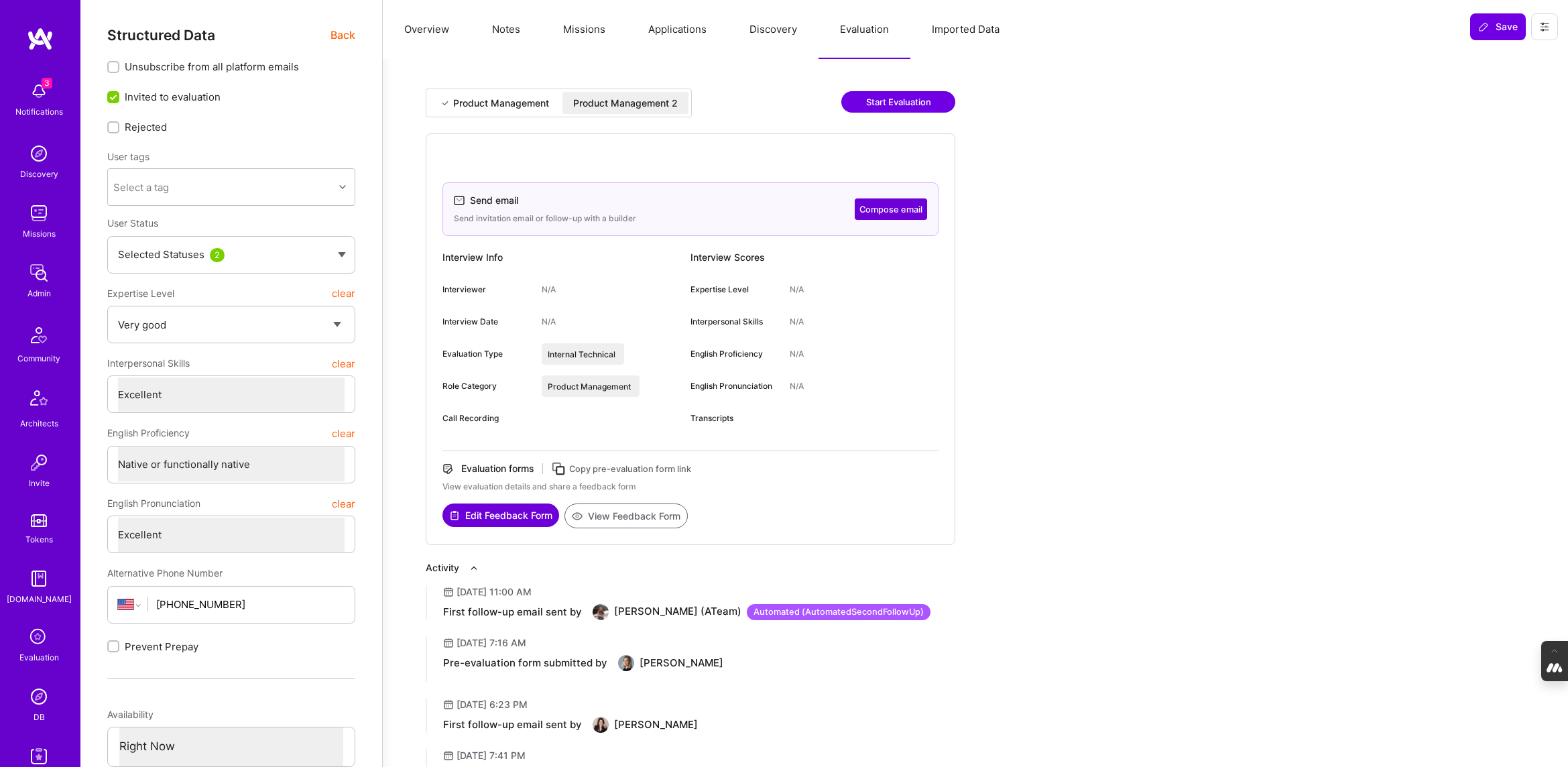
click at [613, 516] on button "View Feedback Form" at bounding box center [626, 516] width 124 height 25
click at [1546, 30] on icon at bounding box center [1544, 27] width 11 height 11
click at [1514, 55] on button "Login as [PERSON_NAME]" at bounding box center [1487, 57] width 141 height 34
